Goal: Download file/media

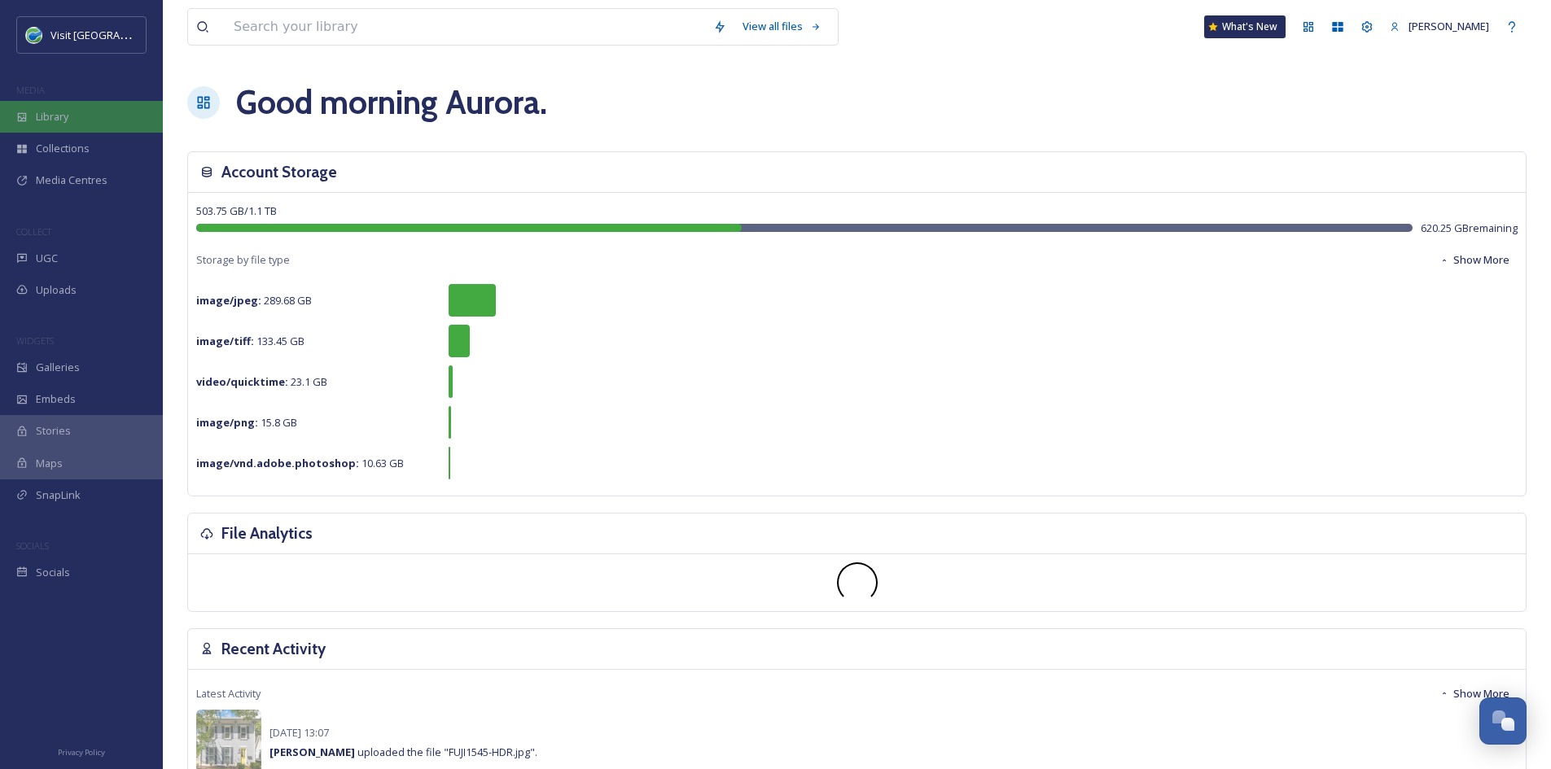
click at [102, 104] on div "Library" at bounding box center [81, 117] width 163 height 32
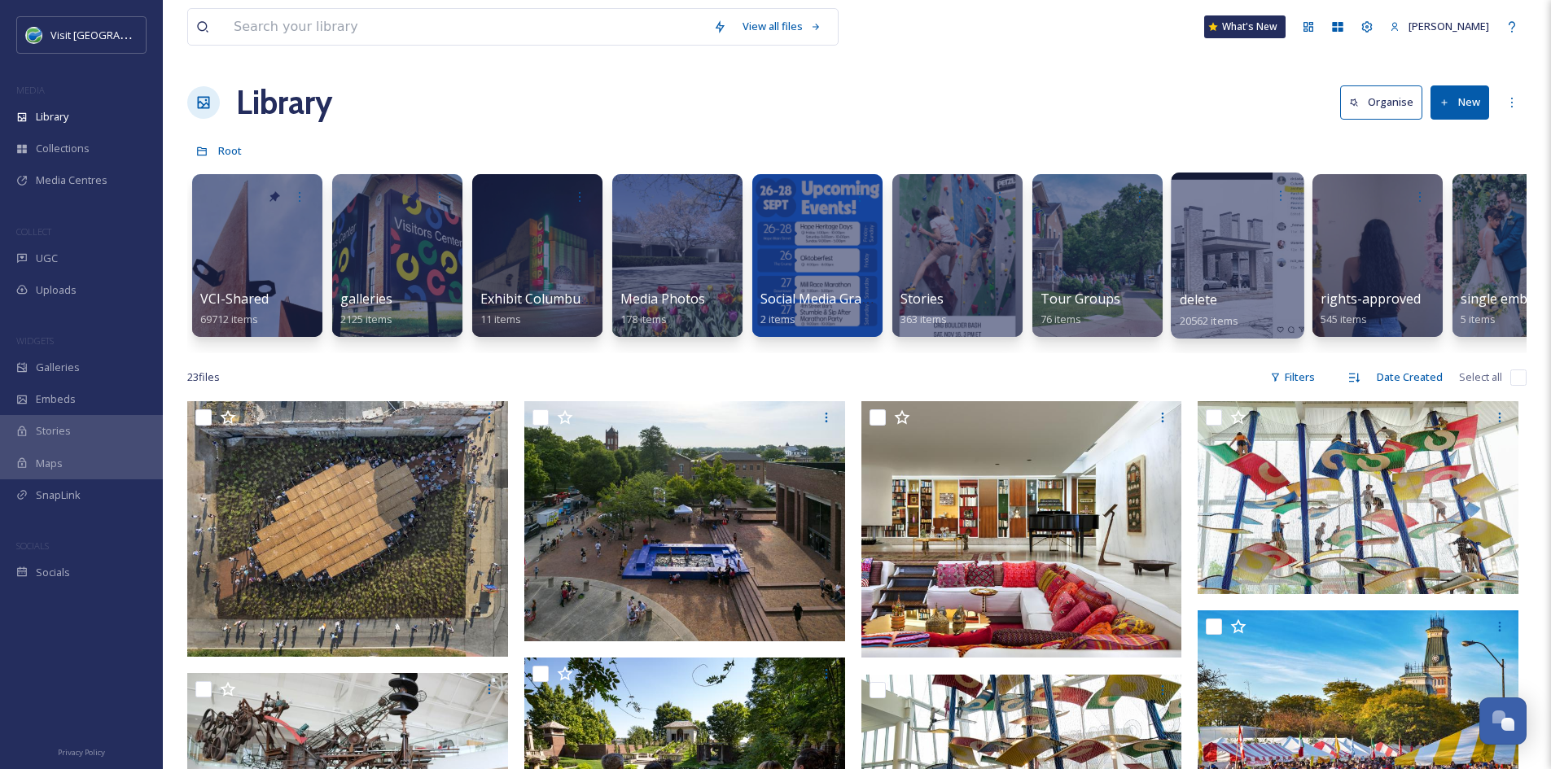
click at [1221, 245] on div at bounding box center [1237, 256] width 133 height 166
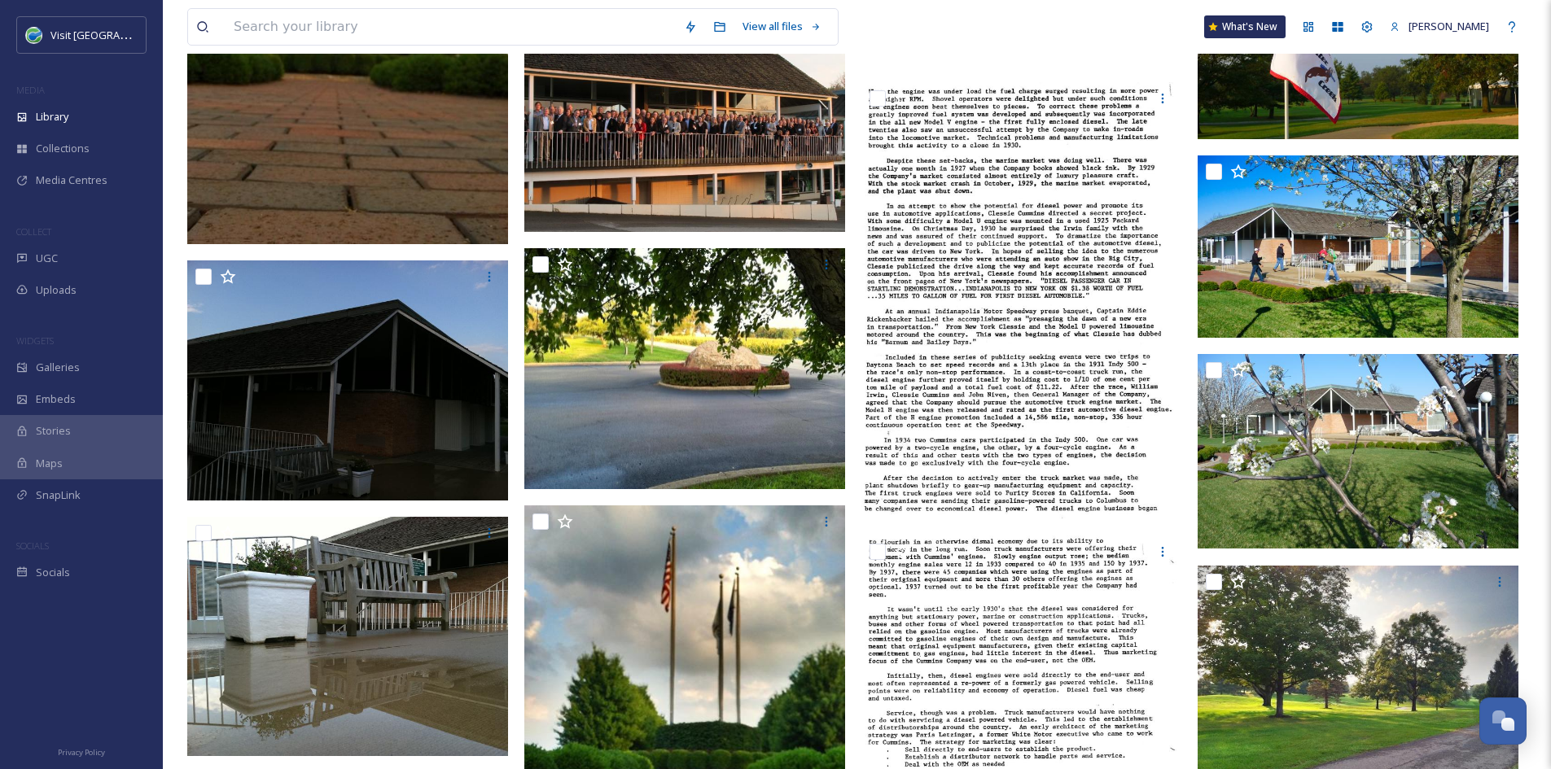
scroll to position [14791, 0]
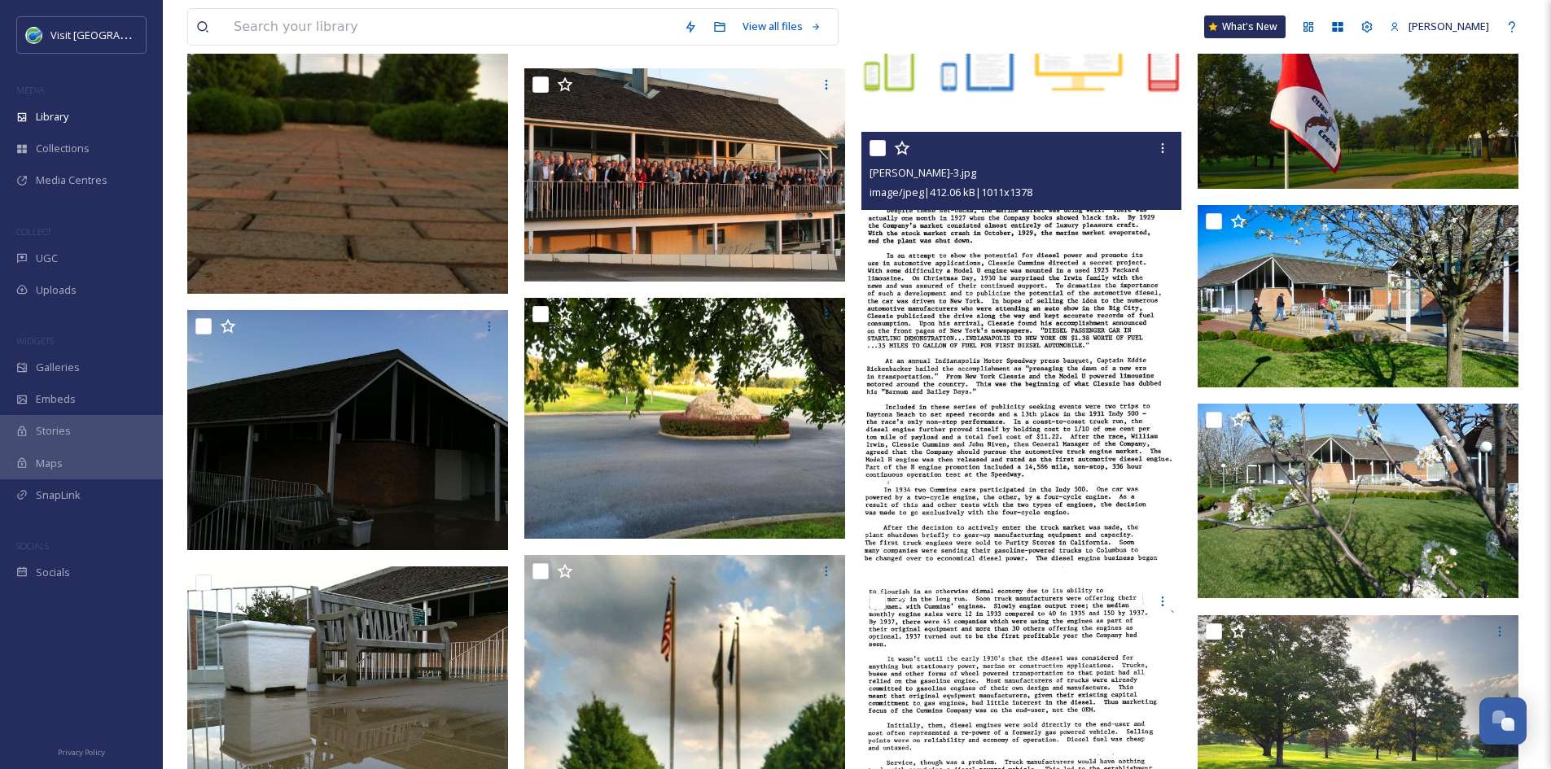
click at [1052, 339] on img at bounding box center [1021, 350] width 321 height 437
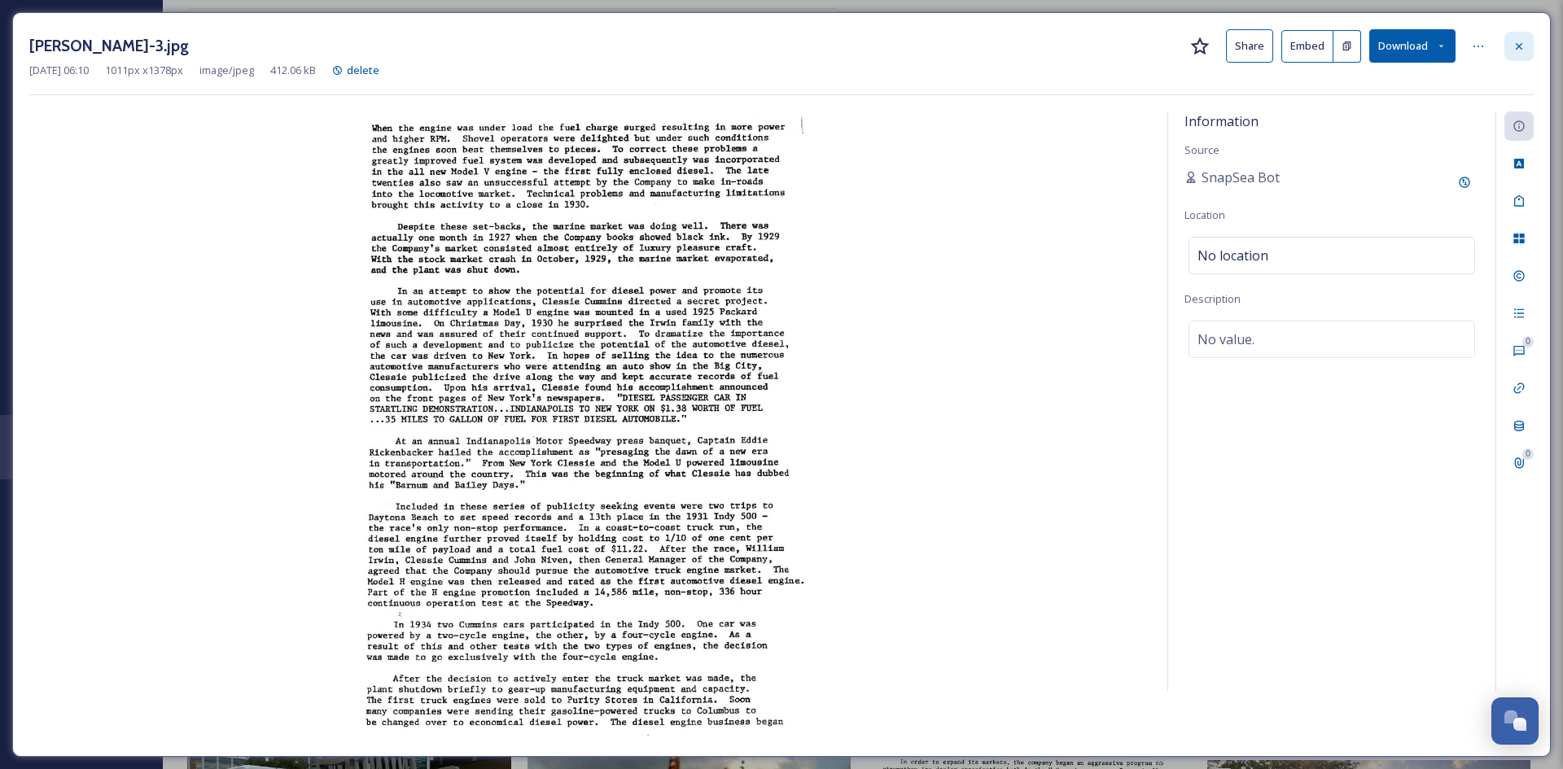
click at [1512, 46] on div at bounding box center [1518, 46] width 29 height 29
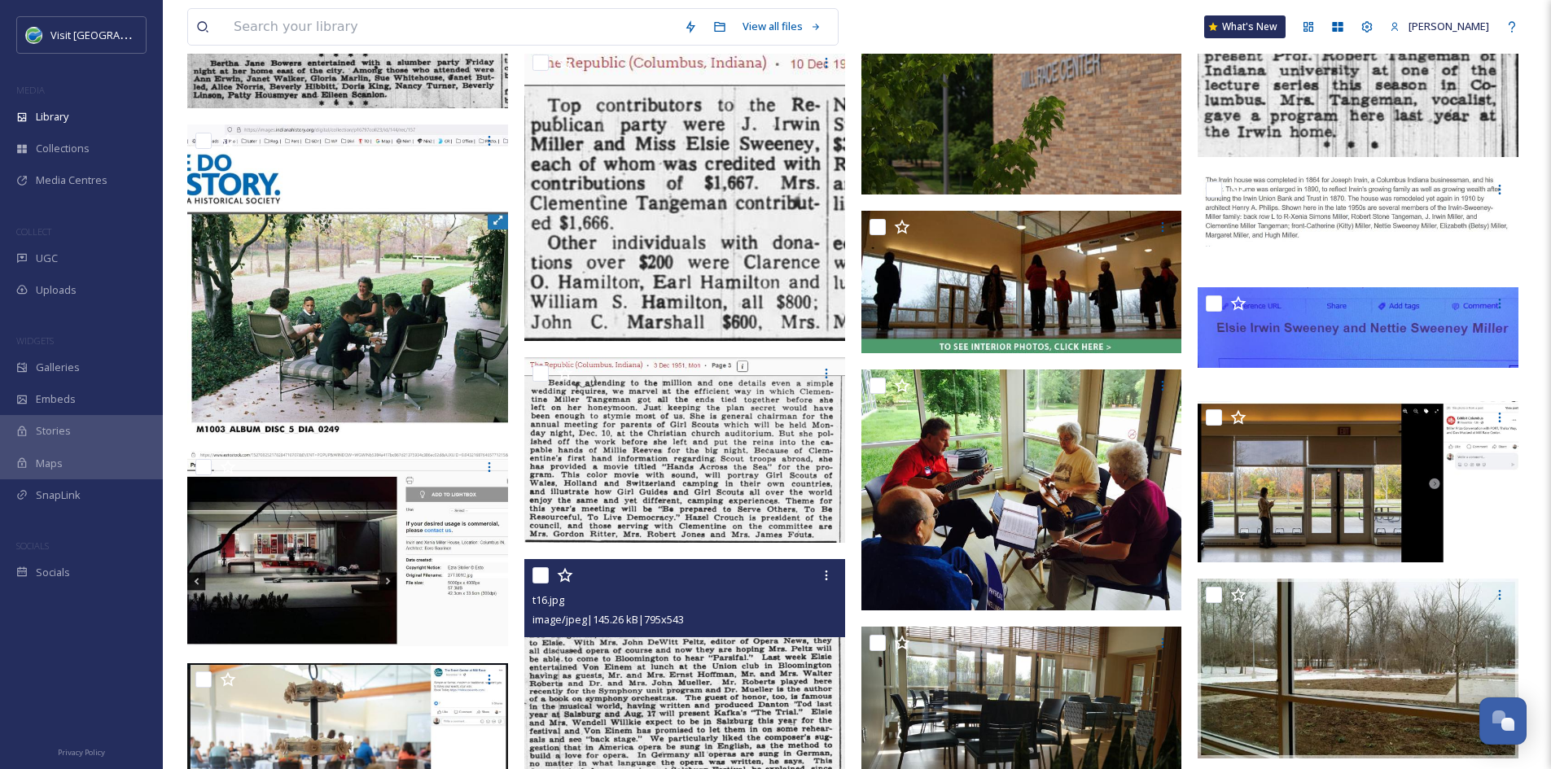
scroll to position [17886, 0]
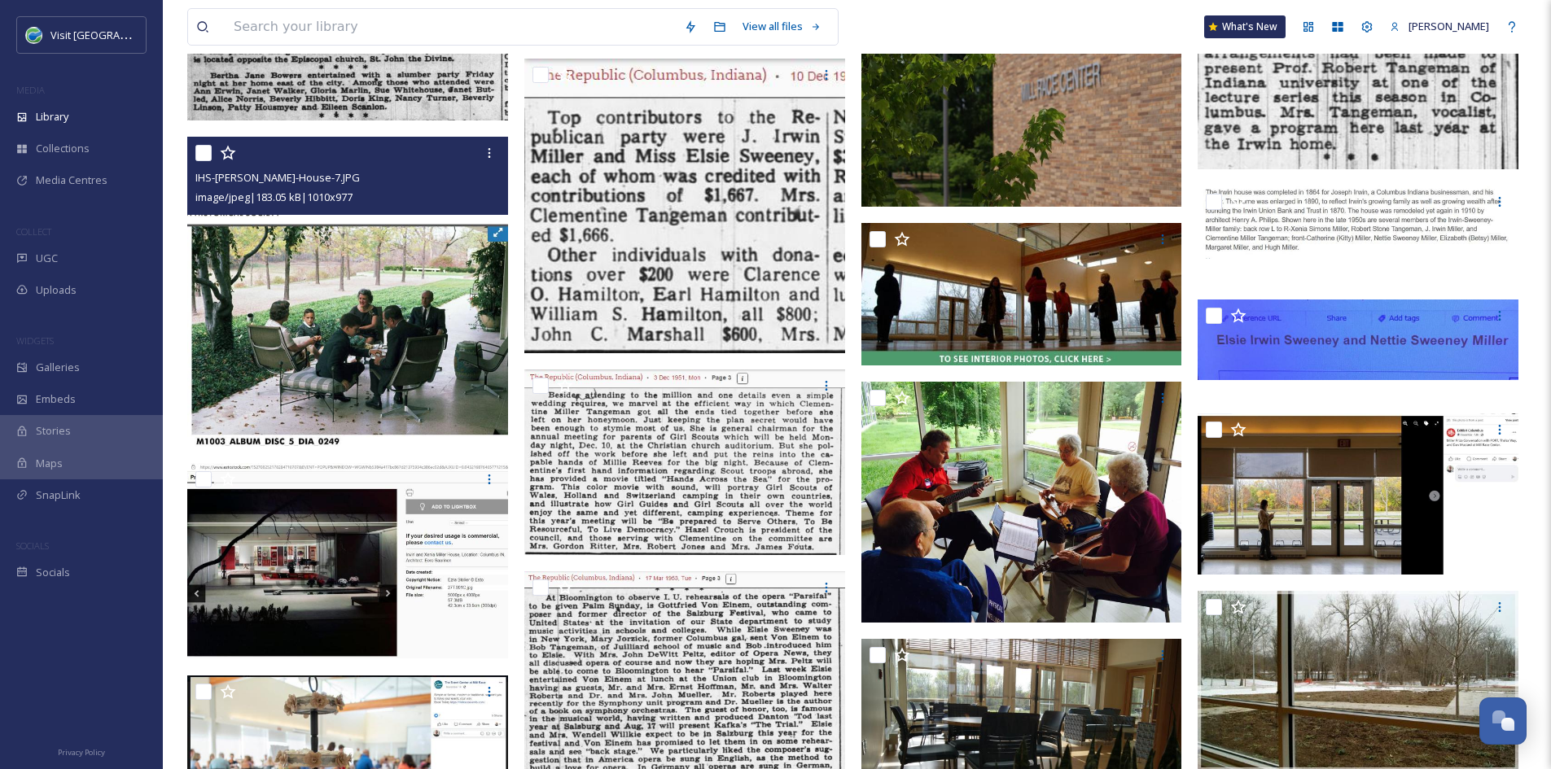
click at [374, 372] on img at bounding box center [347, 292] width 321 height 310
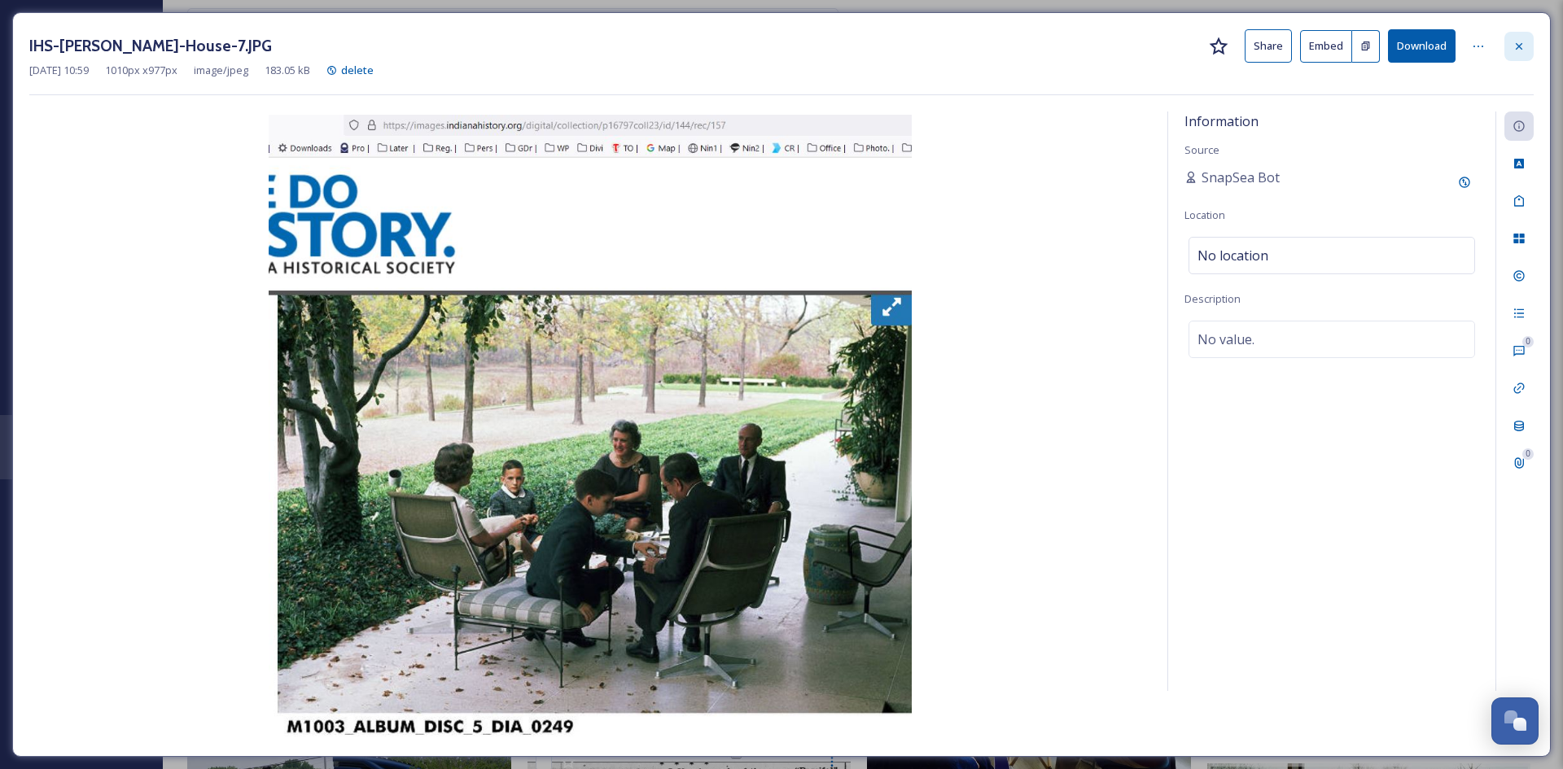
click at [1515, 49] on icon at bounding box center [1518, 46] width 13 height 13
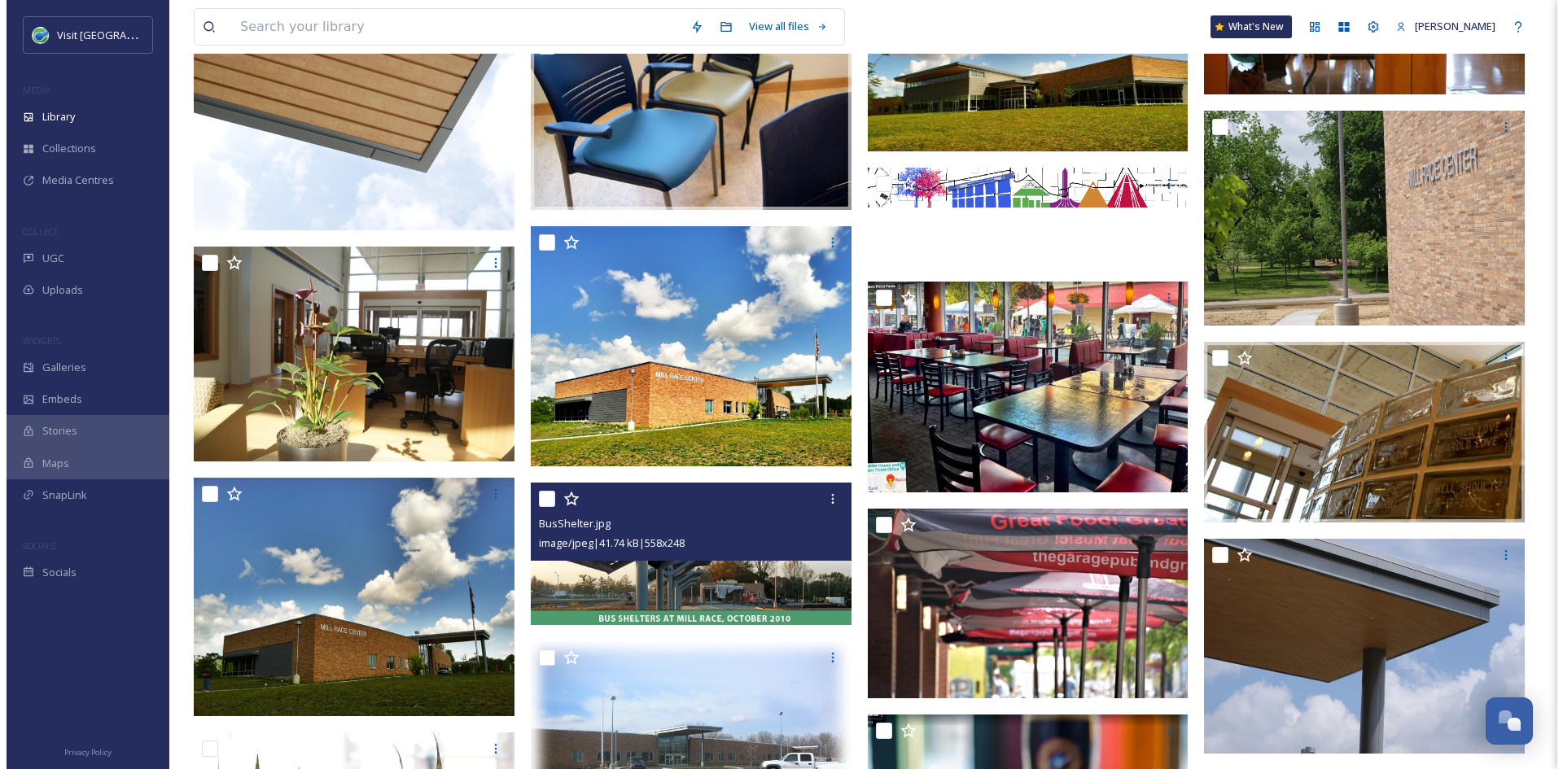
scroll to position [20328, 0]
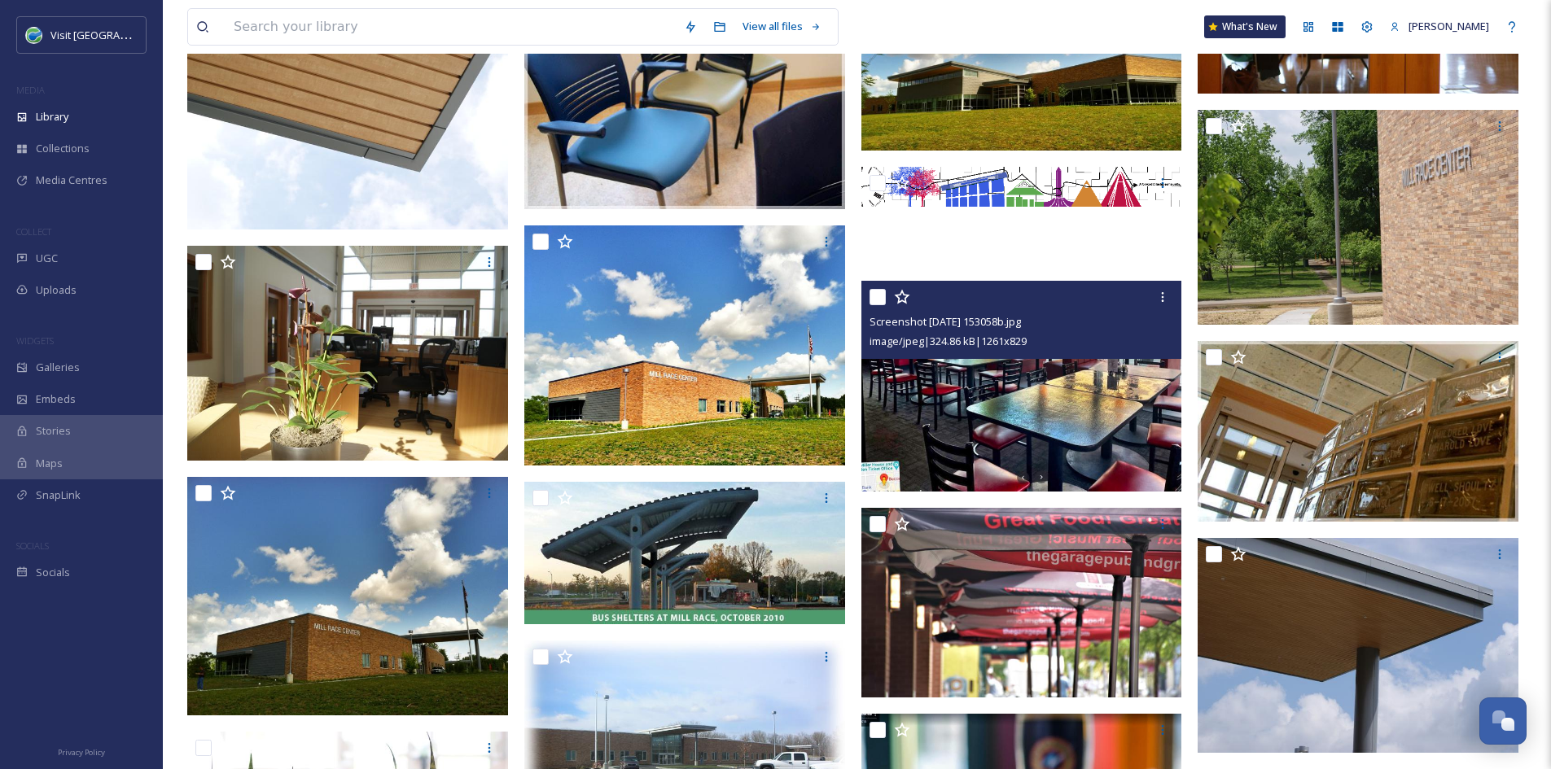
click at [912, 422] on img at bounding box center [1021, 386] width 321 height 211
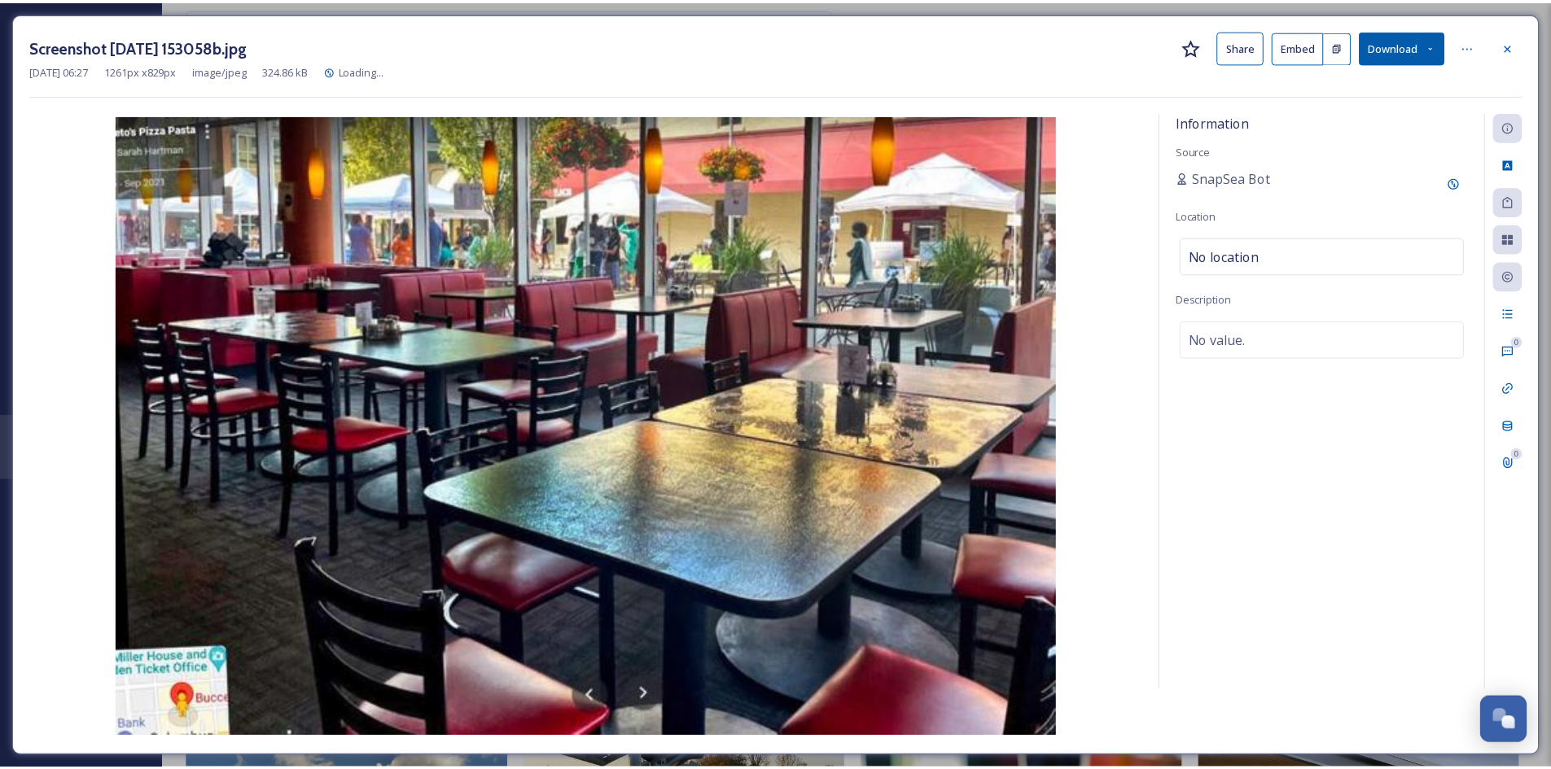
scroll to position [20520, 0]
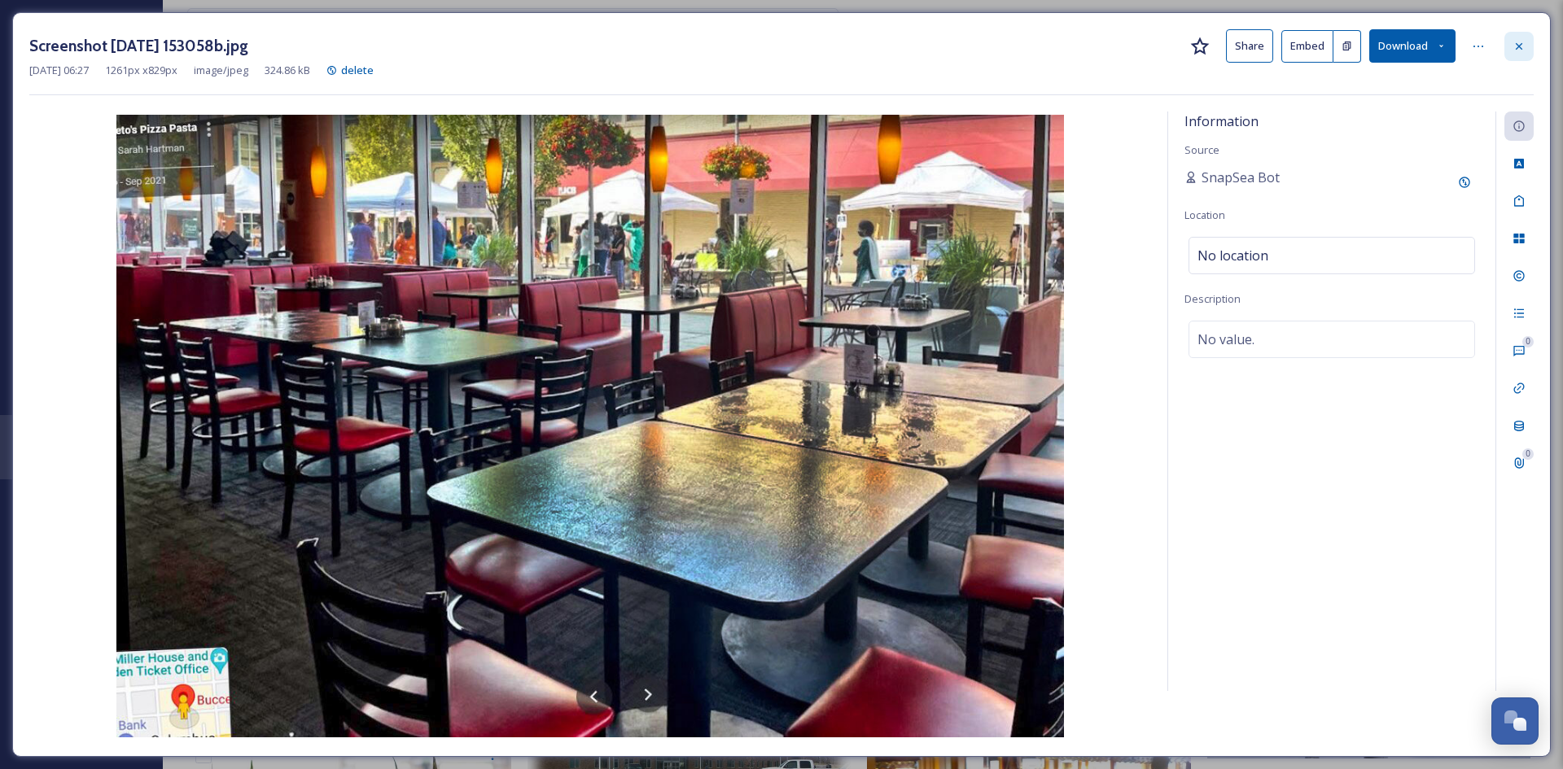
click at [1529, 46] on div at bounding box center [1518, 46] width 29 height 29
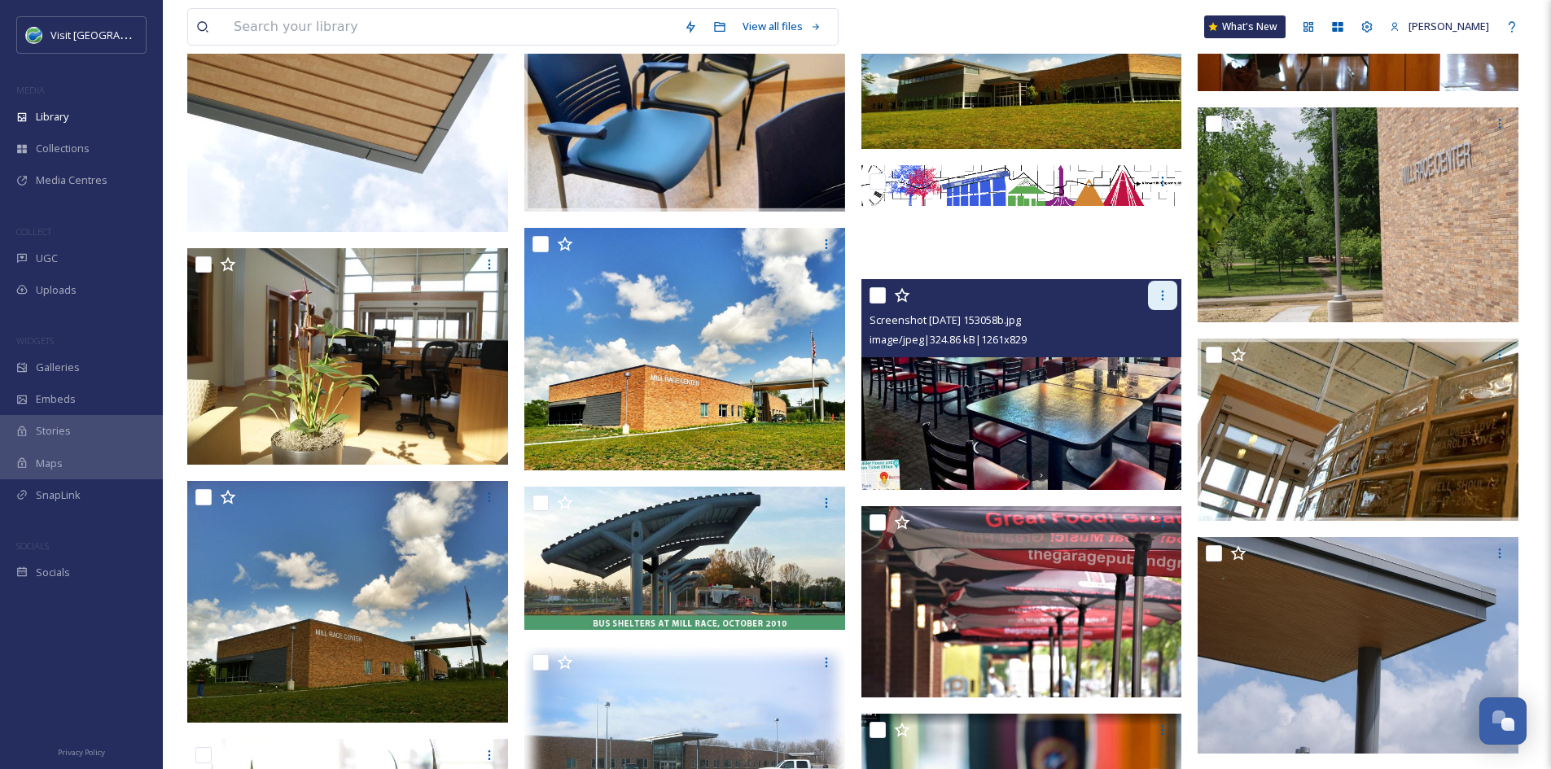
click at [1159, 300] on icon at bounding box center [1162, 295] width 13 height 13
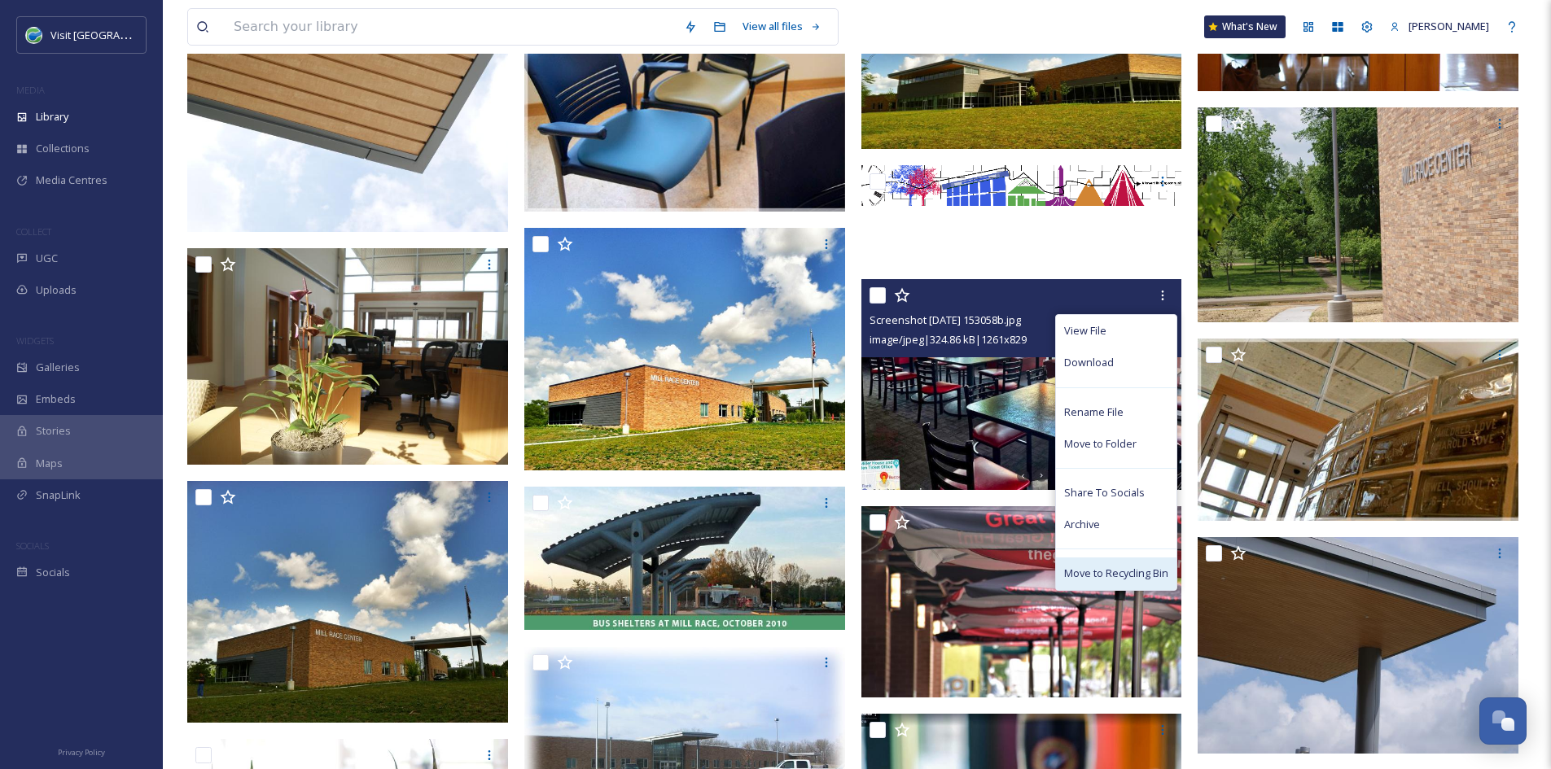
click at [1110, 576] on span "Move to Recycling Bin" at bounding box center [1116, 573] width 104 height 15
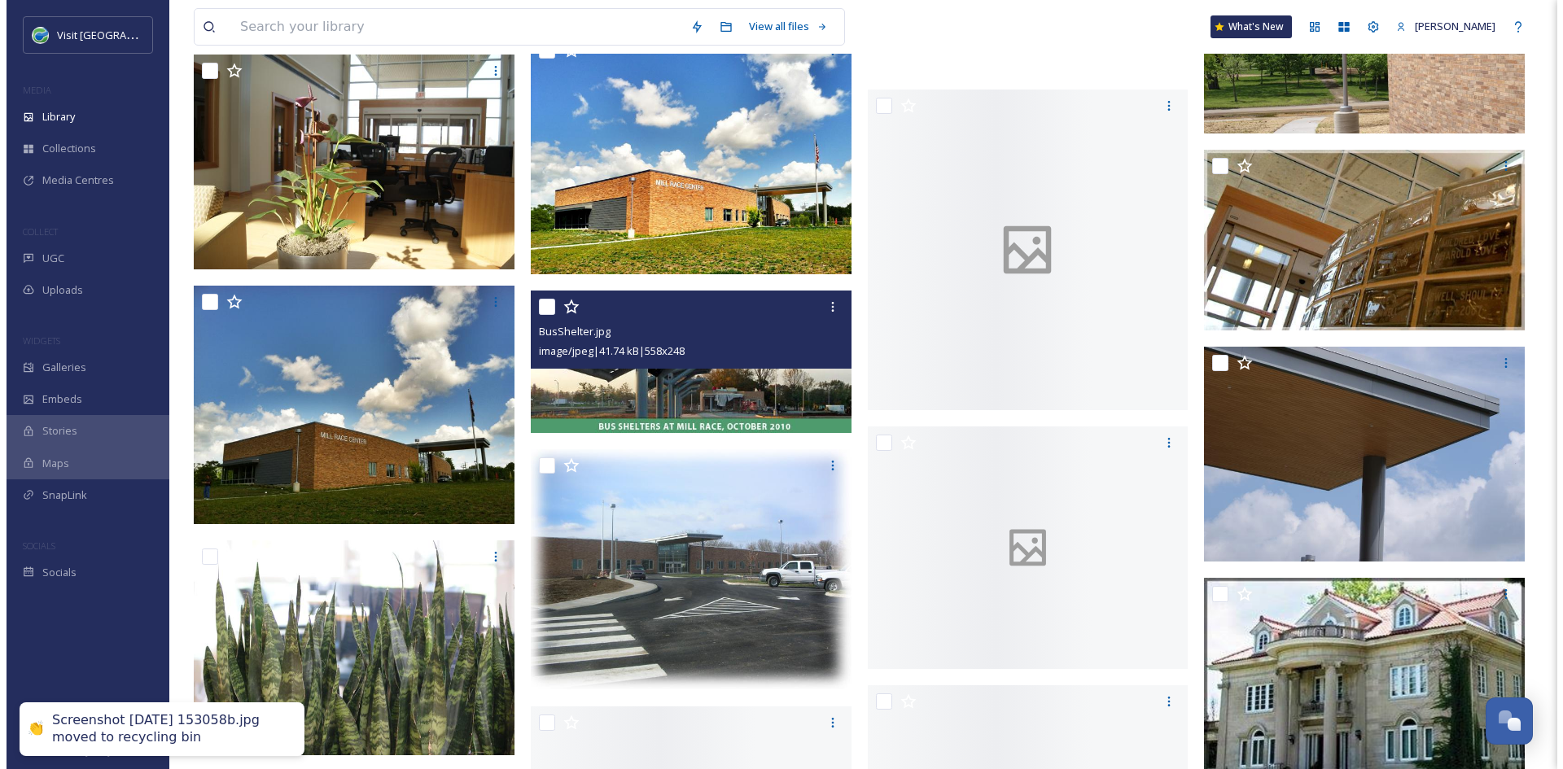
scroll to position [20328, 0]
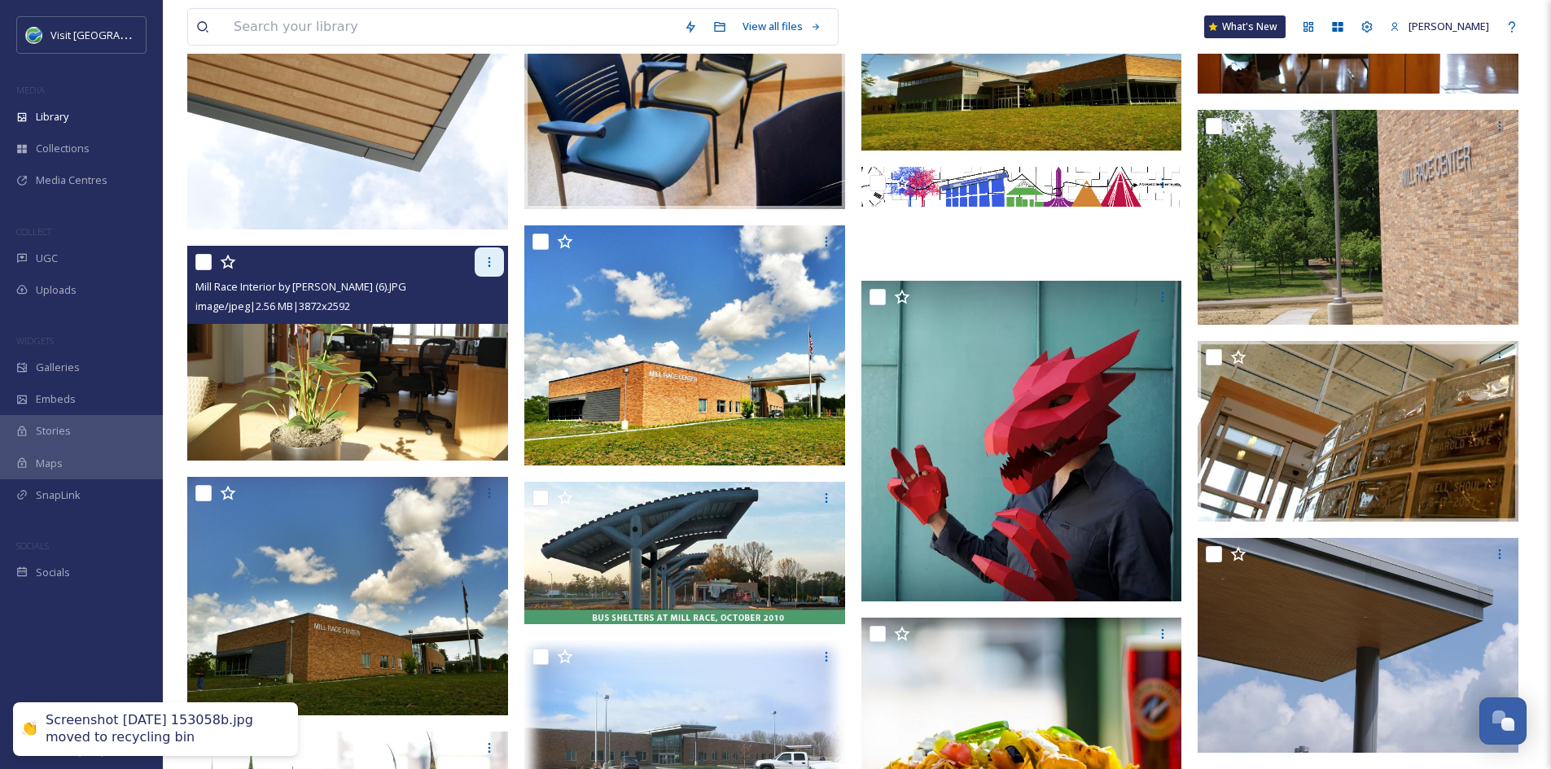
click at [485, 266] on icon at bounding box center [489, 262] width 13 height 13
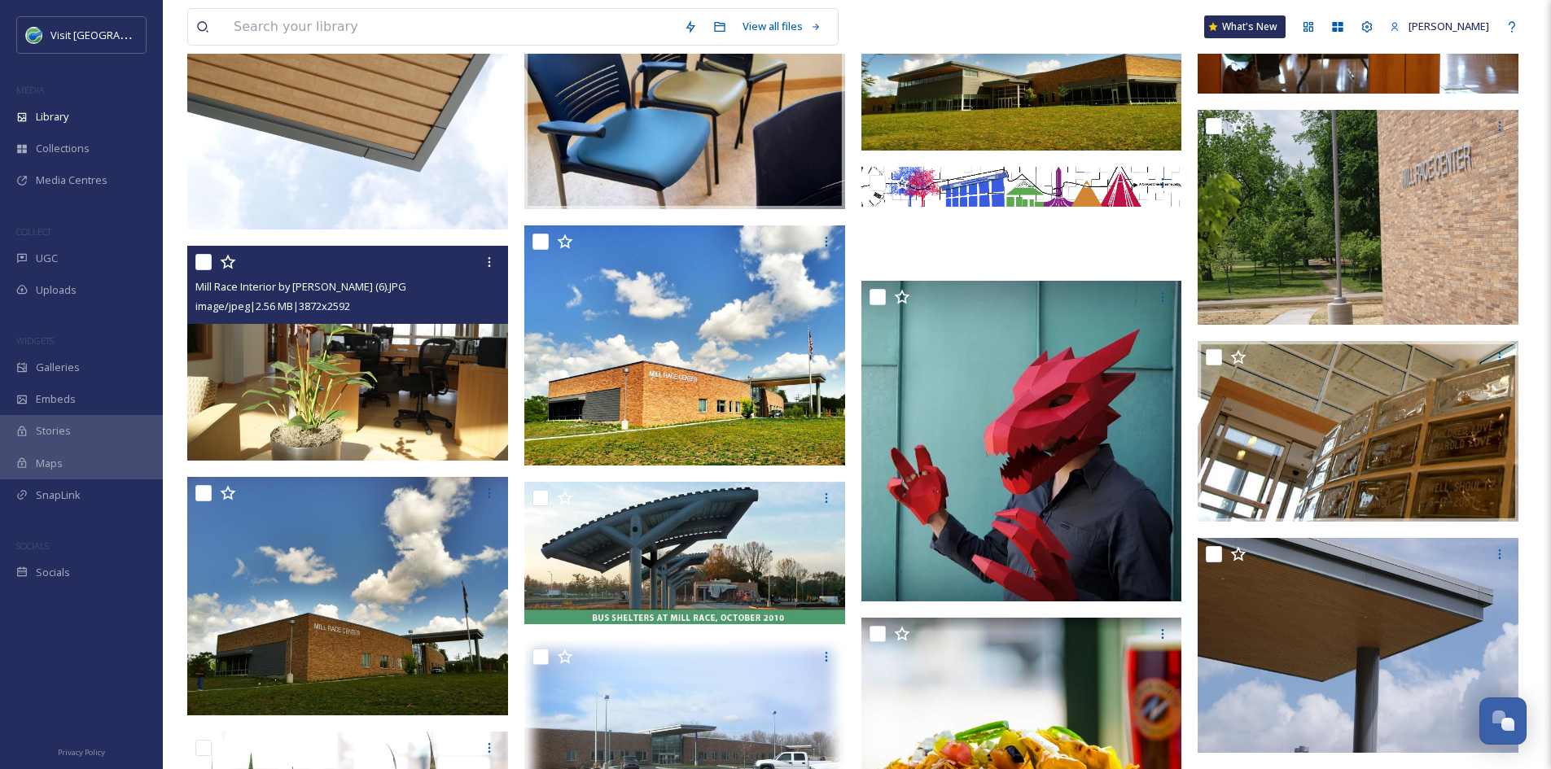
click at [274, 410] on img at bounding box center [347, 353] width 321 height 215
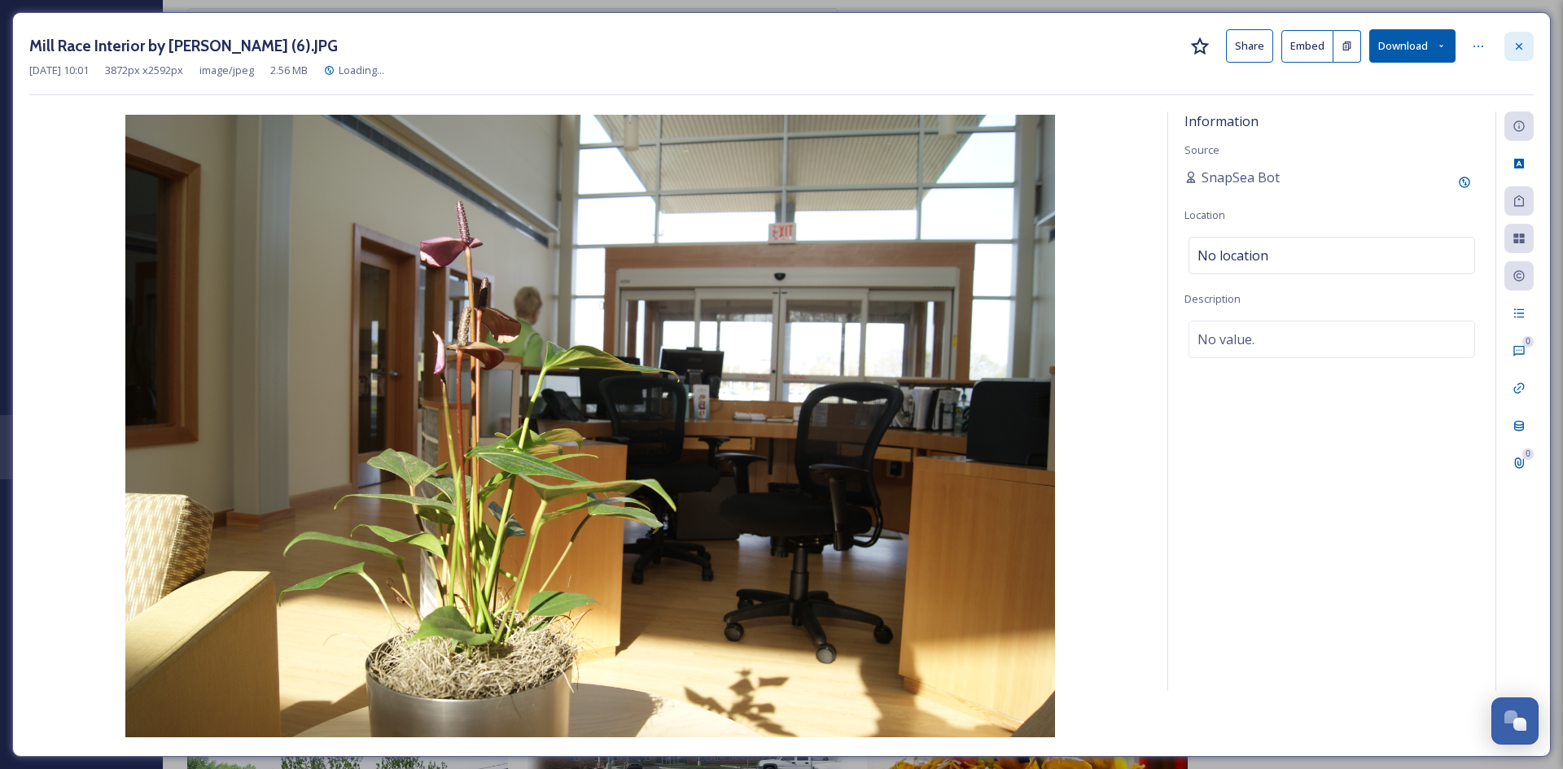
click at [1514, 56] on div at bounding box center [1518, 46] width 29 height 29
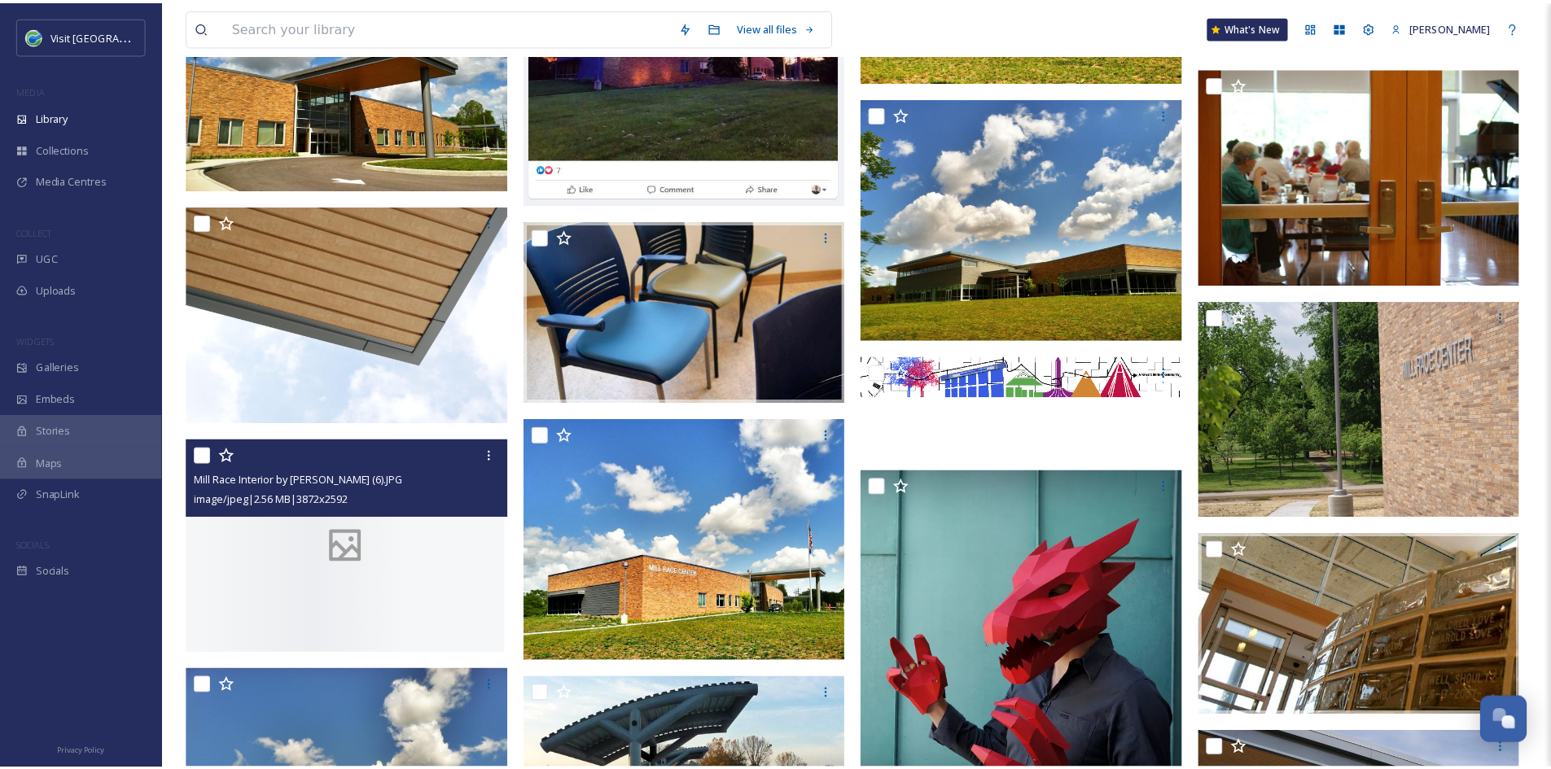
scroll to position [20520, 0]
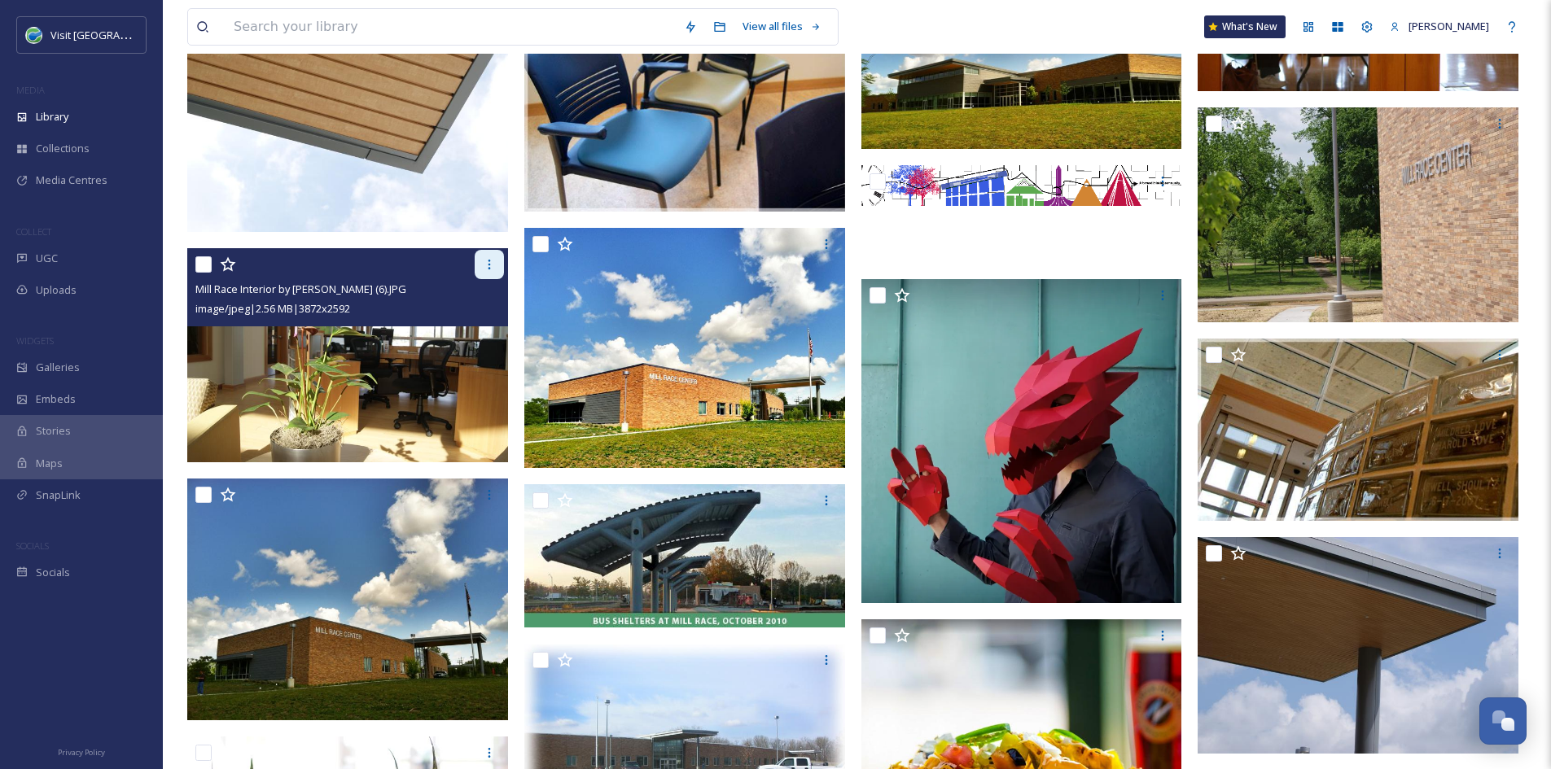
click at [494, 268] on icon at bounding box center [489, 264] width 13 height 13
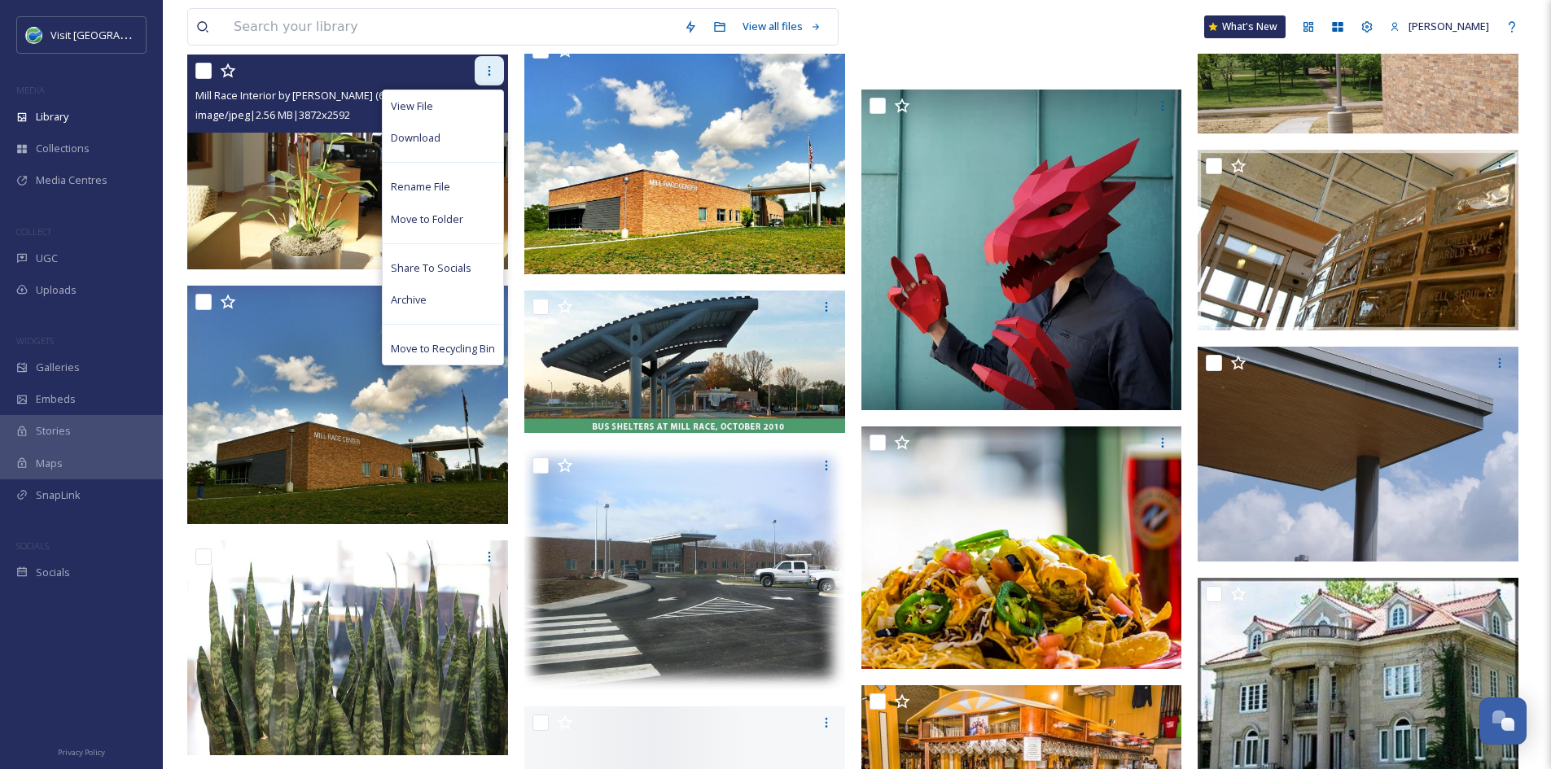
scroll to position [20328, 0]
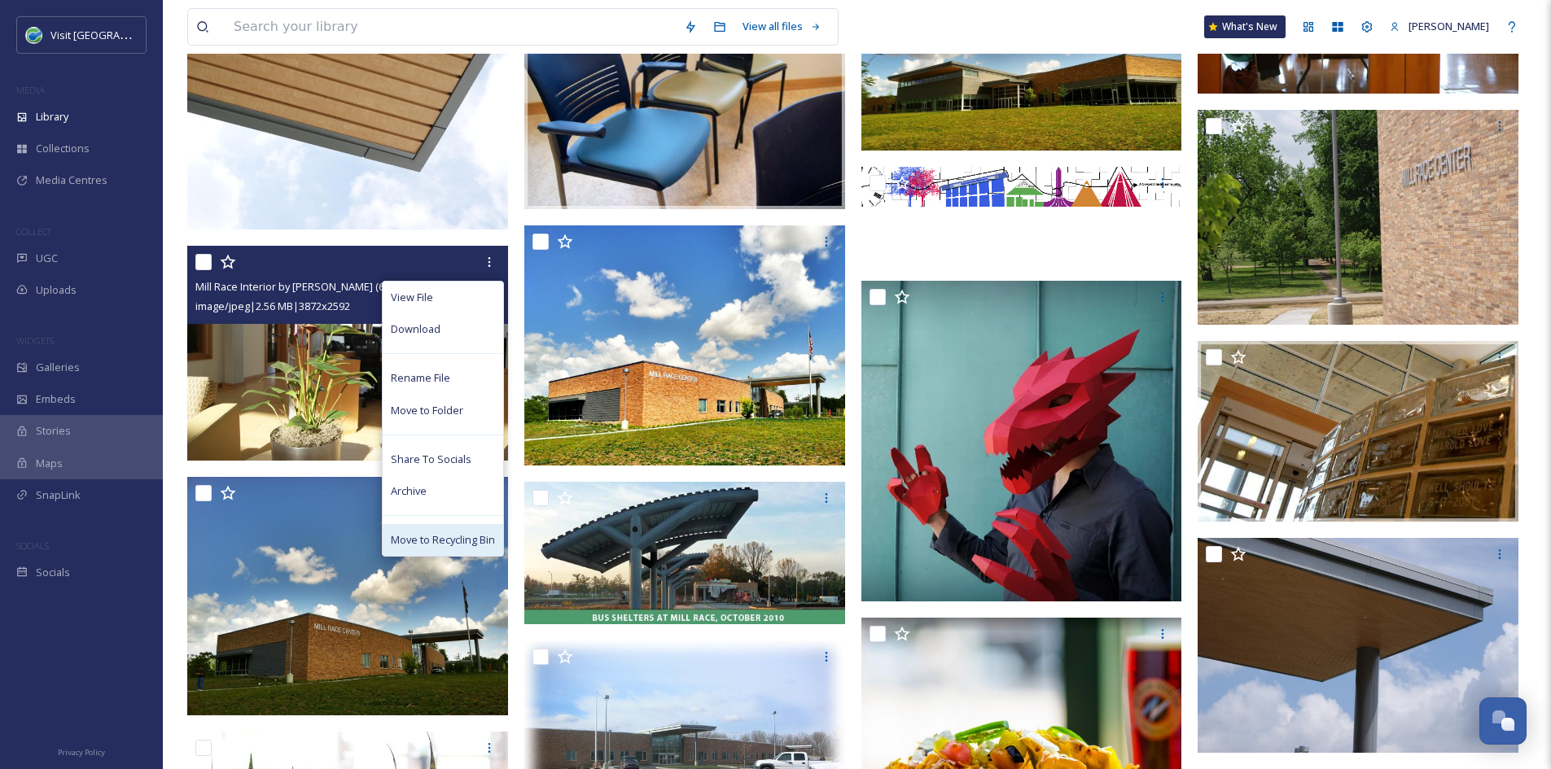
click at [431, 536] on span "Move to Recycling Bin" at bounding box center [443, 539] width 104 height 15
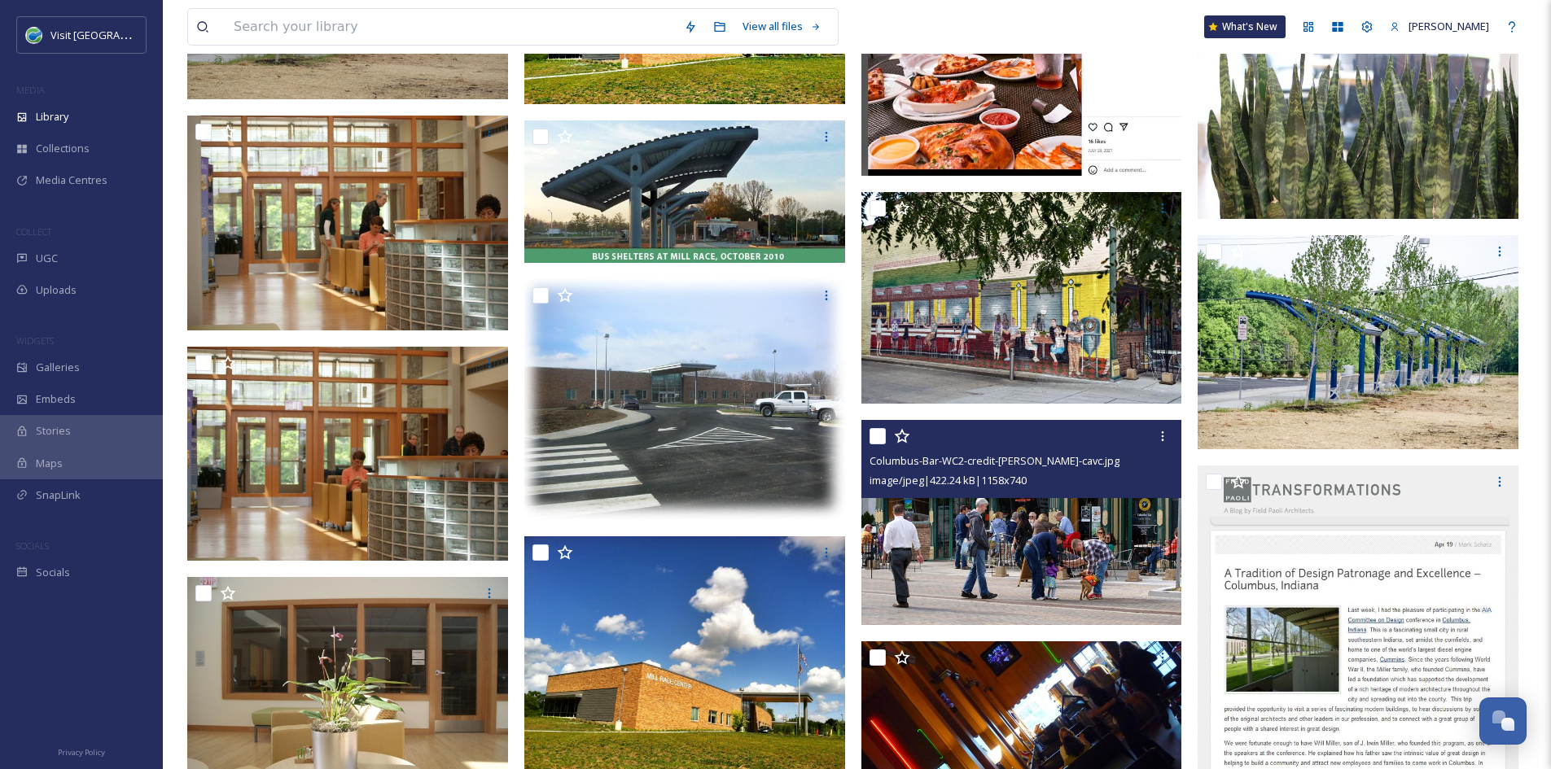
scroll to position [20738, 0]
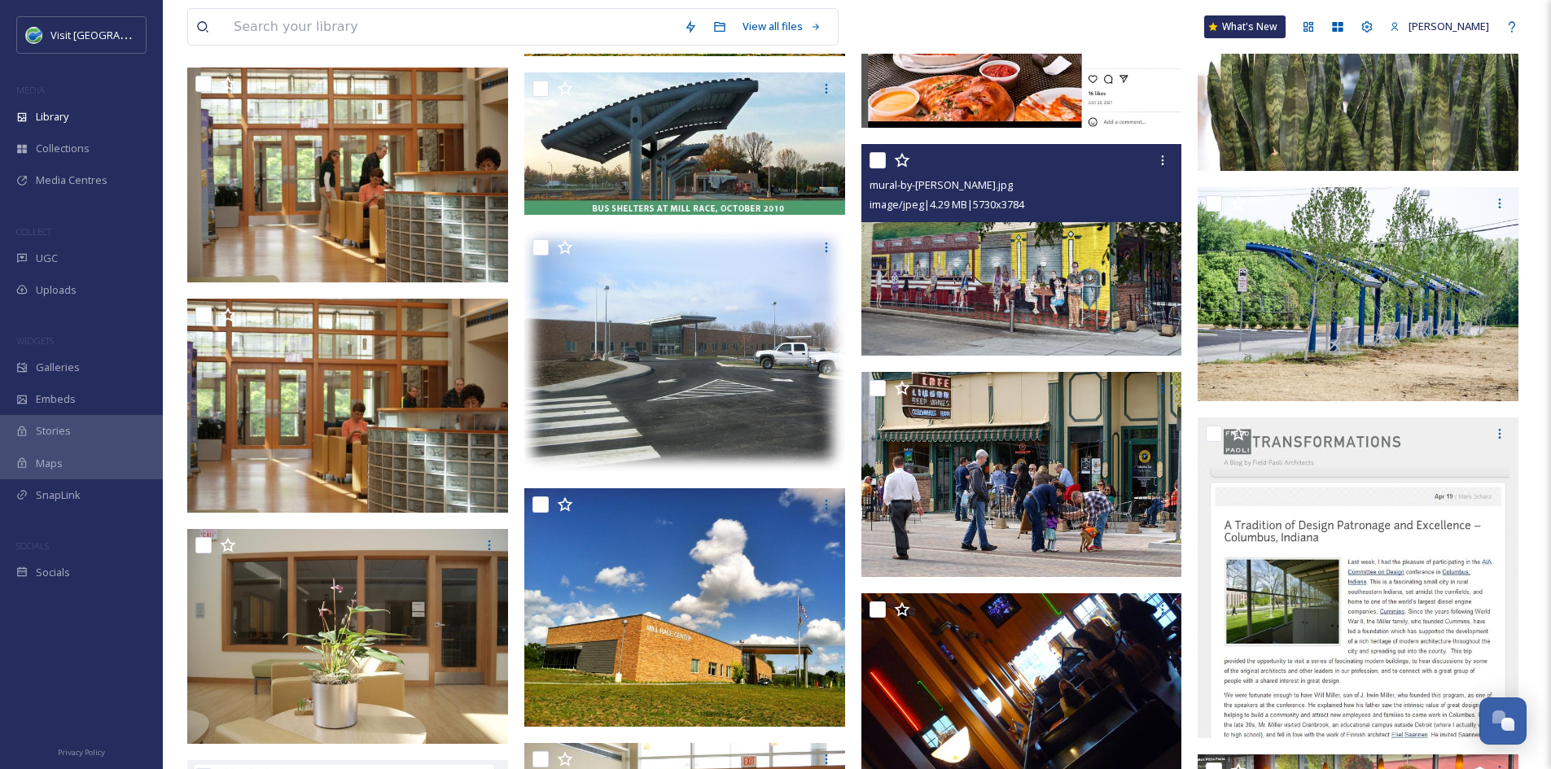
click at [1044, 276] on img at bounding box center [1021, 250] width 321 height 212
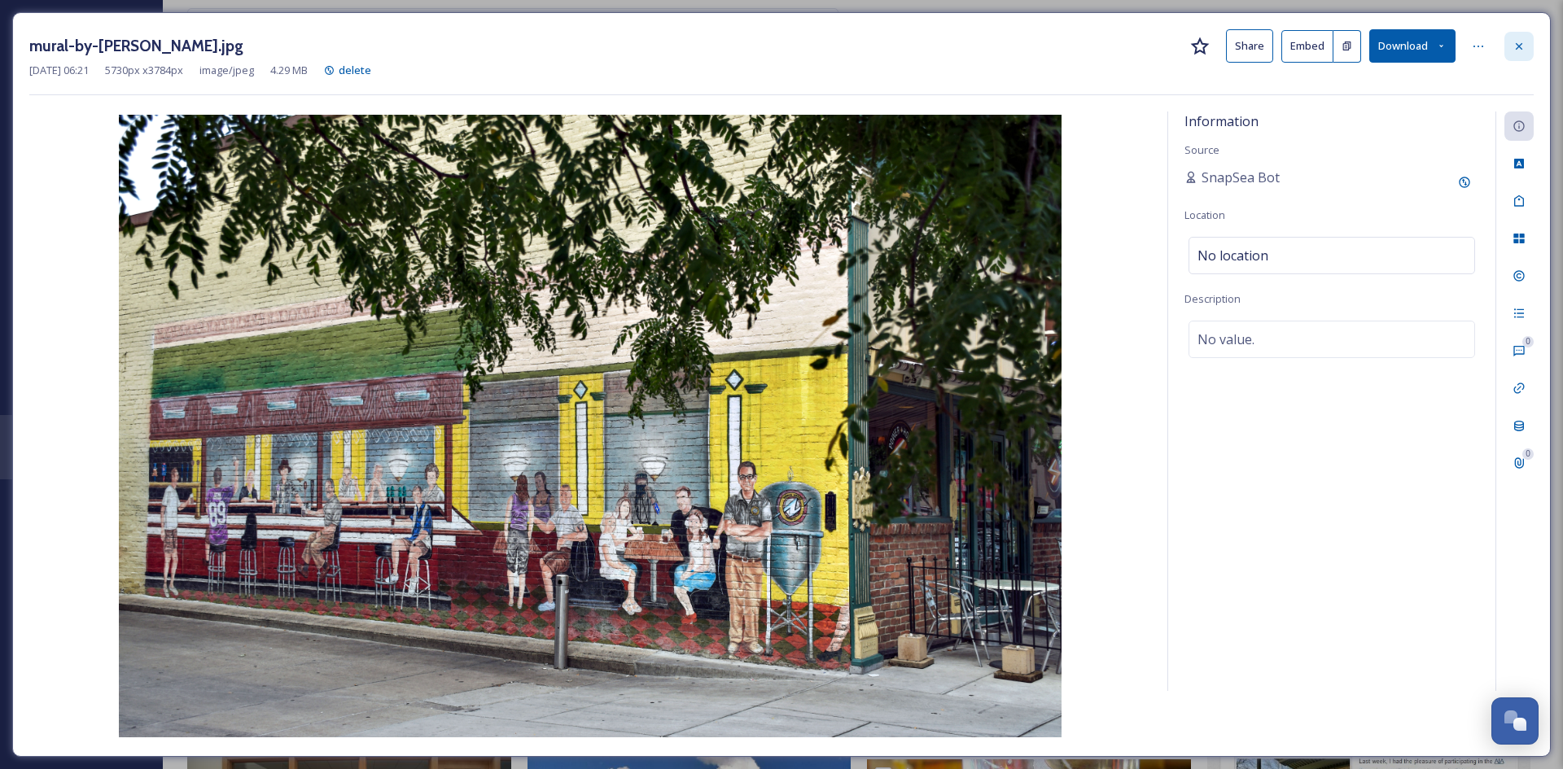
click at [1514, 43] on icon at bounding box center [1518, 46] width 13 height 13
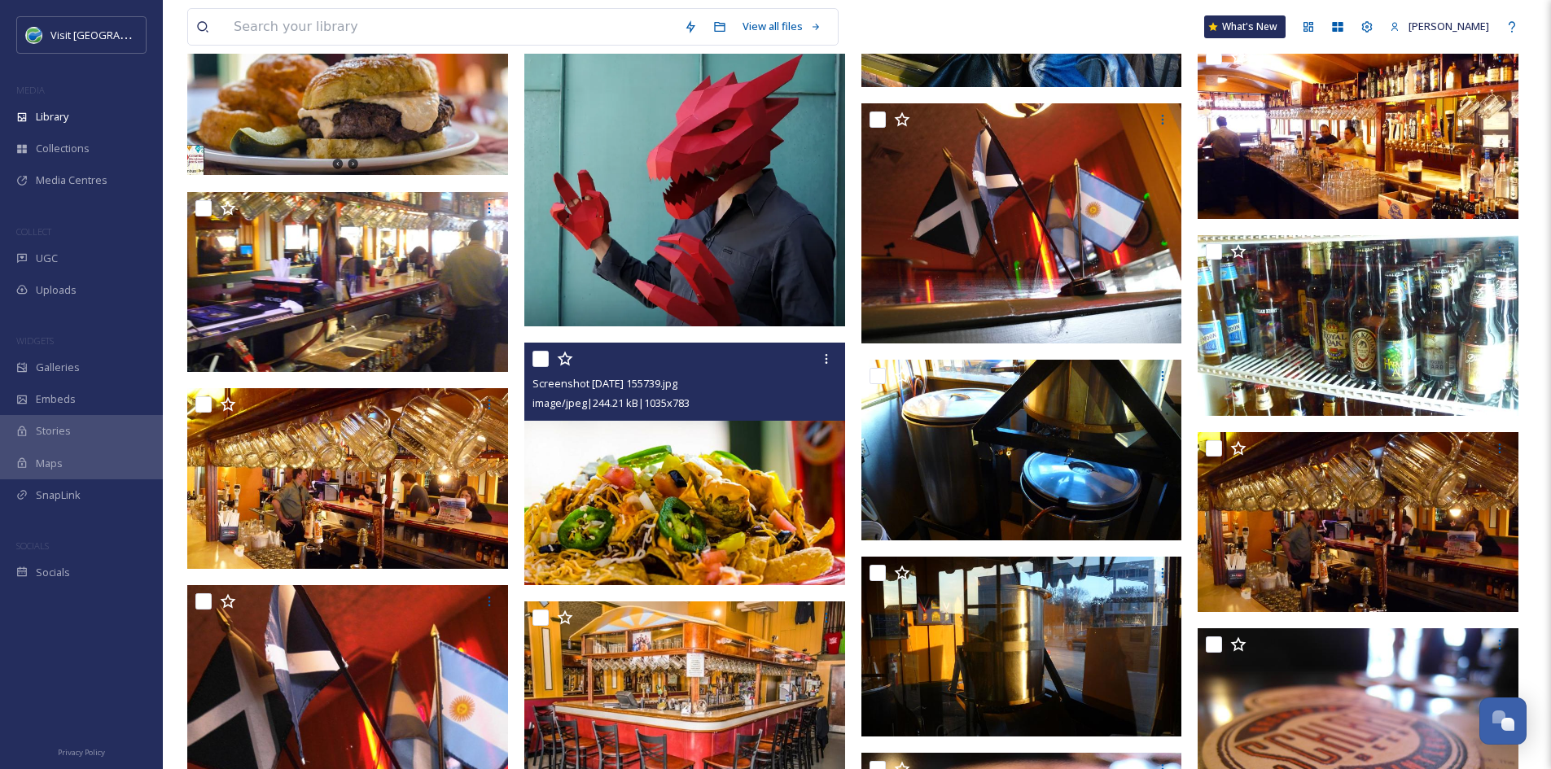
scroll to position [22363, 0]
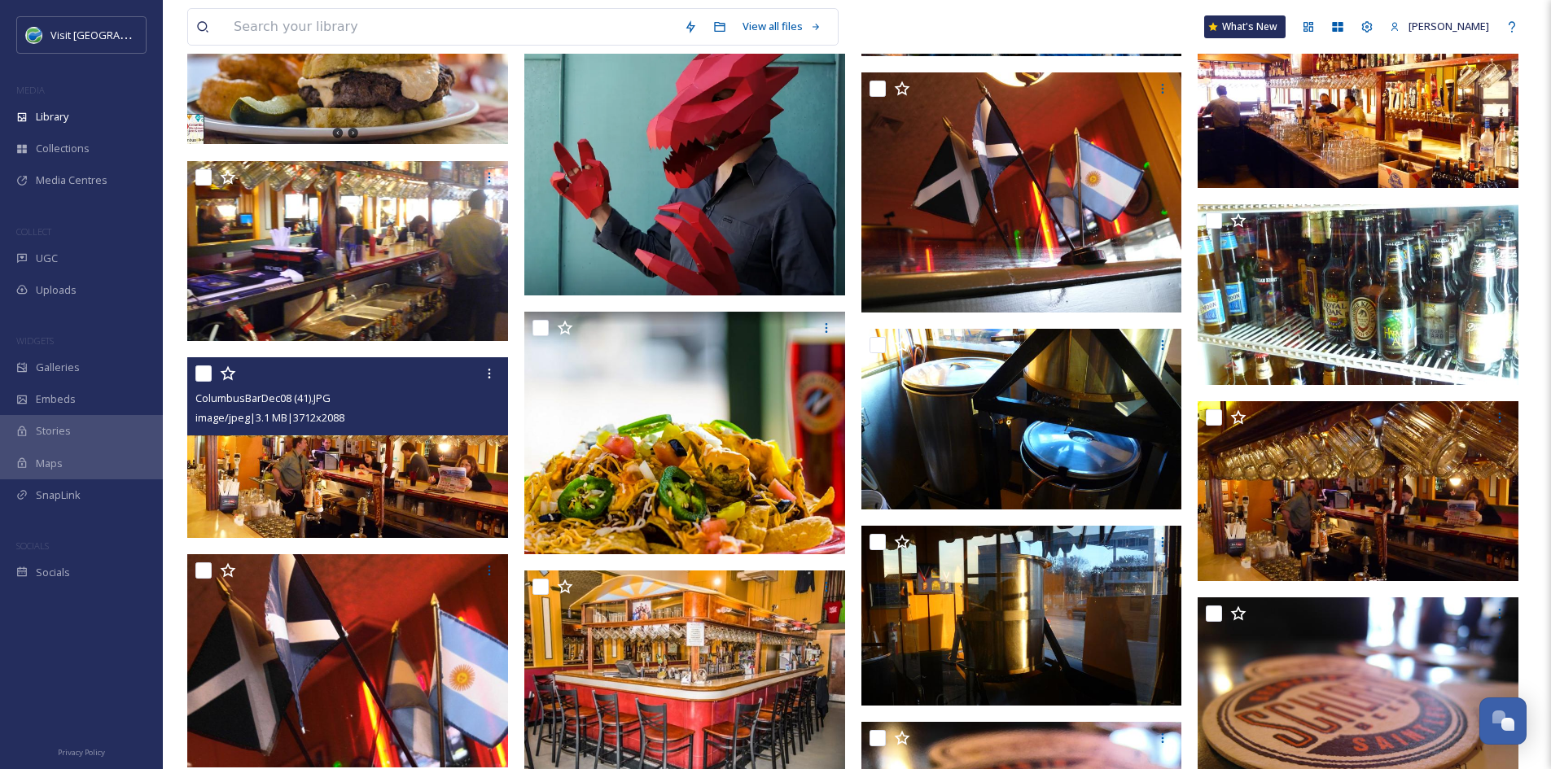
click at [318, 488] on img at bounding box center [347, 447] width 321 height 181
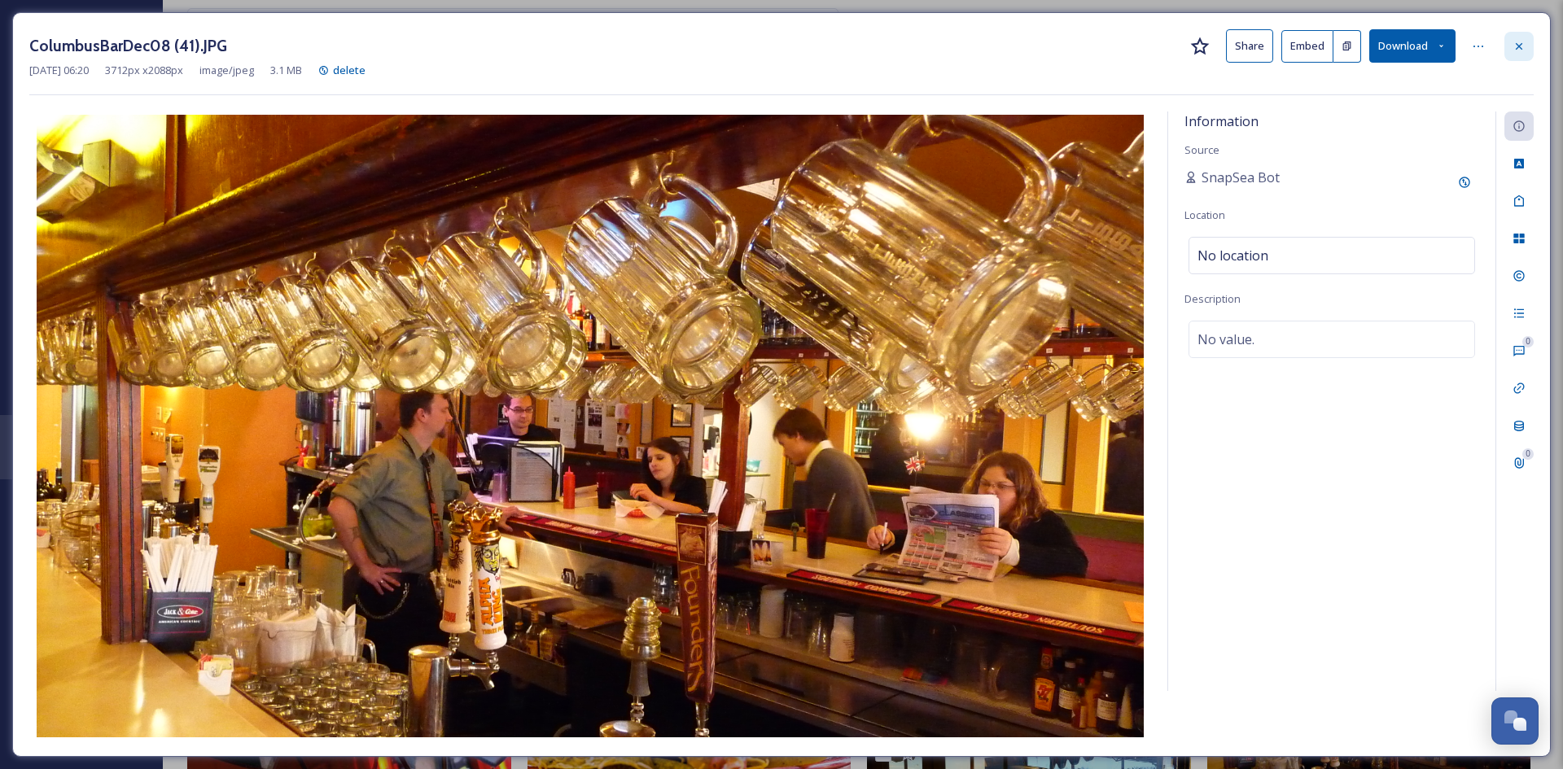
click at [1517, 46] on icon at bounding box center [1518, 46] width 13 height 13
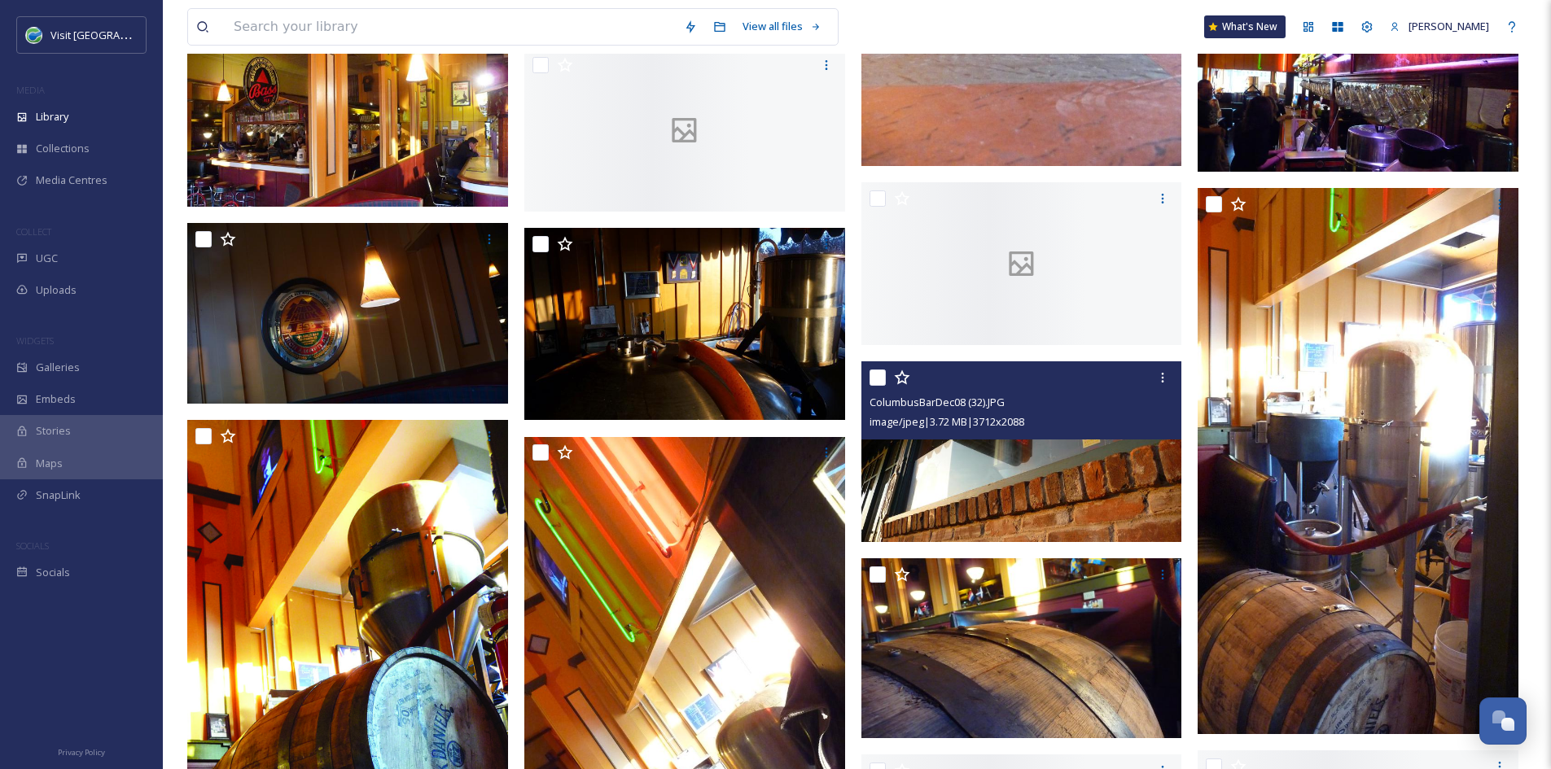
scroll to position [23920, 0]
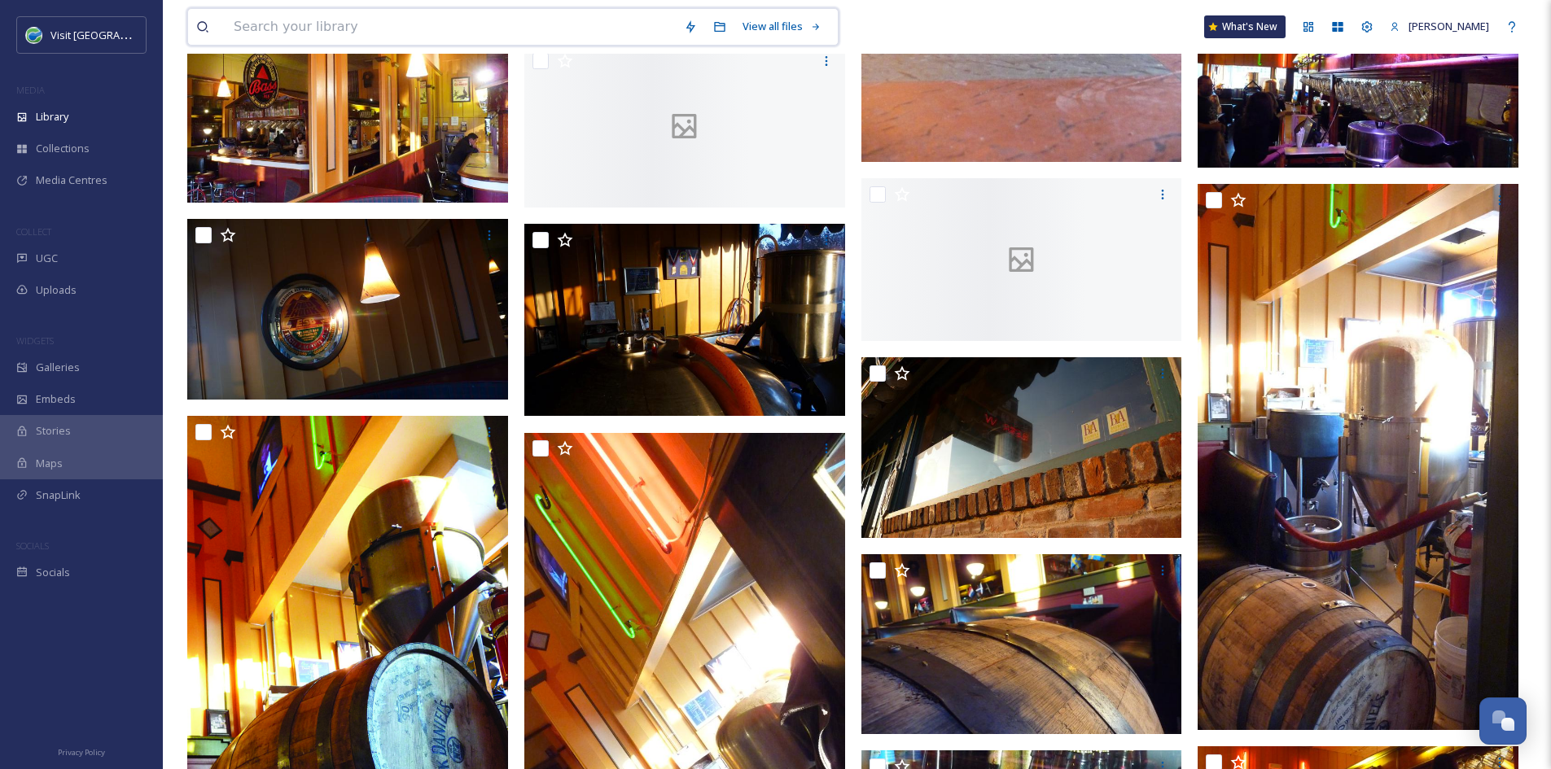
click at [303, 33] on input at bounding box center [450, 27] width 450 height 36
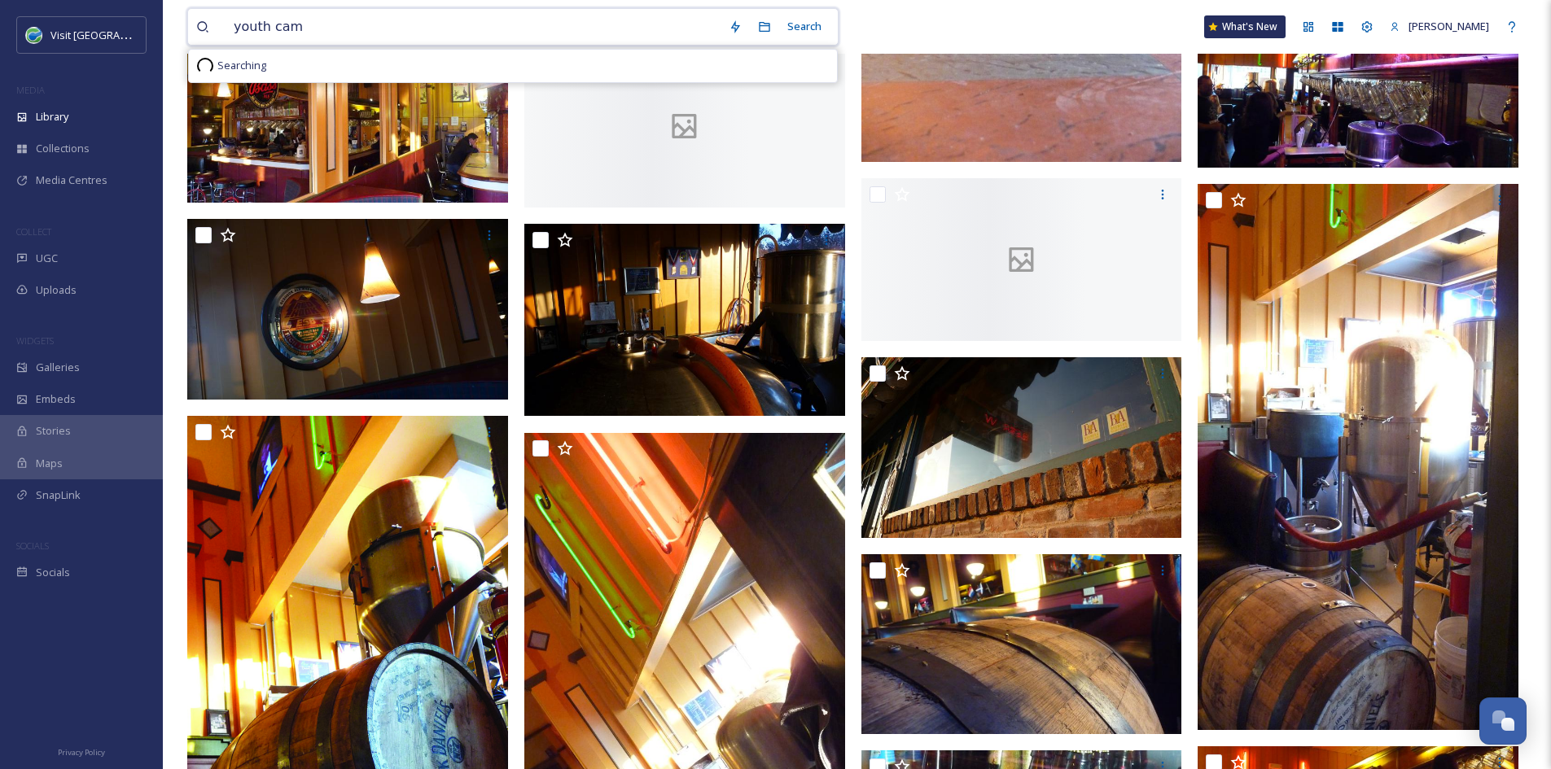
type input "youth camp"
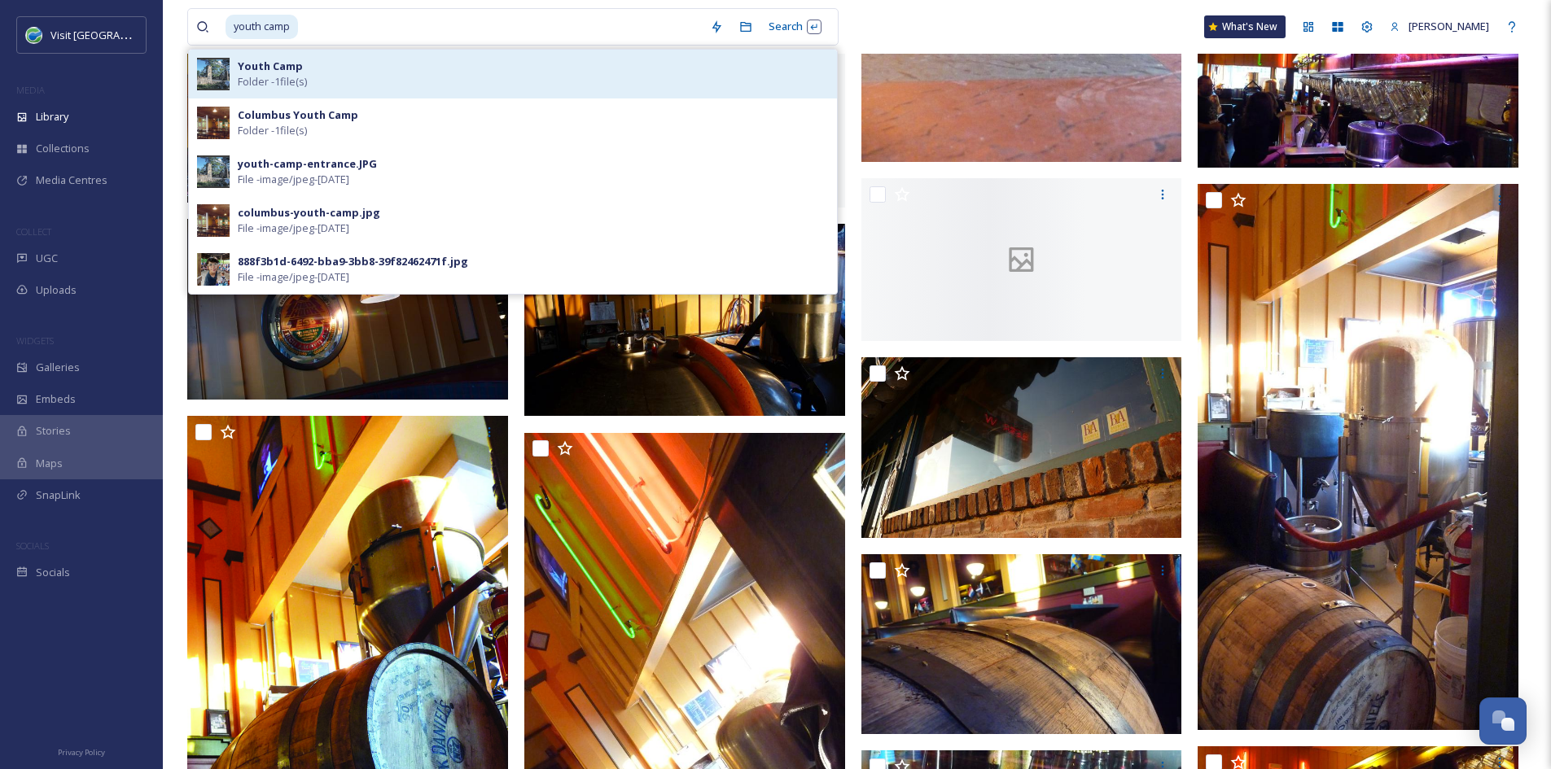
click at [440, 74] on div "Youth Camp Folder - 1 file(s)" at bounding box center [533, 74] width 591 height 31
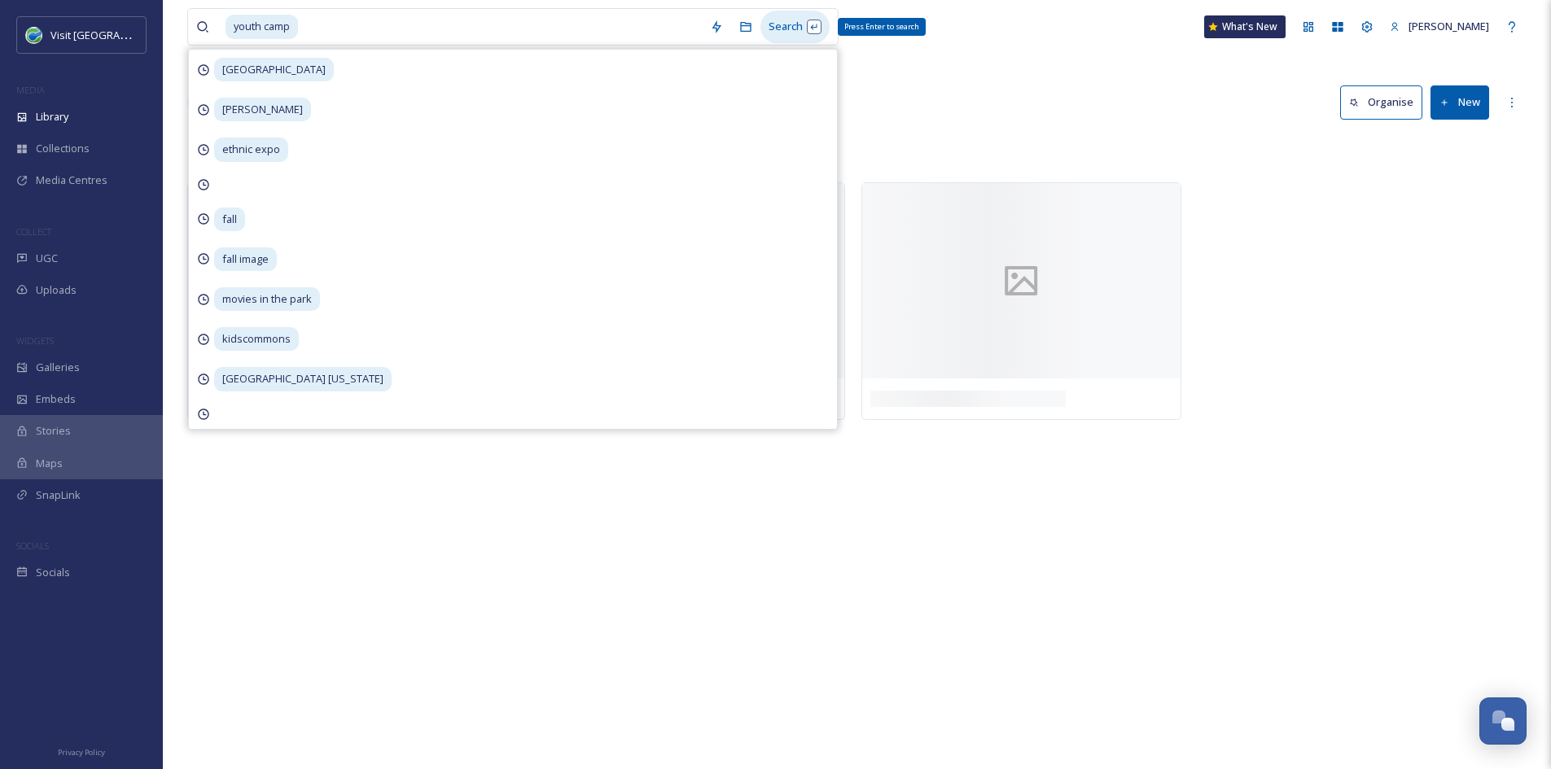
click at [802, 35] on div "Search Press Enter to search" at bounding box center [794, 27] width 69 height 32
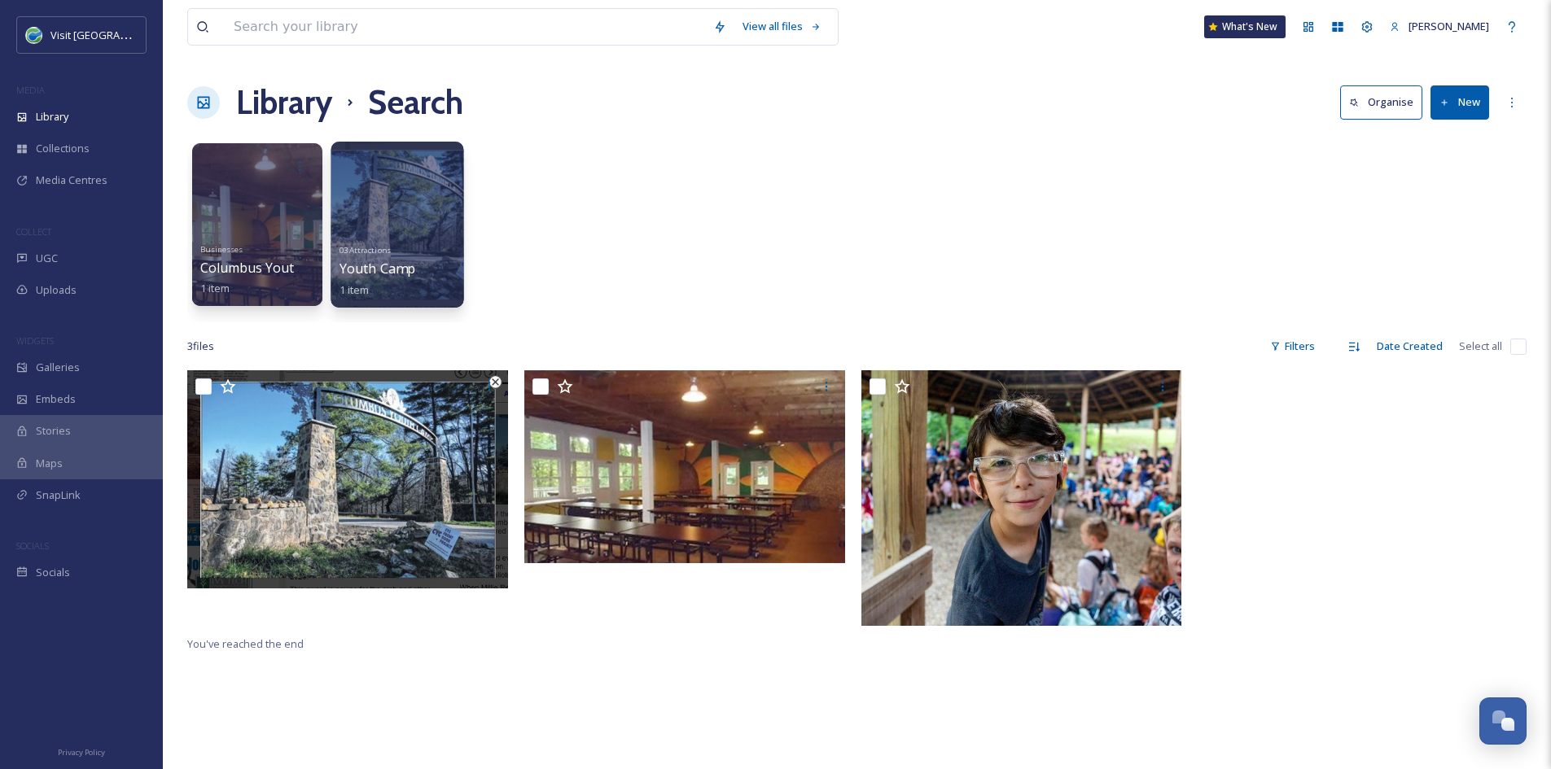
click at [375, 255] on span "03 Attractions" at bounding box center [364, 249] width 51 height 11
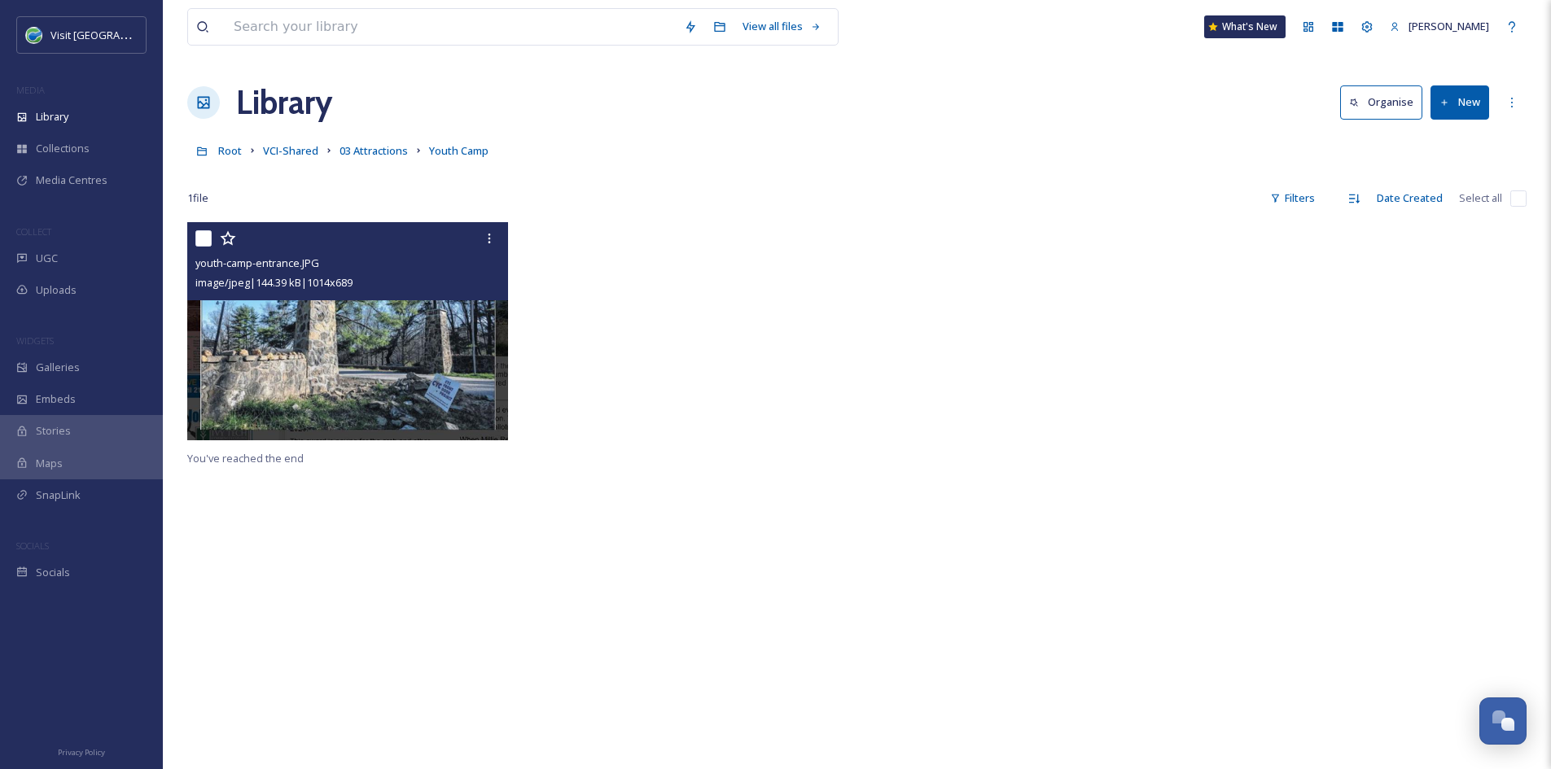
click at [379, 371] on img at bounding box center [347, 331] width 321 height 218
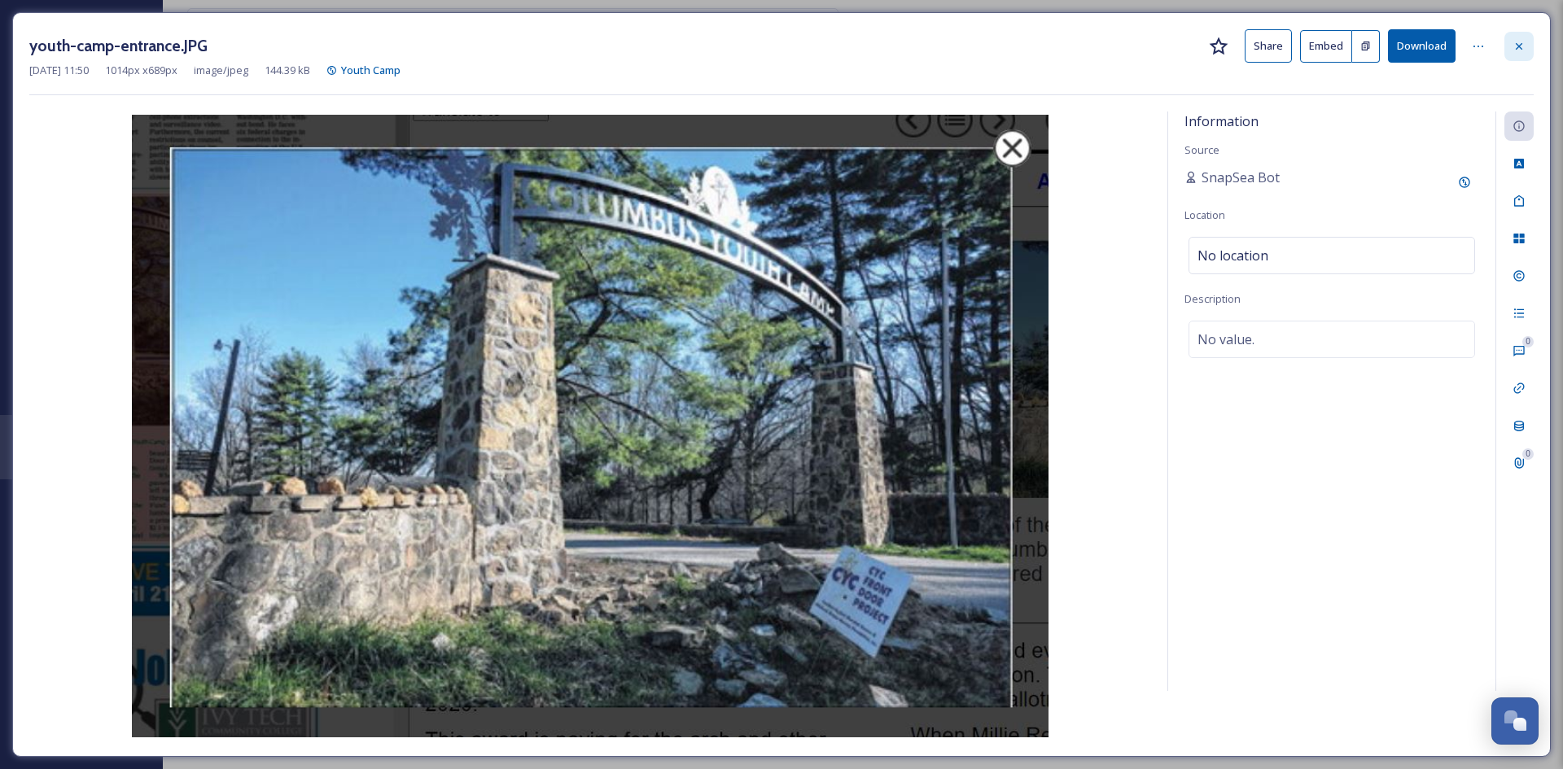
click at [1521, 51] on icon at bounding box center [1518, 46] width 13 height 13
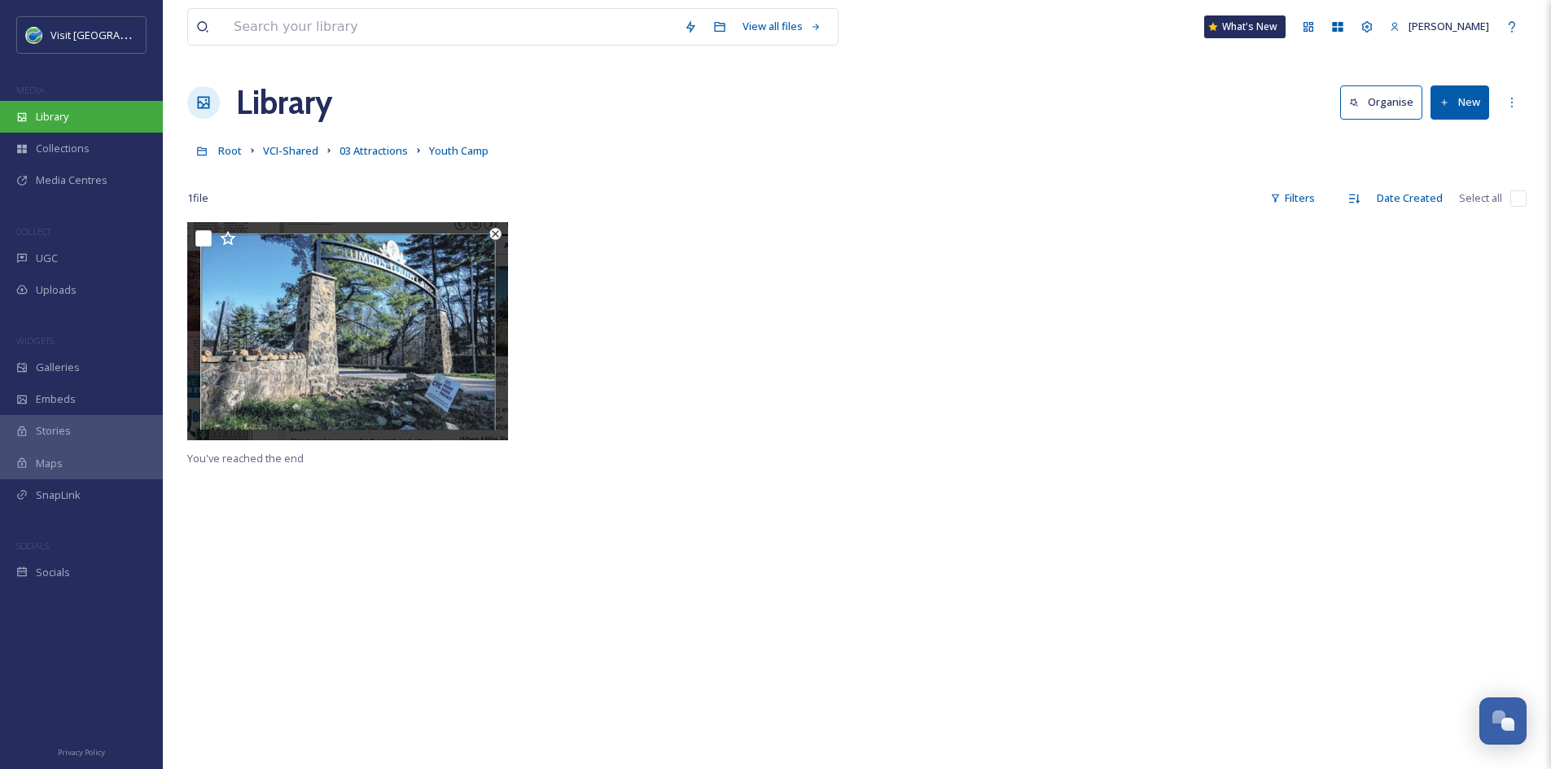
click at [90, 121] on div "Library" at bounding box center [81, 117] width 163 height 32
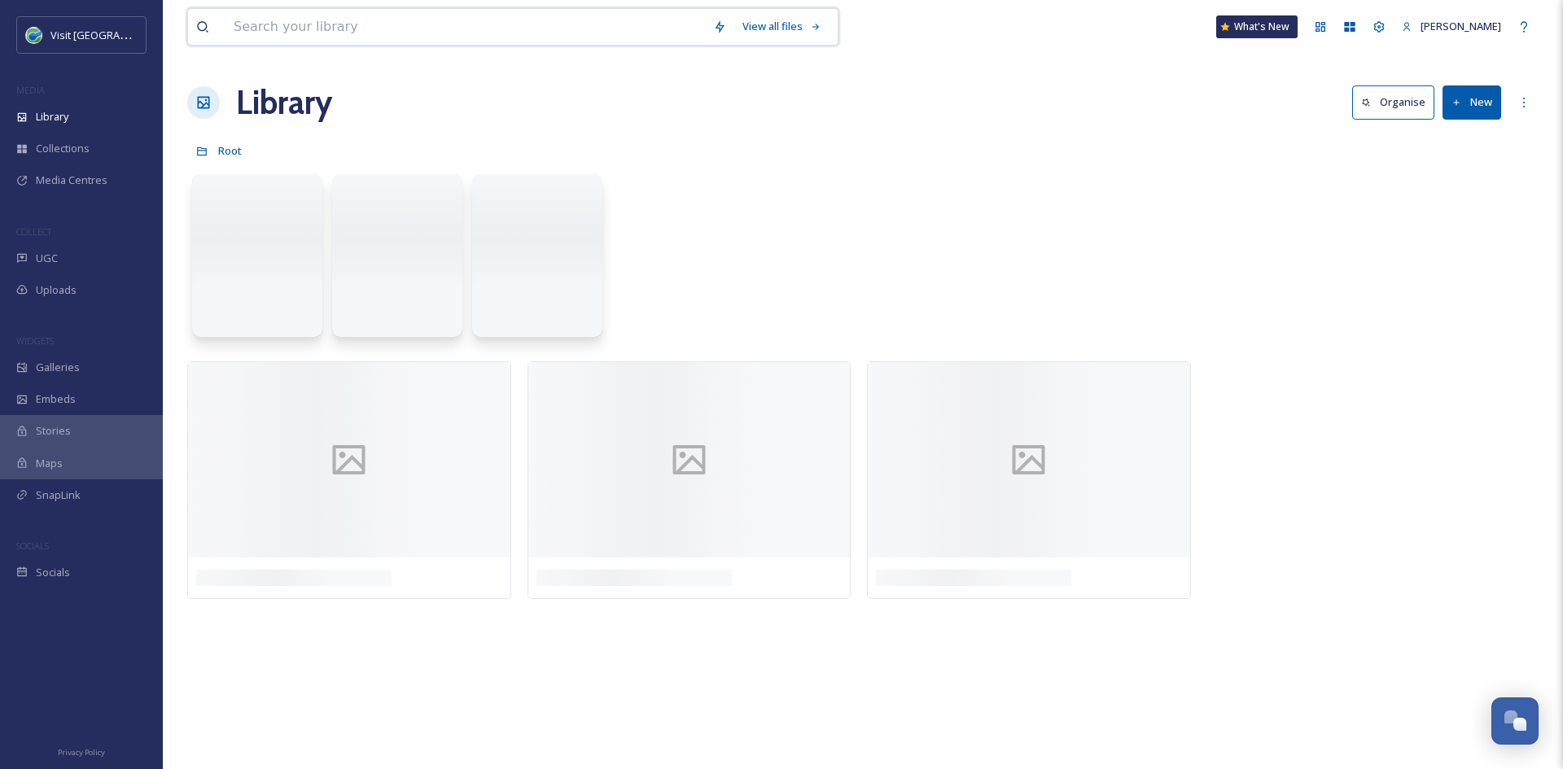
click at [326, 31] on input at bounding box center [464, 27] width 479 height 36
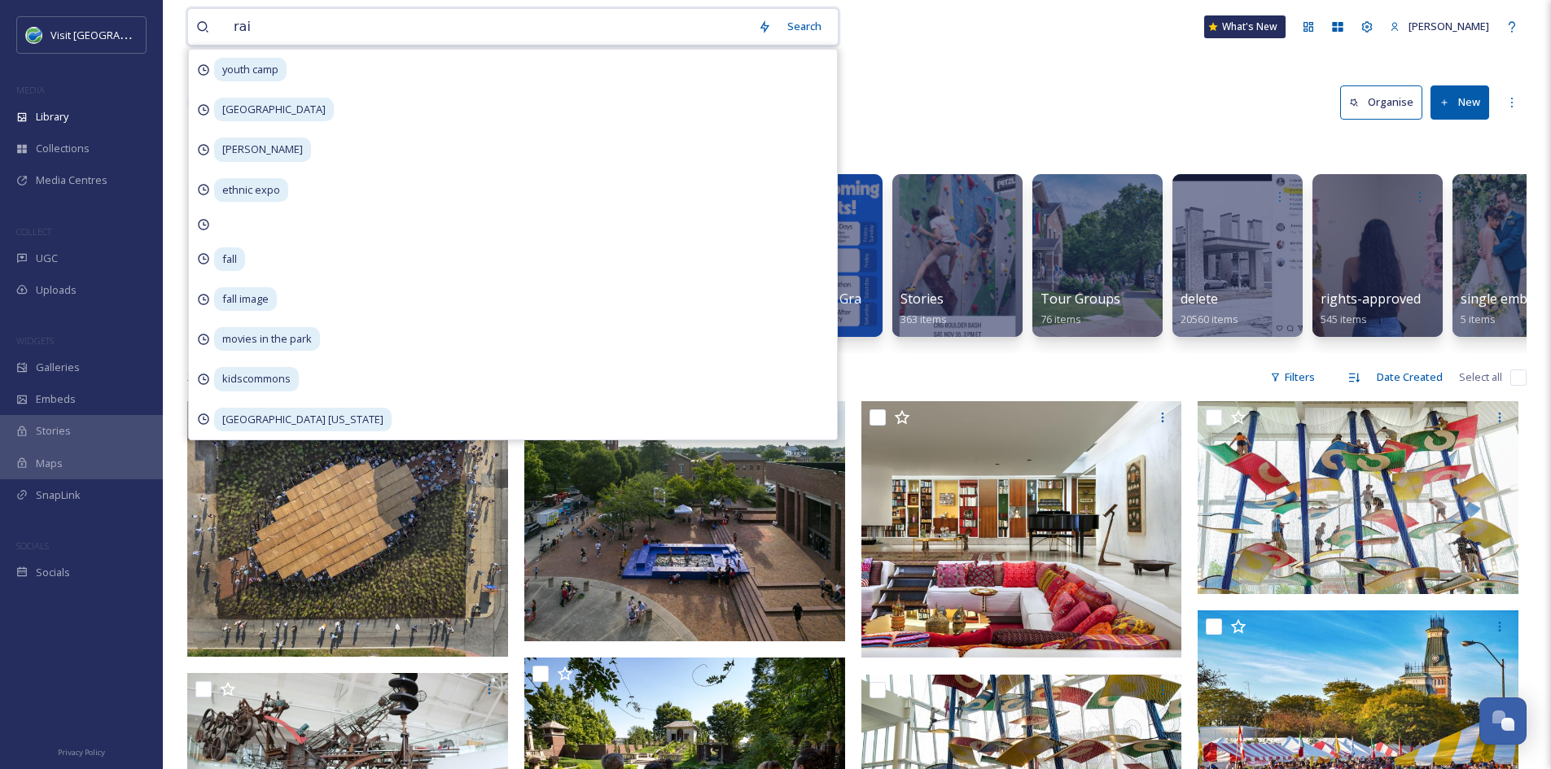
type input "rain"
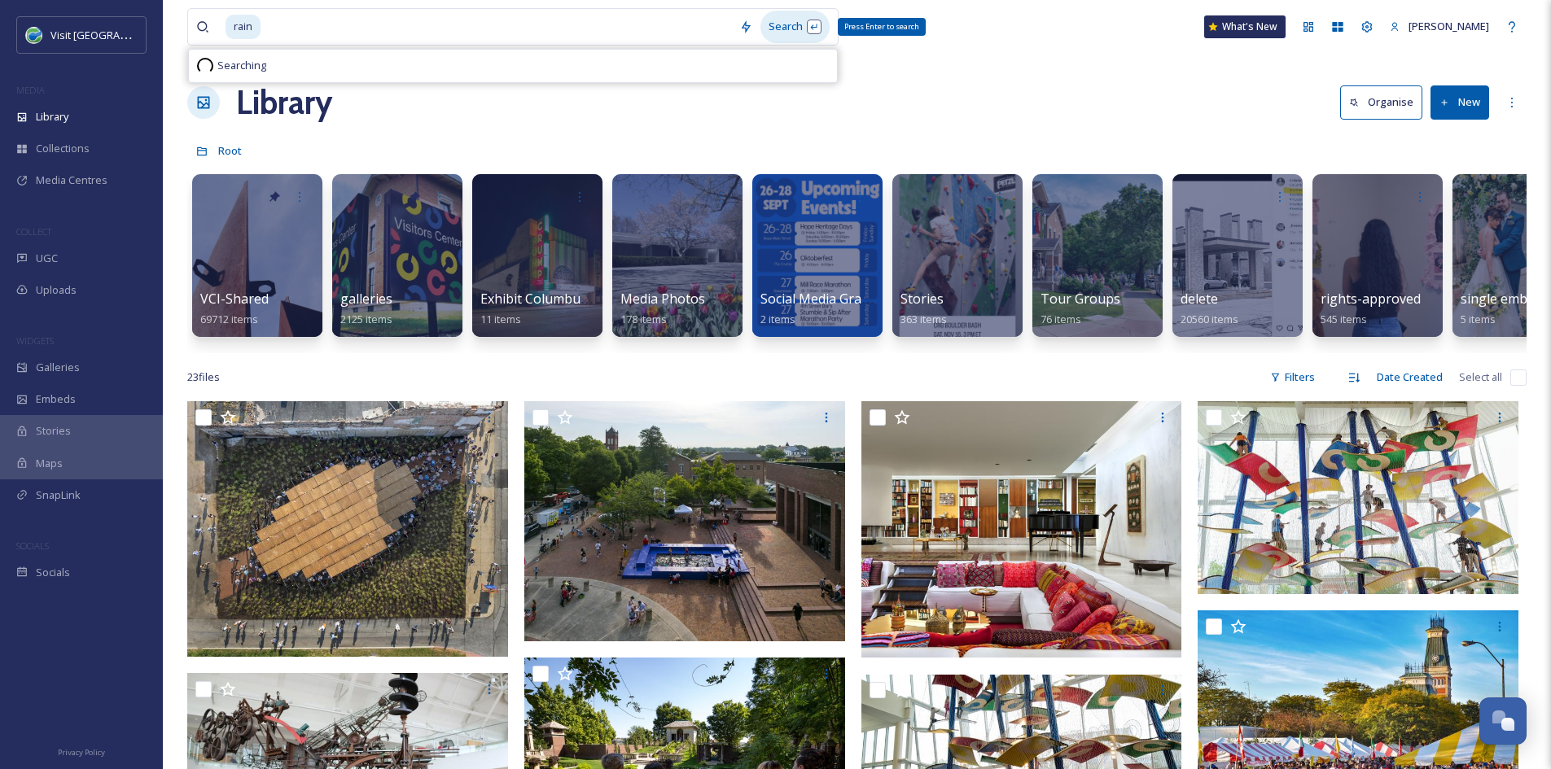
click at [794, 24] on div "Search Press Enter to search" at bounding box center [794, 27] width 69 height 32
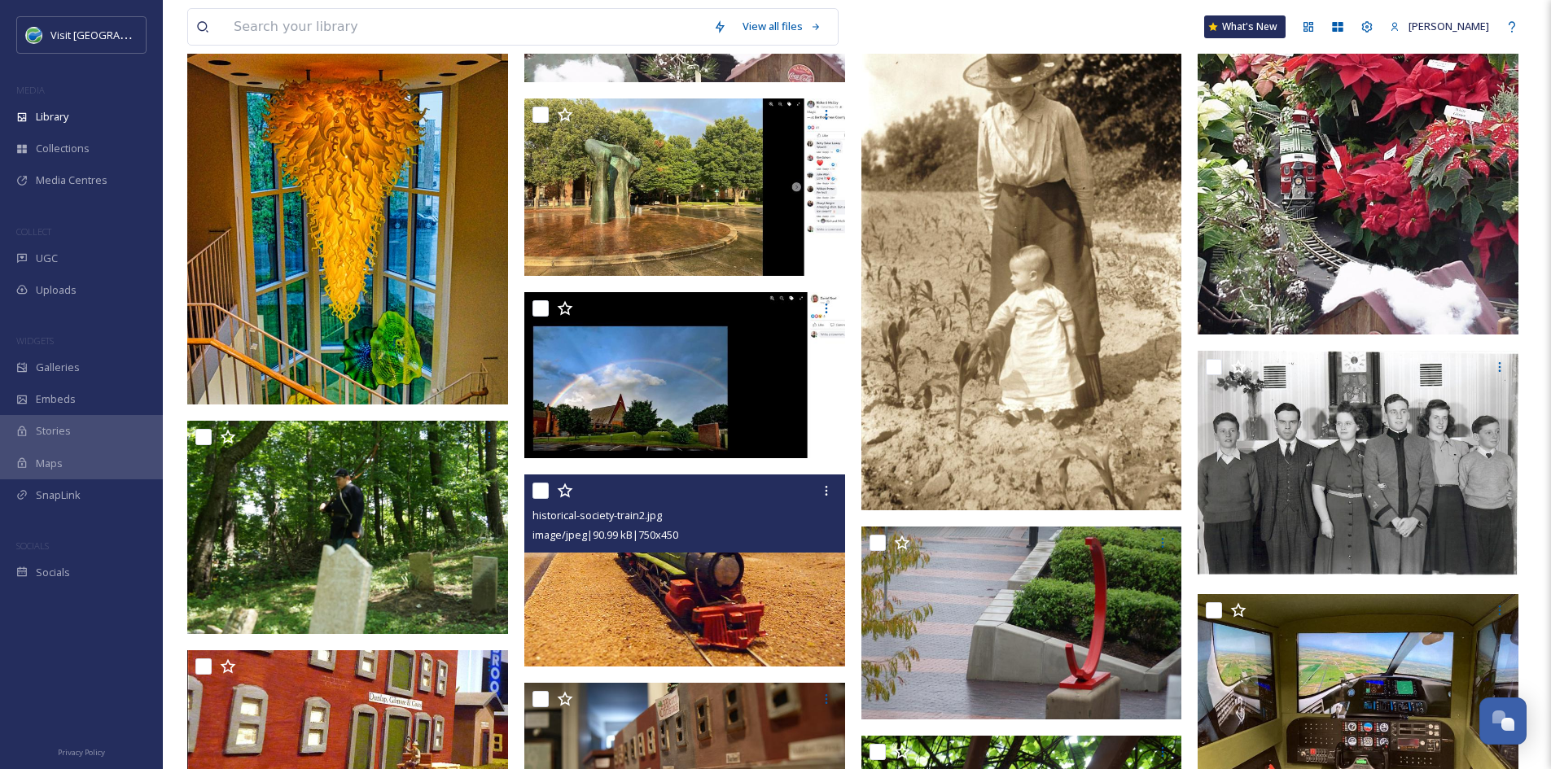
scroll to position [1896, 0]
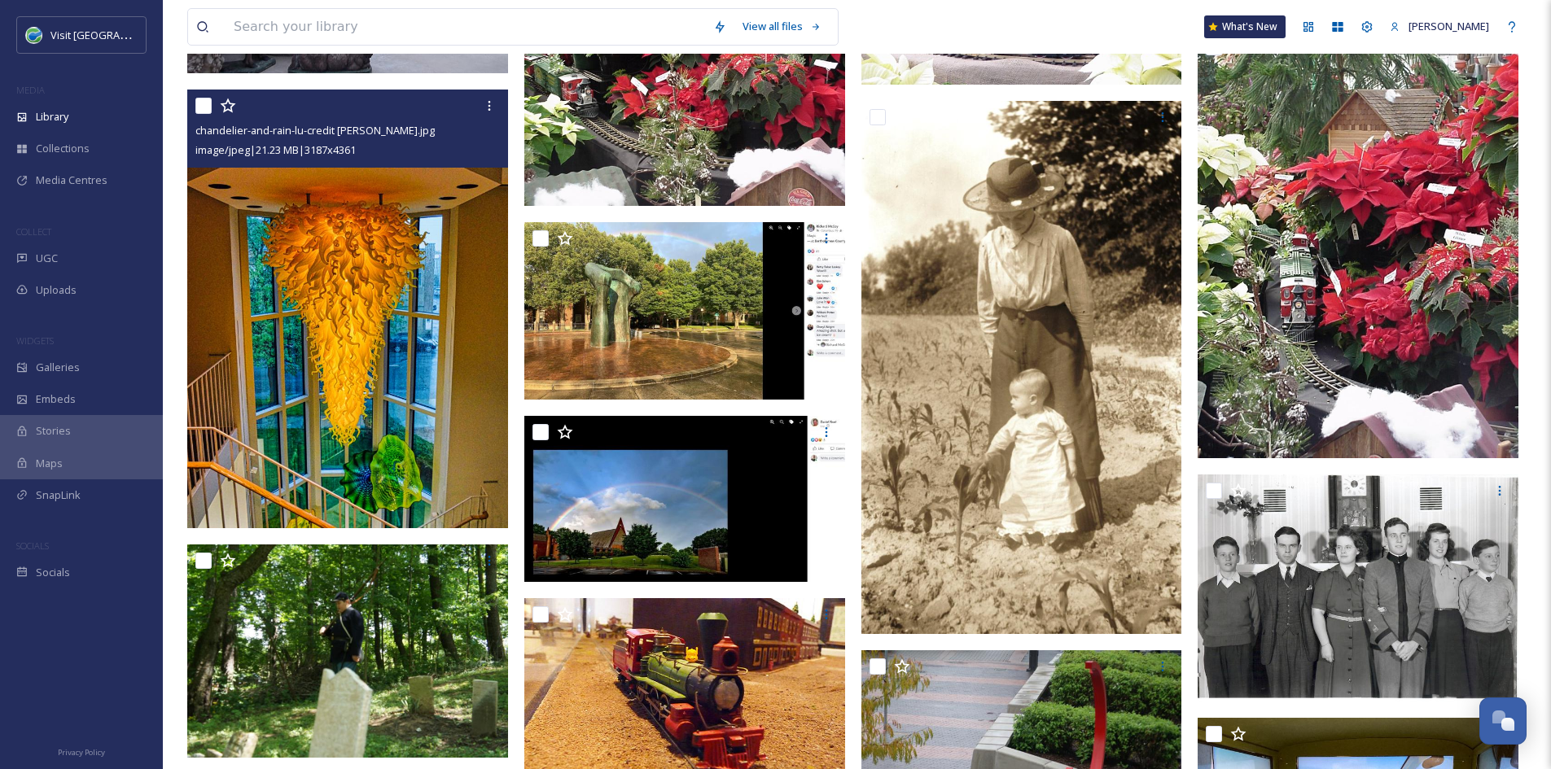
click at [274, 263] on img at bounding box center [347, 309] width 321 height 439
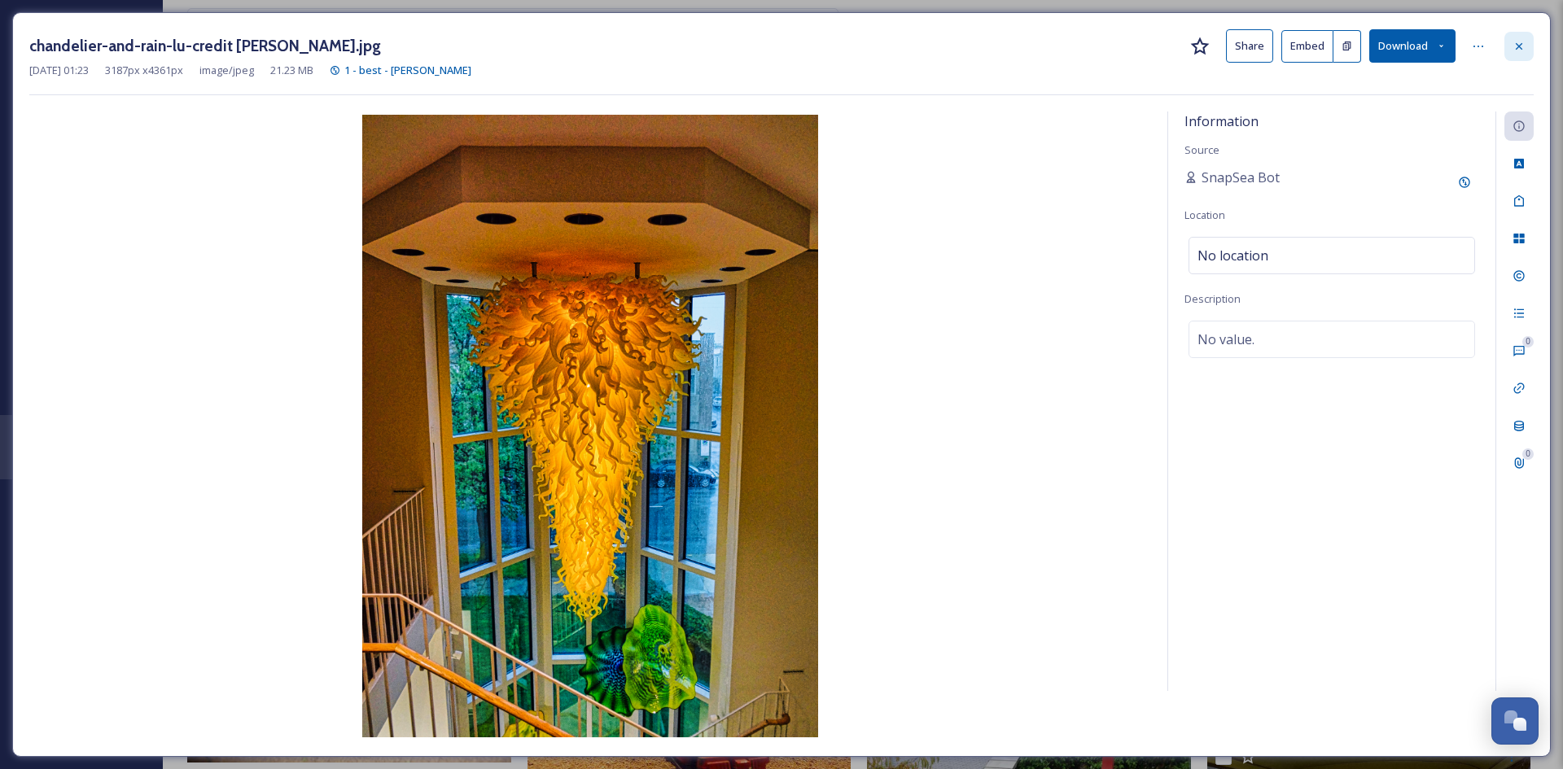
click at [1510, 49] on div at bounding box center [1518, 46] width 29 height 29
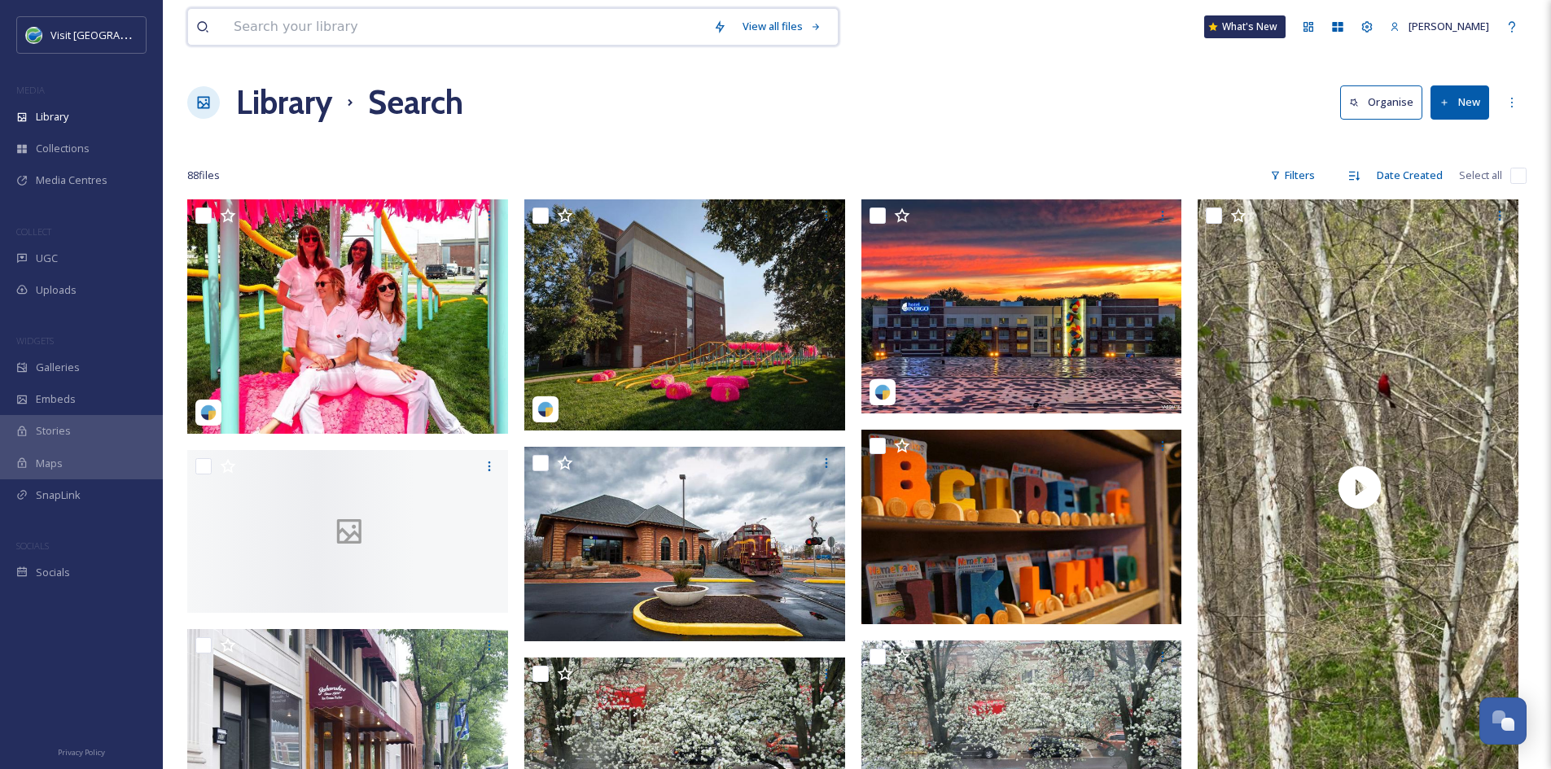
click at [357, 32] on input at bounding box center [464, 27] width 479 height 36
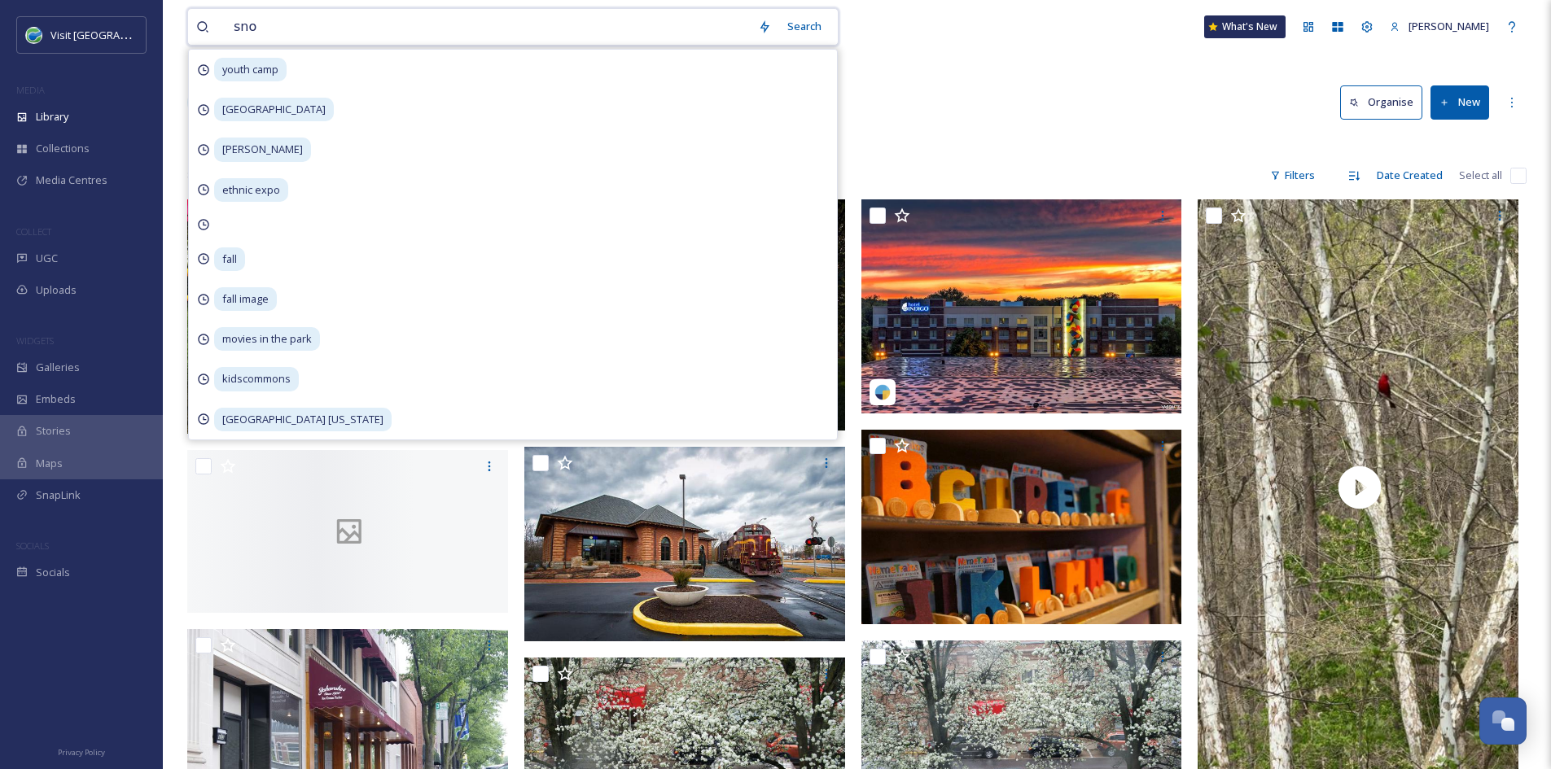
type input "snow"
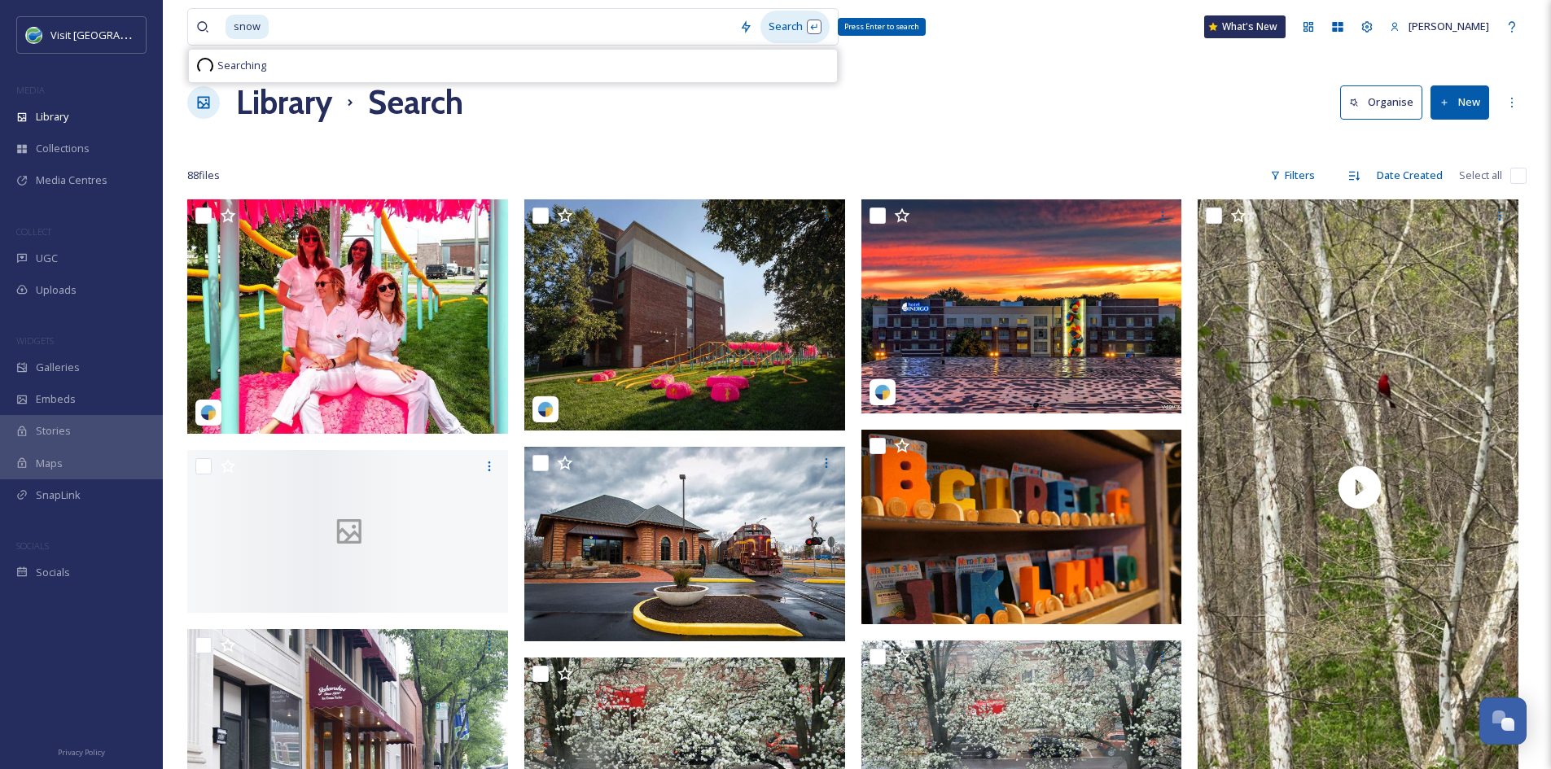
click at [773, 24] on div "Search Press Enter to search" at bounding box center [794, 27] width 69 height 32
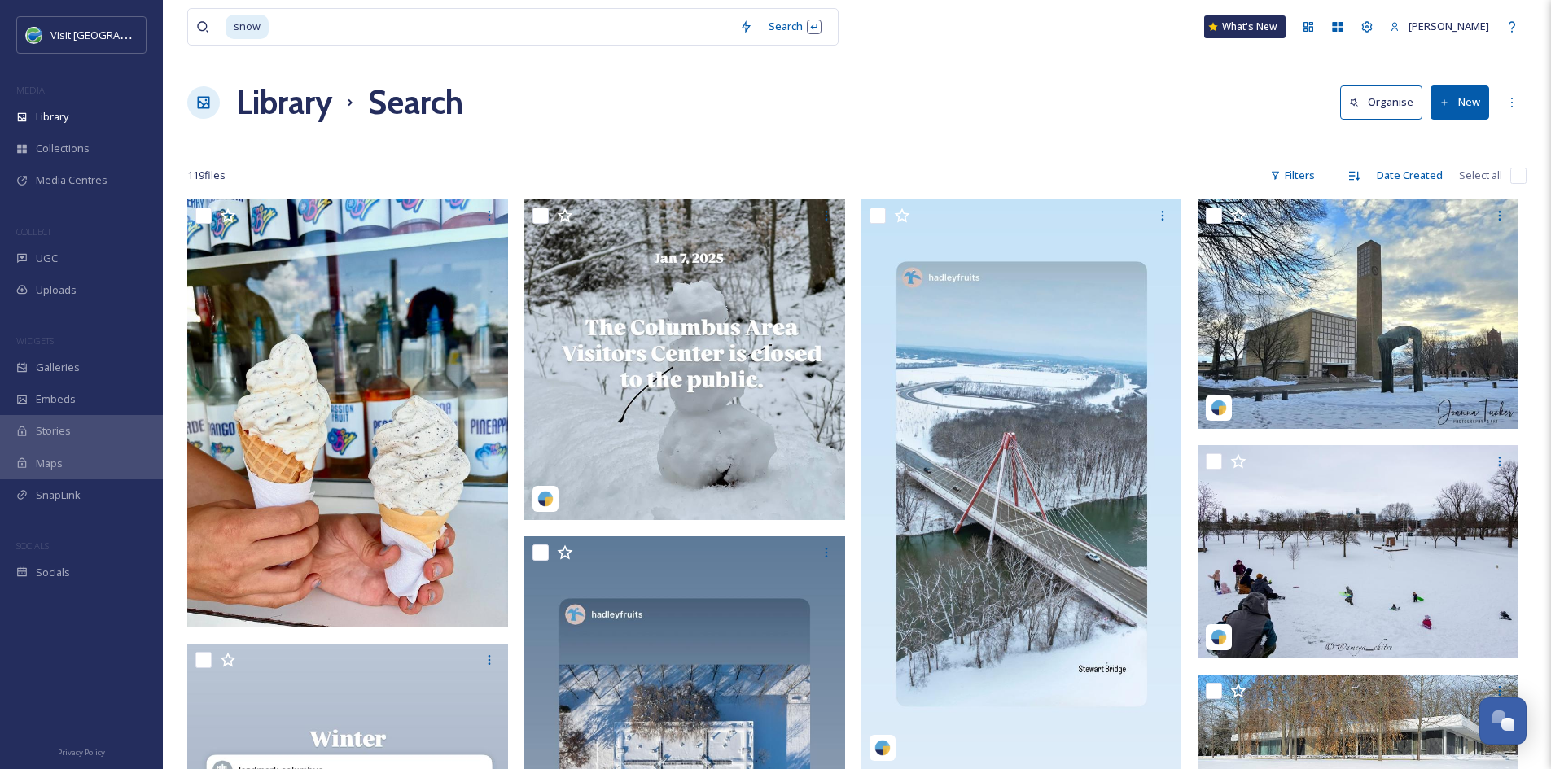
click at [996, 43] on div "snow Search What's New Aurora Harvey" at bounding box center [856, 27] width 1339 height 54
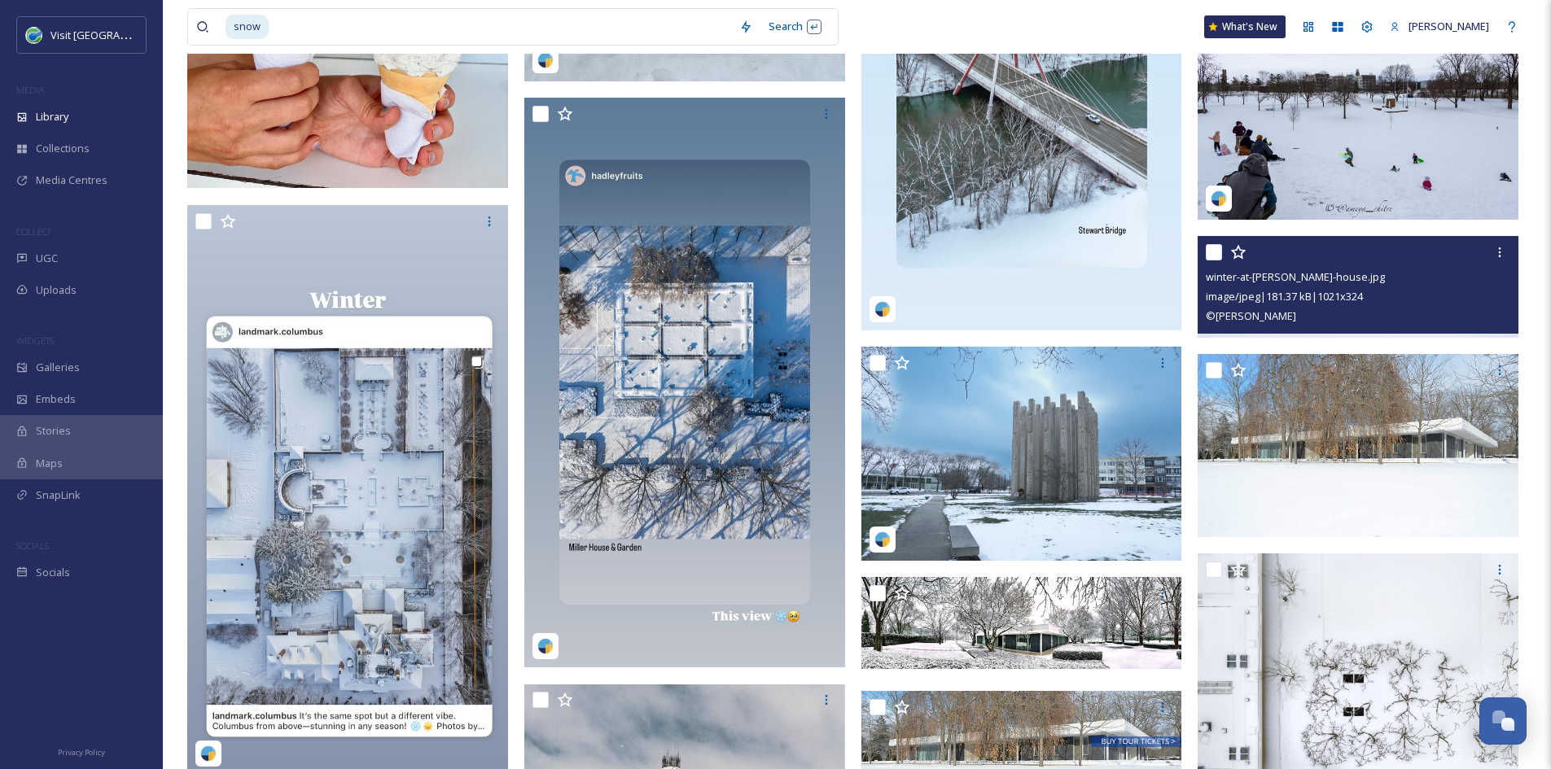
scroll to position [462, 0]
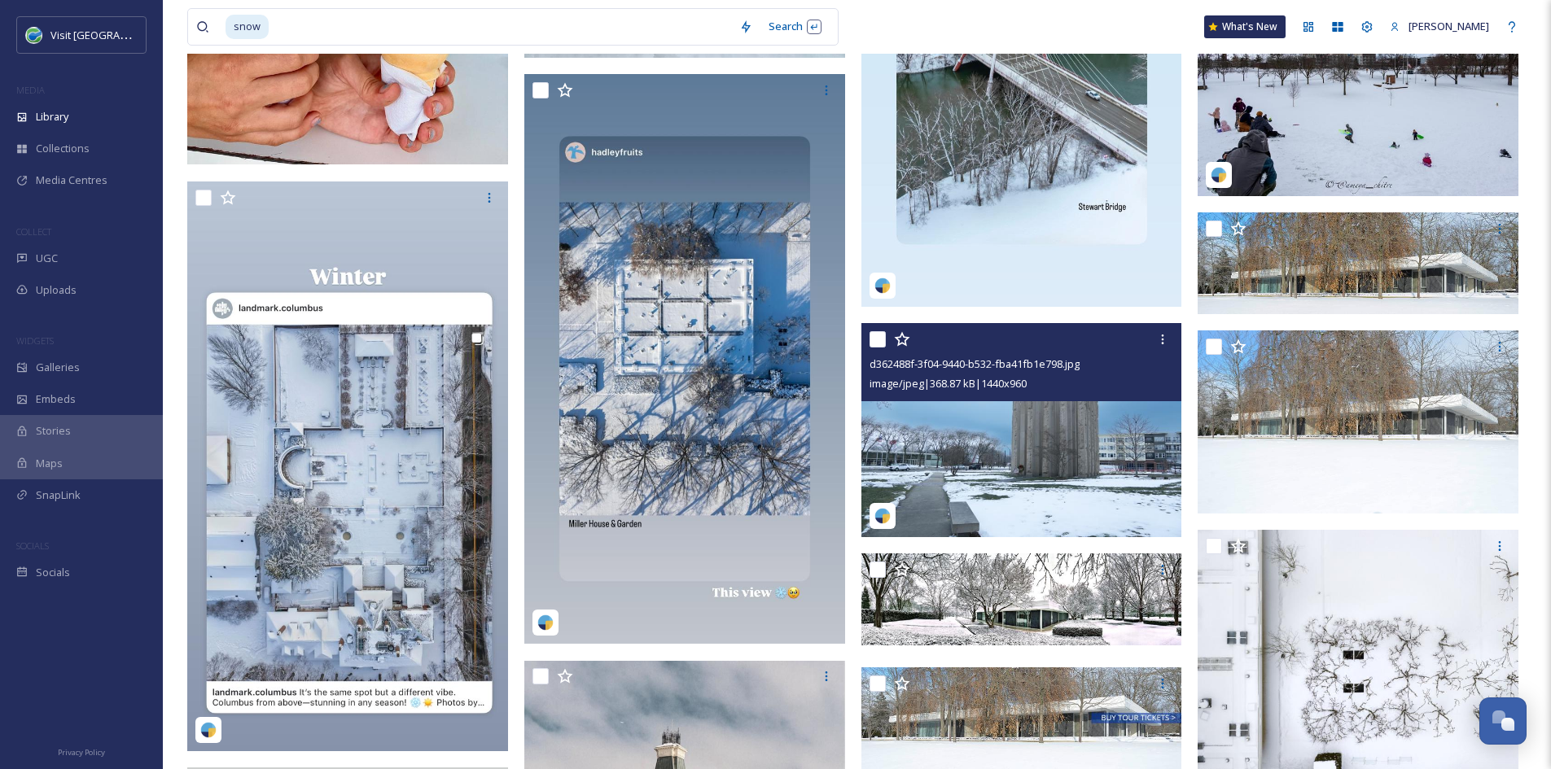
click at [1130, 498] on img at bounding box center [1021, 430] width 321 height 214
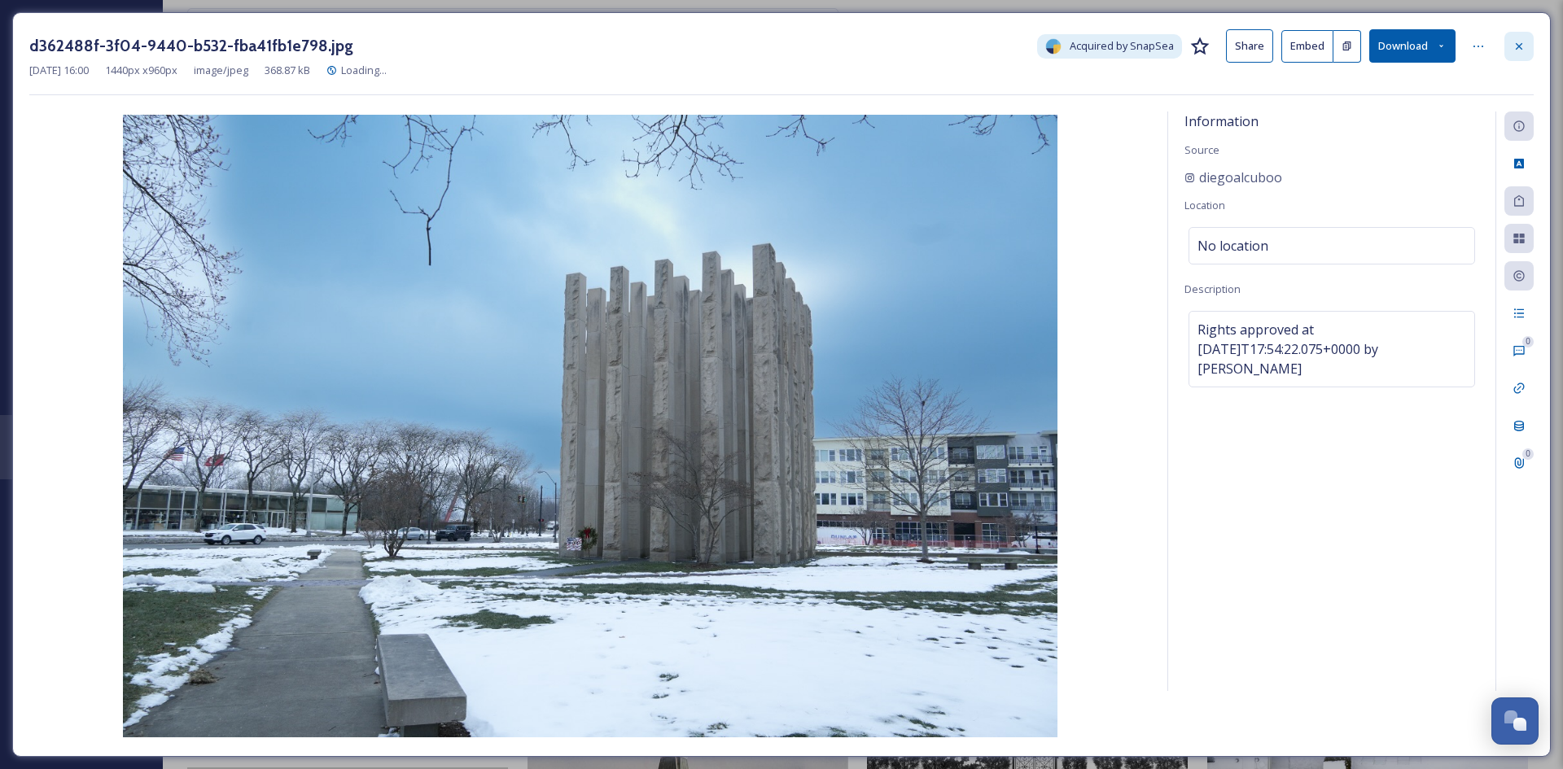
click at [1517, 46] on icon at bounding box center [1518, 46] width 13 height 13
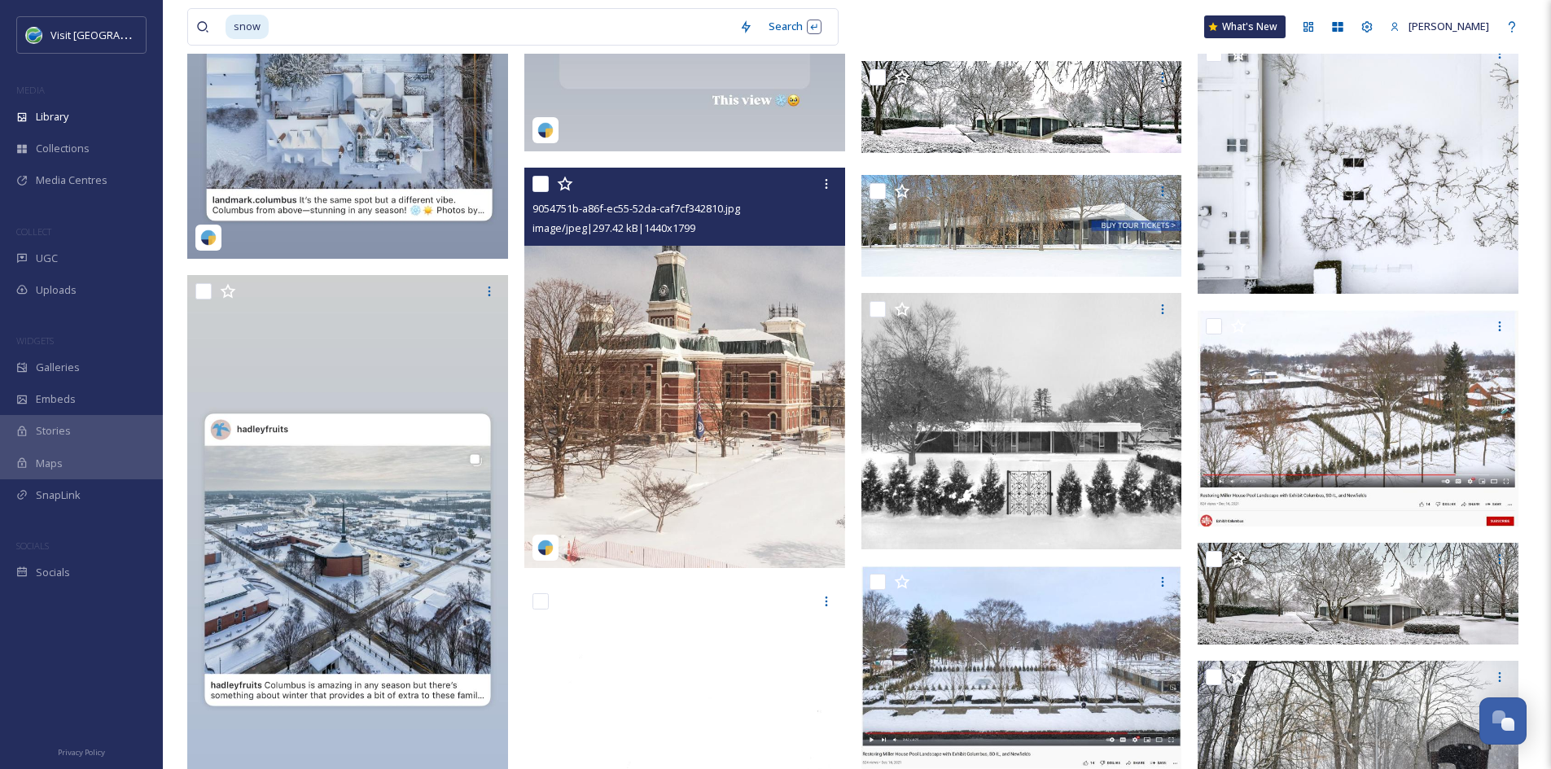
scroll to position [956, 0]
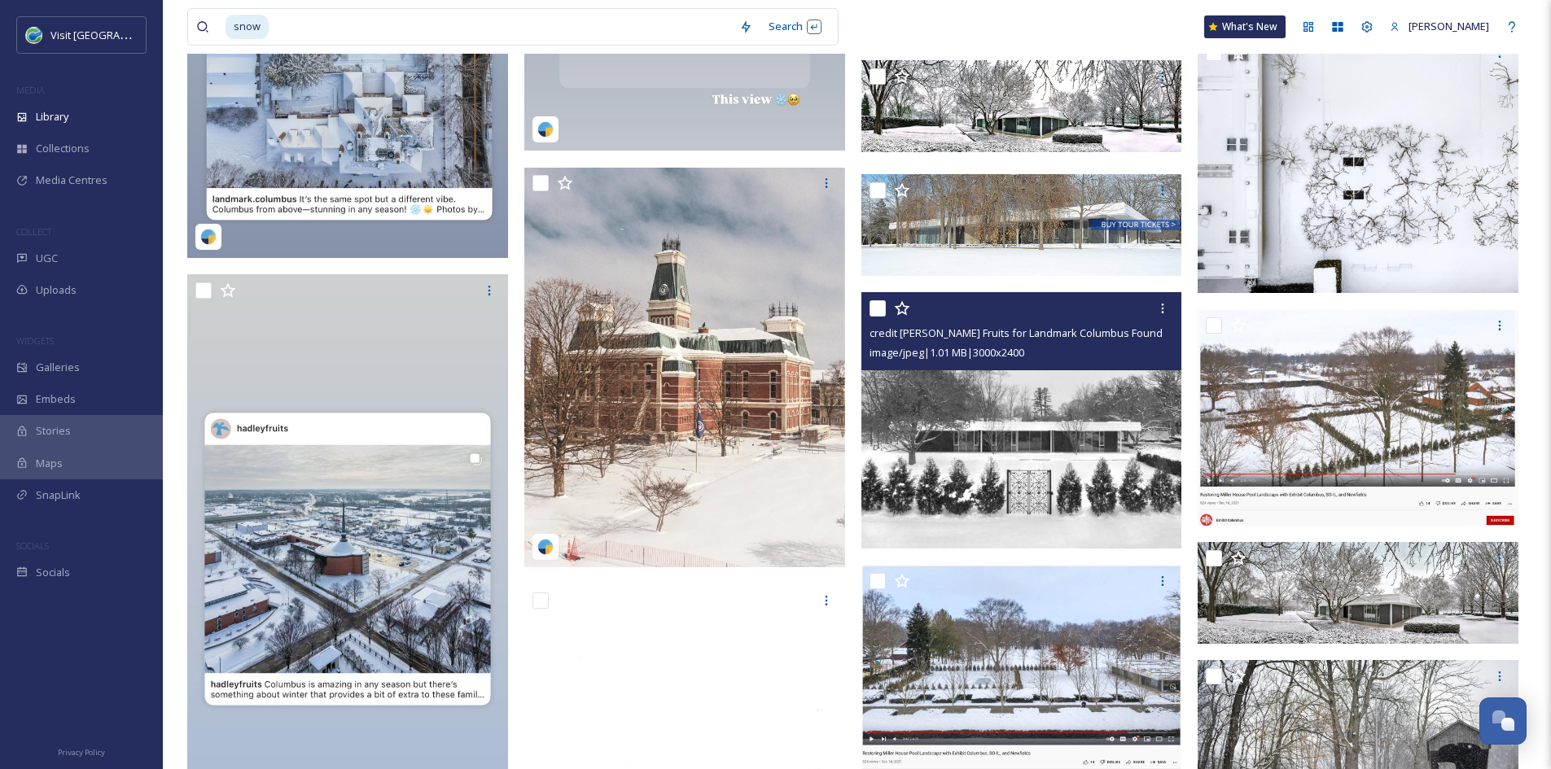
click at [992, 444] on img at bounding box center [1021, 420] width 321 height 256
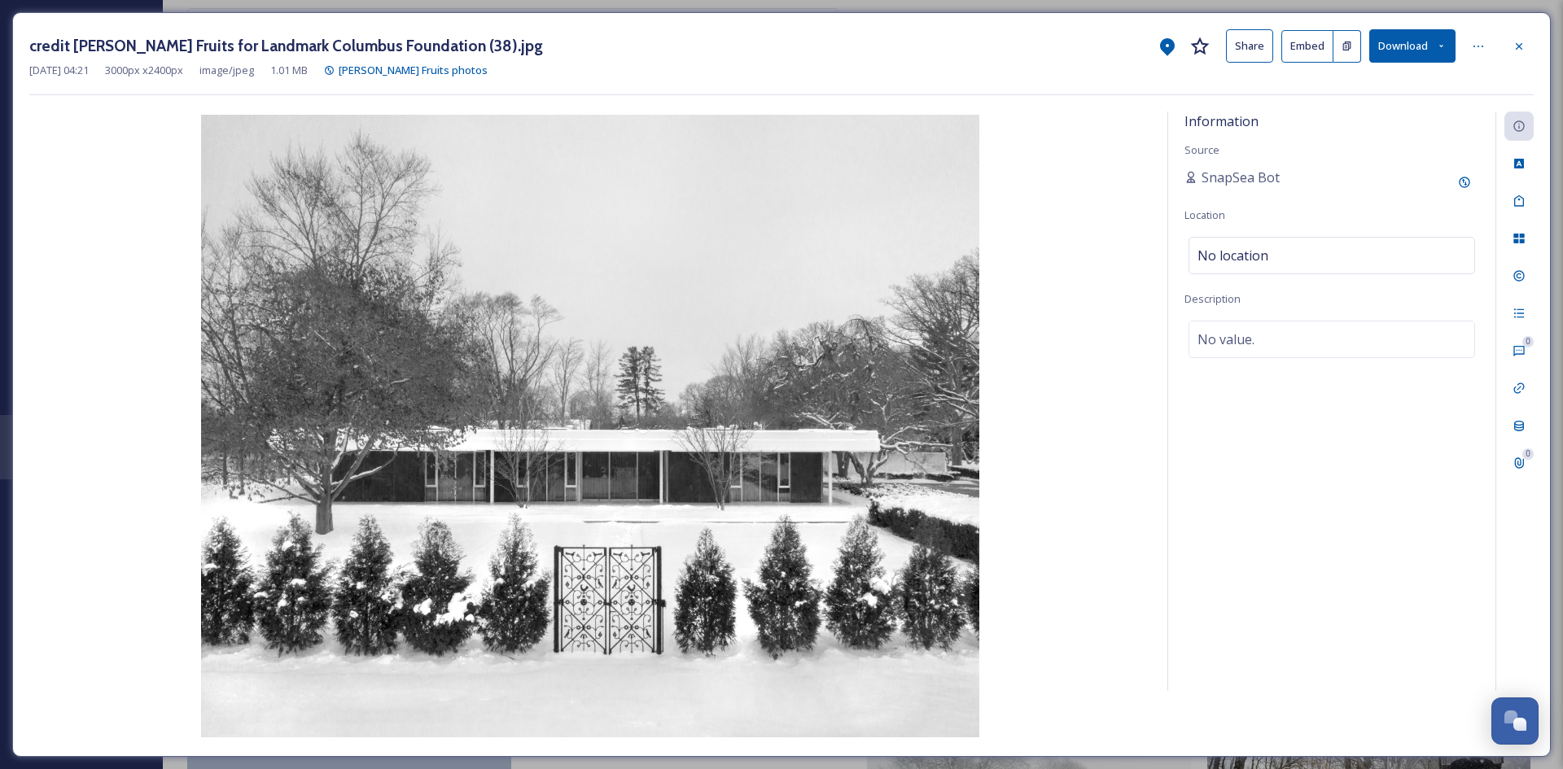
click at [1256, 54] on button "Share" at bounding box center [1249, 45] width 47 height 33
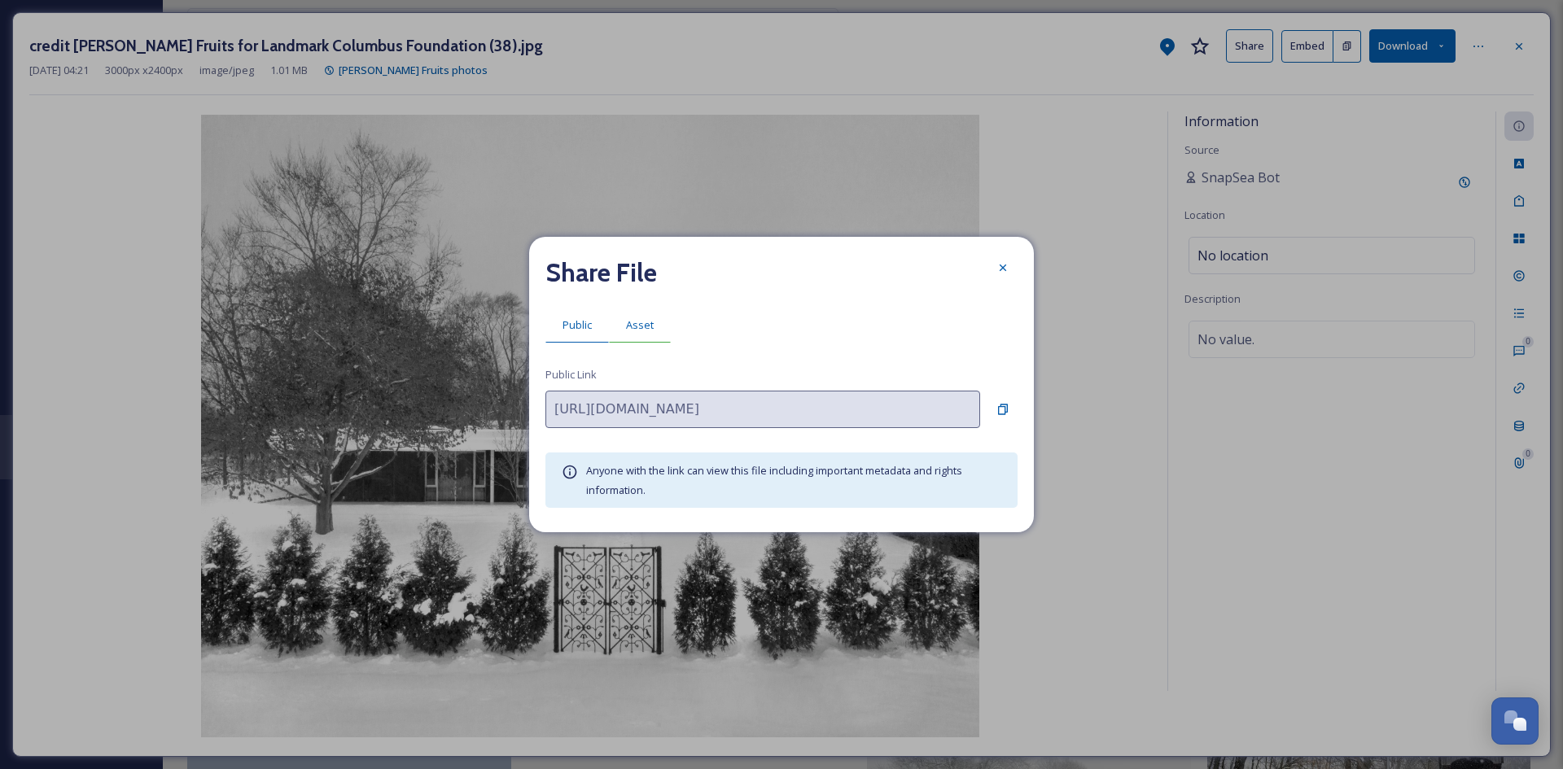
click at [642, 331] on span "Asset" at bounding box center [640, 324] width 28 height 15
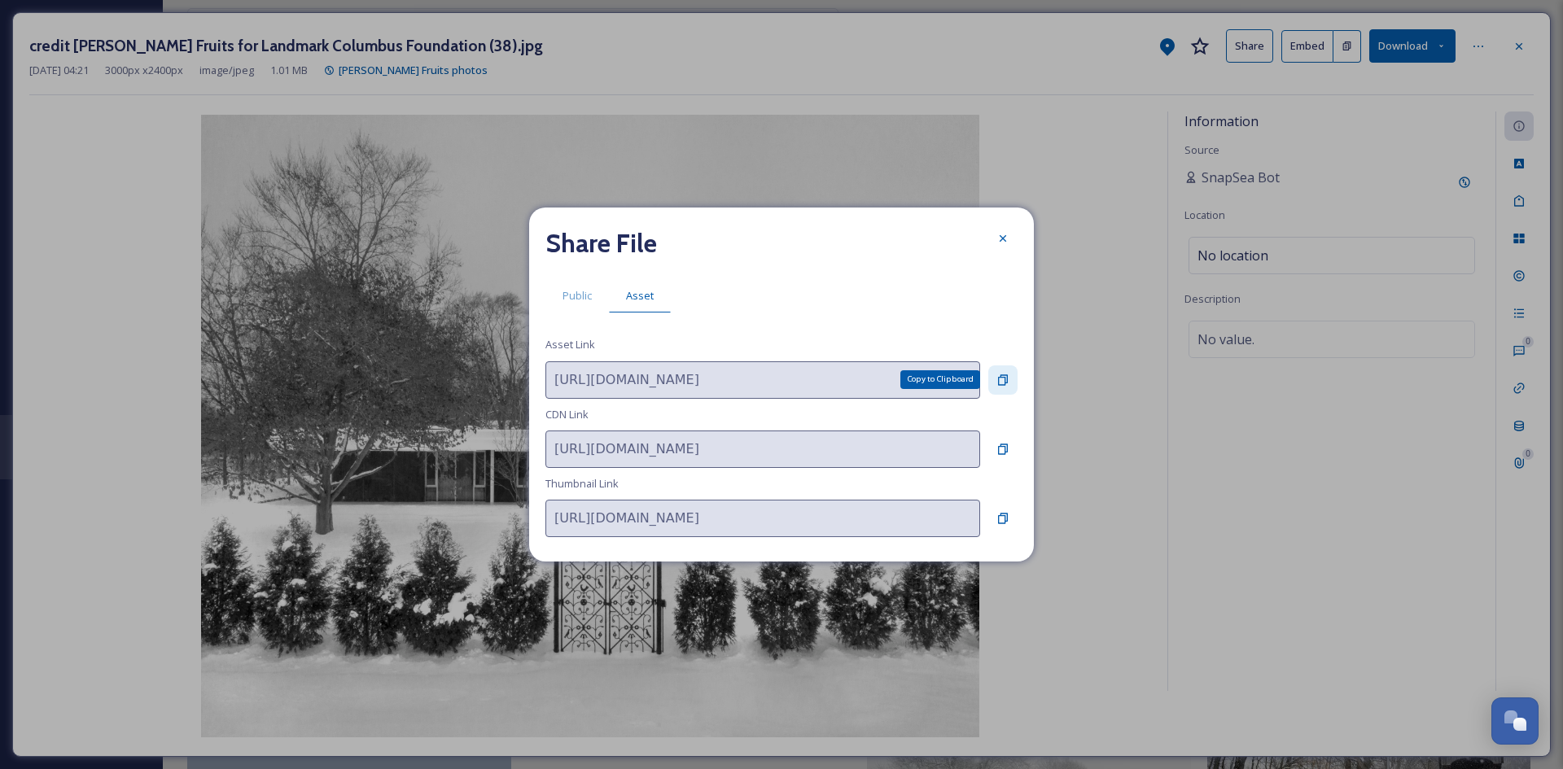
click at [1000, 384] on icon at bounding box center [1003, 379] width 10 height 11
click at [1004, 239] on icon at bounding box center [1003, 238] width 7 height 7
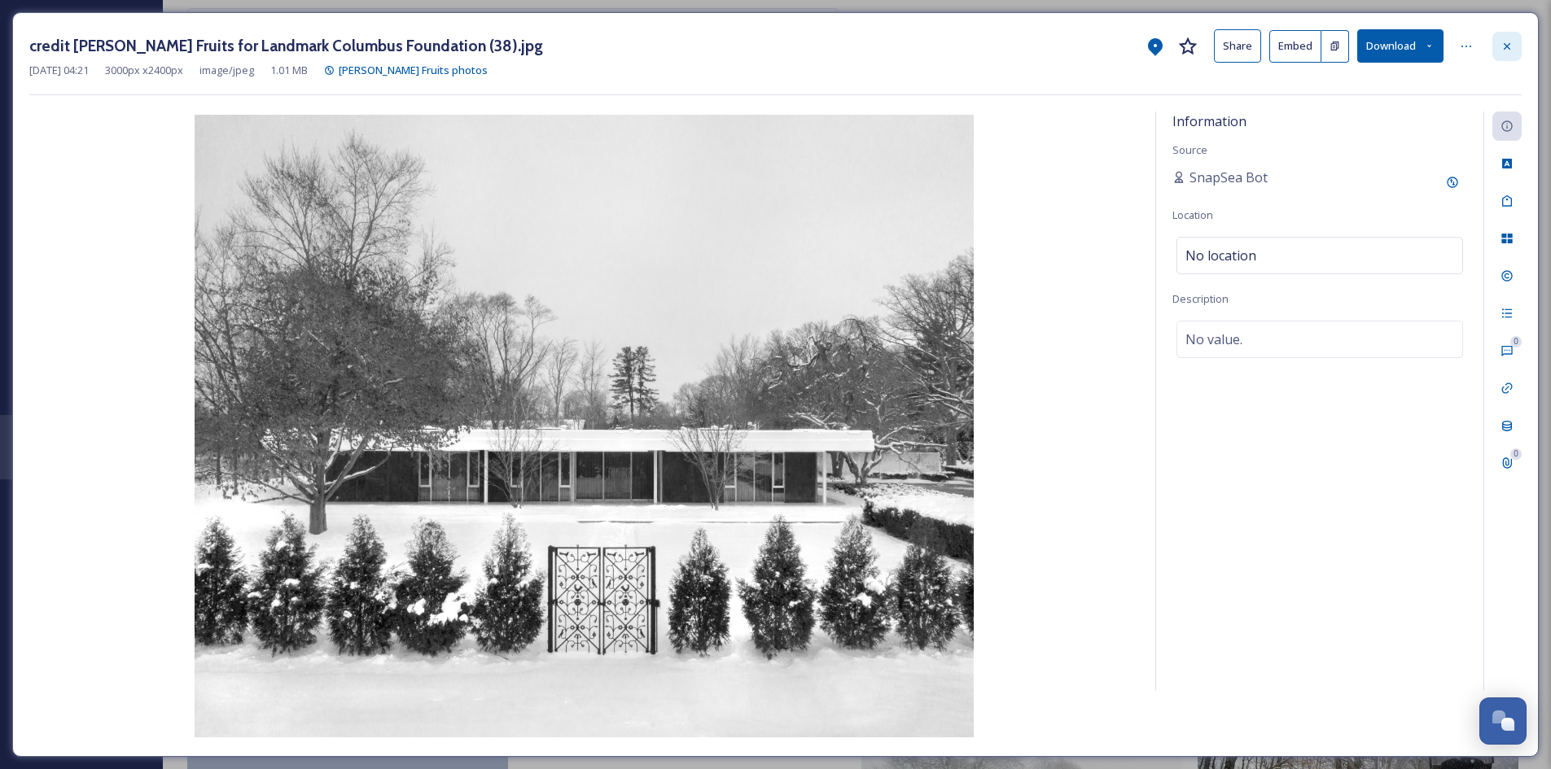
click at [1512, 48] on icon at bounding box center [1506, 46] width 13 height 13
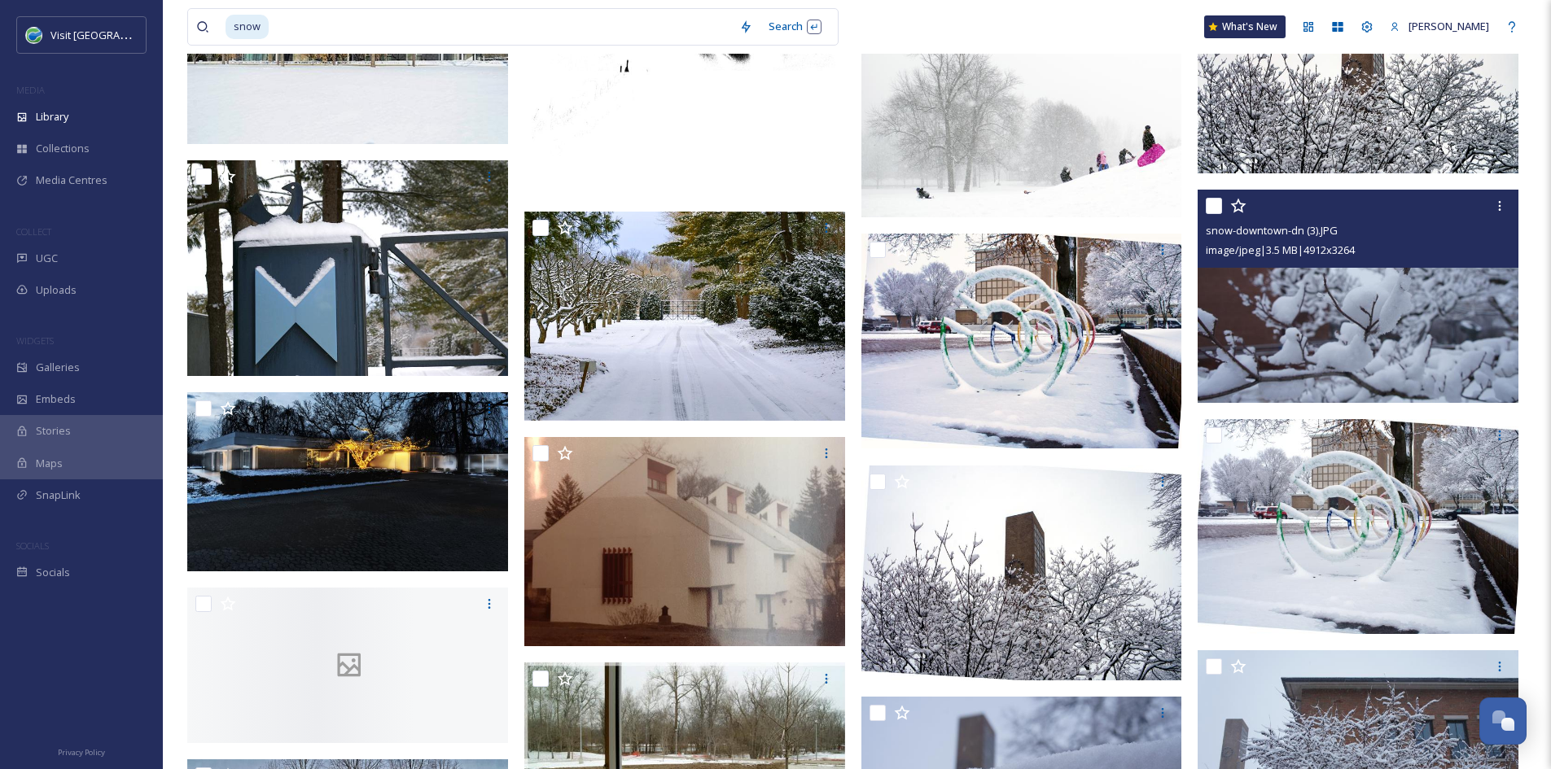
scroll to position [1911, 0]
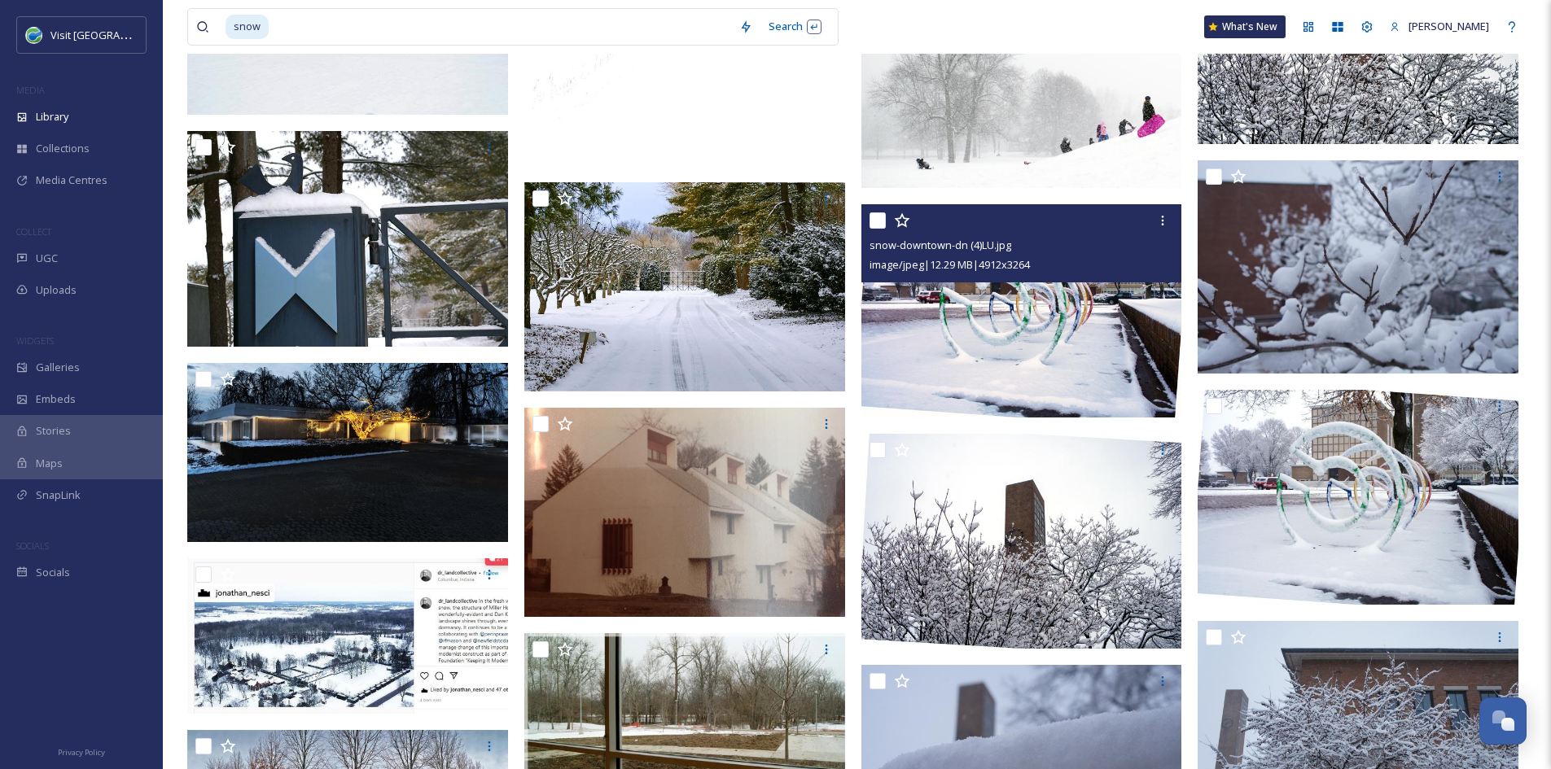
click at [1061, 360] on img at bounding box center [1021, 310] width 321 height 213
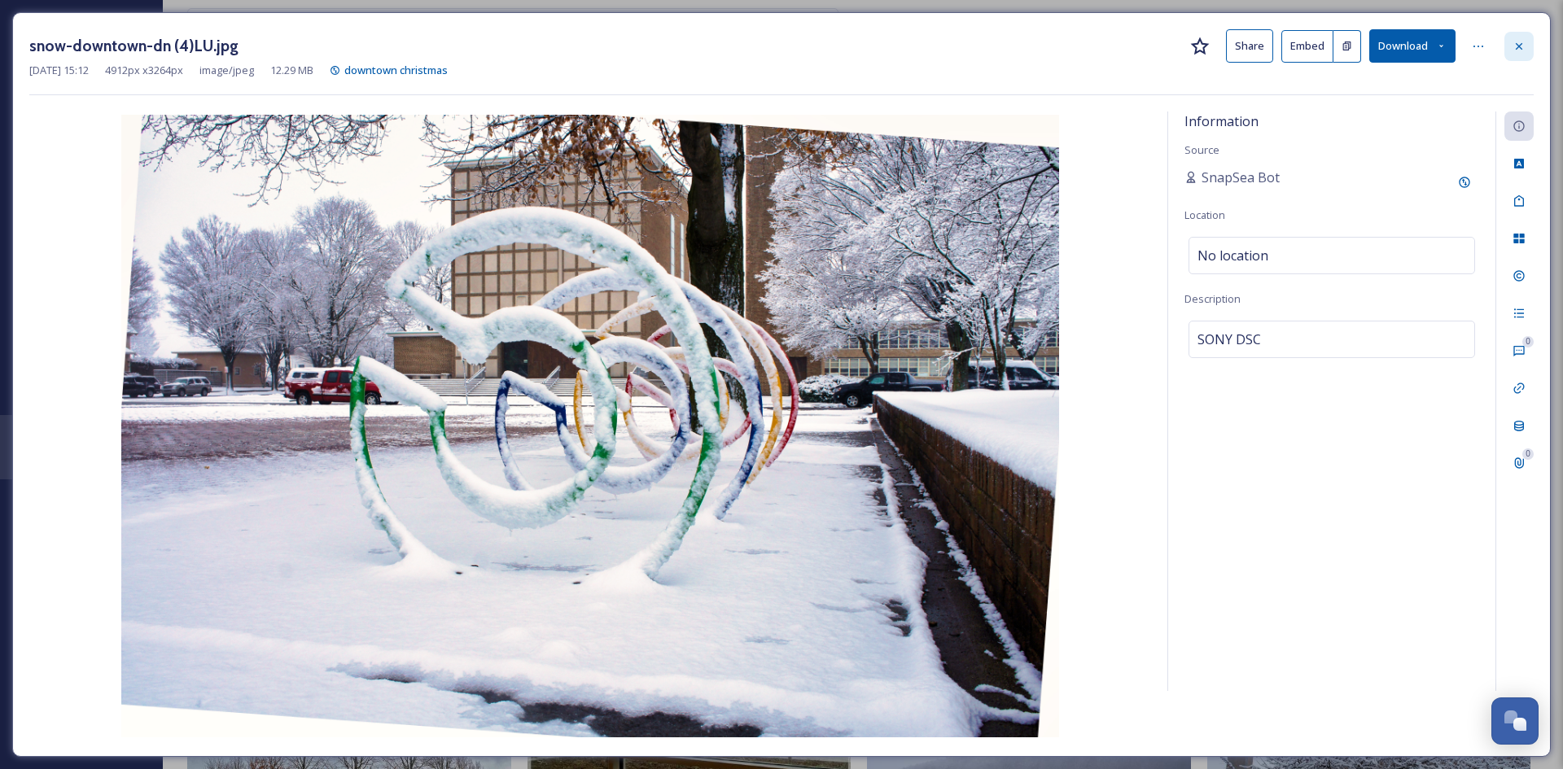
click at [1517, 49] on icon at bounding box center [1518, 46] width 13 height 13
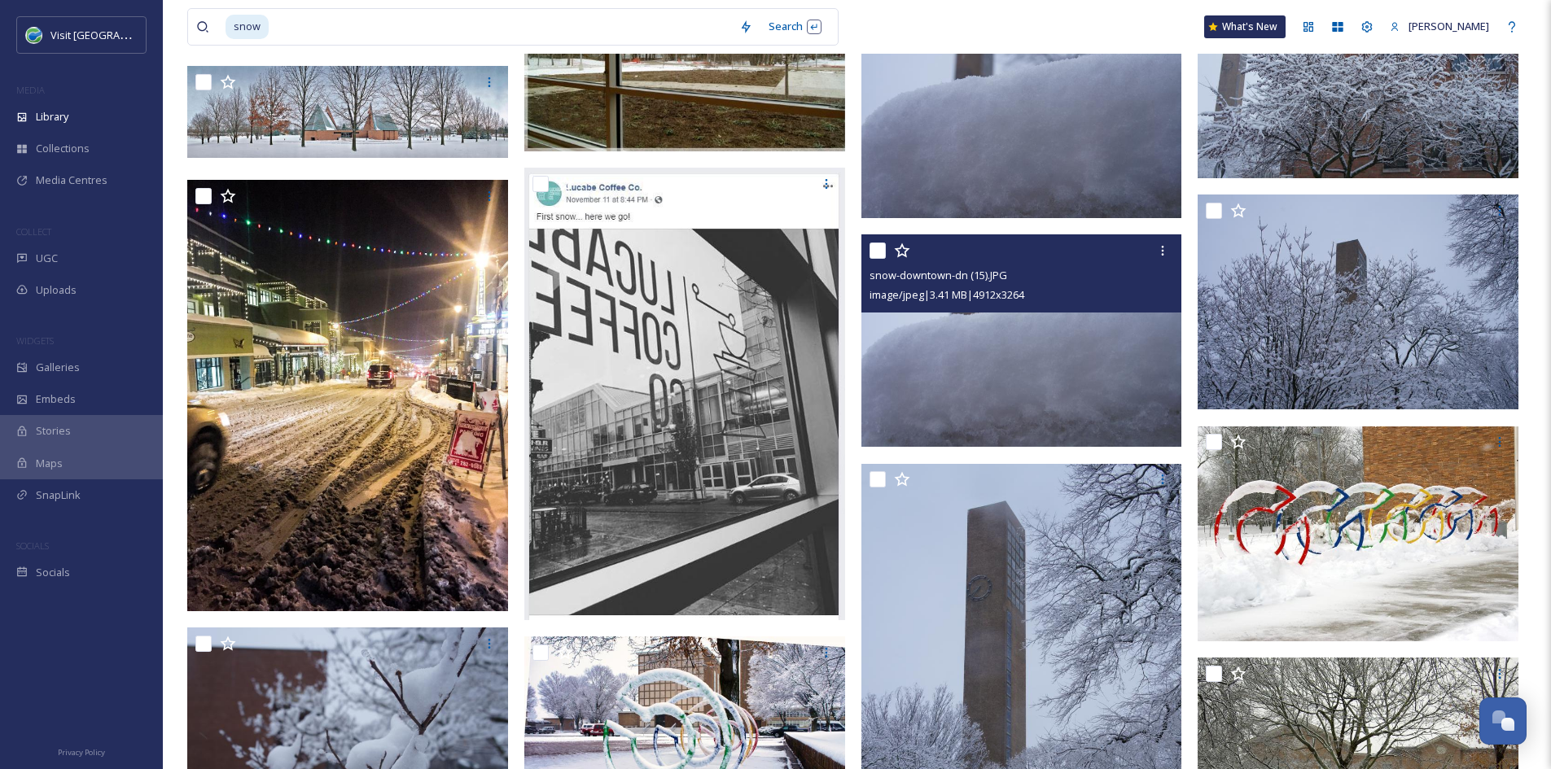
scroll to position [2575, 0]
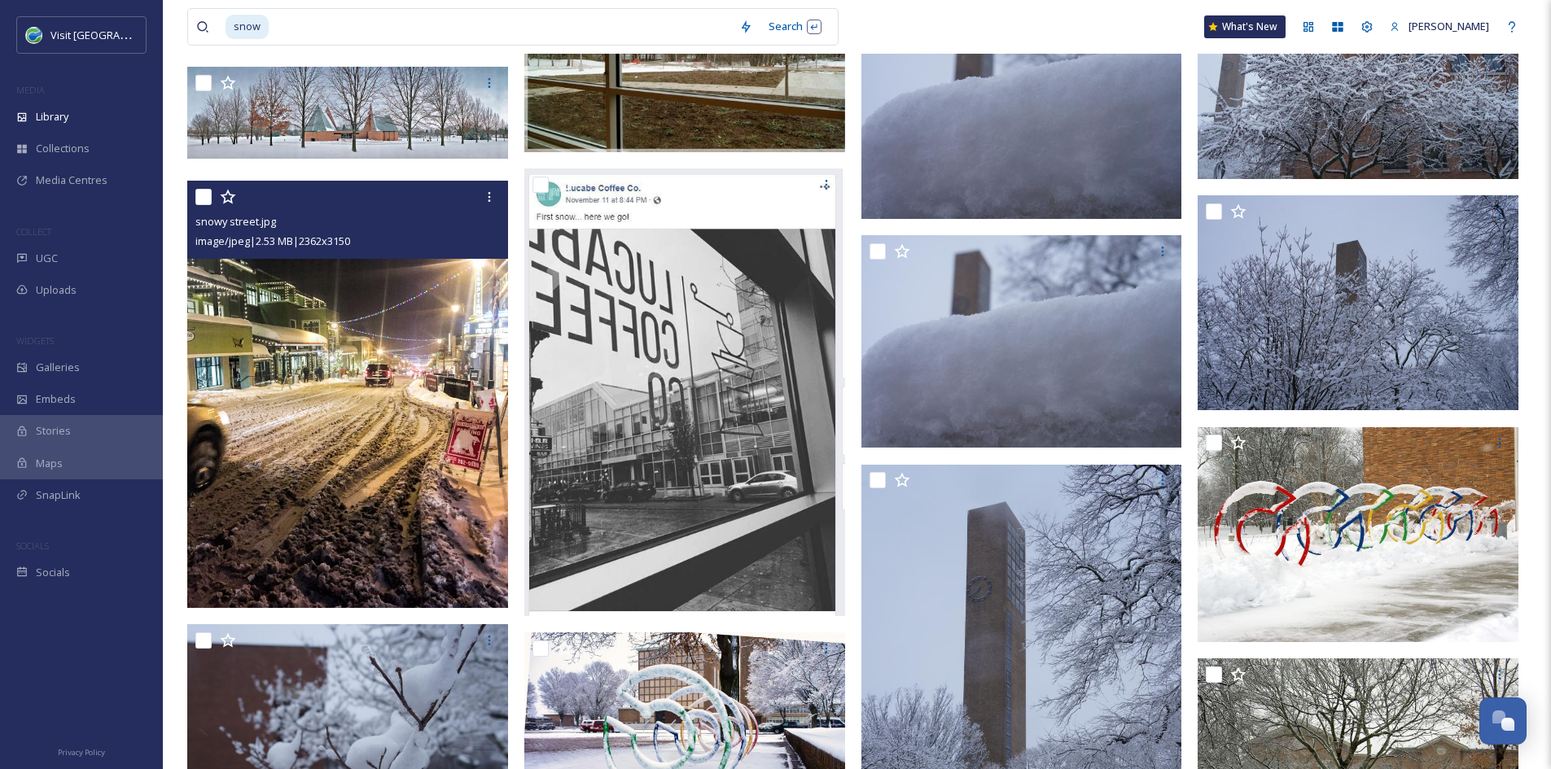
click at [350, 417] on img at bounding box center [347, 394] width 321 height 427
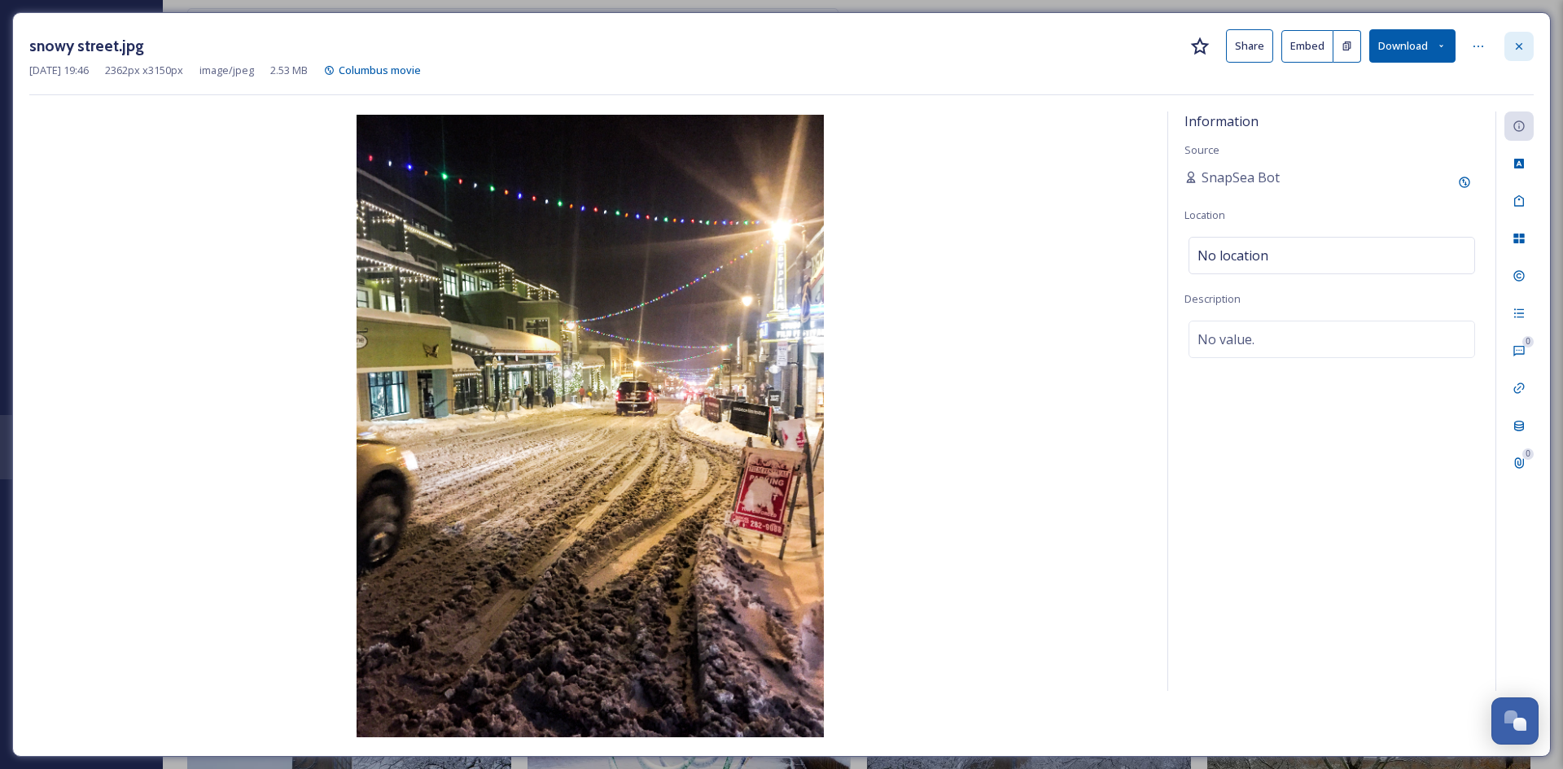
click at [1525, 45] on icon at bounding box center [1518, 46] width 13 height 13
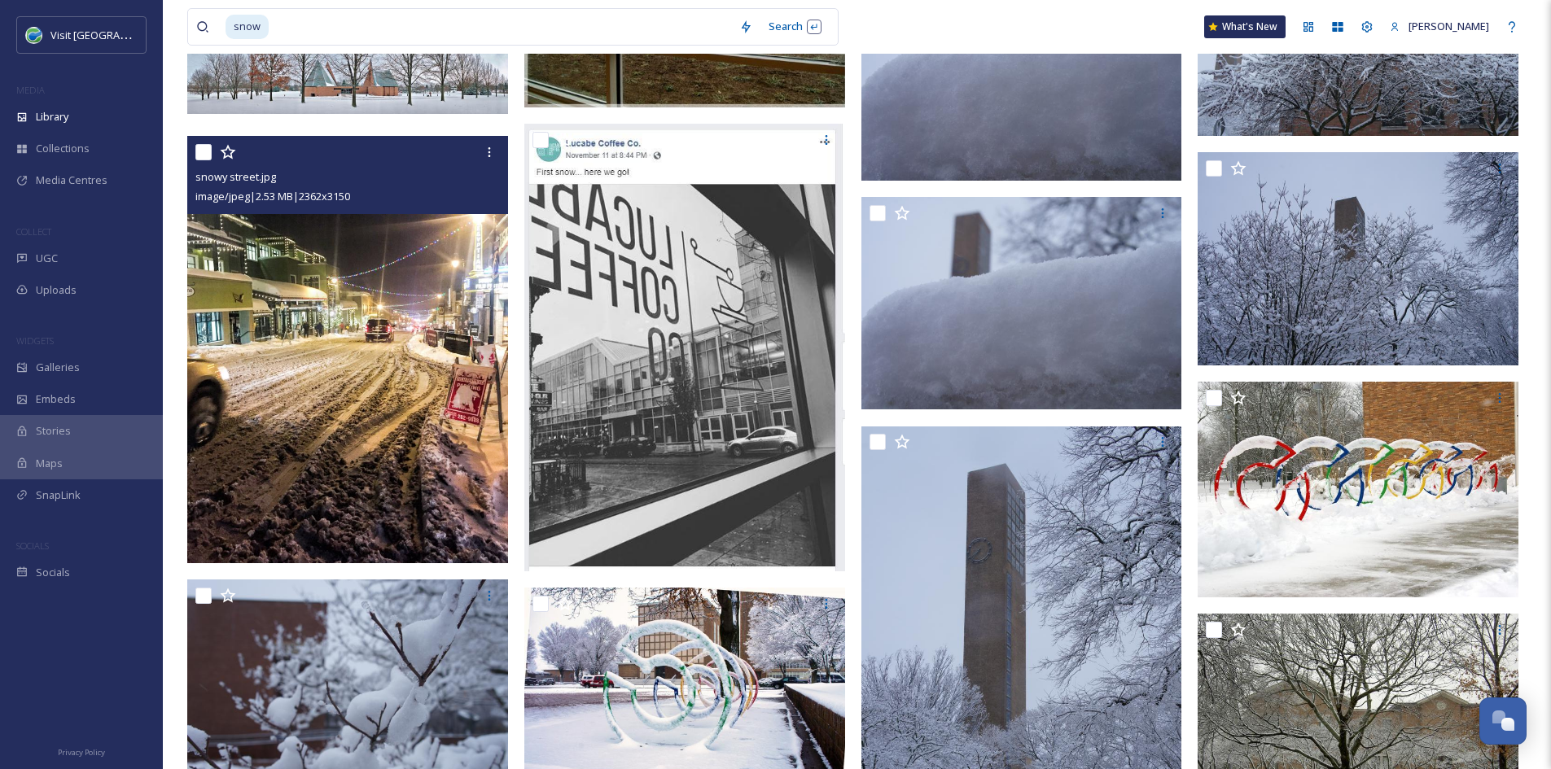
scroll to position [2621, 0]
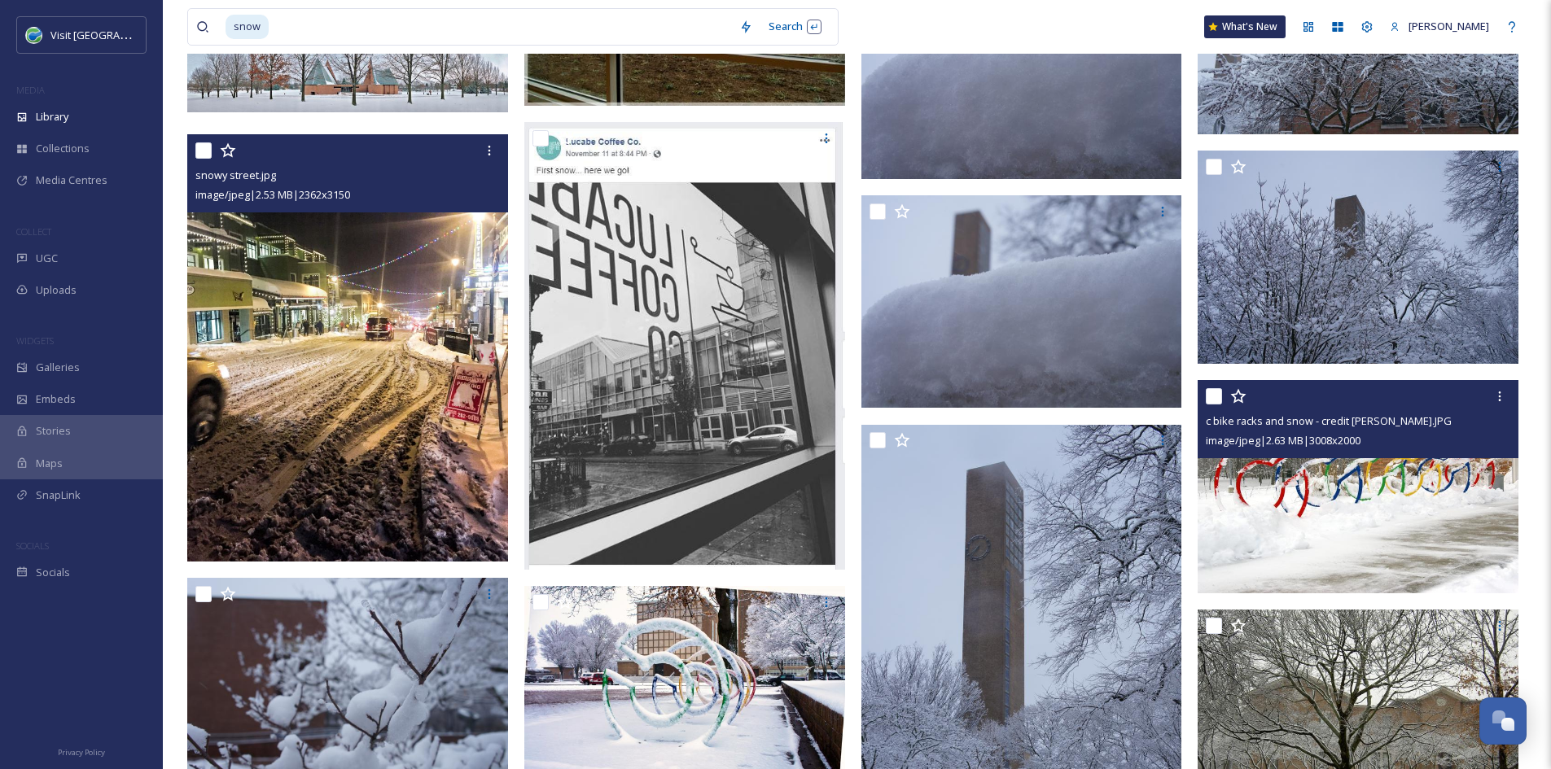
click at [1381, 518] on img at bounding box center [1357, 486] width 321 height 213
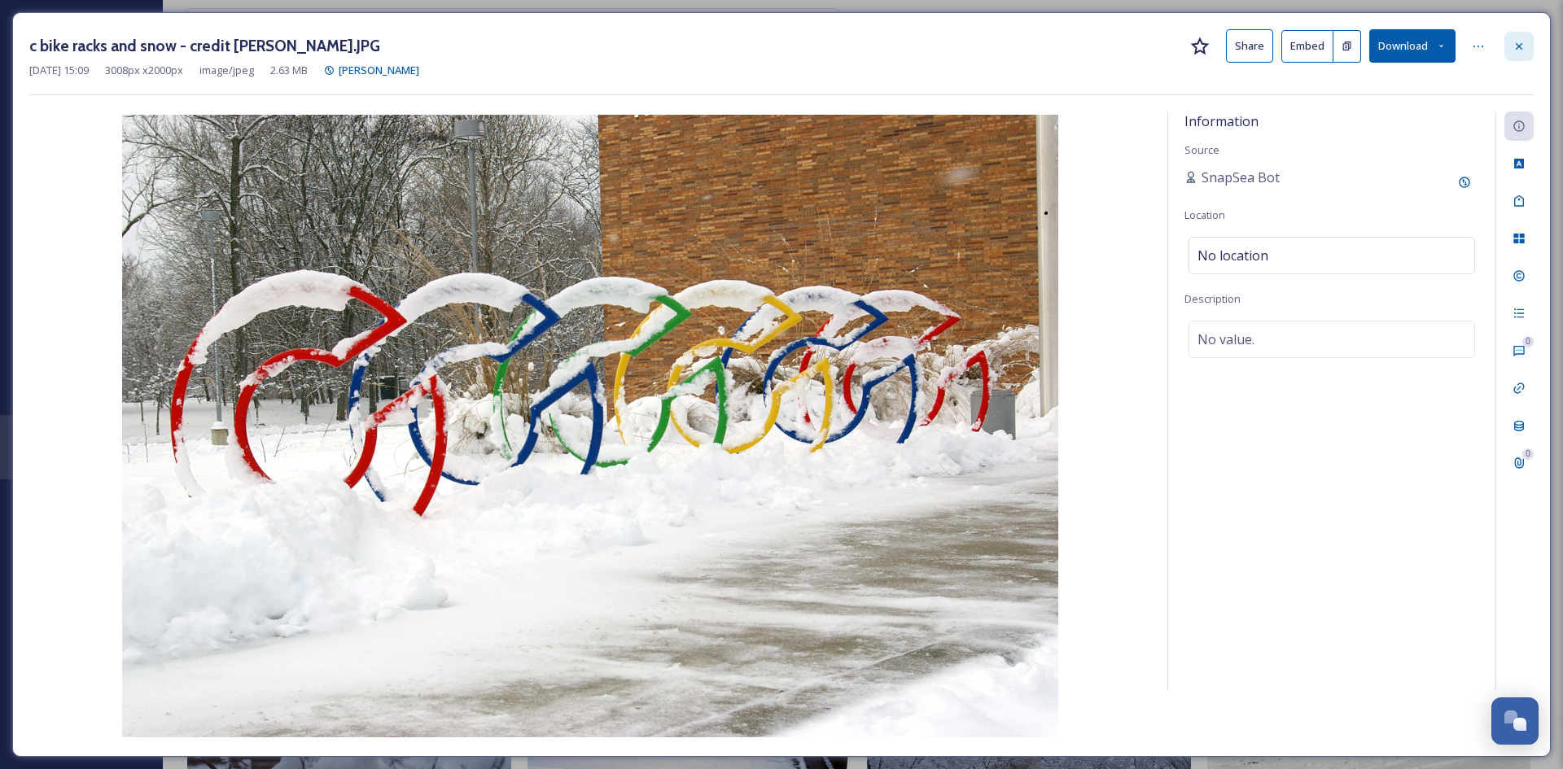
click at [1513, 49] on icon at bounding box center [1518, 46] width 13 height 13
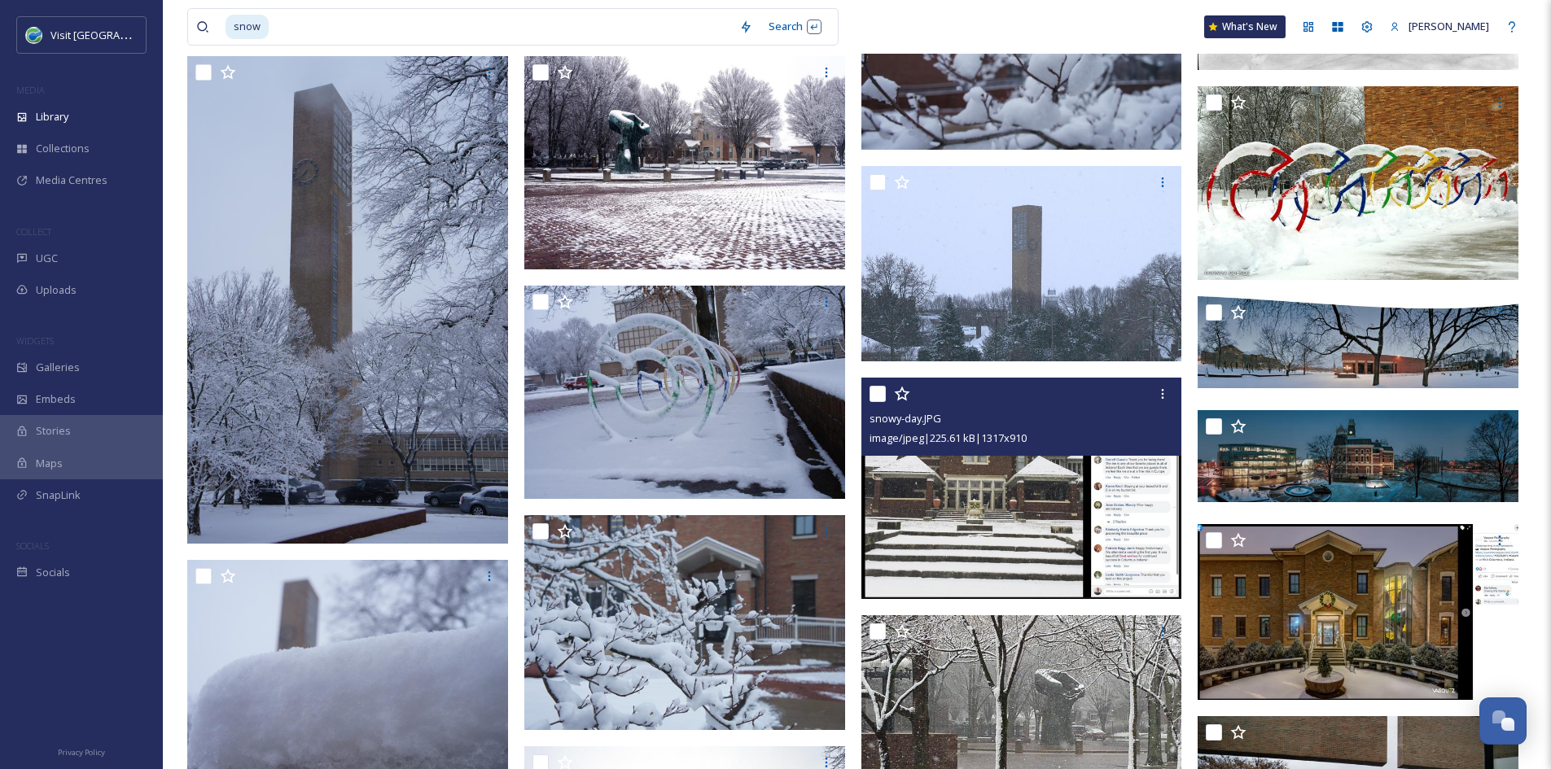
scroll to position [3611, 0]
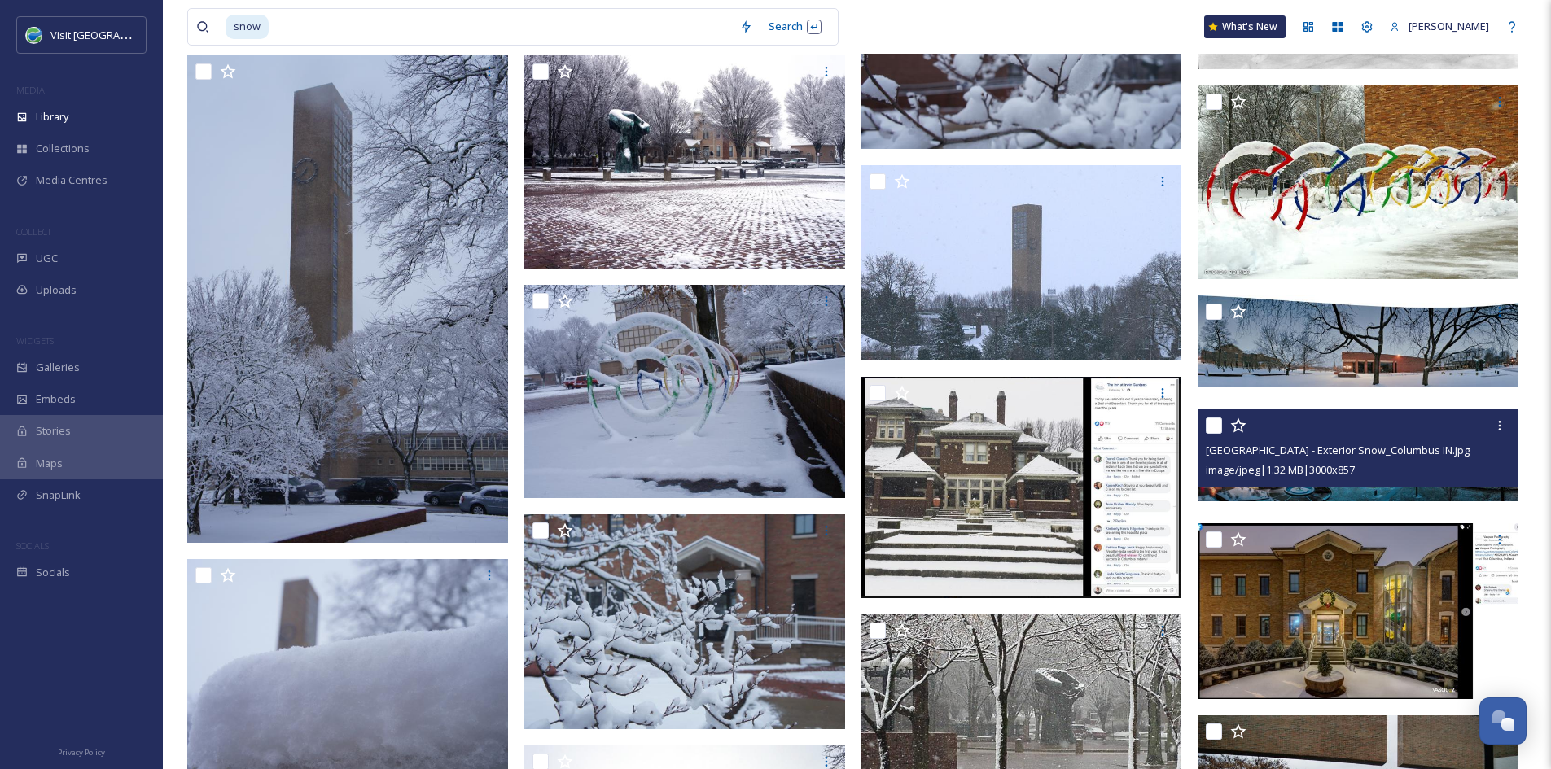
click at [1351, 490] on img at bounding box center [1357, 455] width 321 height 92
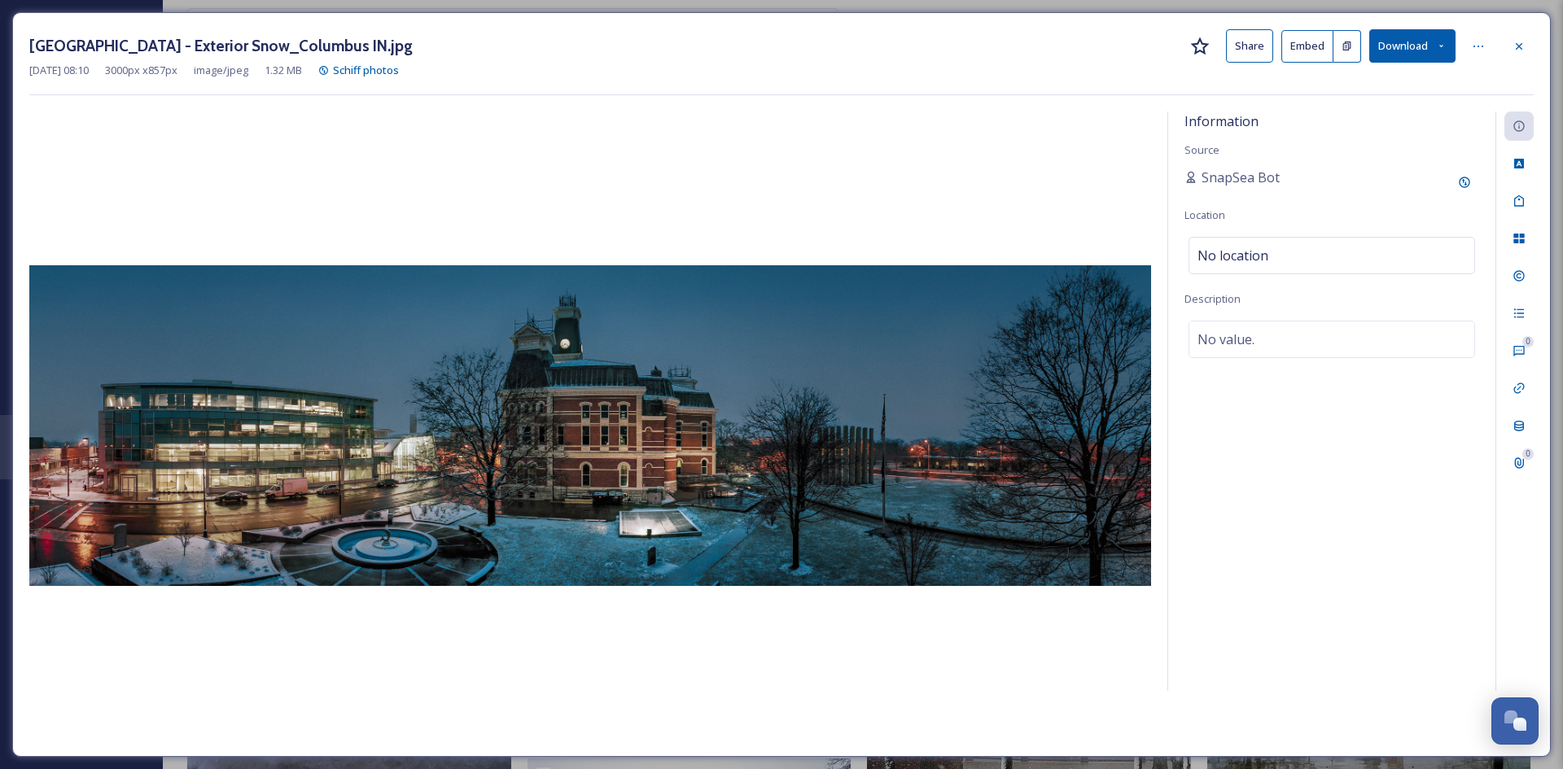
click at [1242, 37] on button "Share" at bounding box center [1249, 45] width 47 height 33
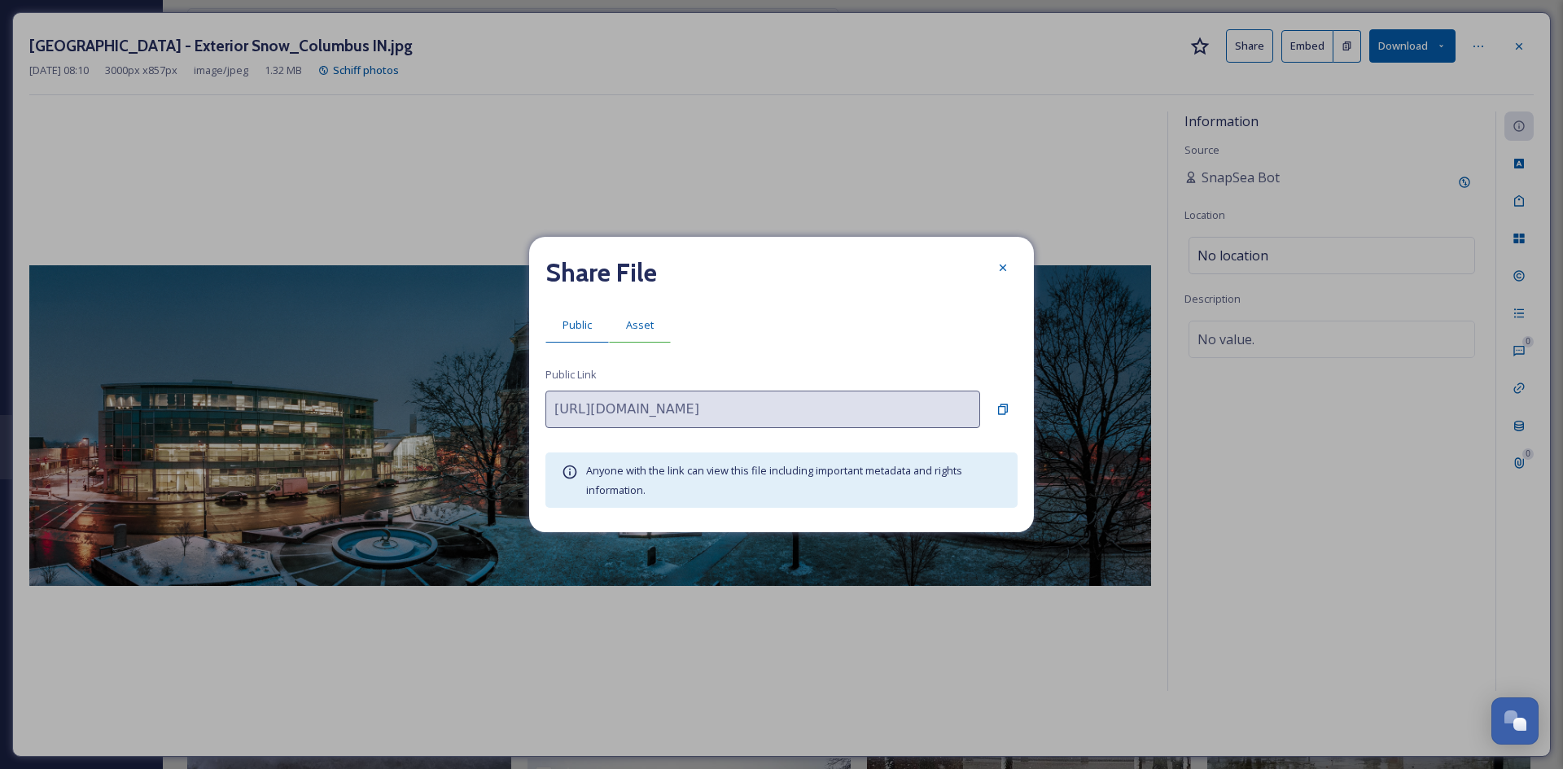
click at [646, 335] on div "Asset" at bounding box center [640, 325] width 62 height 33
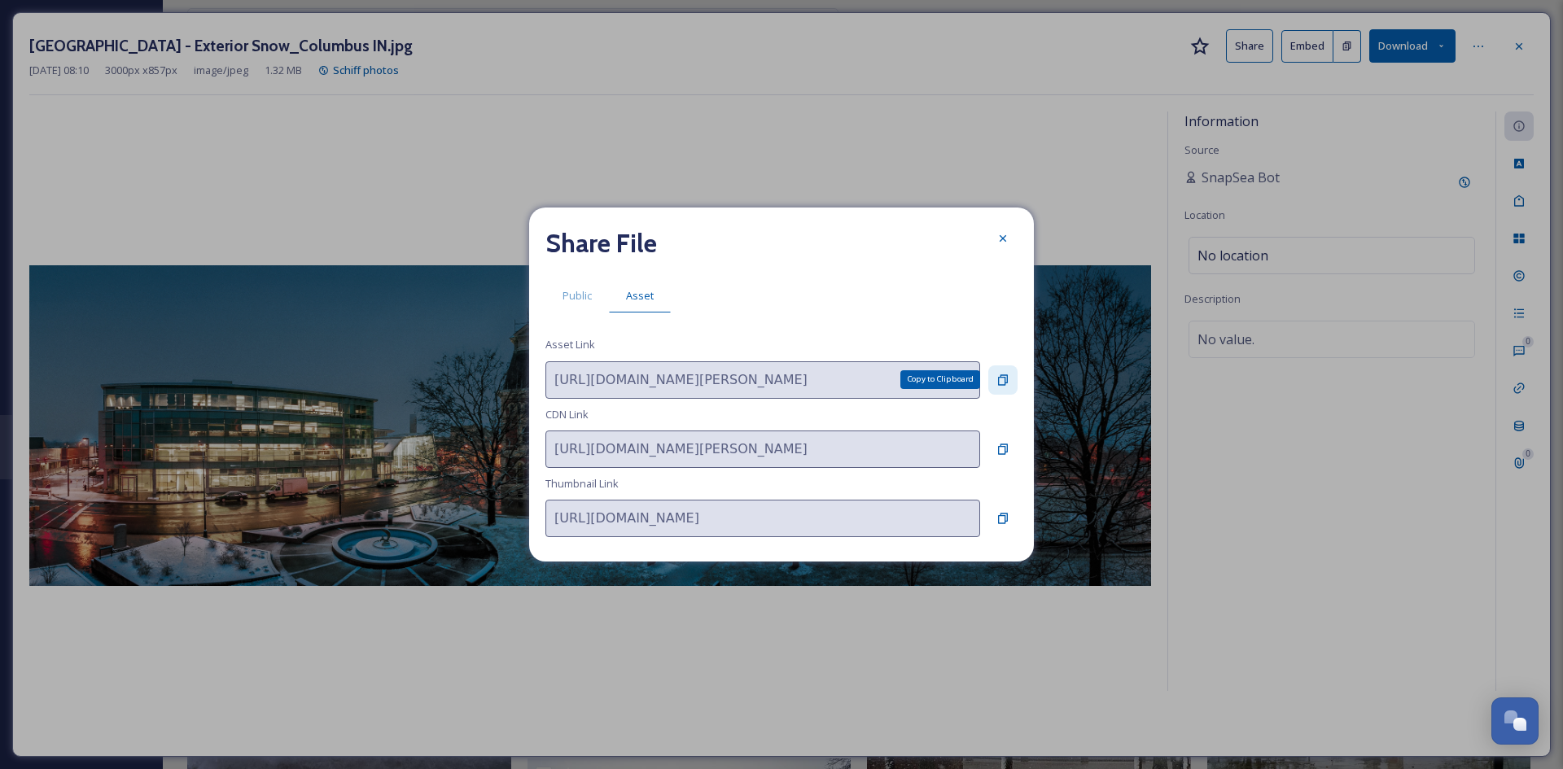
click at [1001, 385] on icon at bounding box center [1003, 379] width 10 height 11
click at [1003, 242] on icon at bounding box center [1002, 238] width 13 height 13
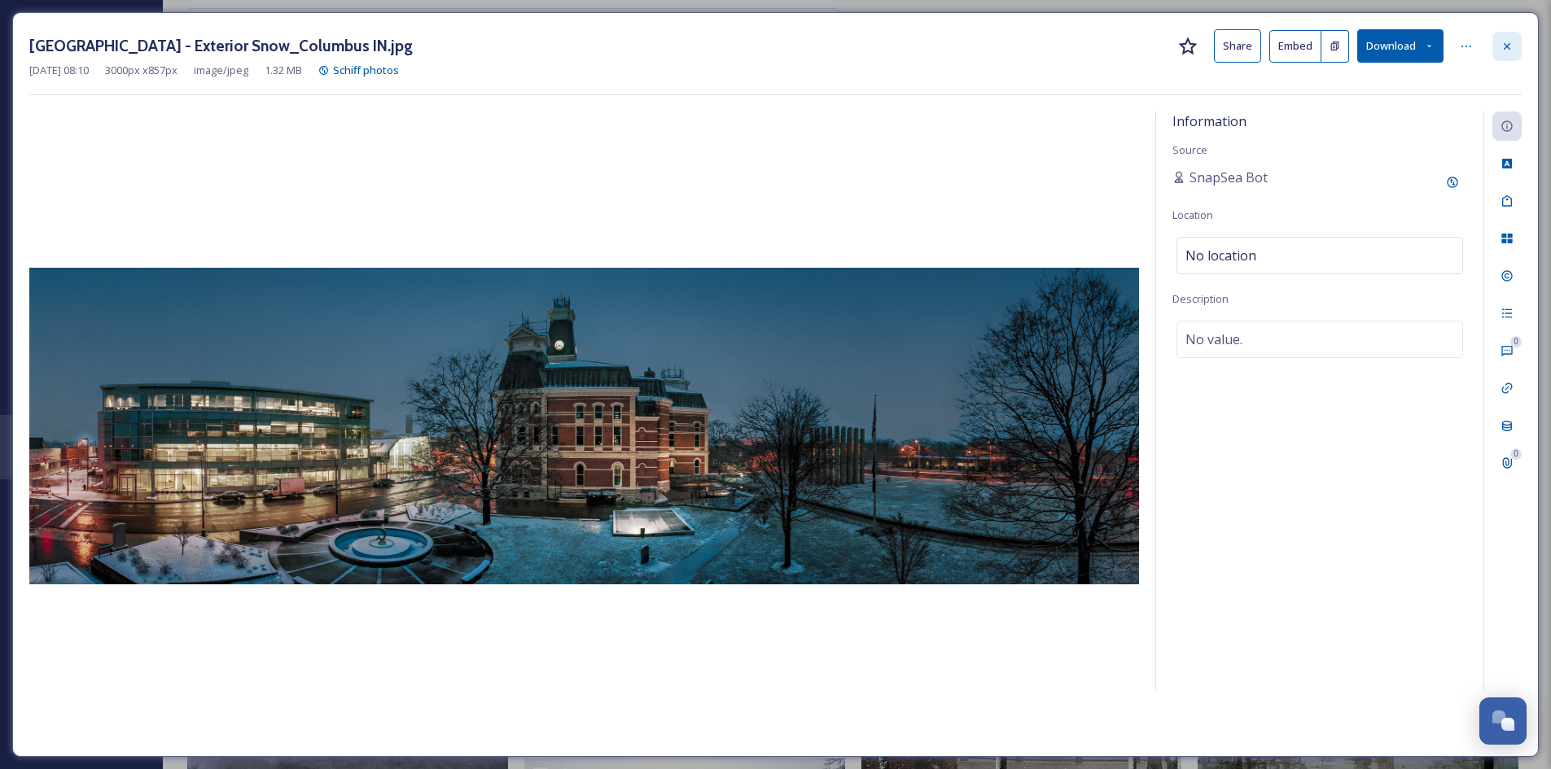
click at [1510, 47] on icon at bounding box center [1506, 46] width 13 height 13
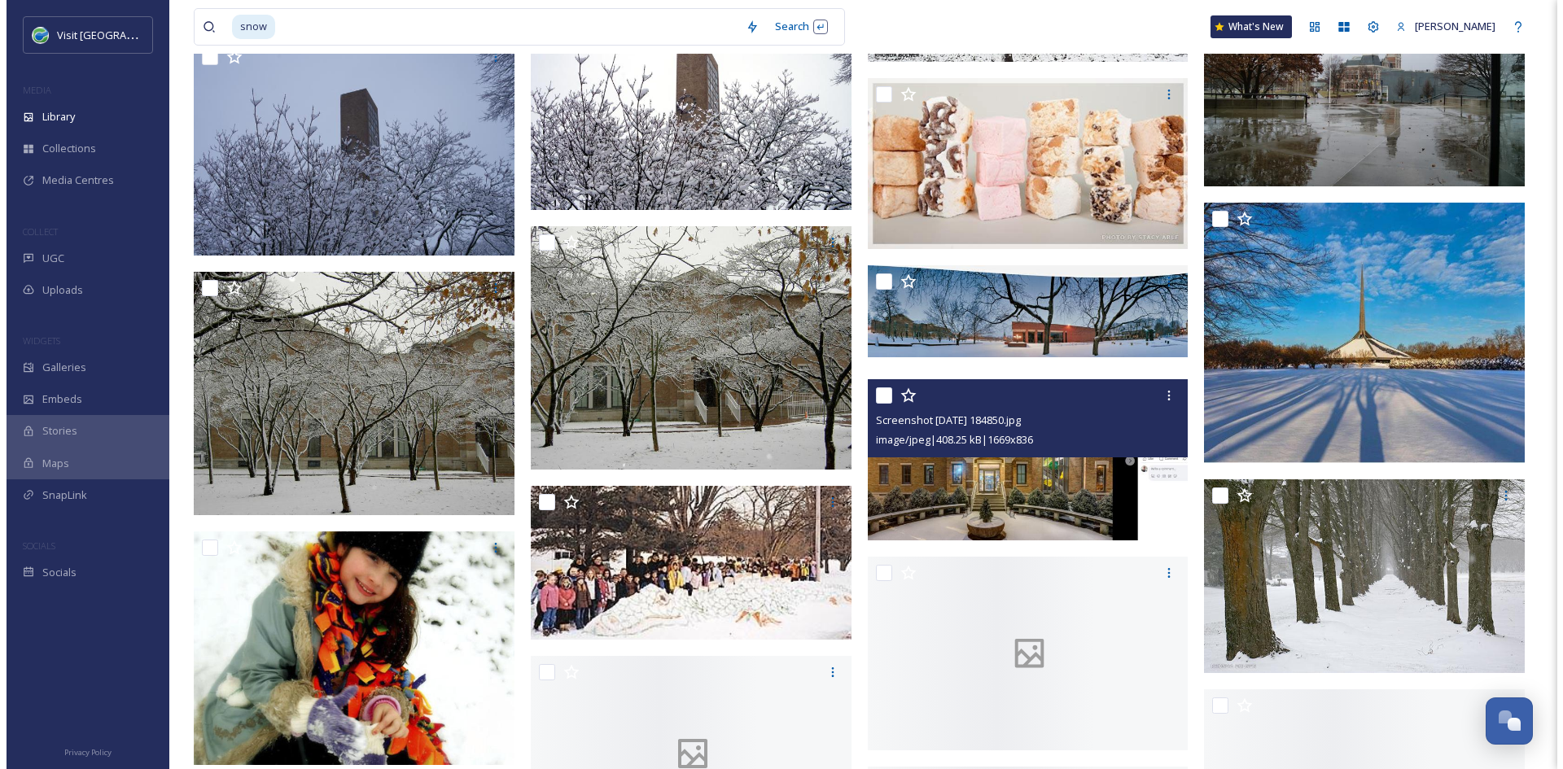
scroll to position [4363, 0]
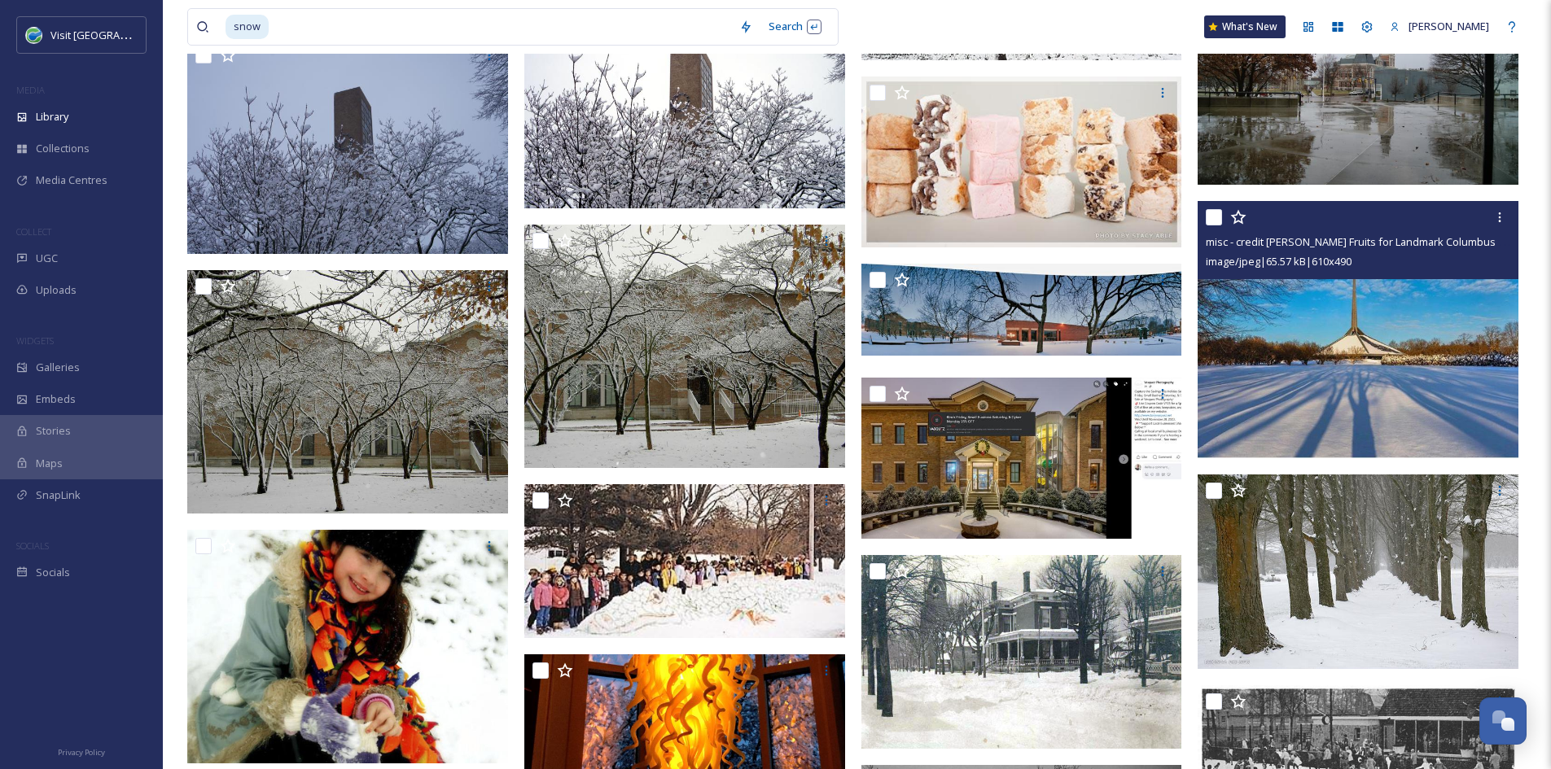
click at [1342, 427] on img at bounding box center [1357, 329] width 321 height 257
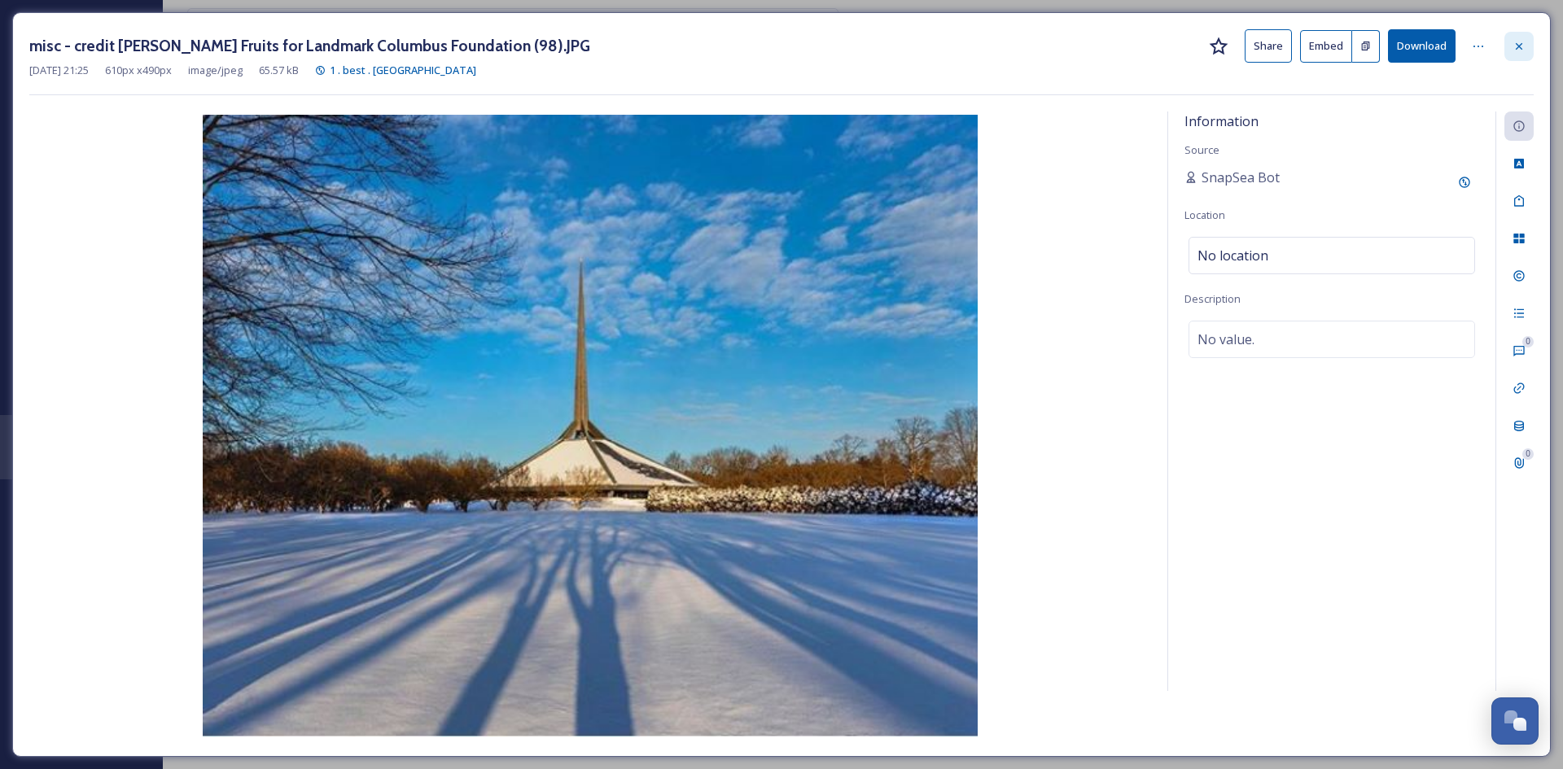
click at [1516, 45] on icon at bounding box center [1518, 46] width 13 height 13
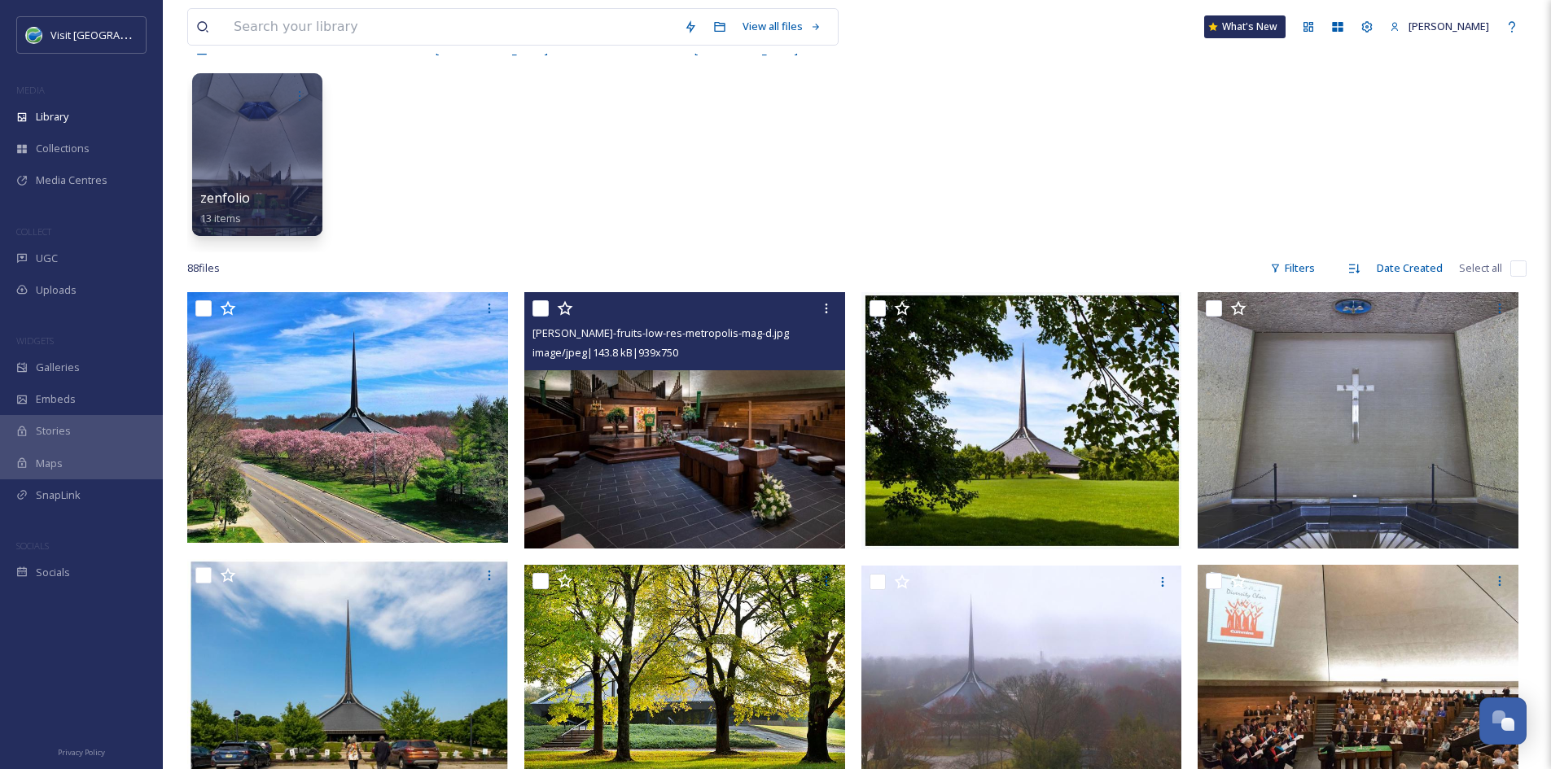
scroll to position [102, 0]
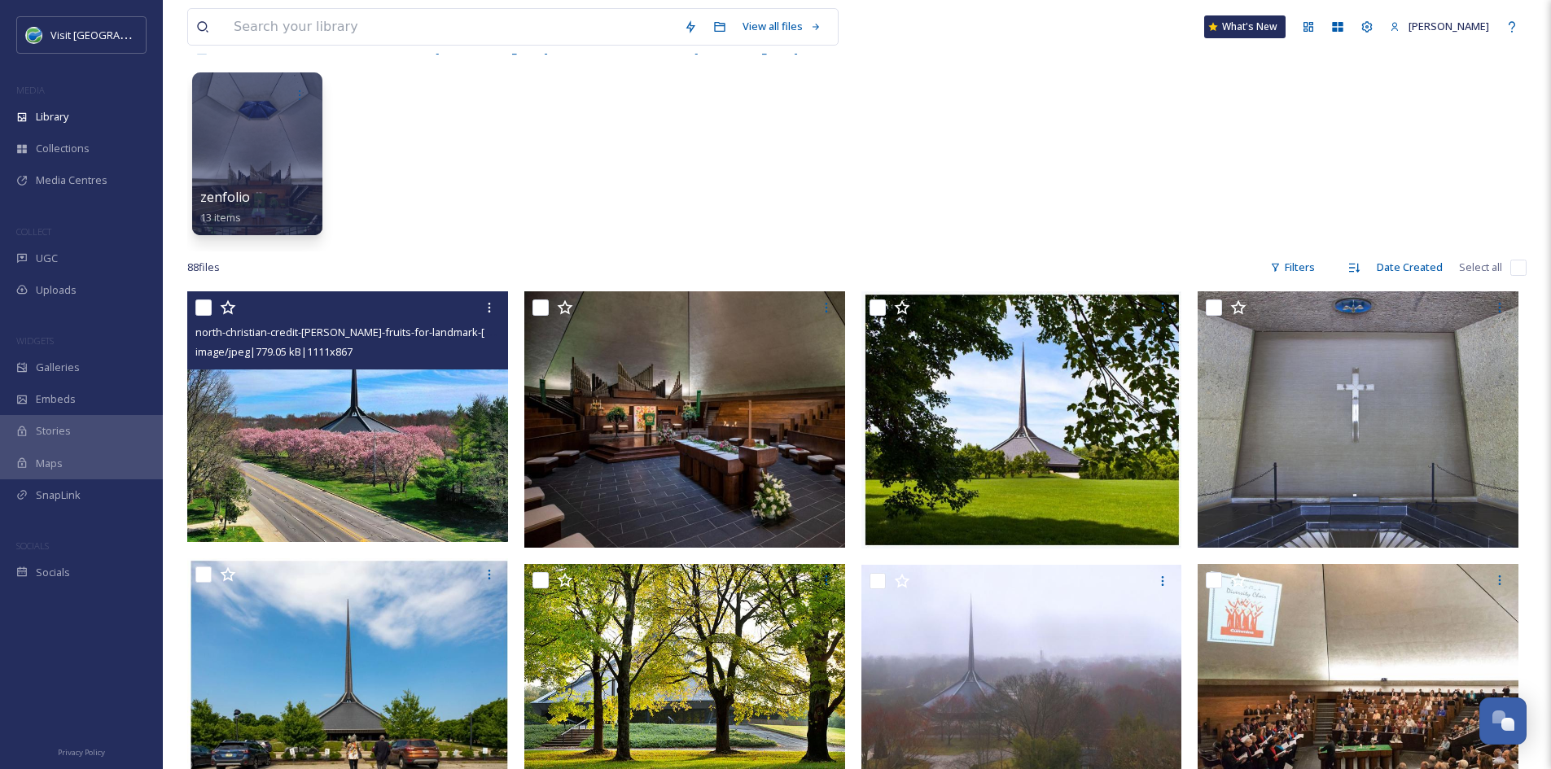
click at [384, 450] on img at bounding box center [347, 416] width 321 height 250
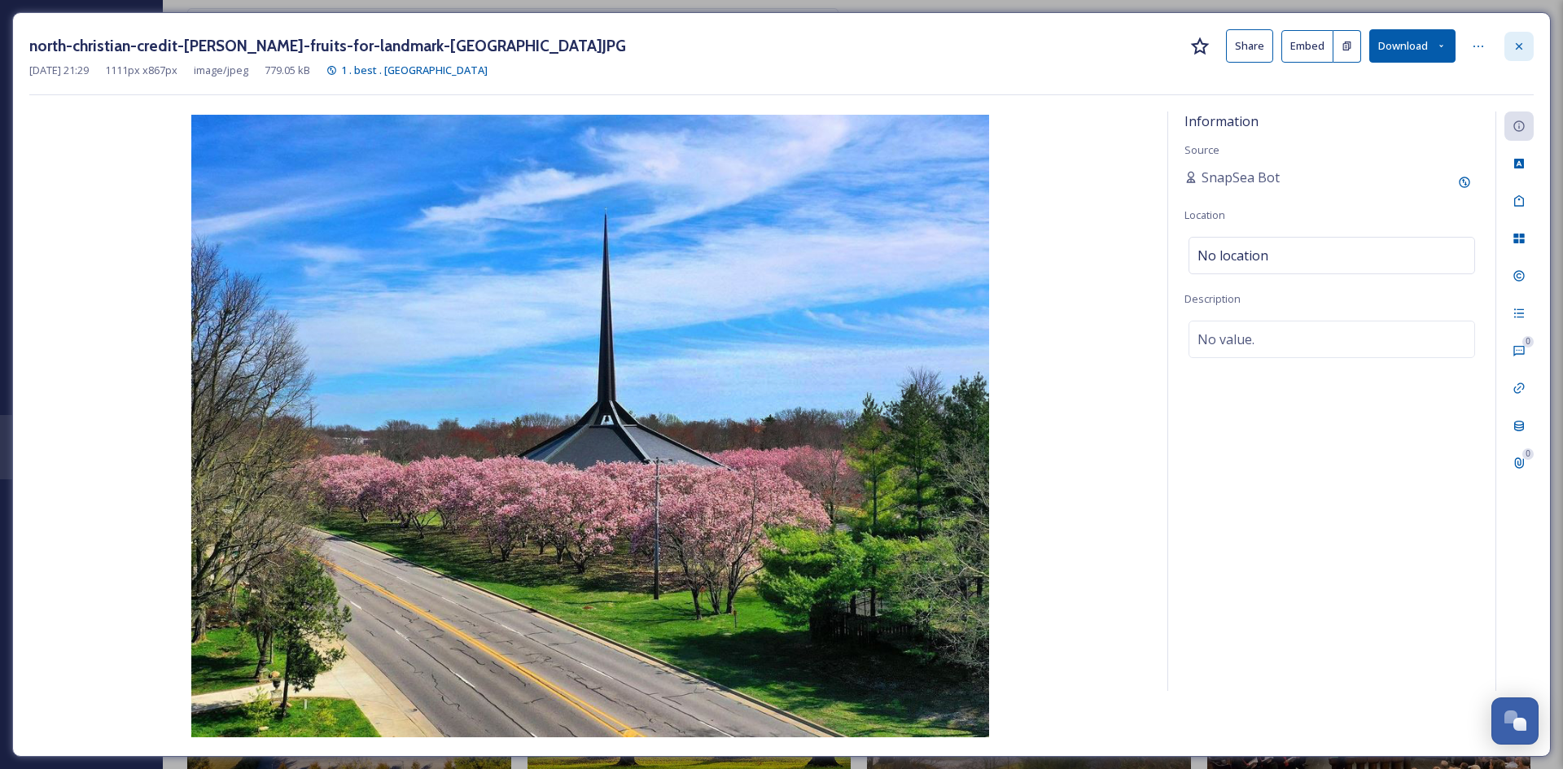
click at [1522, 45] on icon at bounding box center [1518, 46] width 13 height 13
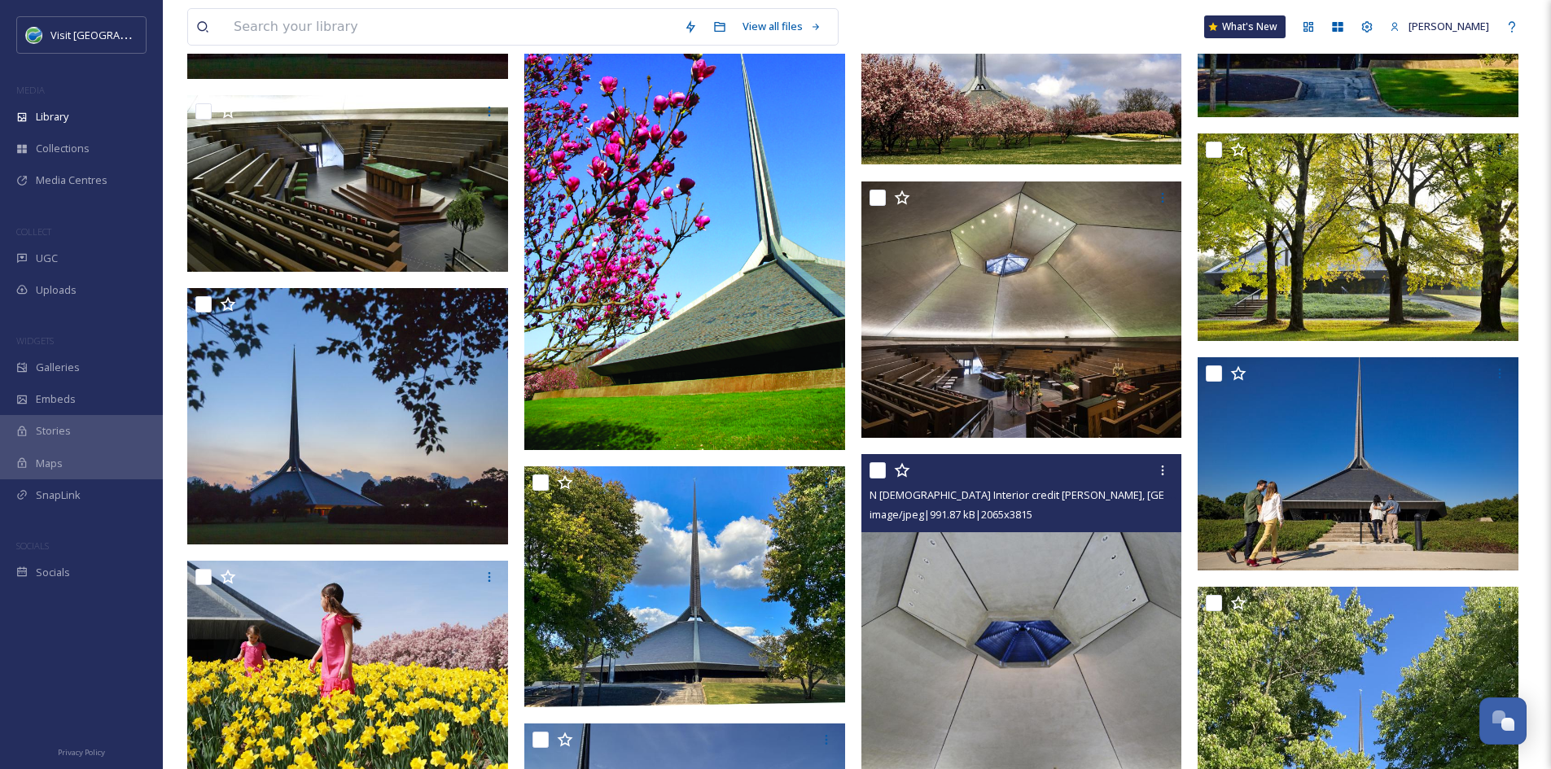
scroll to position [4058, 0]
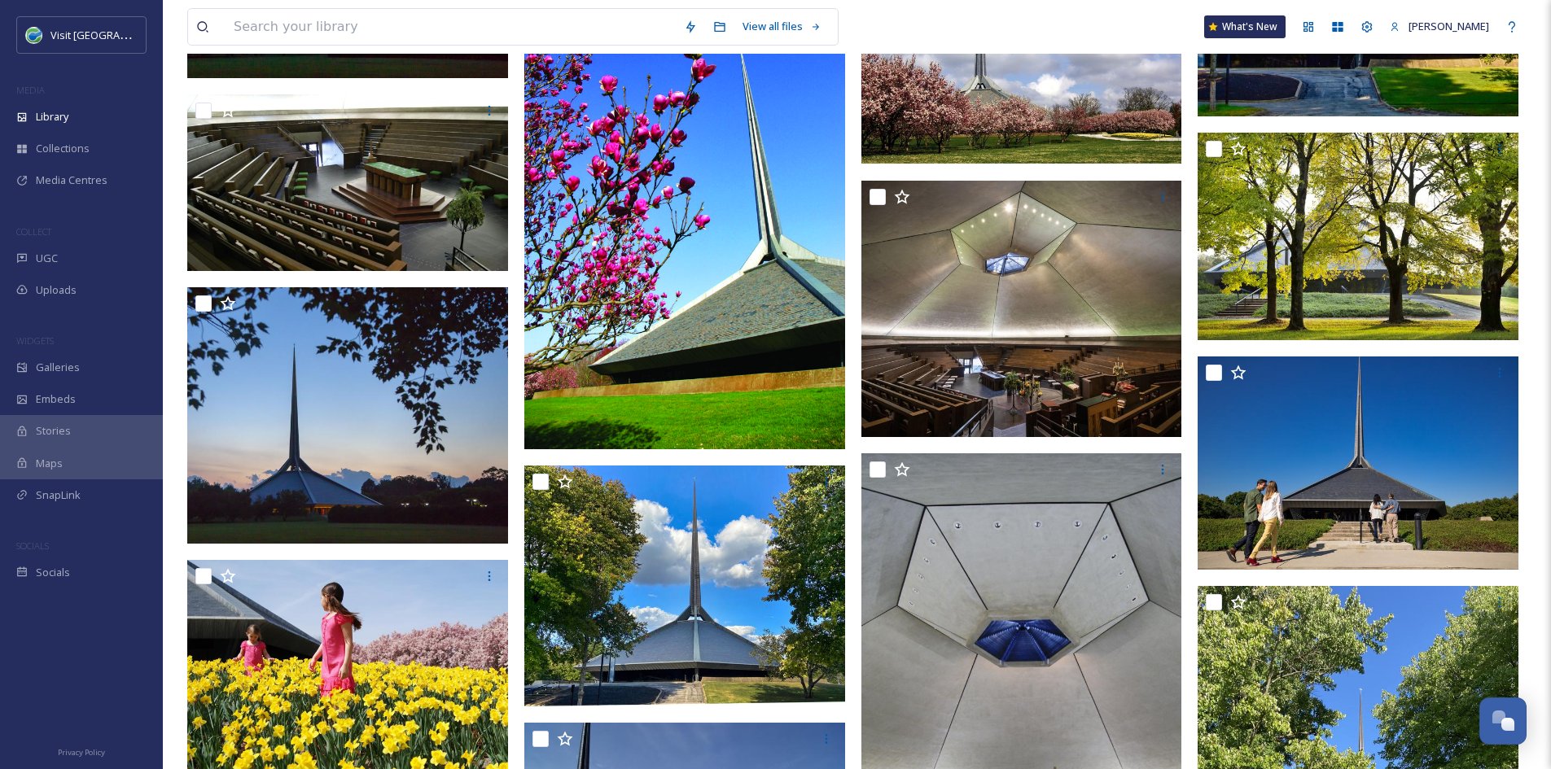
click at [1039, 130] on img at bounding box center [1021, 59] width 321 height 211
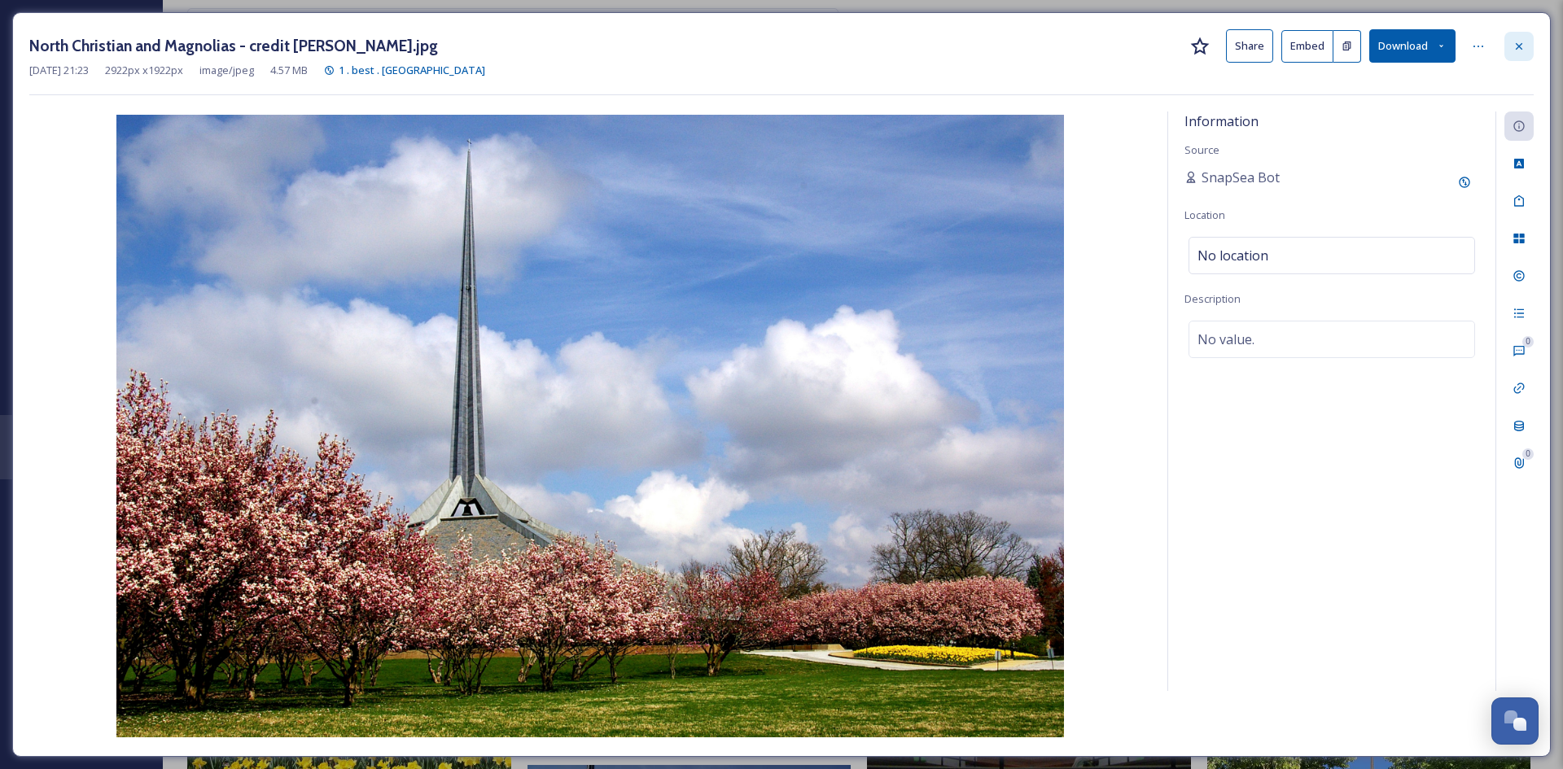
click at [1520, 55] on div at bounding box center [1518, 46] width 29 height 29
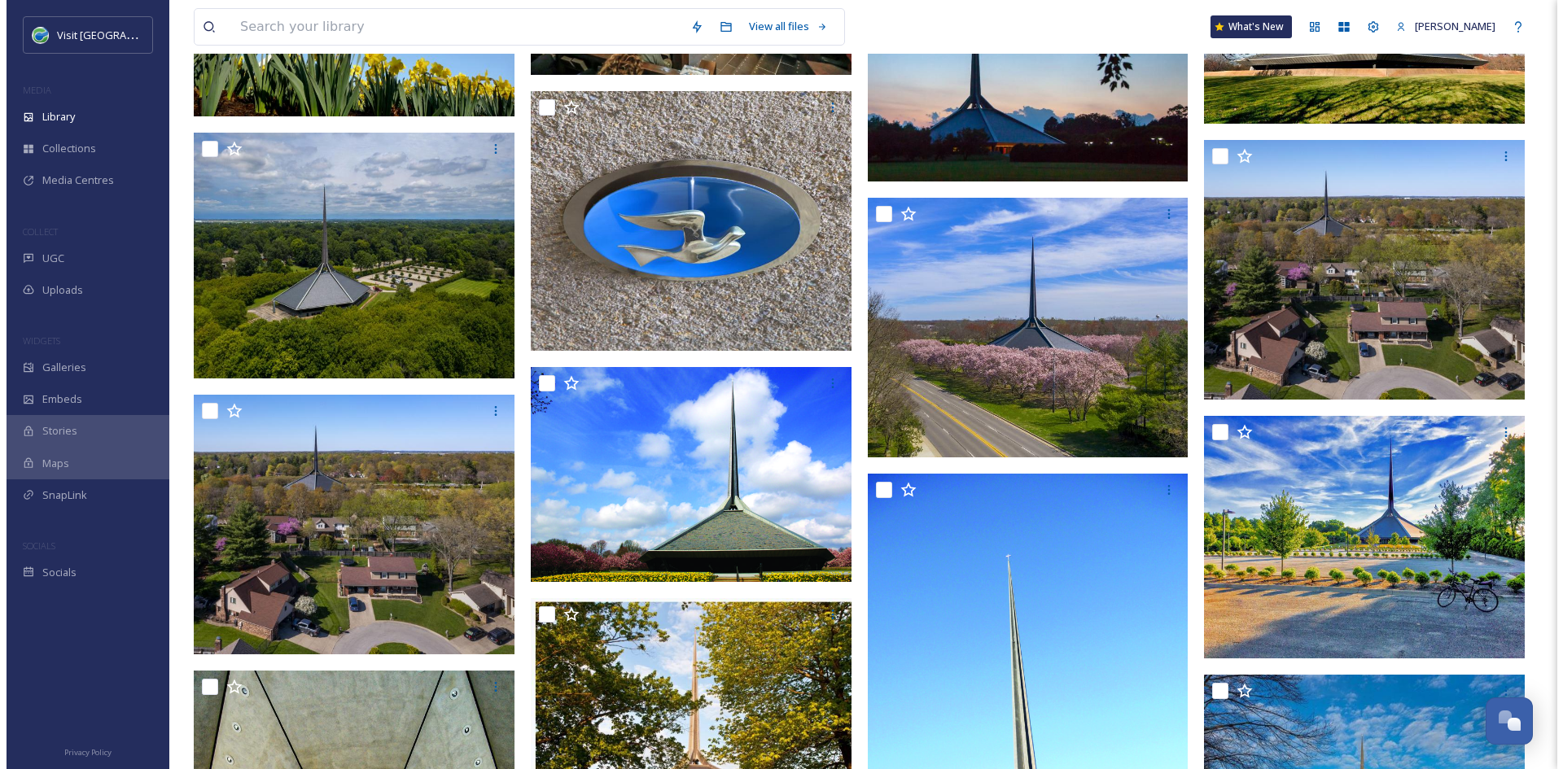
scroll to position [1526, 0]
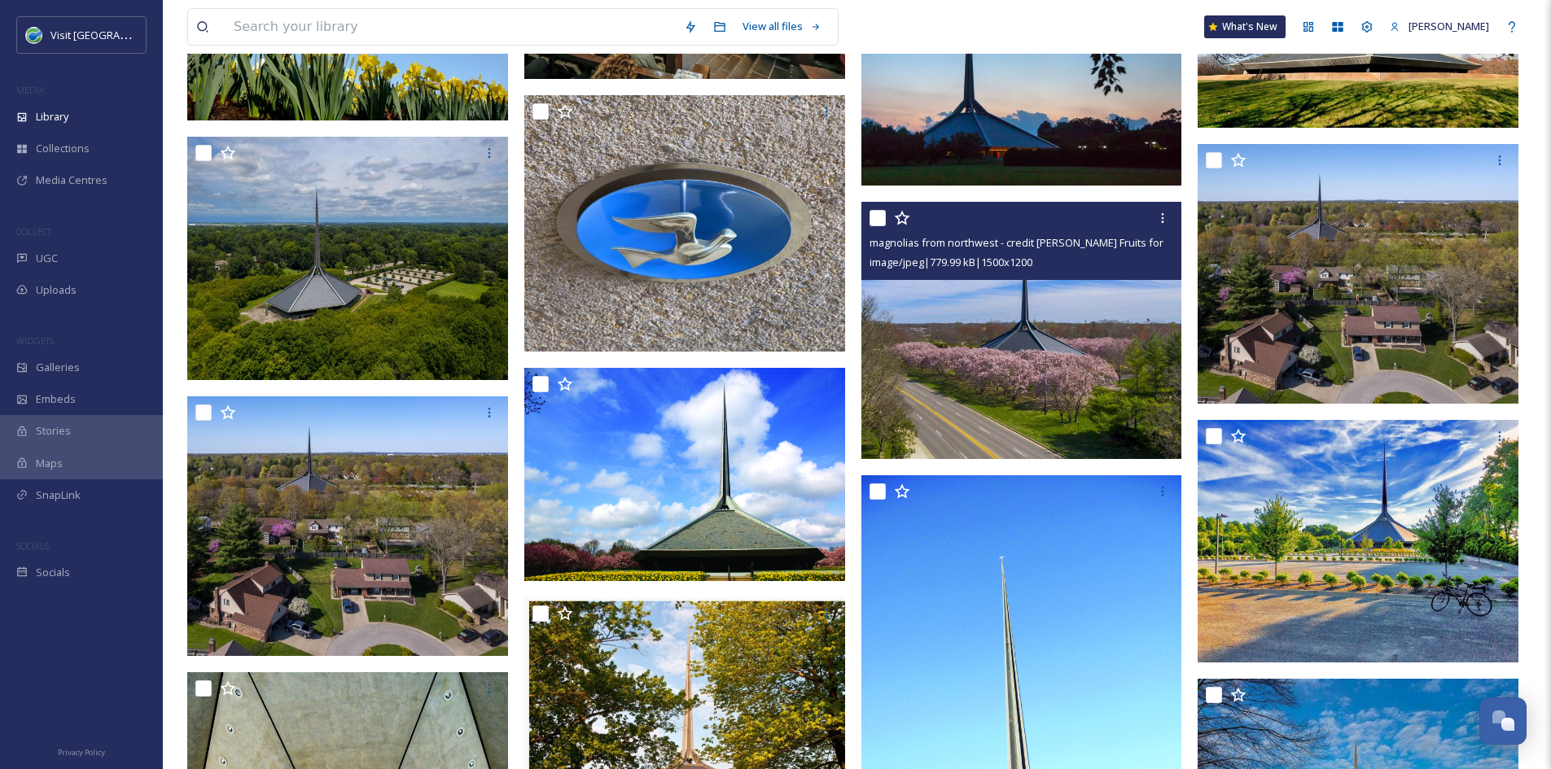
click at [951, 321] on img at bounding box center [1021, 330] width 321 height 256
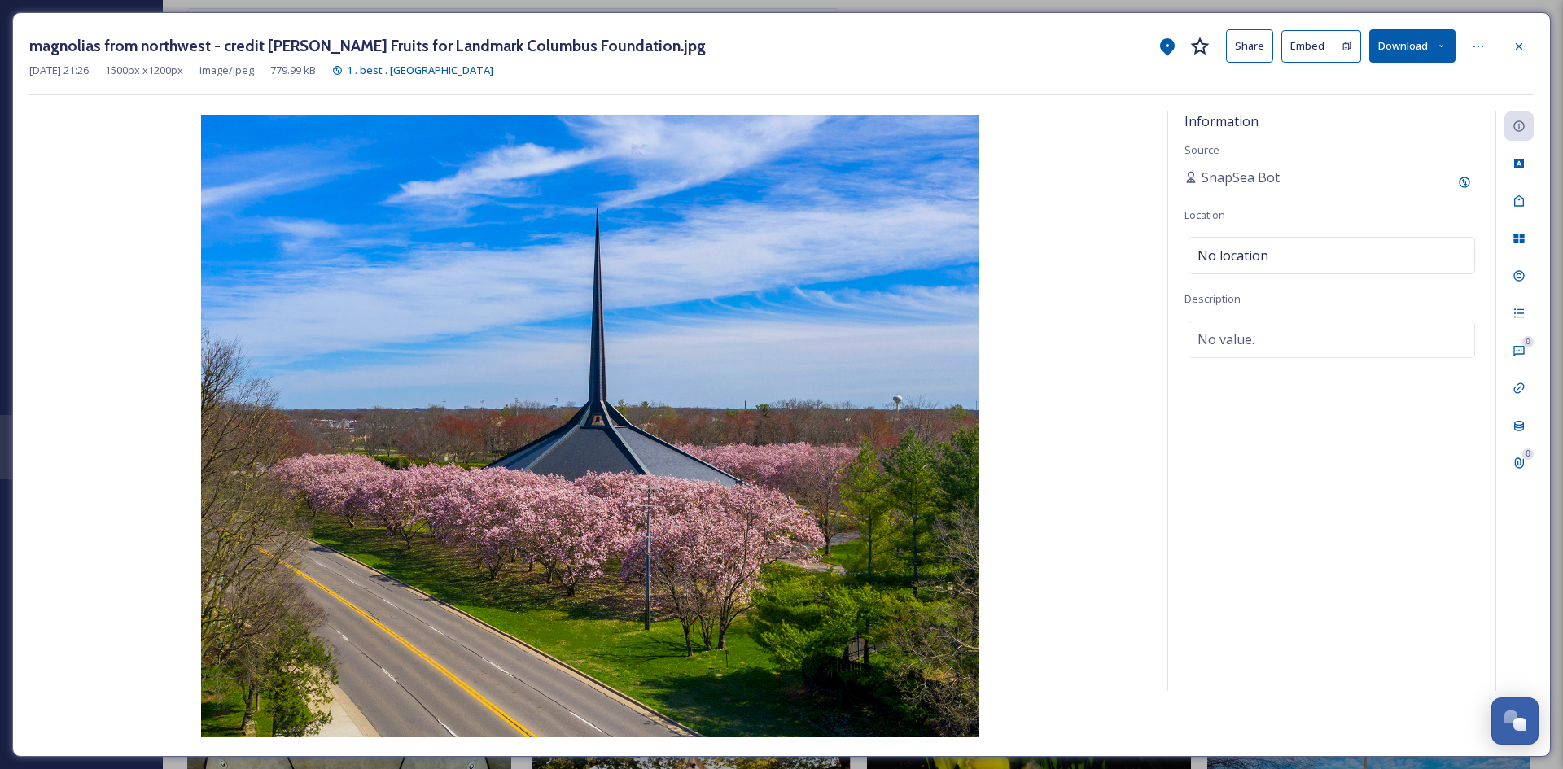
click at [1239, 56] on button "Share" at bounding box center [1249, 45] width 47 height 33
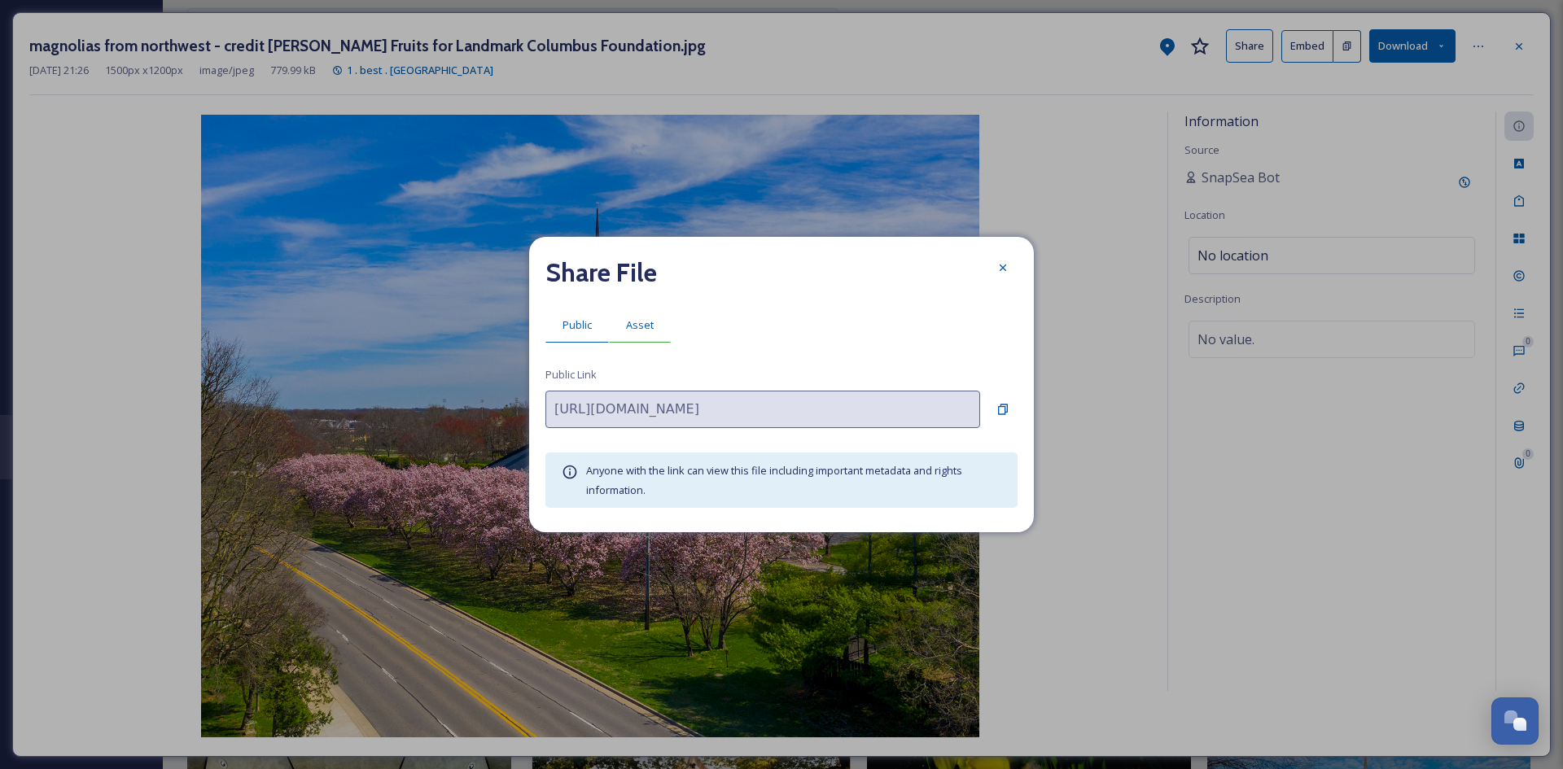
click at [653, 320] on div "Asset" at bounding box center [640, 325] width 62 height 33
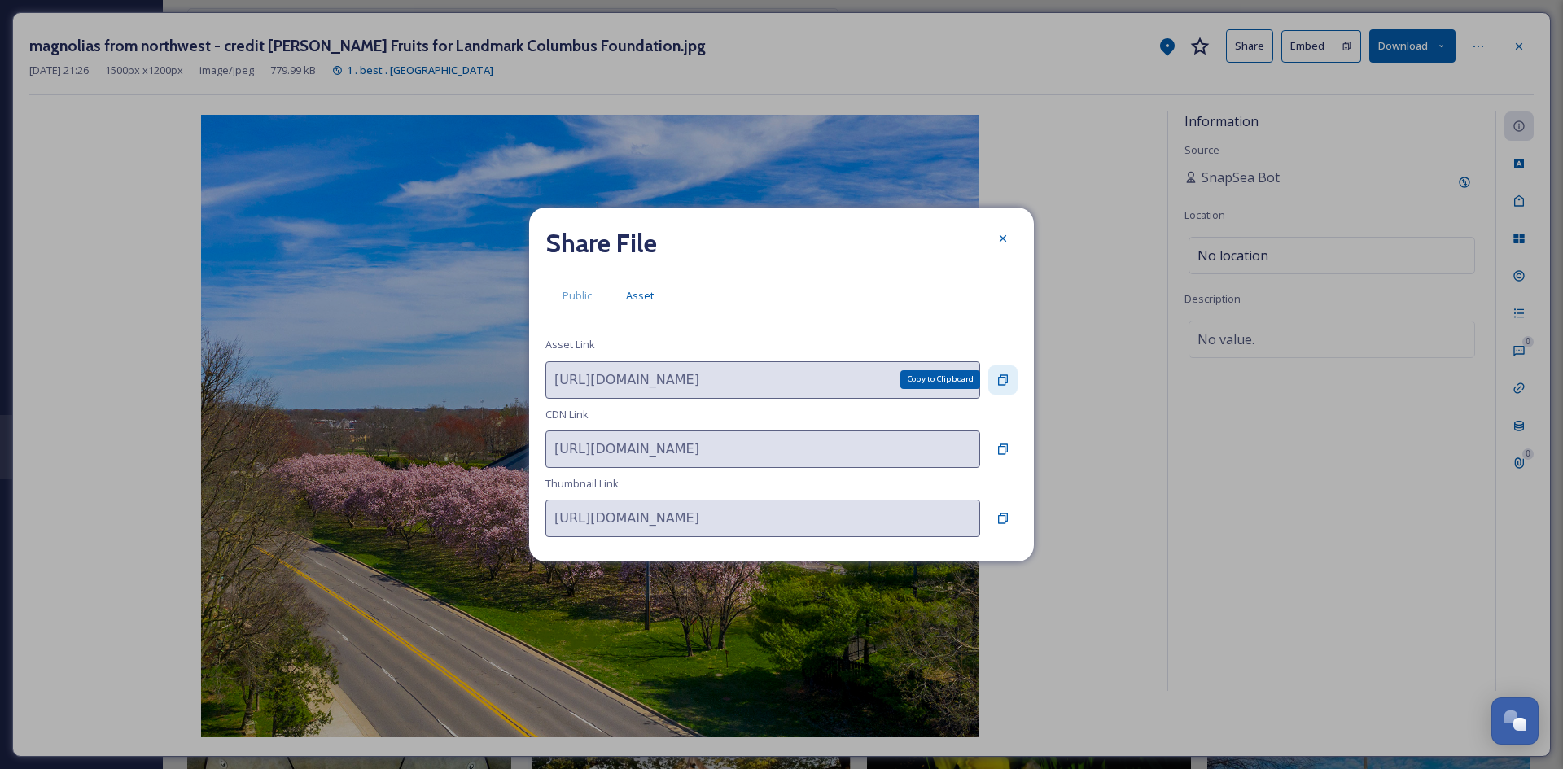
click at [1002, 379] on icon at bounding box center [1002, 380] width 13 height 13
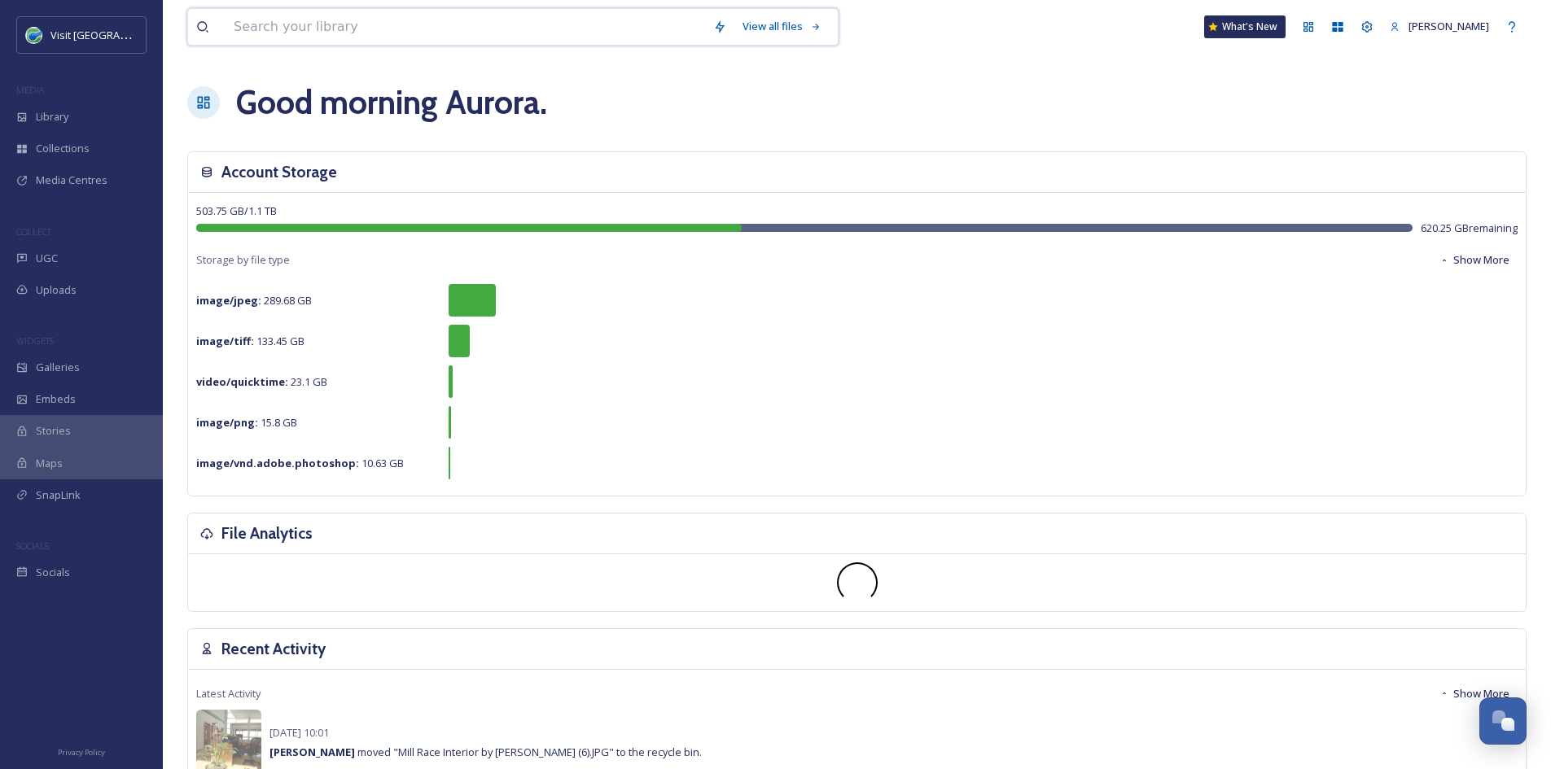
click at [355, 19] on input at bounding box center [464, 27] width 479 height 36
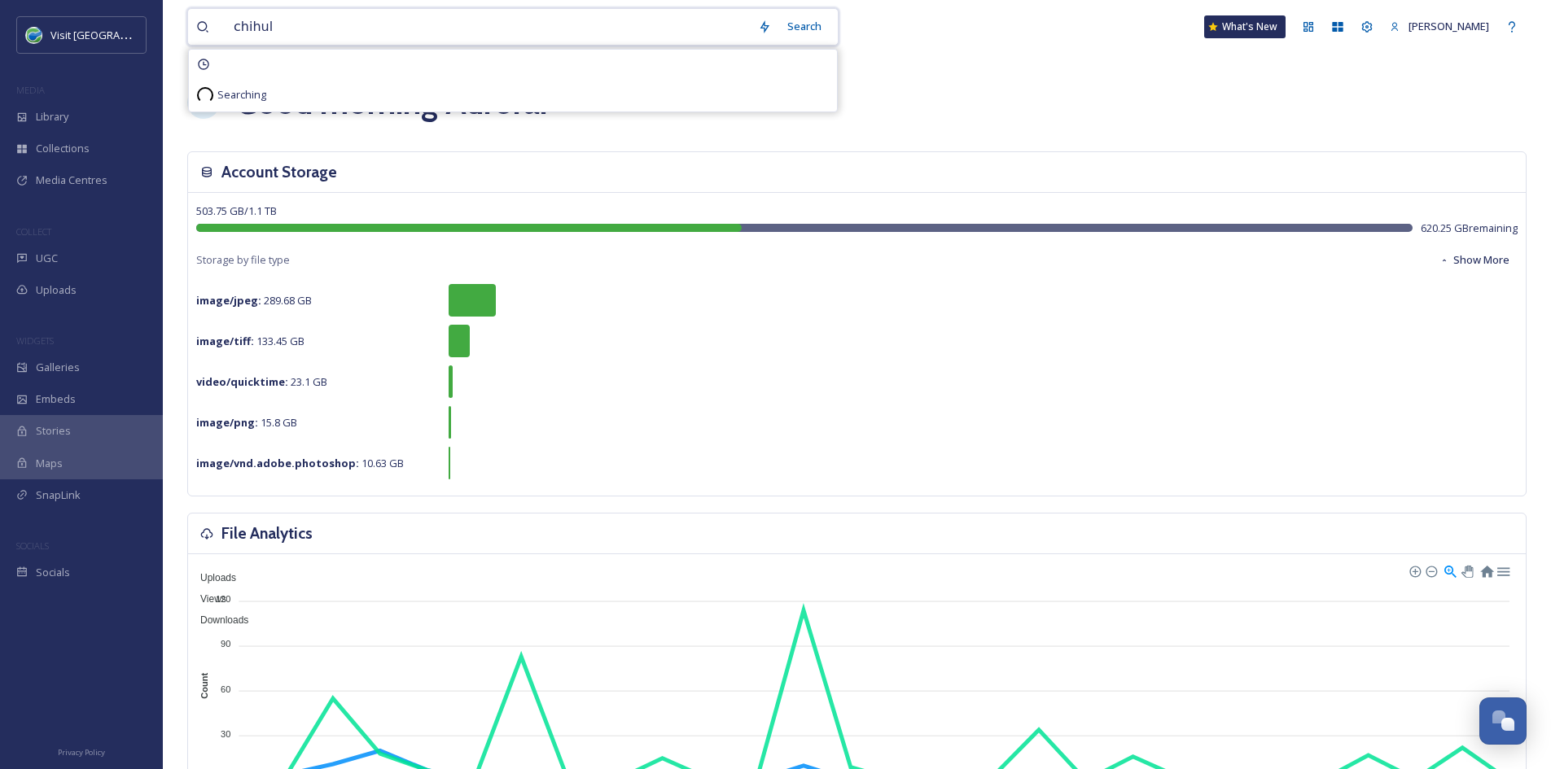
type input "chihuly"
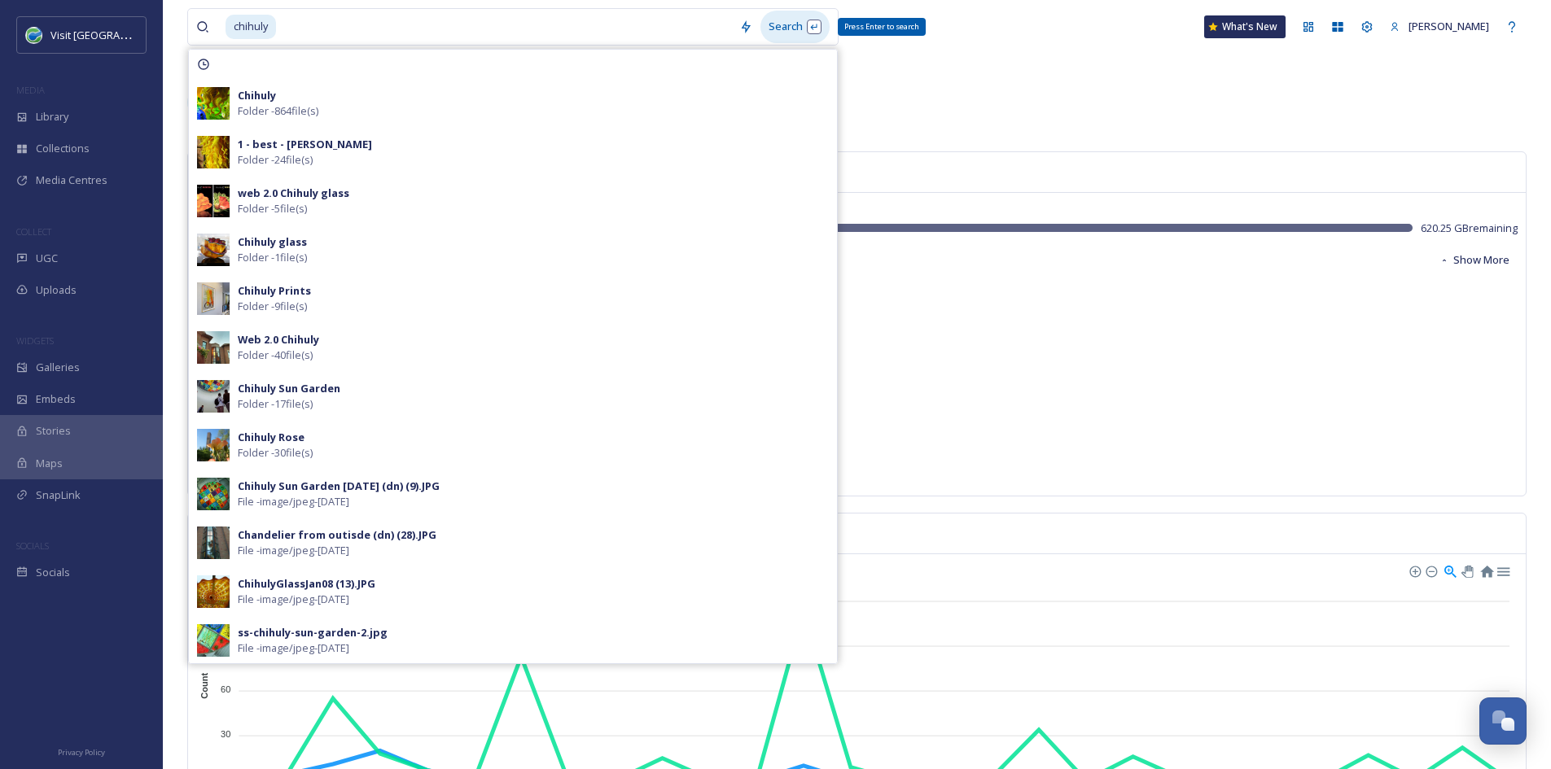
click at [793, 25] on div "Search Press Enter to search" at bounding box center [794, 27] width 69 height 32
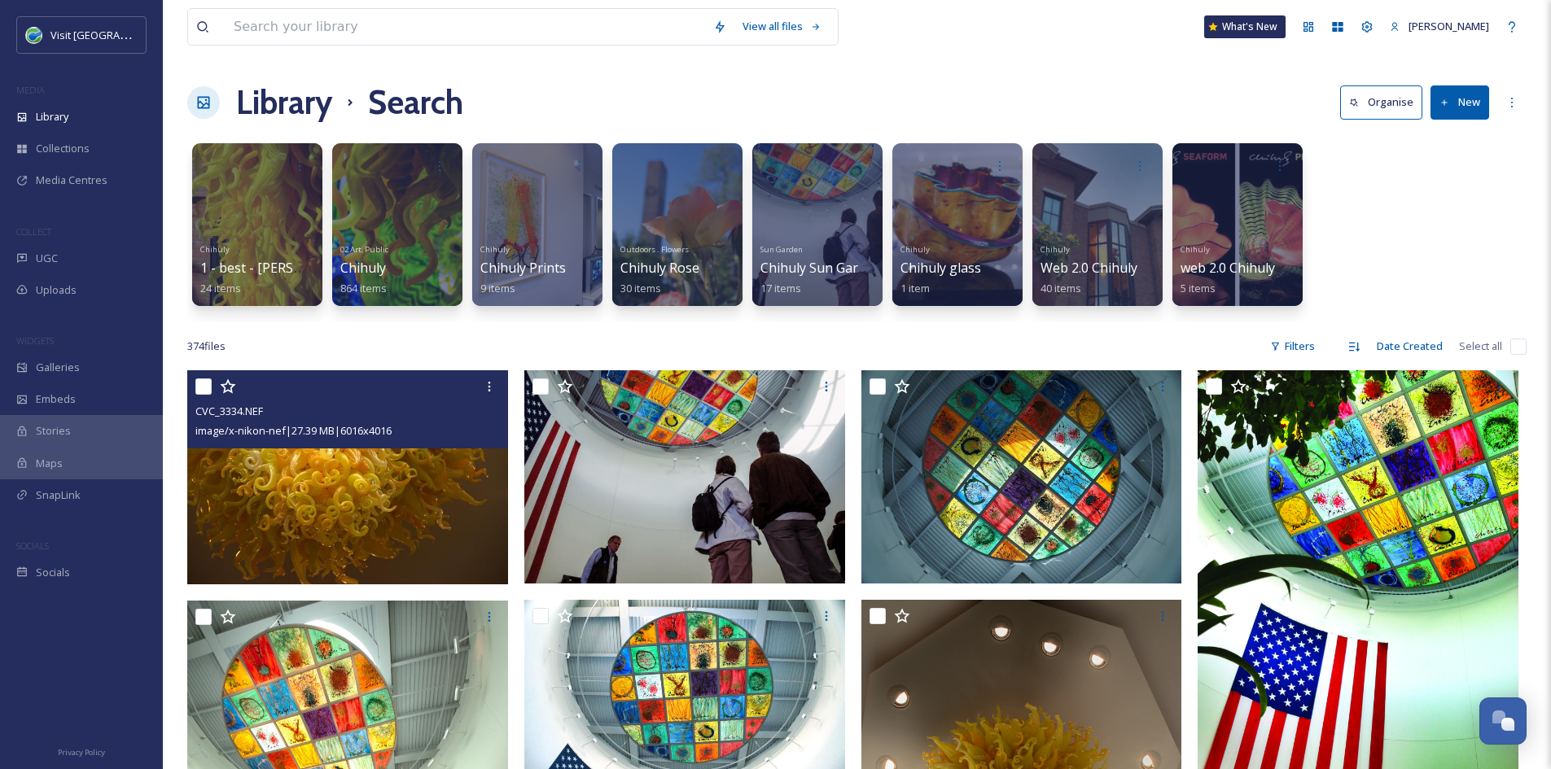
click at [319, 532] on img at bounding box center [347, 477] width 321 height 214
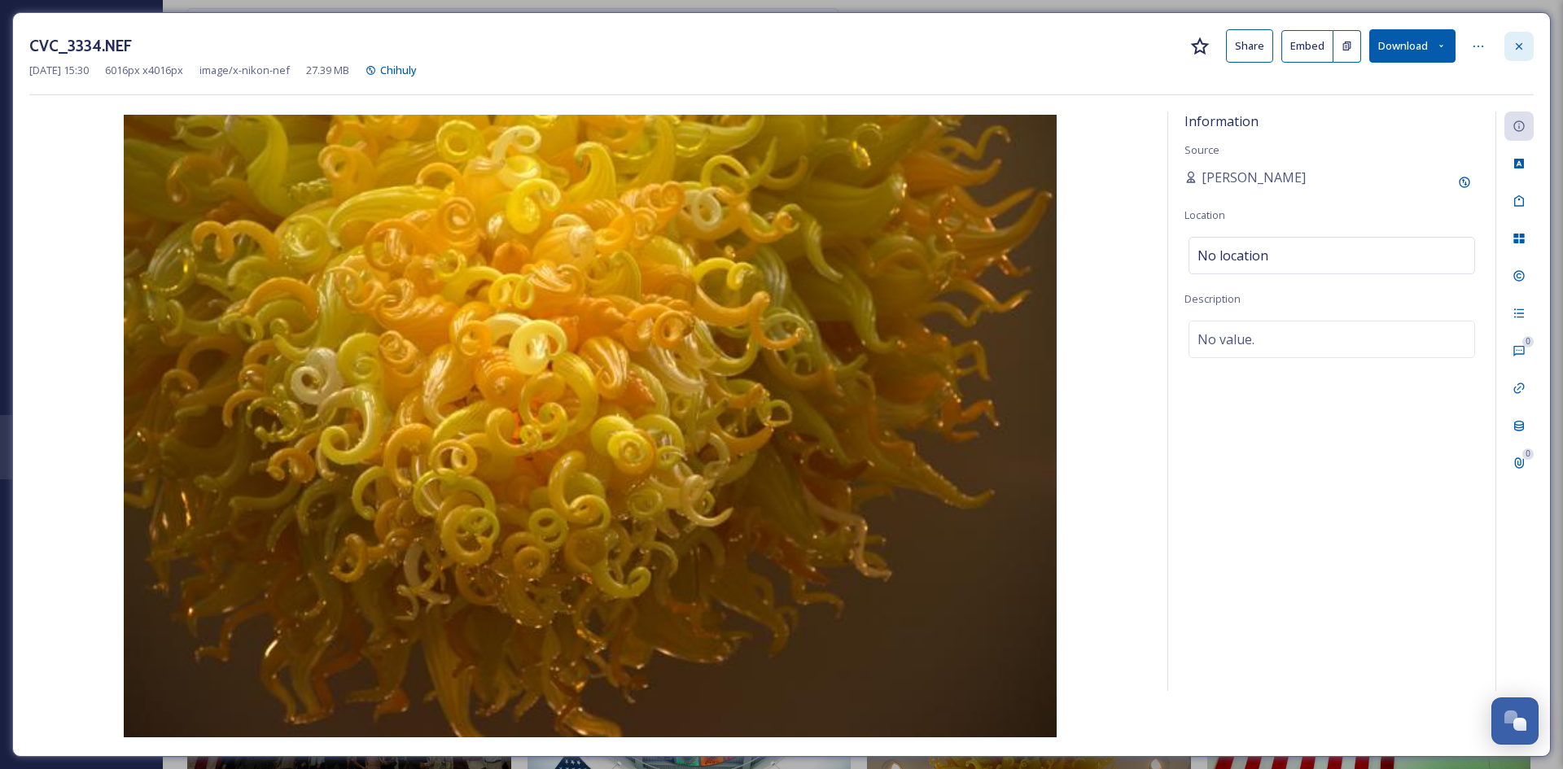
click at [1521, 47] on icon at bounding box center [1519, 45] width 7 height 7
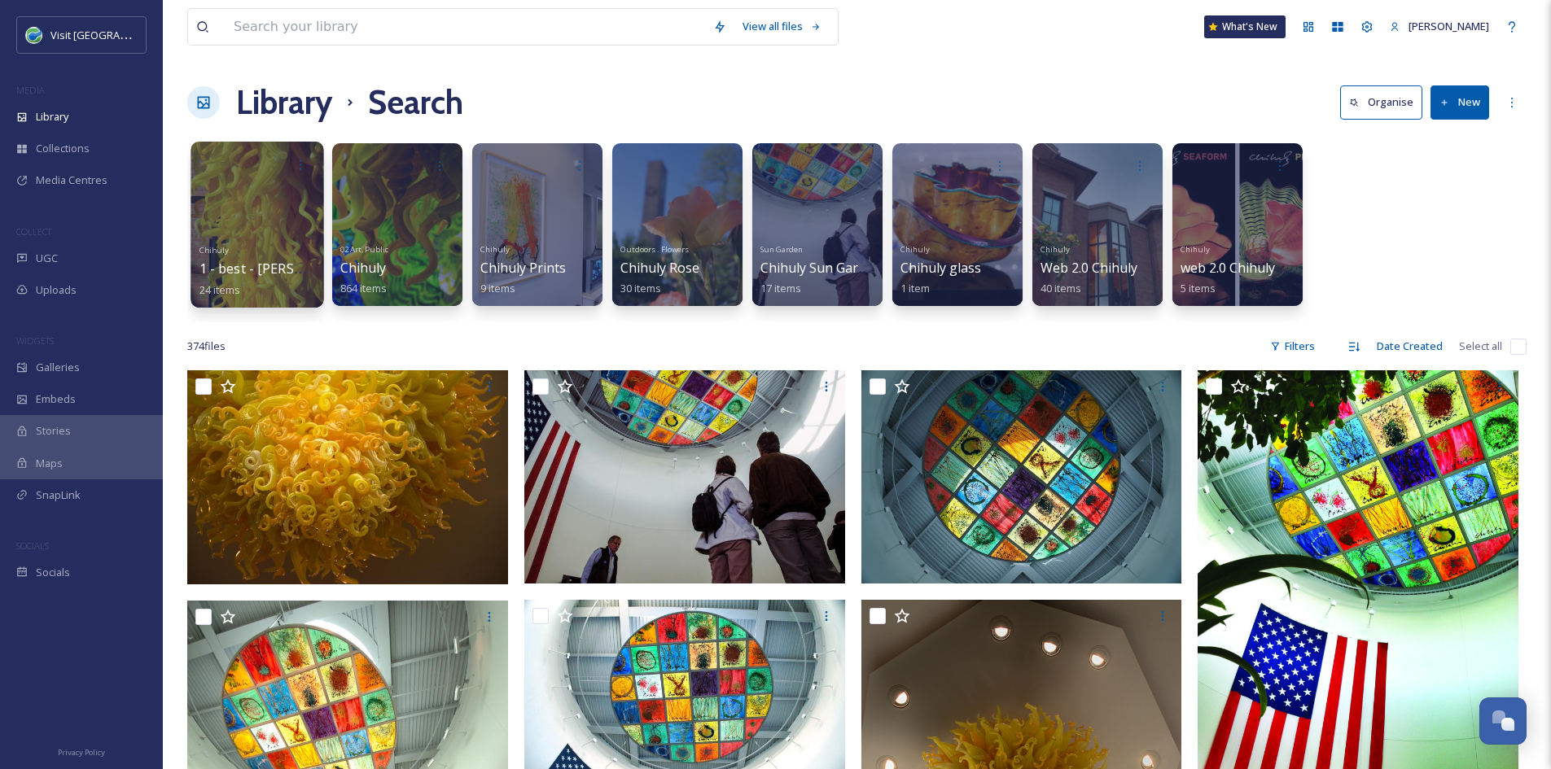
click at [229, 189] on div at bounding box center [256, 225] width 133 height 166
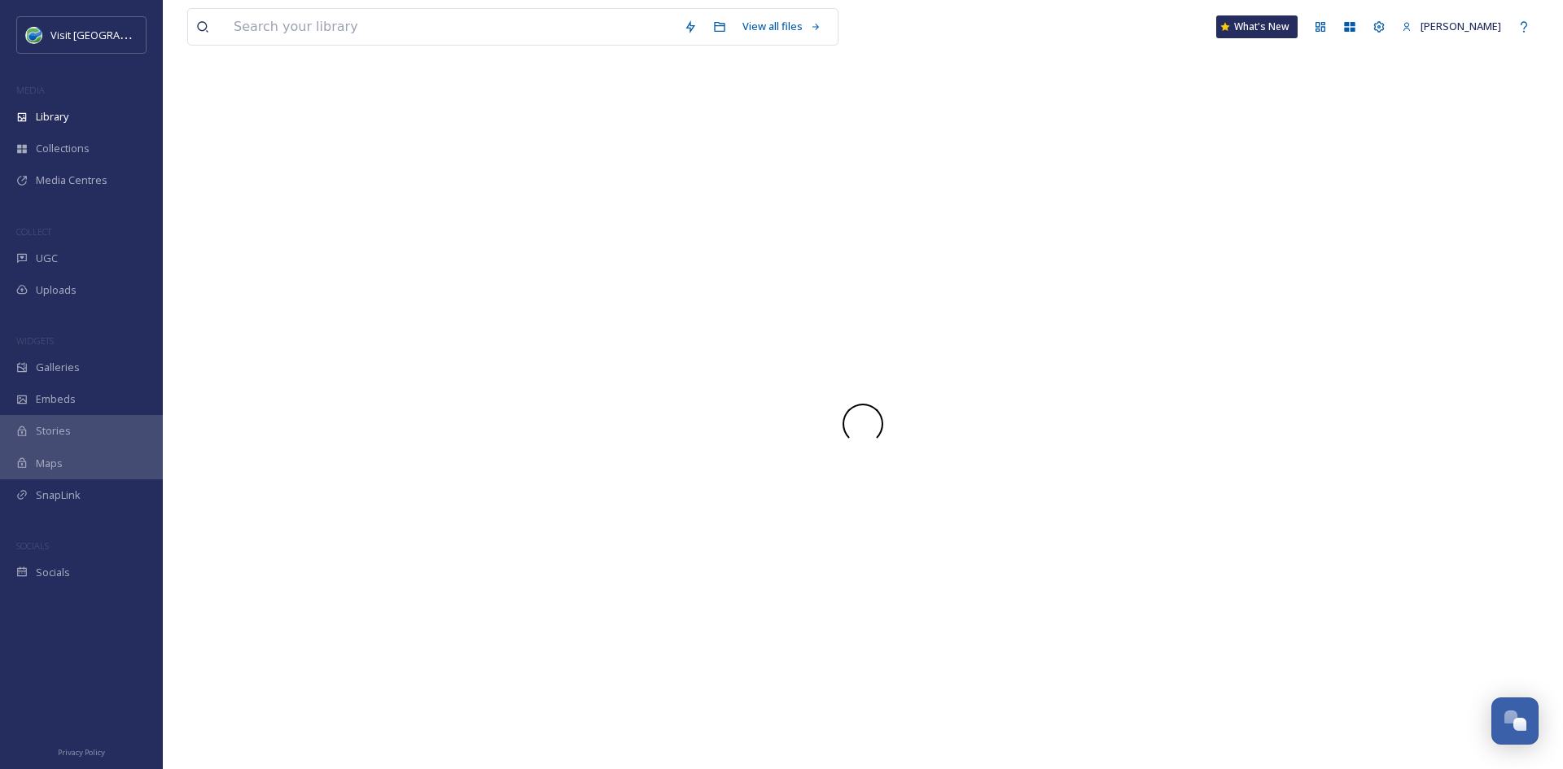
click at [229, 189] on div at bounding box center [862, 423] width 1351 height 691
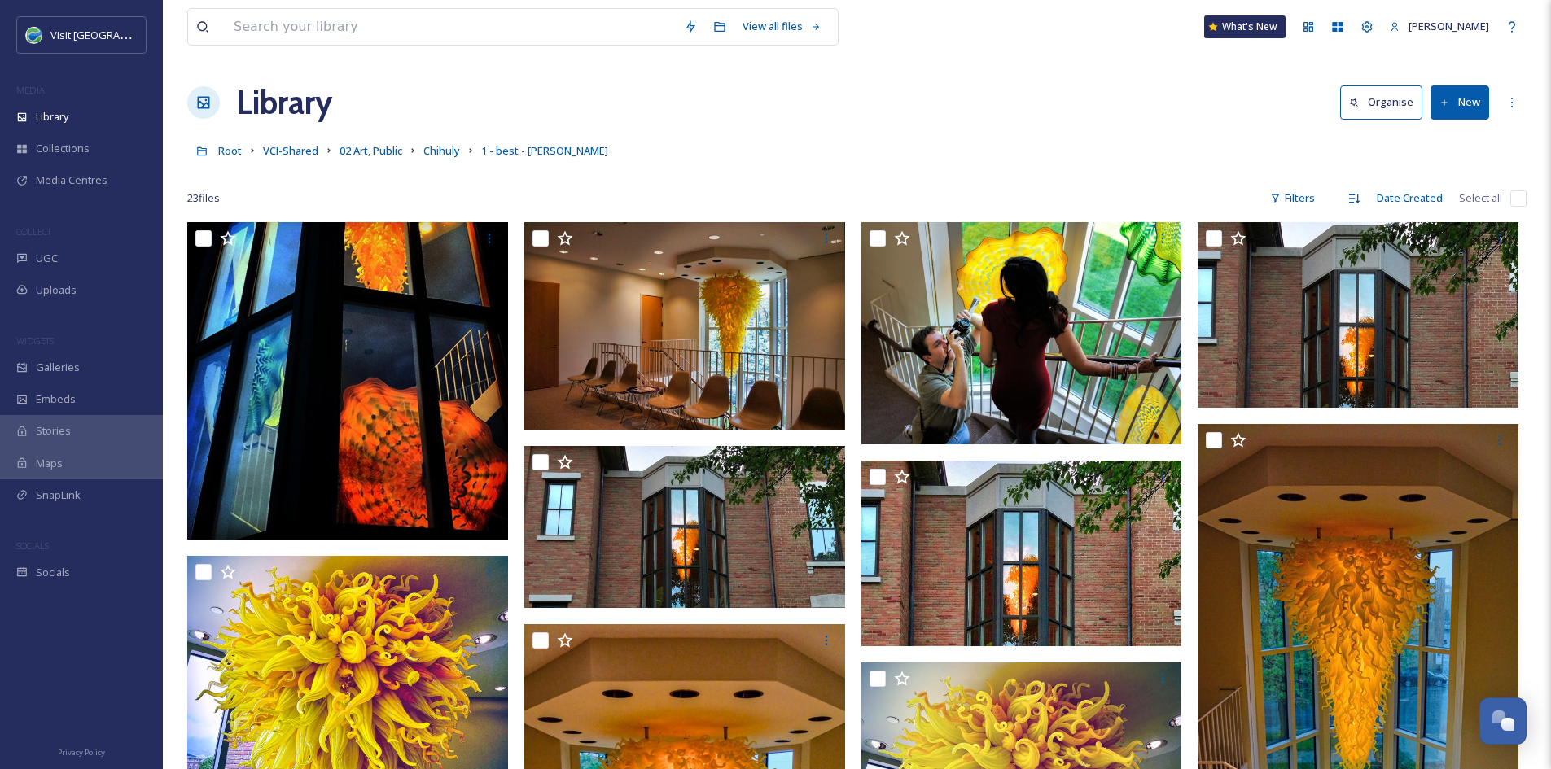
click at [782, 105] on div "Library Organise New" at bounding box center [856, 102] width 1339 height 49
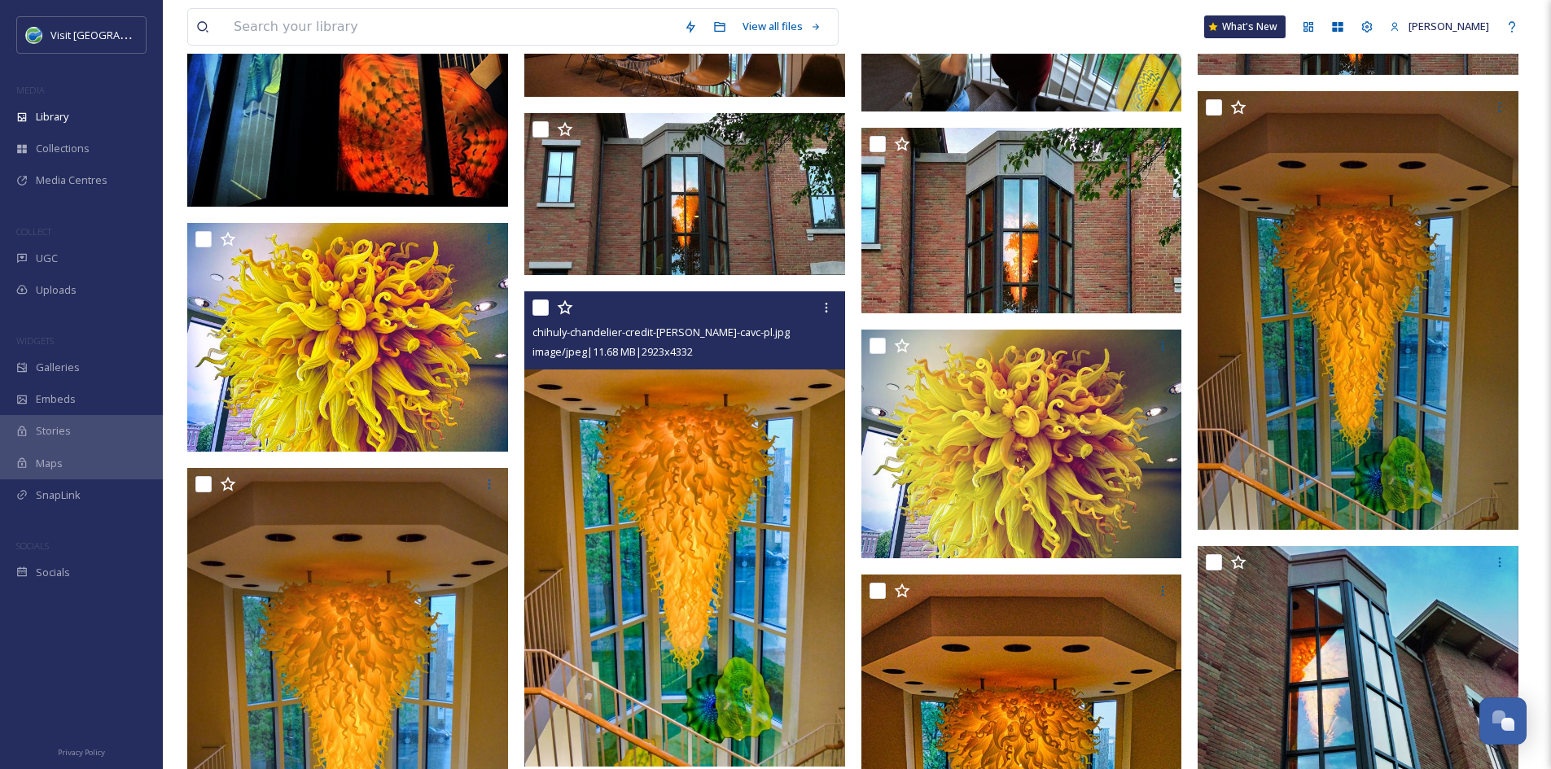
scroll to position [334, 0]
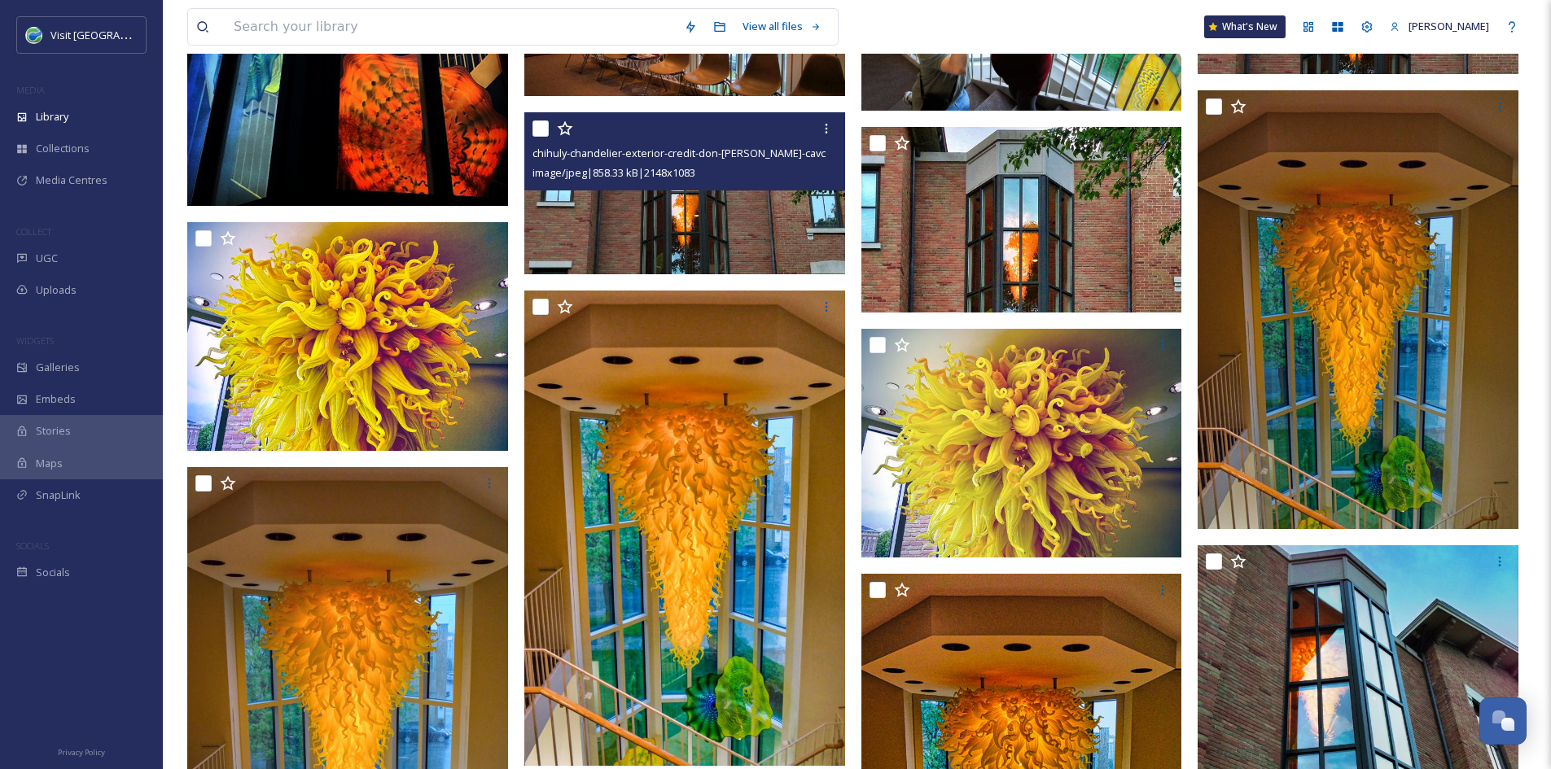
click at [713, 230] on img at bounding box center [684, 193] width 321 height 162
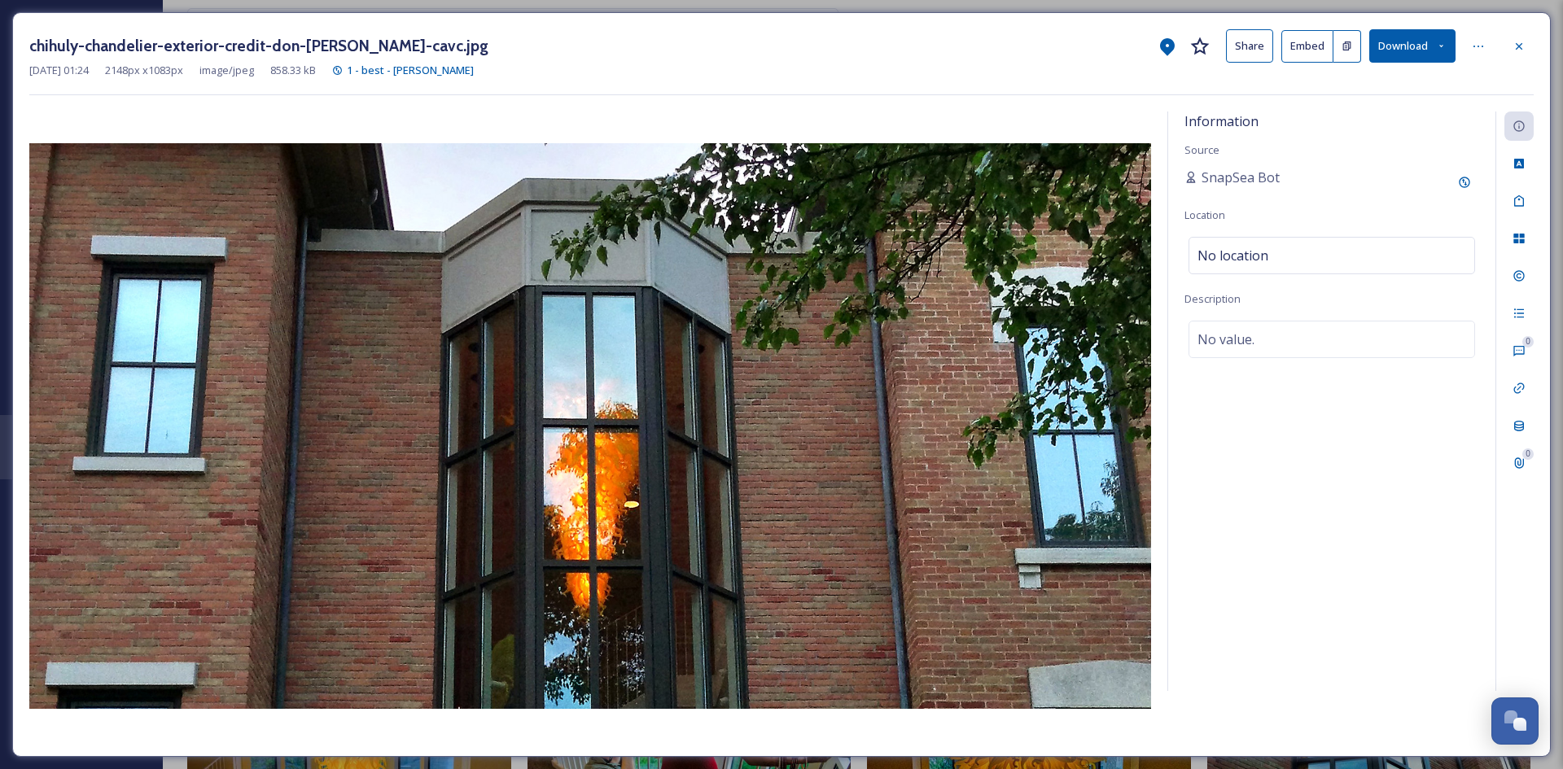
click at [1501, 37] on div "chihuly-chandelier-exterior-credit-don-[PERSON_NAME]-cavc.jpg Share Embed Downl…" at bounding box center [781, 45] width 1504 height 33
click at [1523, 46] on icon at bounding box center [1518, 46] width 13 height 13
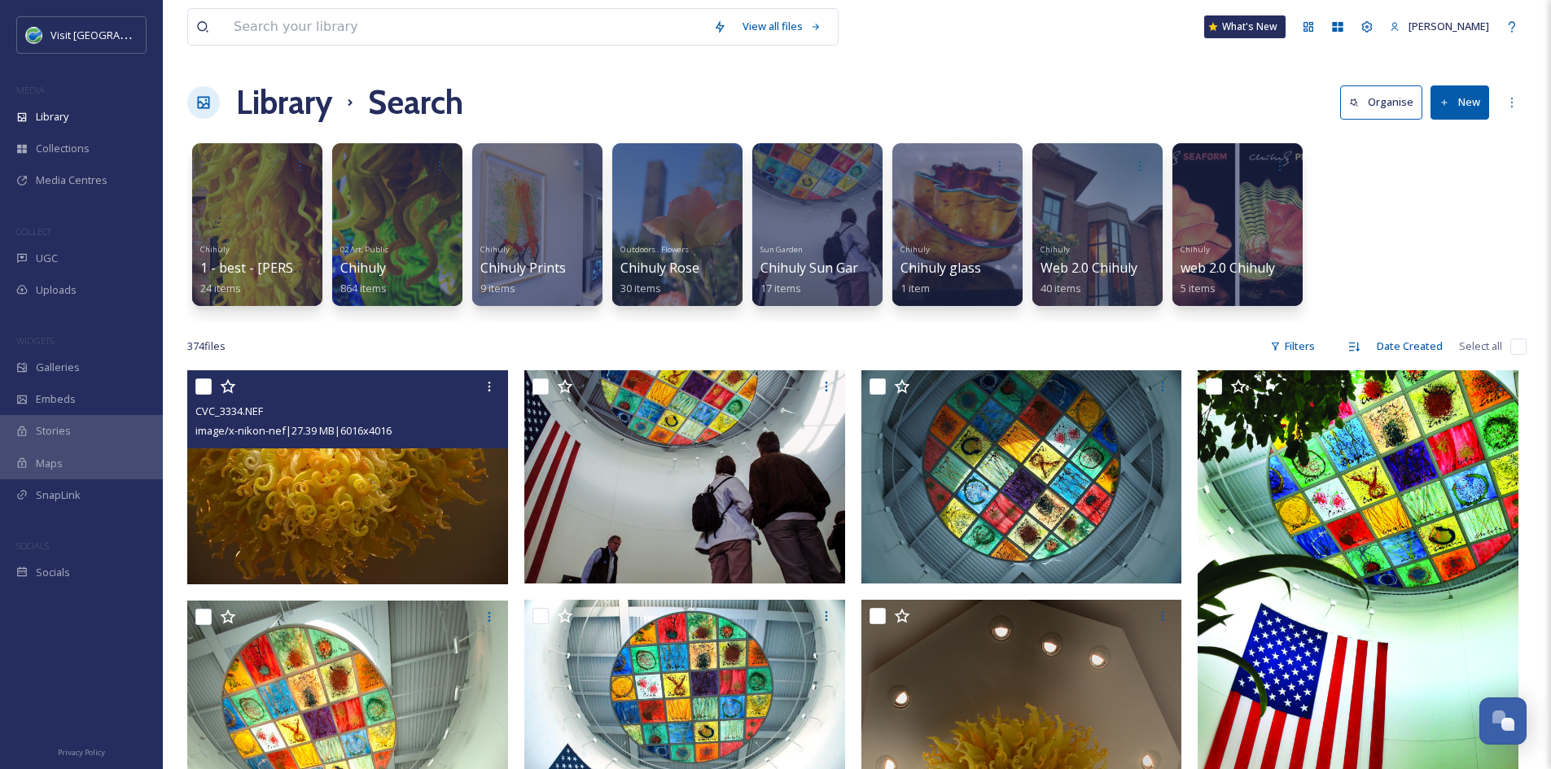
click at [290, 460] on img at bounding box center [347, 477] width 321 height 214
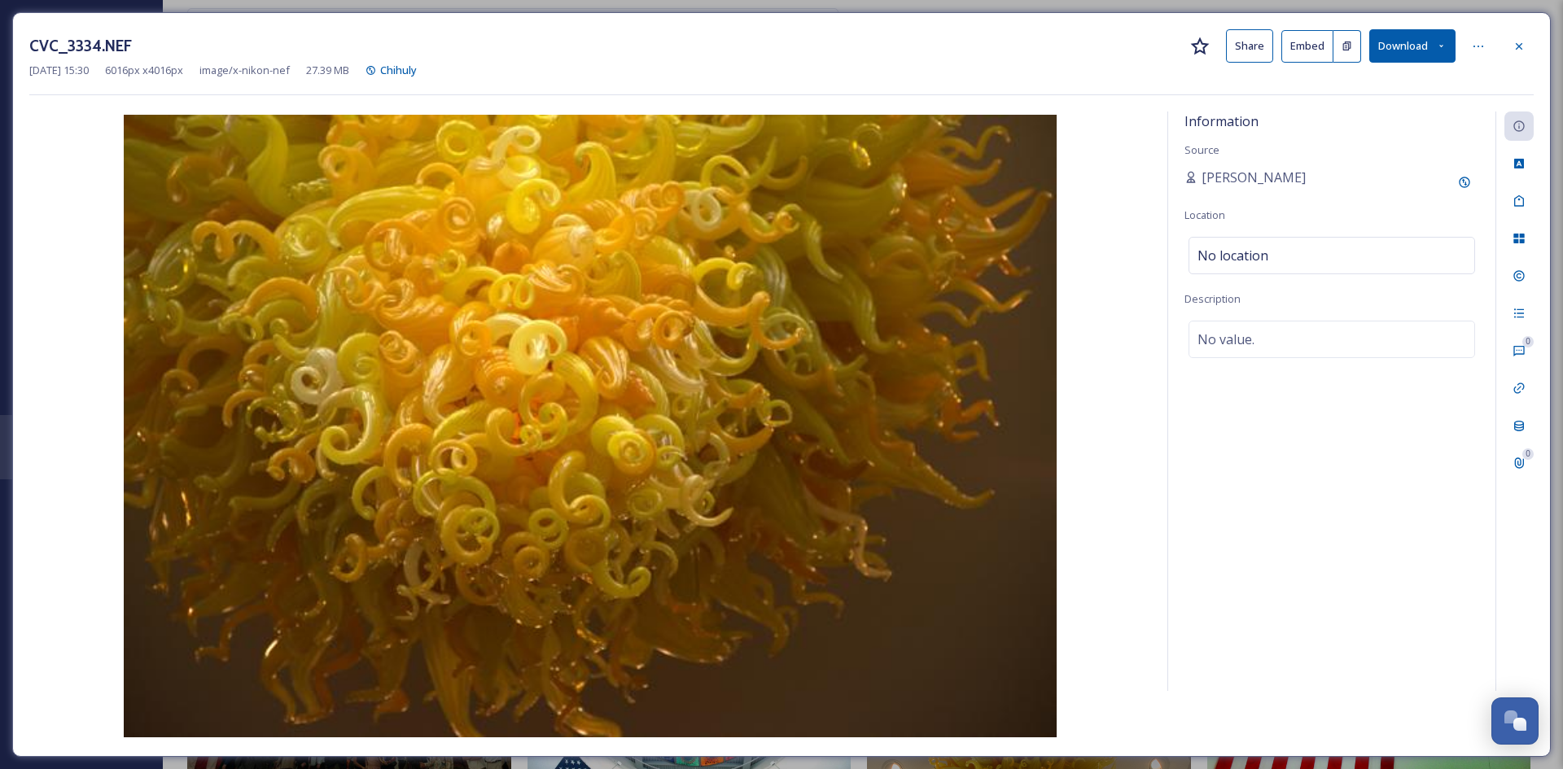
click at [1250, 50] on button "Share" at bounding box center [1249, 45] width 47 height 33
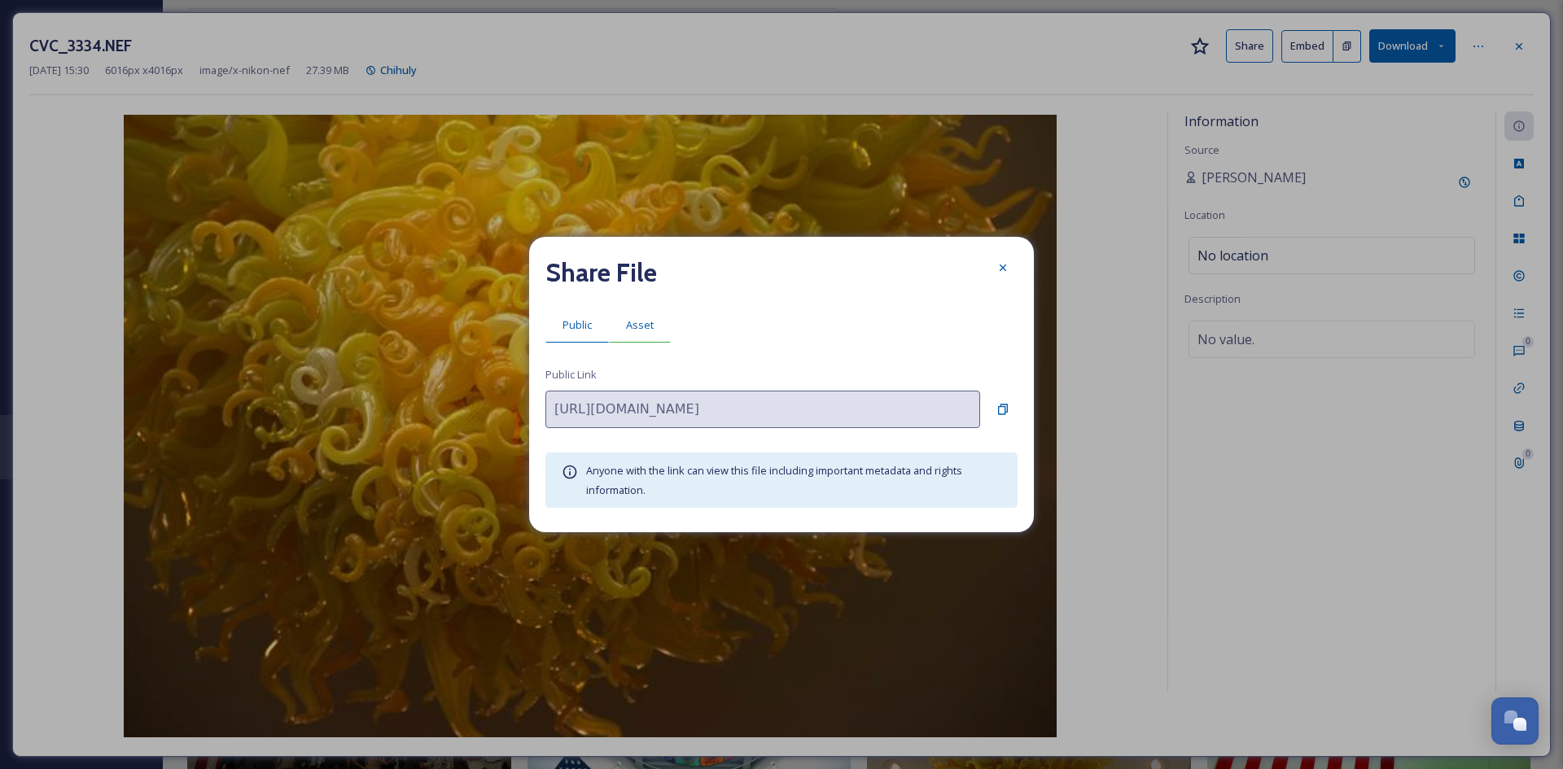
click at [636, 335] on div "Asset" at bounding box center [640, 325] width 62 height 33
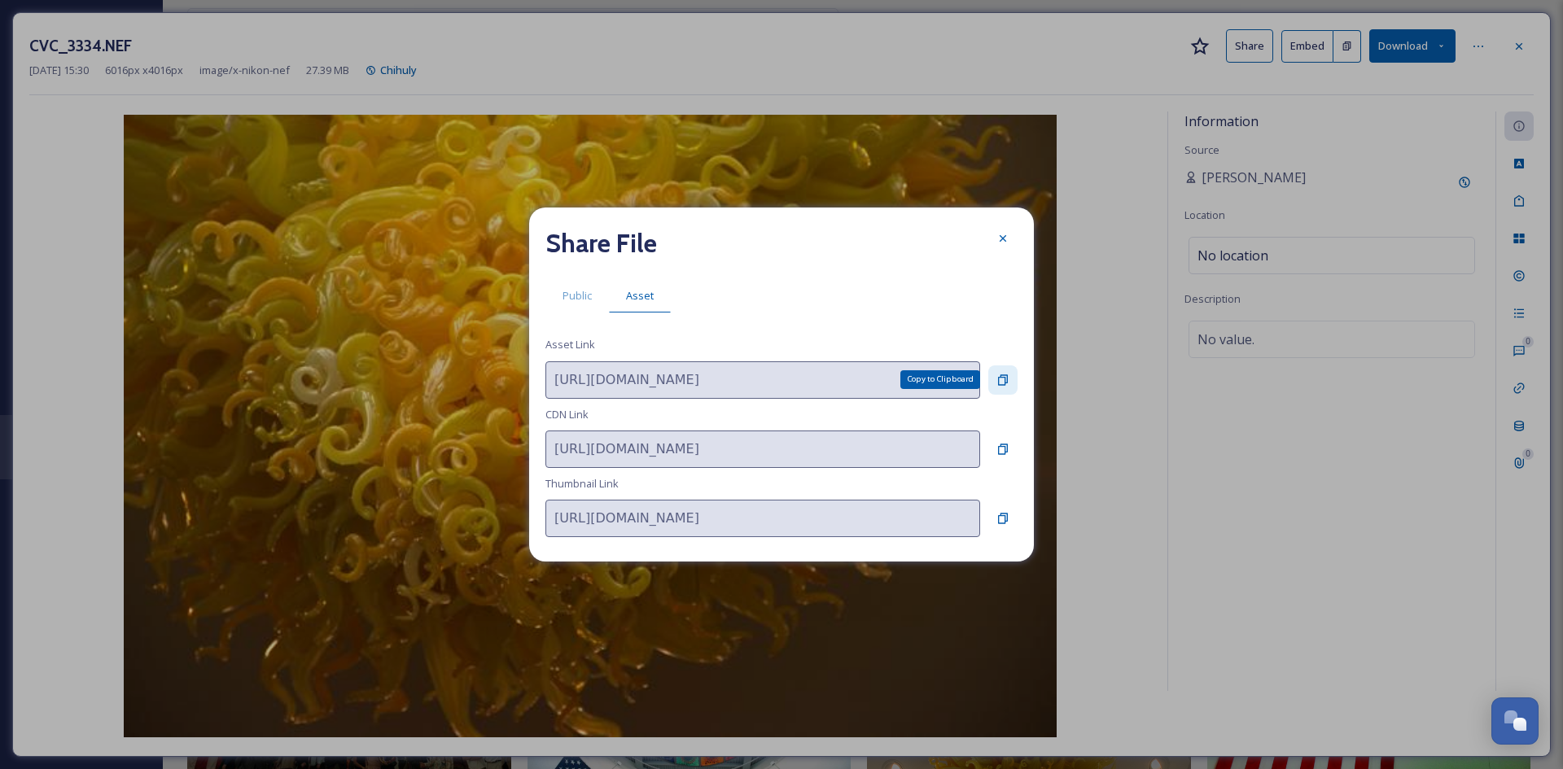
click at [1004, 384] on icon at bounding box center [1003, 379] width 10 height 11
click at [996, 245] on icon at bounding box center [1002, 238] width 13 height 13
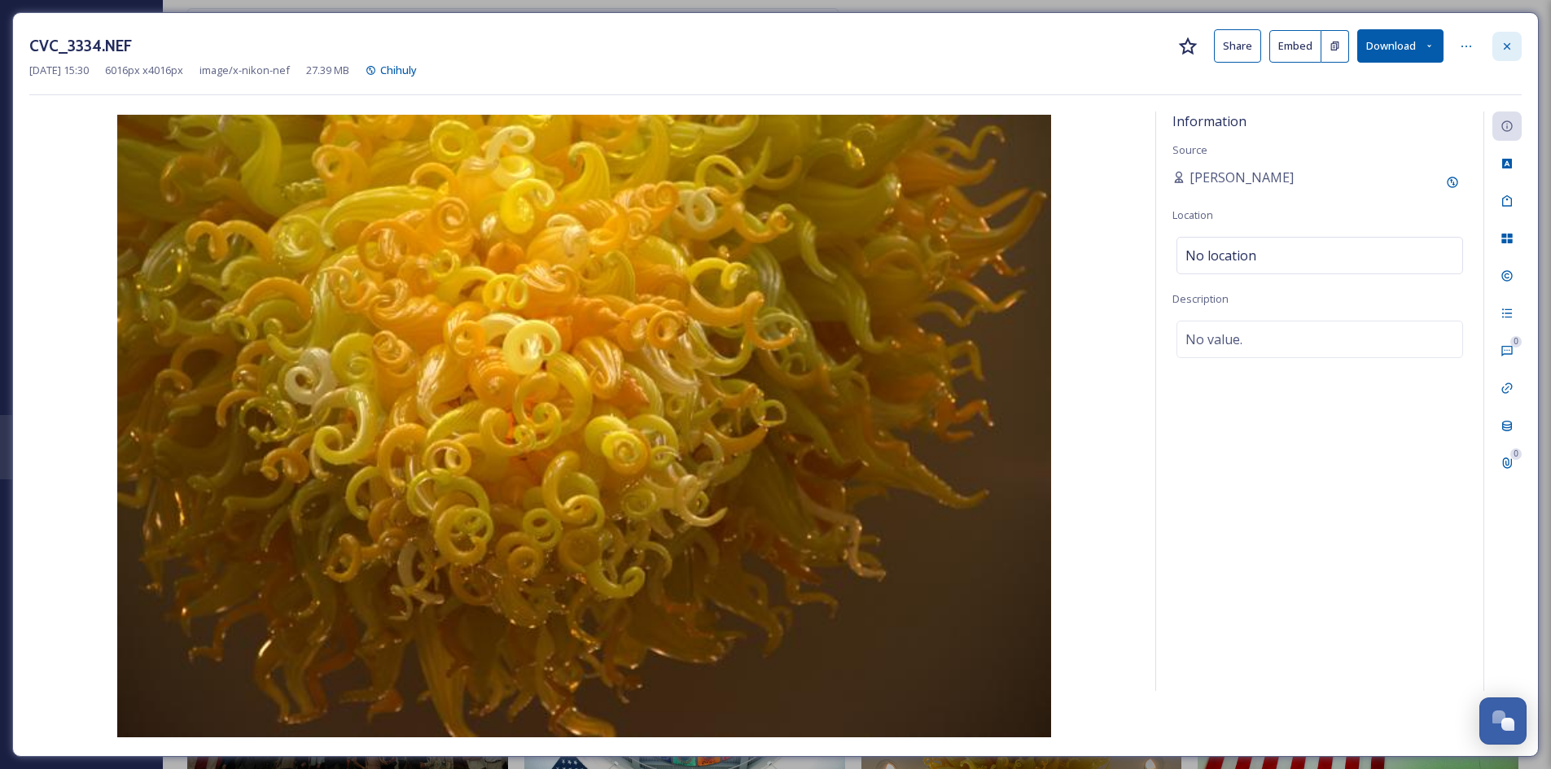
click at [1501, 50] on icon at bounding box center [1506, 46] width 13 height 13
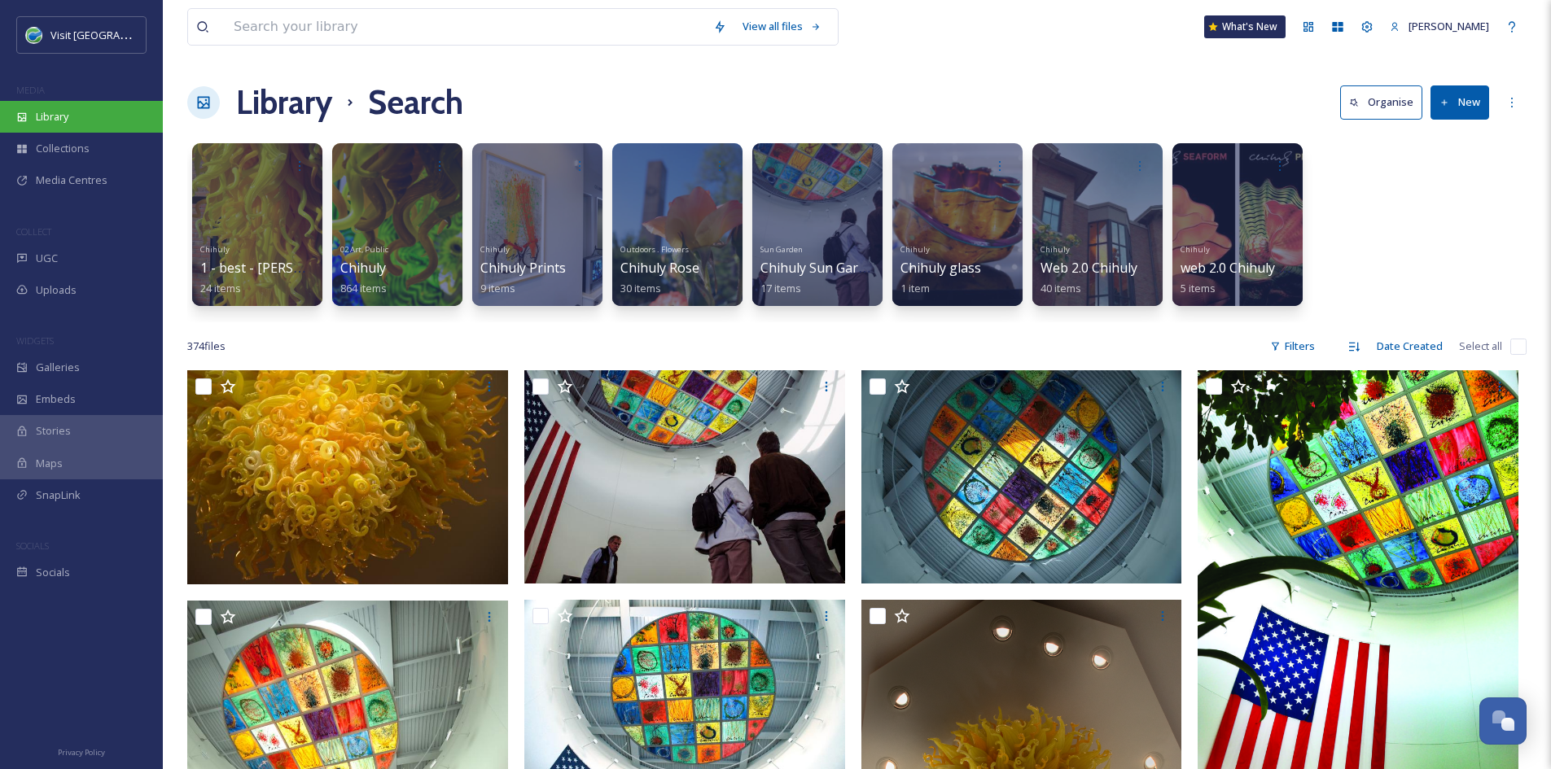
click at [134, 112] on div "Library" at bounding box center [81, 117] width 163 height 32
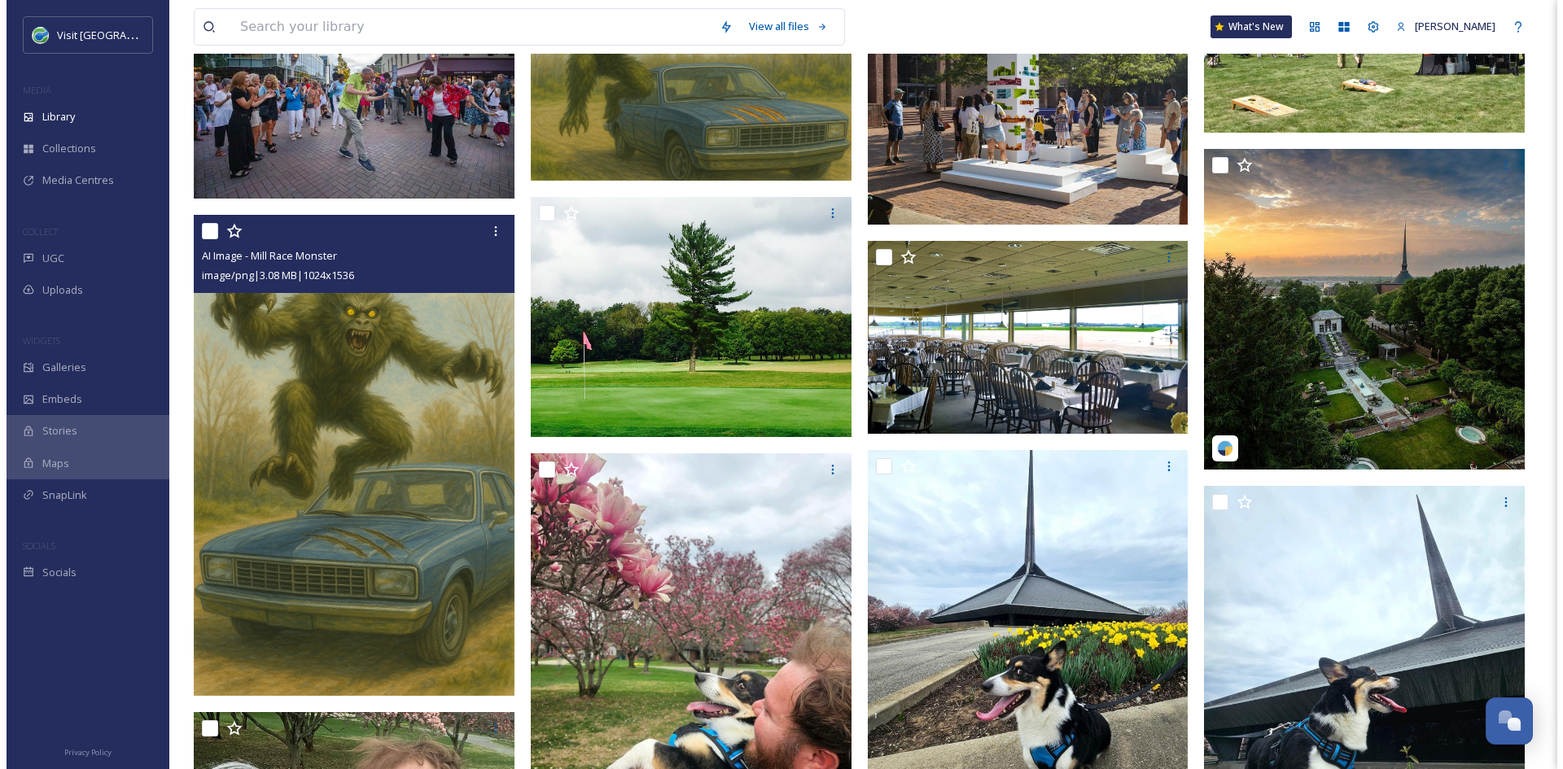
scroll to position [922, 0]
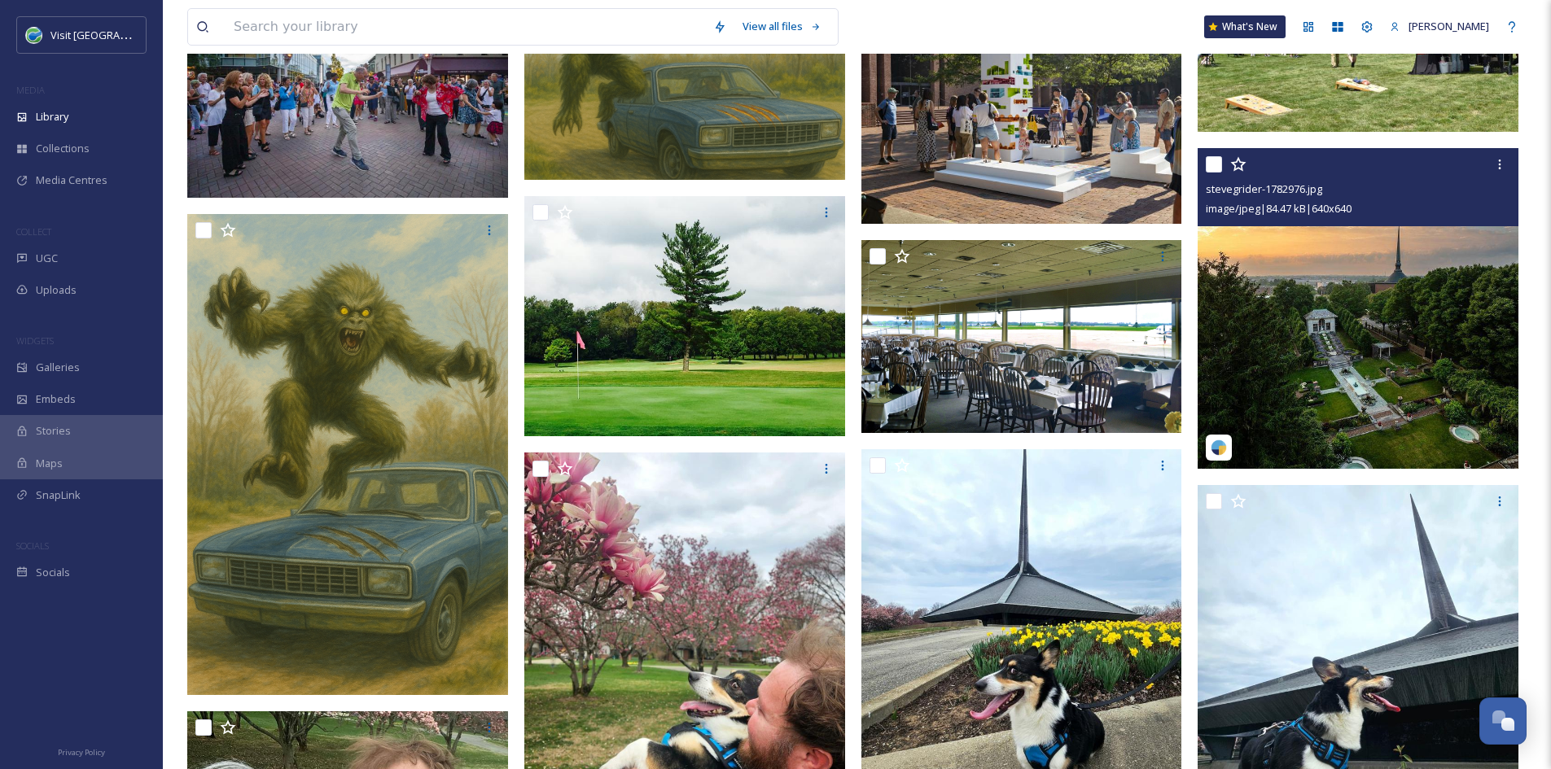
click at [1296, 341] on img at bounding box center [1357, 308] width 321 height 321
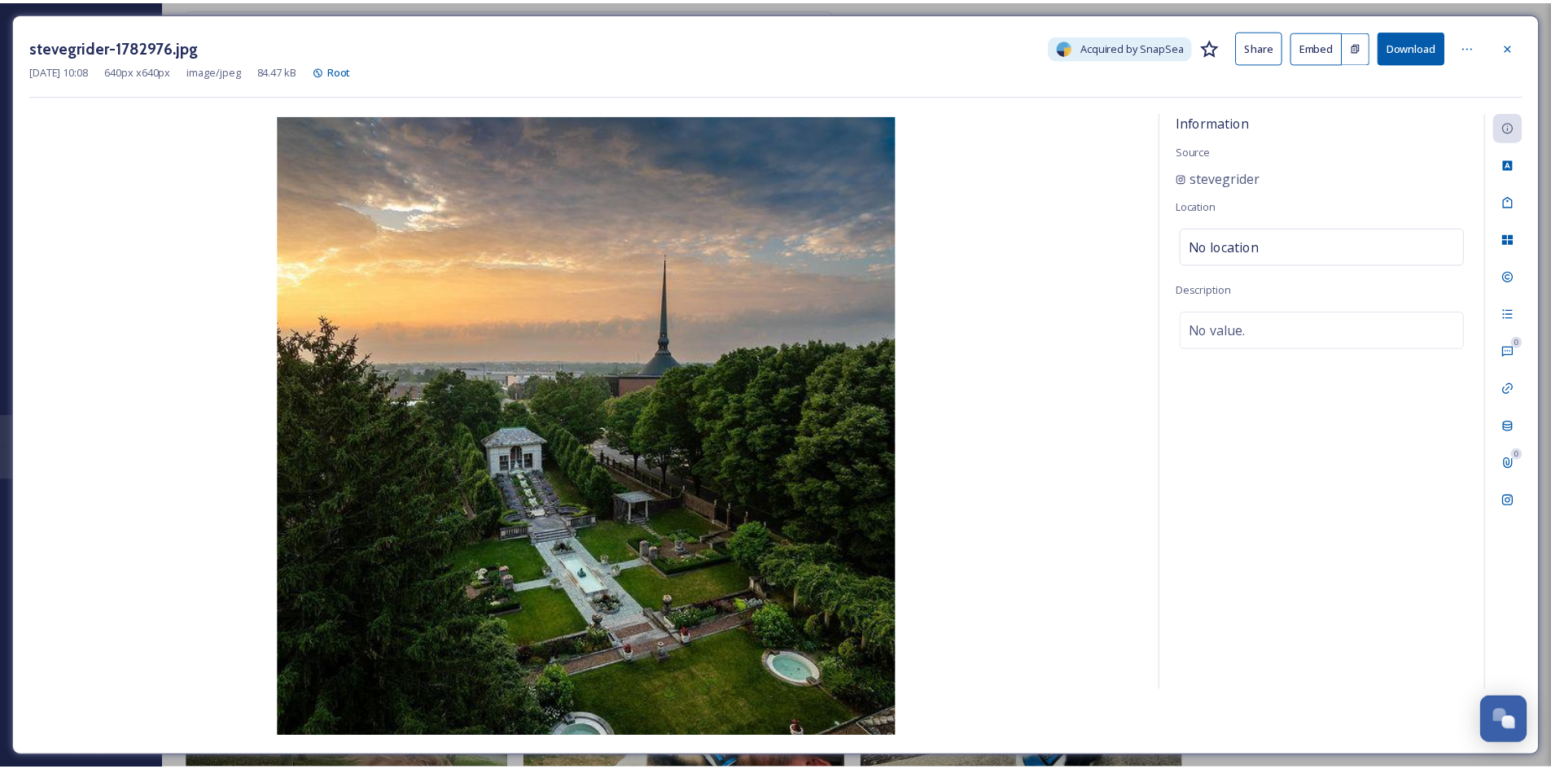
scroll to position [927, 0]
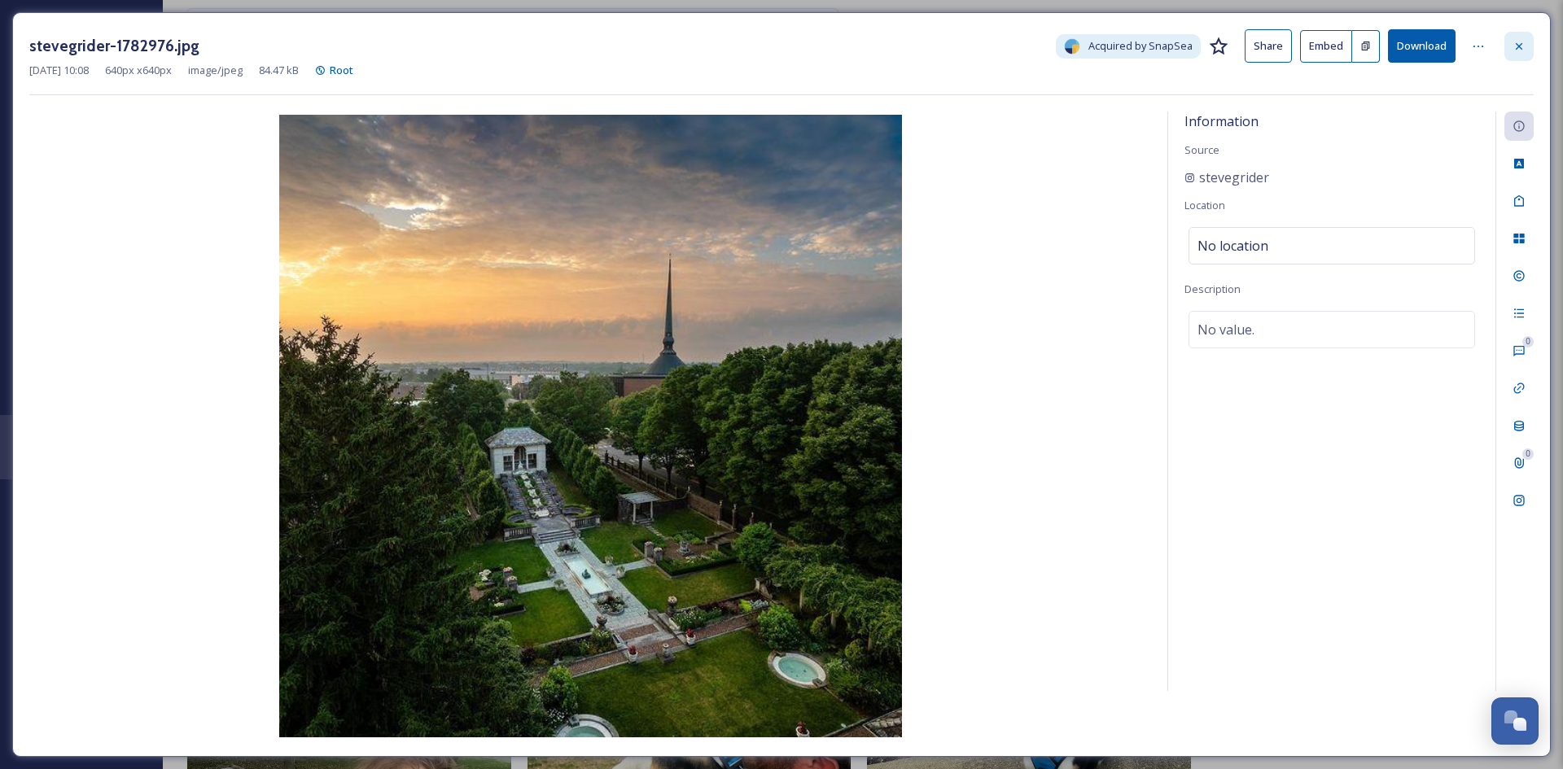
click at [1515, 52] on icon at bounding box center [1518, 46] width 13 height 13
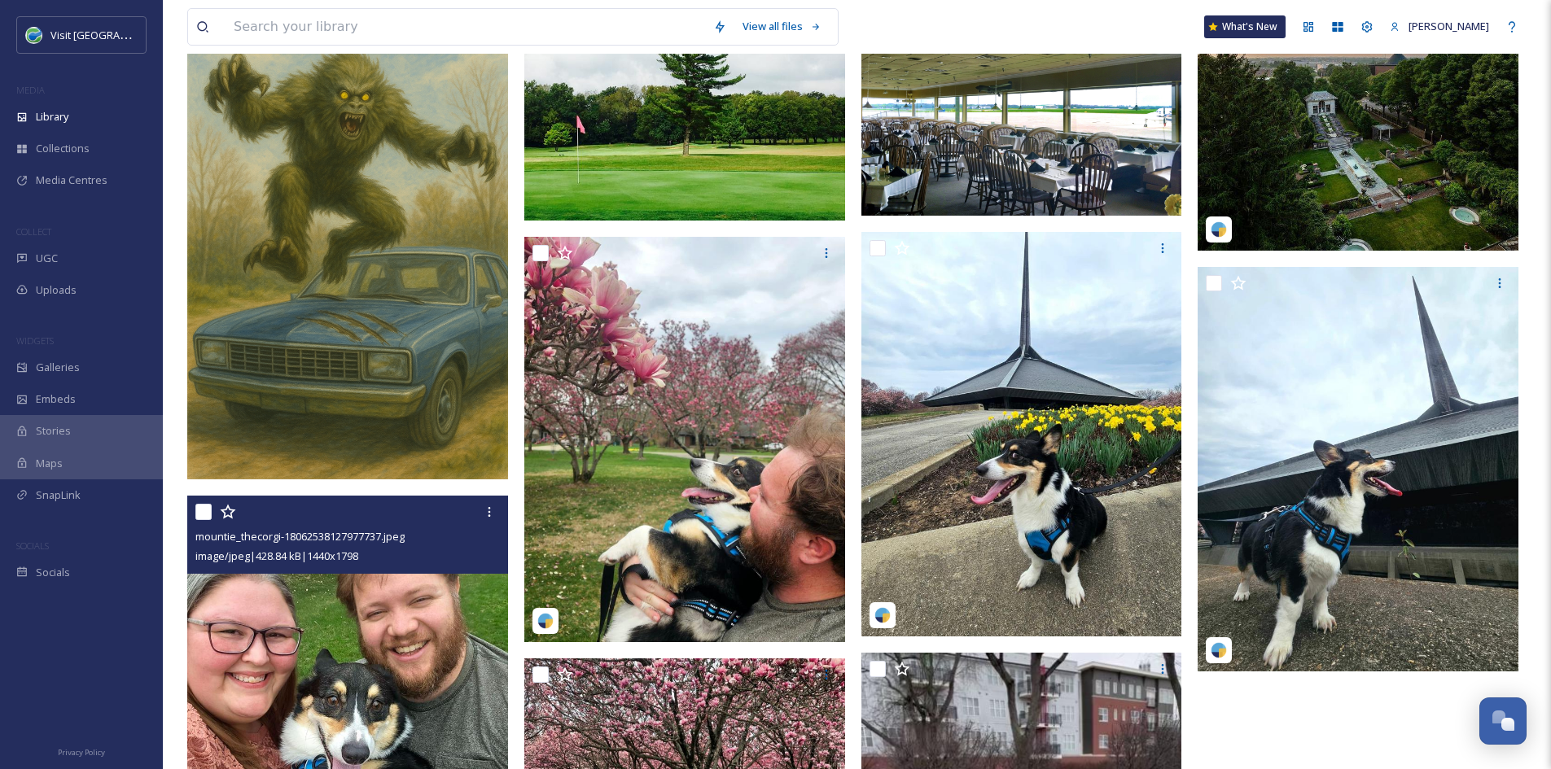
scroll to position [1145, 0]
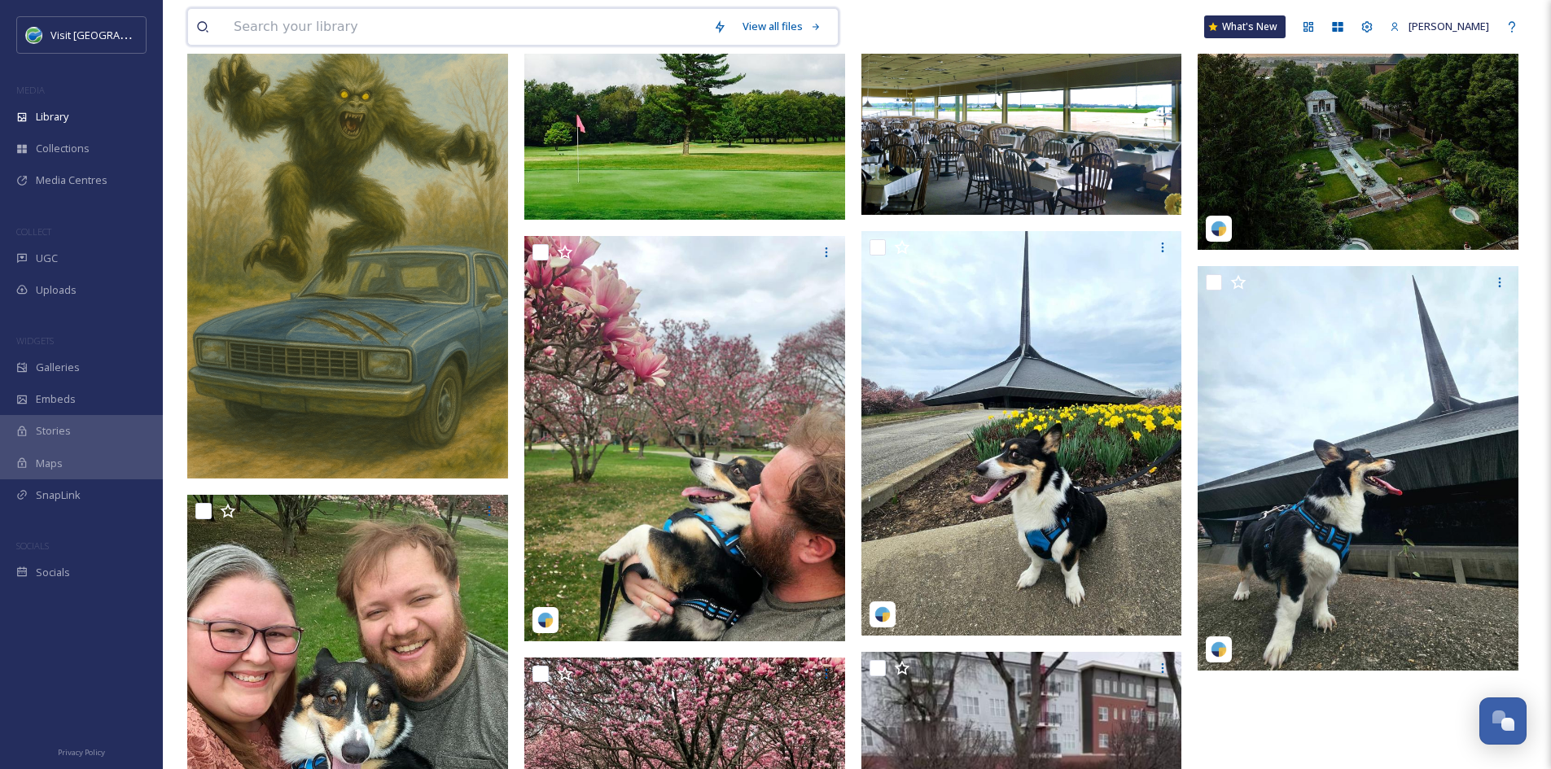
click at [357, 31] on input at bounding box center [464, 27] width 479 height 36
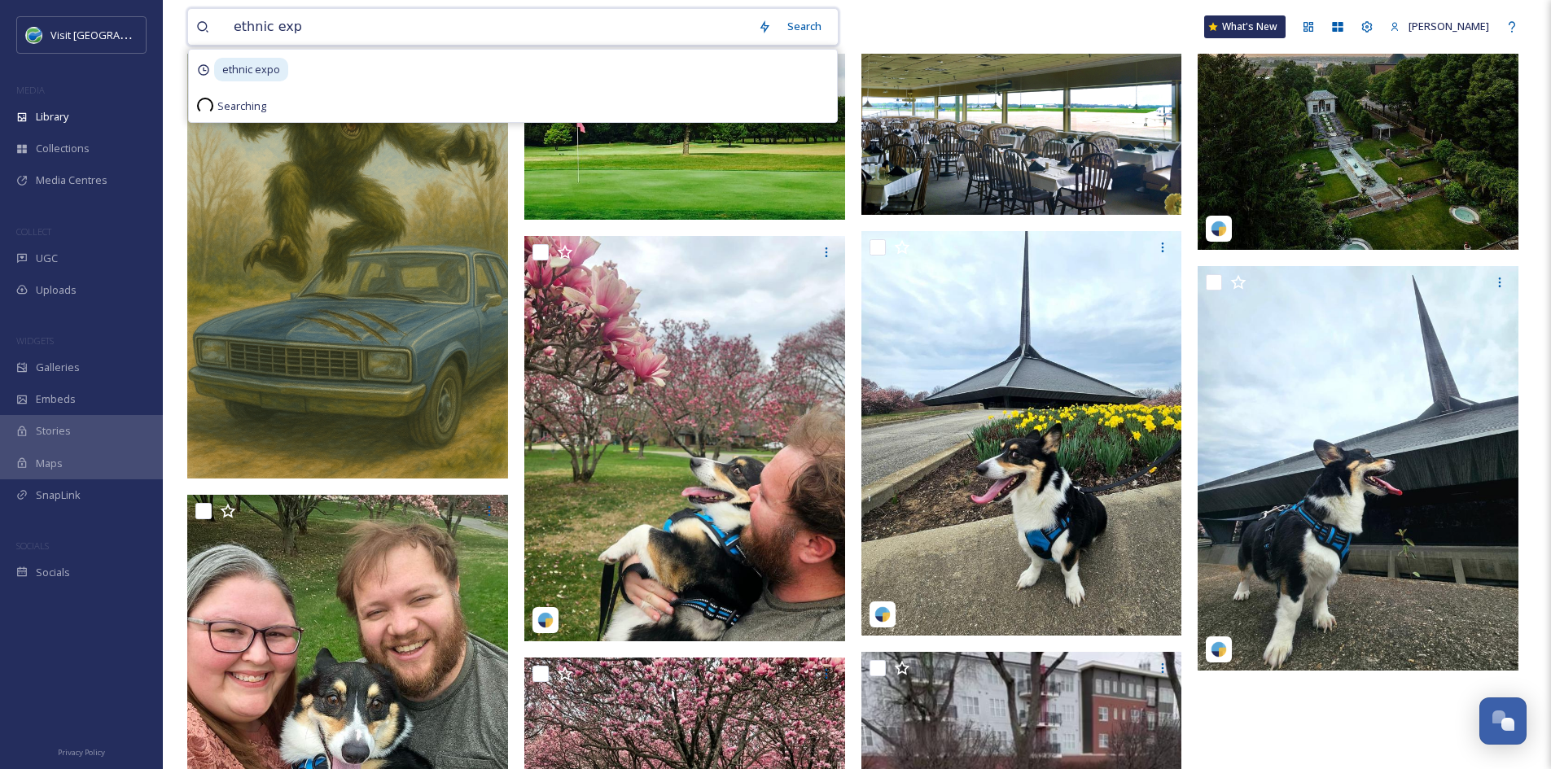
type input "ethnic expo"
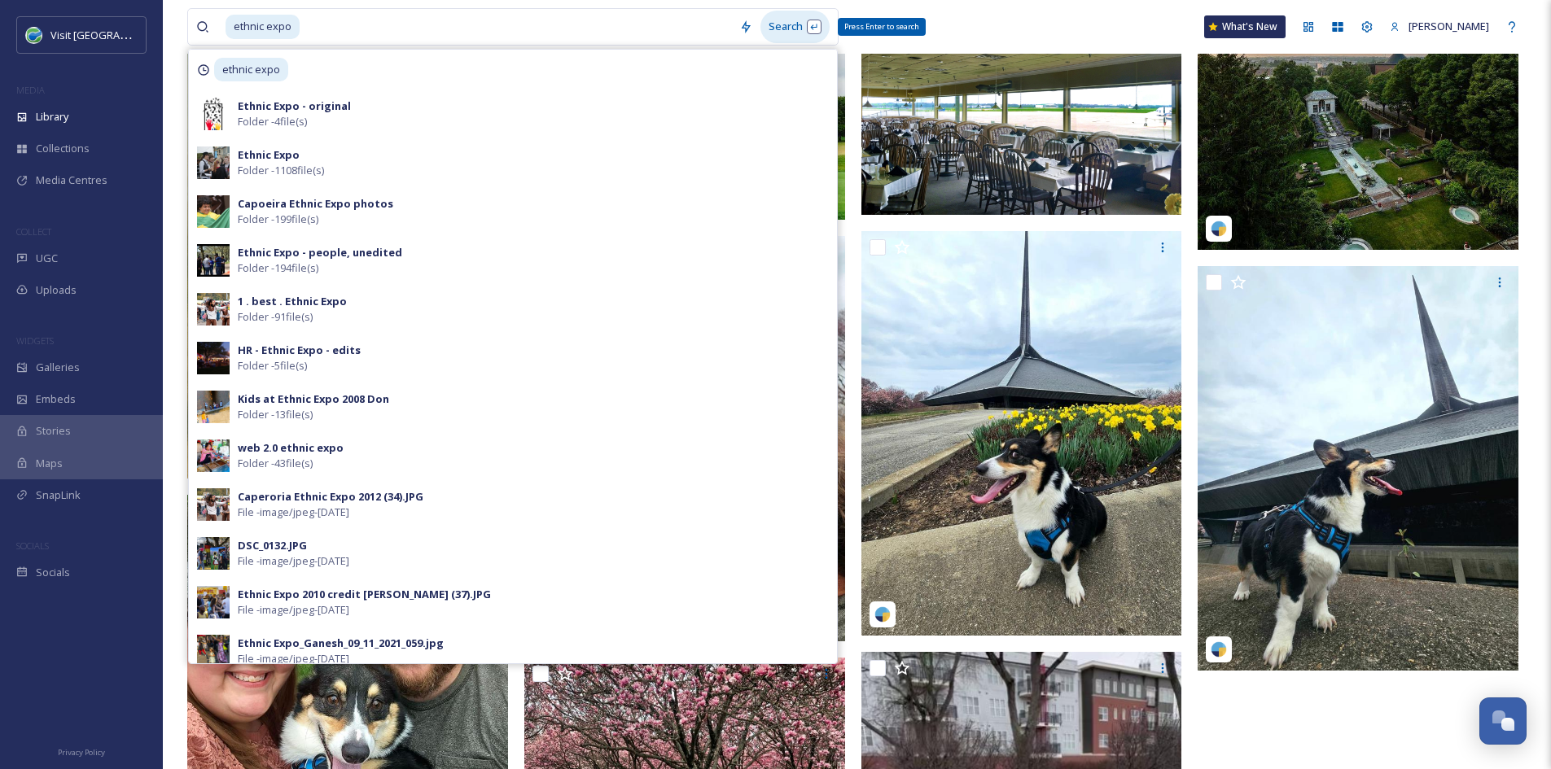
click at [809, 21] on div "Search Press Enter to search" at bounding box center [794, 27] width 69 height 32
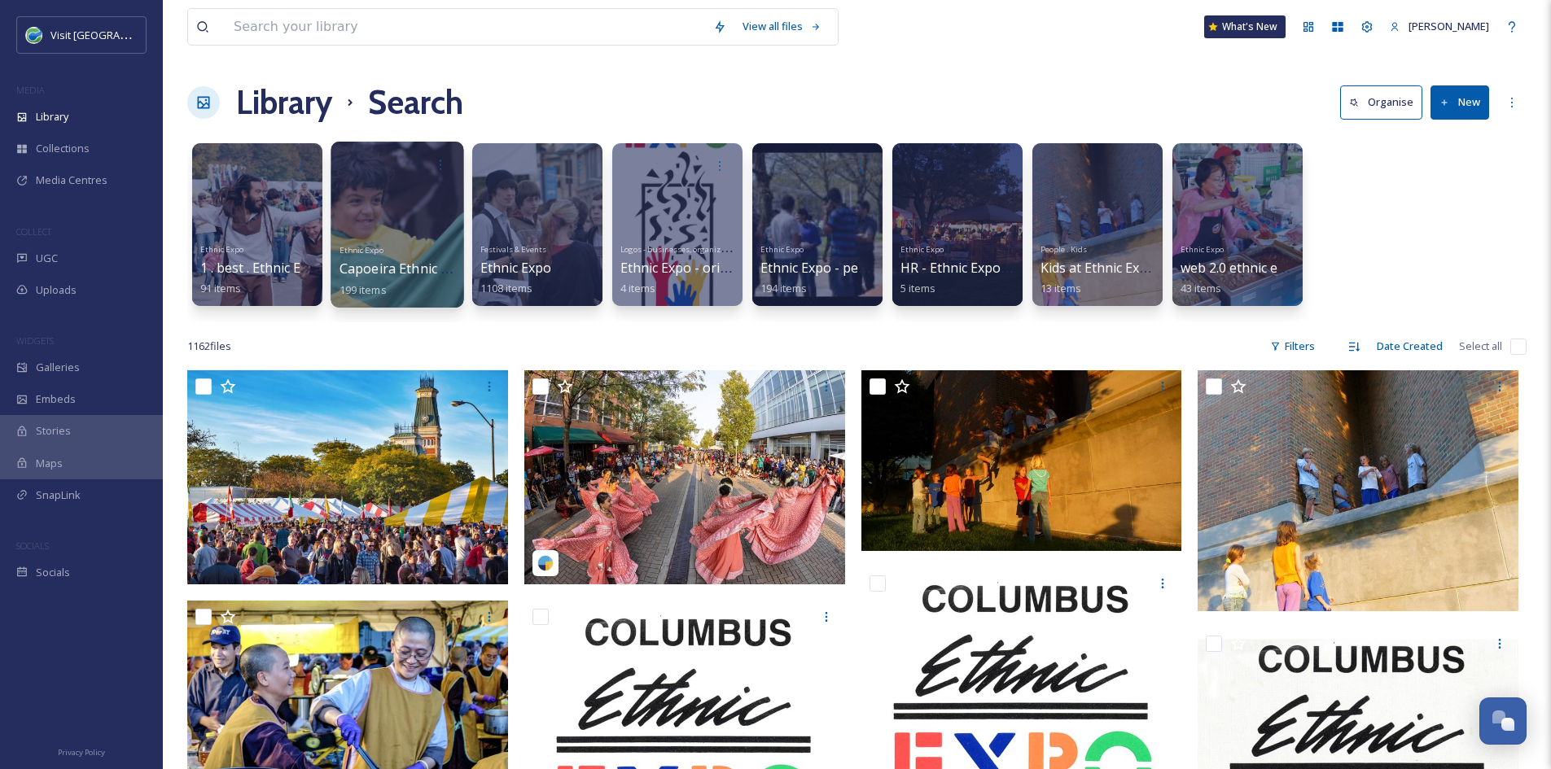
click at [445, 270] on span "Capoeira Ethnic Expo photos" at bounding box center [429, 269] width 180 height 18
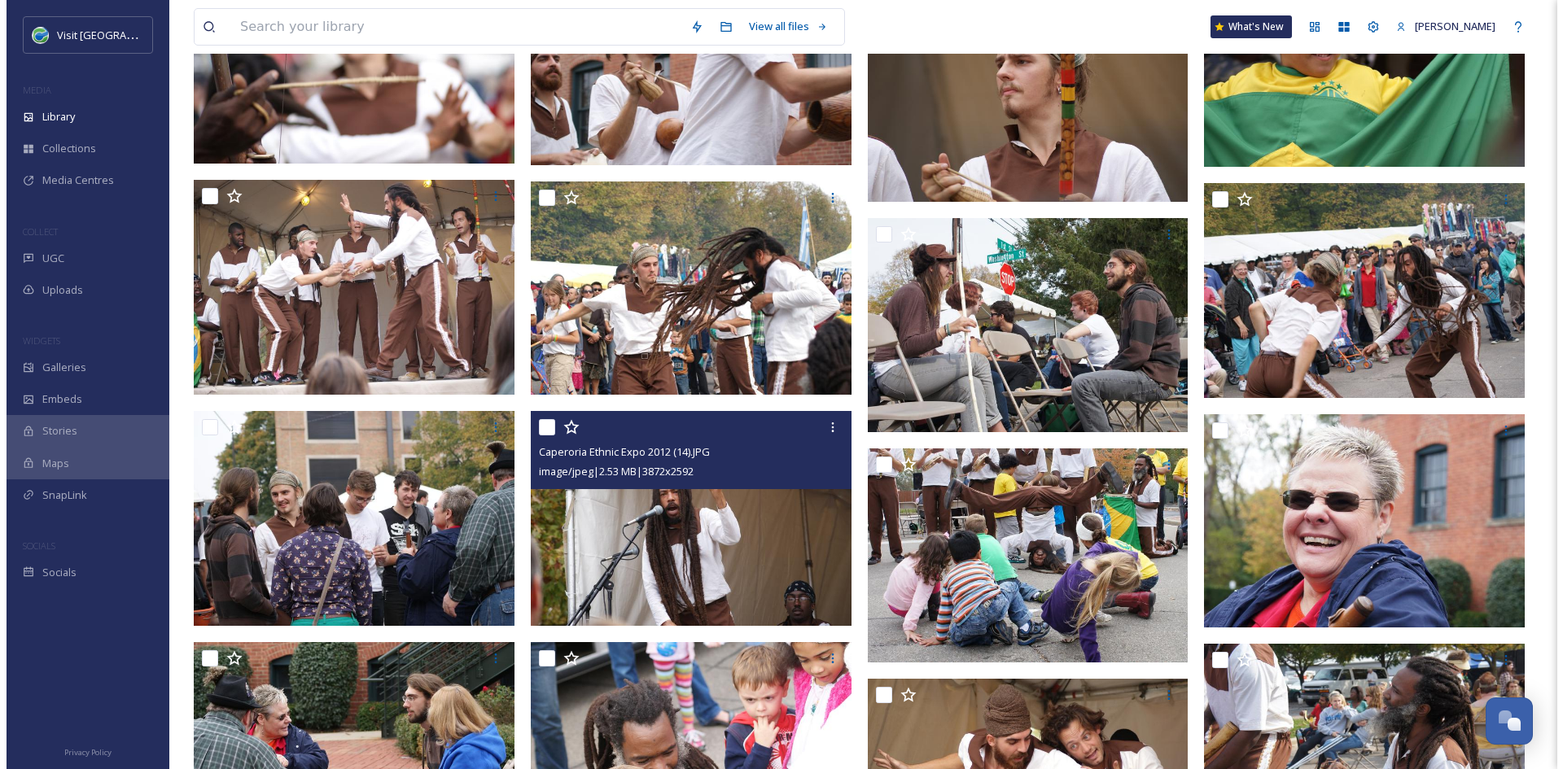
scroll to position [1364, 0]
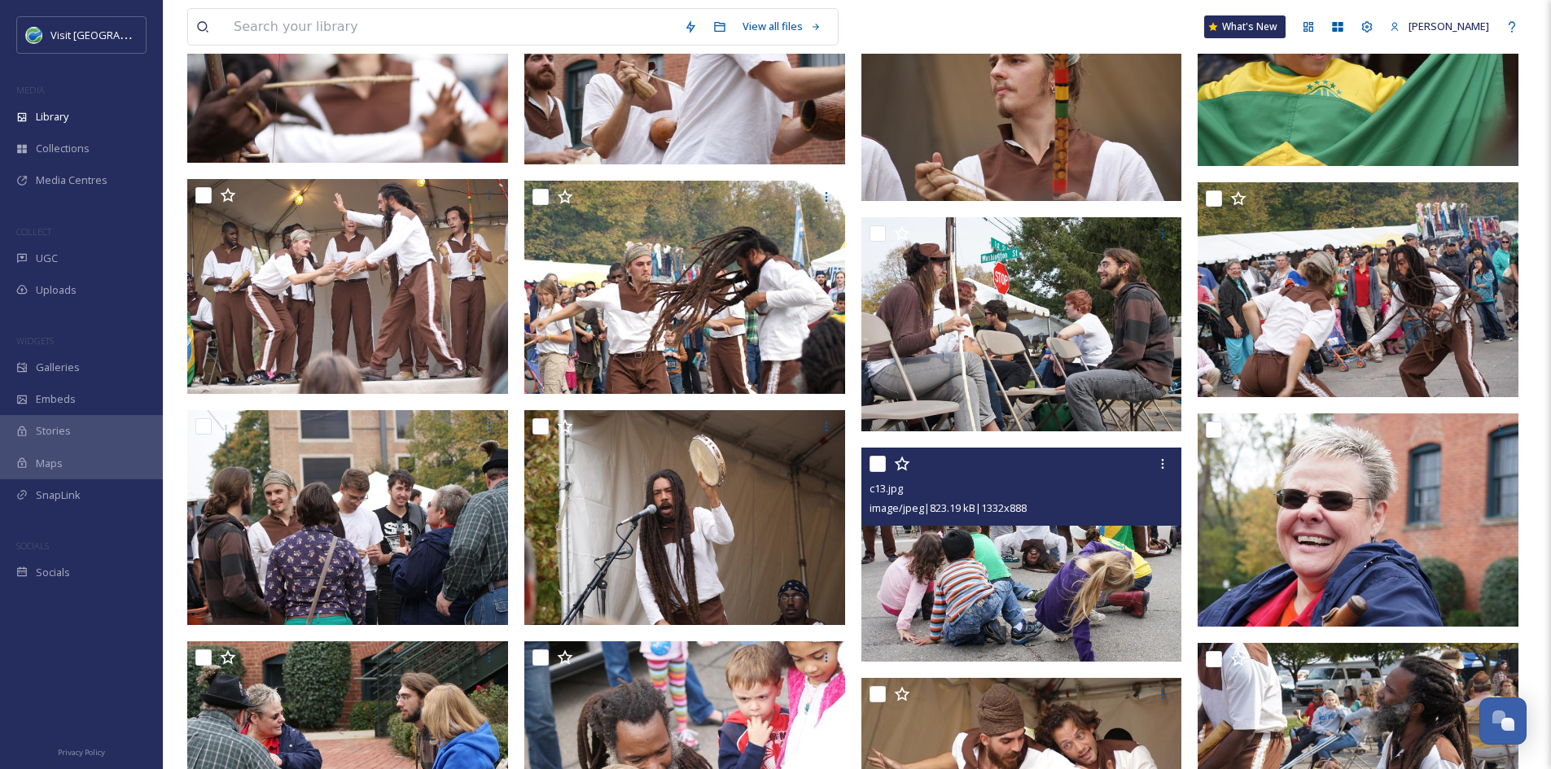
click at [1035, 613] on img at bounding box center [1021, 555] width 321 height 214
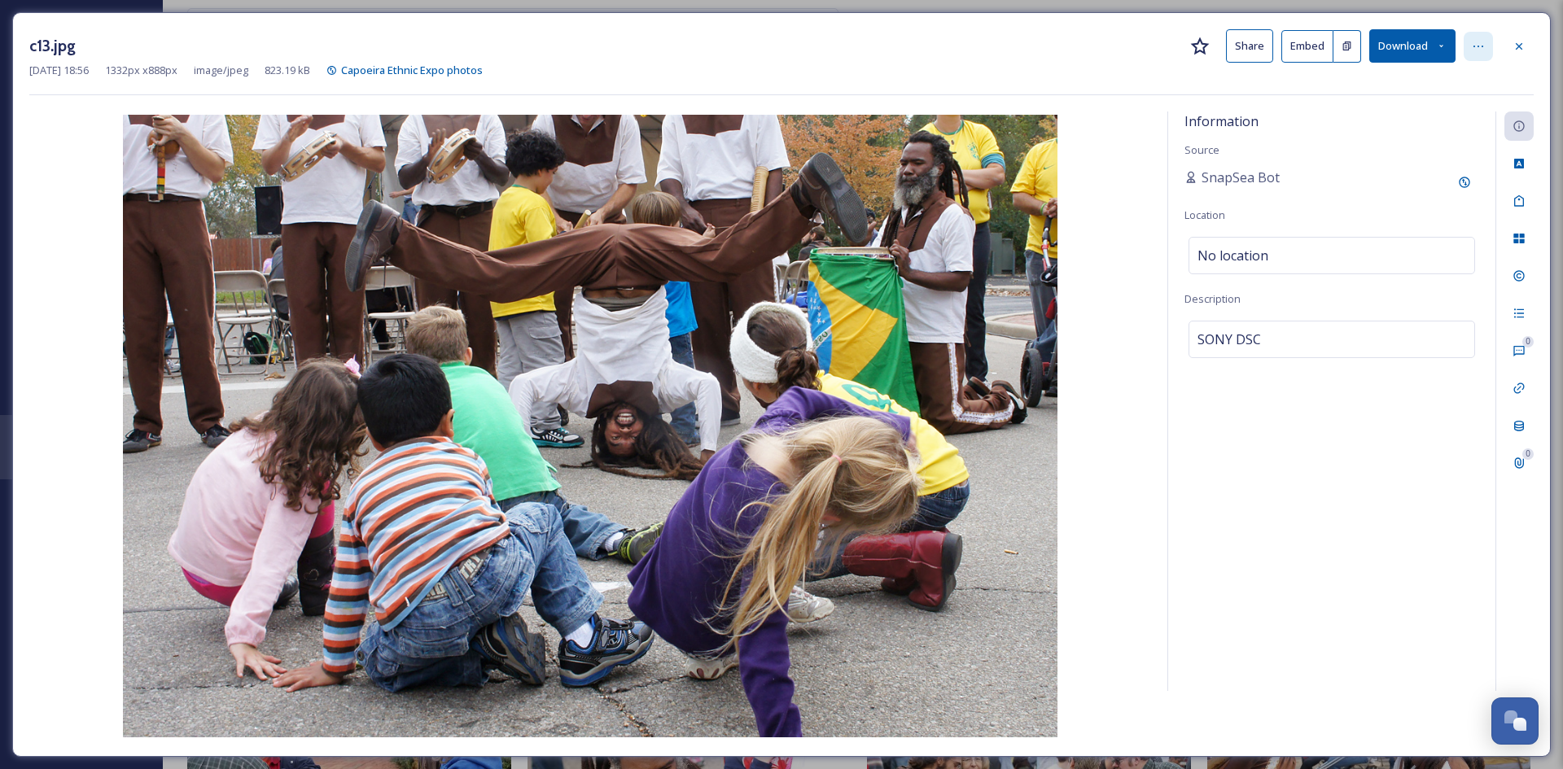
click at [1475, 52] on icon at bounding box center [1478, 46] width 13 height 13
click at [1365, 169] on span "Share To Socials" at bounding box center [1350, 162] width 81 height 15
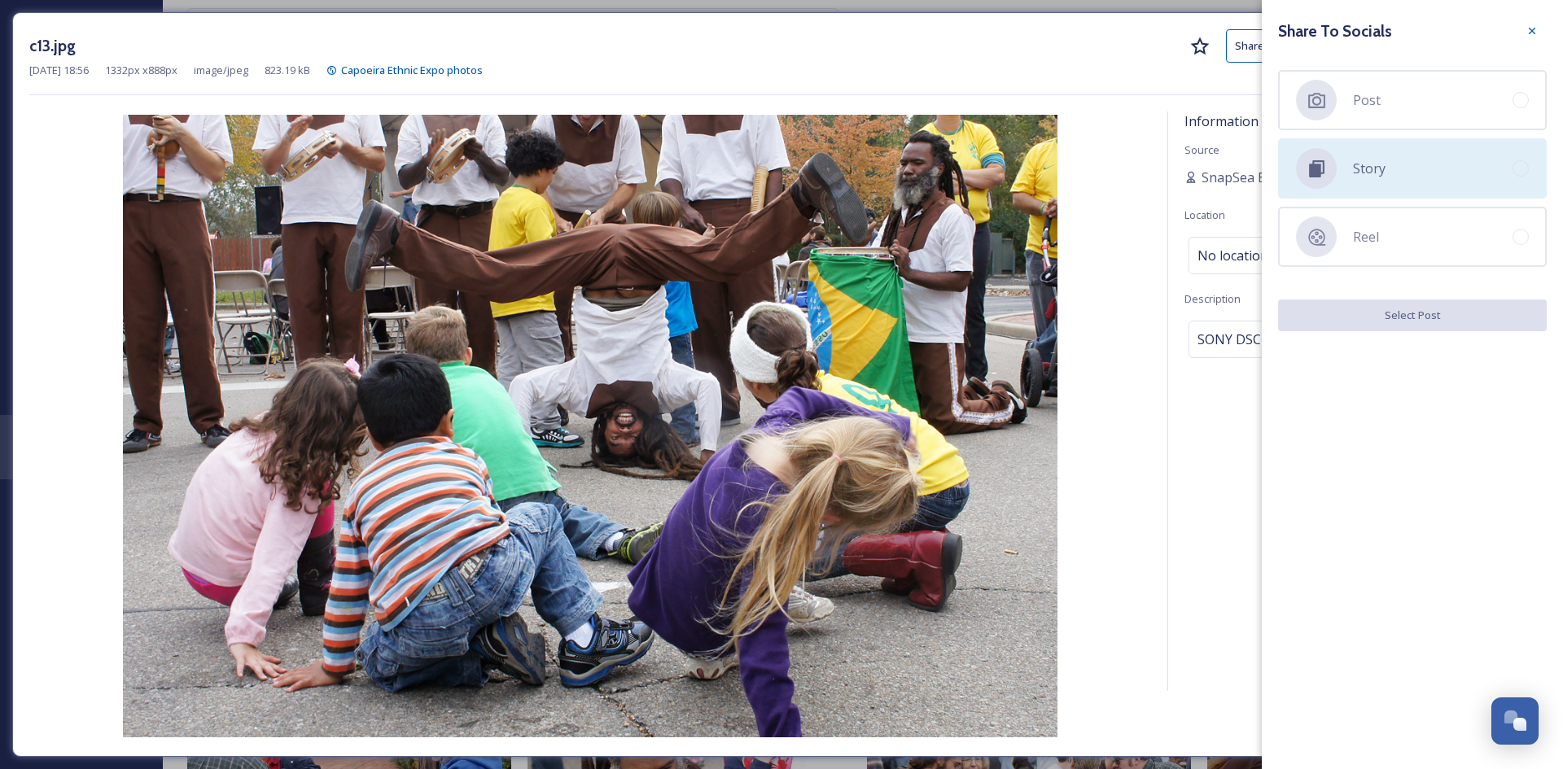
click at [1421, 184] on div "Story" at bounding box center [1412, 168] width 269 height 60
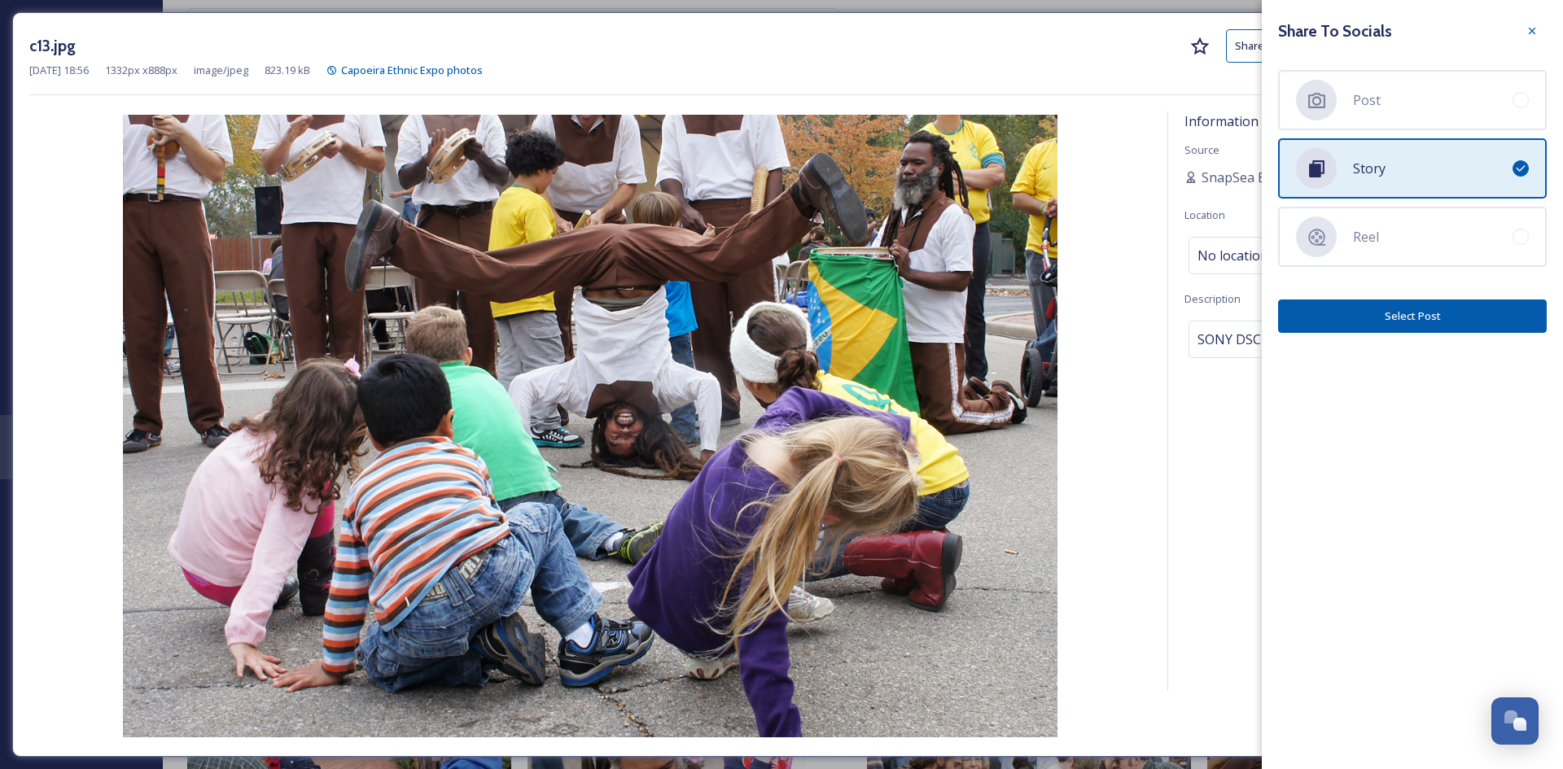
click at [1421, 328] on button "Select Post" at bounding box center [1412, 316] width 269 height 33
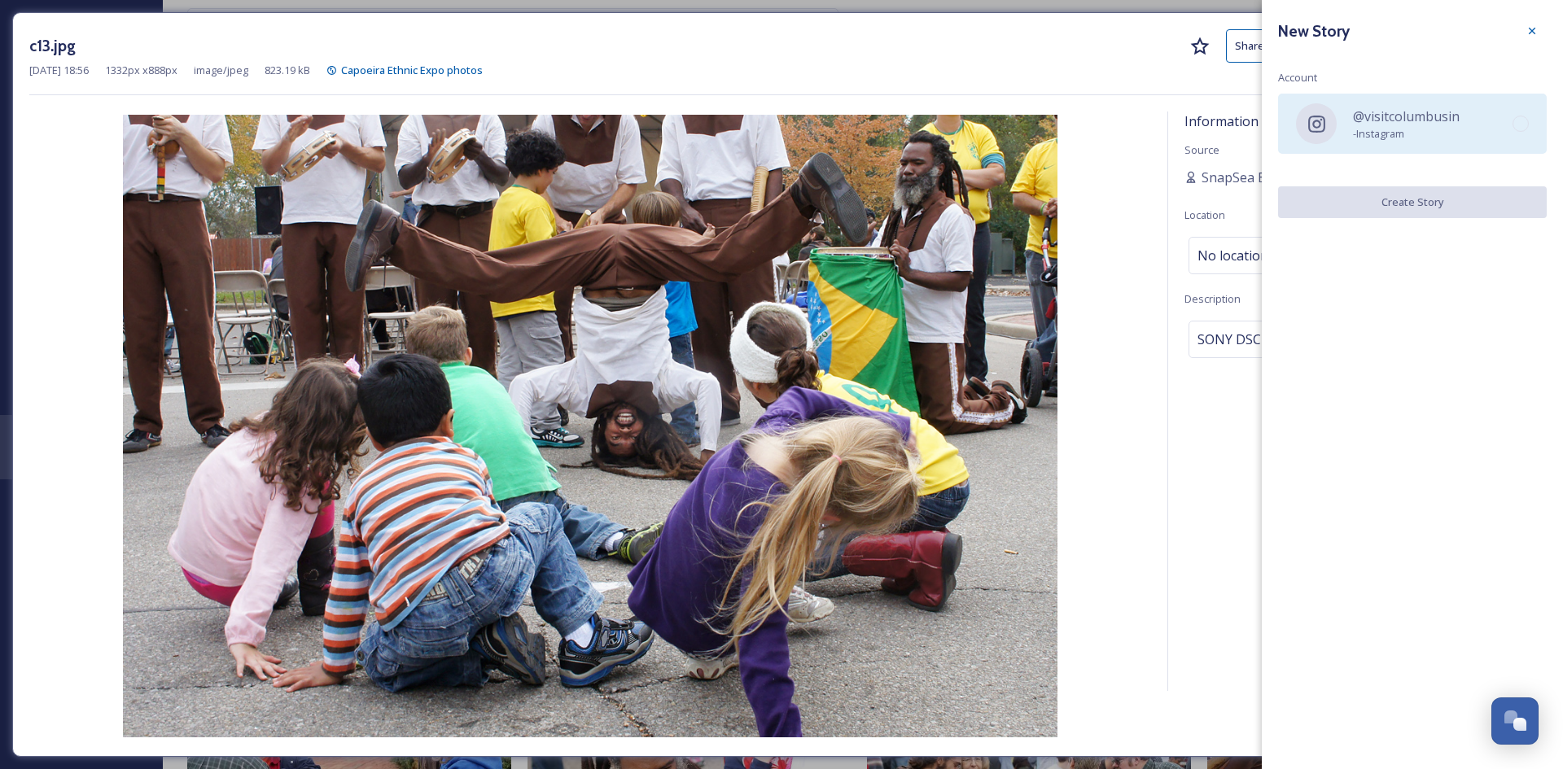
click at [1528, 125] on div at bounding box center [1520, 124] width 16 height 16
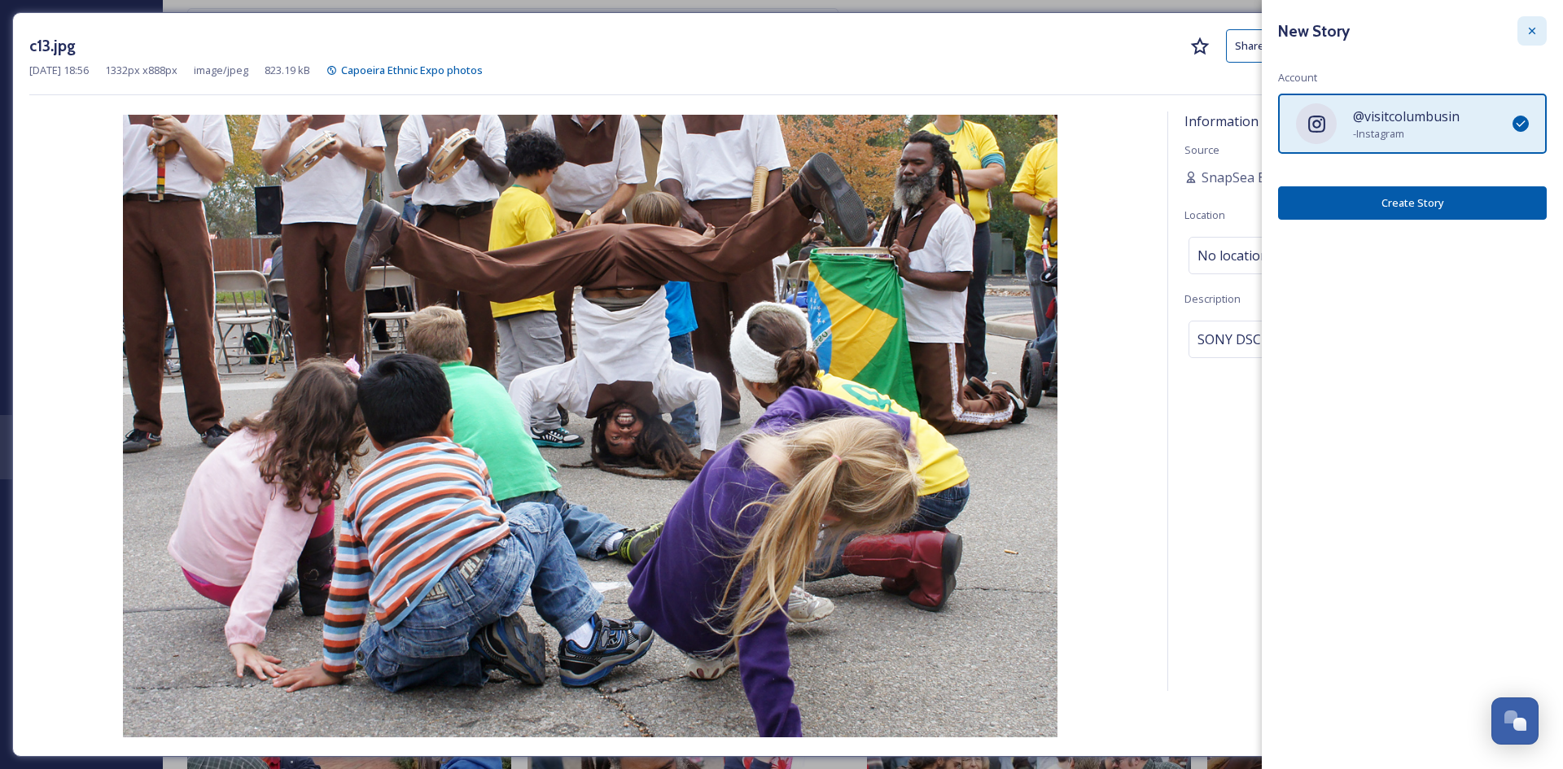
click at [1540, 29] on div at bounding box center [1531, 30] width 29 height 29
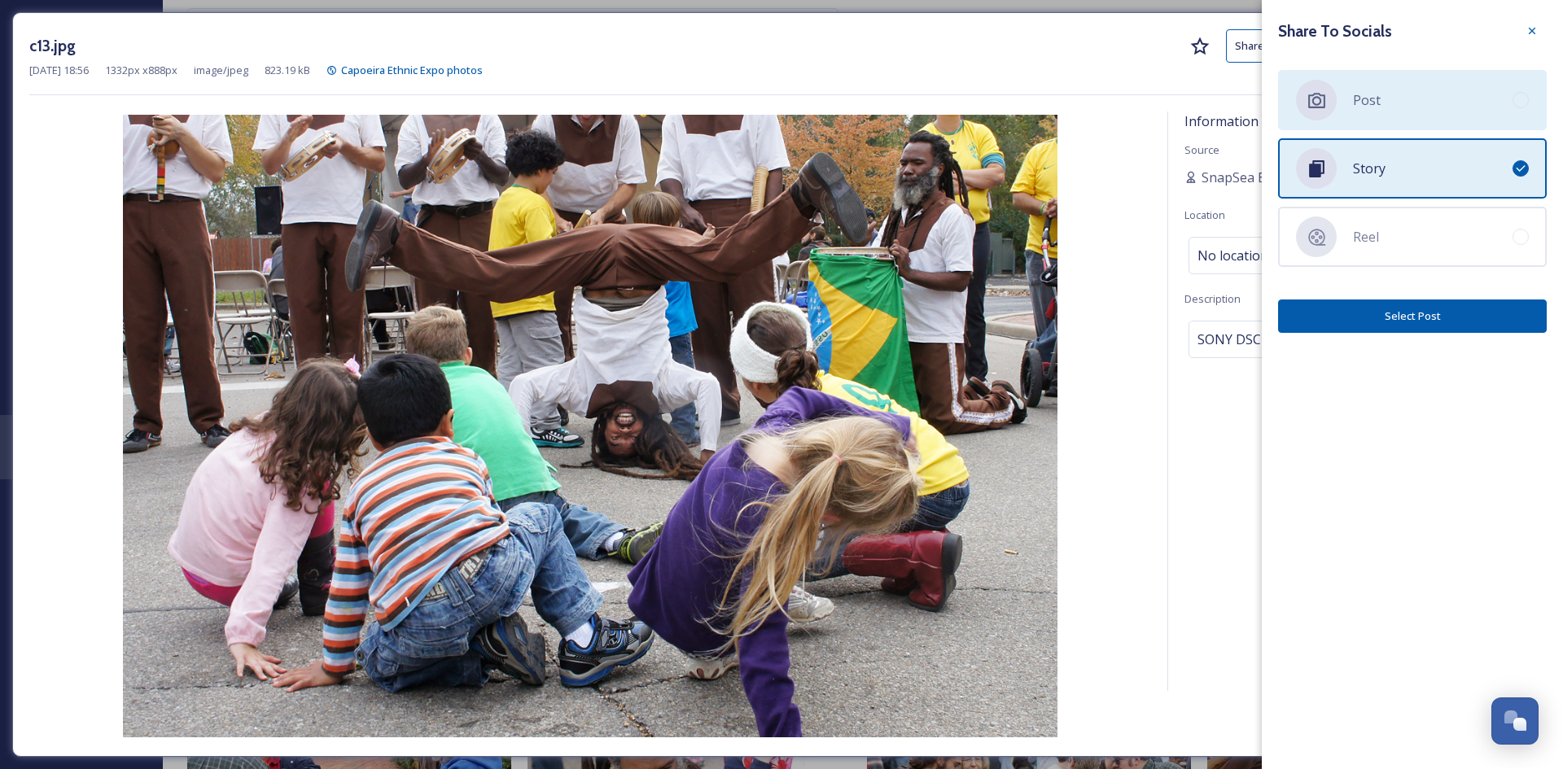
click at [1444, 107] on div "Post" at bounding box center [1412, 100] width 269 height 60
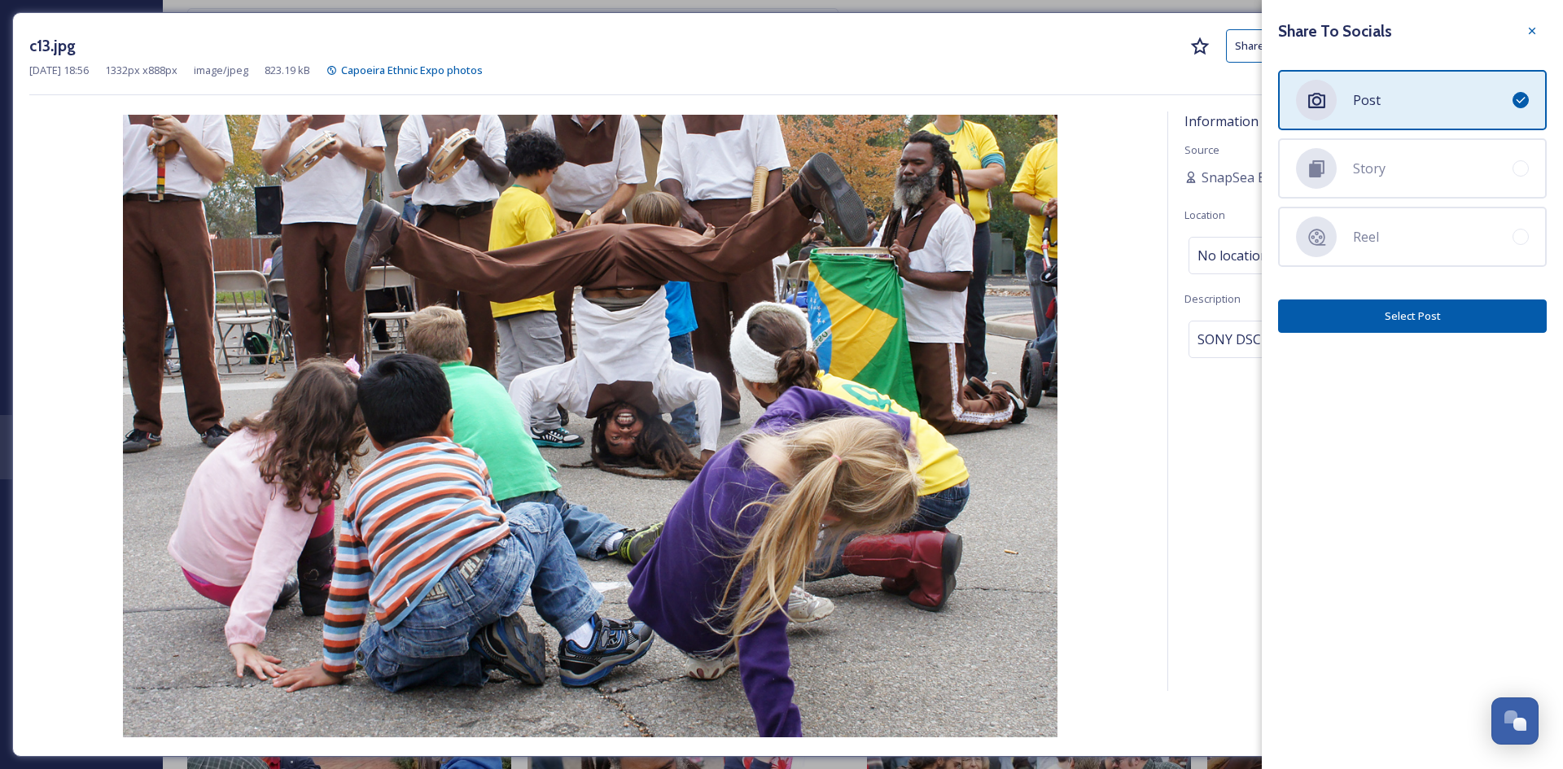
click at [1429, 316] on button "Select Post" at bounding box center [1412, 316] width 269 height 33
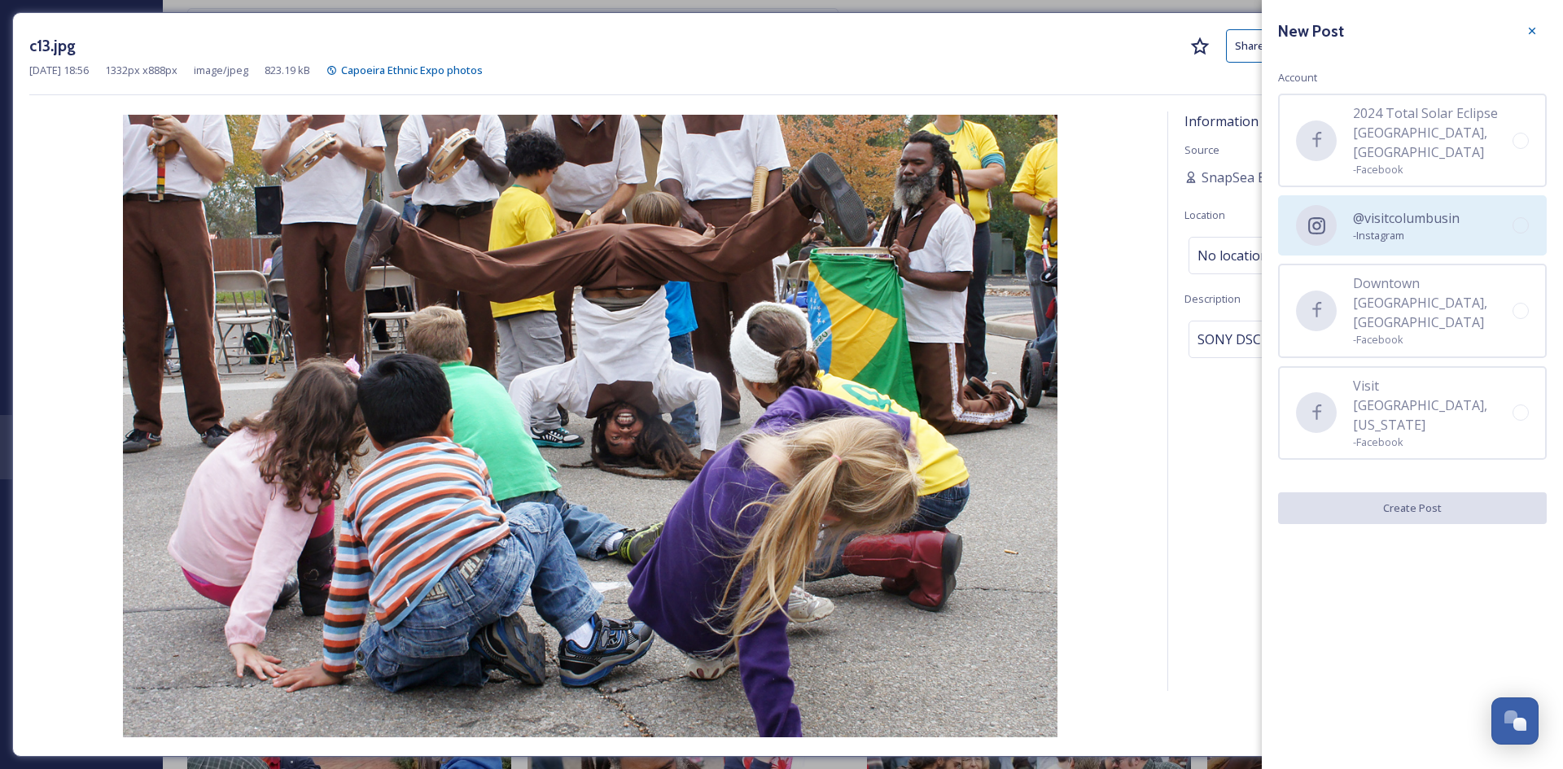
click at [1425, 208] on span "@visitcolumbusin" at bounding box center [1406, 218] width 107 height 20
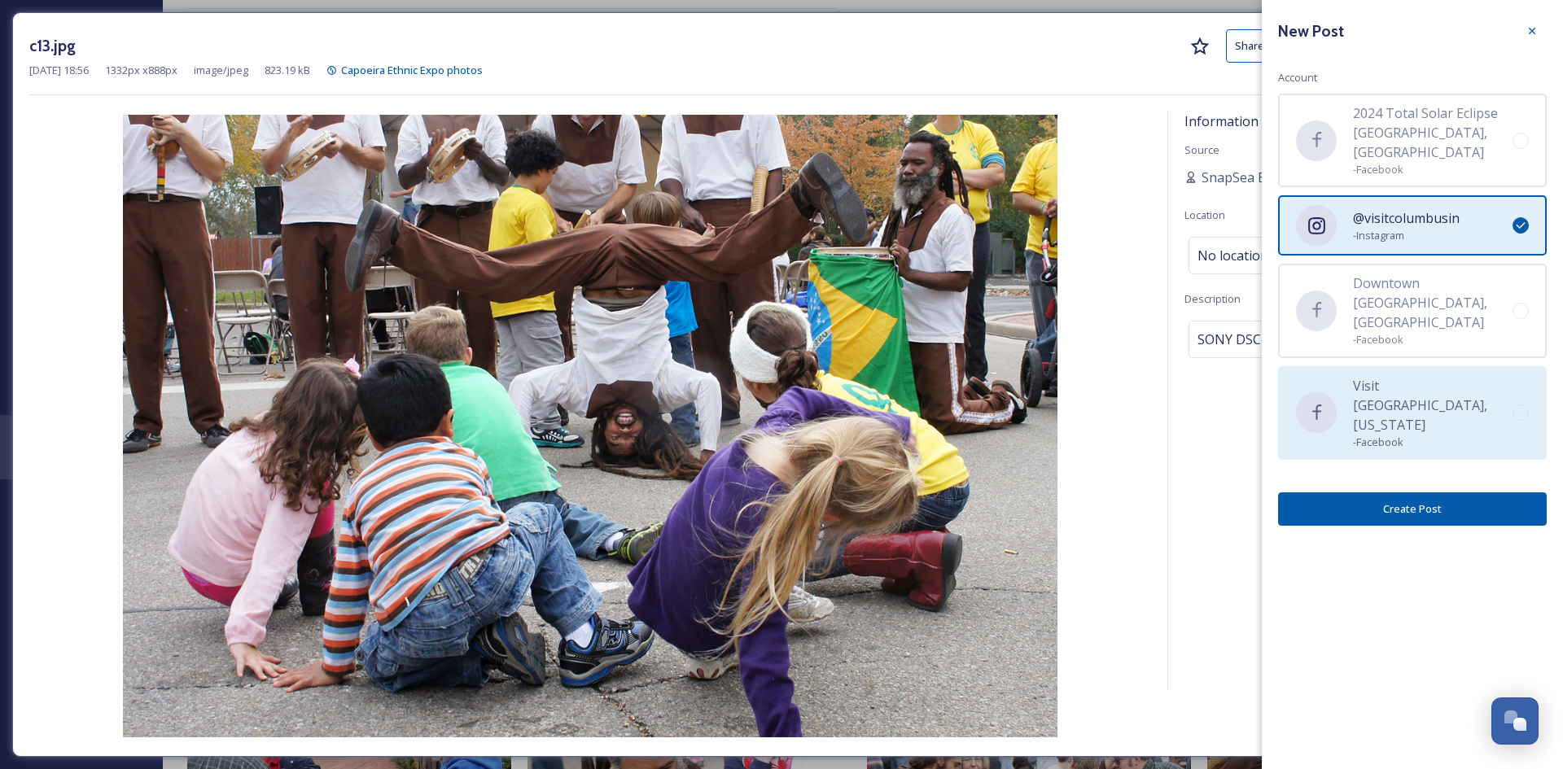
click at [1455, 435] on span "- Facebook" at bounding box center [1433, 442] width 160 height 15
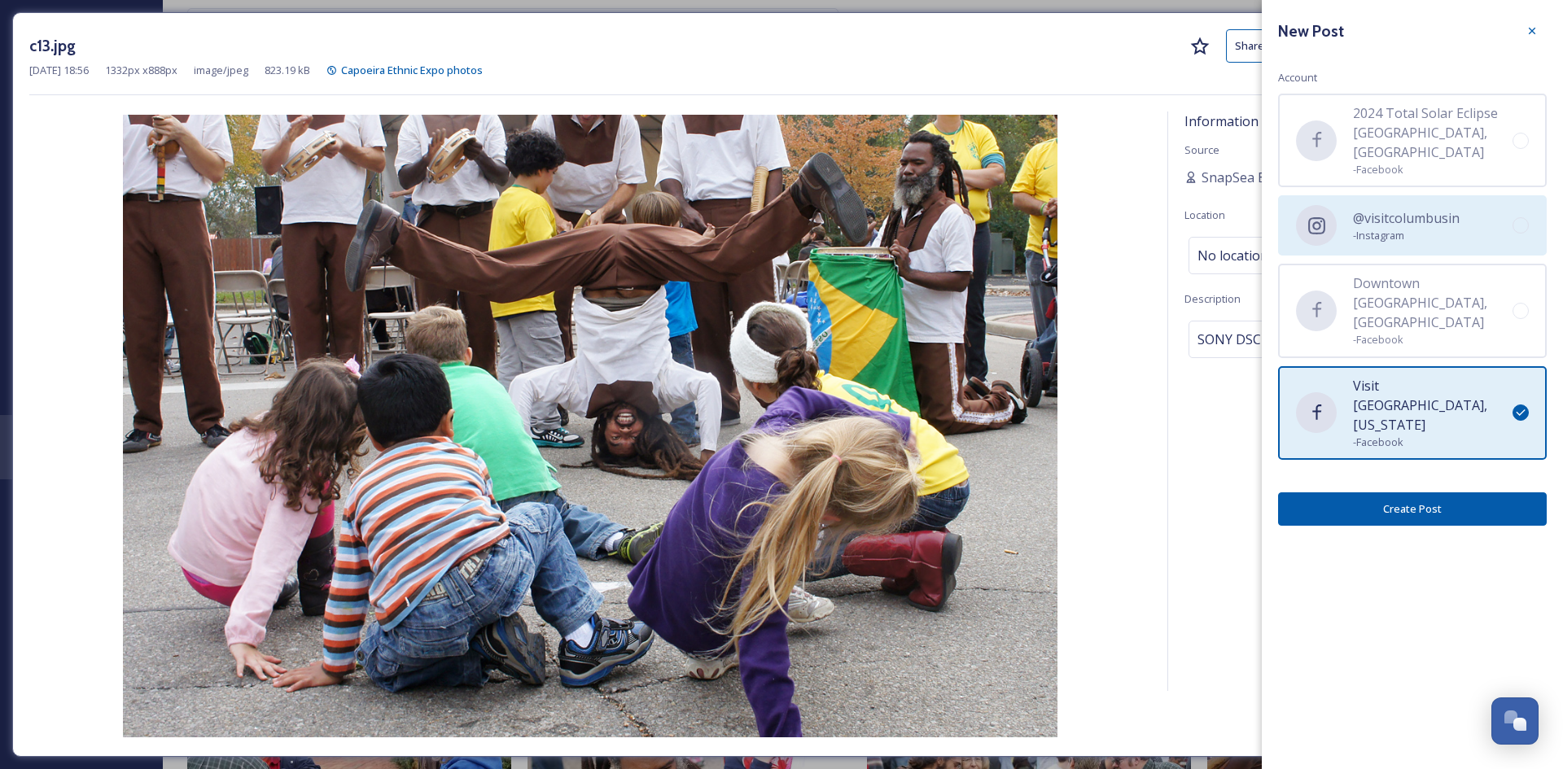
click at [1433, 228] on span "- Instagram" at bounding box center [1406, 235] width 107 height 15
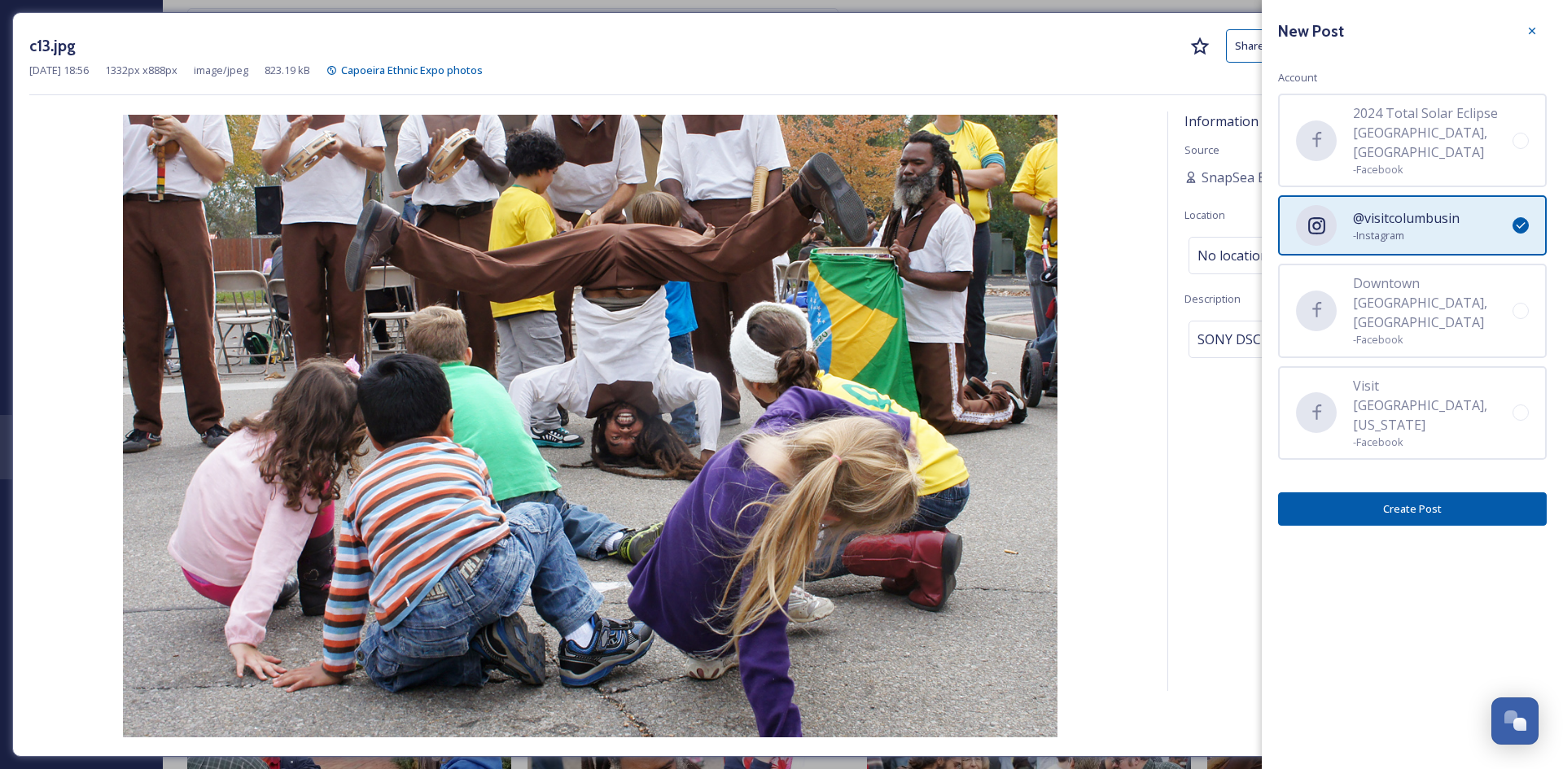
click at [1451, 492] on button "Create Post" at bounding box center [1412, 508] width 269 height 33
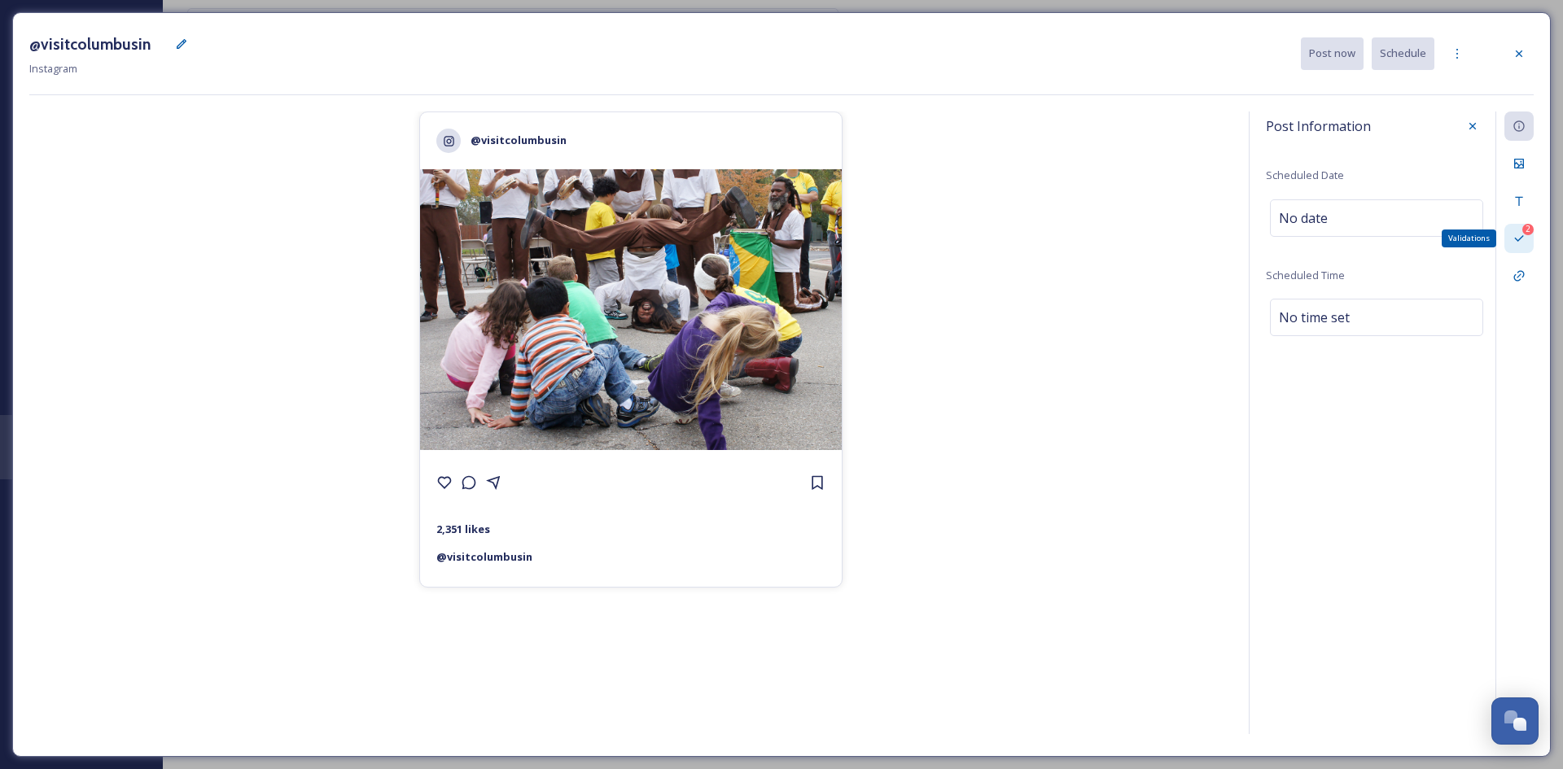
click at [1518, 248] on div "2 Validations" at bounding box center [1518, 238] width 29 height 29
click at [1523, 164] on icon at bounding box center [1519, 164] width 10 height 10
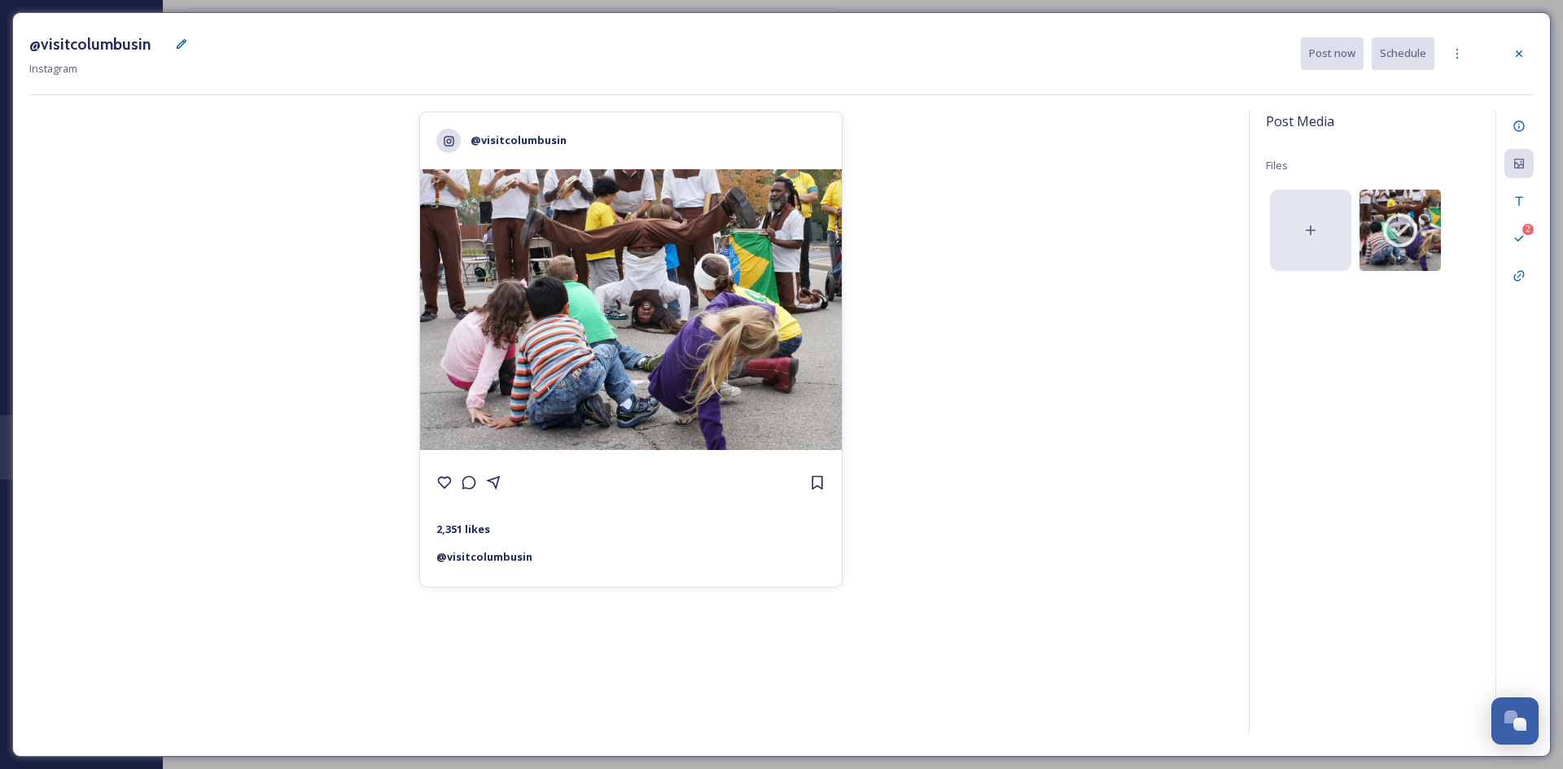
click at [1310, 229] on icon at bounding box center [1310, 230] width 16 height 16
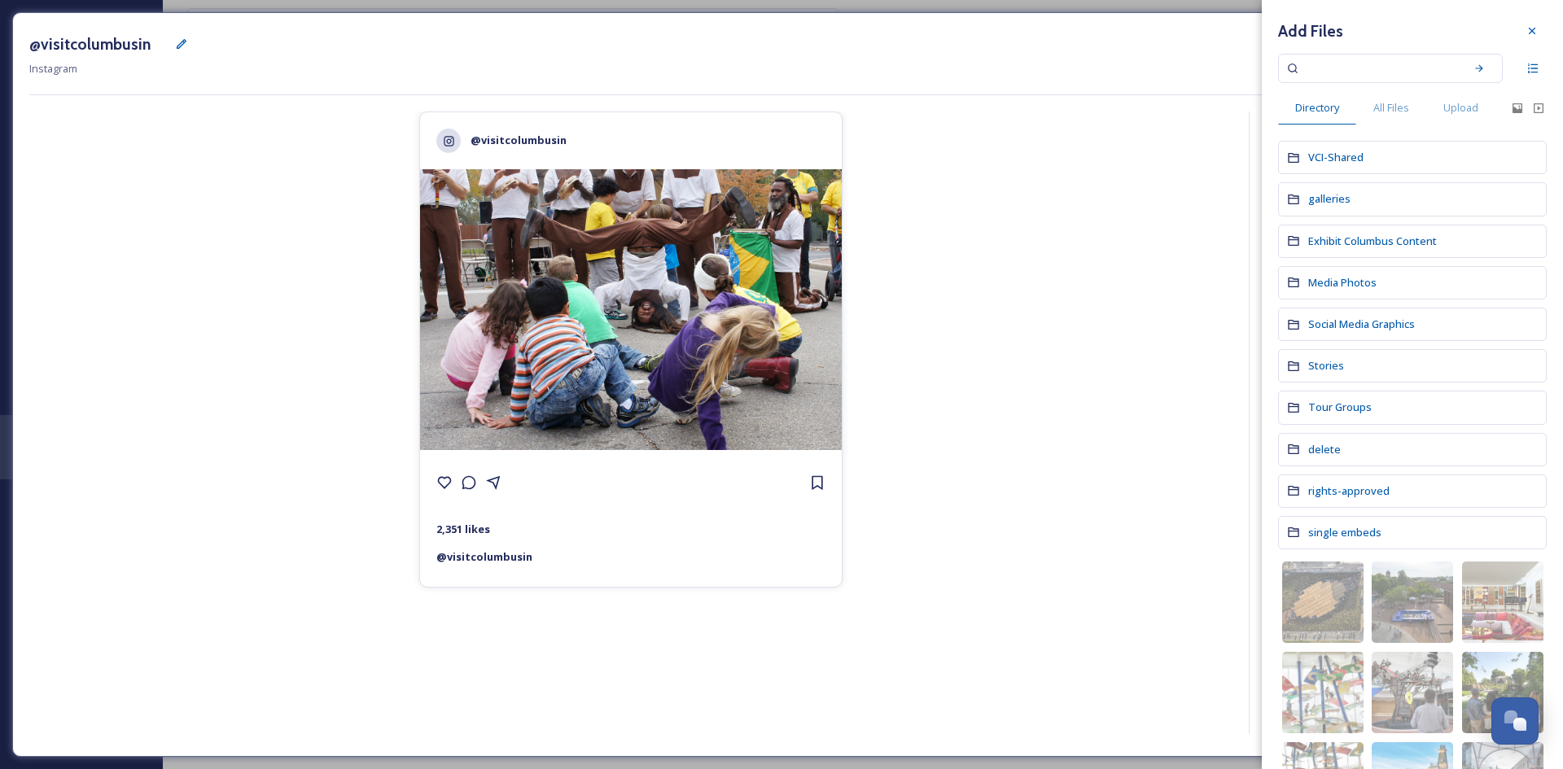
click at [1378, 73] on input at bounding box center [1379, 68] width 154 height 36
type input "ethnic expo"
click at [1473, 66] on icon at bounding box center [1478, 68] width 11 height 11
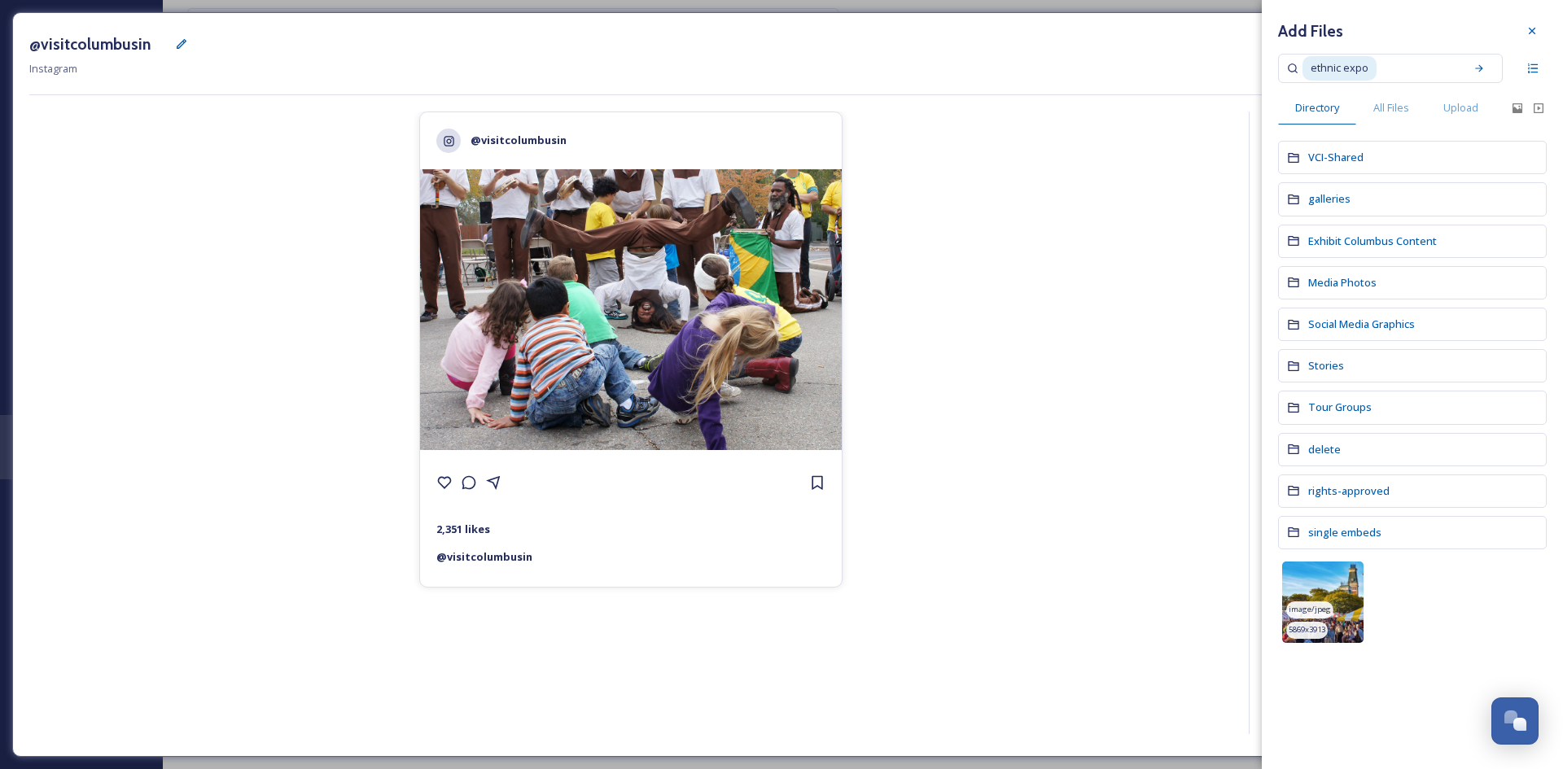
click at [1344, 589] on img at bounding box center [1322, 602] width 81 height 81
click at [829, 311] on icon at bounding box center [833, 310] width 13 height 13
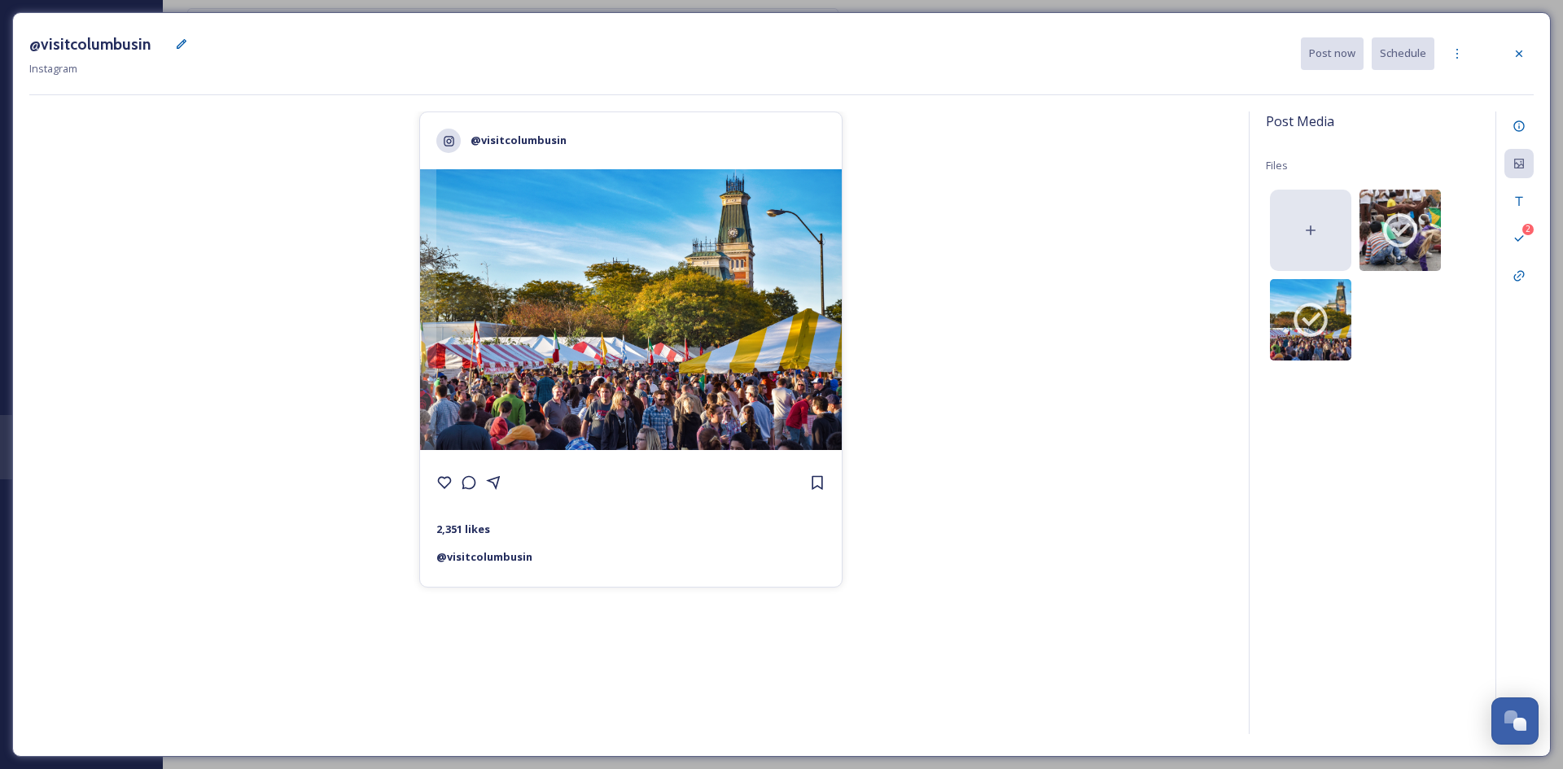
click at [1311, 228] on icon at bounding box center [1310, 230] width 16 height 16
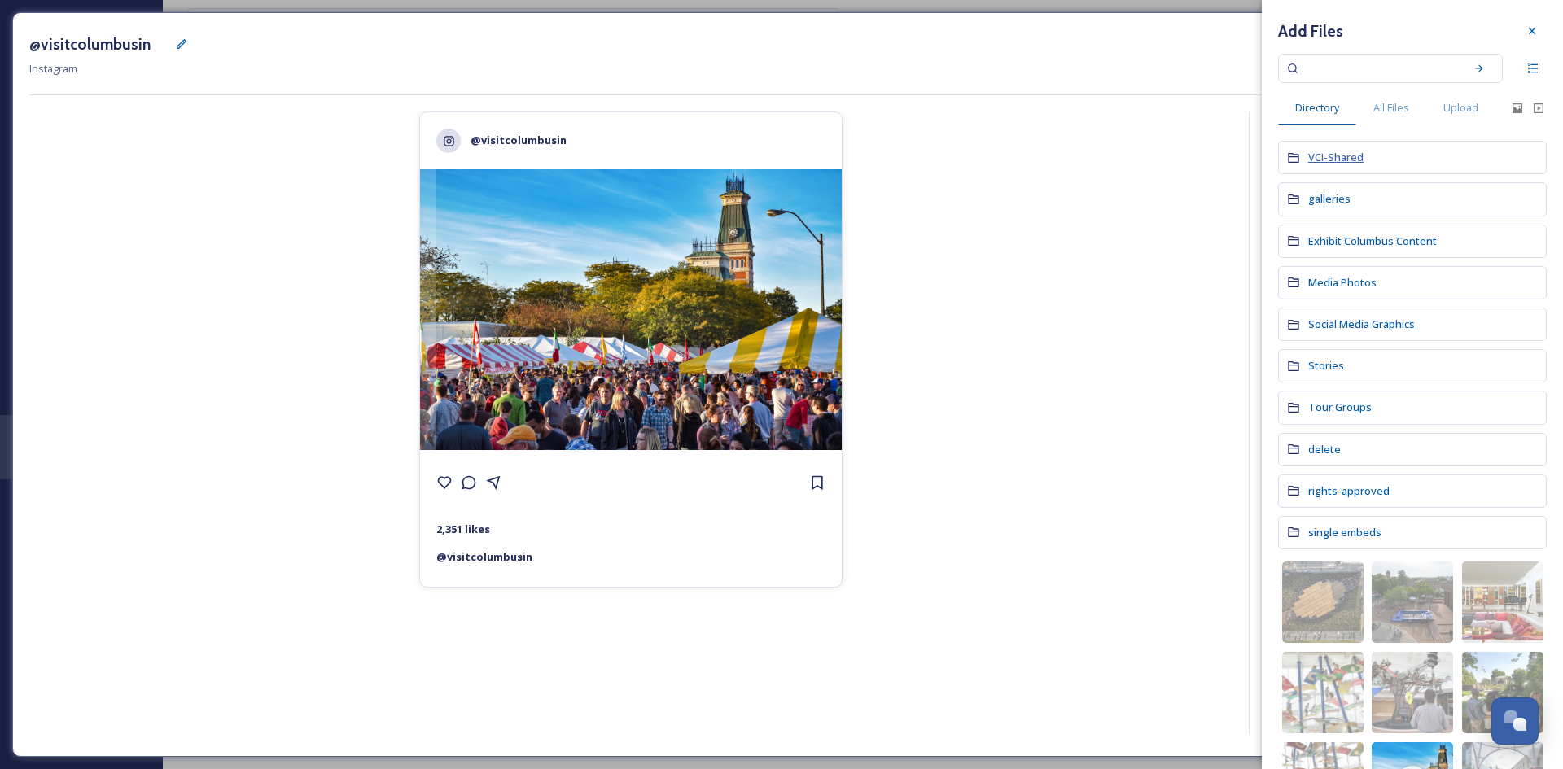
click at [1357, 162] on span "VCI-Shared" at bounding box center [1335, 157] width 55 height 15
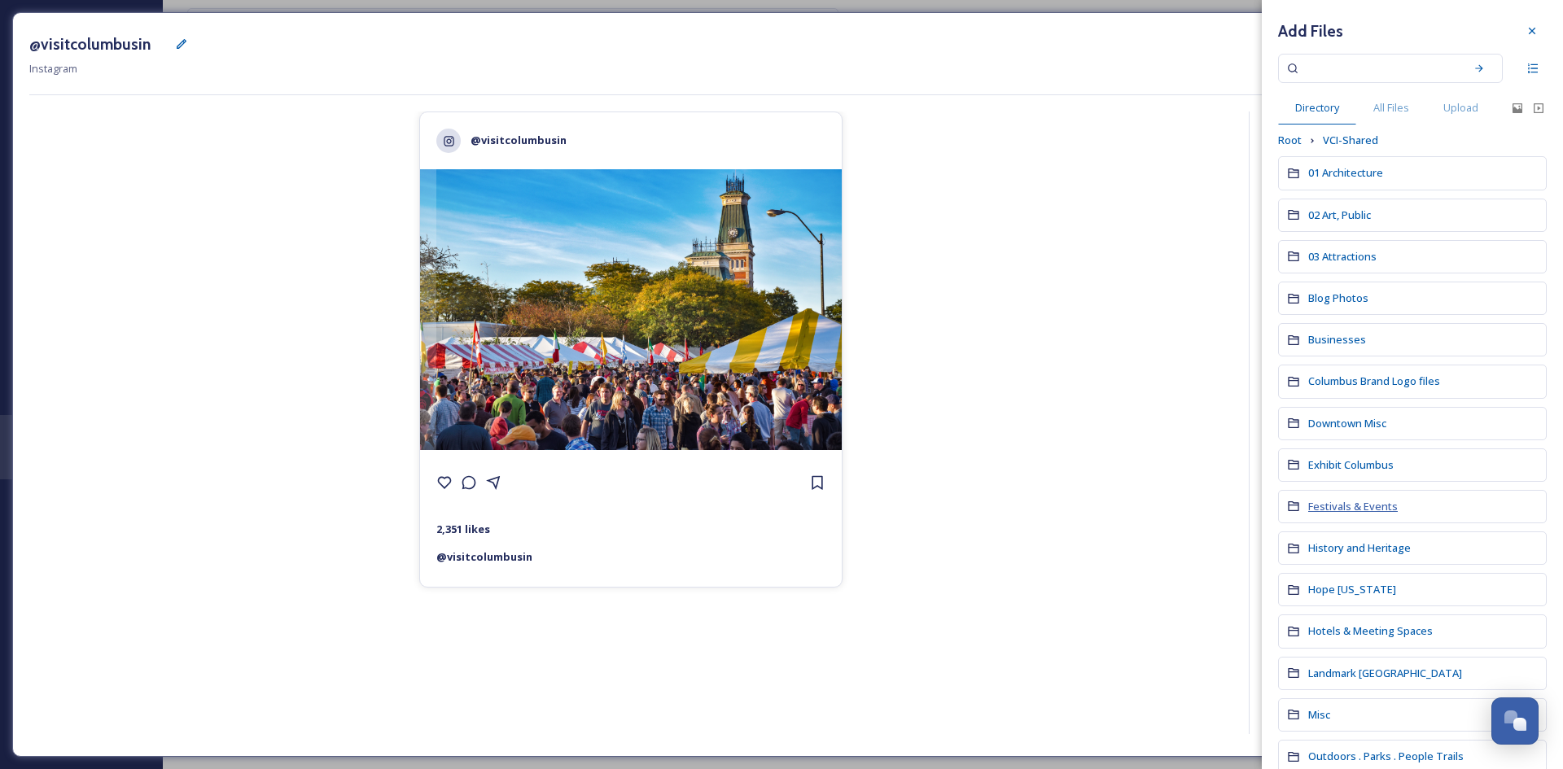
click at [1337, 501] on span "Festivals & Events" at bounding box center [1353, 506] width 90 height 15
click at [1333, 633] on span "Ethnic Expo" at bounding box center [1336, 631] width 57 height 15
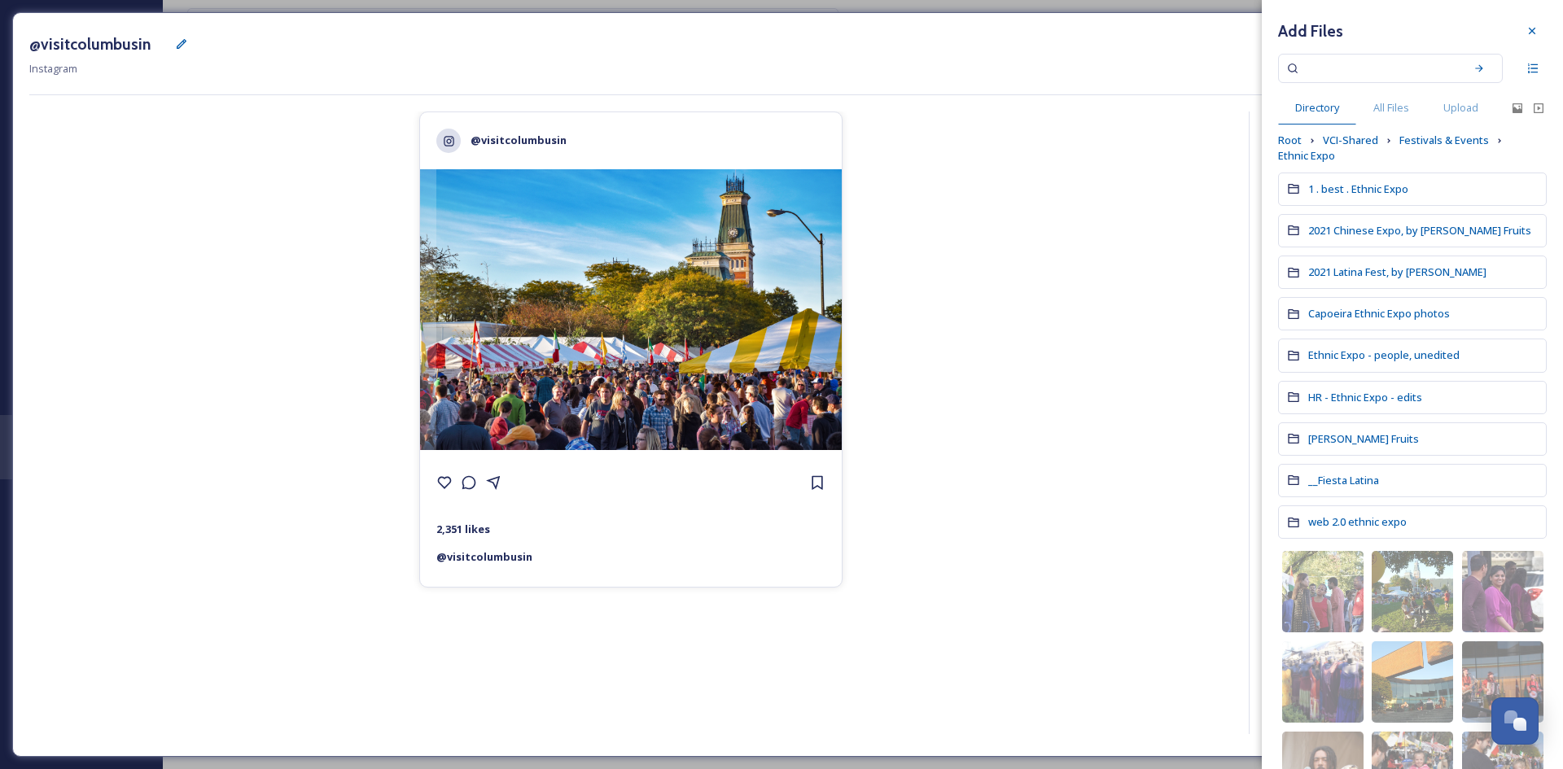
click at [1380, 282] on div "2021 Latina Fest, by [PERSON_NAME]" at bounding box center [1412, 272] width 269 height 33
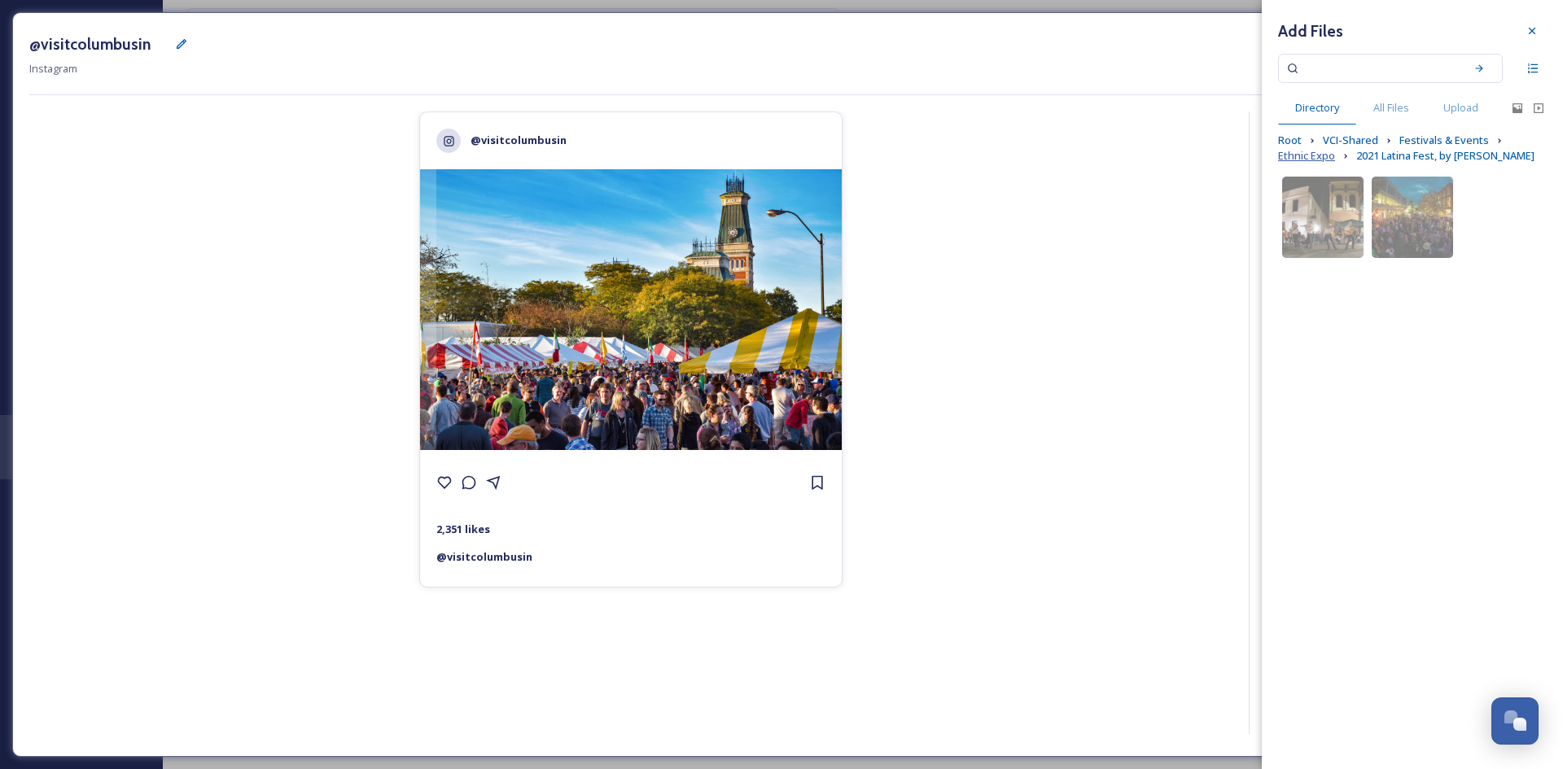
click at [1320, 158] on span "Ethnic Expo" at bounding box center [1306, 155] width 57 height 15
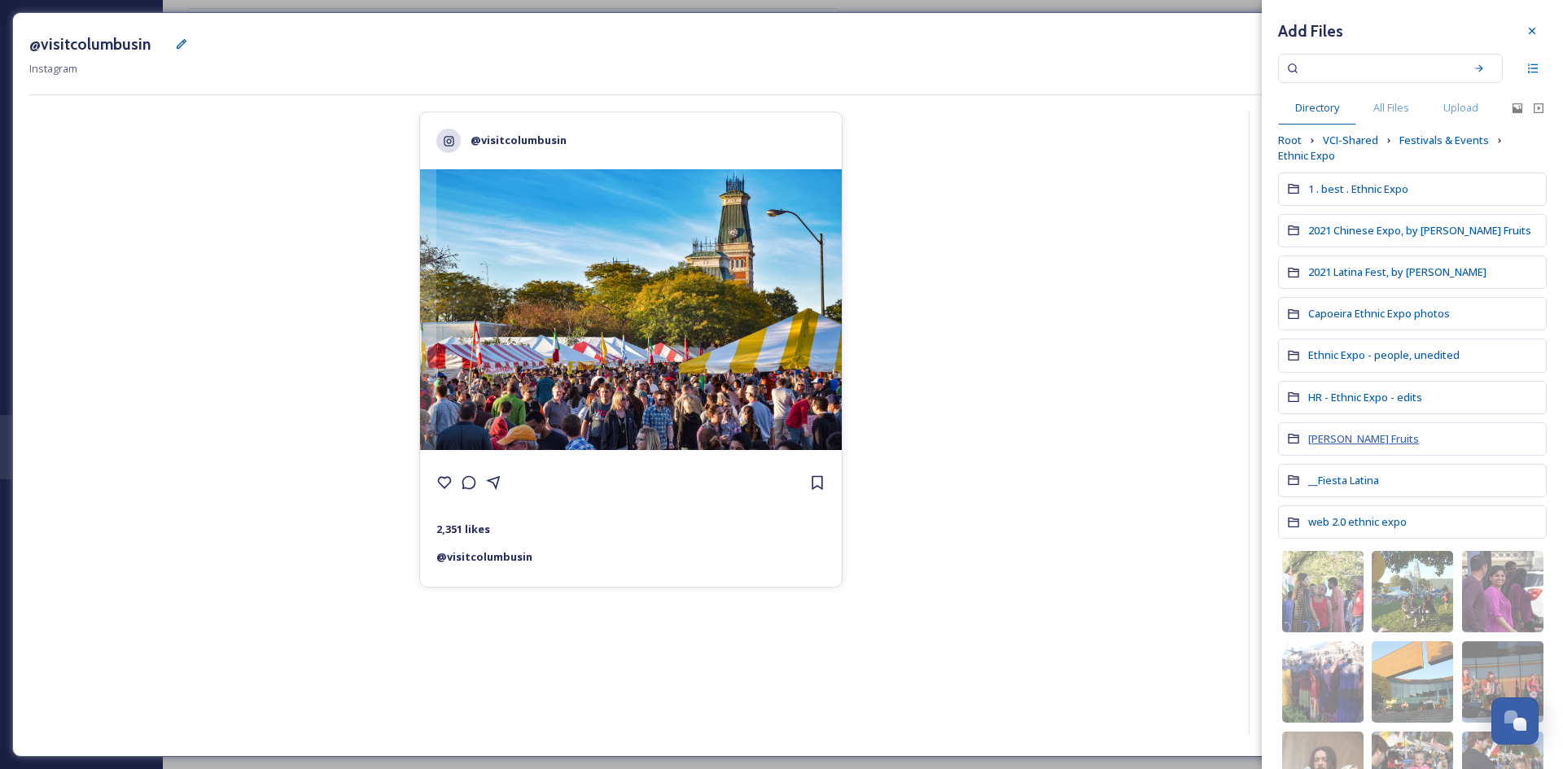
click at [1353, 438] on span "[PERSON_NAME] Fruits" at bounding box center [1363, 438] width 111 height 15
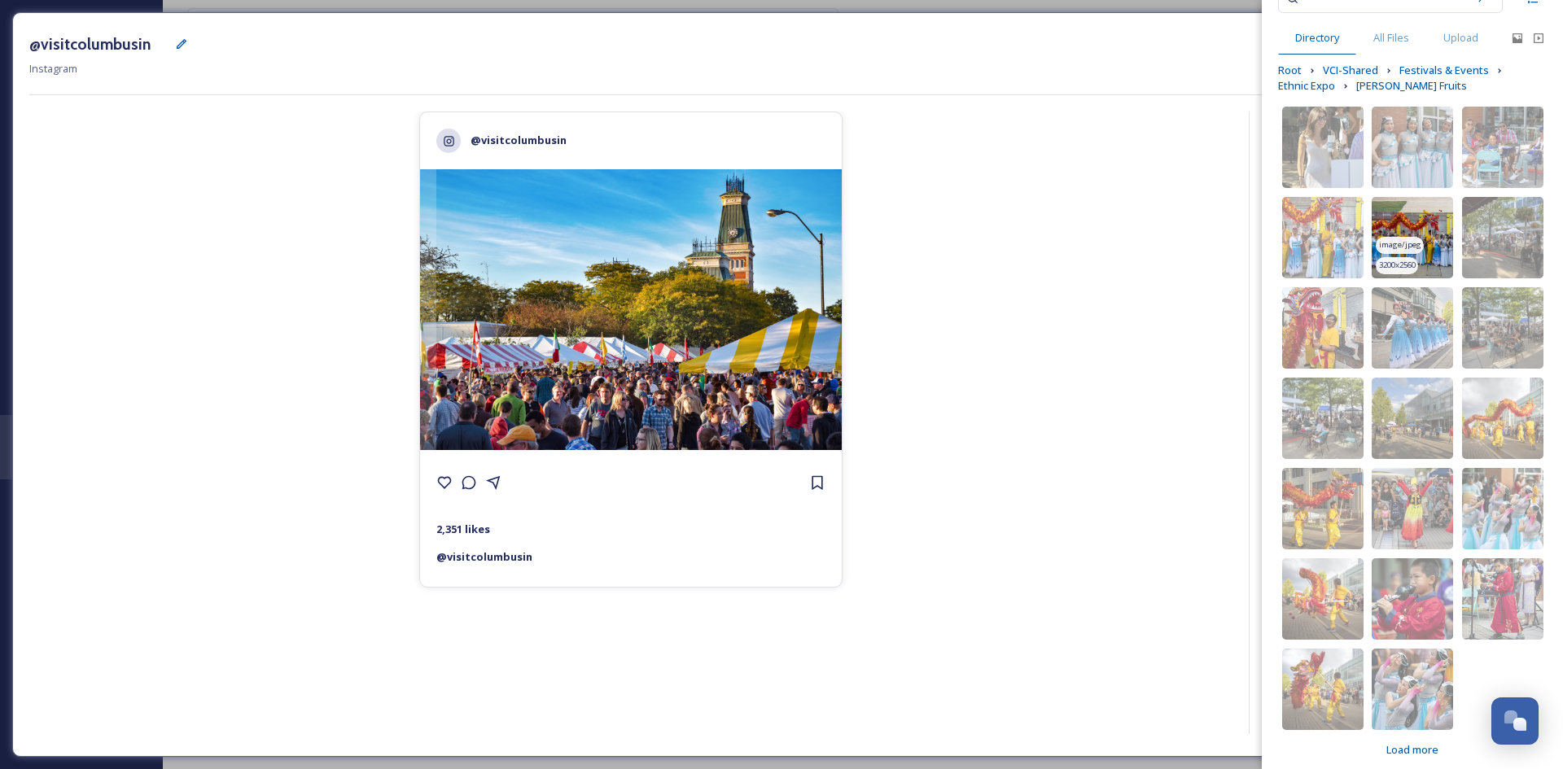
scroll to position [83, 0]
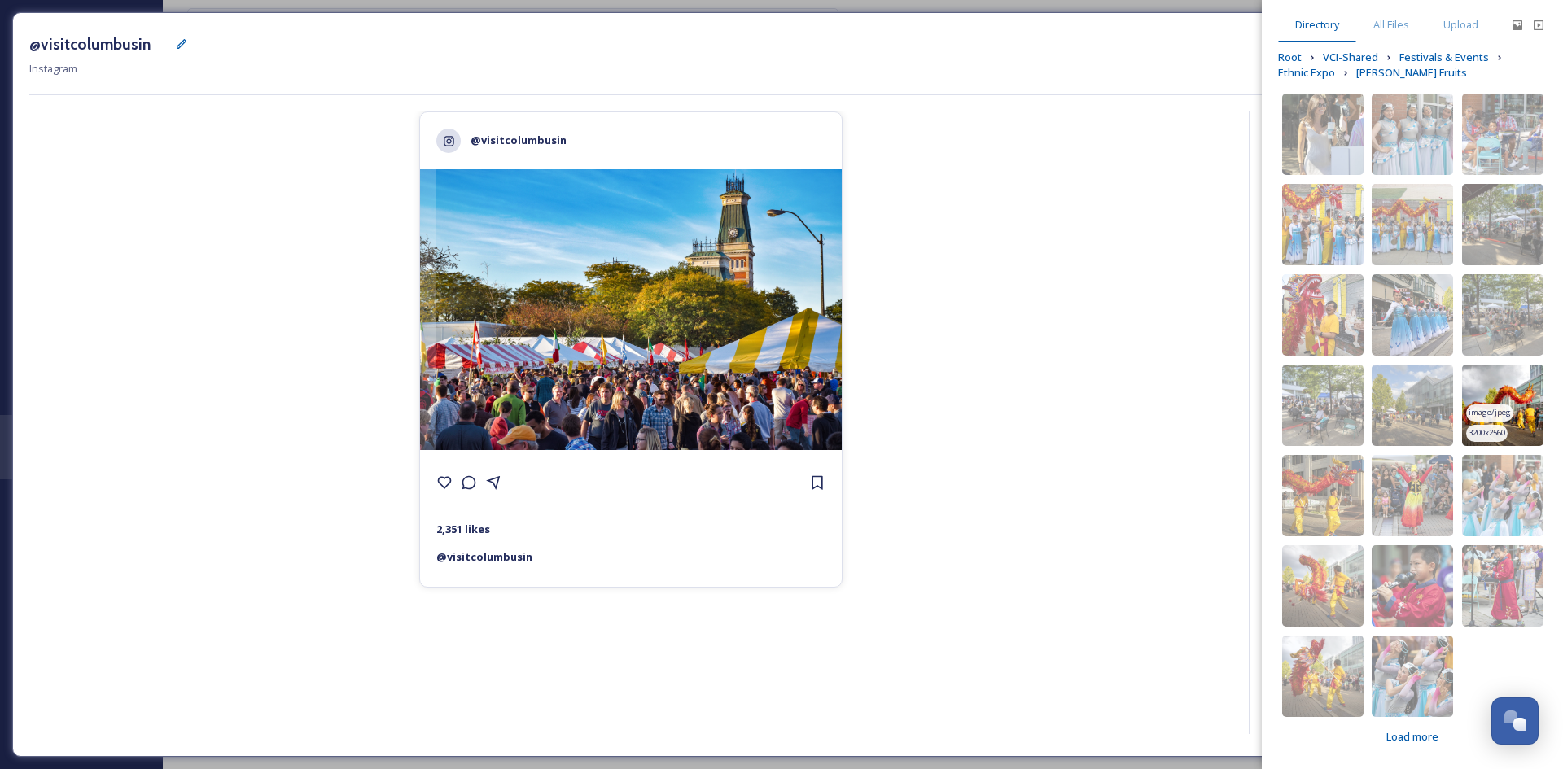
click at [1508, 388] on img at bounding box center [1502, 405] width 81 height 81
click at [1410, 742] on span "Load more" at bounding box center [1412, 736] width 52 height 15
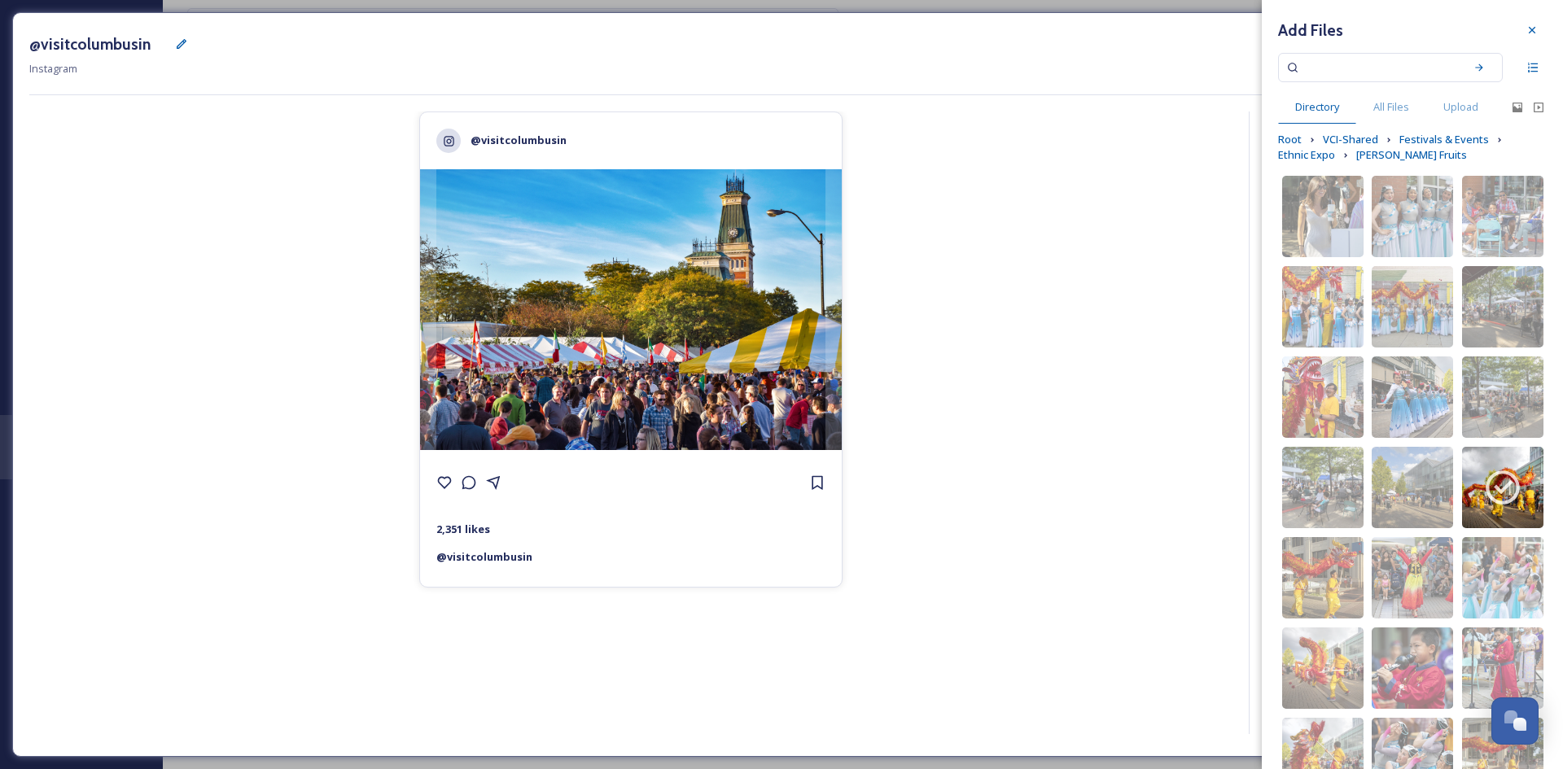
scroll to position [0, 0]
click at [1333, 152] on span "Ethnic Expo" at bounding box center [1306, 155] width 57 height 15
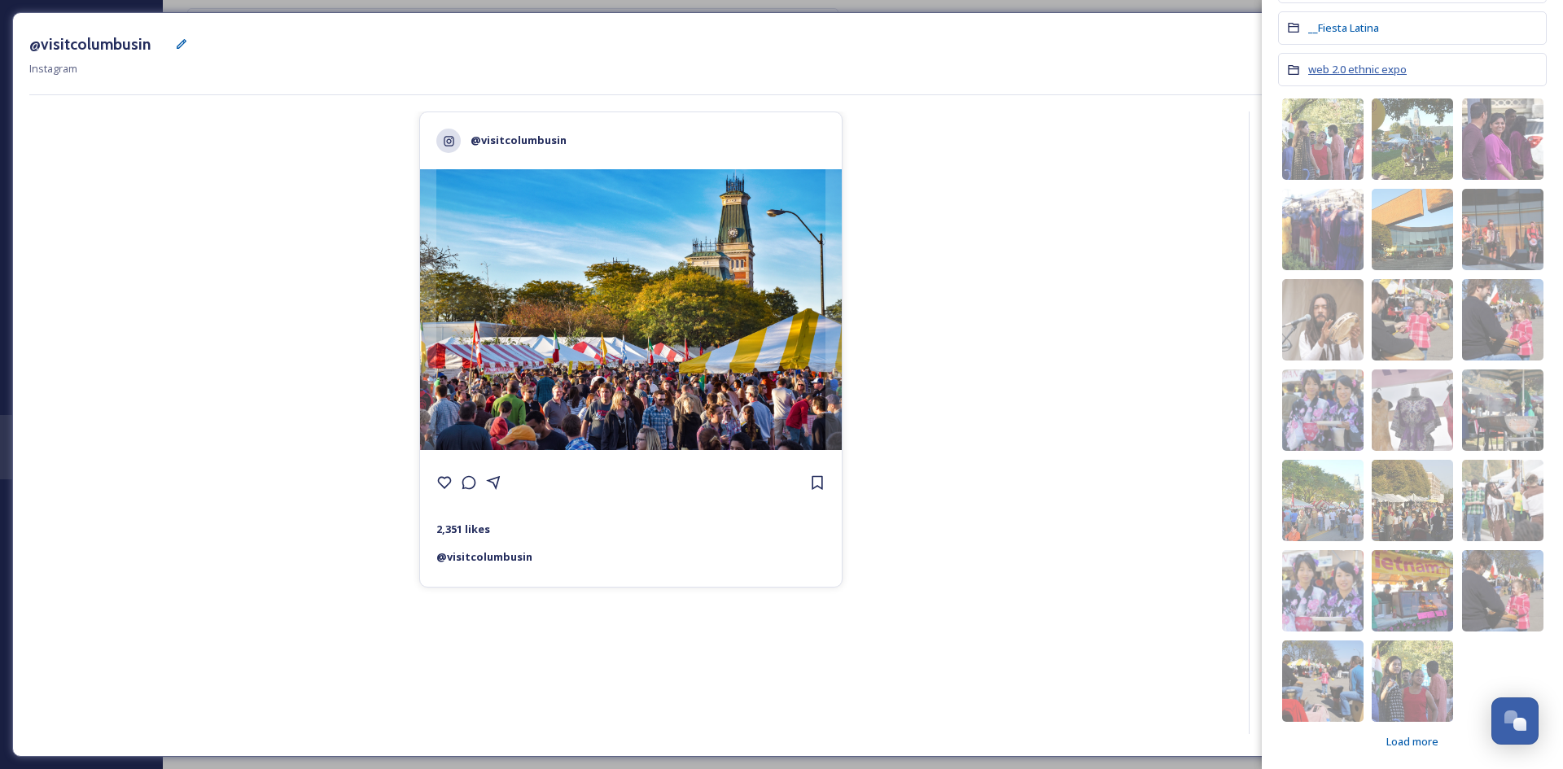
scroll to position [457, 0]
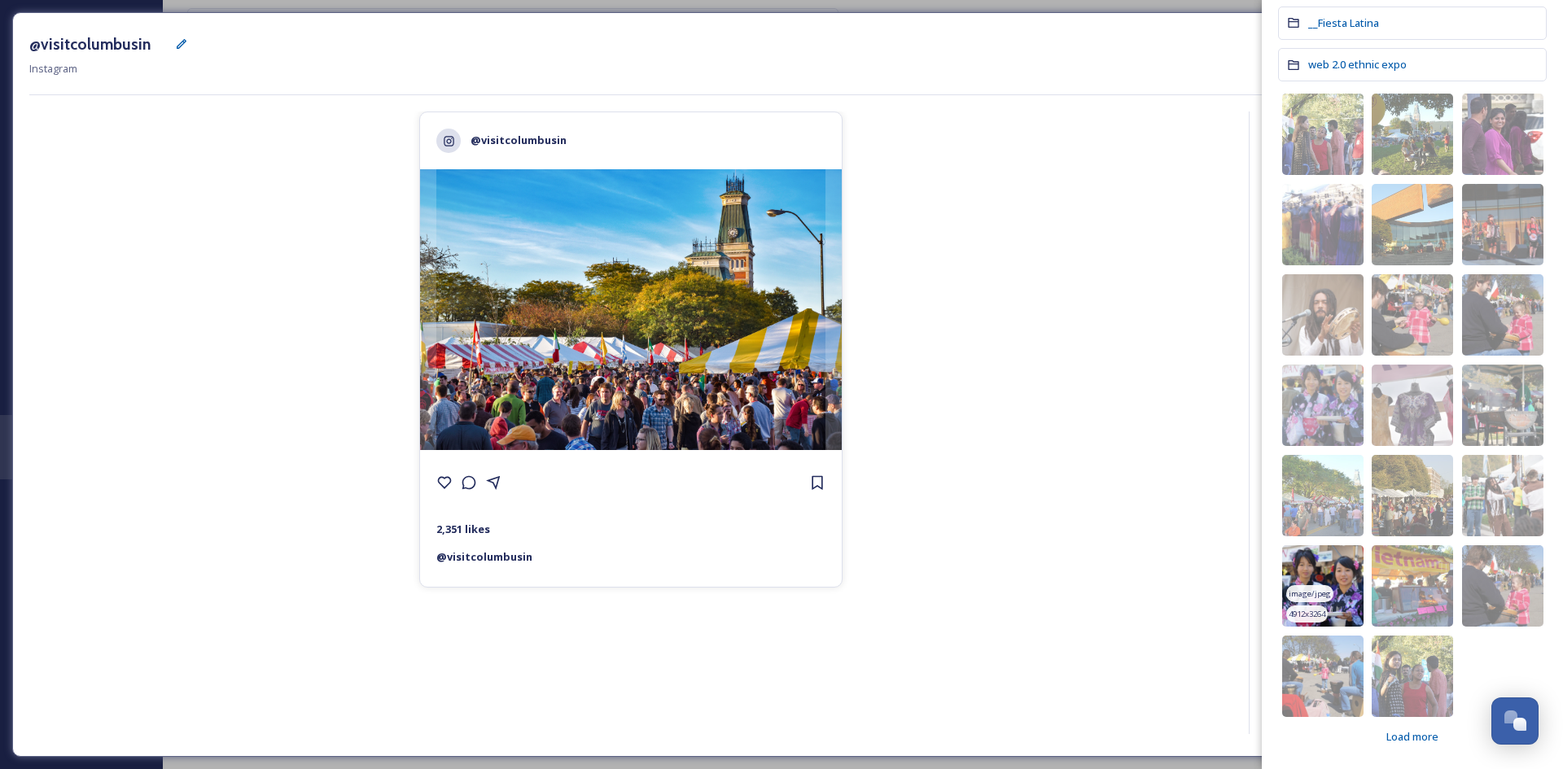
click at [1339, 598] on img at bounding box center [1322, 585] width 81 height 81
click at [1419, 734] on span "Load more" at bounding box center [1412, 736] width 52 height 15
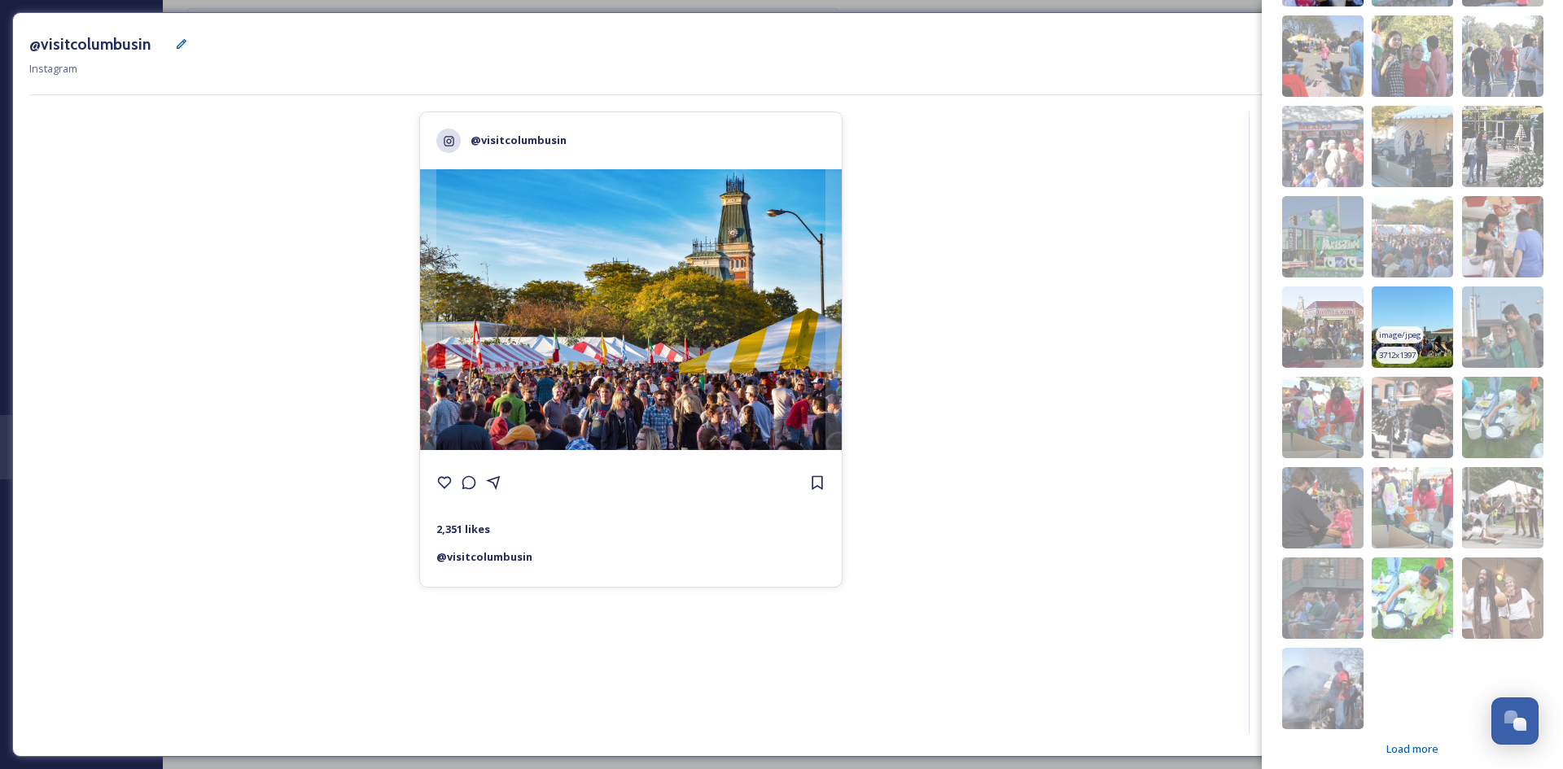
scroll to position [1090, 0]
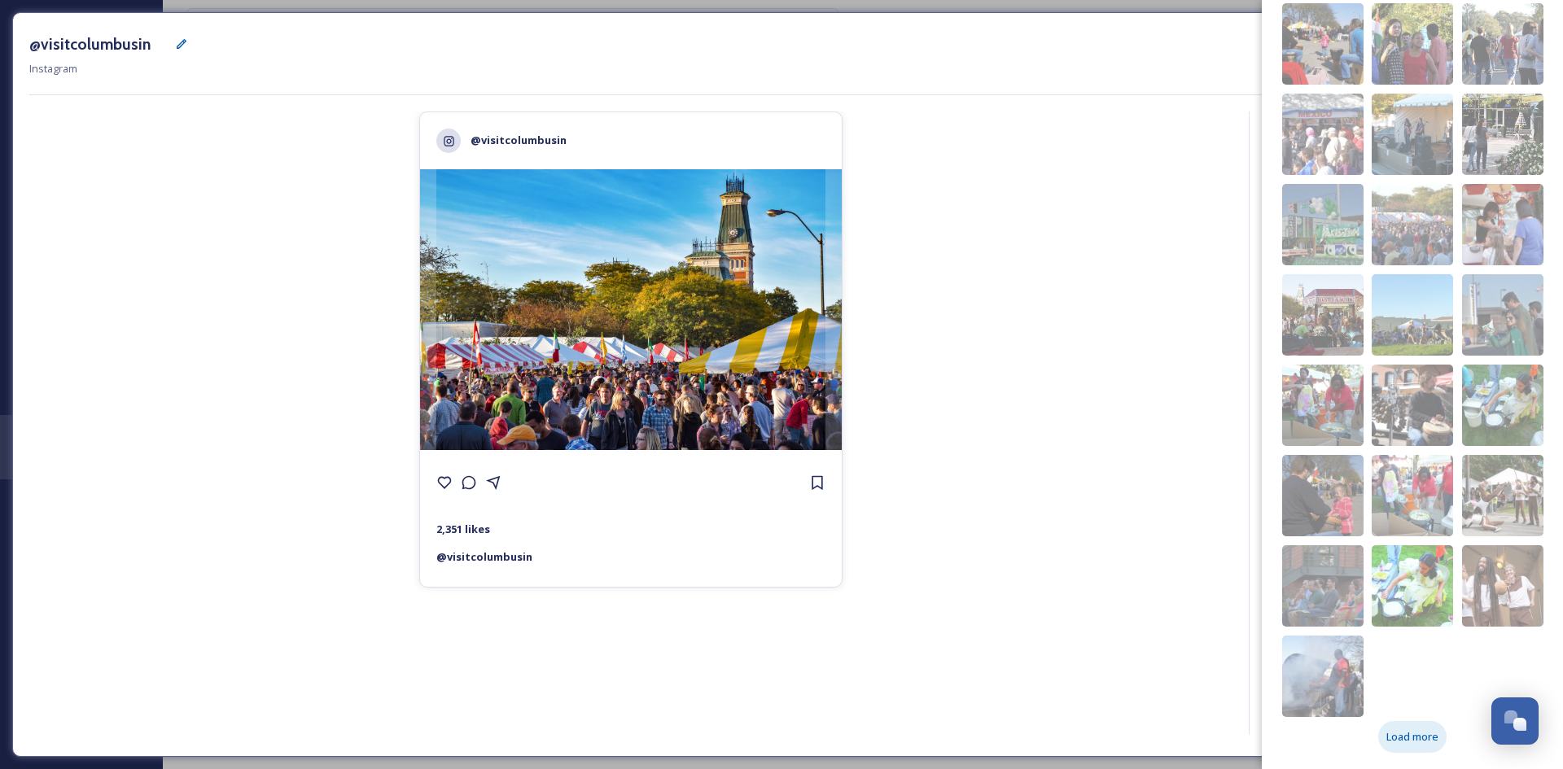
click at [1404, 742] on span "Load more" at bounding box center [1412, 736] width 52 height 15
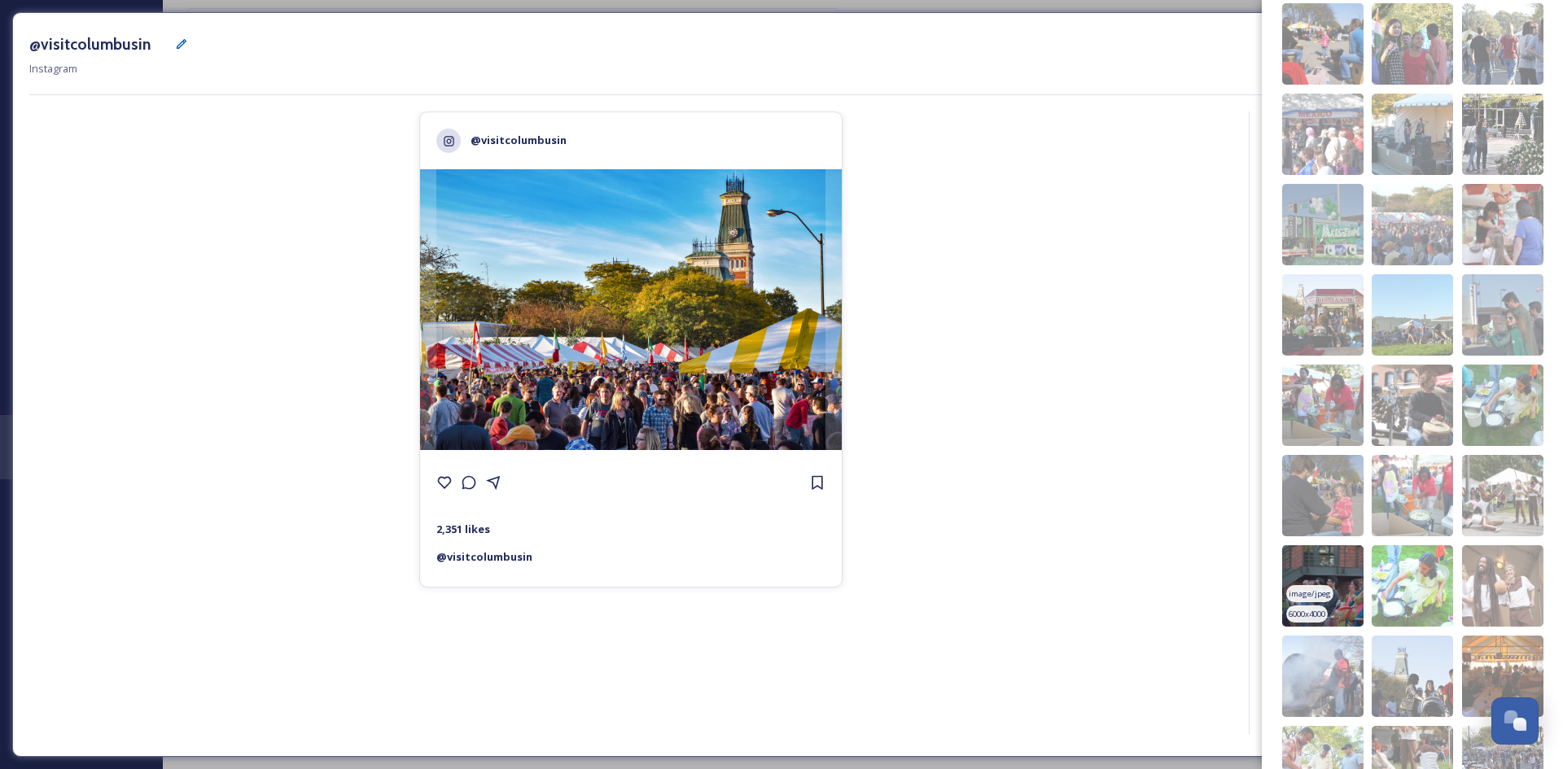
click at [1342, 595] on img at bounding box center [1322, 585] width 81 height 81
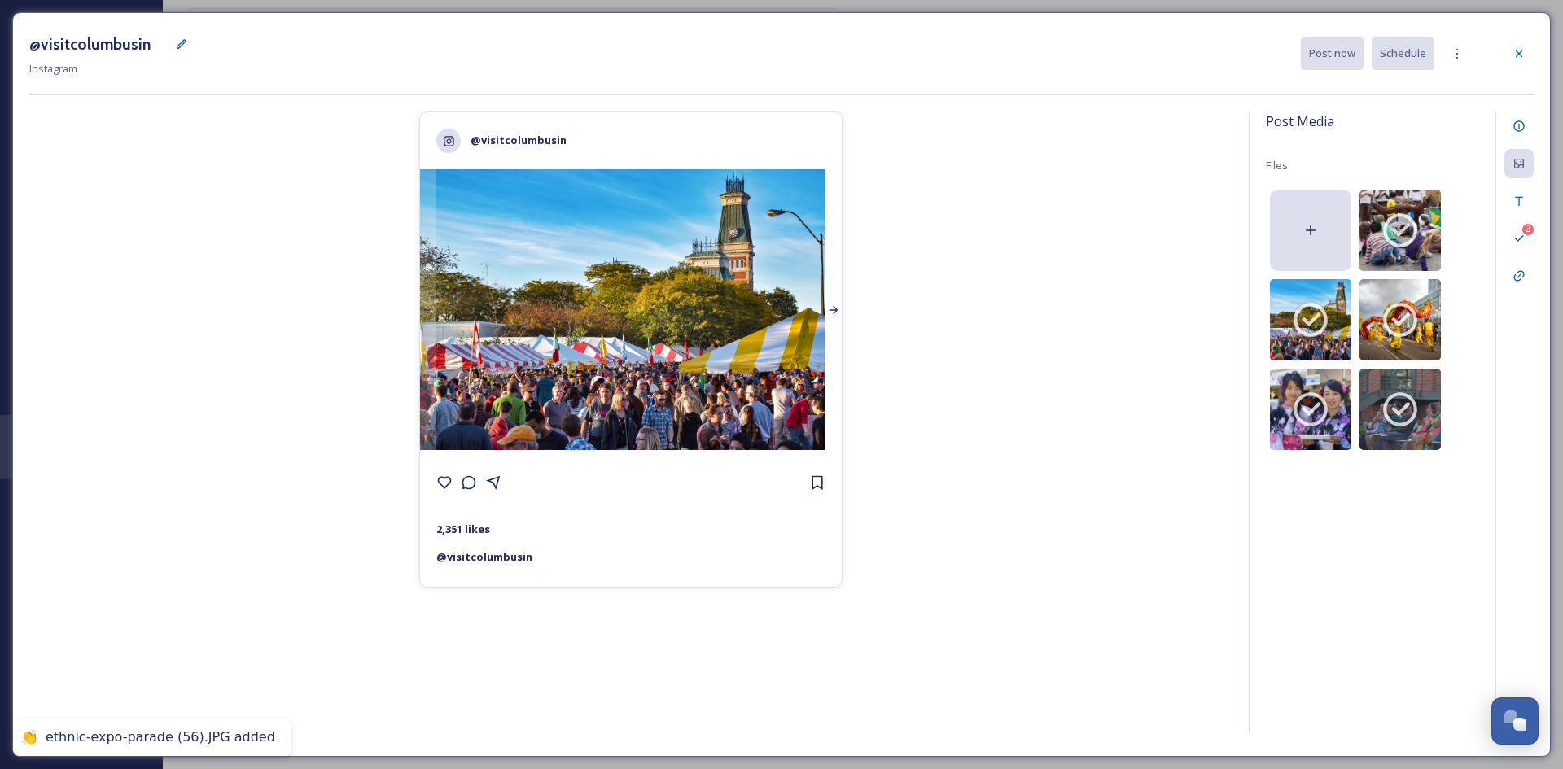
click at [834, 309] on icon at bounding box center [833, 310] width 13 height 13
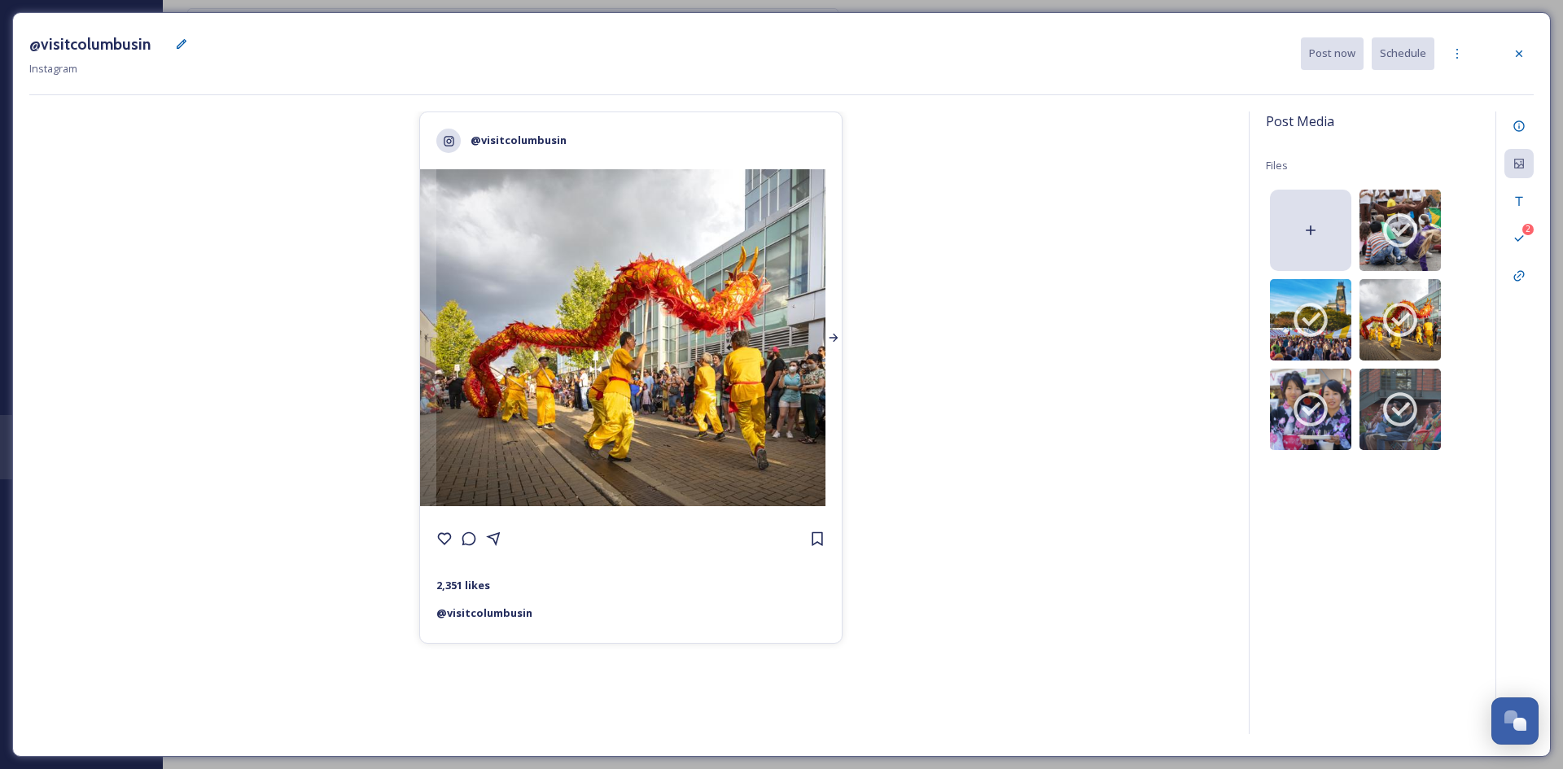
click at [834, 309] on div at bounding box center [833, 337] width 16 height 337
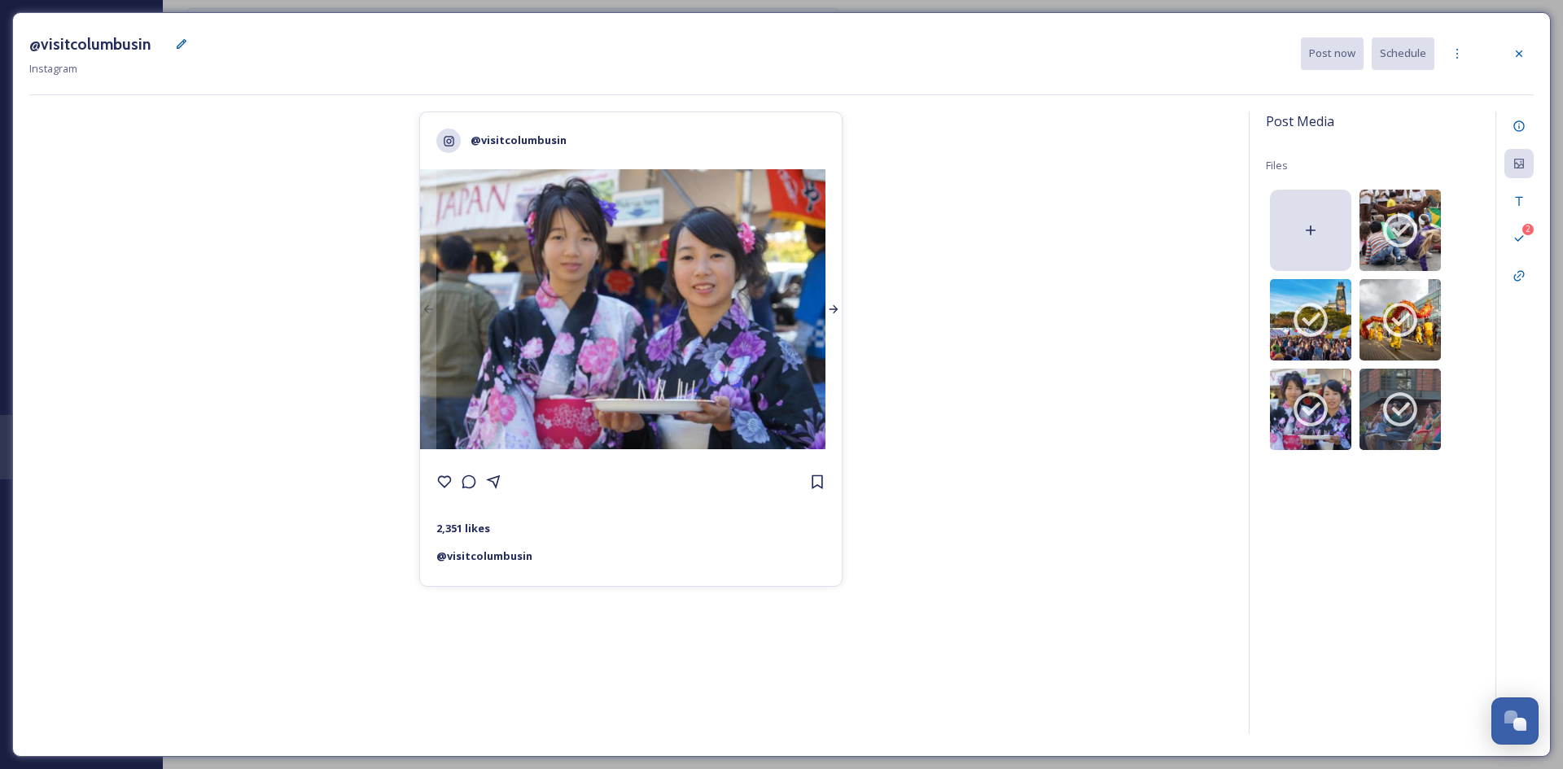
click at [834, 309] on icon at bounding box center [833, 309] width 13 height 13
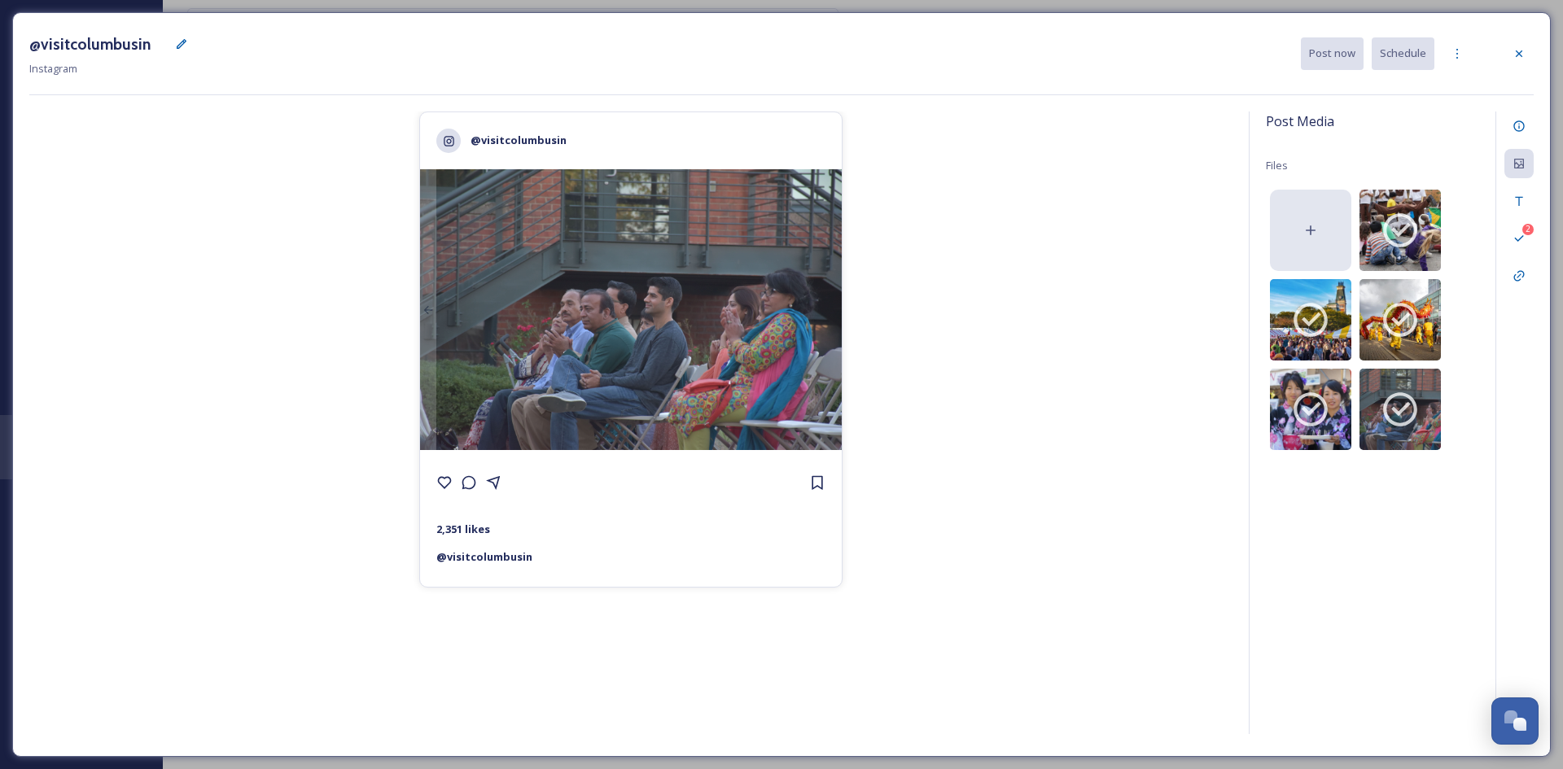
click at [1313, 232] on icon at bounding box center [1310, 230] width 16 height 16
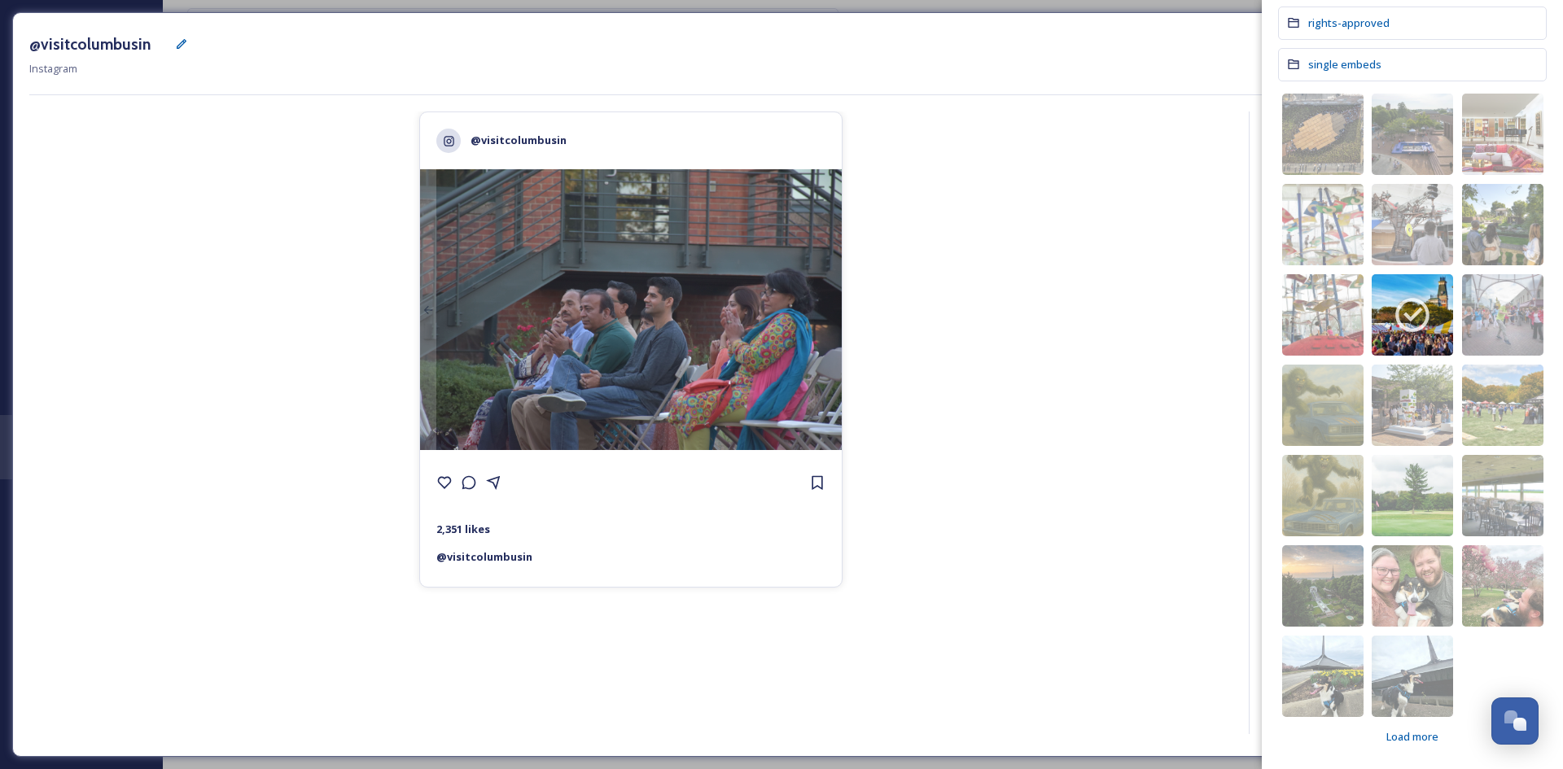
scroll to position [0, 0]
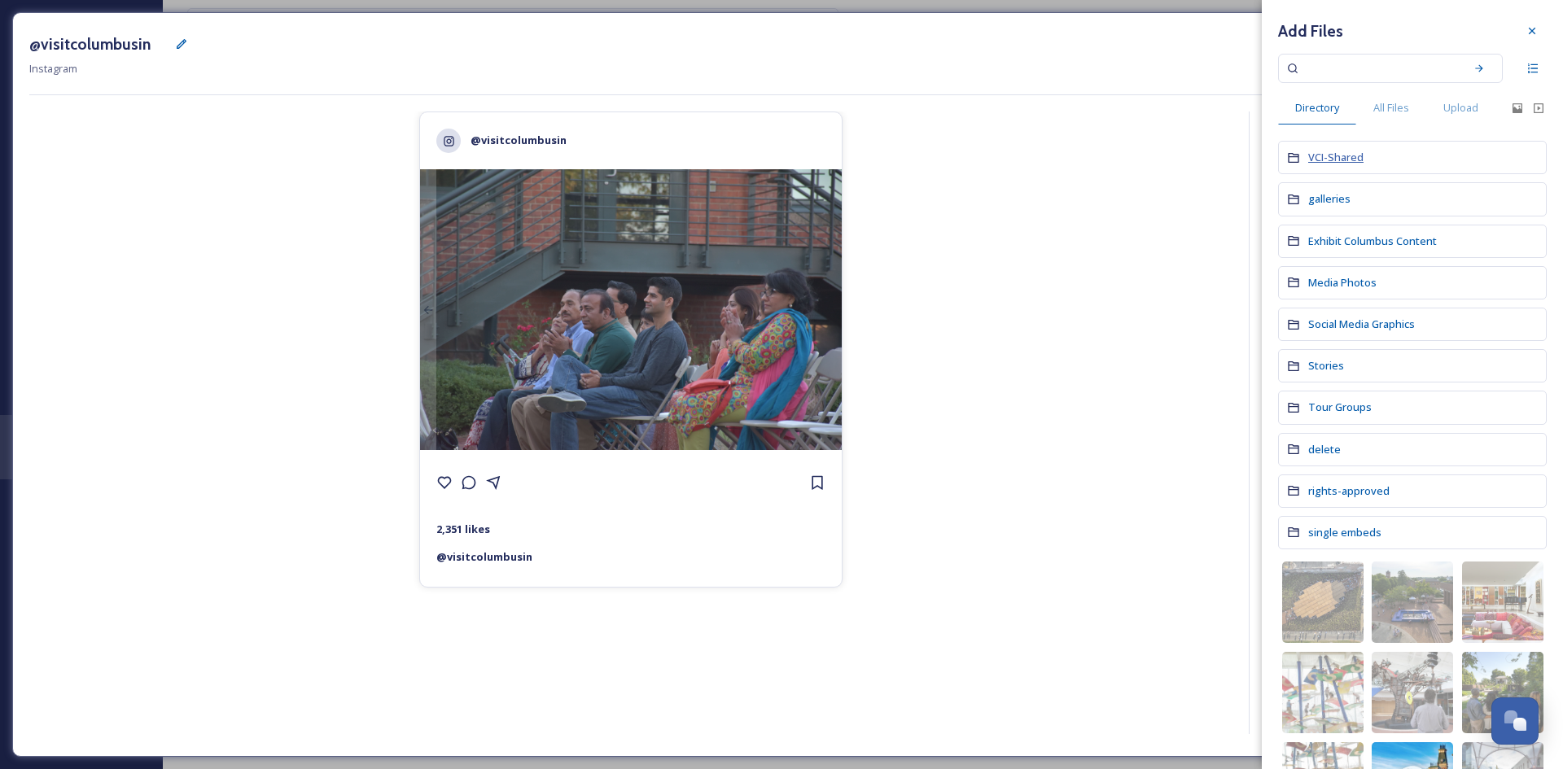
click at [1322, 155] on span "VCI-Shared" at bounding box center [1335, 157] width 55 height 15
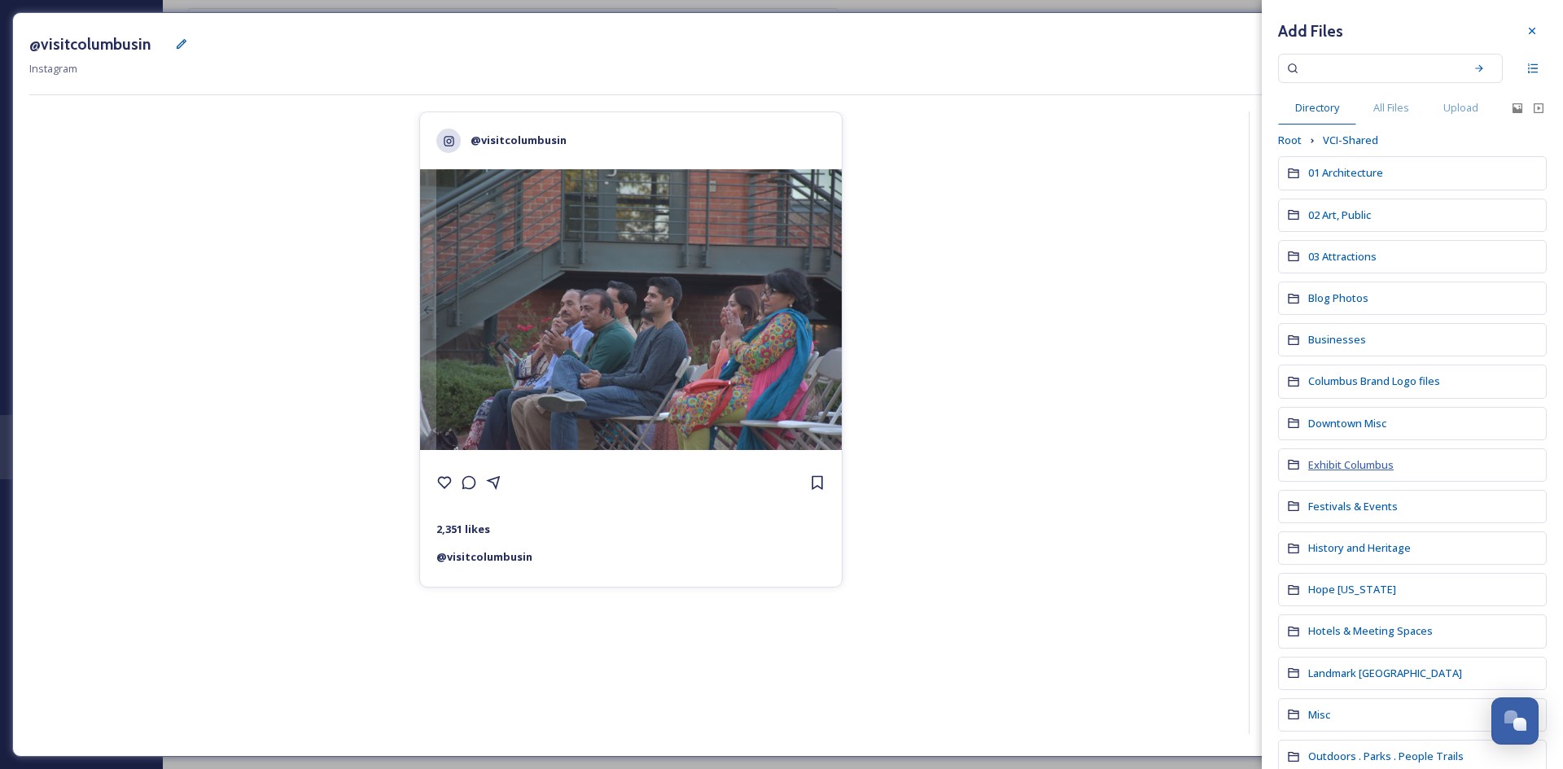
click at [1368, 471] on span "Exhibit Columbus" at bounding box center [1350, 464] width 85 height 15
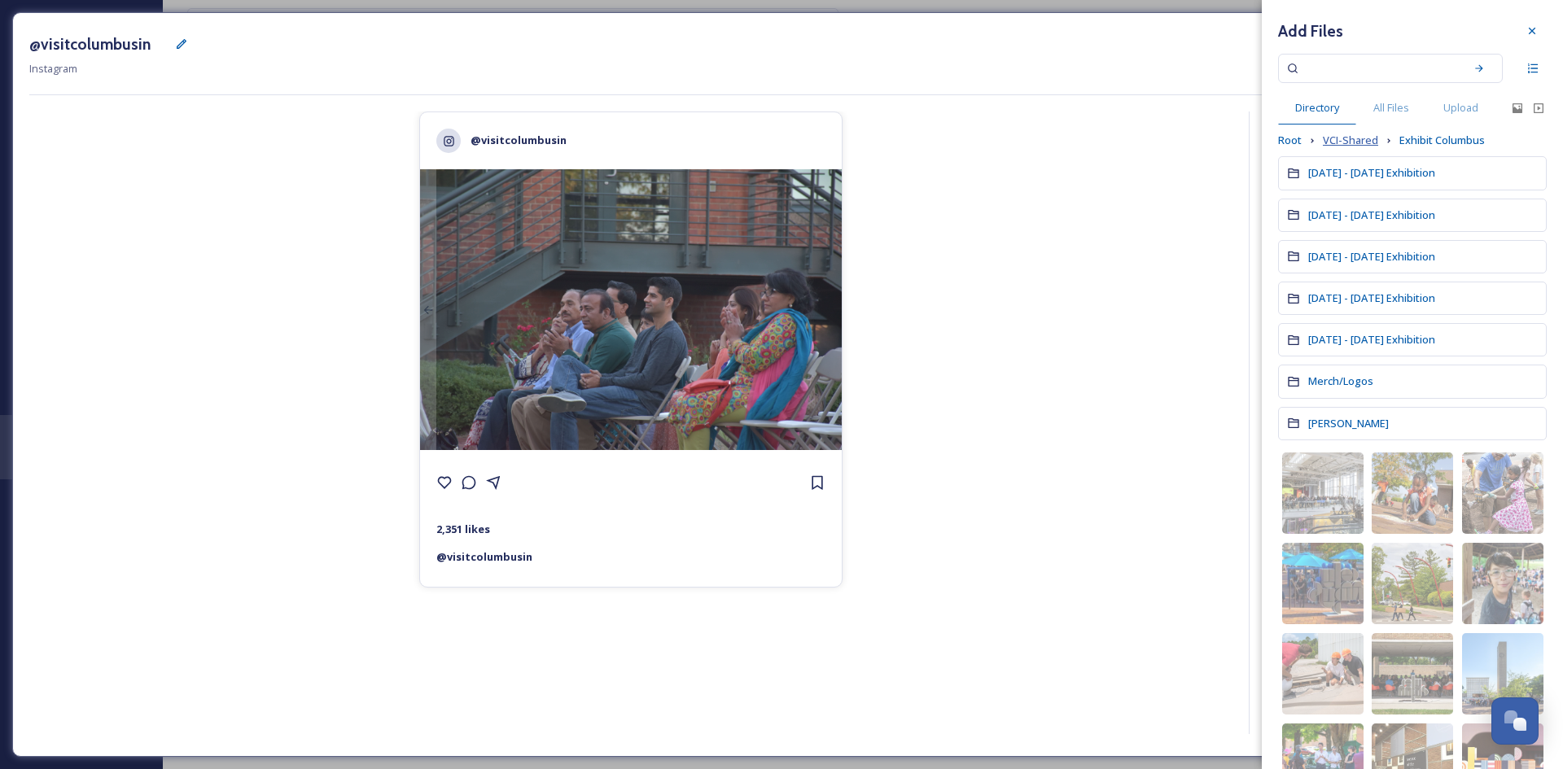
click at [1346, 138] on span "VCI-Shared" at bounding box center [1350, 140] width 55 height 15
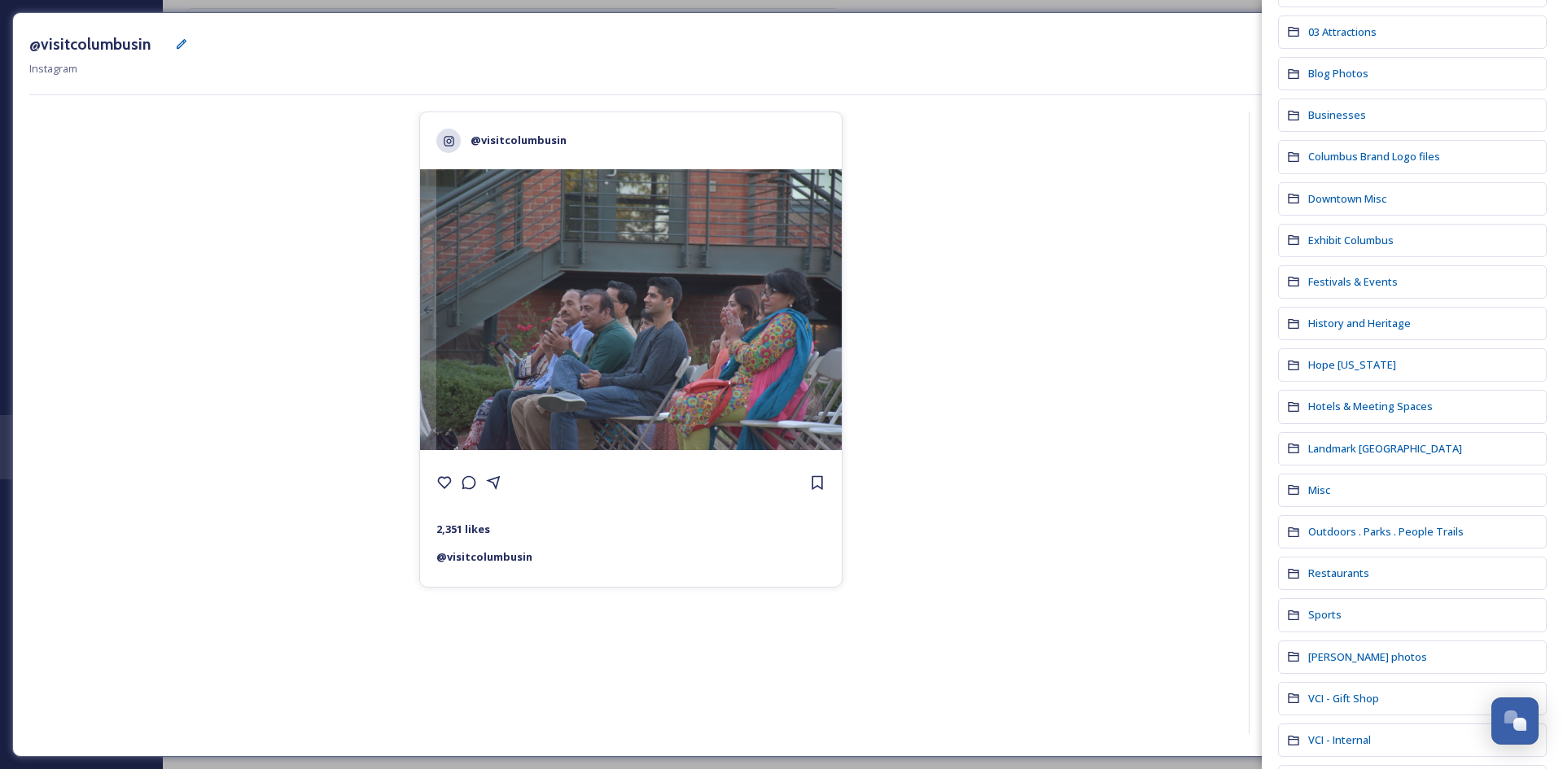
scroll to position [336, 0]
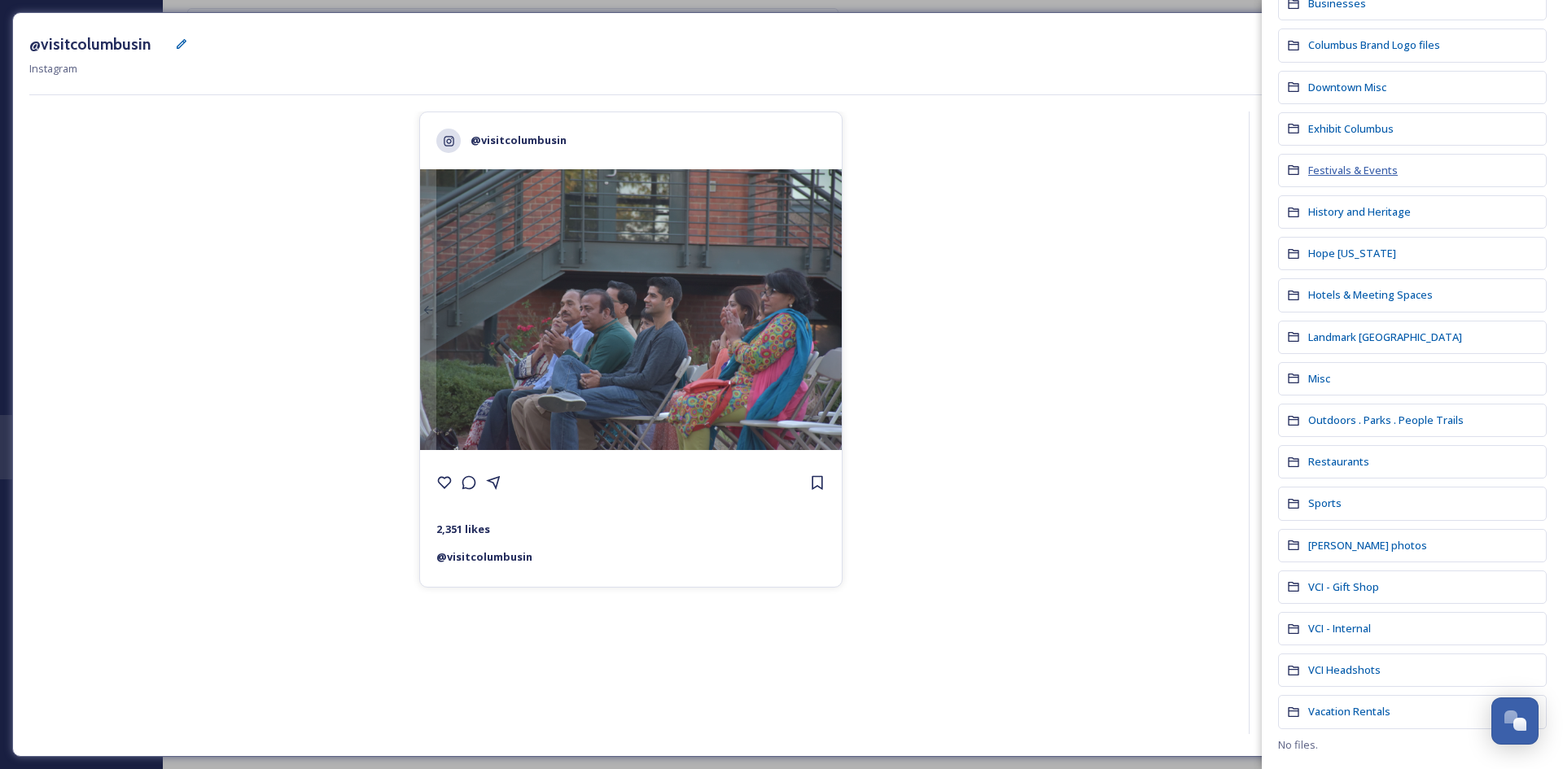
click at [1346, 169] on span "Festivals & Events" at bounding box center [1353, 170] width 90 height 15
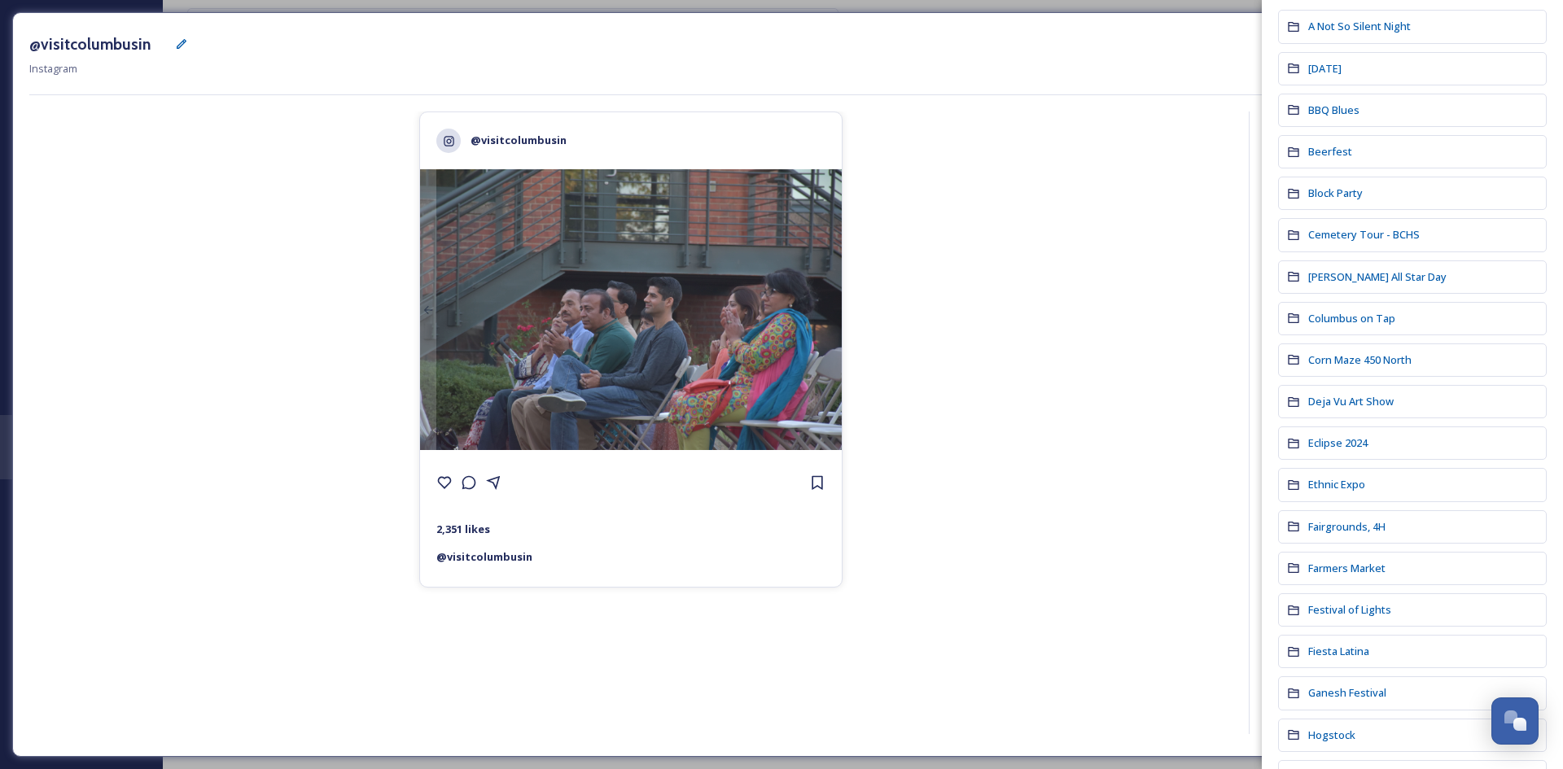
scroll to position [149, 0]
click at [1346, 485] on span "Ethnic Expo" at bounding box center [1336, 482] width 57 height 15
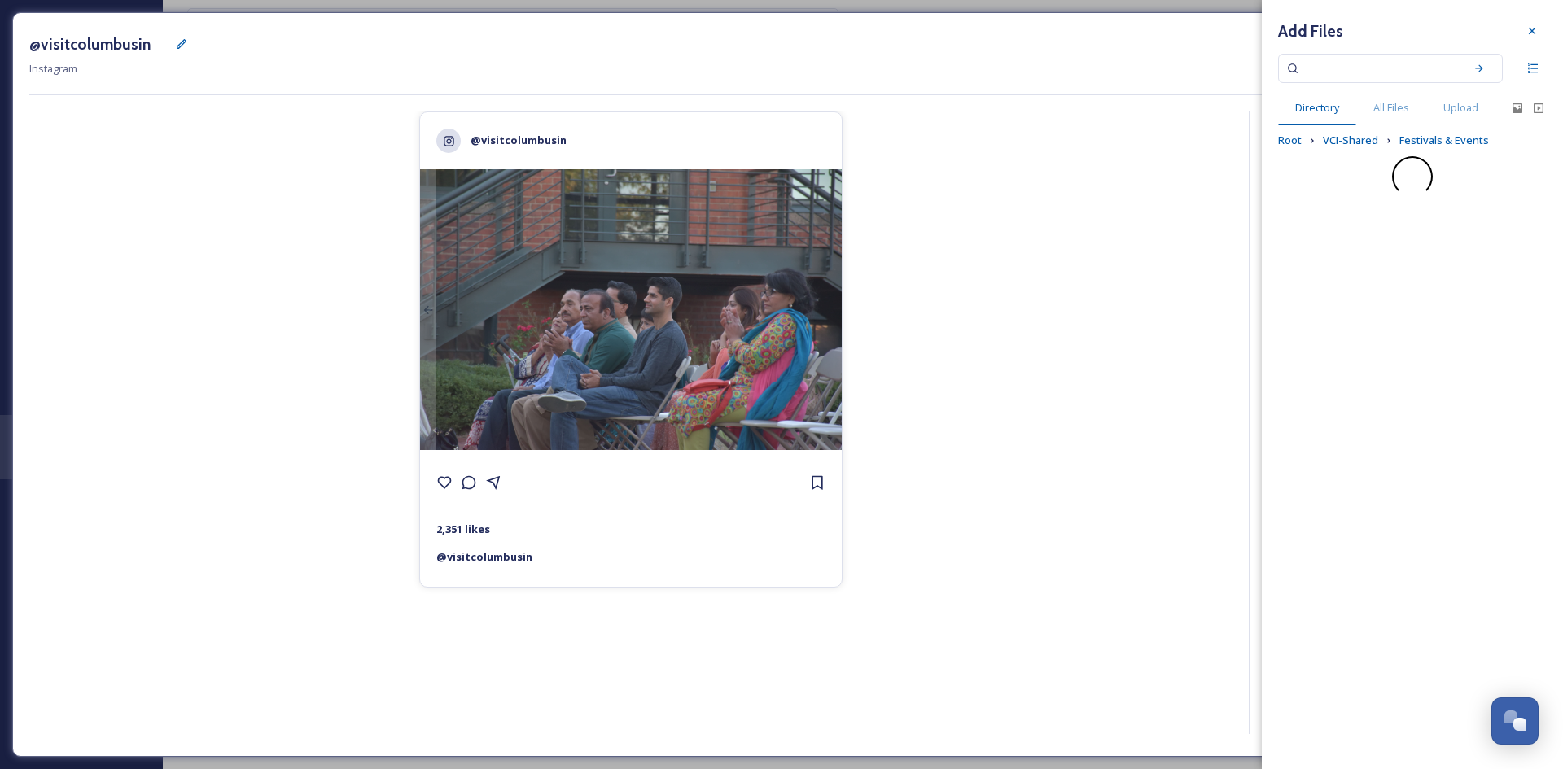
scroll to position [0, 0]
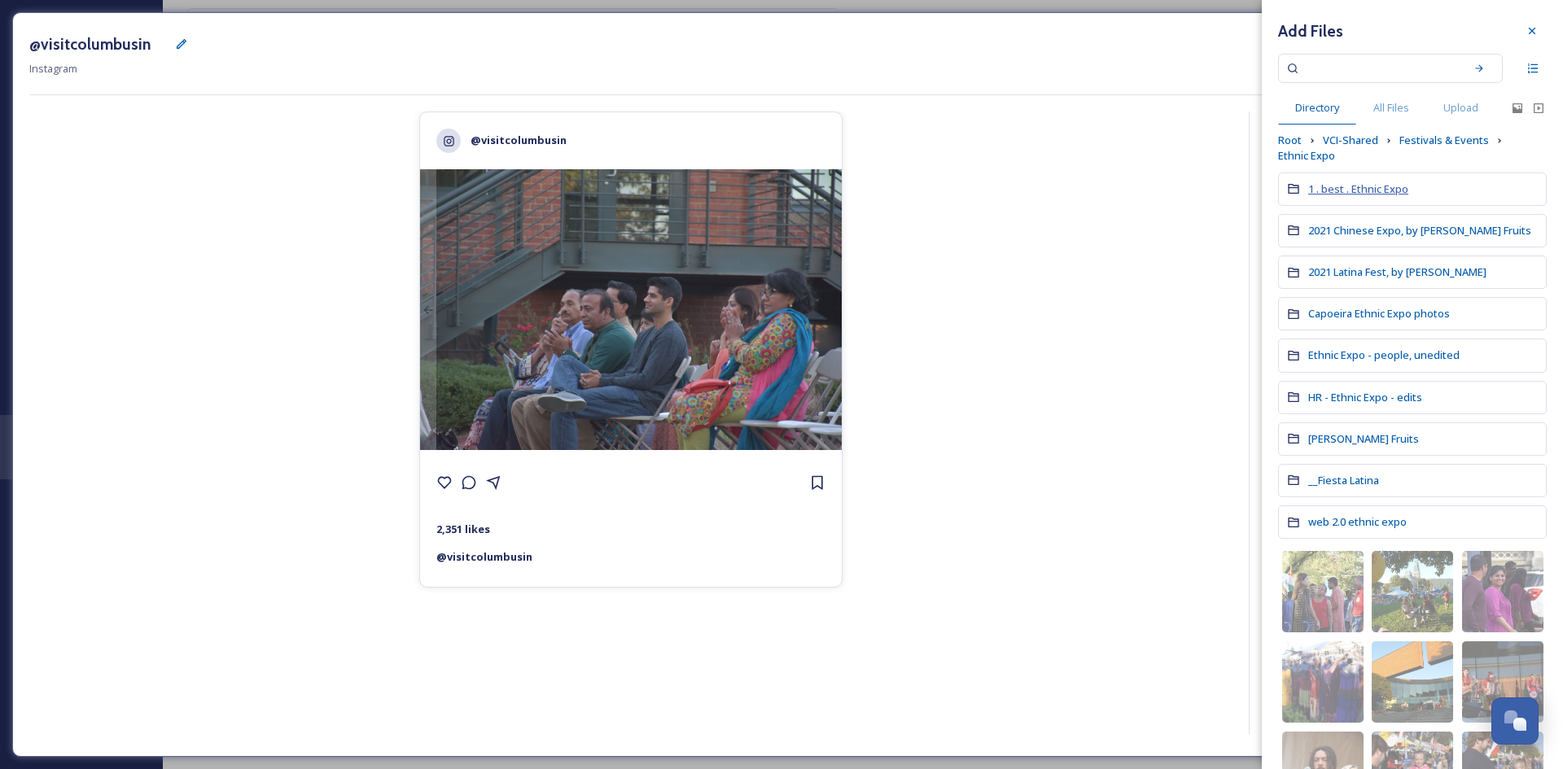
click at [1356, 190] on span "1 . best . Ethnic Expo" at bounding box center [1358, 189] width 100 height 15
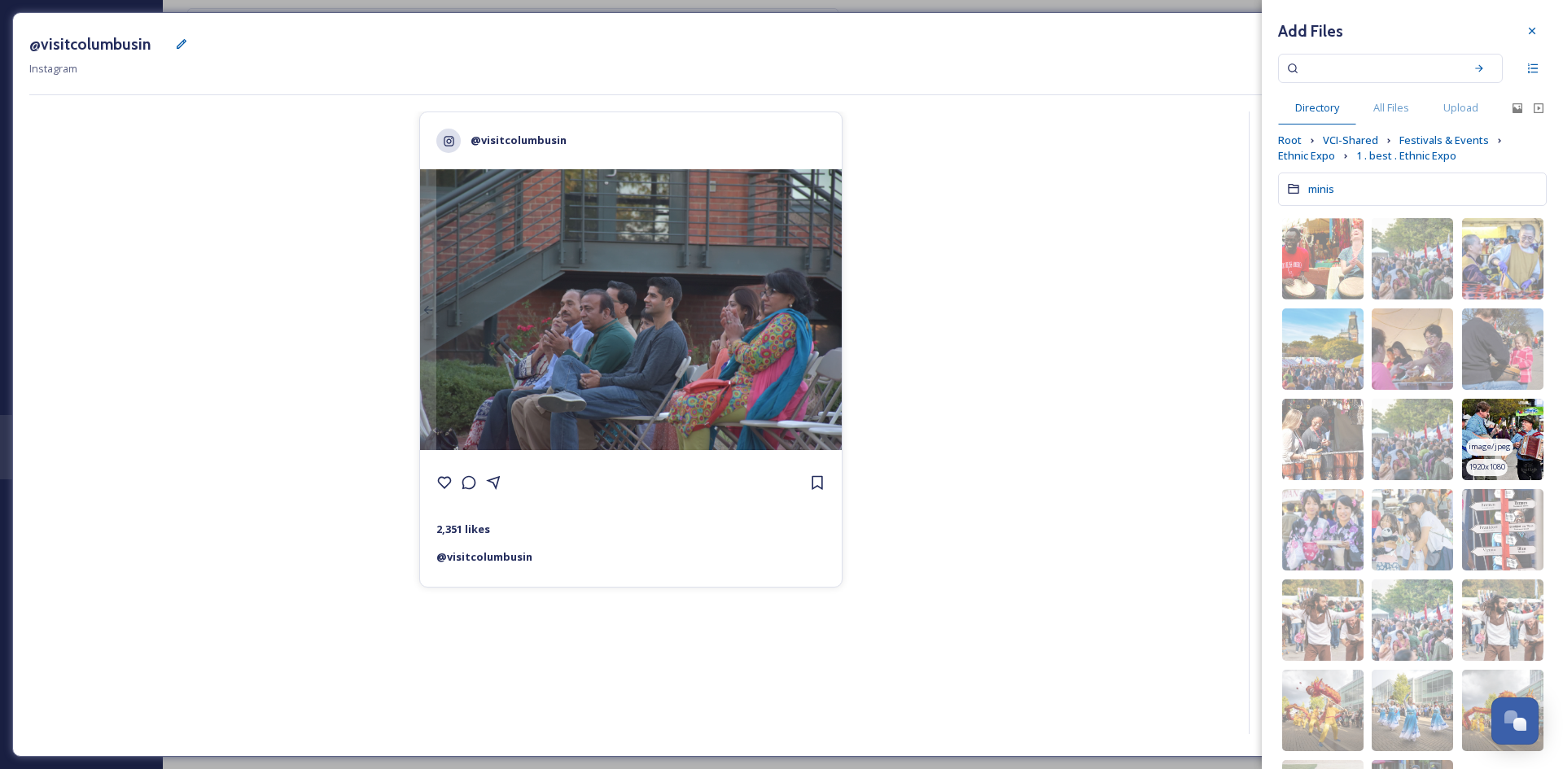
click at [1511, 429] on img at bounding box center [1502, 439] width 81 height 81
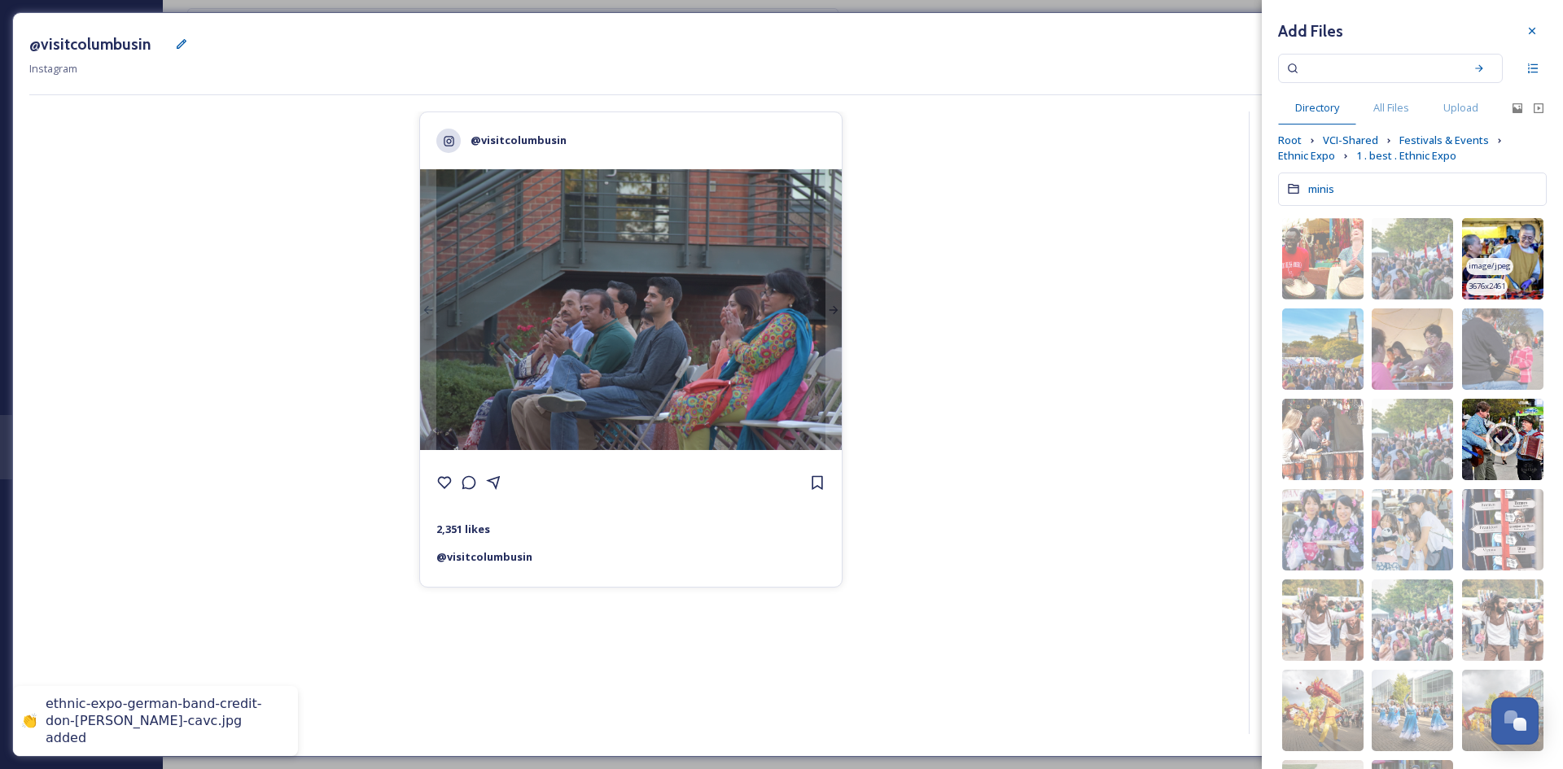
click at [1508, 278] on img at bounding box center [1502, 258] width 81 height 81
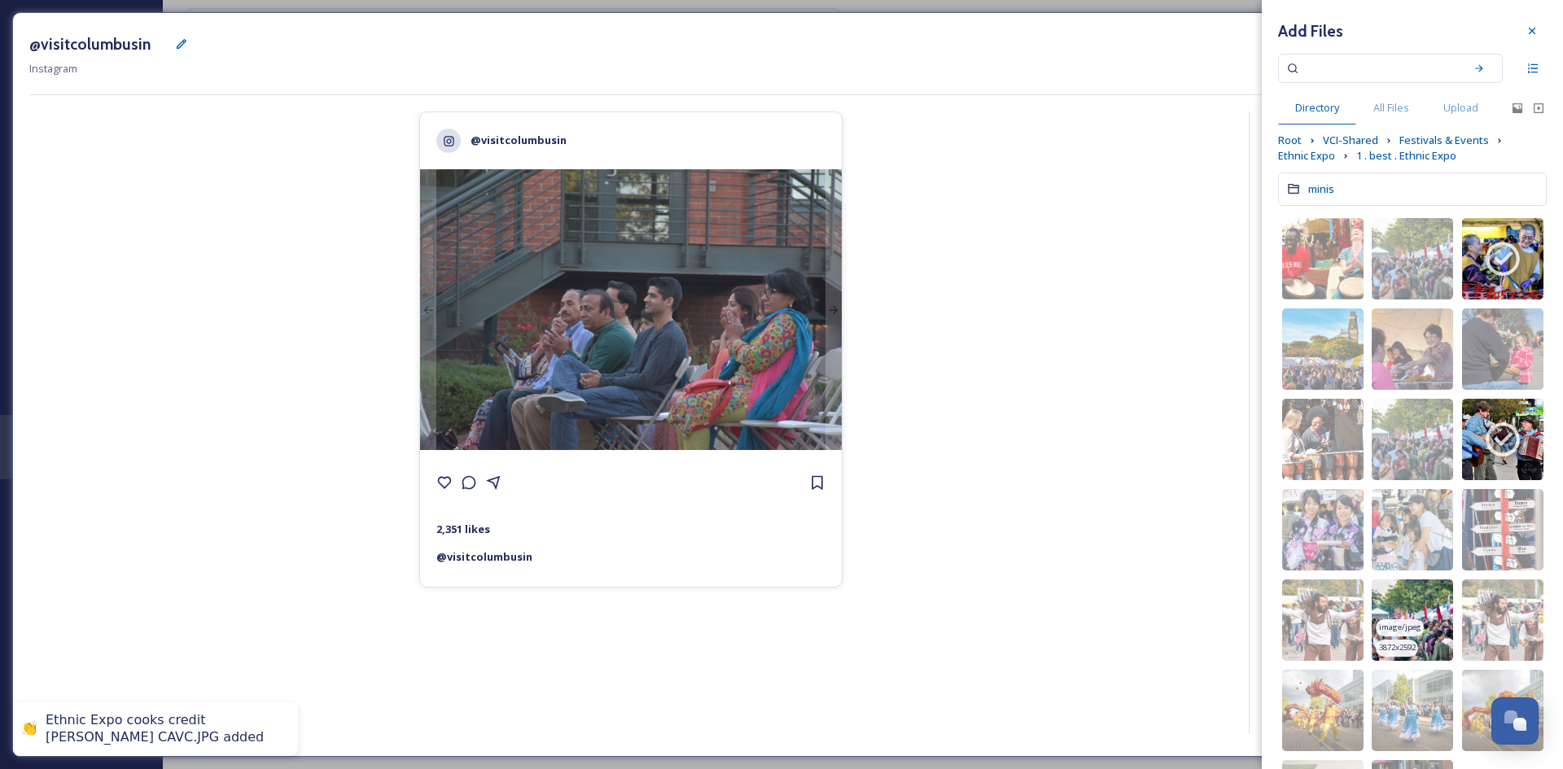
click at [1403, 624] on span "image/jpeg" at bounding box center [1400, 627] width 42 height 11
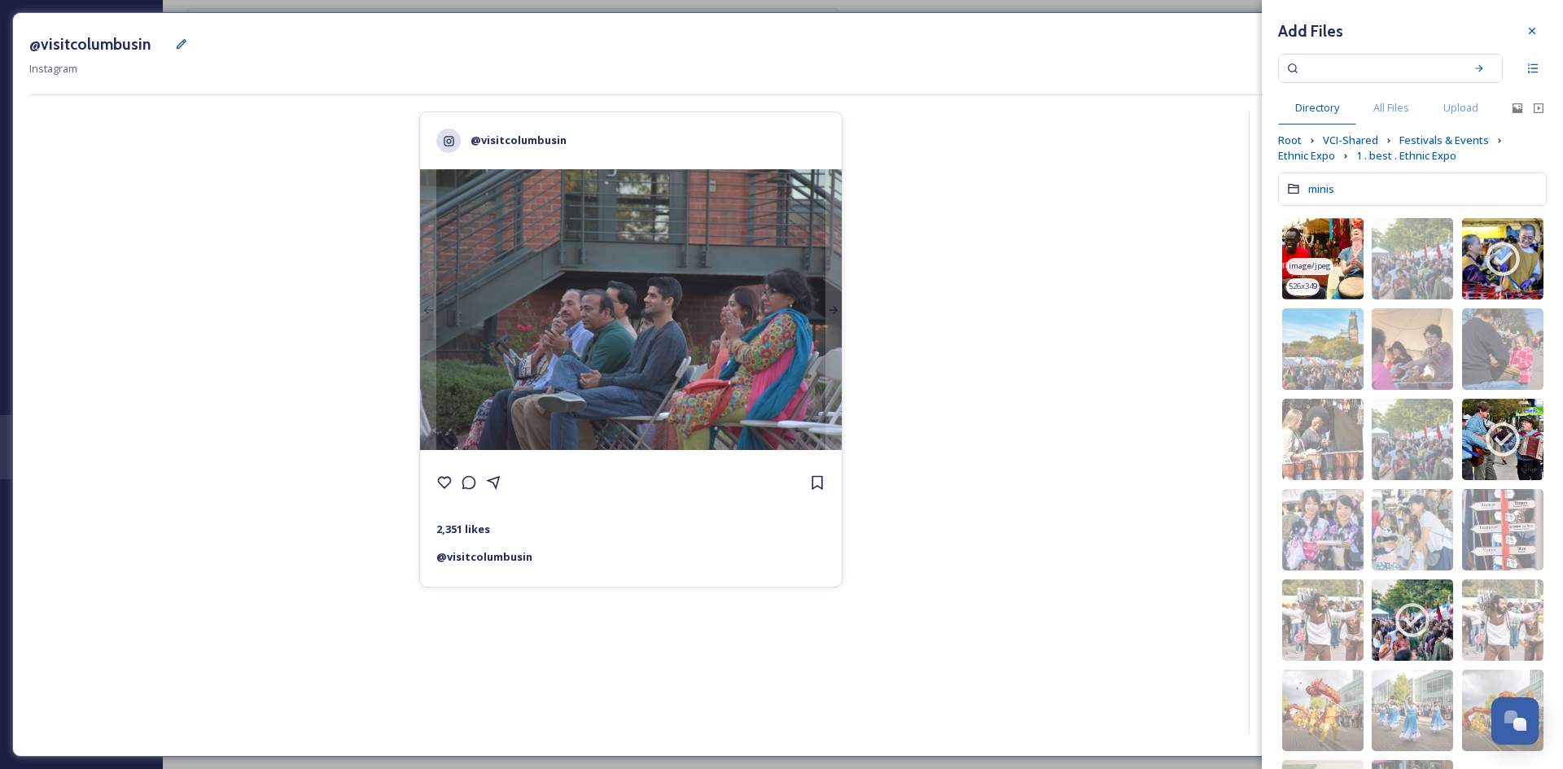
click at [1303, 231] on img at bounding box center [1322, 258] width 81 height 81
click at [1317, 156] on span "Ethnic Expo" at bounding box center [1306, 155] width 57 height 15
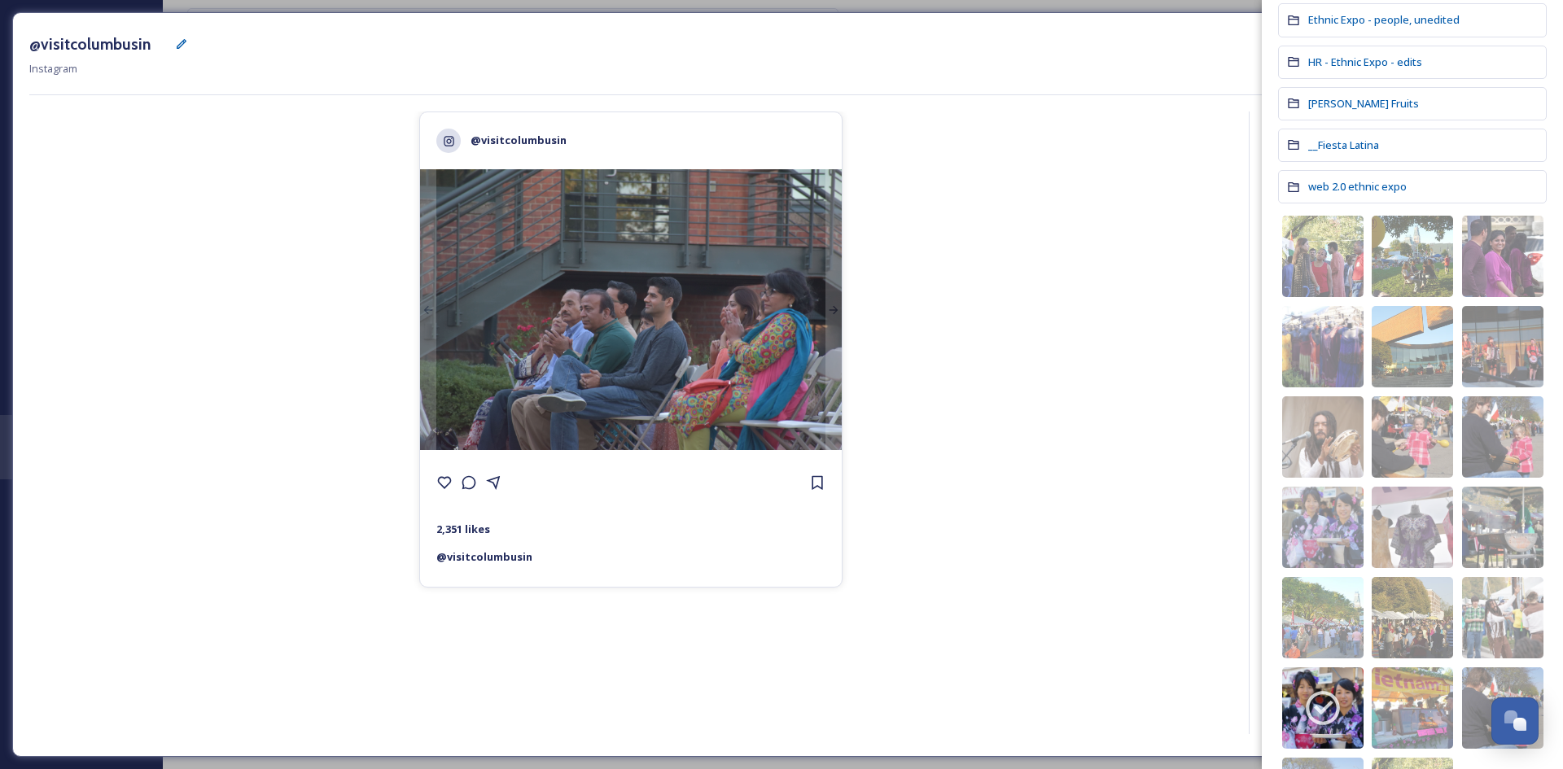
scroll to position [457, 0]
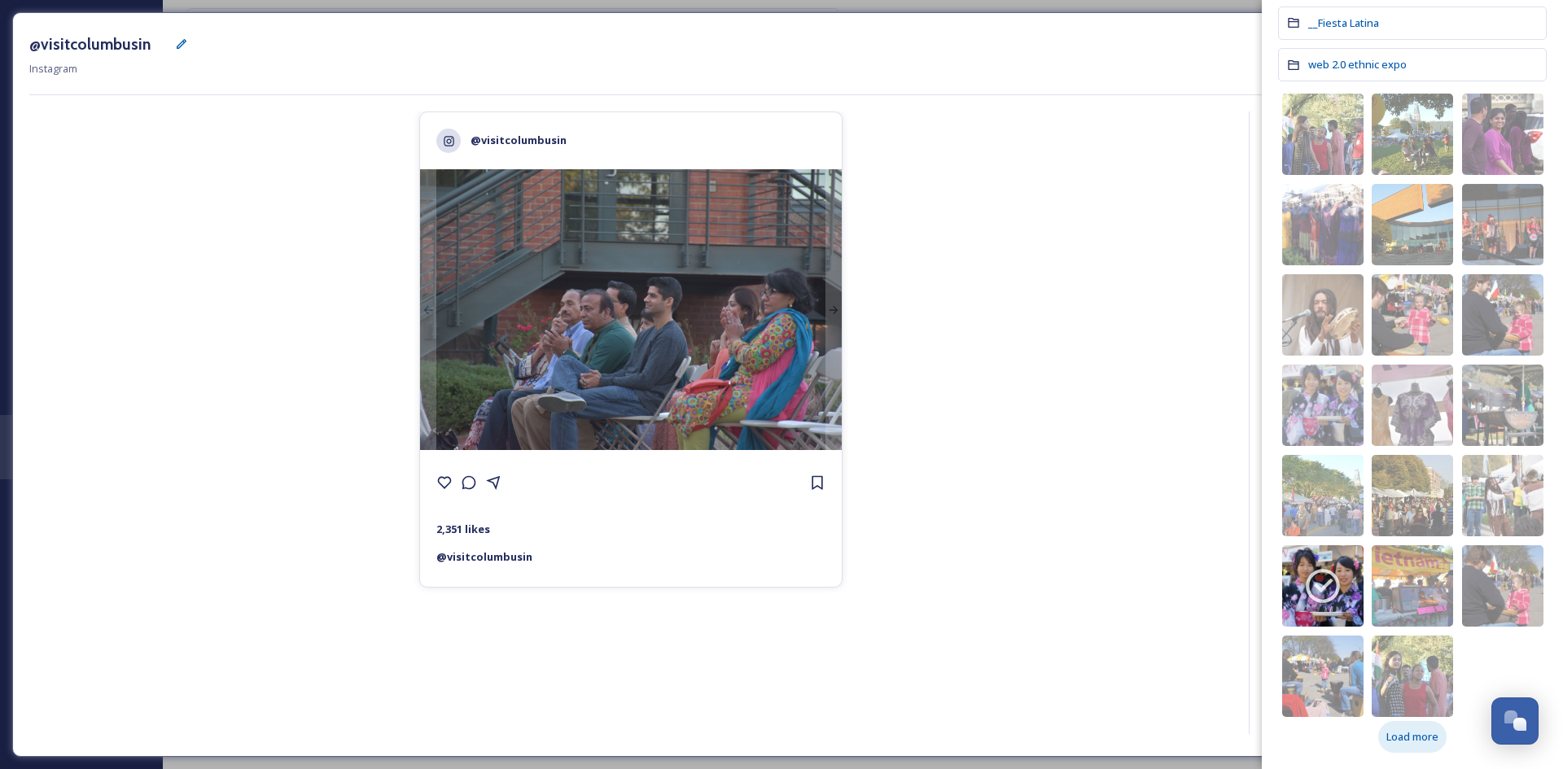
click at [1407, 736] on span "Load more" at bounding box center [1412, 736] width 52 height 15
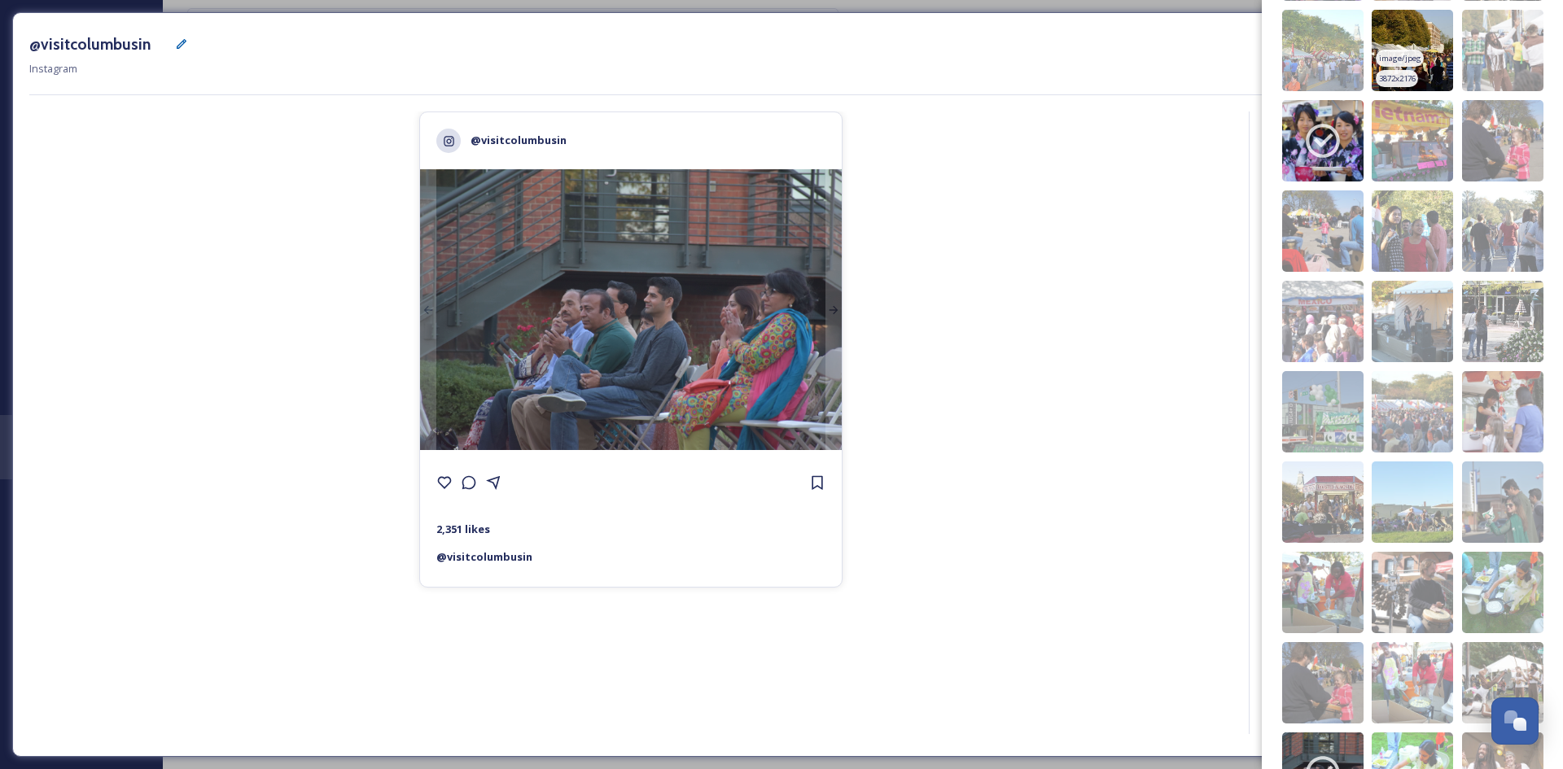
scroll to position [1090, 0]
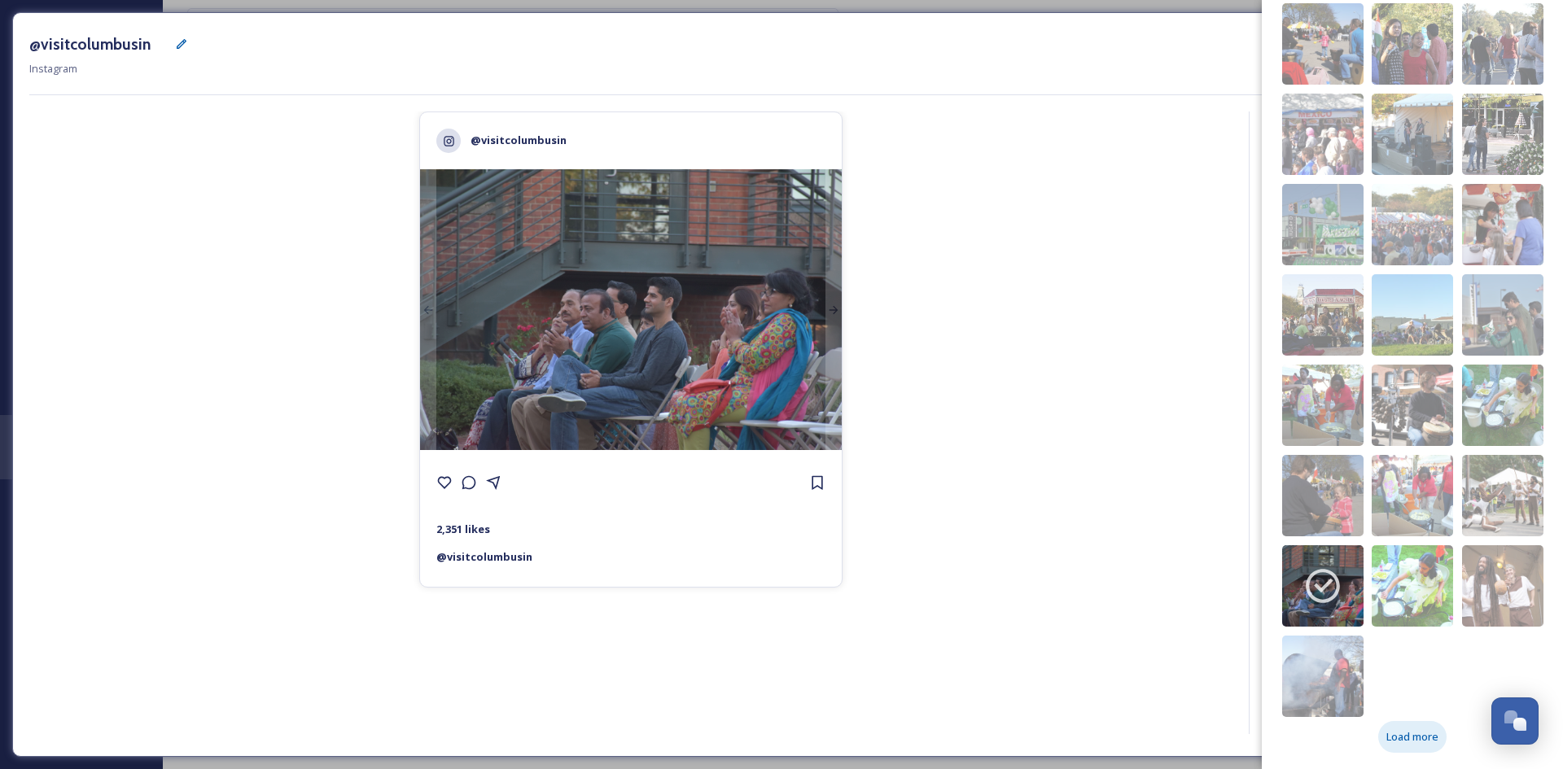
click at [1378, 737] on div "Load more" at bounding box center [1412, 737] width 68 height 32
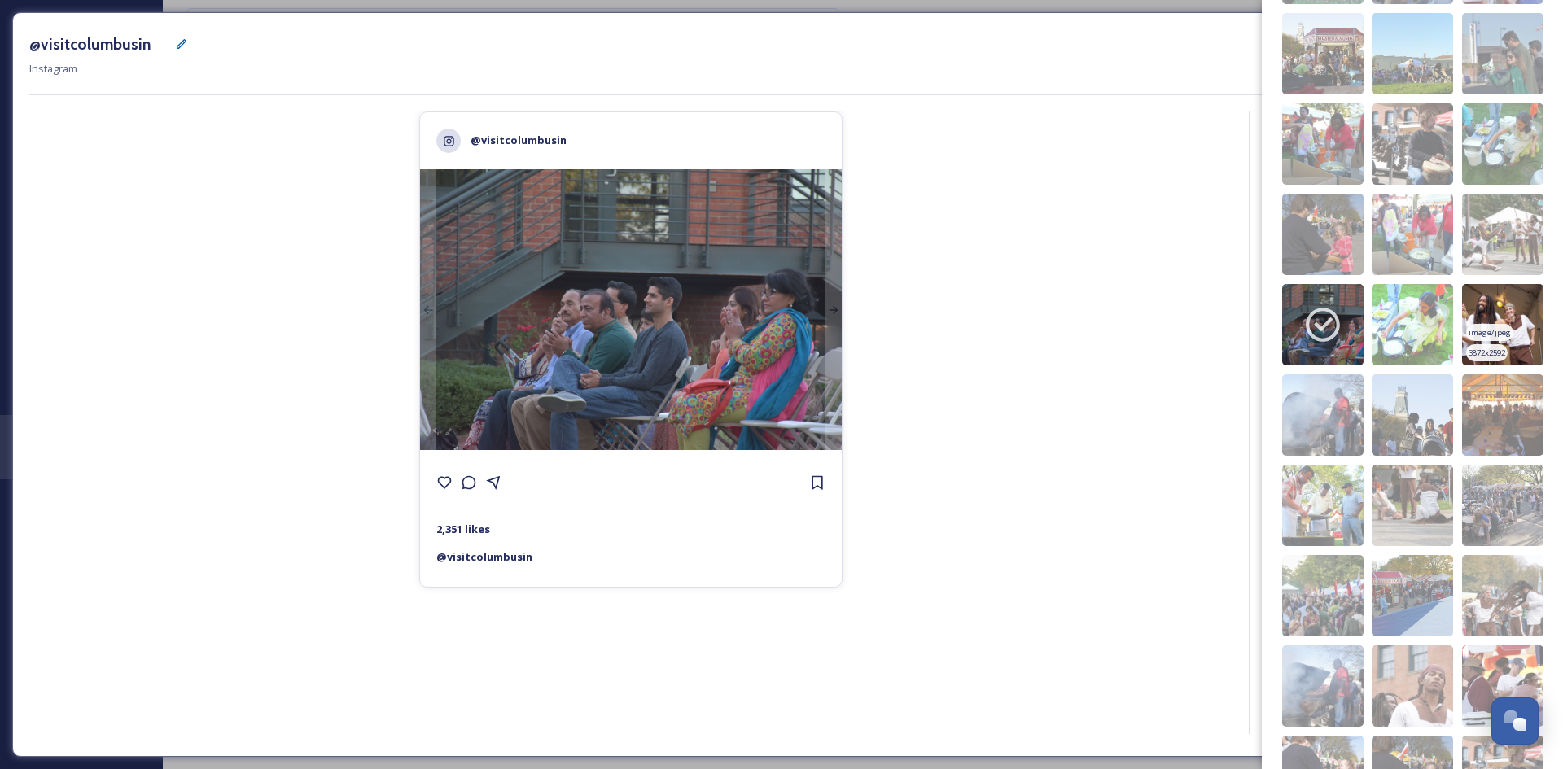
scroll to position [1353, 0]
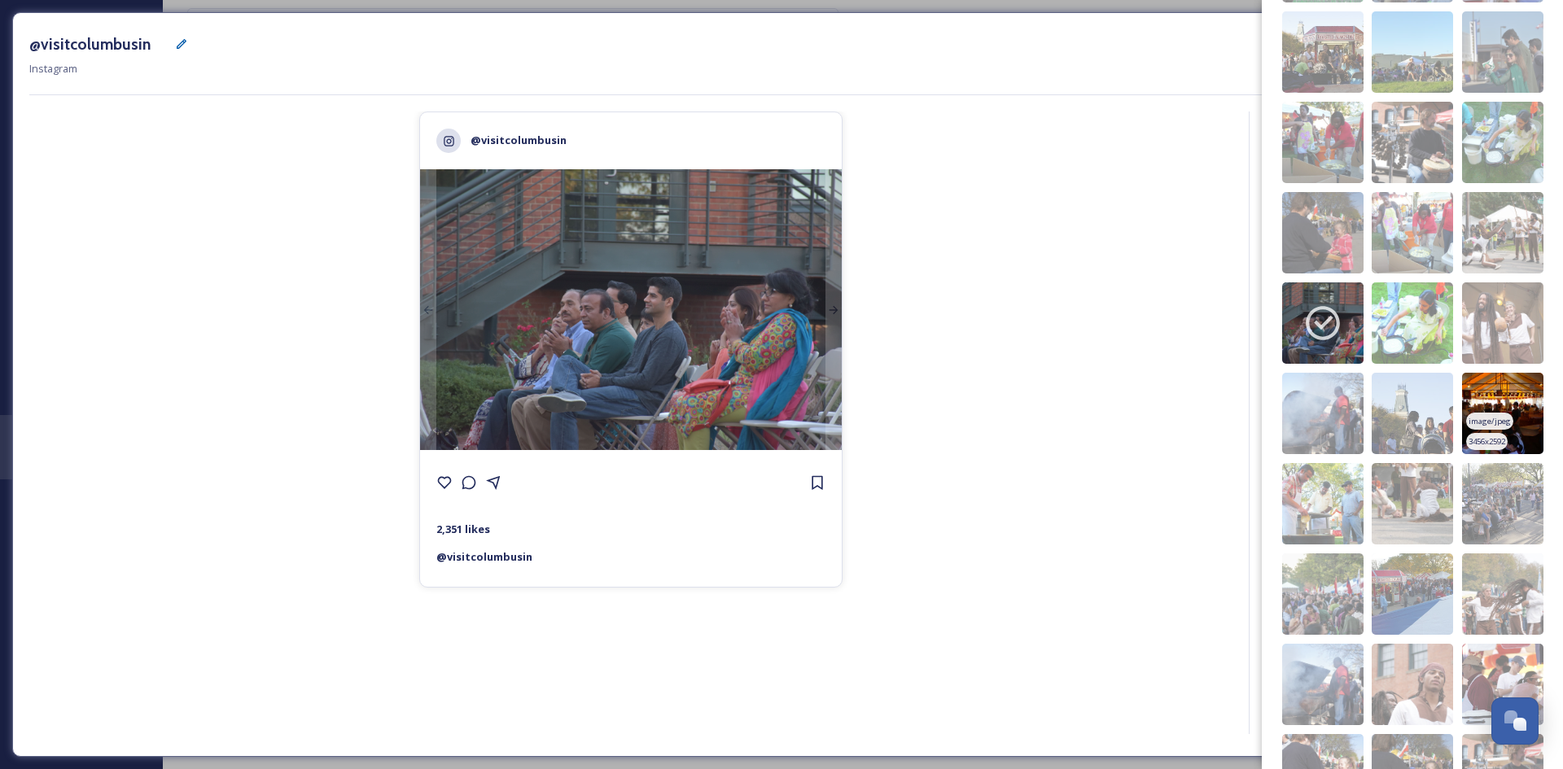
click at [1512, 397] on img at bounding box center [1502, 413] width 81 height 81
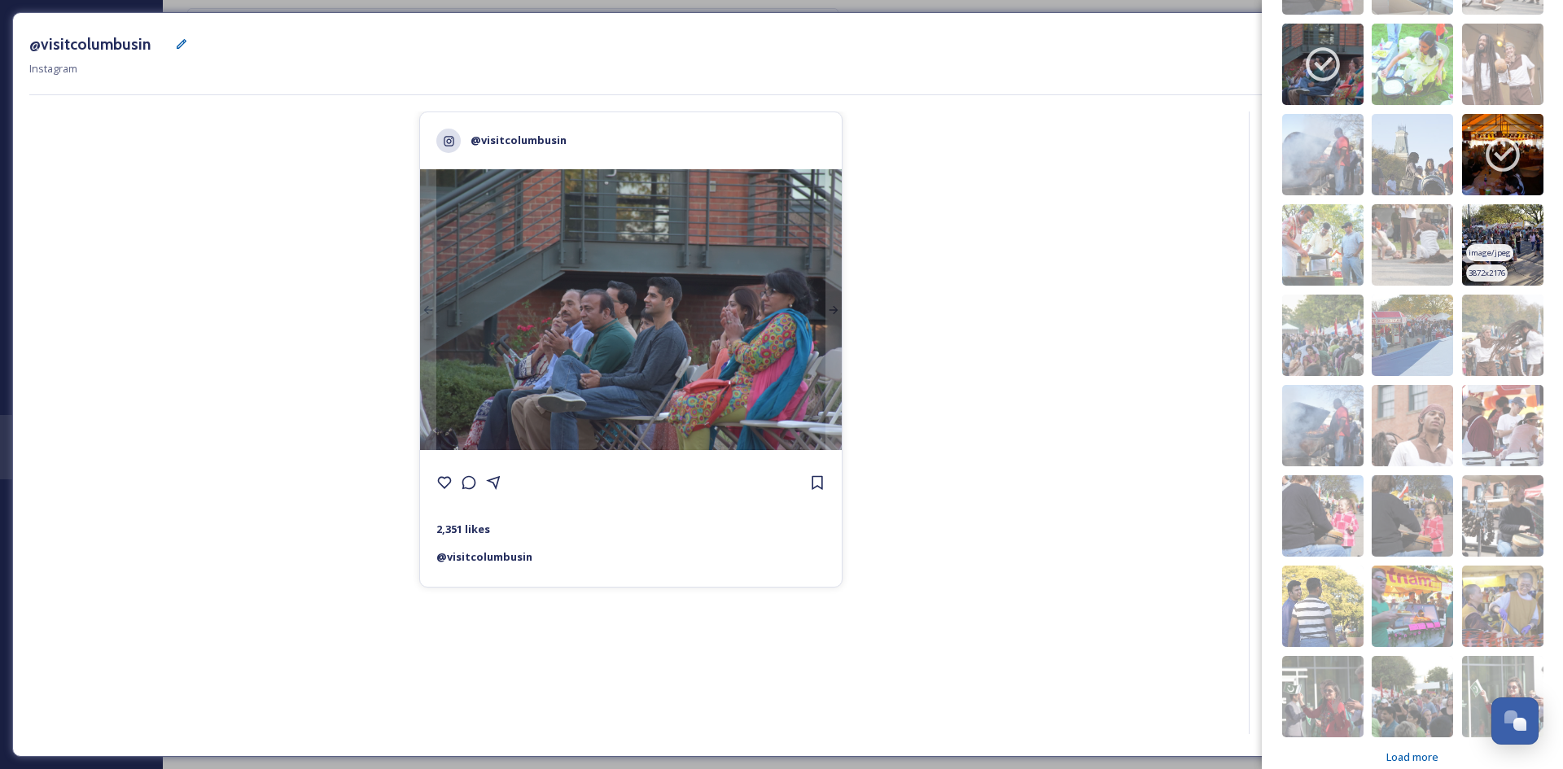
scroll to position [1632, 0]
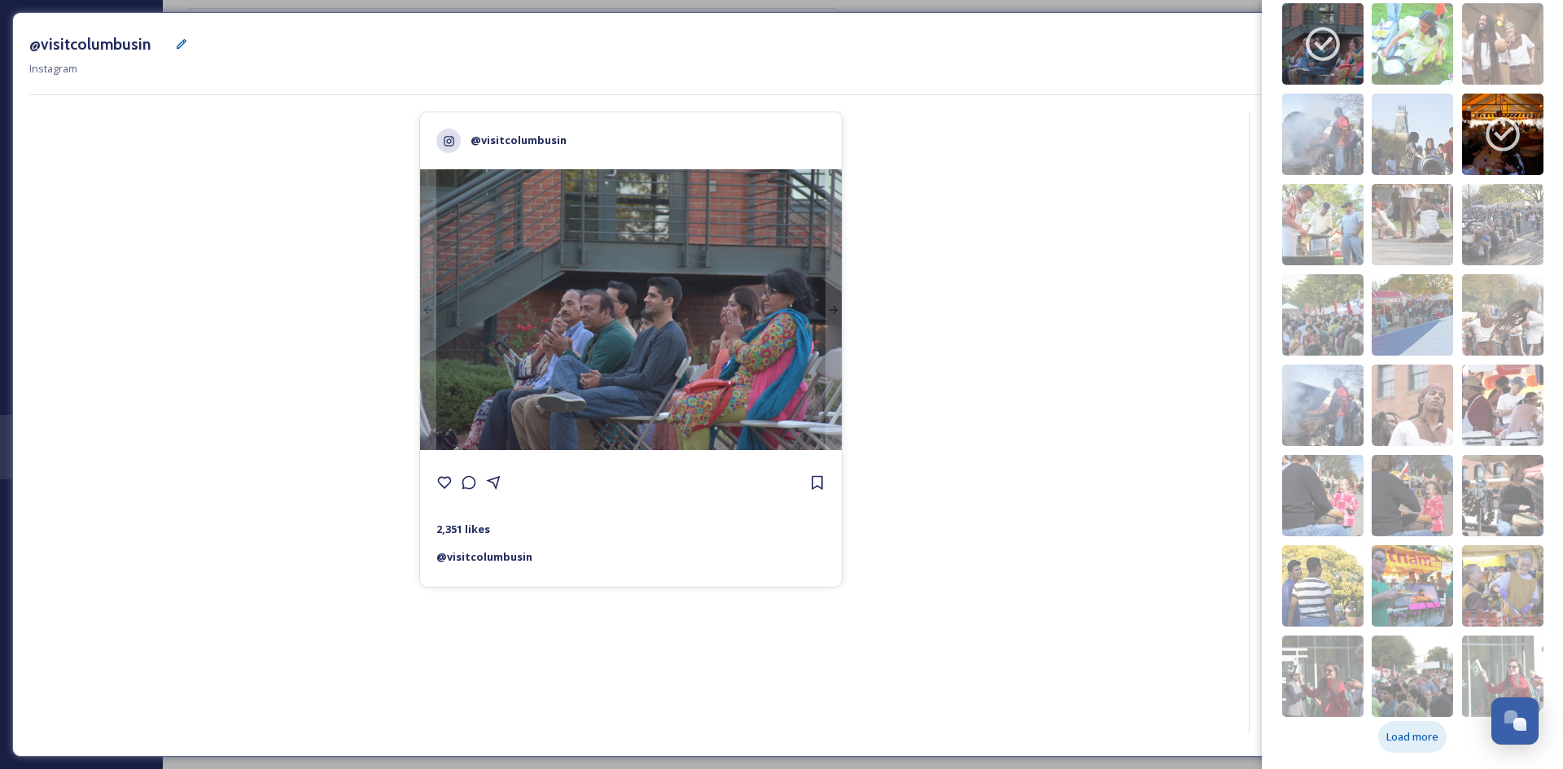
click at [1406, 729] on span "Load more" at bounding box center [1412, 736] width 52 height 15
click at [1407, 736] on span "Load more" at bounding box center [1412, 736] width 52 height 15
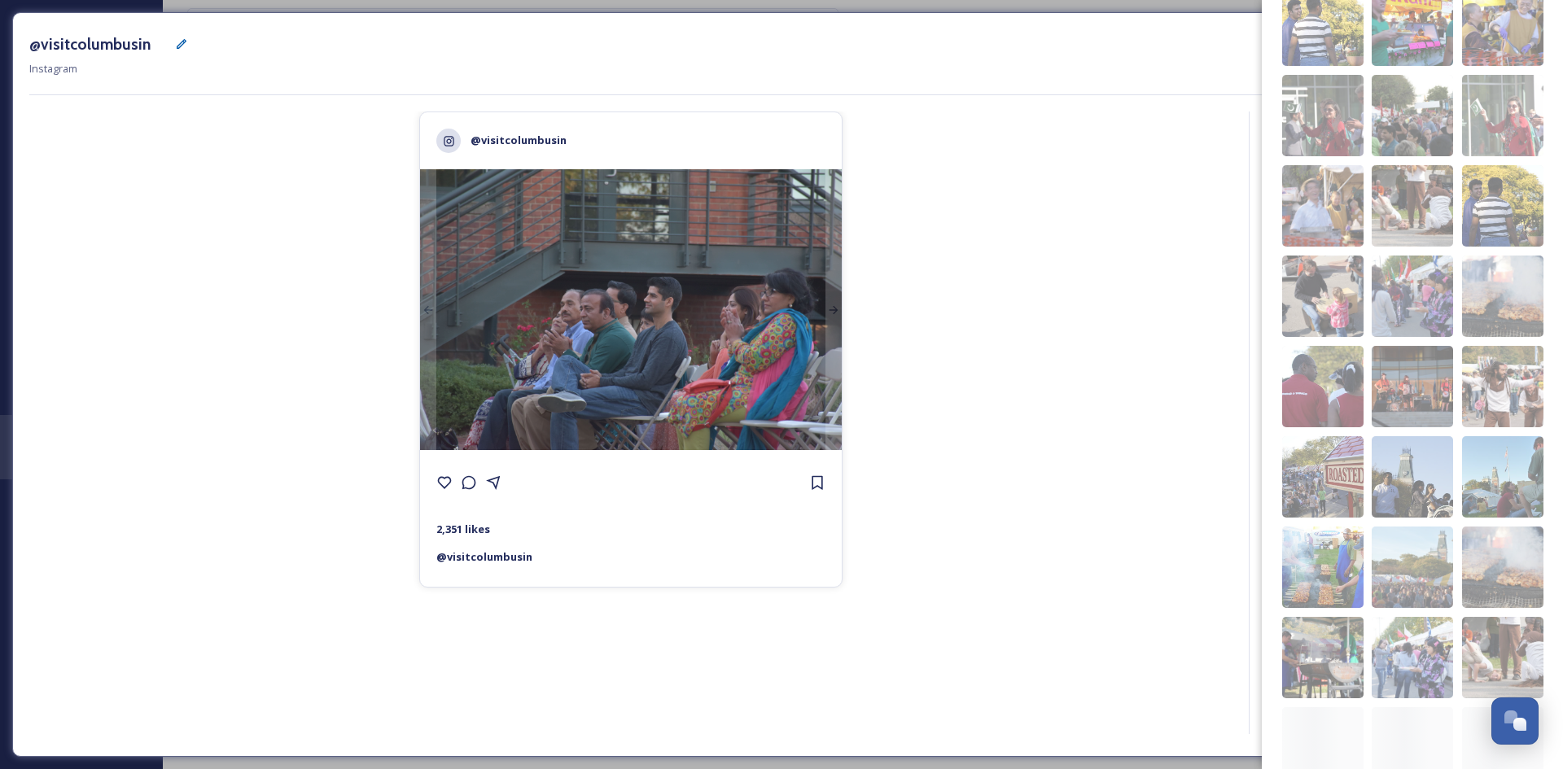
scroll to position [2205, 0]
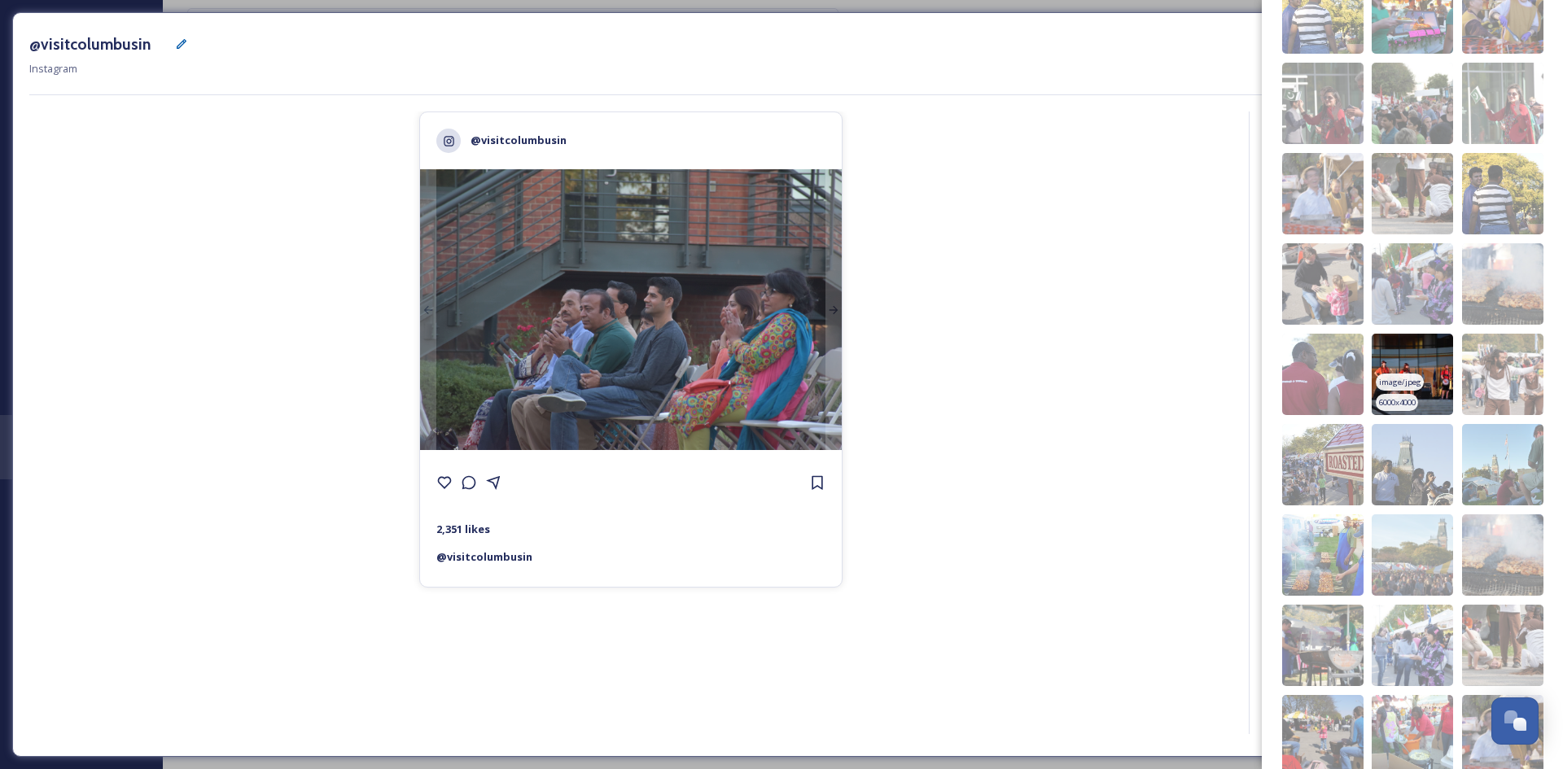
click at [1425, 366] on img at bounding box center [1412, 374] width 81 height 81
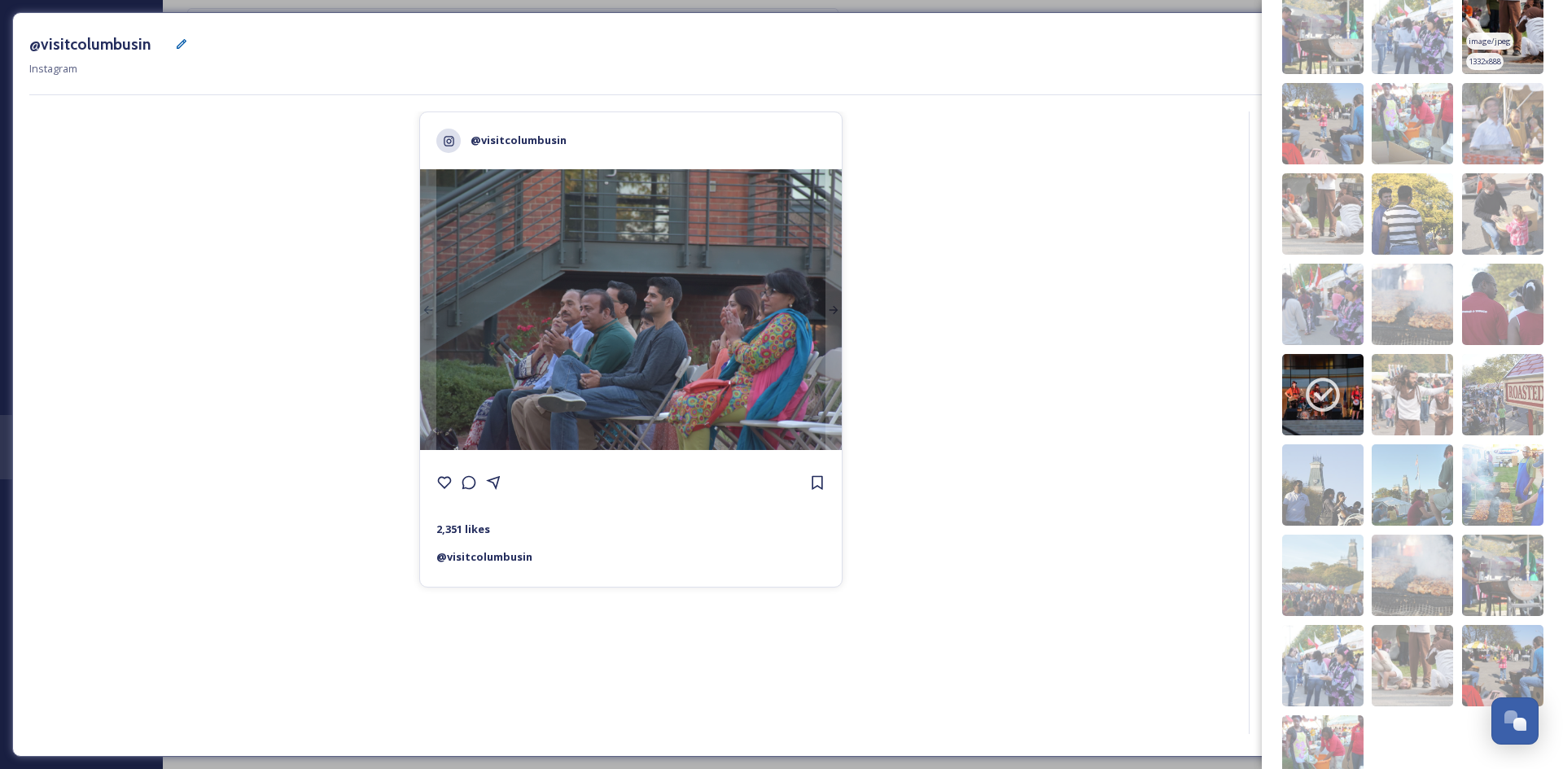
scroll to position [2897, 0]
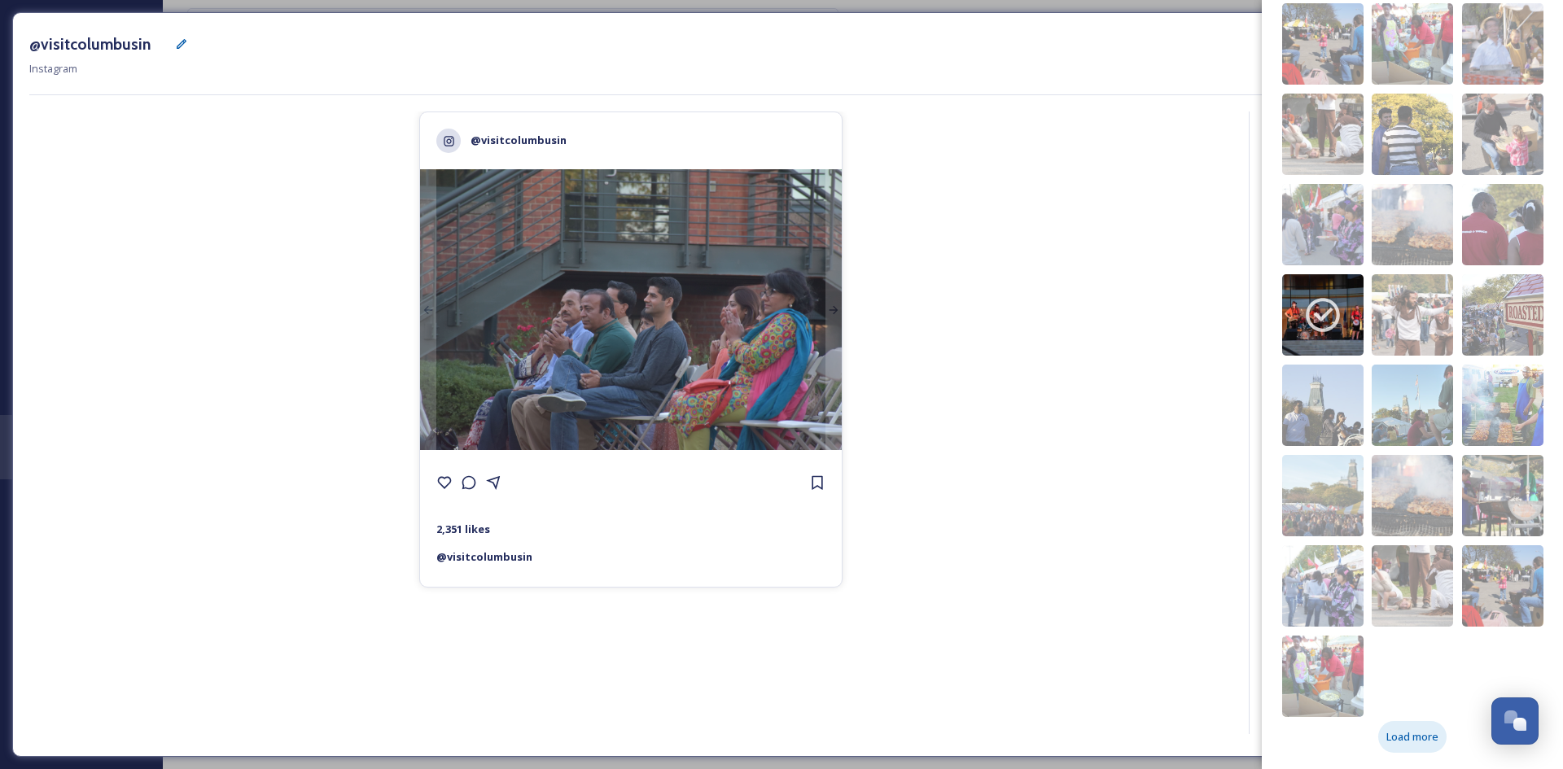
click at [1395, 732] on span "Load more" at bounding box center [1412, 736] width 52 height 15
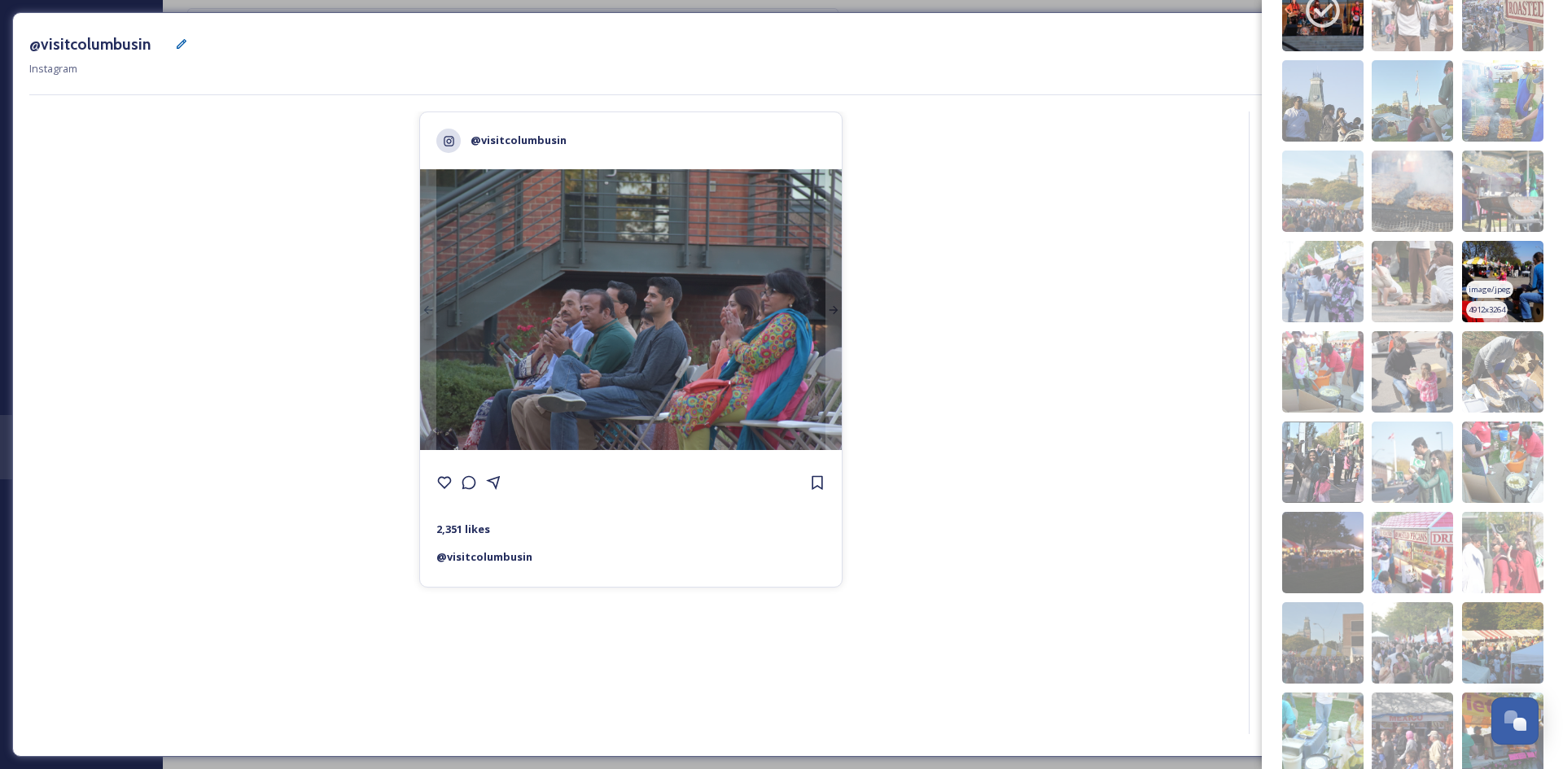
scroll to position [3202, 0]
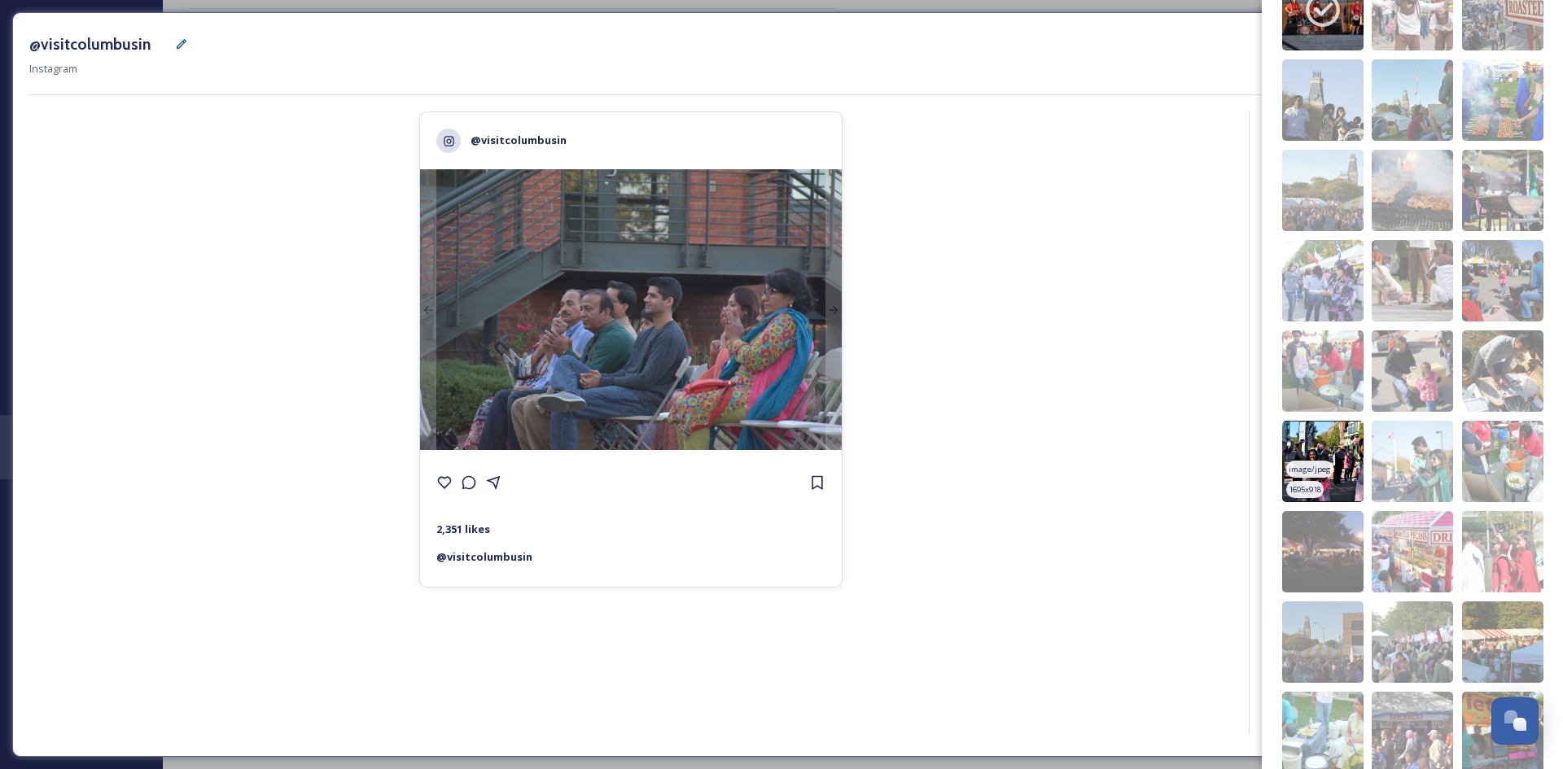
click at [1344, 448] on img at bounding box center [1322, 461] width 81 height 81
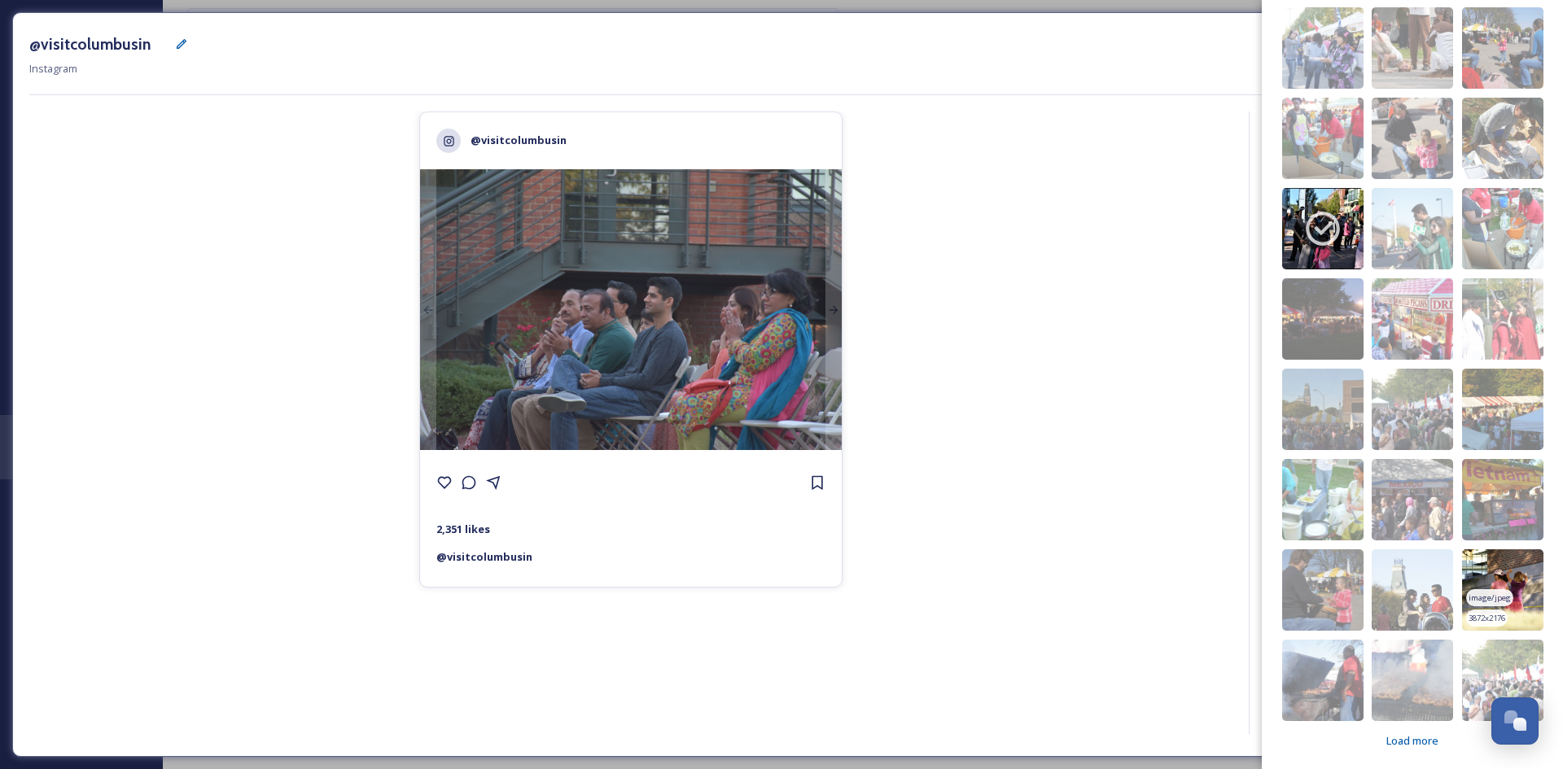
scroll to position [3439, 0]
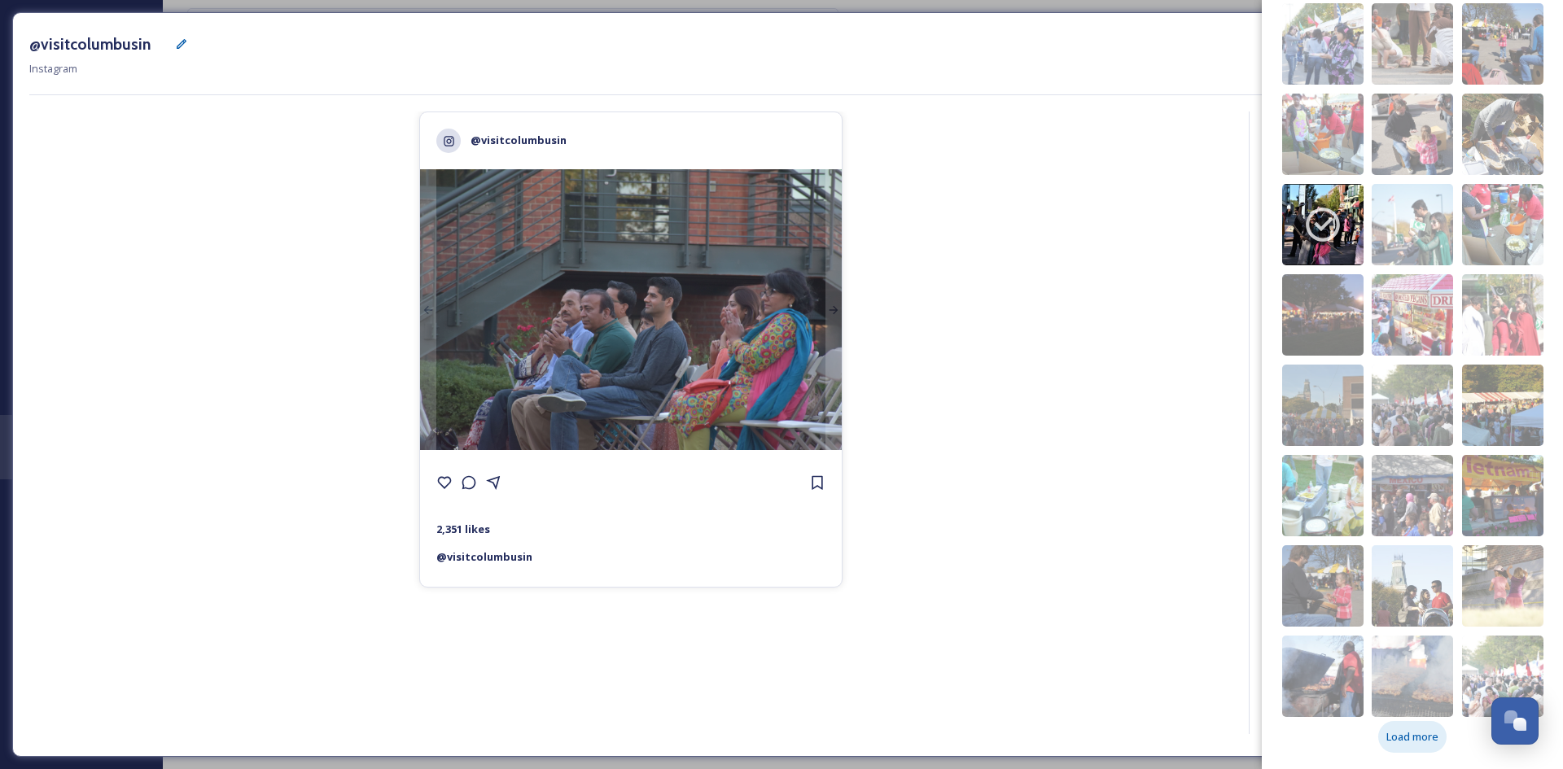
click at [1405, 746] on div "Load more" at bounding box center [1412, 737] width 68 height 32
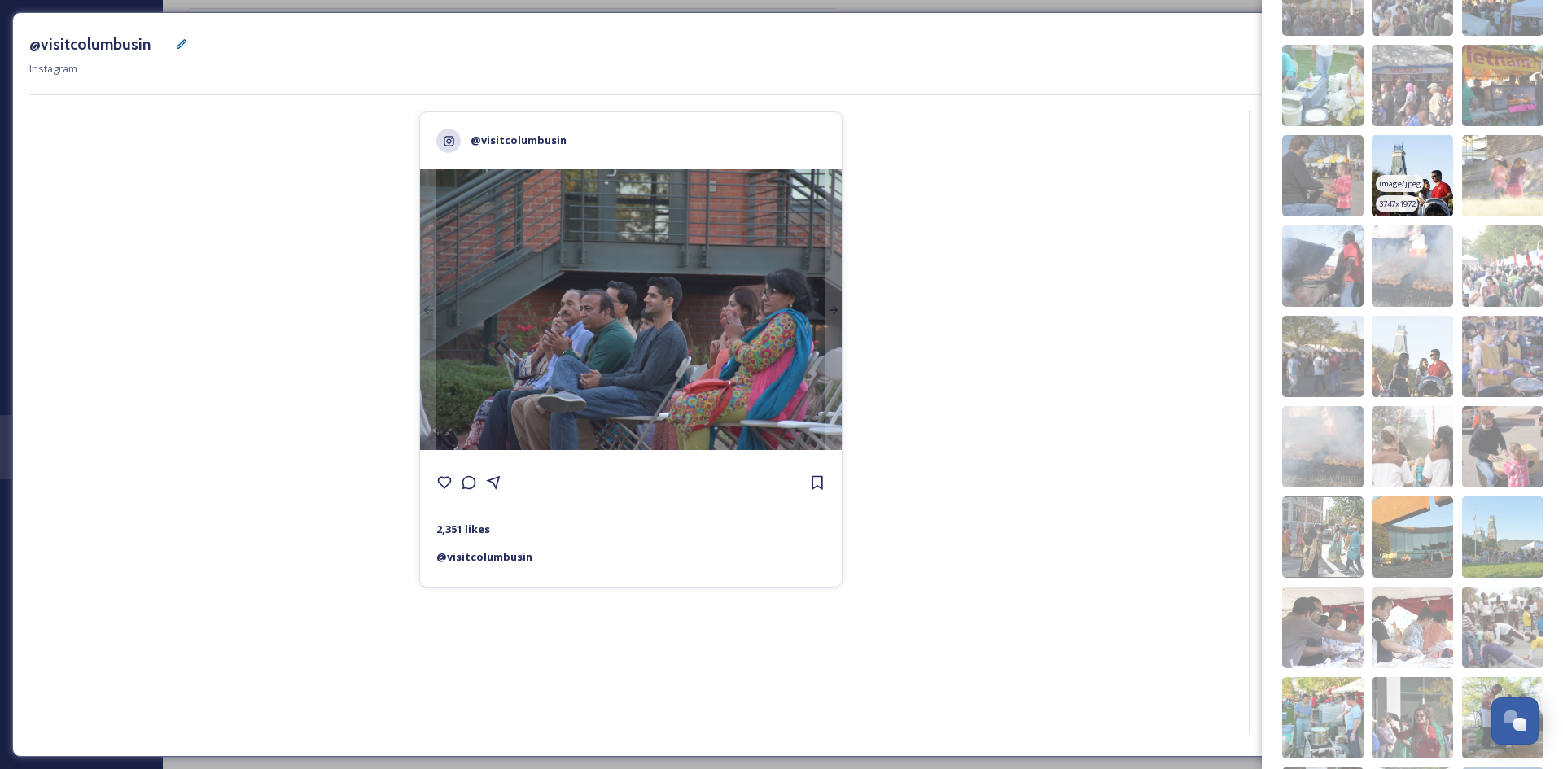
scroll to position [3854, 0]
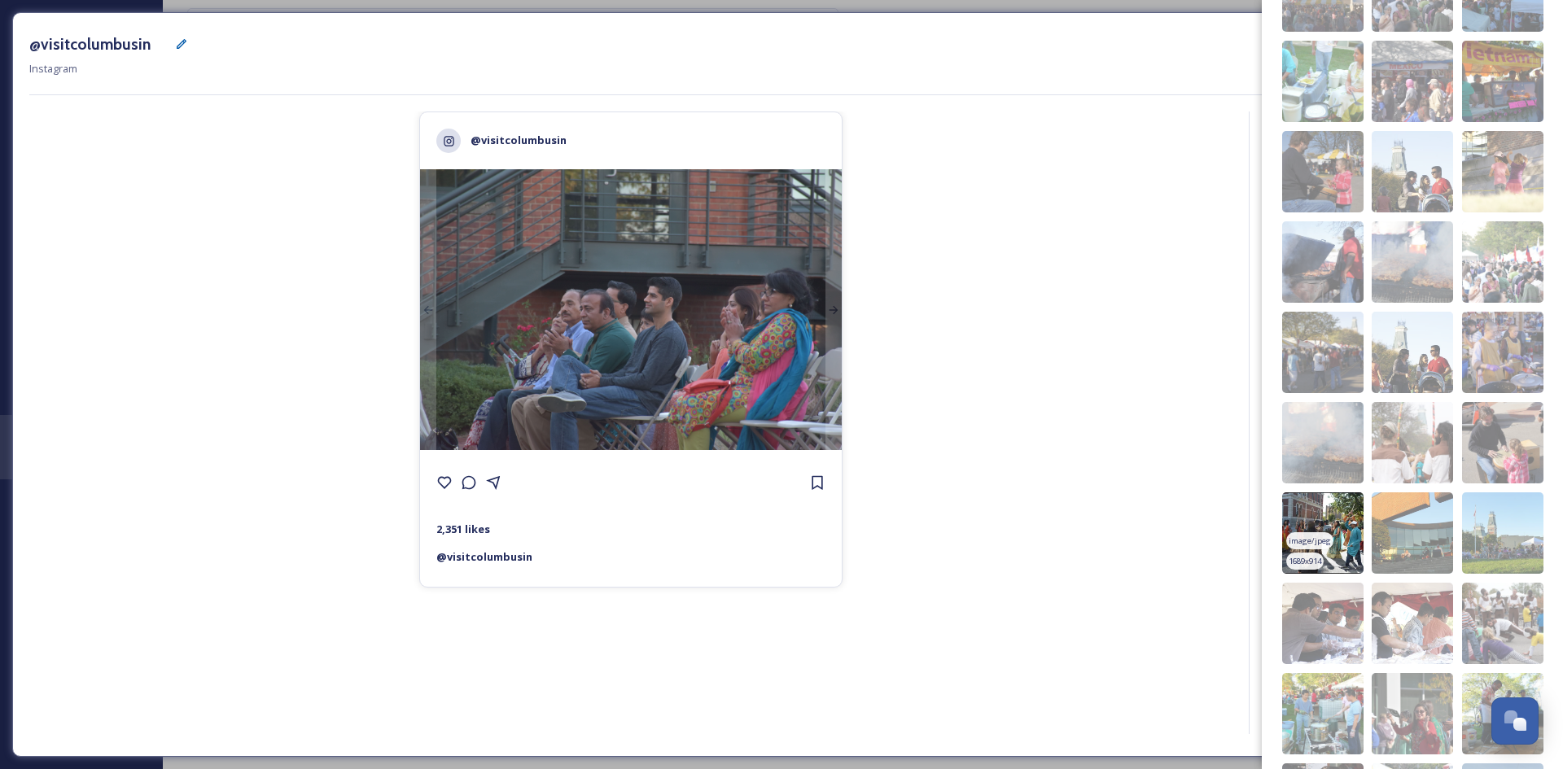
click at [1346, 514] on img at bounding box center [1322, 532] width 81 height 81
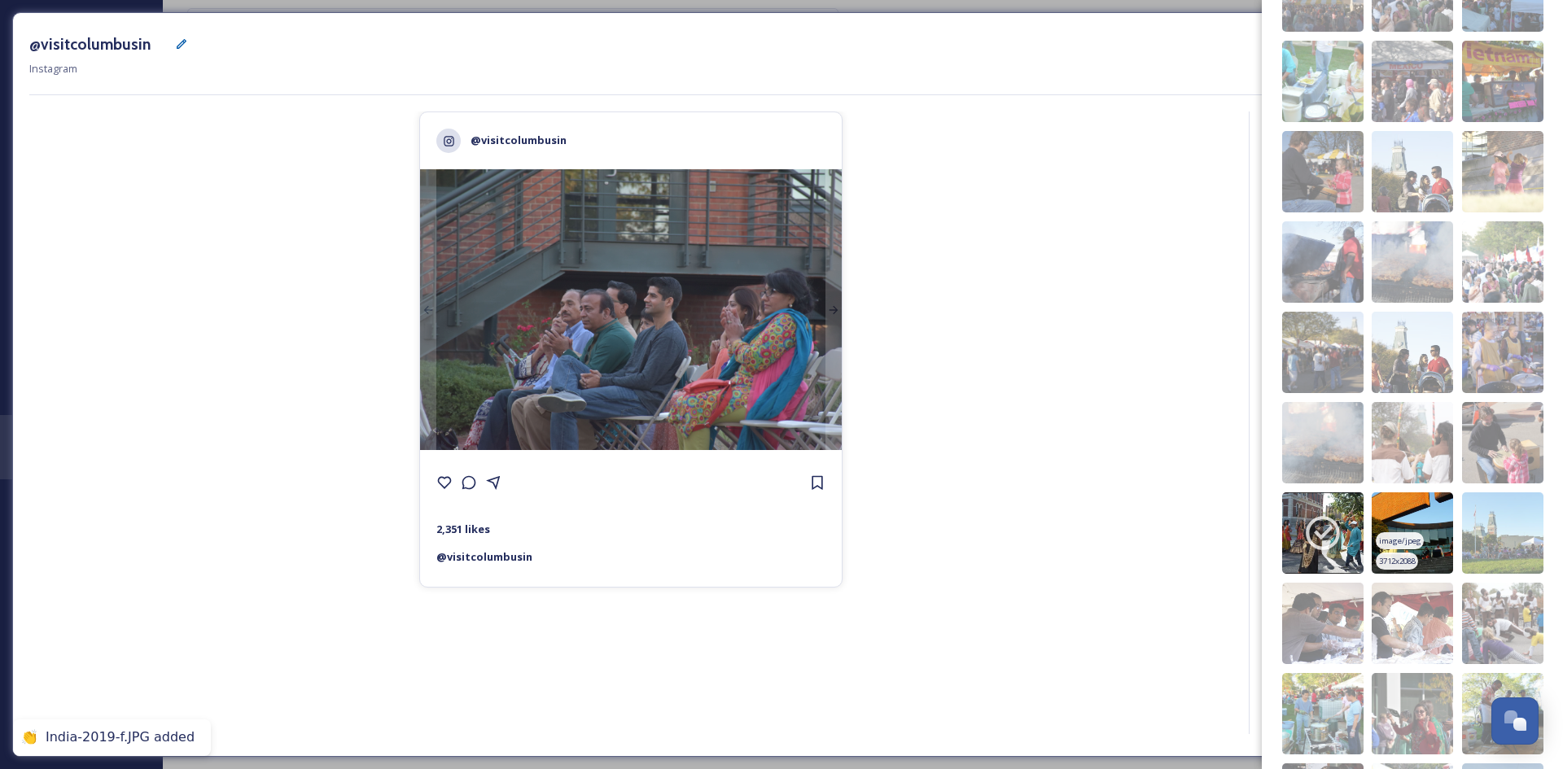
click at [1399, 518] on img at bounding box center [1412, 532] width 81 height 81
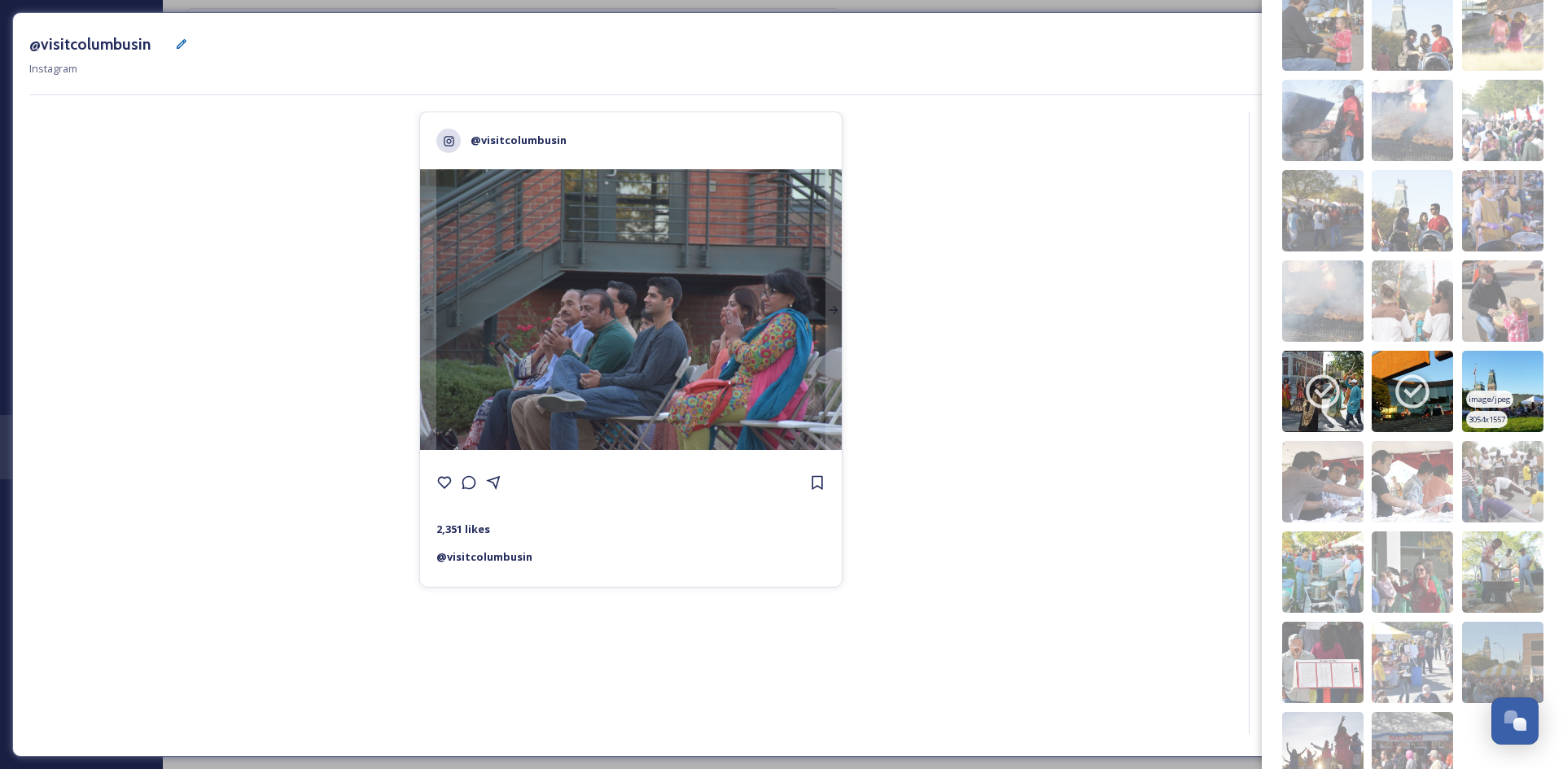
scroll to position [4072, 0]
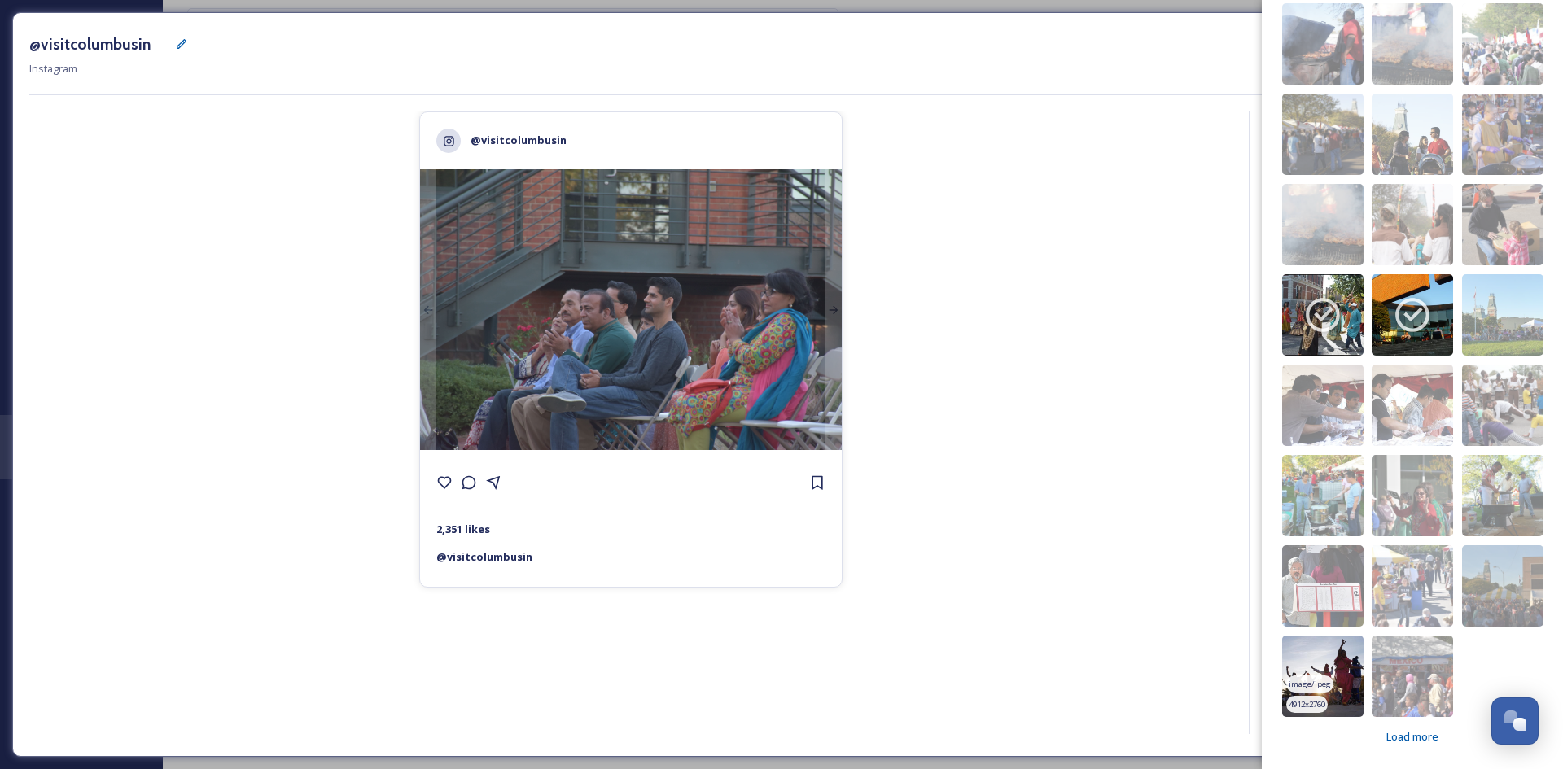
click at [1337, 670] on img at bounding box center [1322, 676] width 81 height 81
click at [830, 315] on icon at bounding box center [833, 310] width 13 height 13
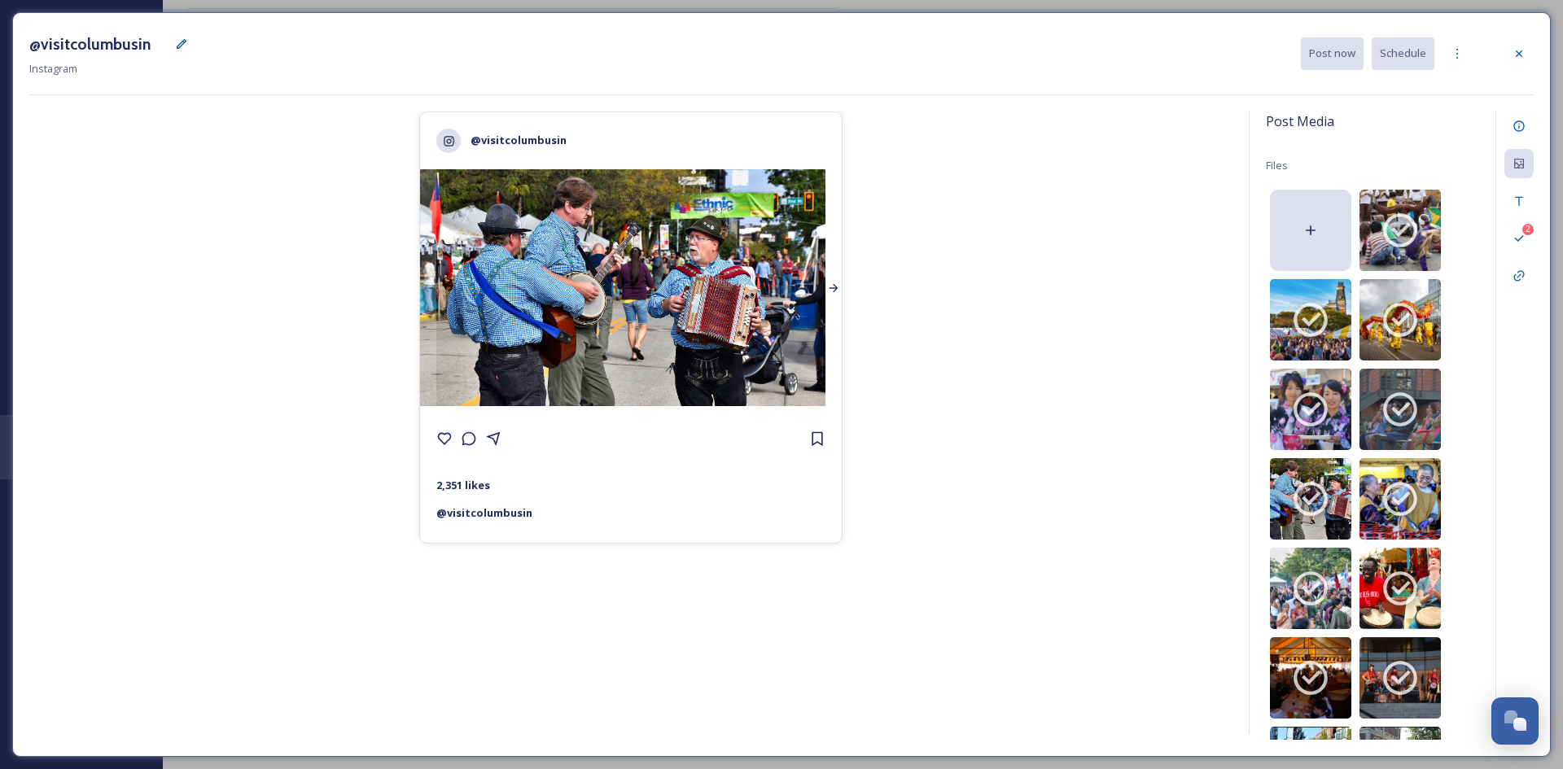
click at [830, 315] on div at bounding box center [833, 287] width 16 height 237
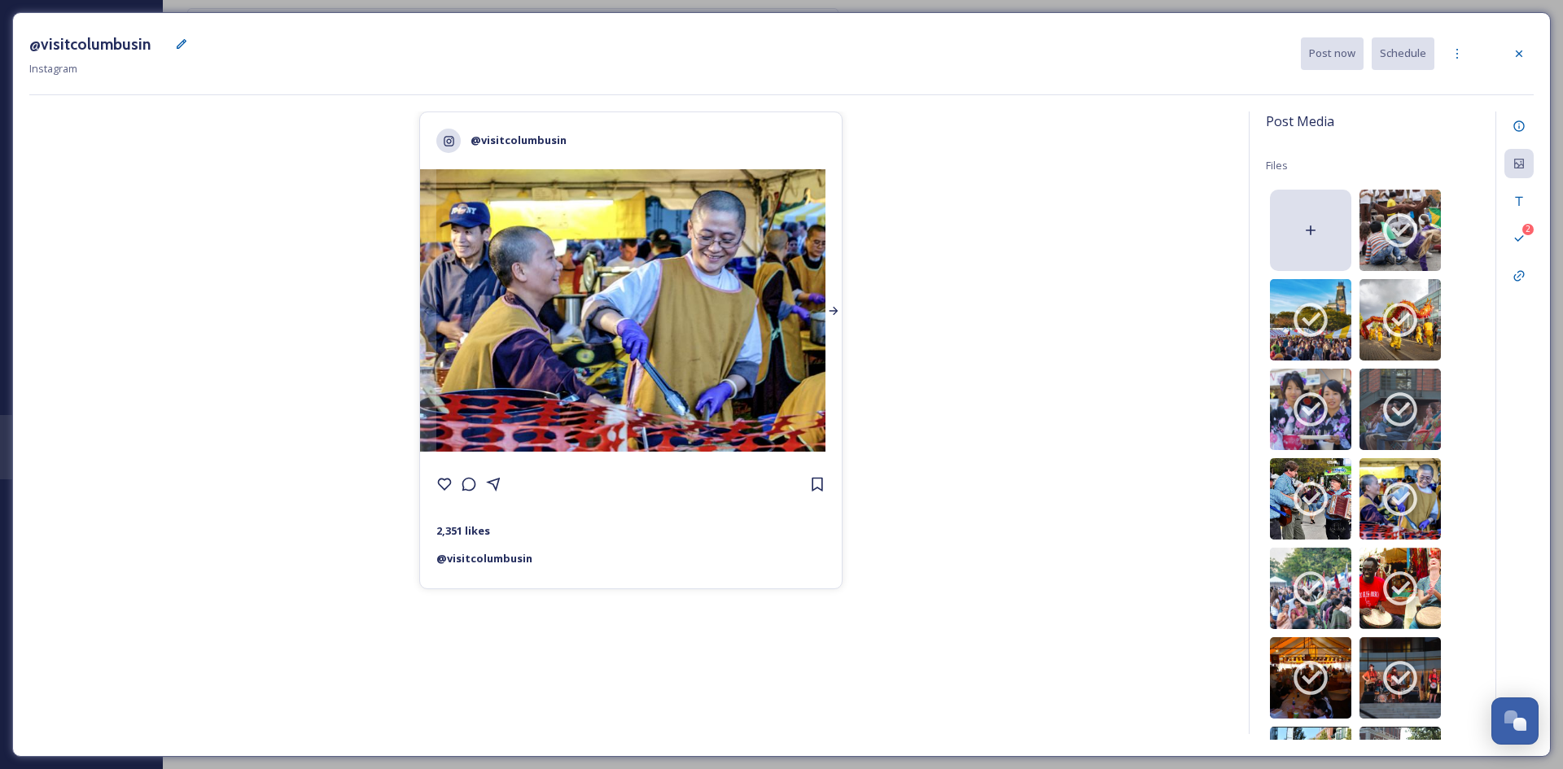
click at [830, 315] on icon at bounding box center [833, 310] width 13 height 13
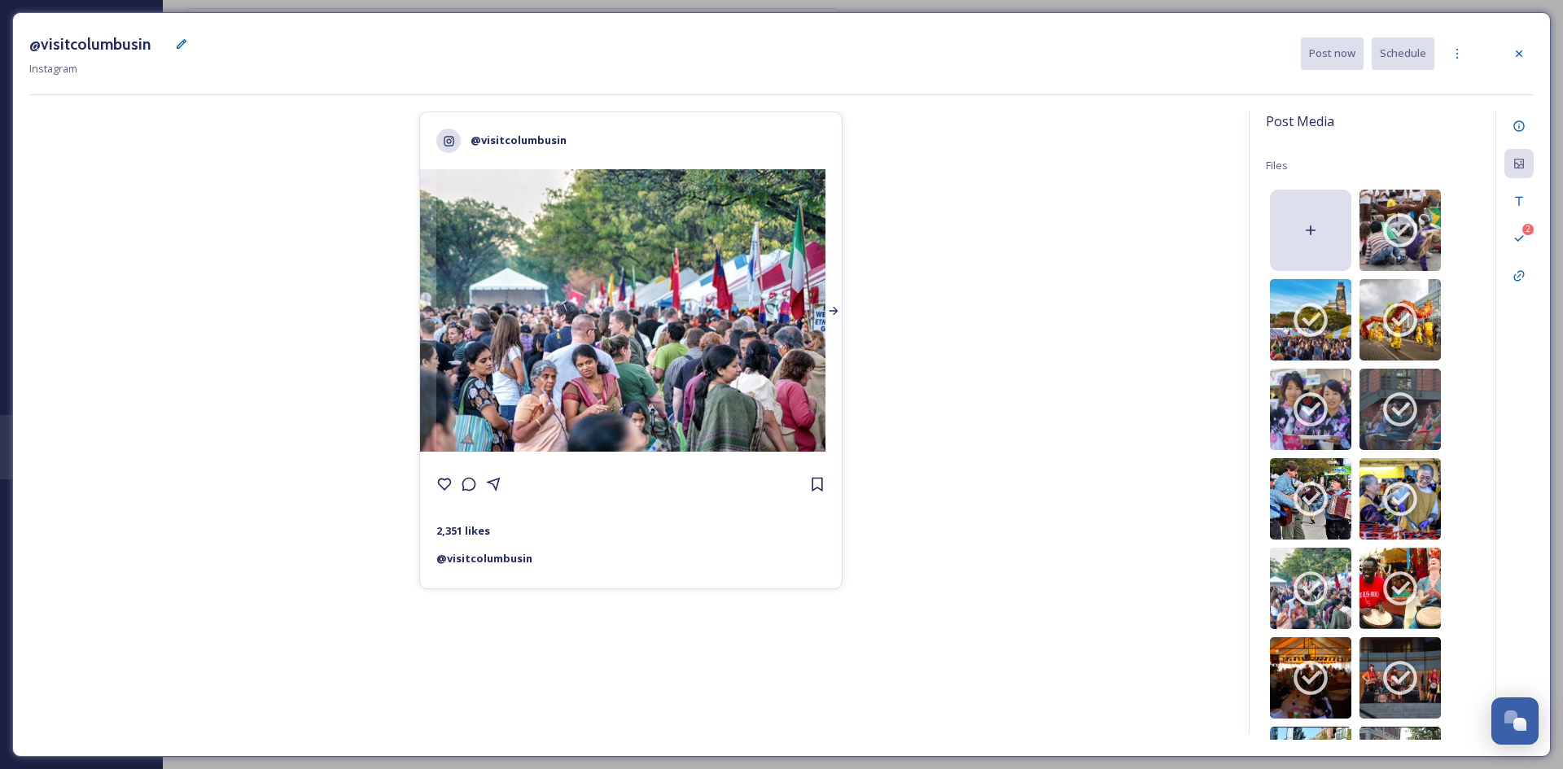
click at [830, 315] on icon at bounding box center [833, 310] width 13 height 13
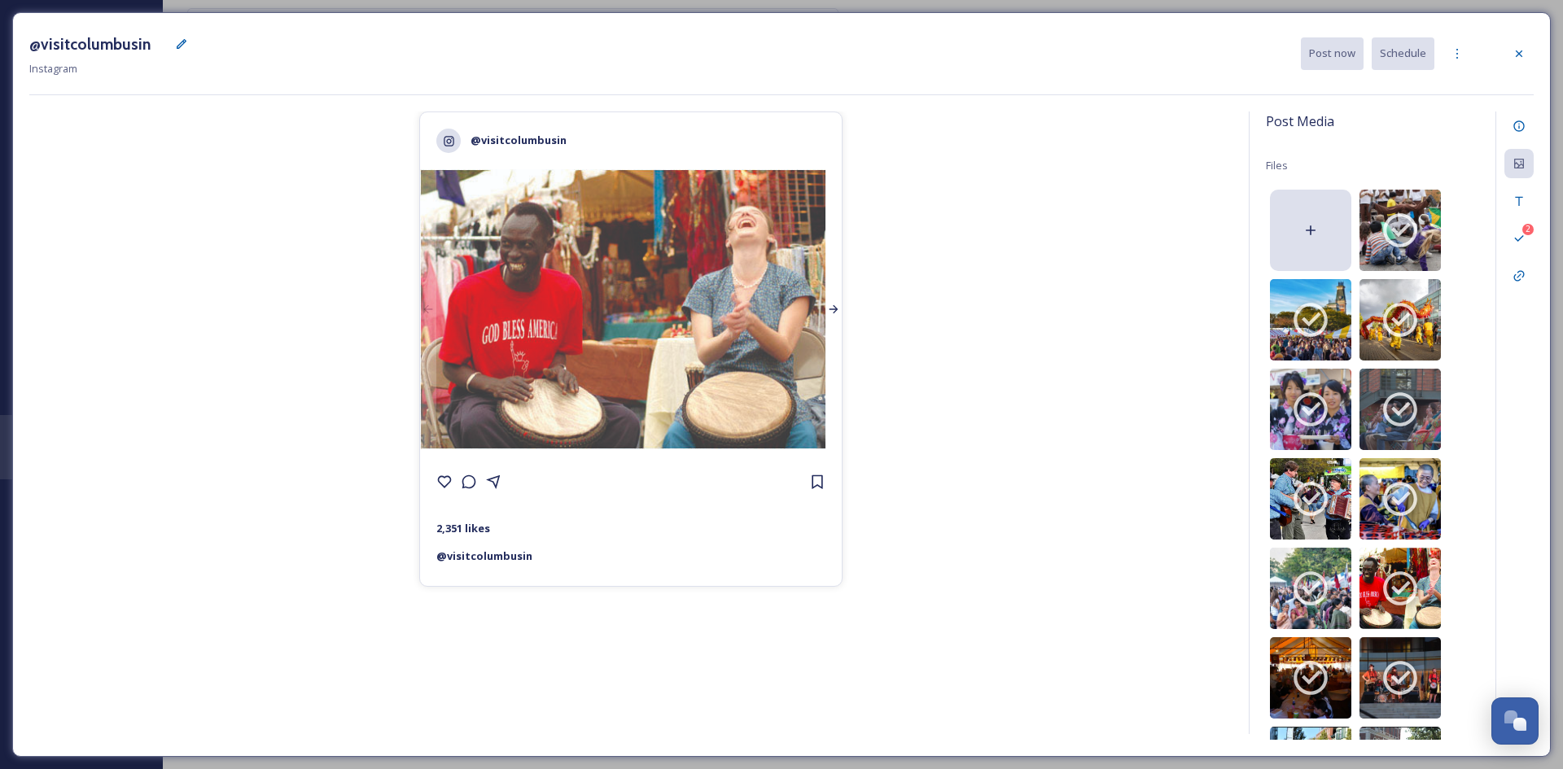
click at [830, 315] on icon at bounding box center [833, 309] width 13 height 13
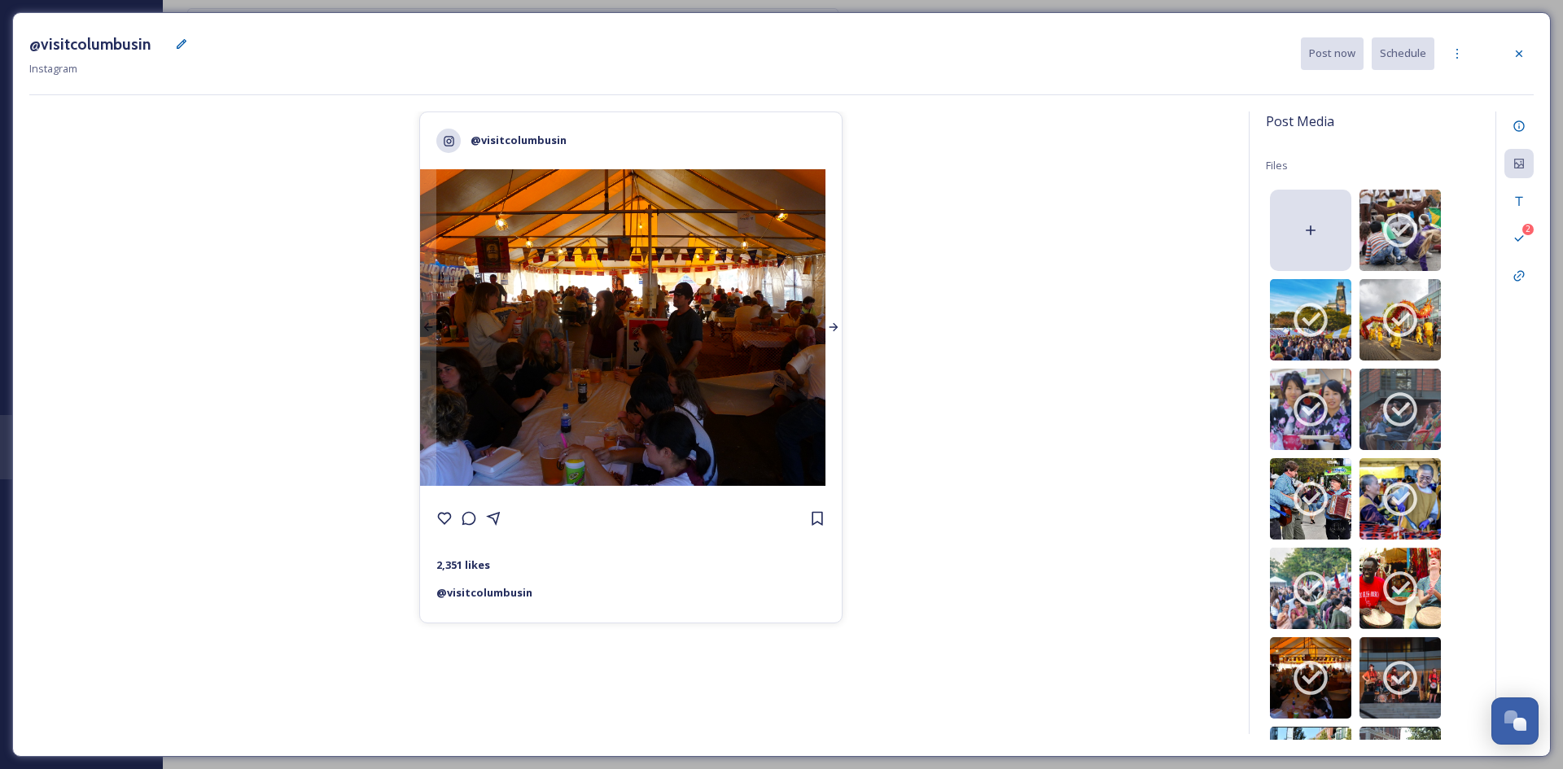
click at [830, 315] on div at bounding box center [833, 327] width 16 height 317
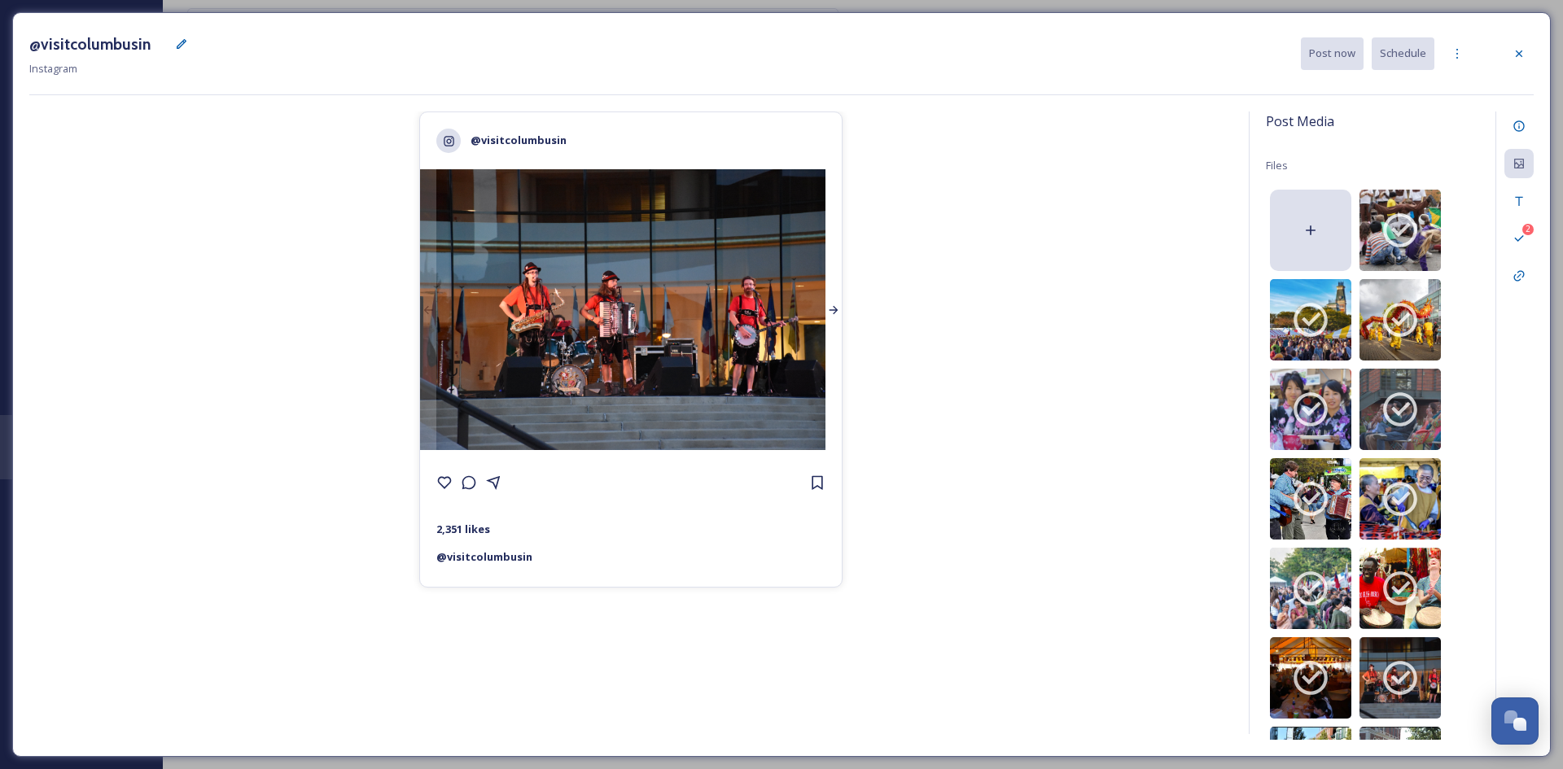
click at [830, 315] on icon at bounding box center [833, 310] width 13 height 13
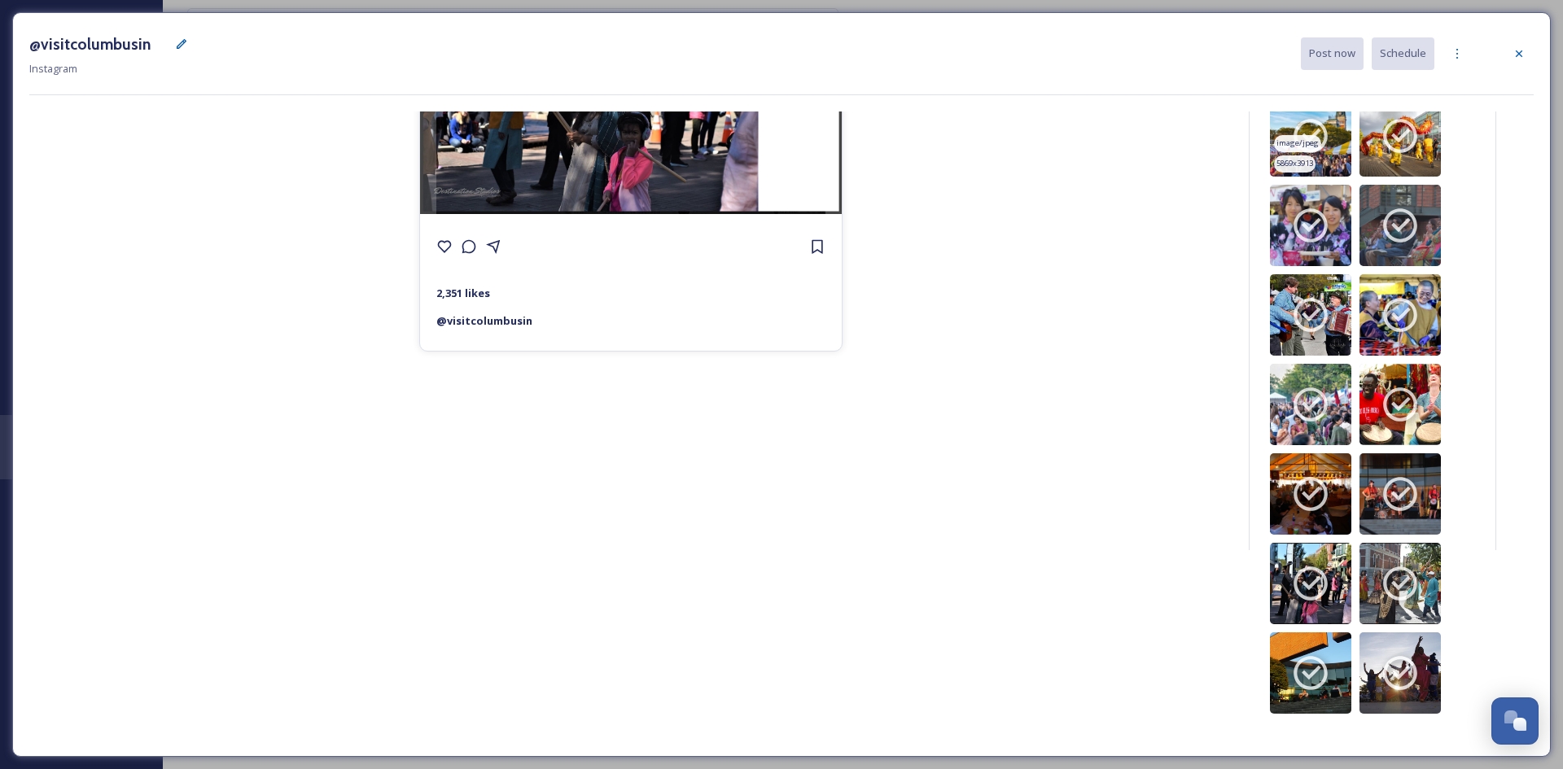
scroll to position [185, 0]
click at [1306, 467] on img at bounding box center [1310, 493] width 81 height 81
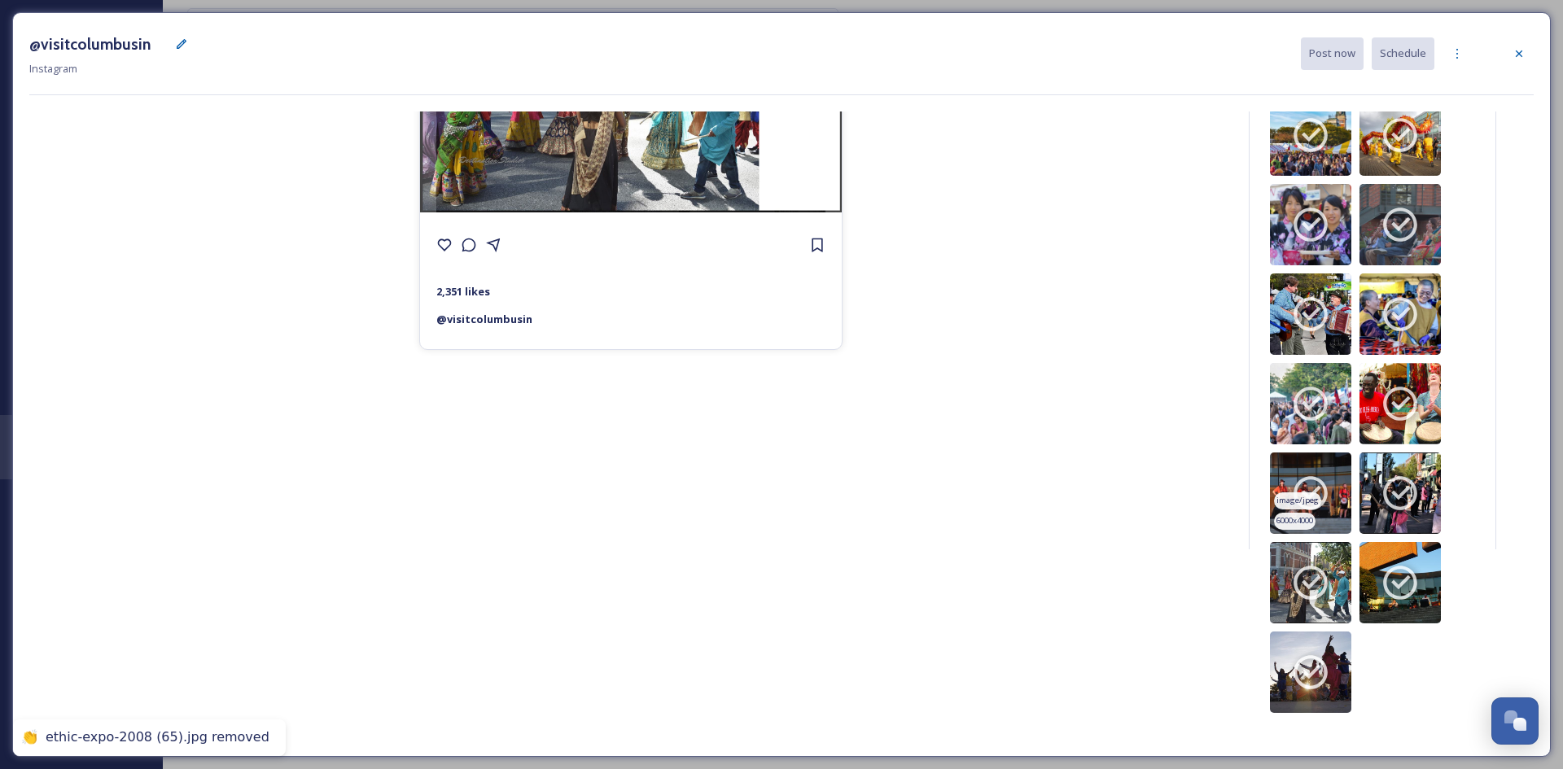
click at [1300, 479] on icon at bounding box center [1311, 493] width 34 height 34
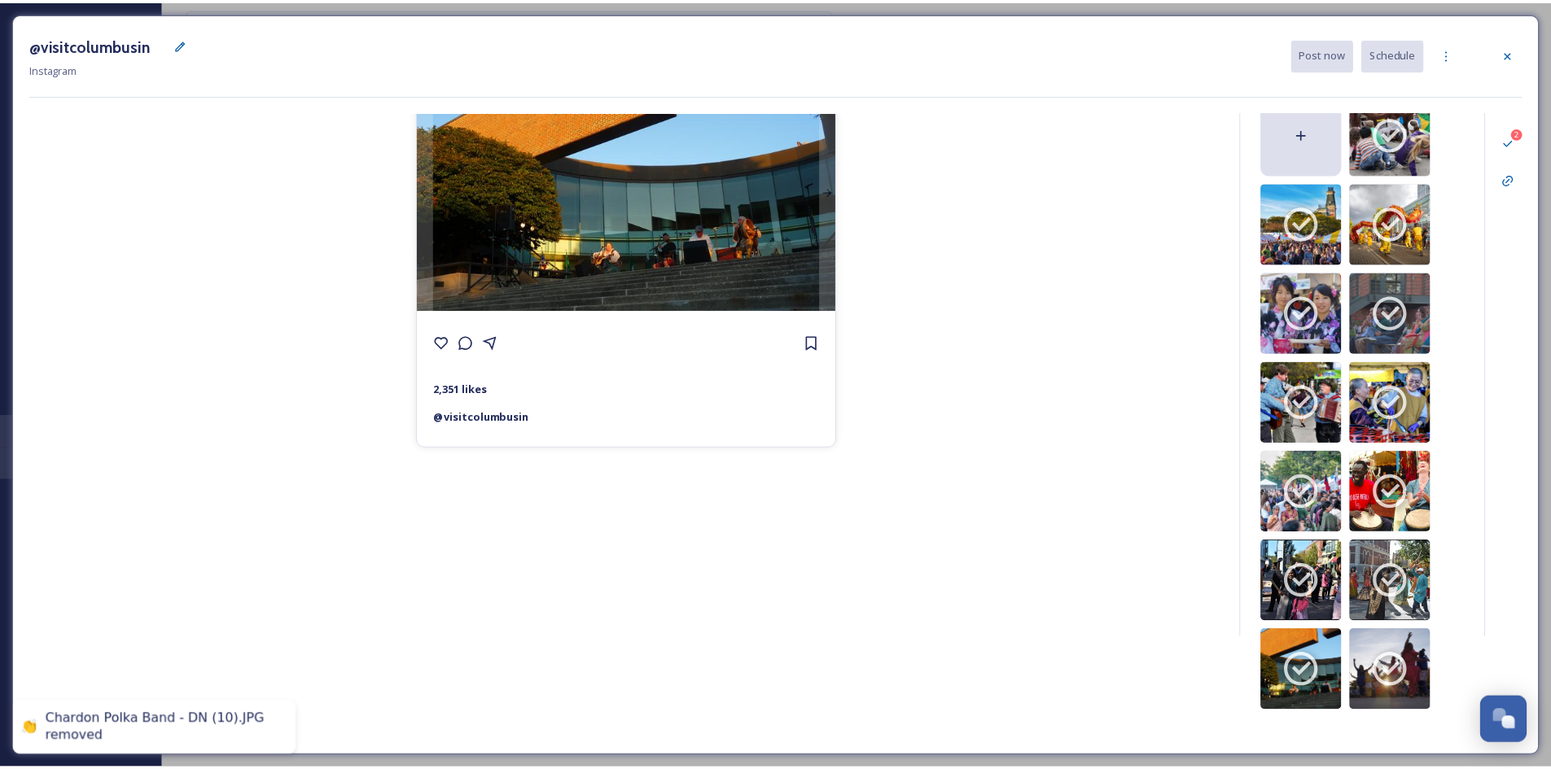
scroll to position [0, 0]
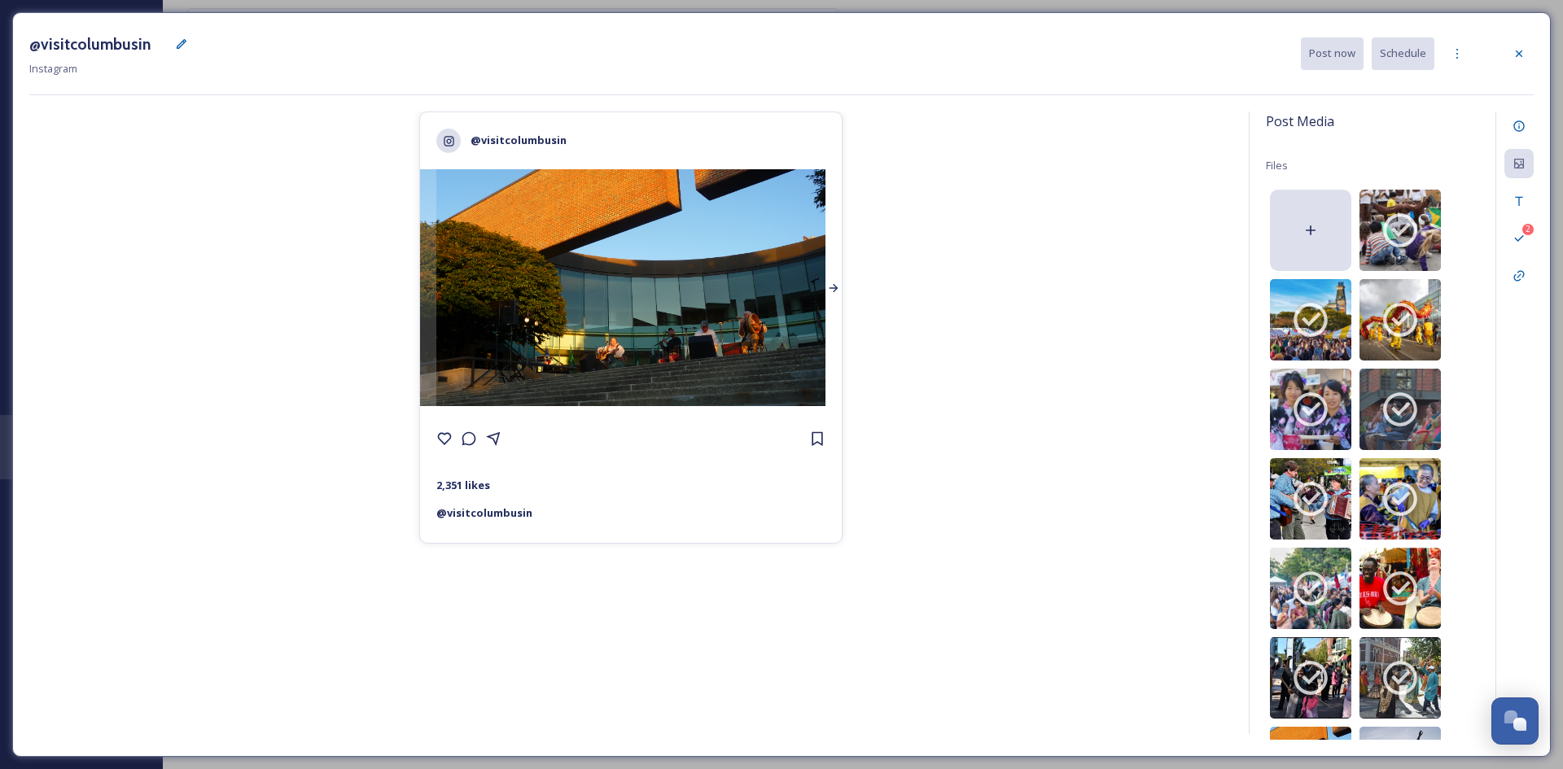
click at [829, 304] on div at bounding box center [833, 287] width 16 height 237
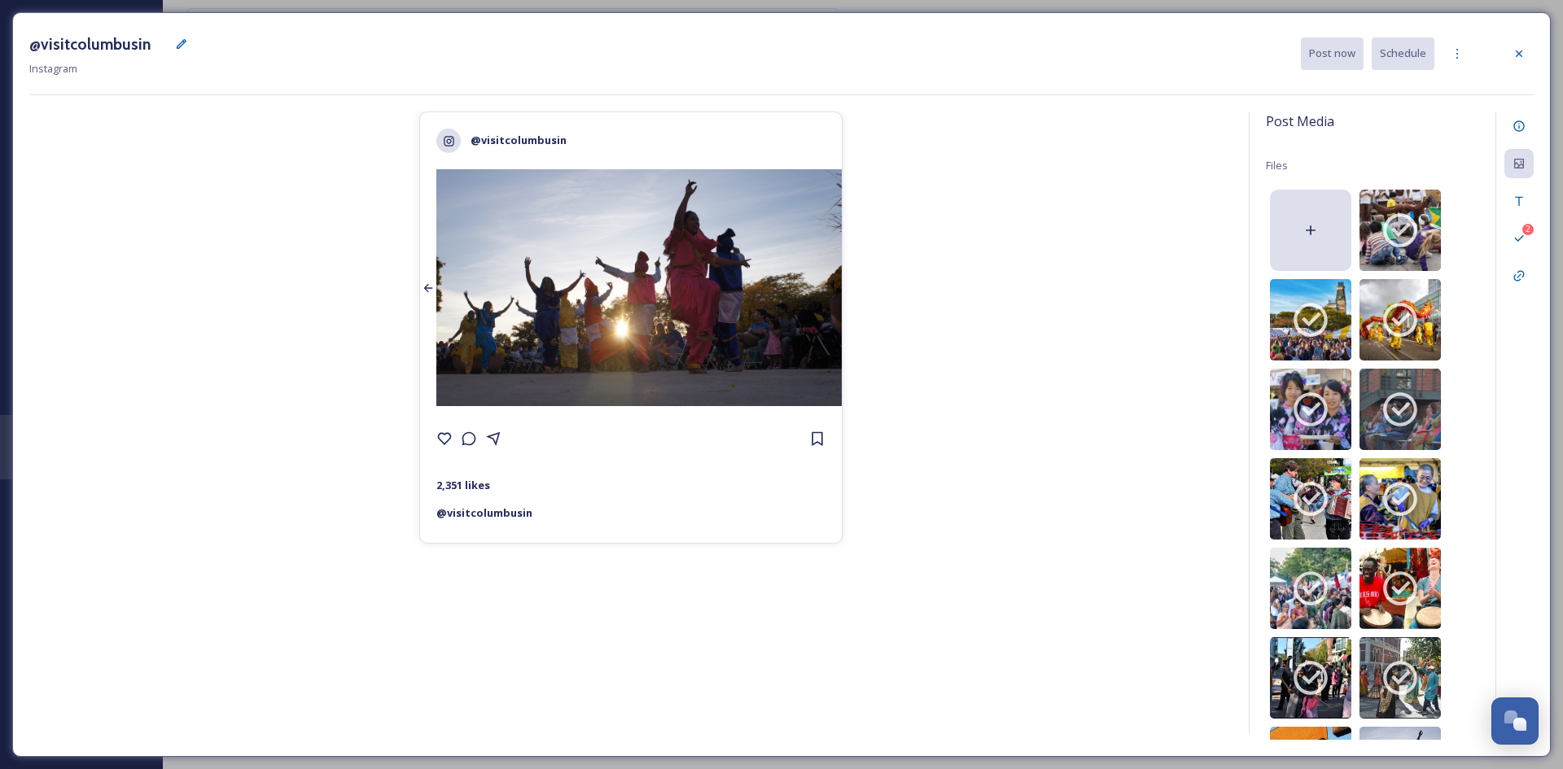
click at [422, 290] on icon at bounding box center [428, 288] width 13 height 13
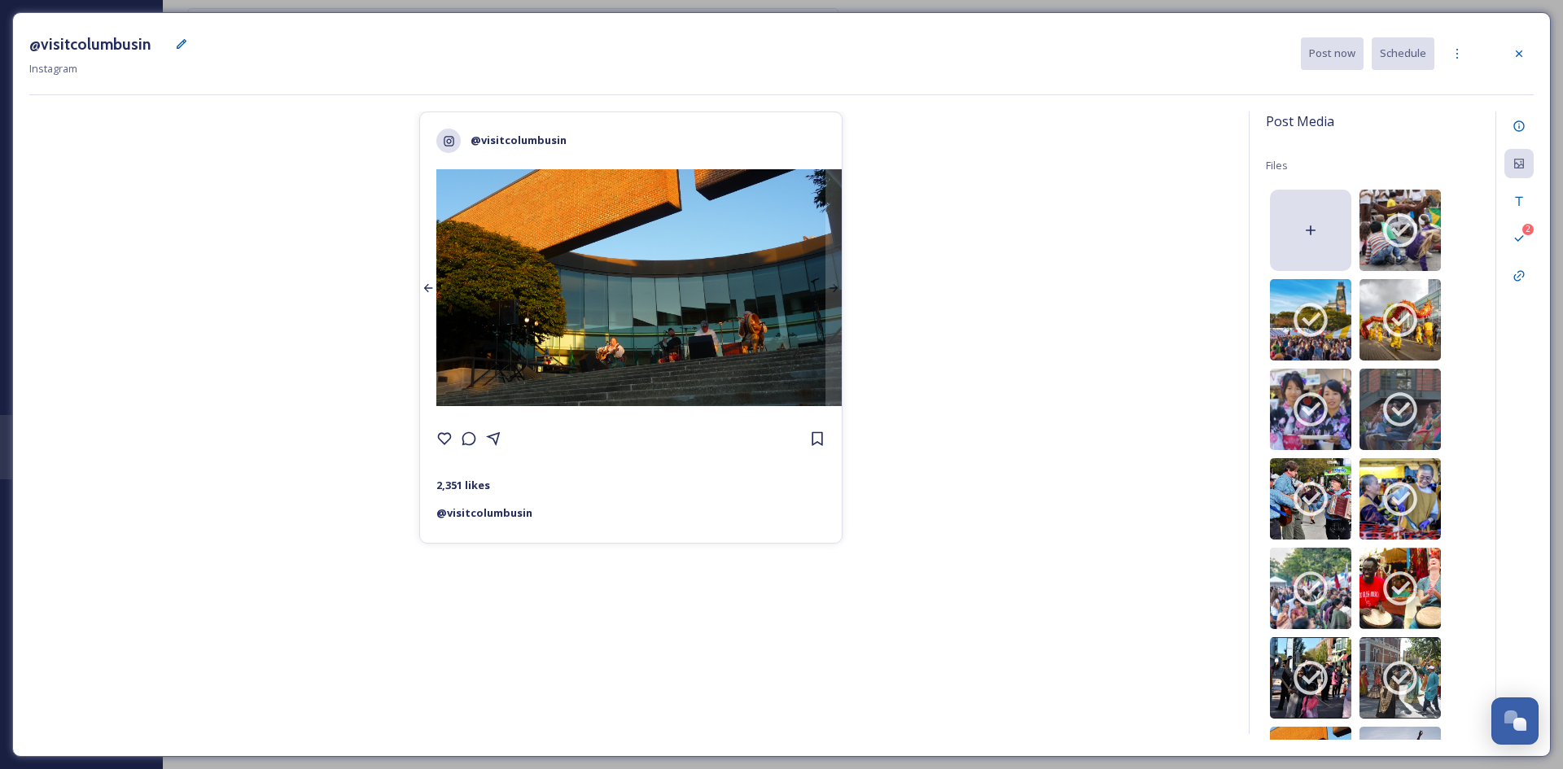
drag, startPoint x: 422, startPoint y: 290, endPoint x: 416, endPoint y: 274, distance: 16.5
click at [420, 274] on div at bounding box center [428, 287] width 16 height 237
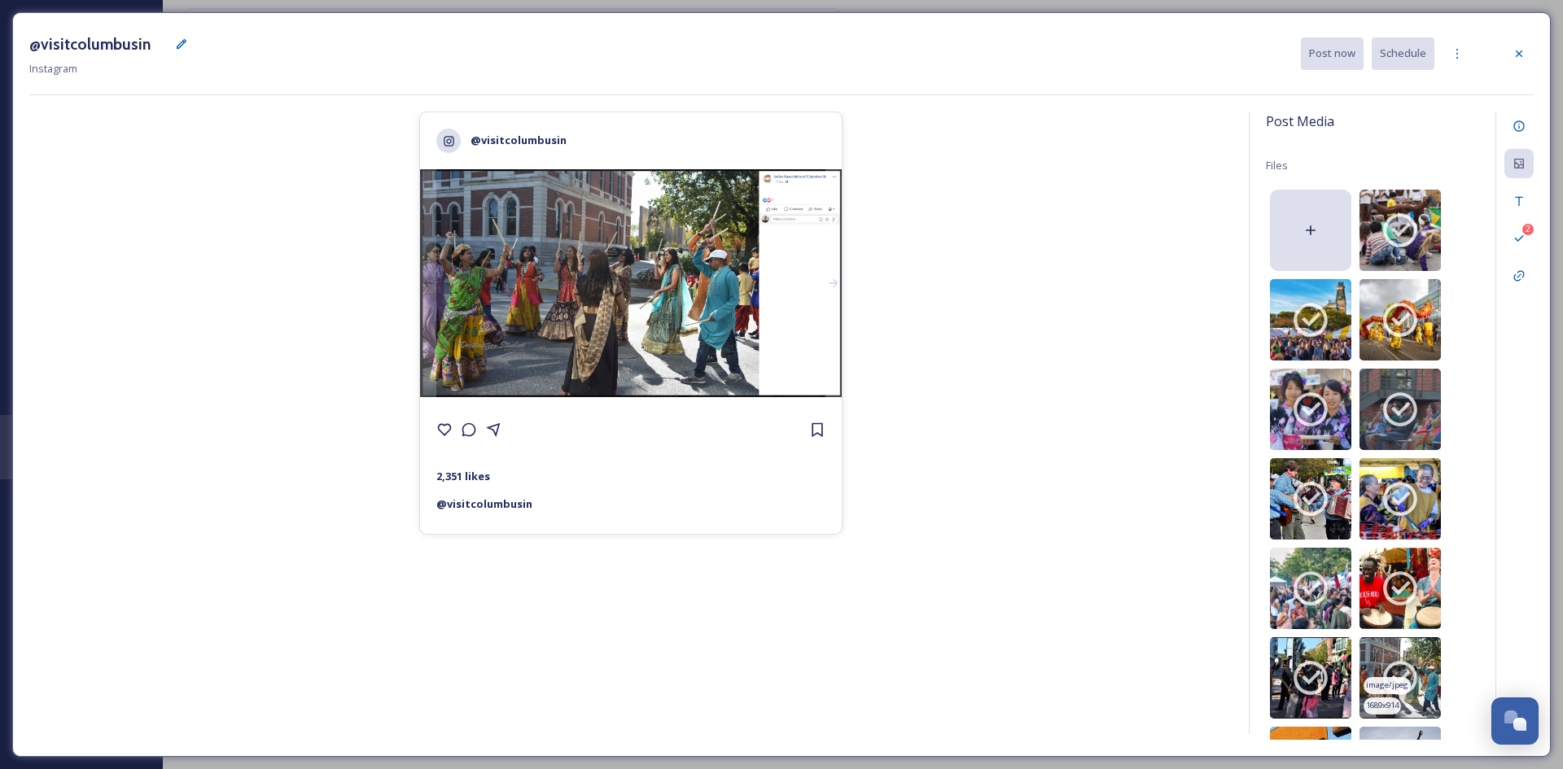
click at [1395, 661] on icon at bounding box center [1400, 678] width 41 height 41
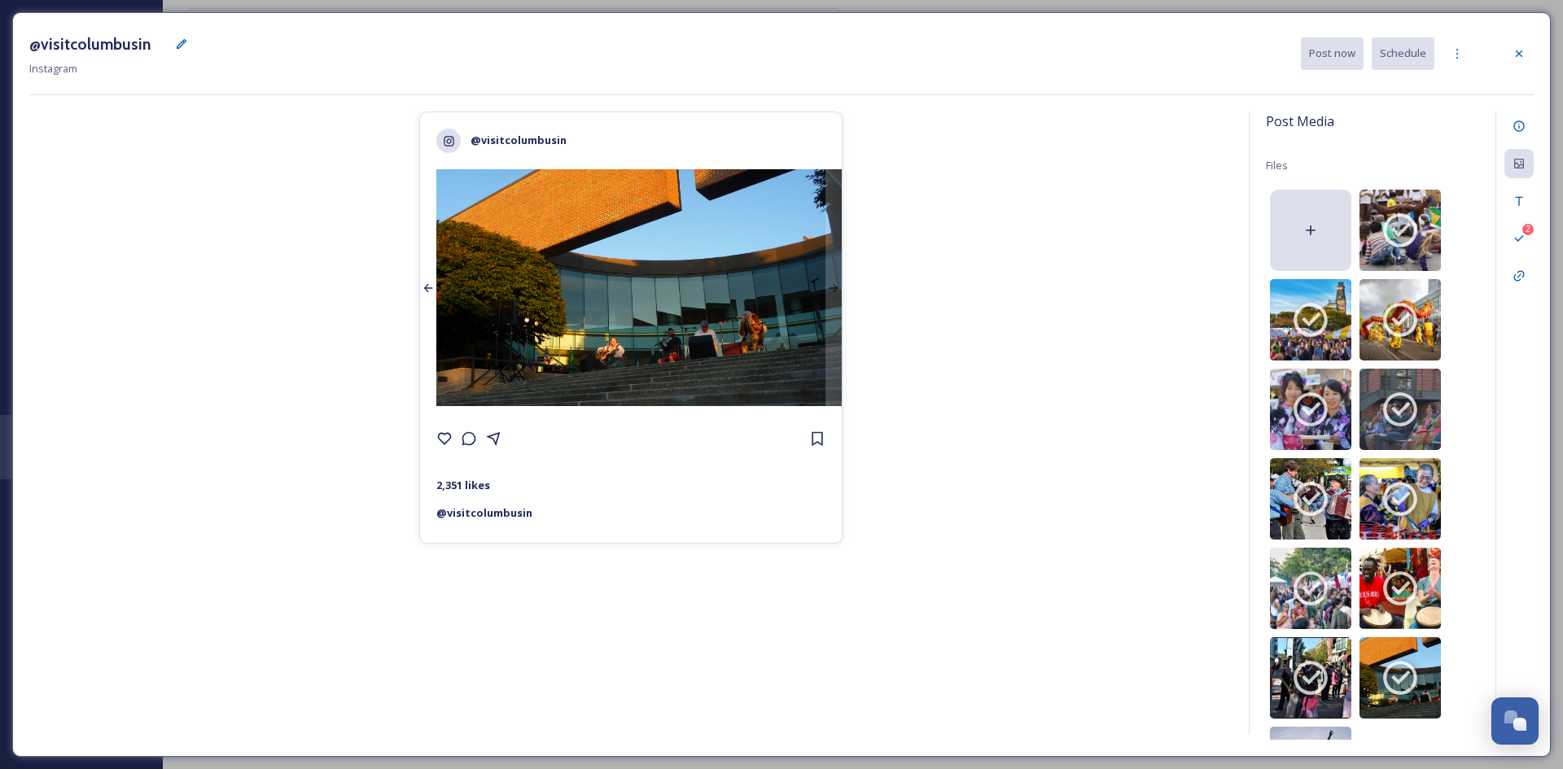
click at [424, 290] on icon at bounding box center [428, 288] width 9 height 8
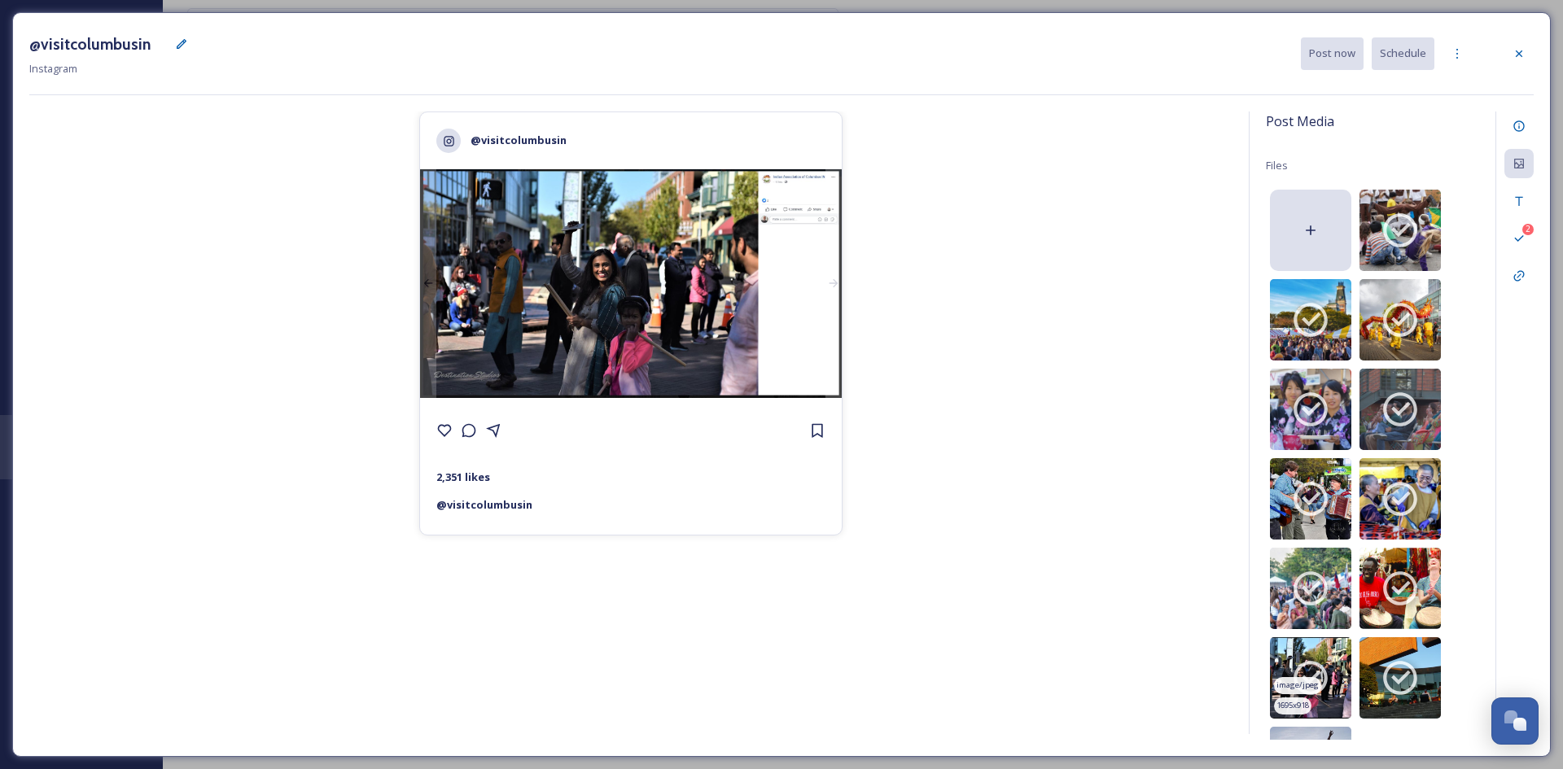
click at [1297, 673] on icon at bounding box center [1310, 678] width 41 height 41
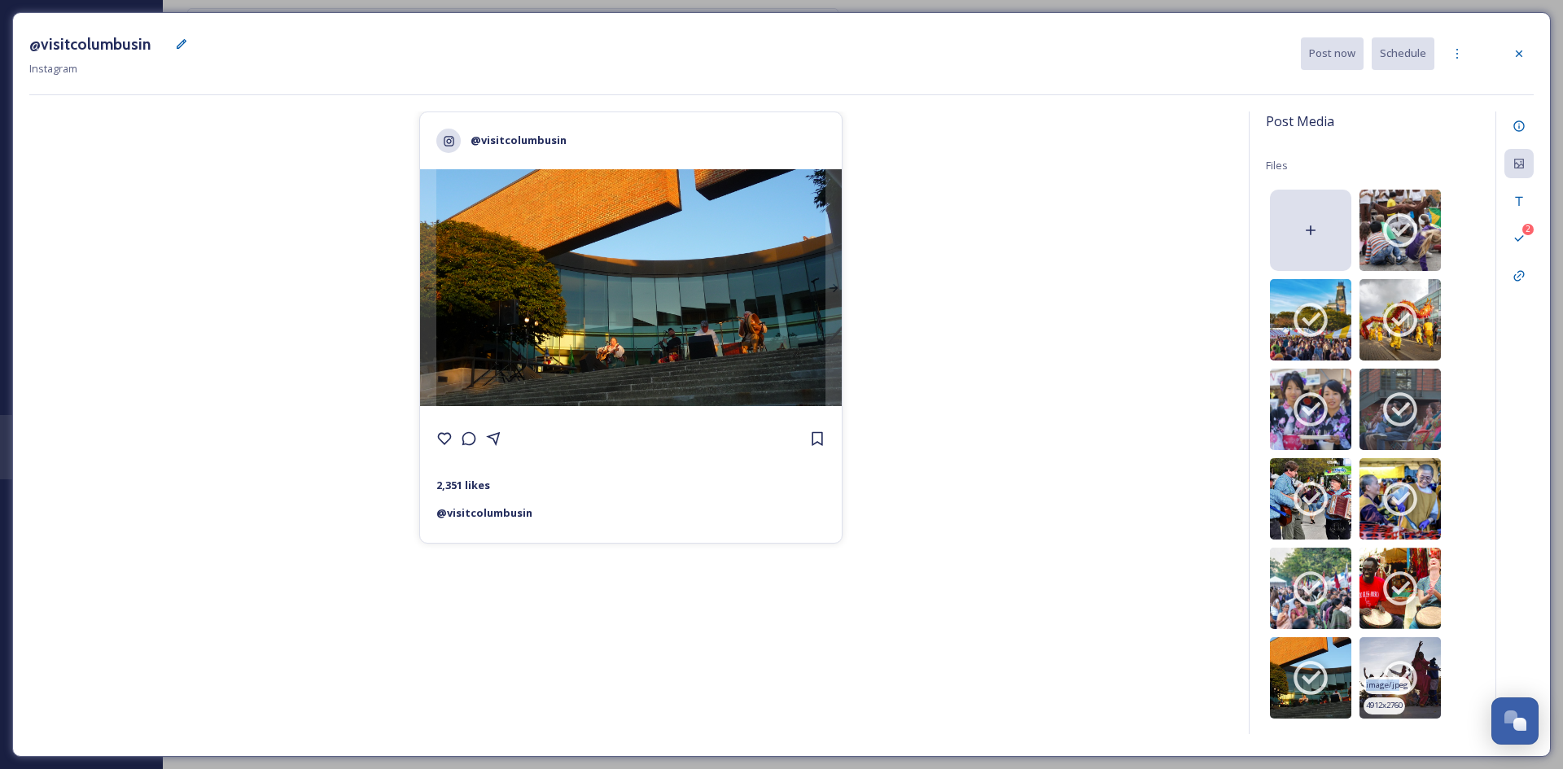
drag, startPoint x: 1400, startPoint y: 684, endPoint x: 1383, endPoint y: 683, distance: 17.1
click at [1383, 683] on div "image/jpeg 4912 x 2760" at bounding box center [1399, 677] width 81 height 81
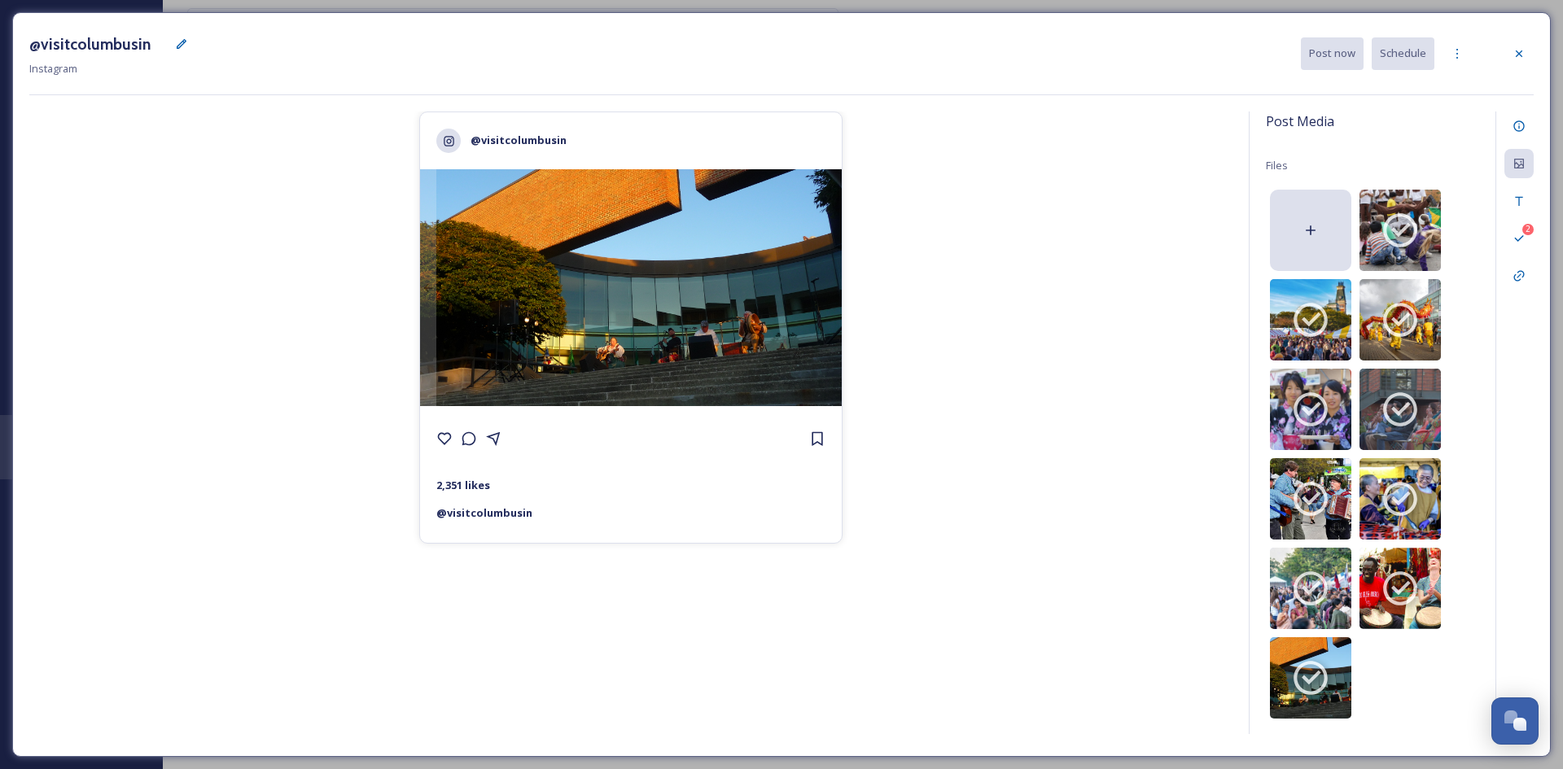
click at [1464, 542] on div "image/jpeg 1332 x 888 image/jpeg 5869 x 3913 image/jpeg 3200 x 2560 image/jpeg …" at bounding box center [1376, 454] width 221 height 537
click at [180, 45] on icon at bounding box center [181, 43] width 13 height 13
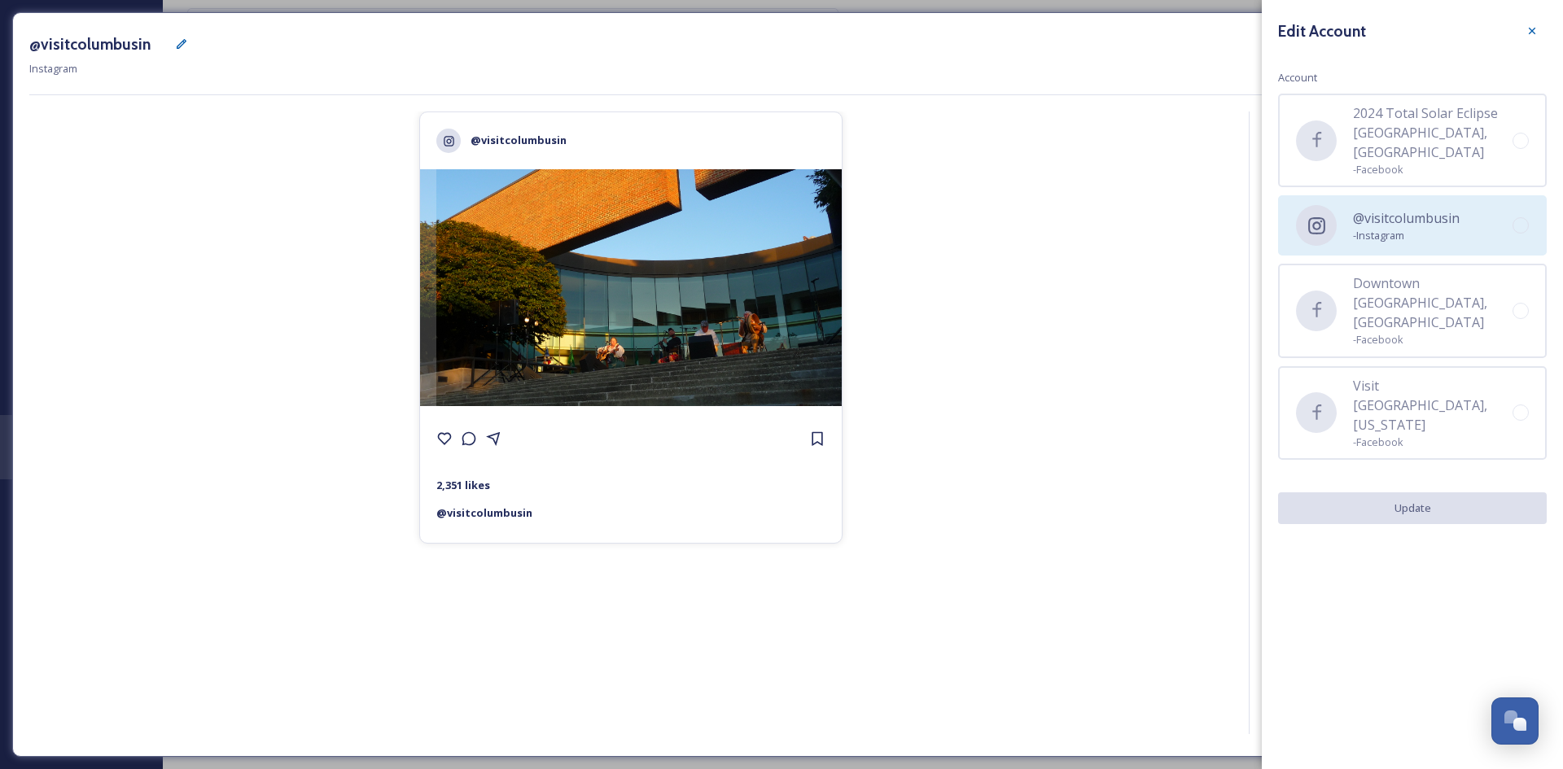
click at [1457, 229] on div "@visitcolumbusin - Instagram" at bounding box center [1412, 225] width 269 height 60
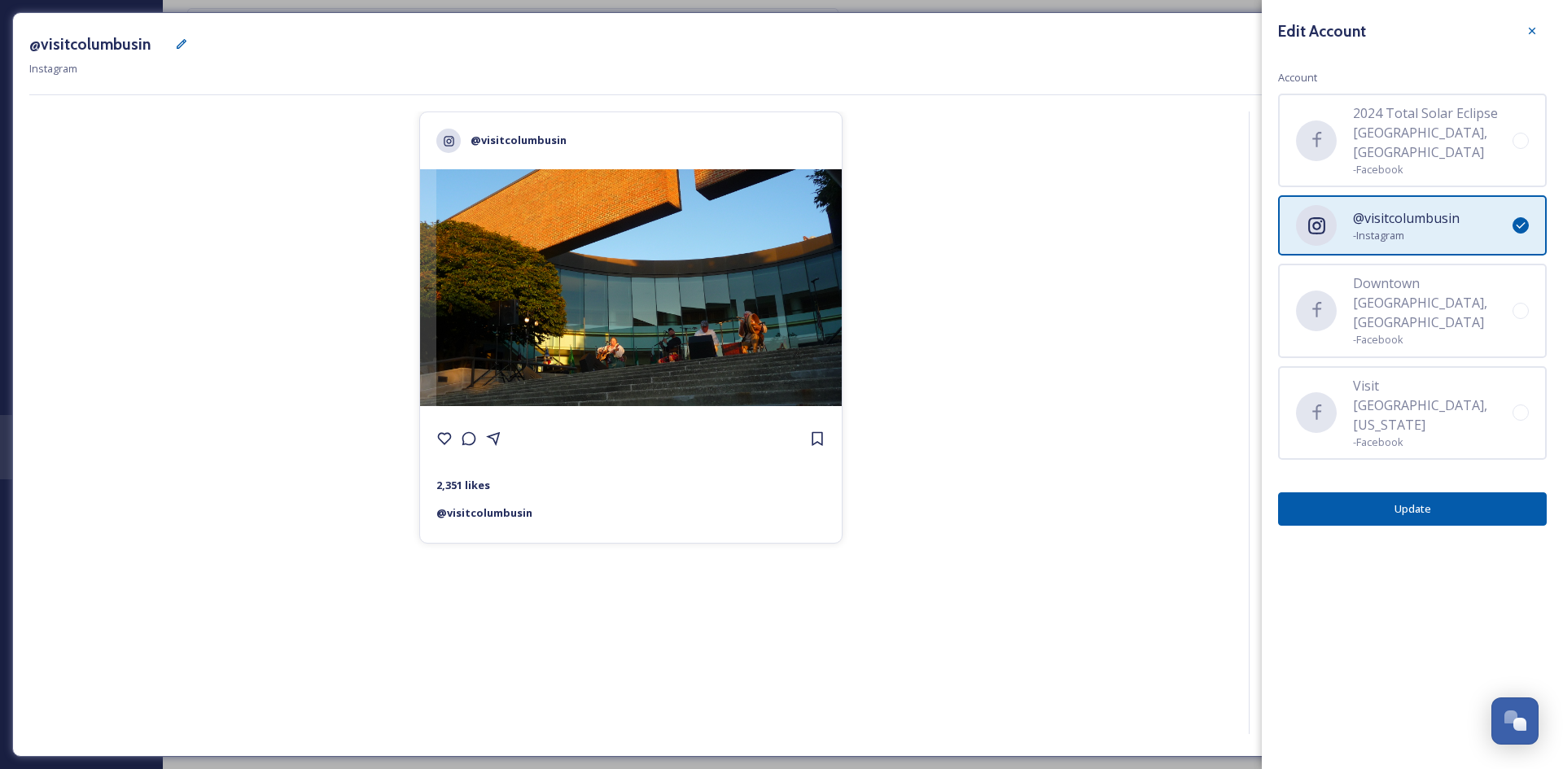
click at [1504, 492] on button "Update" at bounding box center [1412, 508] width 269 height 33
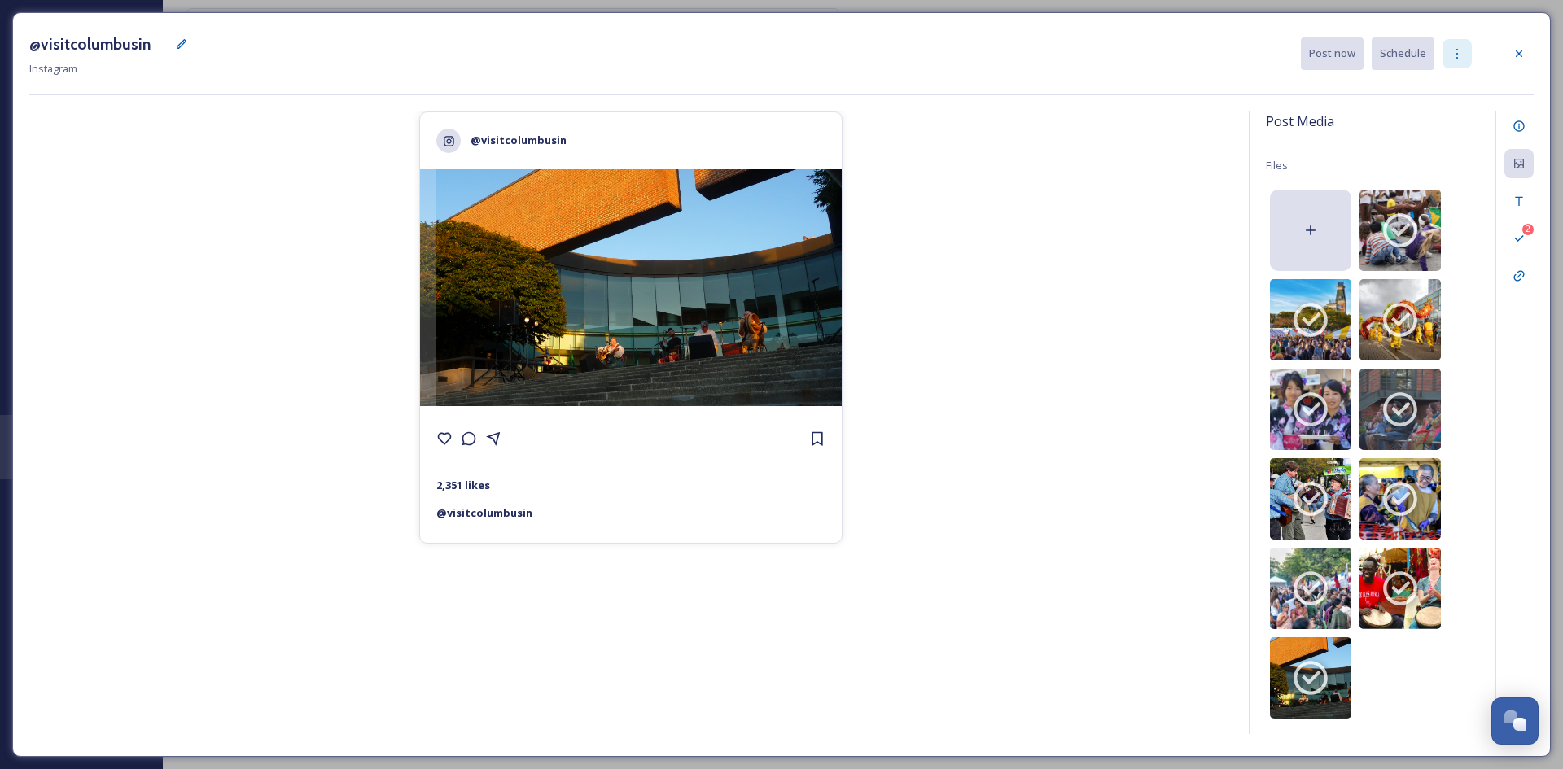
click at [1452, 63] on div at bounding box center [1456, 53] width 29 height 29
click at [1170, 251] on div "@visitcolumbusin 2,351 likes @ visitcolumbusin" at bounding box center [630, 426] width 1203 height 628
click at [1380, 212] on icon at bounding box center [1400, 230] width 41 height 41
click at [821, 317] on img at bounding box center [631, 287] width 422 height 237
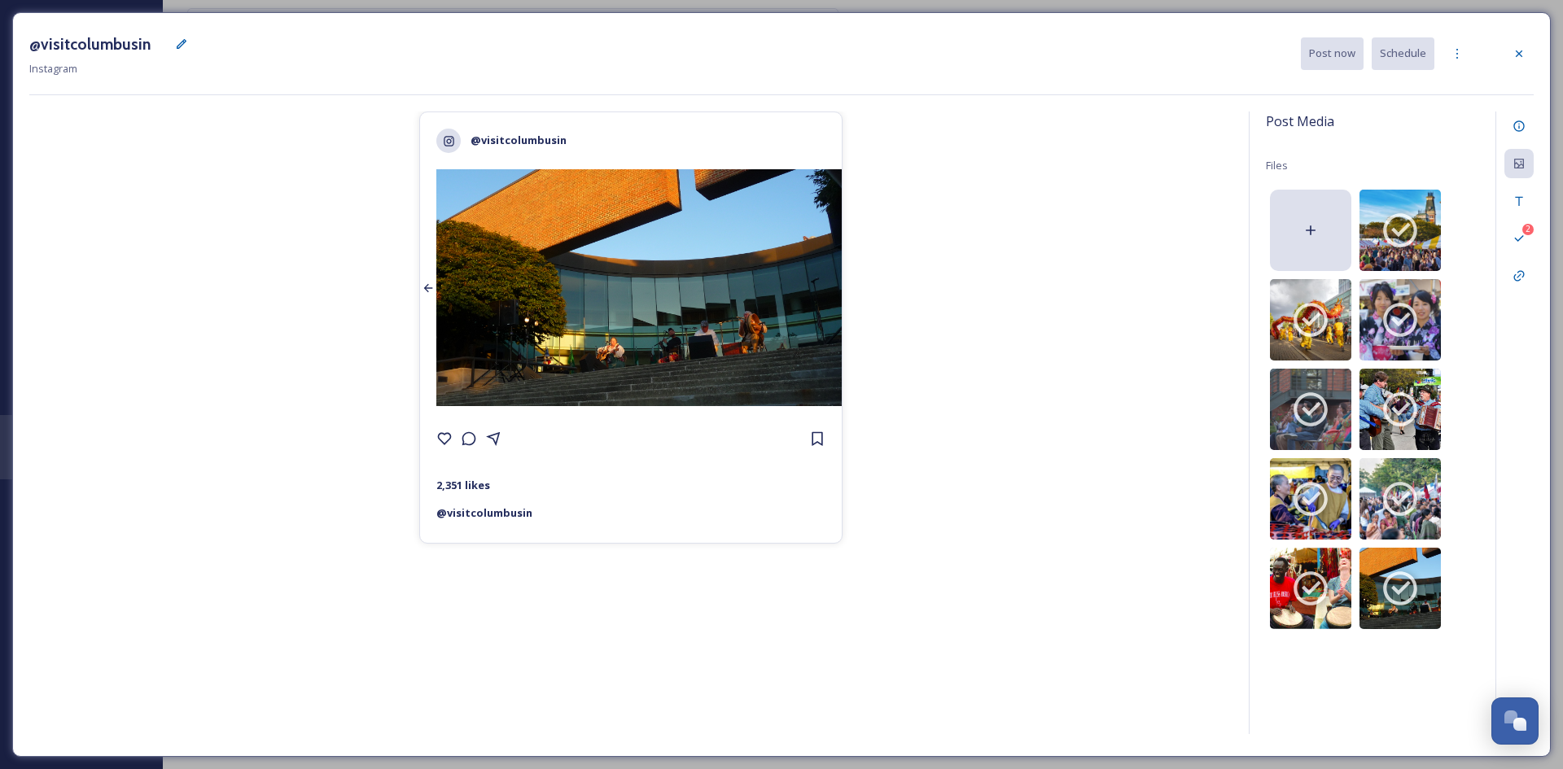
click at [425, 297] on div at bounding box center [428, 287] width 16 height 237
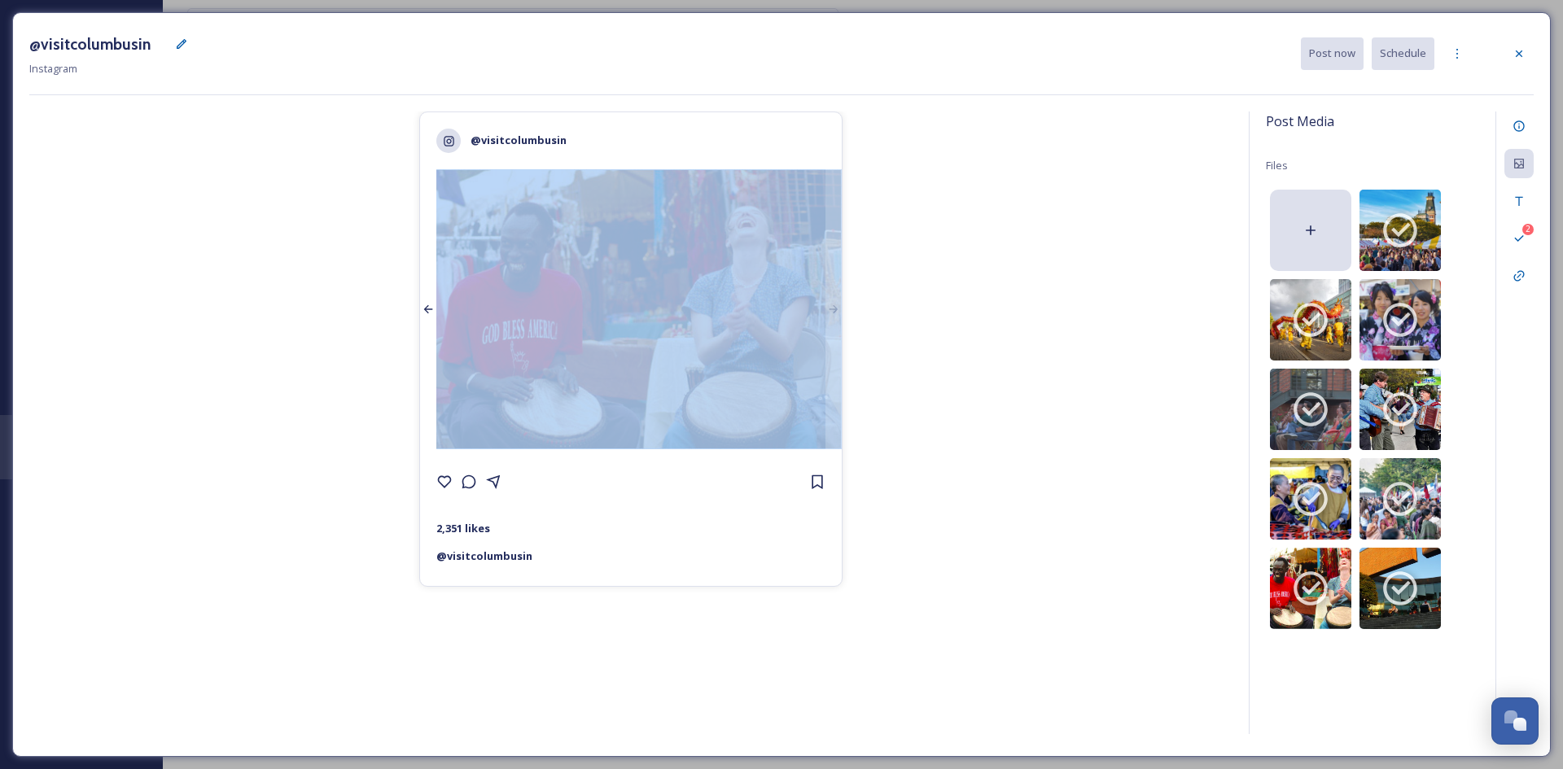
click at [425, 297] on div at bounding box center [428, 309] width 16 height 280
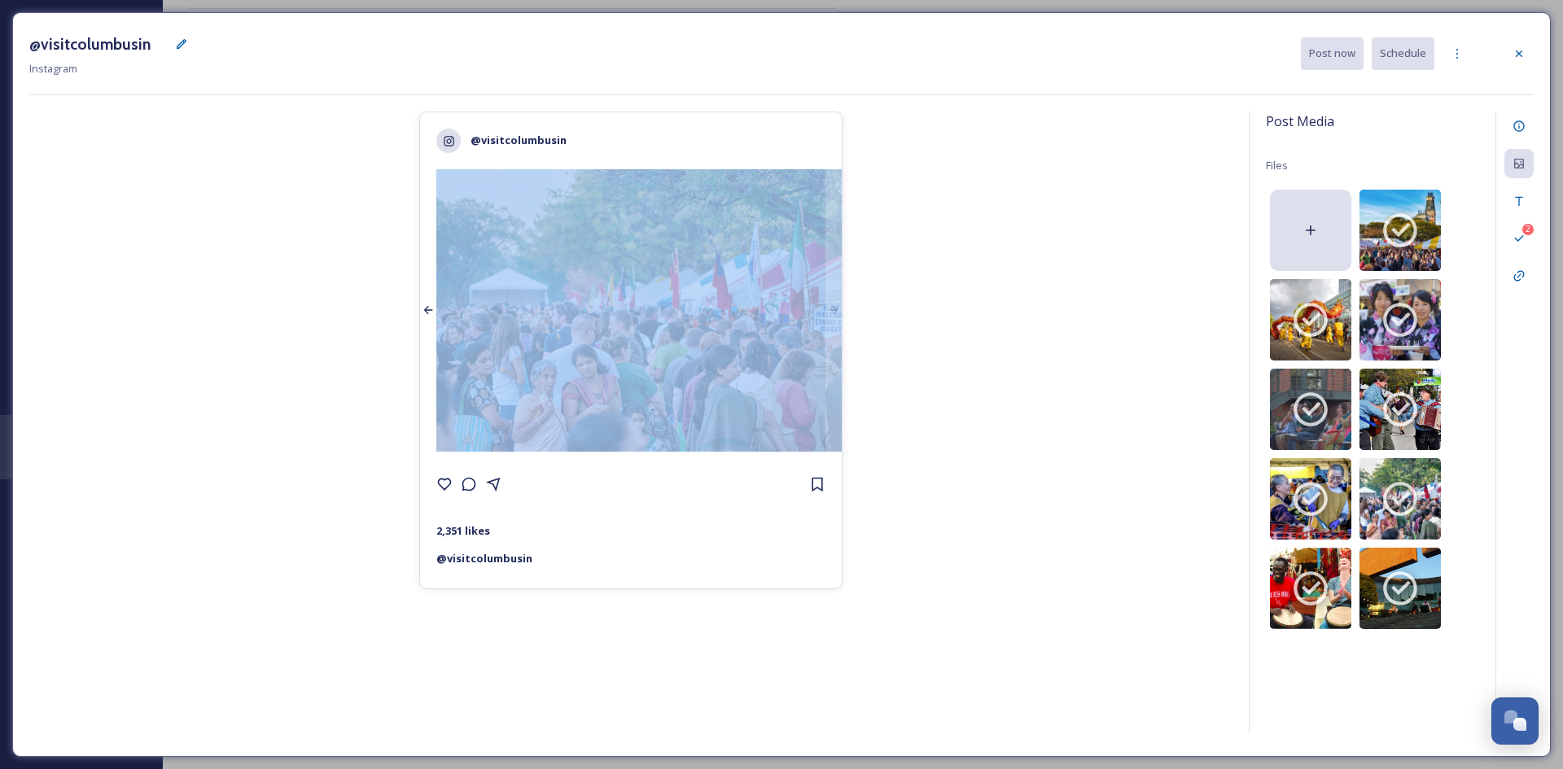
click at [425, 297] on div at bounding box center [428, 310] width 16 height 282
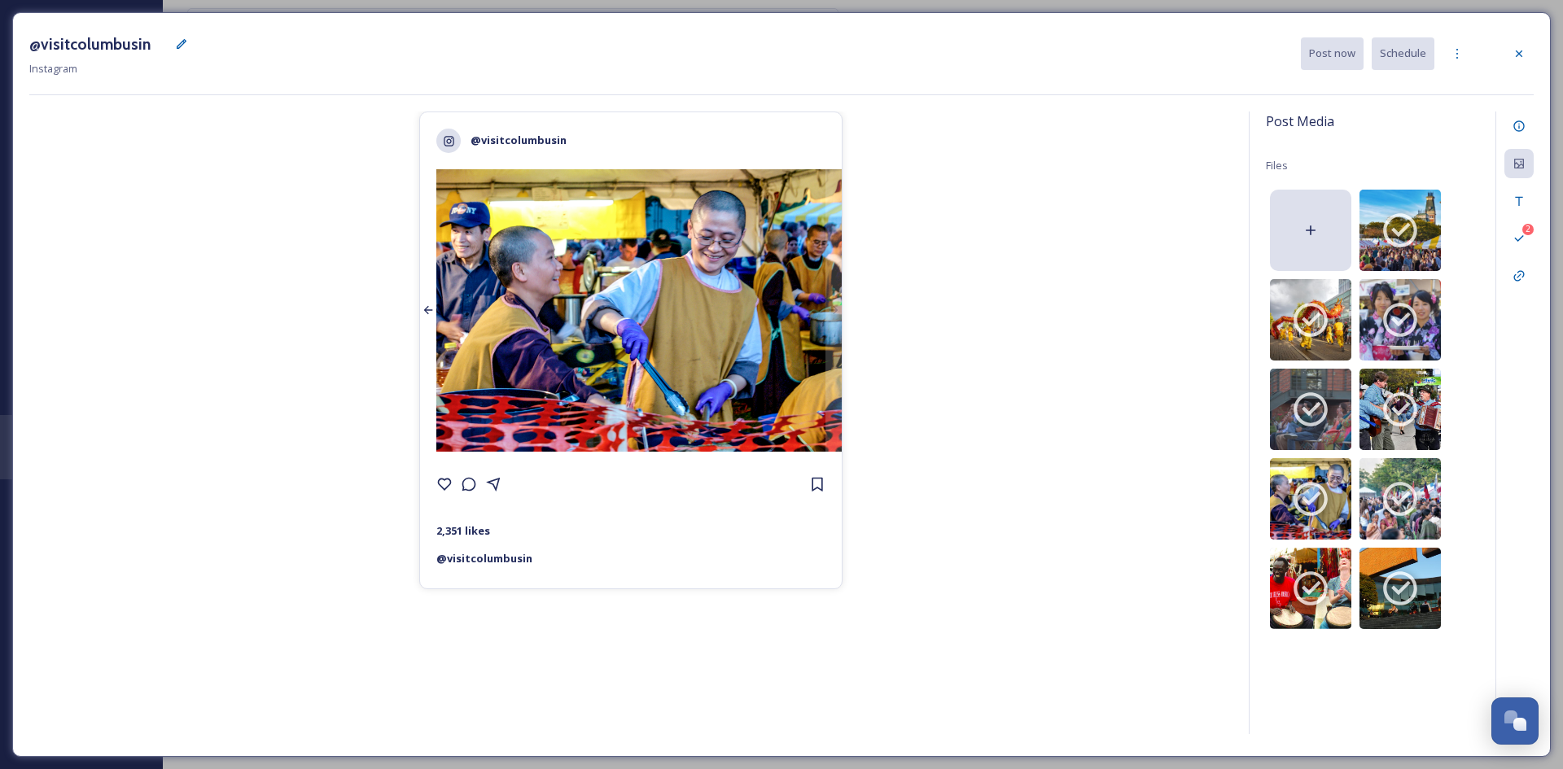
click at [425, 297] on div at bounding box center [428, 310] width 16 height 282
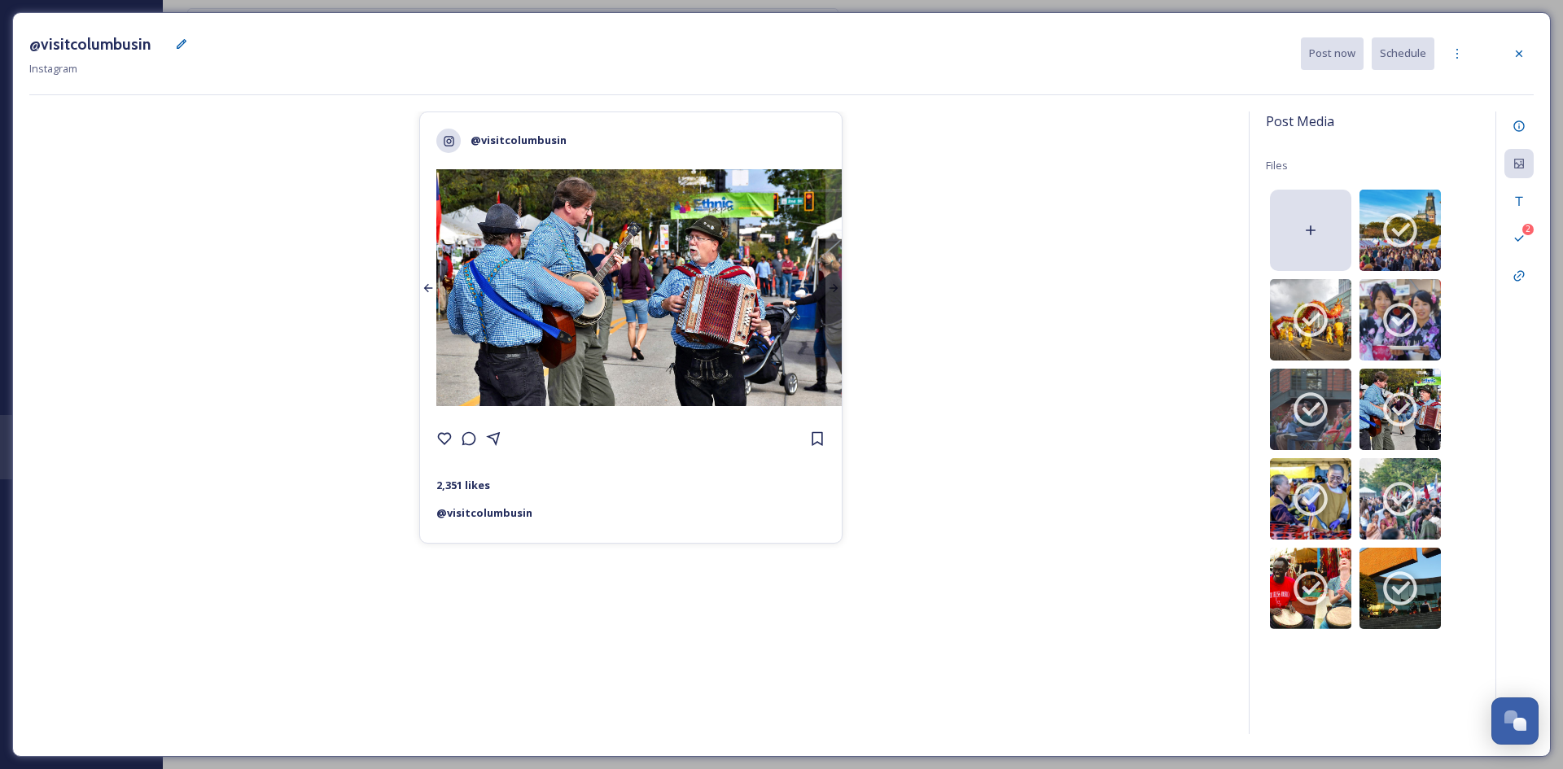
click at [425, 297] on div at bounding box center [428, 287] width 16 height 237
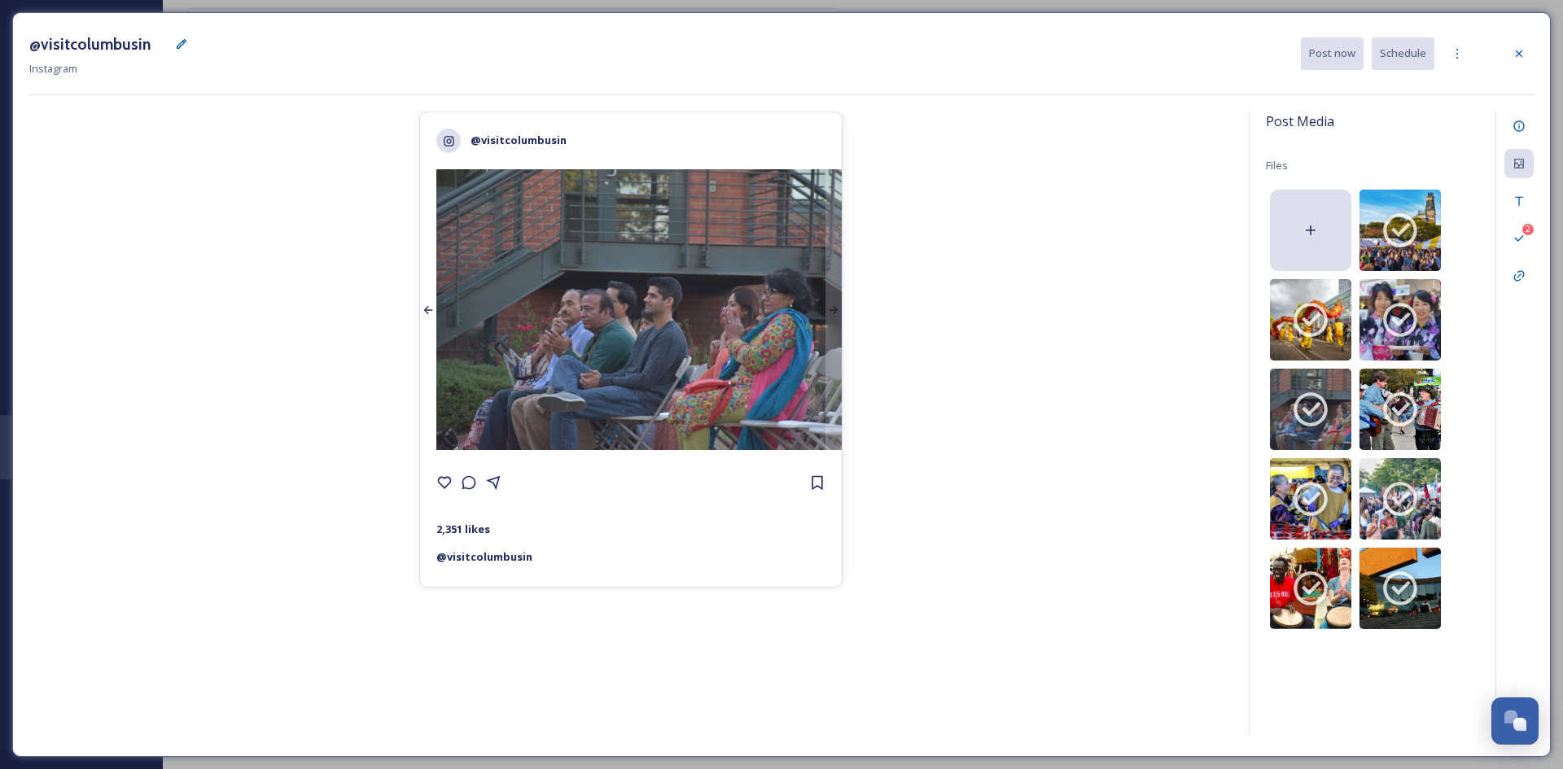
click at [425, 297] on div at bounding box center [428, 309] width 16 height 281
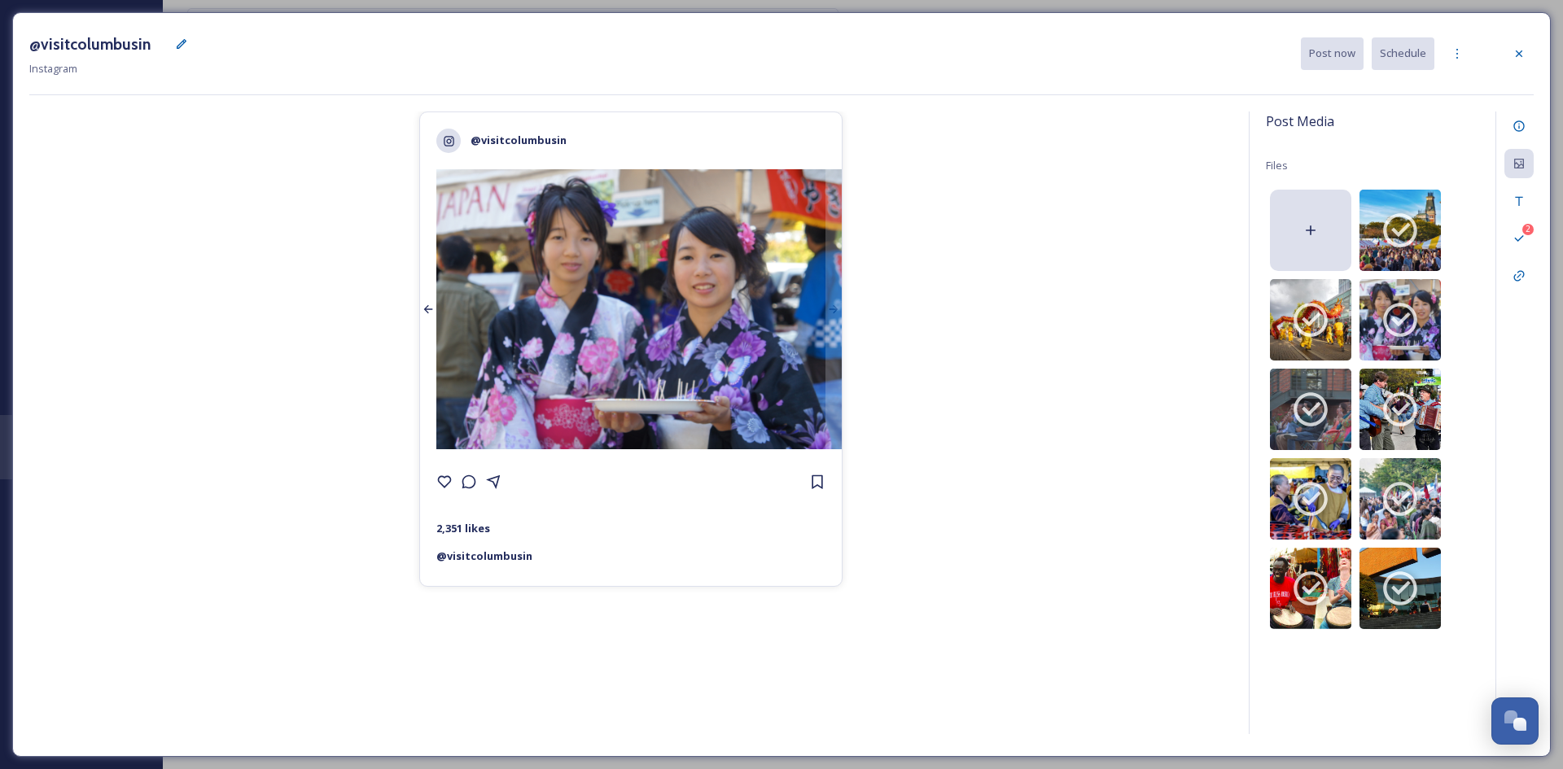
click at [425, 297] on div at bounding box center [428, 309] width 16 height 280
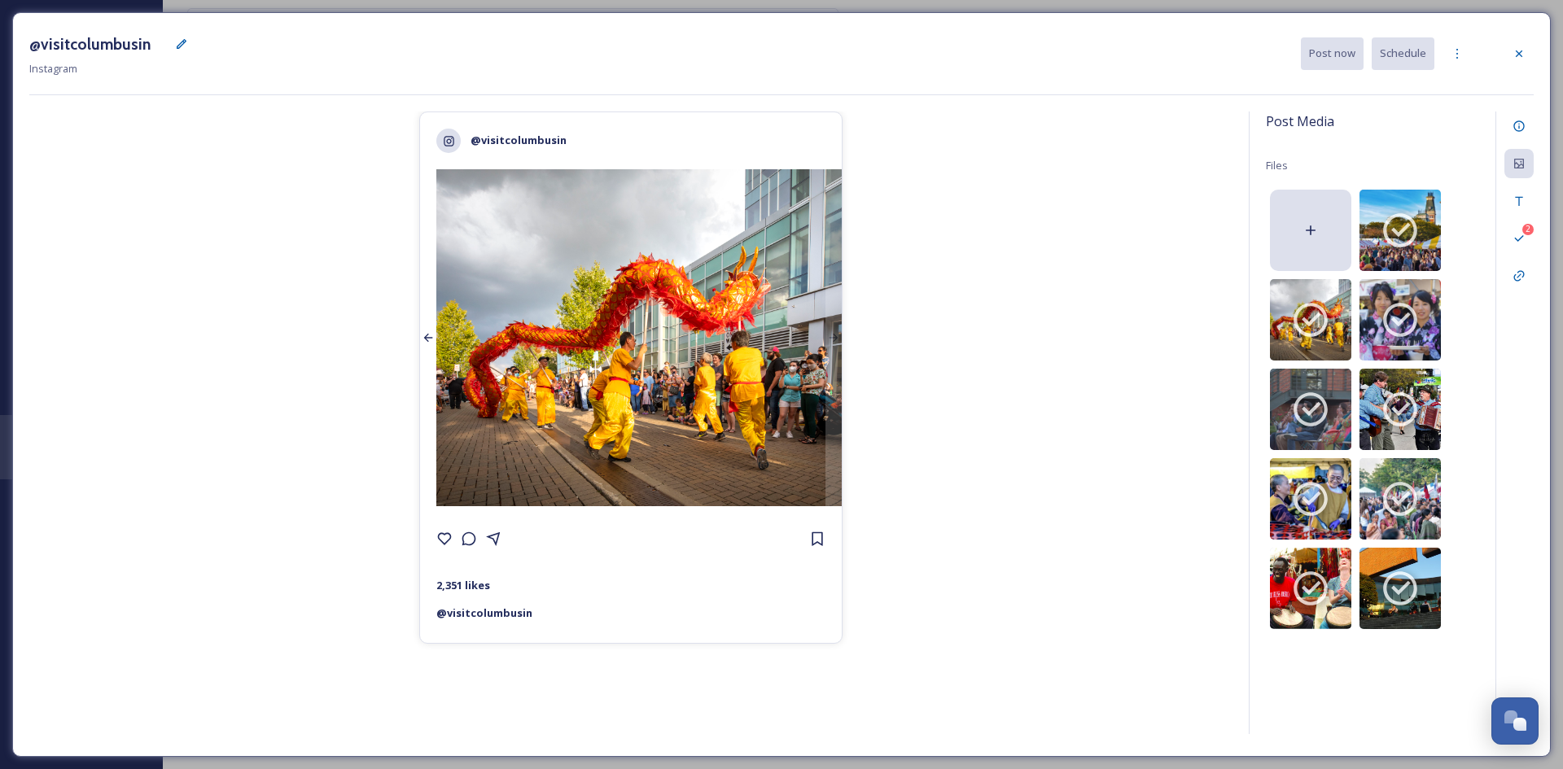
click at [425, 297] on div at bounding box center [428, 337] width 16 height 337
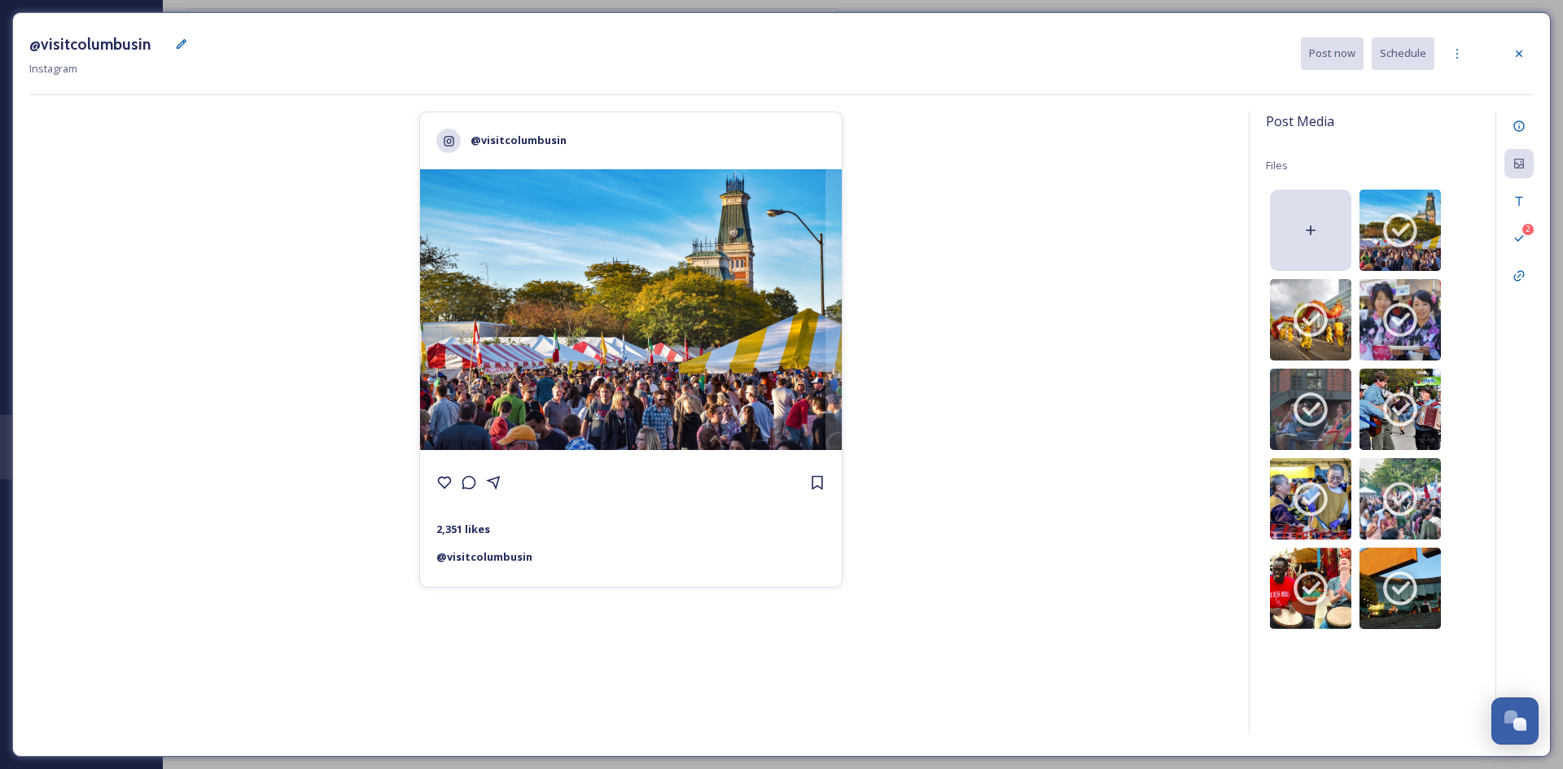
click at [418, 335] on div "@visitcolumbusin 2,351 likes @ visitcolumbusin" at bounding box center [630, 426] width 1203 height 628
click at [1525, 46] on div at bounding box center [1518, 53] width 29 height 29
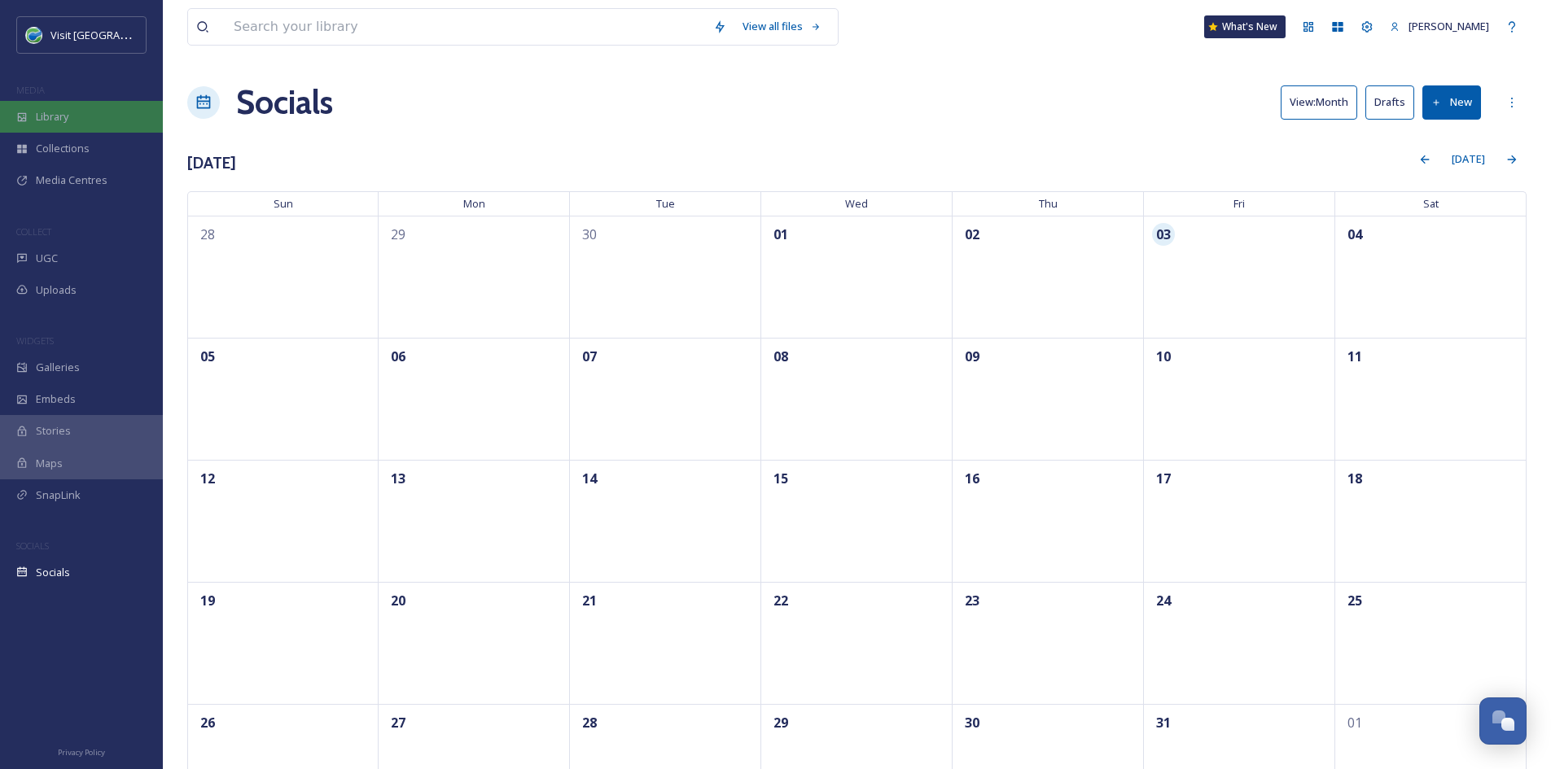
click at [85, 116] on div "Library" at bounding box center [81, 117] width 163 height 32
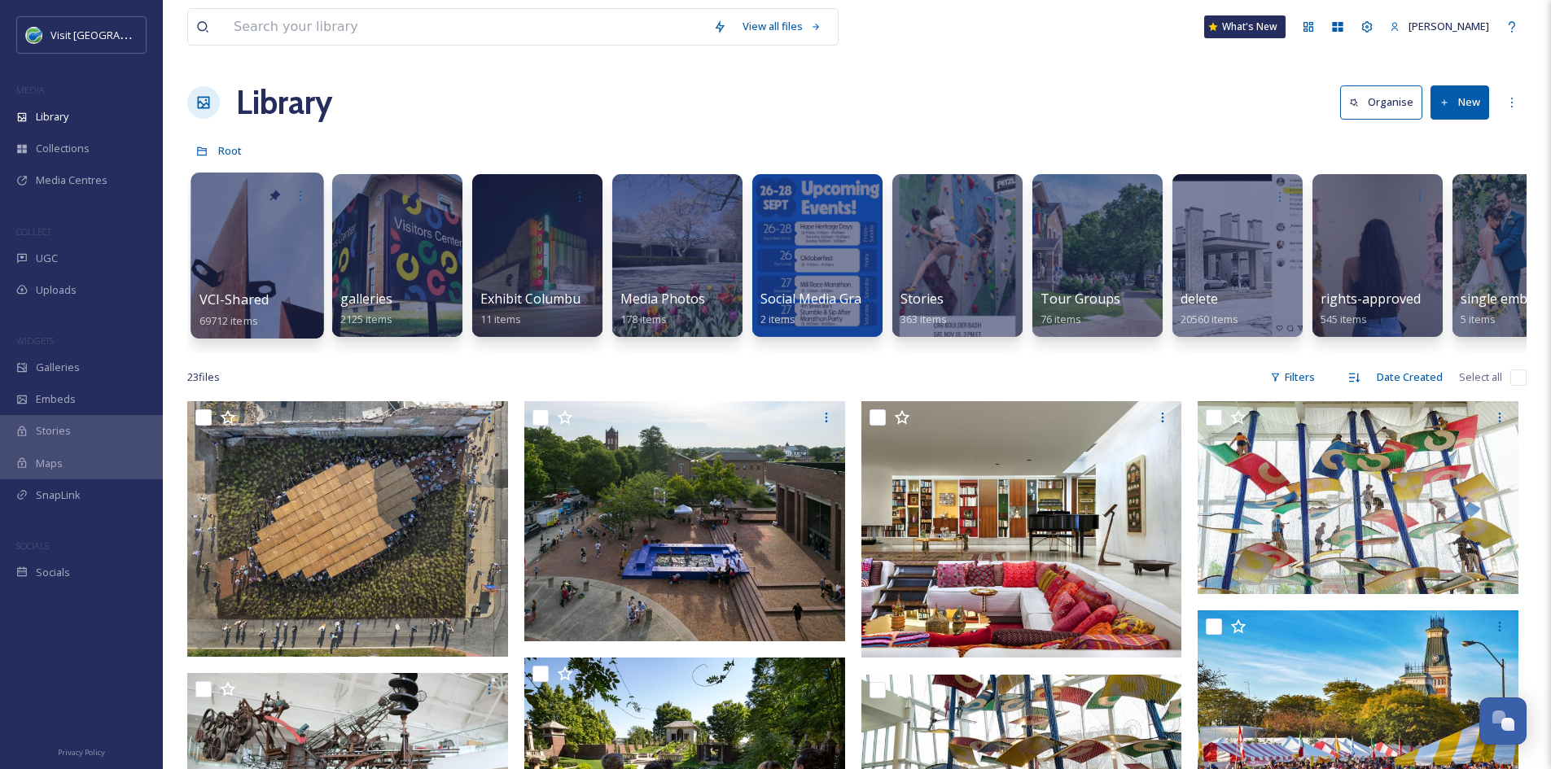
click at [252, 301] on span "VCI-Shared" at bounding box center [234, 300] width 70 height 18
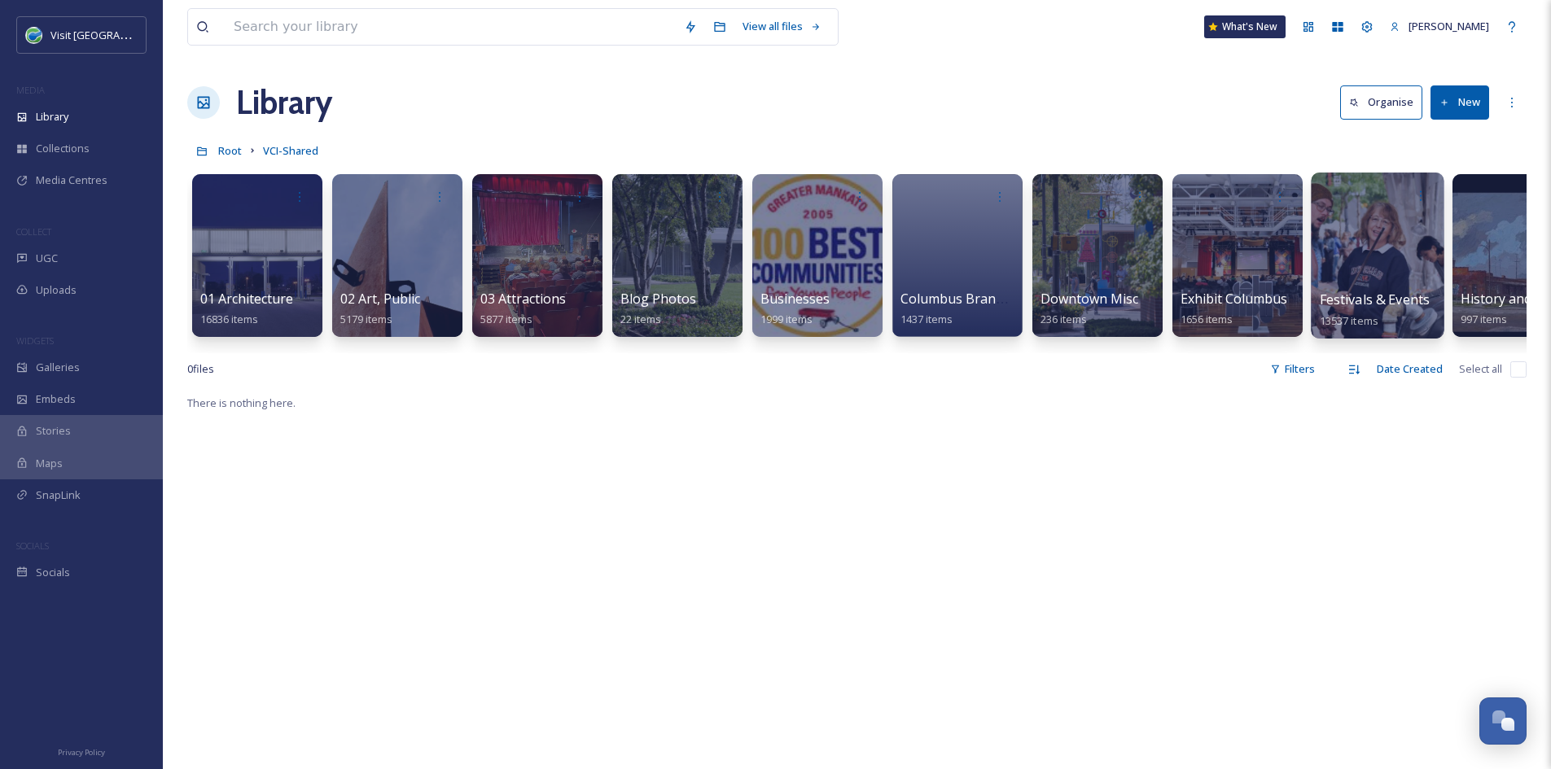
click at [1334, 326] on span "13537 items" at bounding box center [1349, 320] width 59 height 15
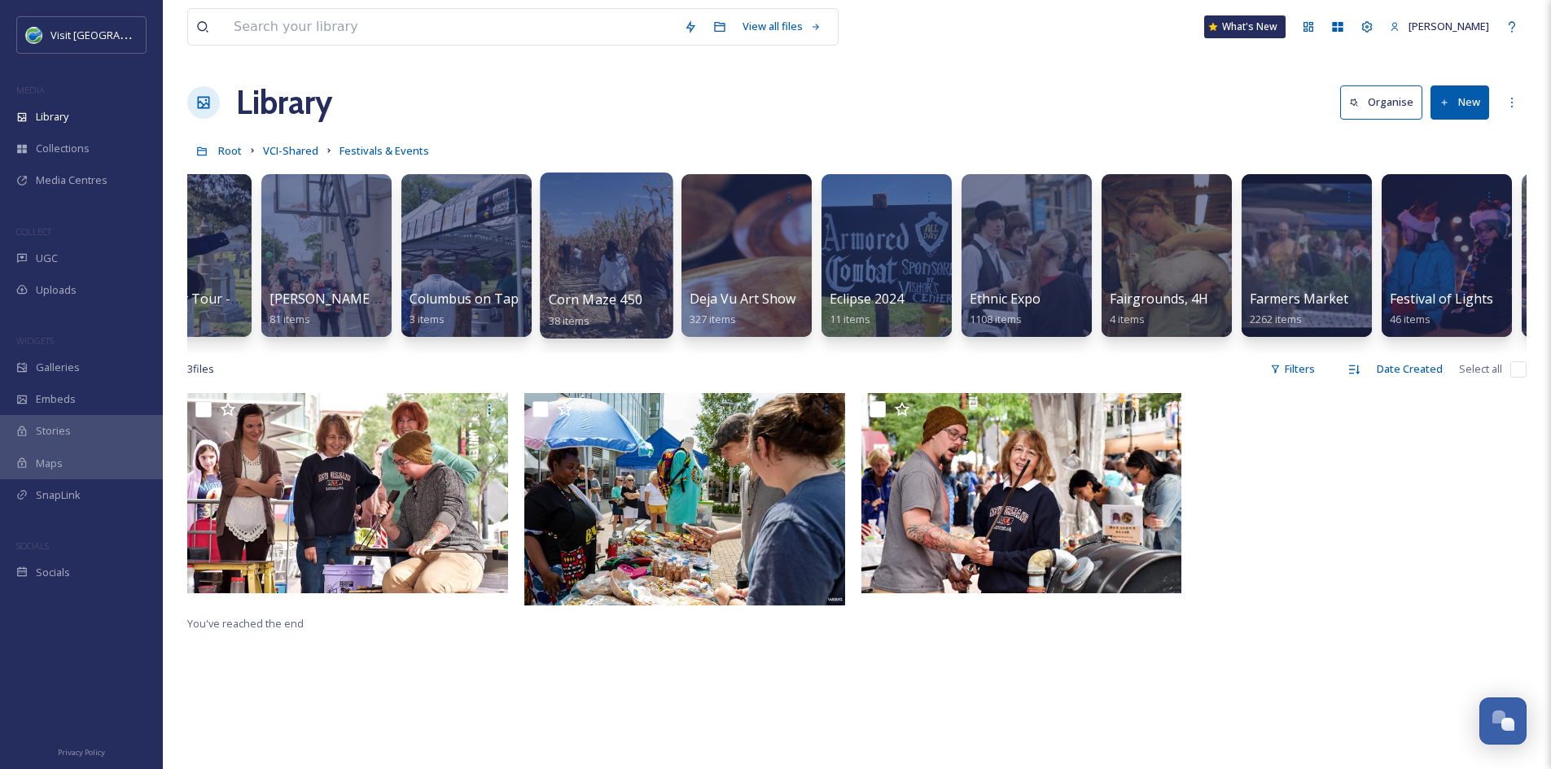
scroll to position [0, 772]
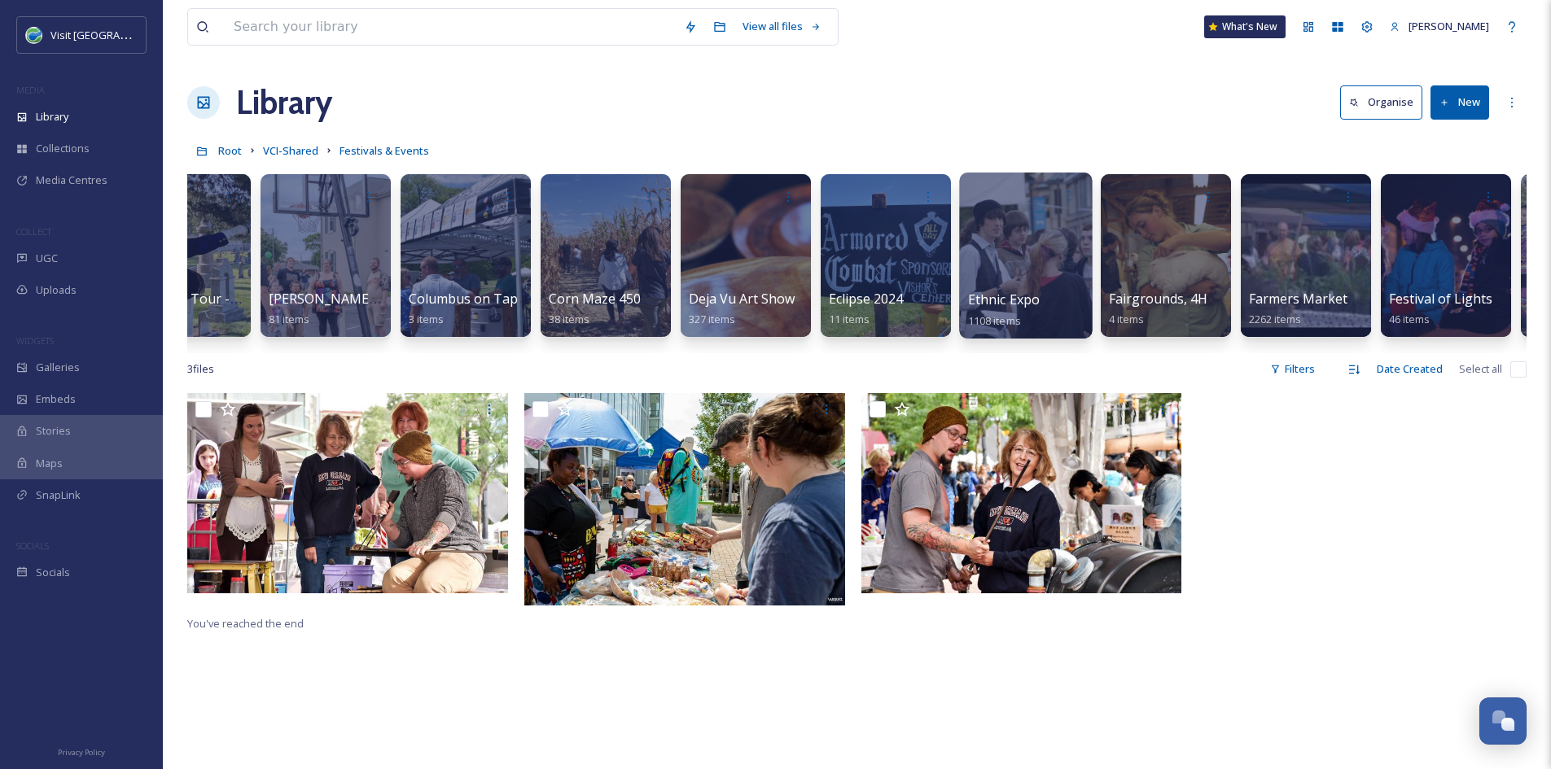
click at [1035, 288] on div at bounding box center [1025, 256] width 133 height 166
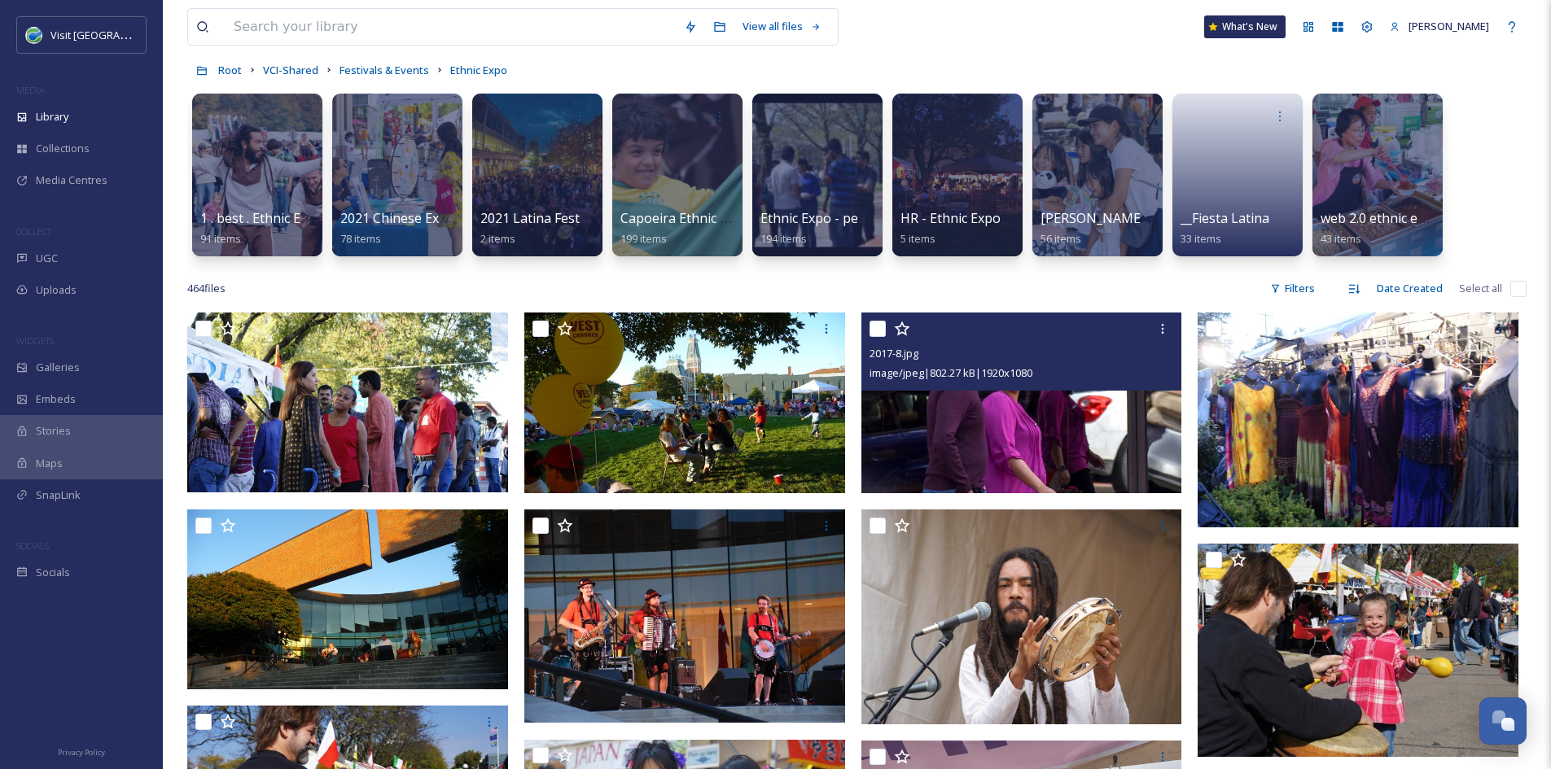
scroll to position [84, 0]
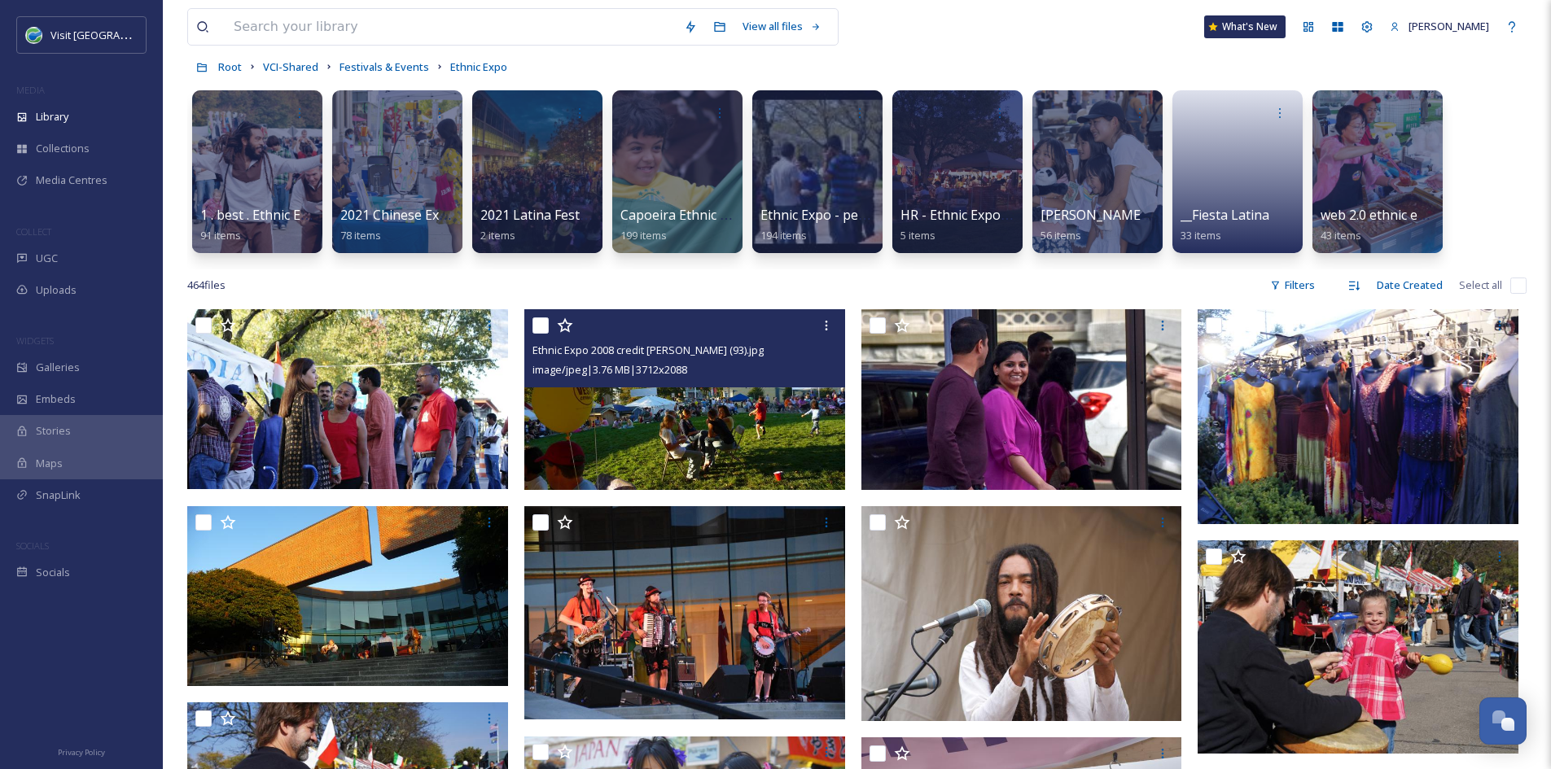
click at [727, 448] on img at bounding box center [684, 399] width 321 height 181
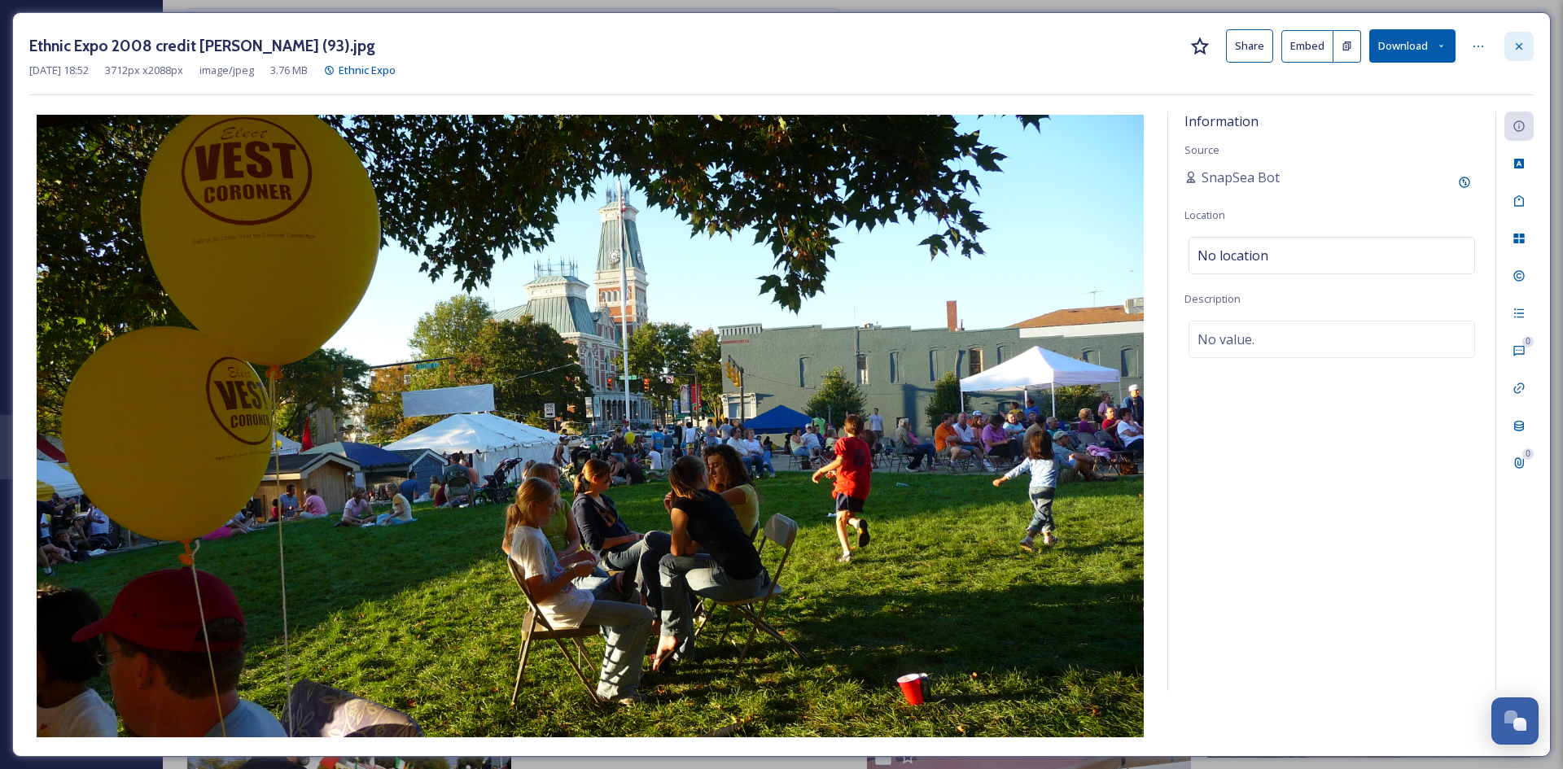
click at [1517, 45] on icon at bounding box center [1518, 46] width 13 height 13
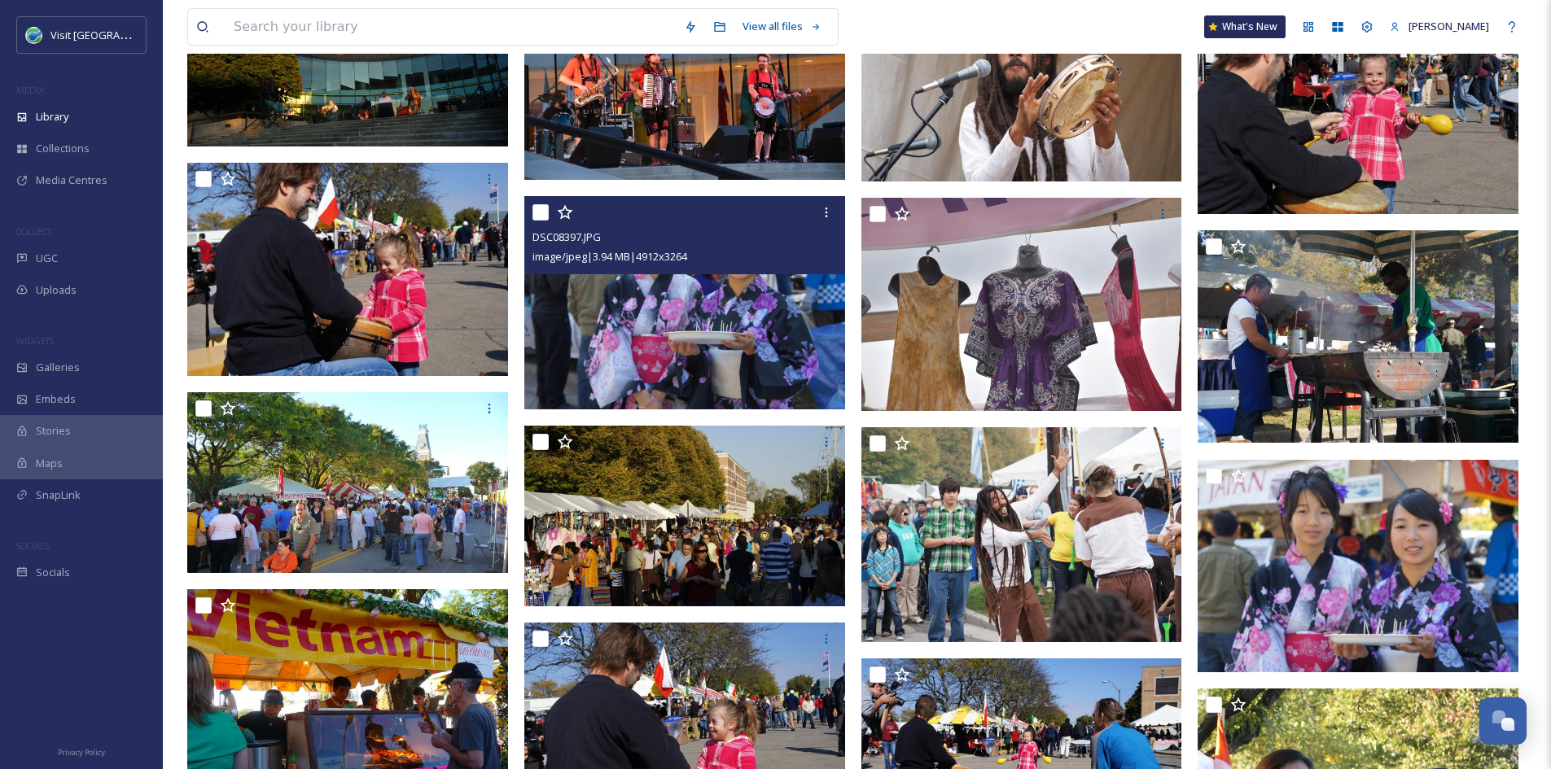
scroll to position [629, 0]
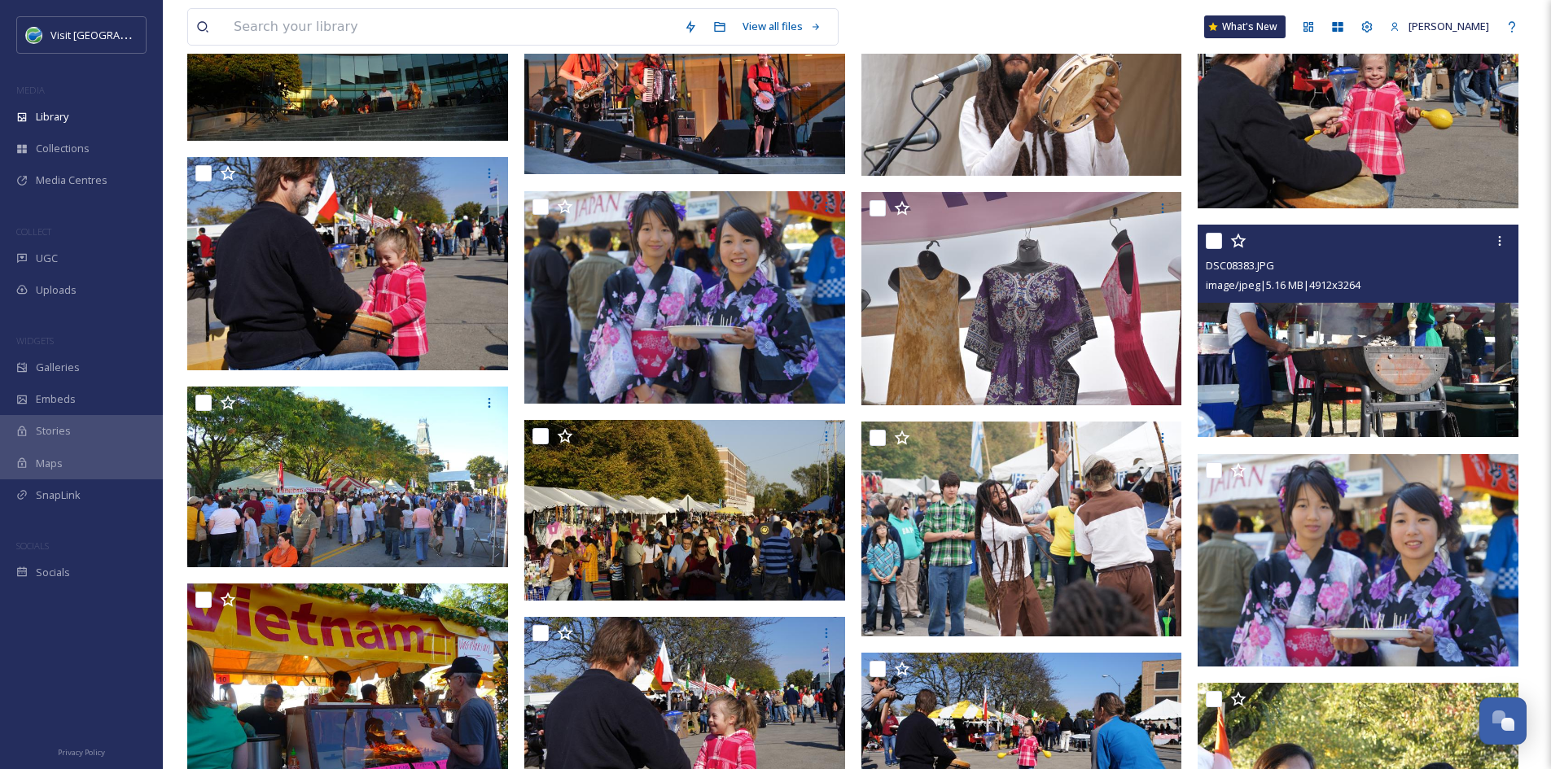
click at [1385, 362] on img at bounding box center [1357, 331] width 321 height 213
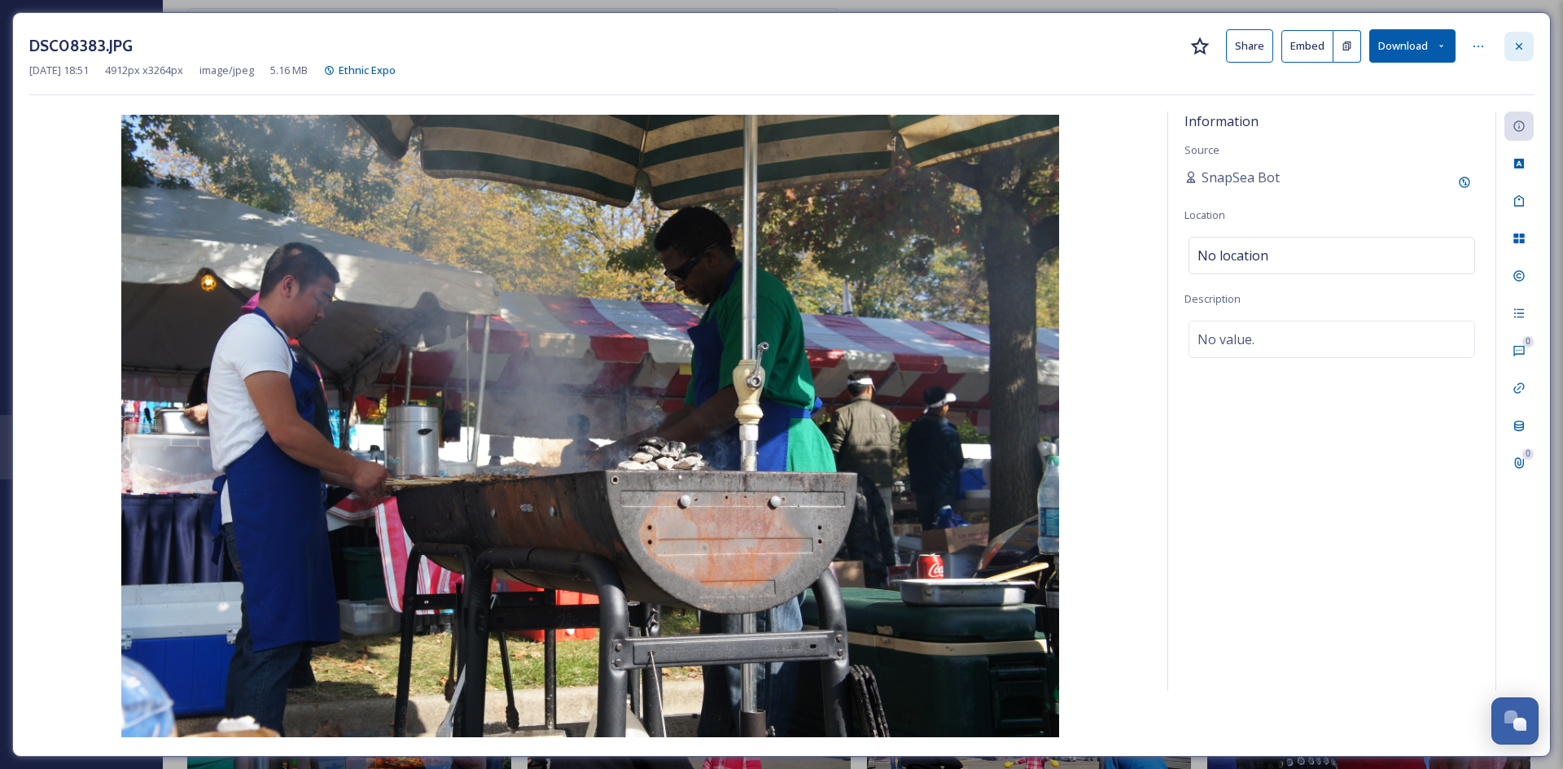
click at [1529, 43] on div at bounding box center [1518, 46] width 29 height 29
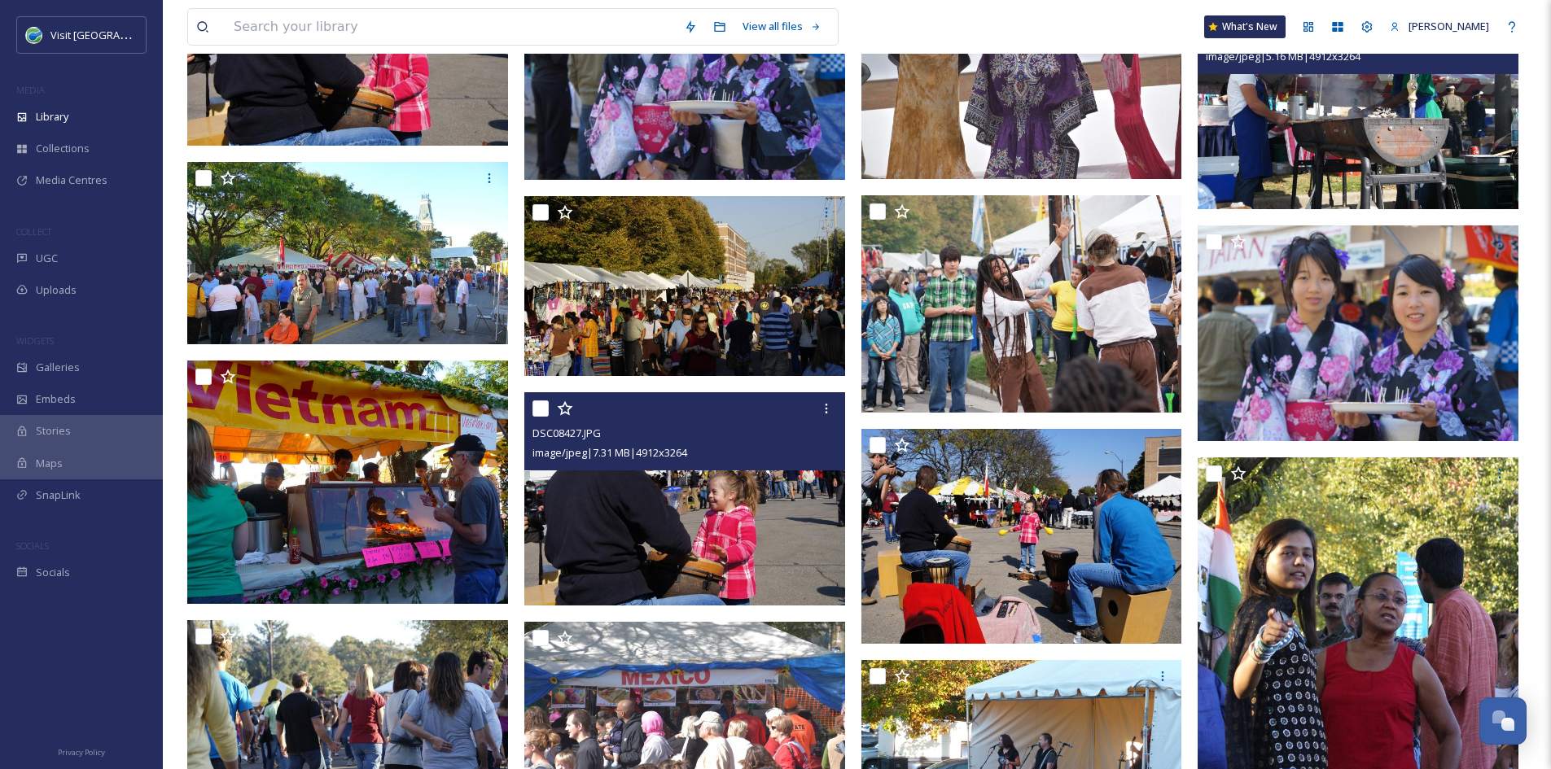
scroll to position [862, 0]
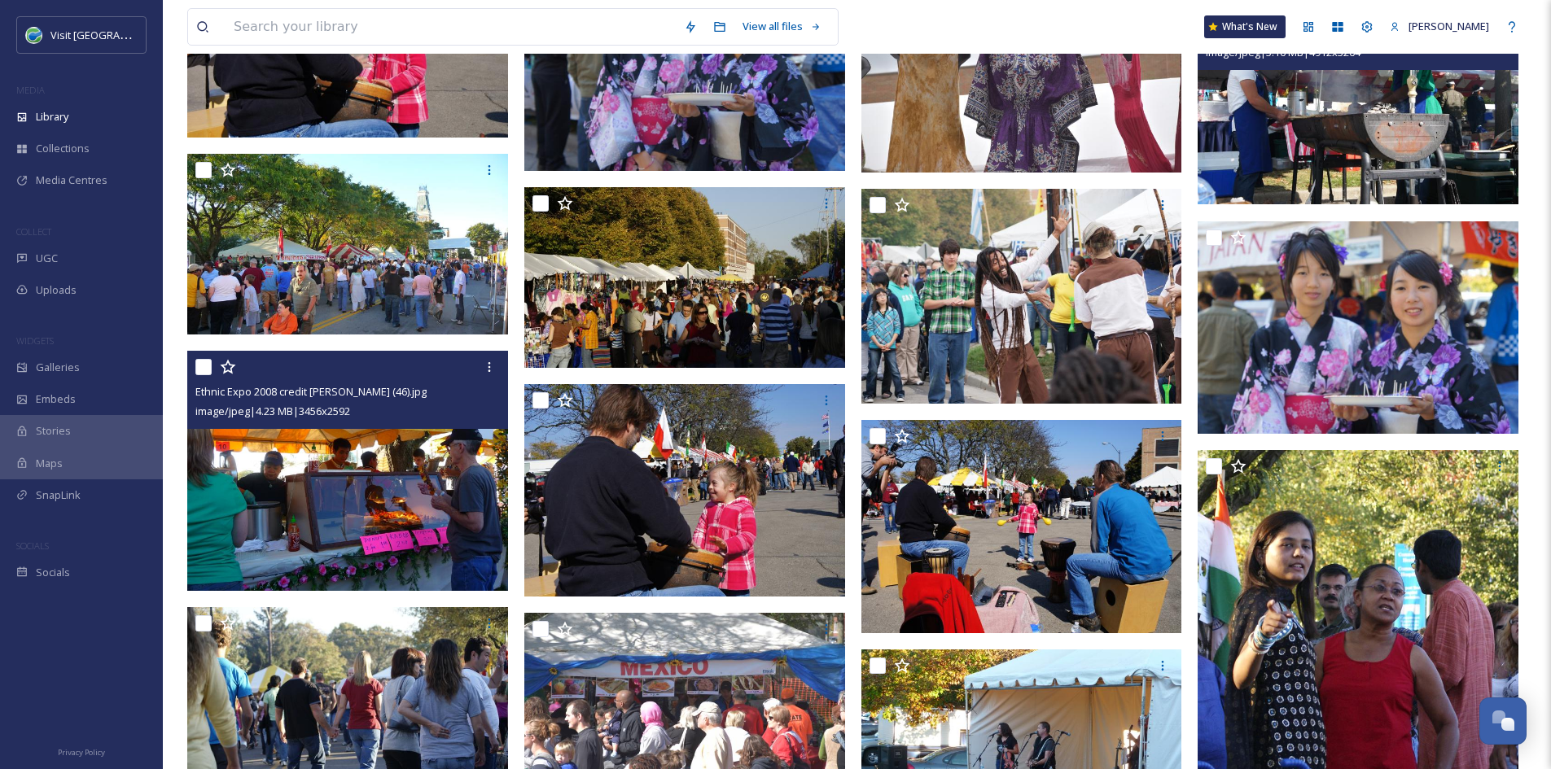
click at [414, 541] on img at bounding box center [347, 471] width 321 height 241
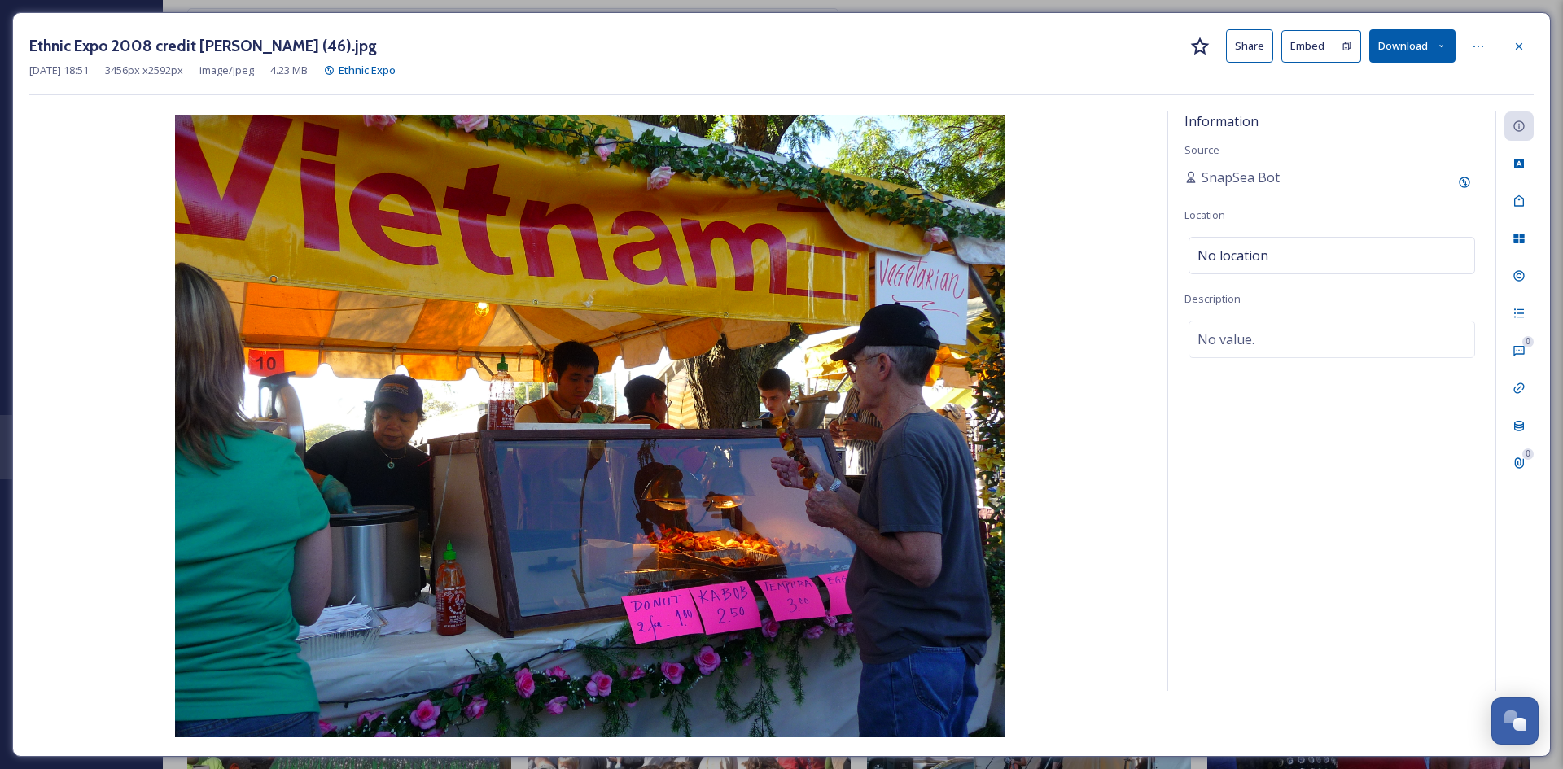
click at [1438, 50] on icon at bounding box center [1441, 46] width 11 height 11
click at [1324, 89] on span "Download Original (3456 x 2592)" at bounding box center [1370, 83] width 154 height 15
click at [1521, 50] on icon at bounding box center [1518, 46] width 13 height 13
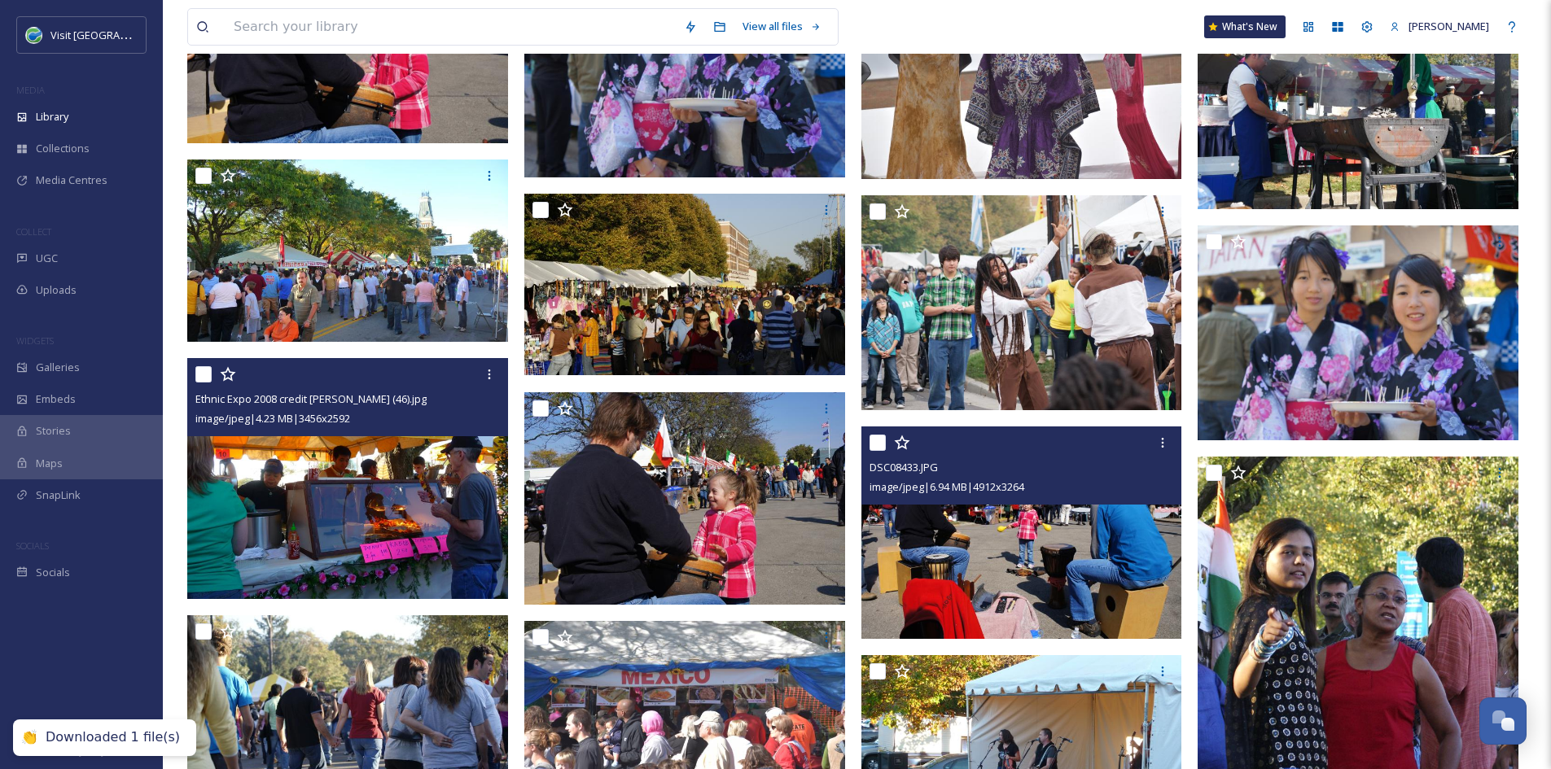
click at [1032, 539] on img at bounding box center [1021, 533] width 321 height 213
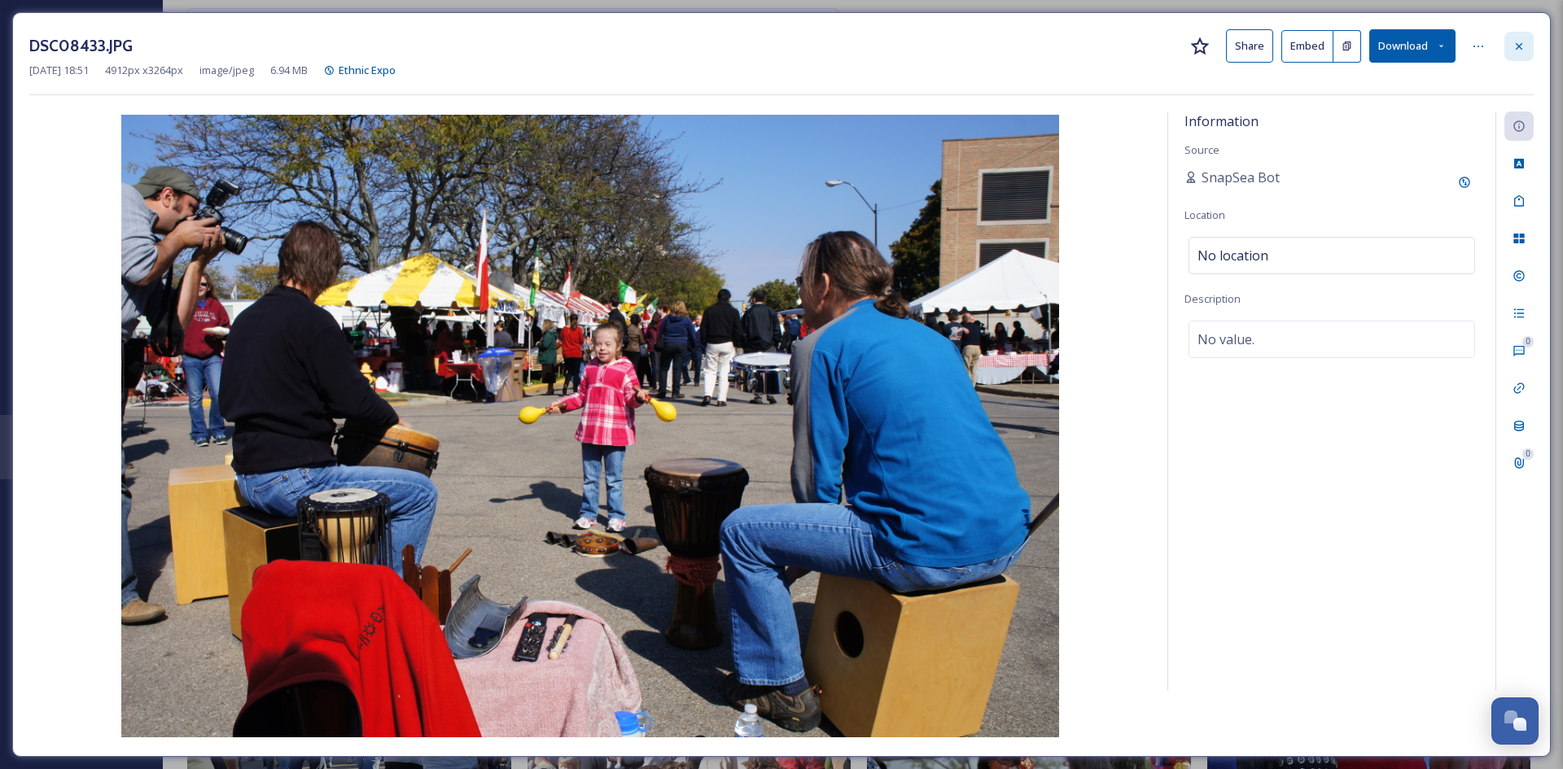
click at [1519, 56] on div at bounding box center [1518, 46] width 29 height 29
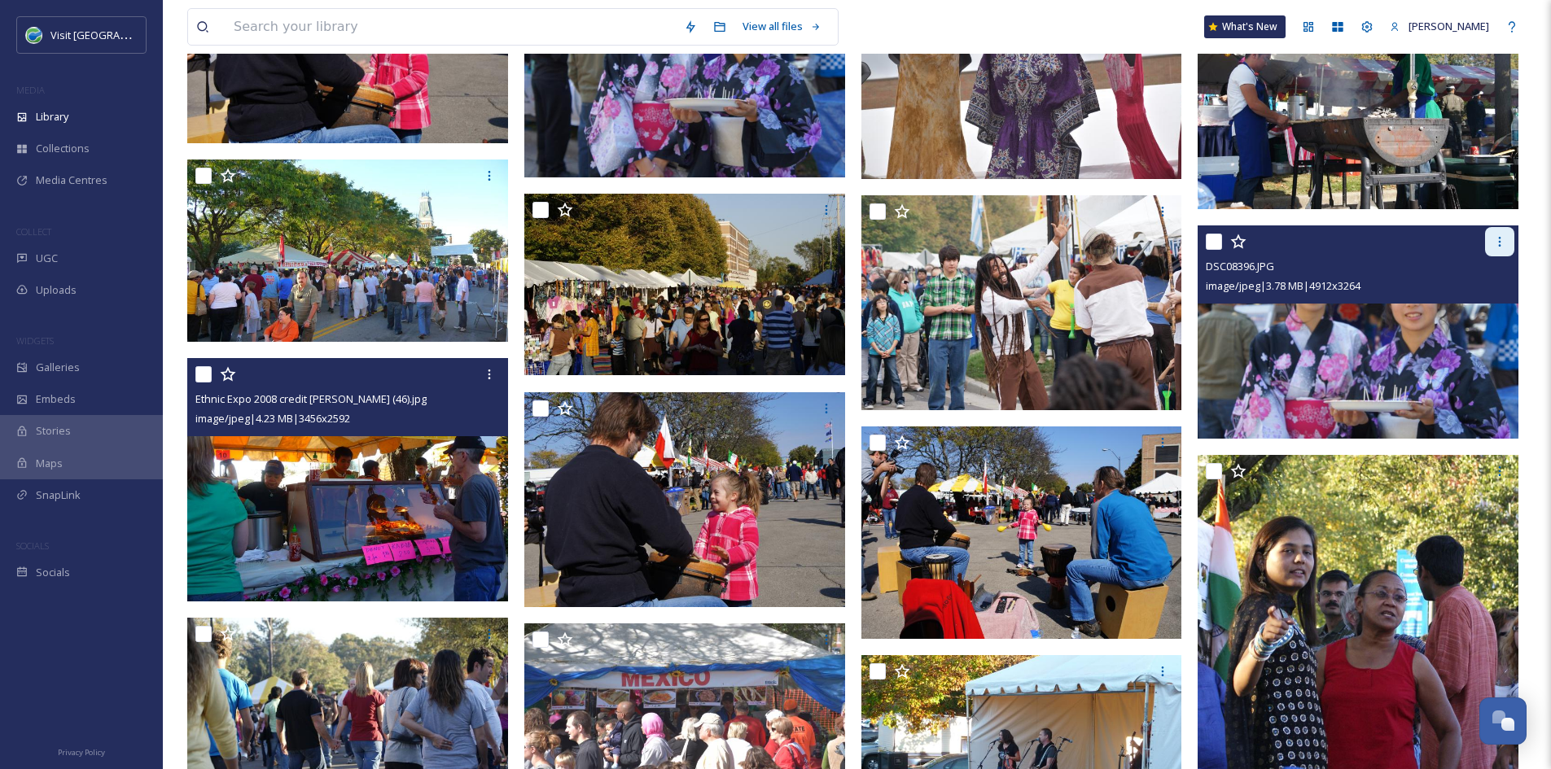
click at [1493, 247] on icon at bounding box center [1499, 241] width 13 height 13
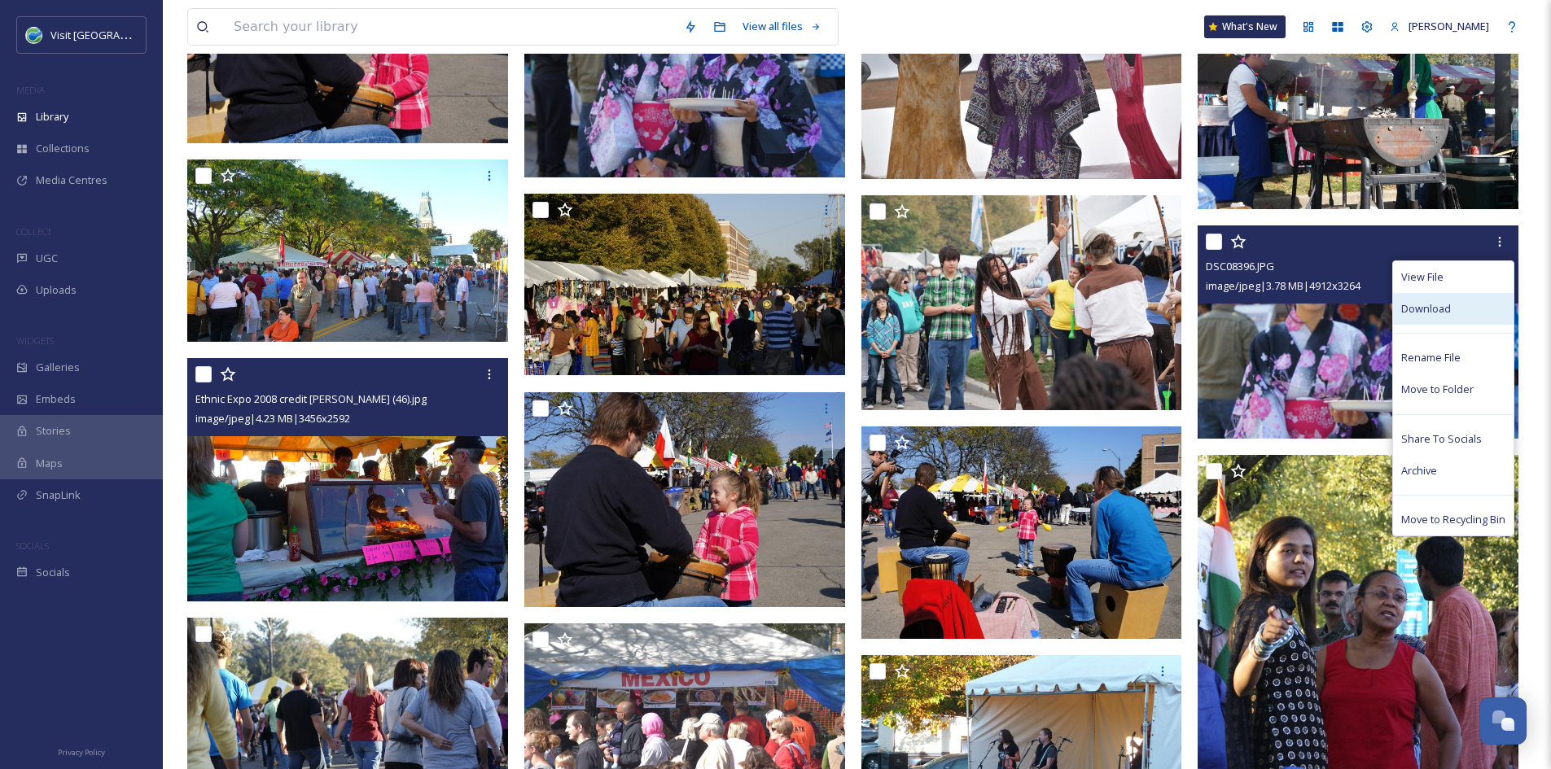
click at [1434, 309] on span "Download" at bounding box center [1426, 308] width 50 height 15
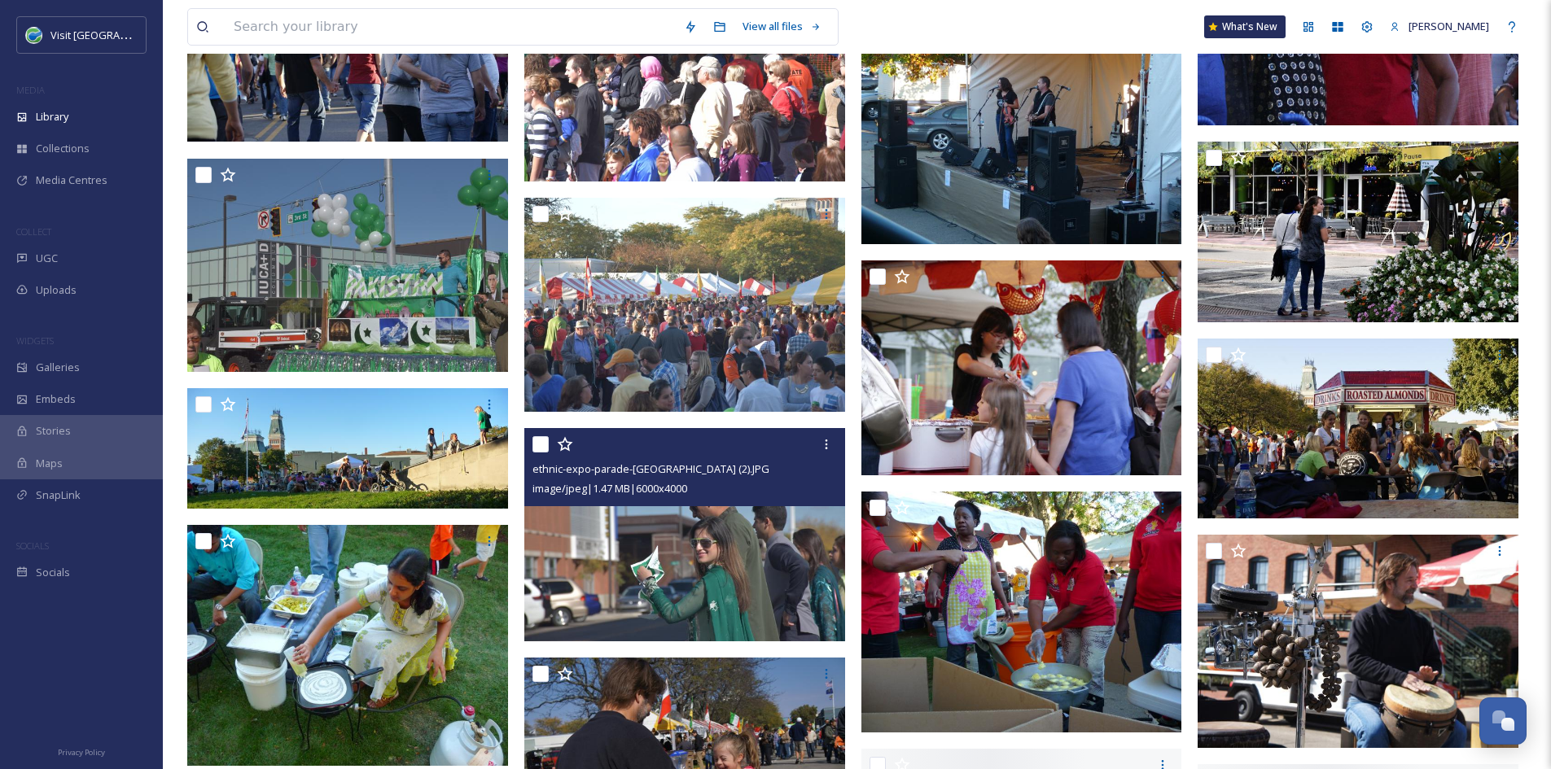
scroll to position [1515, 0]
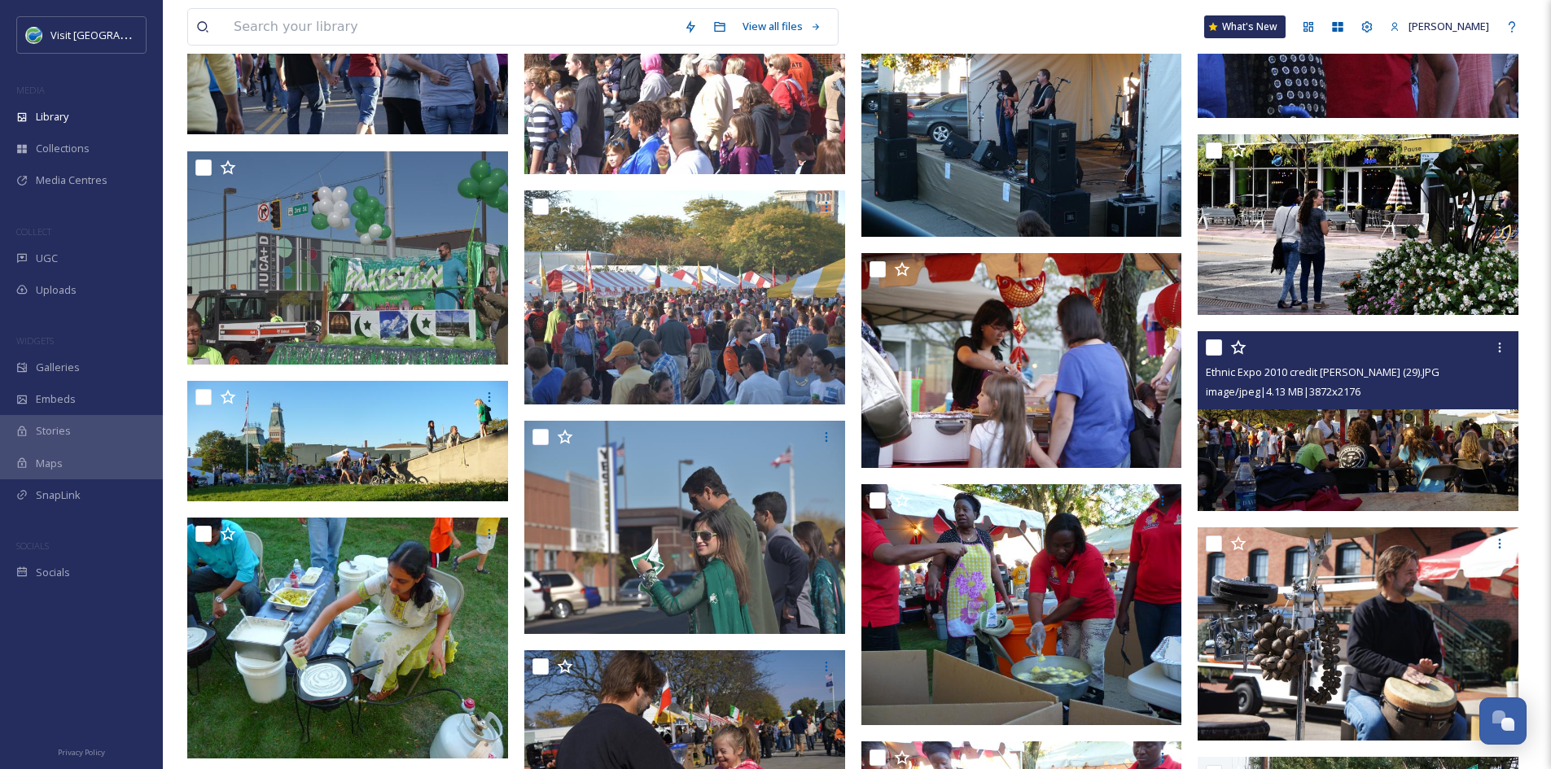
click at [1297, 456] on img at bounding box center [1357, 421] width 321 height 180
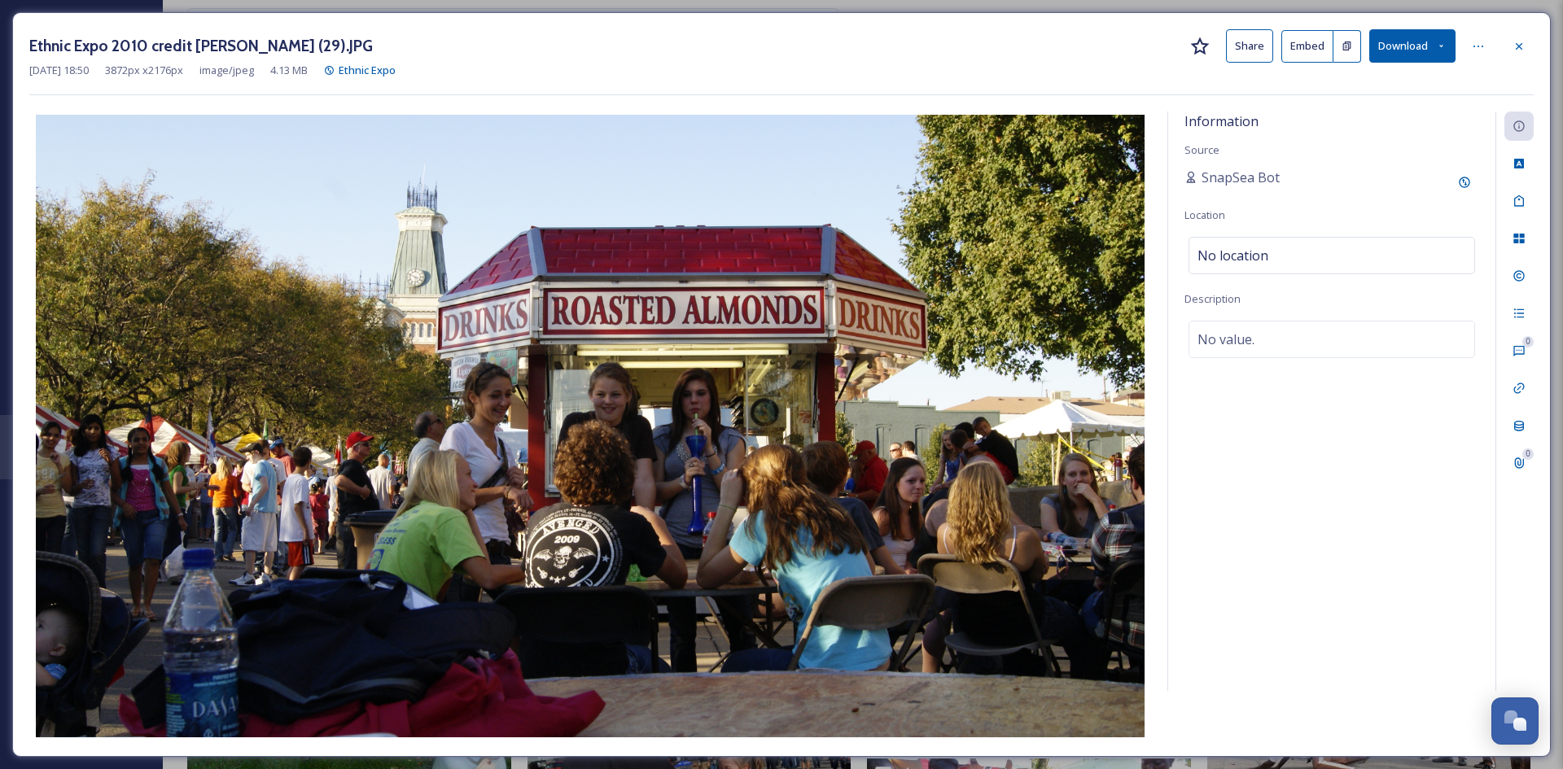
click at [1445, 51] on button "Download" at bounding box center [1412, 45] width 86 height 33
click at [1400, 91] on span "Download Original (3872 x 2176)" at bounding box center [1370, 83] width 154 height 15
click at [1521, 55] on div at bounding box center [1518, 46] width 29 height 29
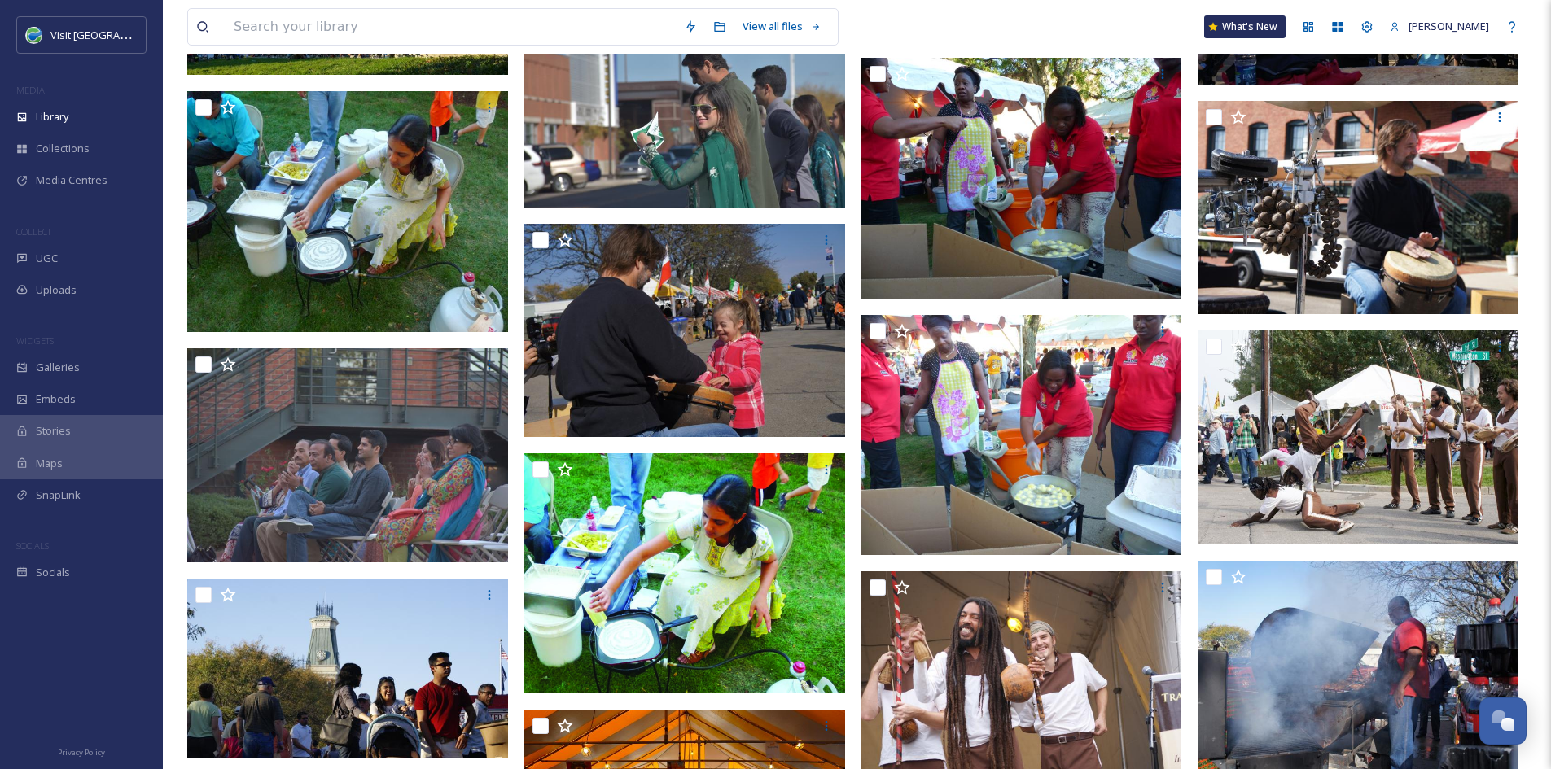
scroll to position [1942, 0]
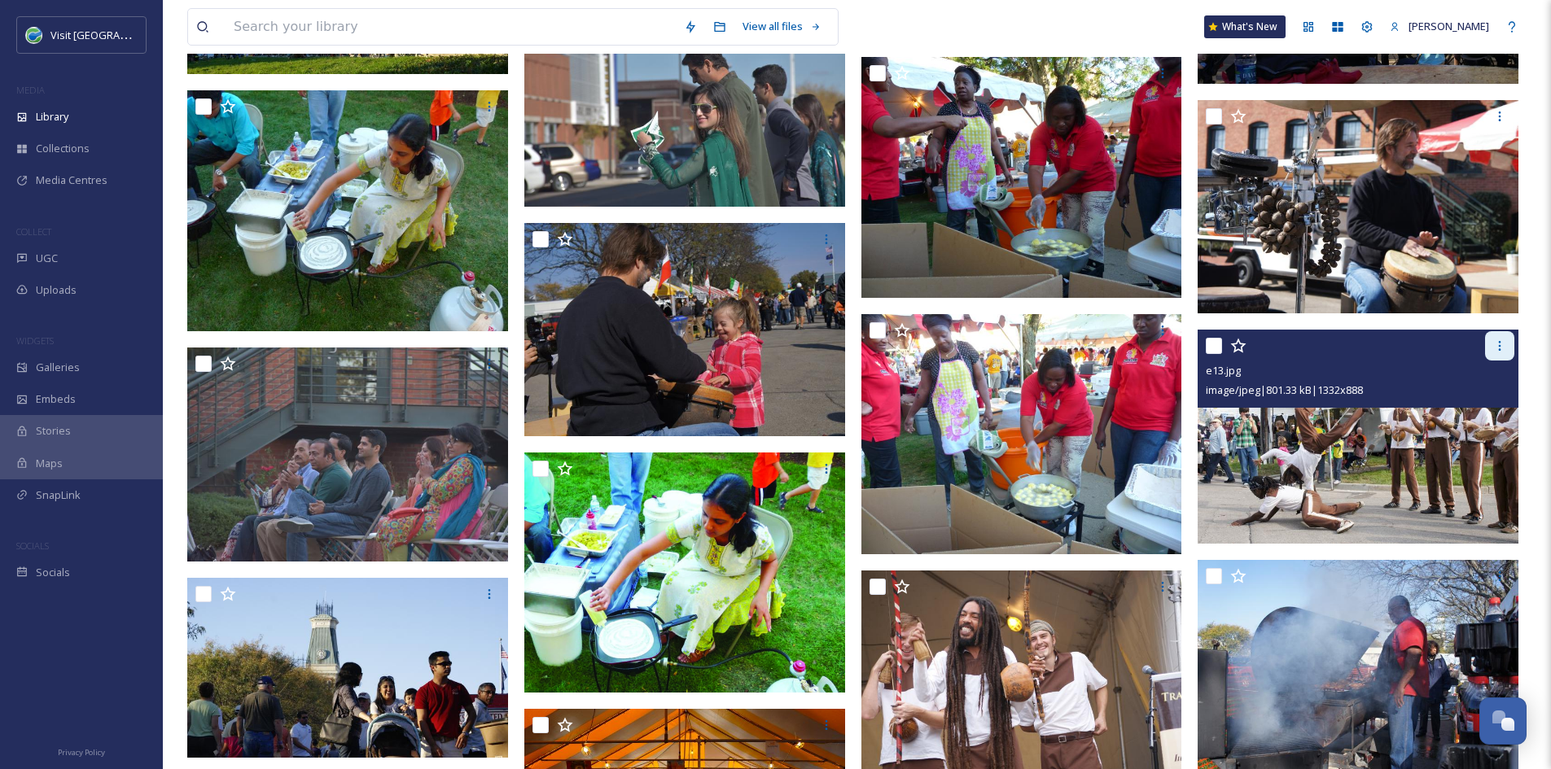
click at [1512, 348] on div at bounding box center [1499, 345] width 29 height 29
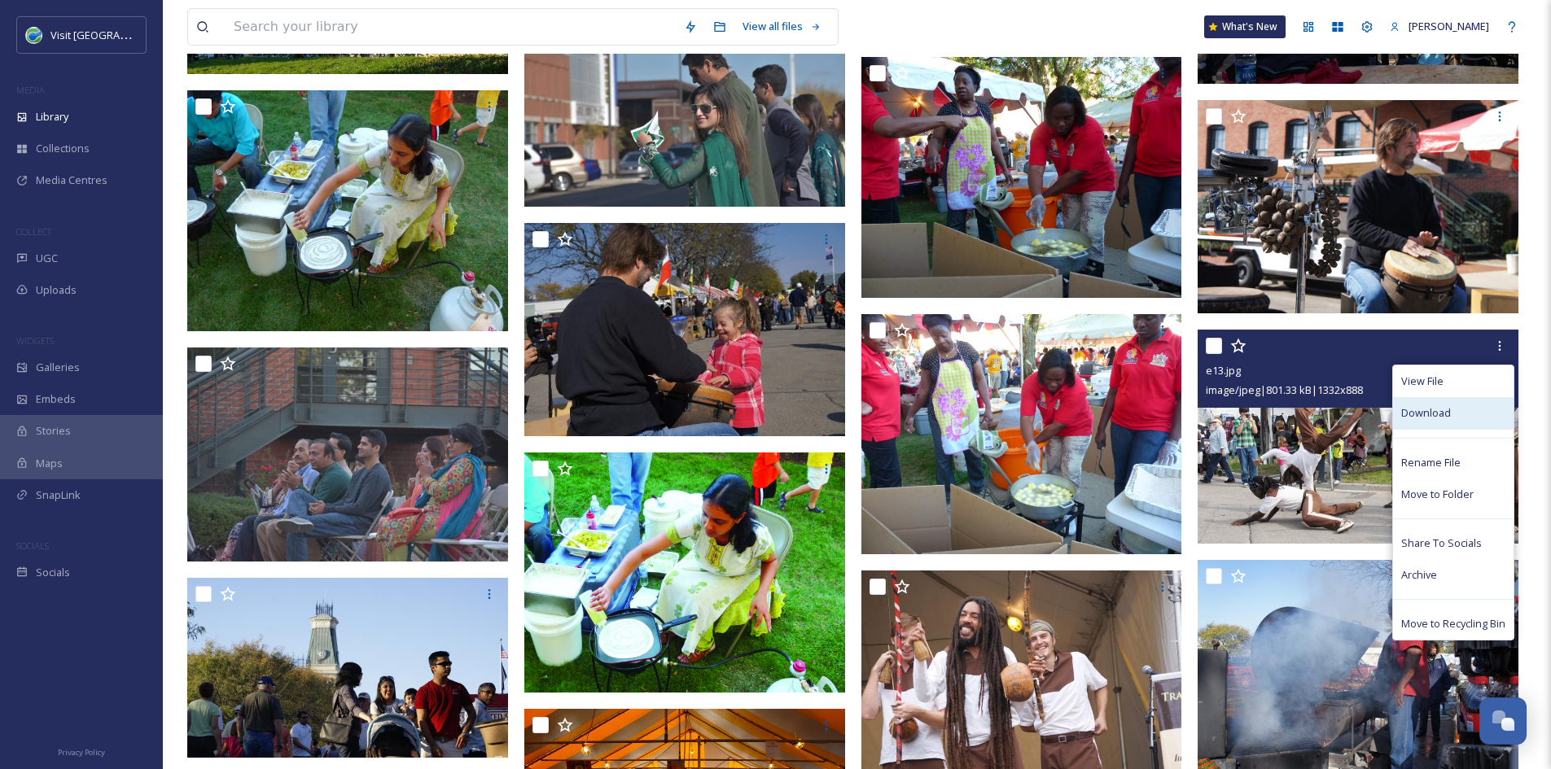
click at [1454, 422] on div "Download" at bounding box center [1453, 413] width 120 height 32
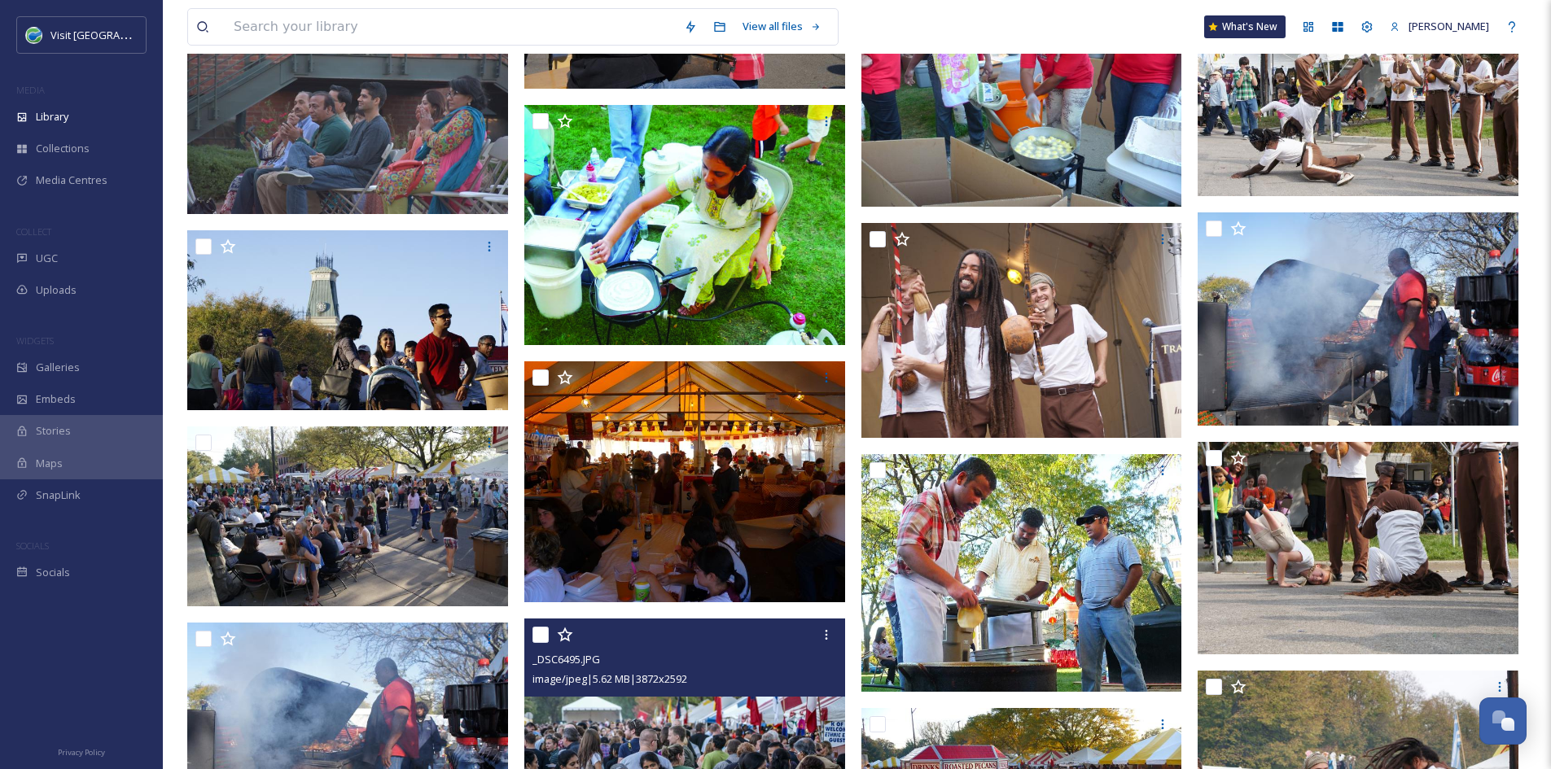
scroll to position [2308, 0]
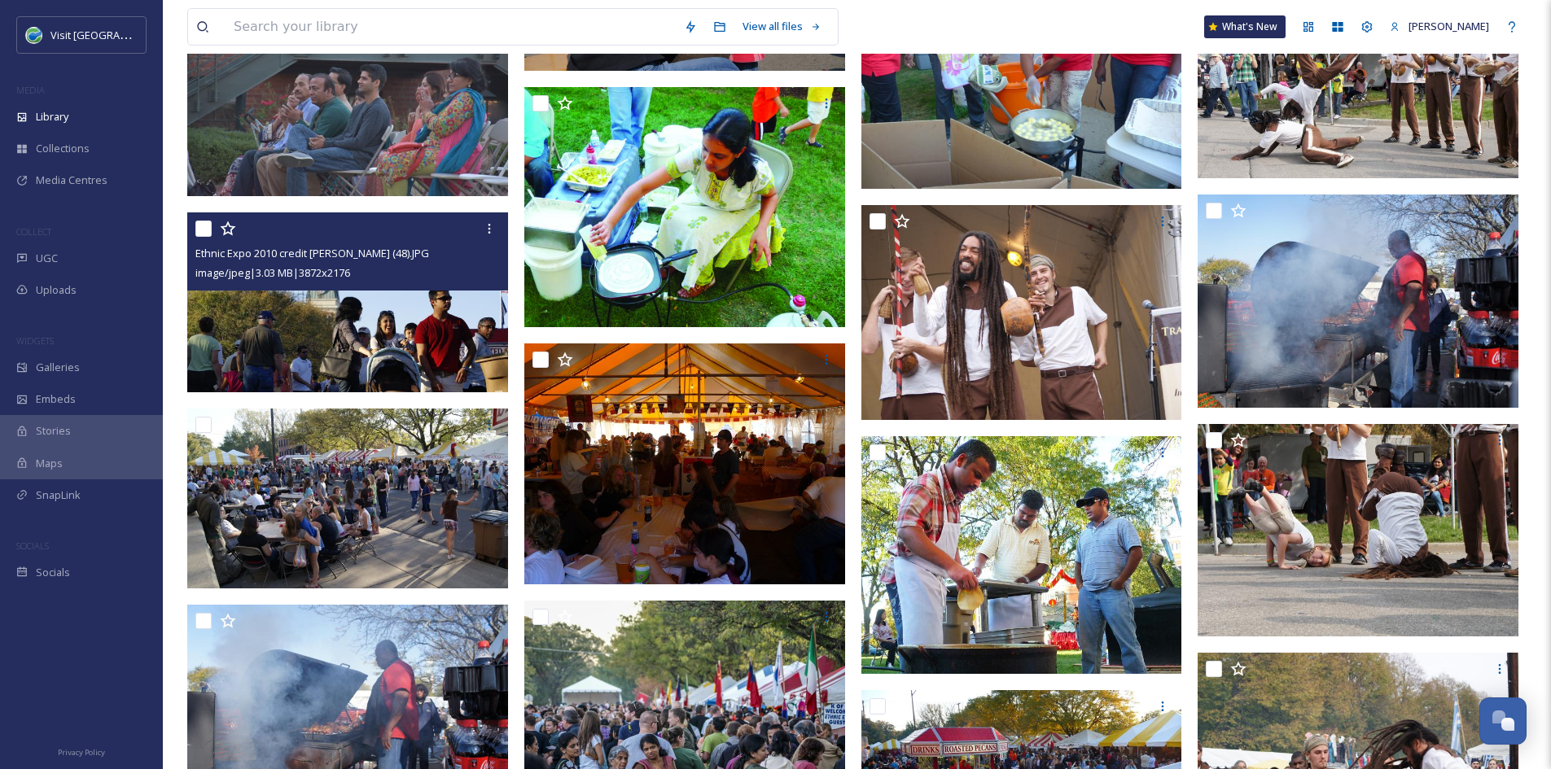
click at [420, 358] on img at bounding box center [347, 302] width 321 height 180
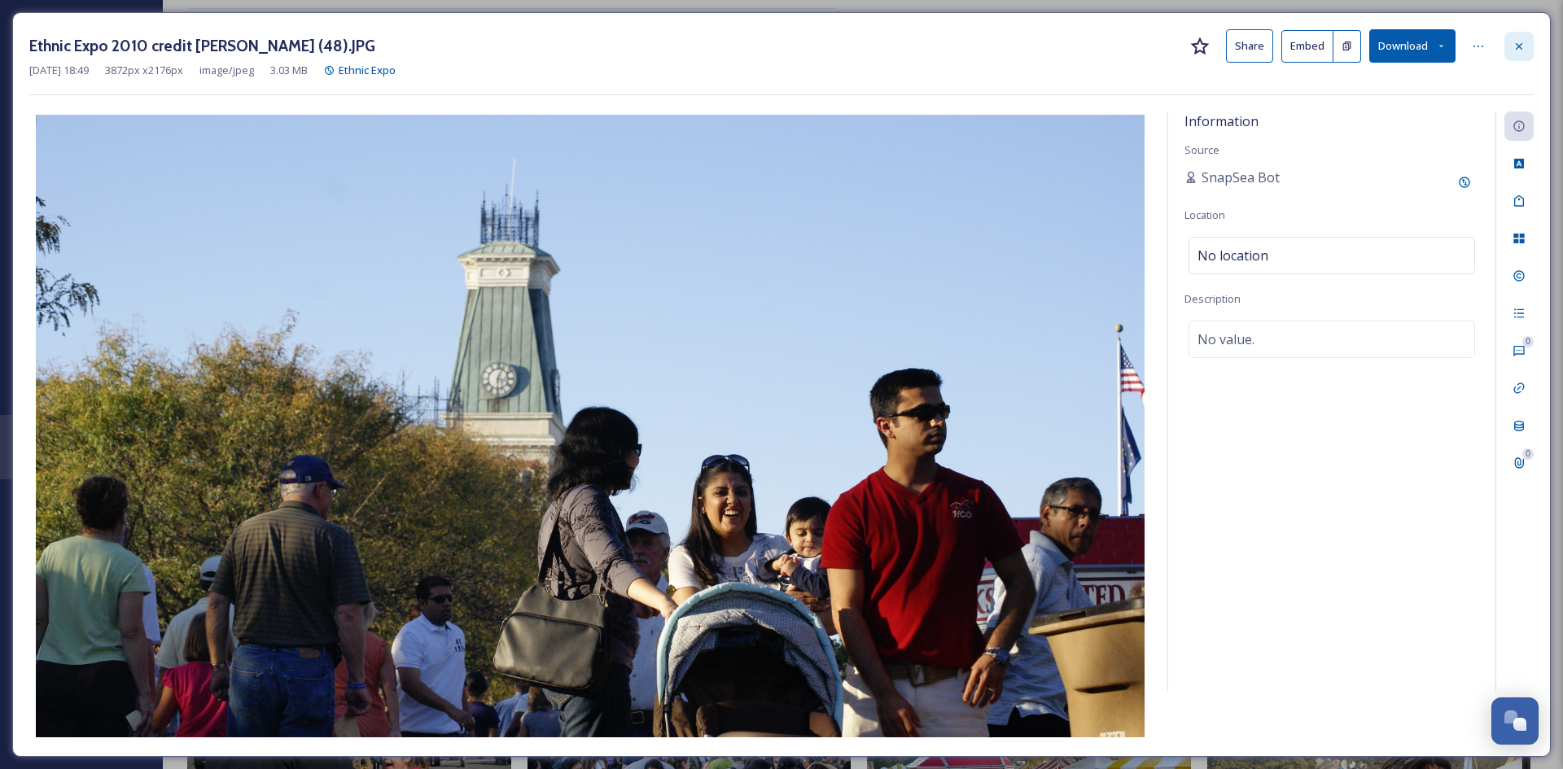
click at [1514, 38] on div at bounding box center [1518, 46] width 29 height 29
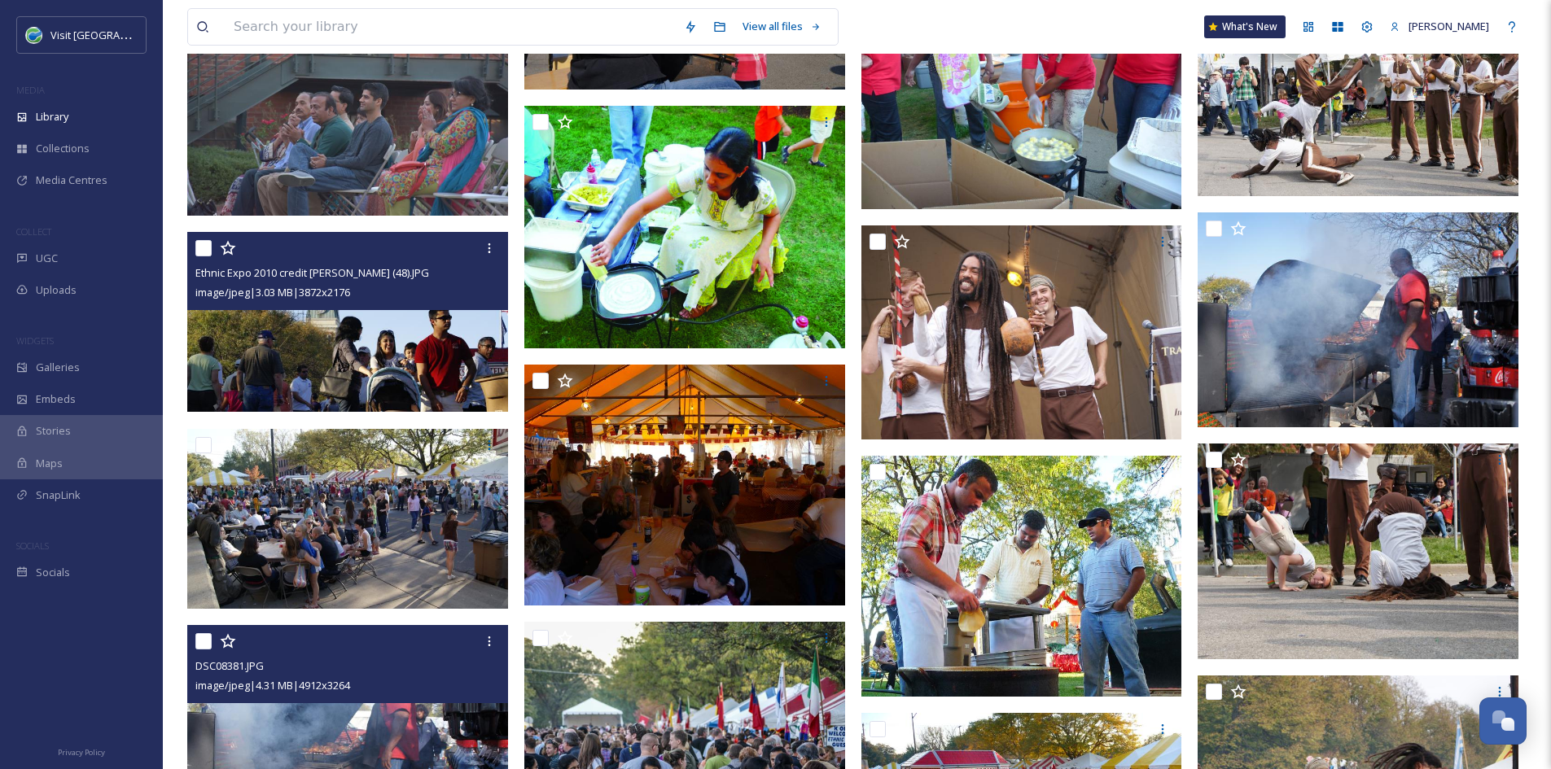
scroll to position [2639, 0]
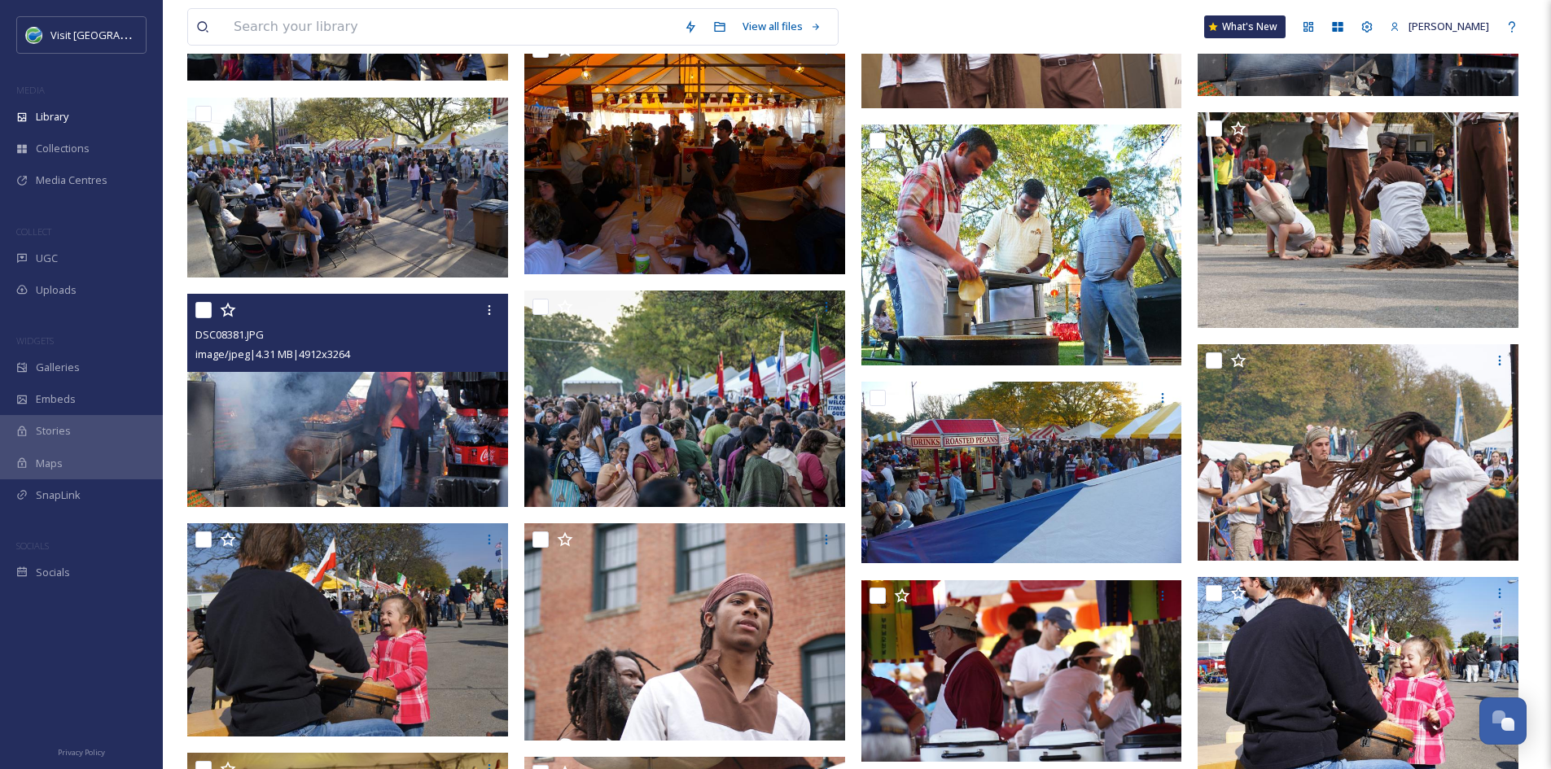
click at [420, 436] on img at bounding box center [347, 400] width 321 height 213
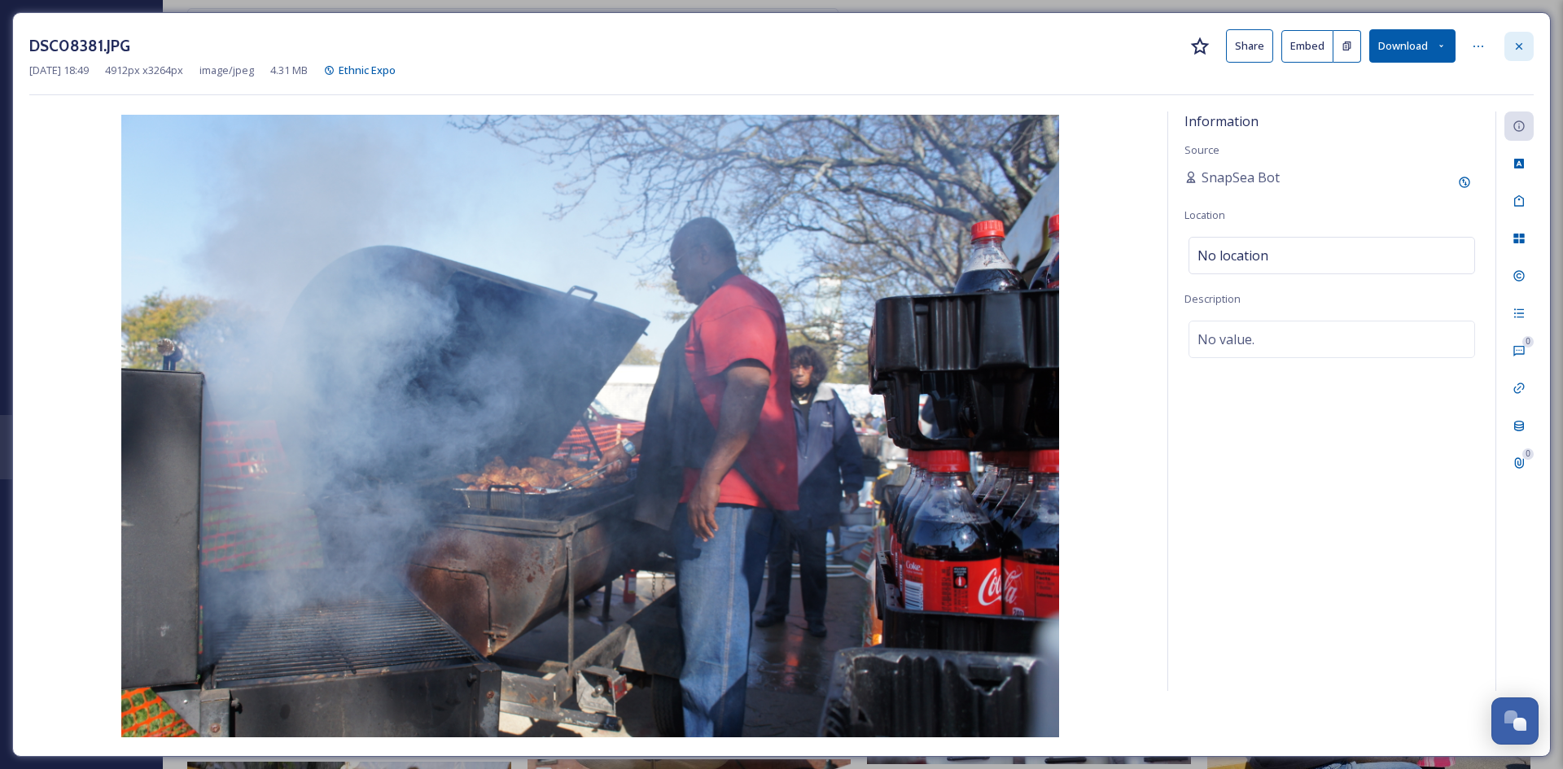
click at [1517, 44] on icon at bounding box center [1519, 45] width 7 height 7
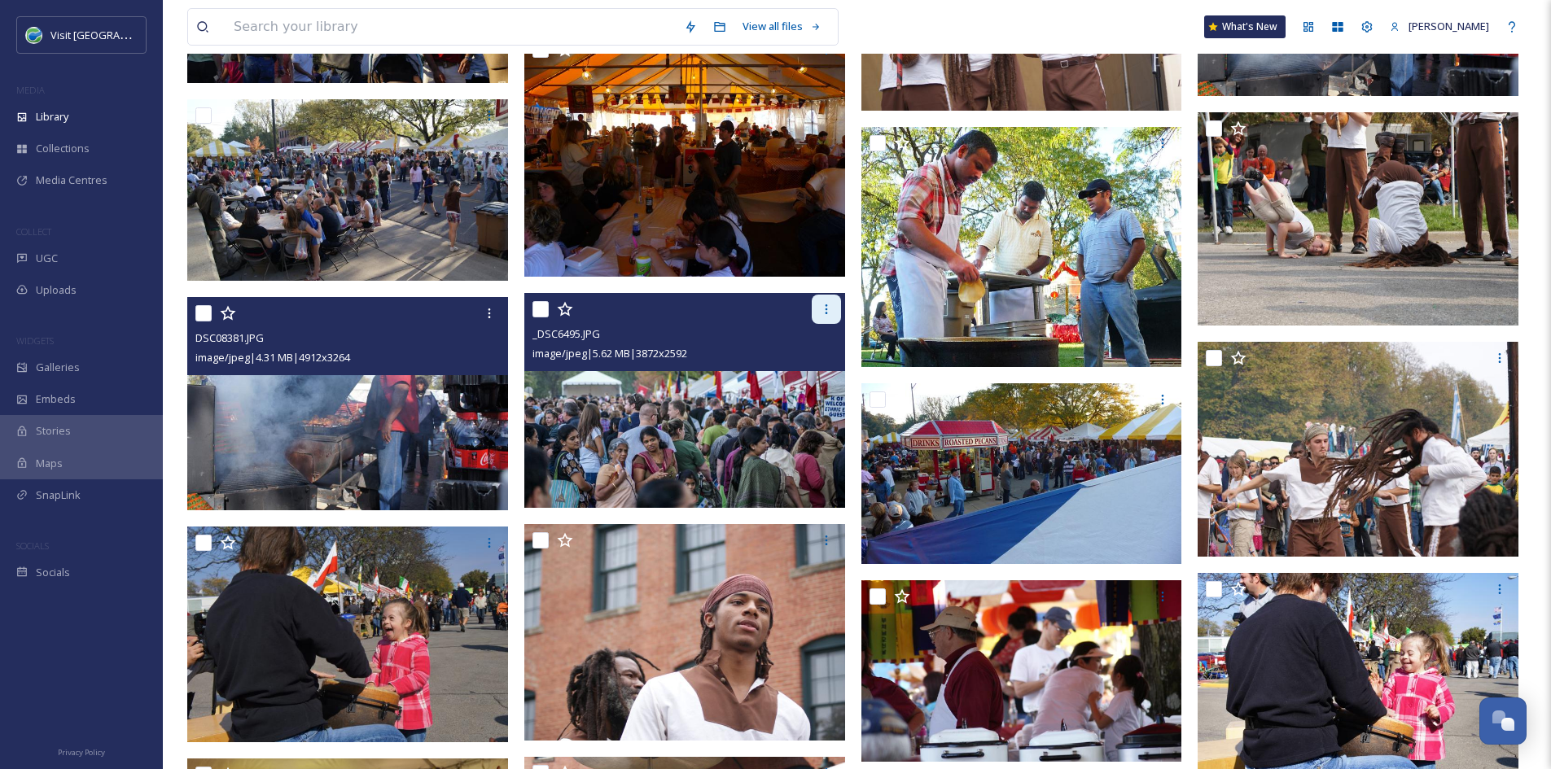
click at [836, 316] on div at bounding box center [826, 309] width 29 height 29
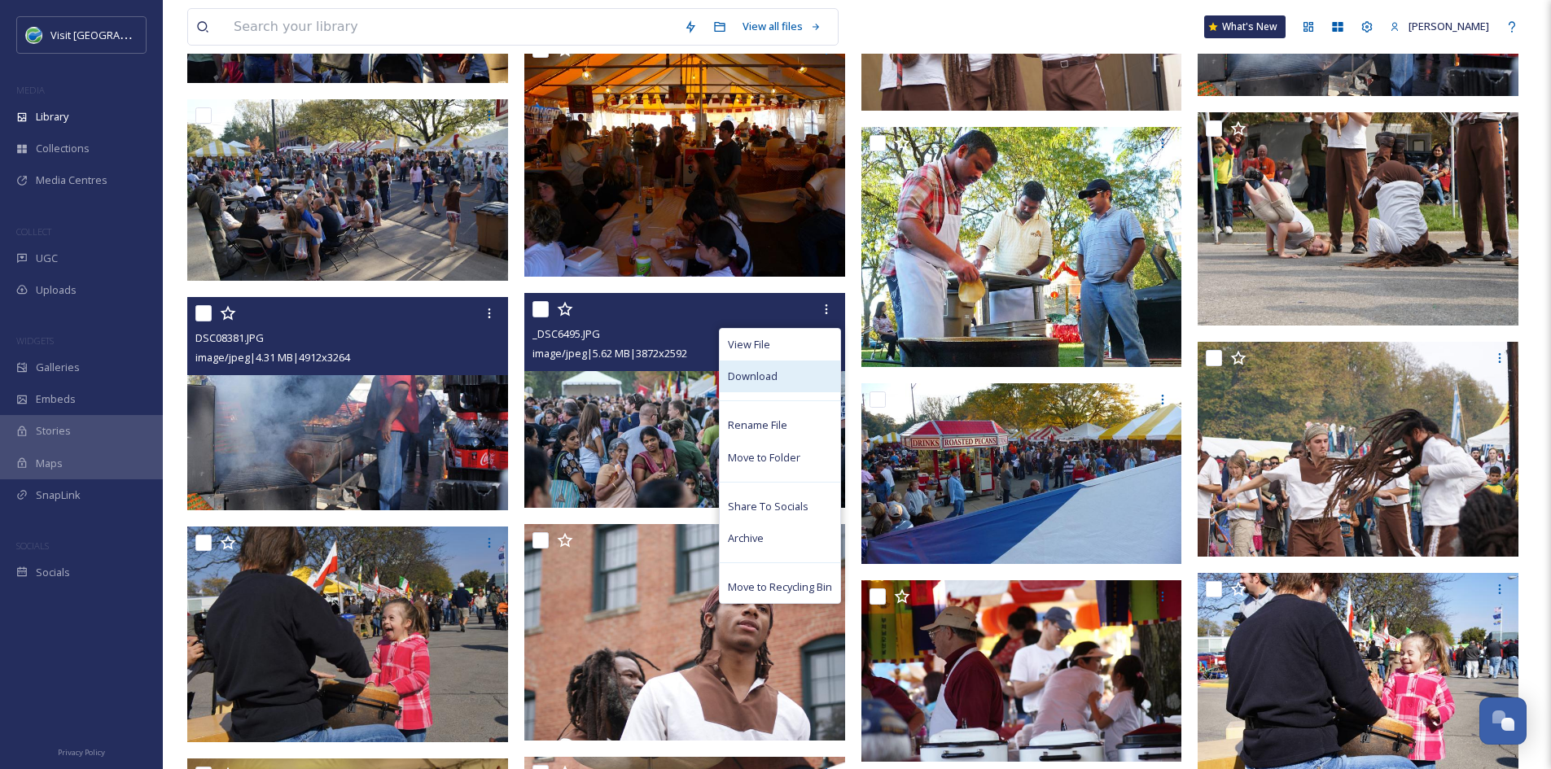
click at [765, 371] on span "Download" at bounding box center [753, 376] width 50 height 15
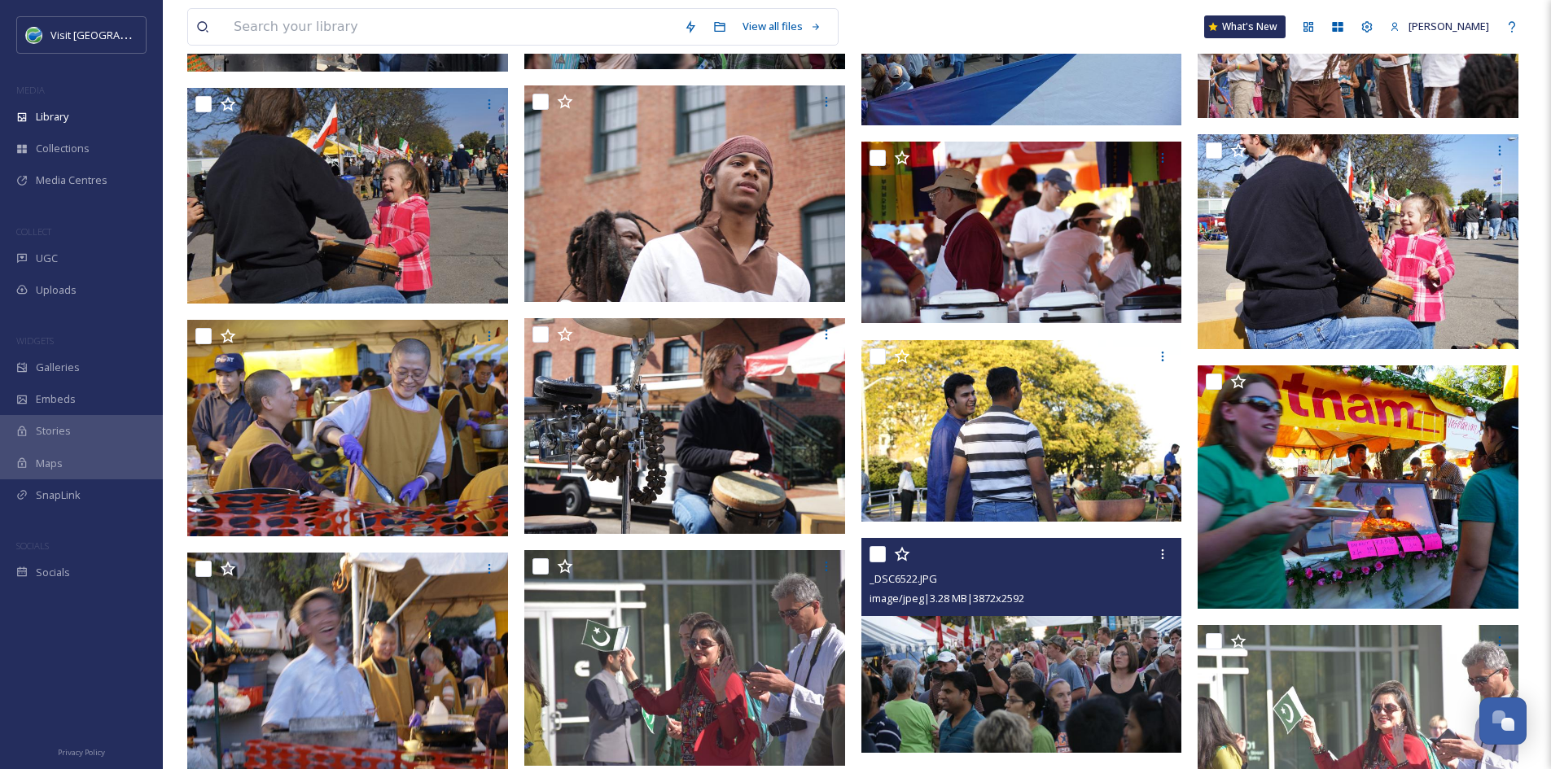
scroll to position [3053, 0]
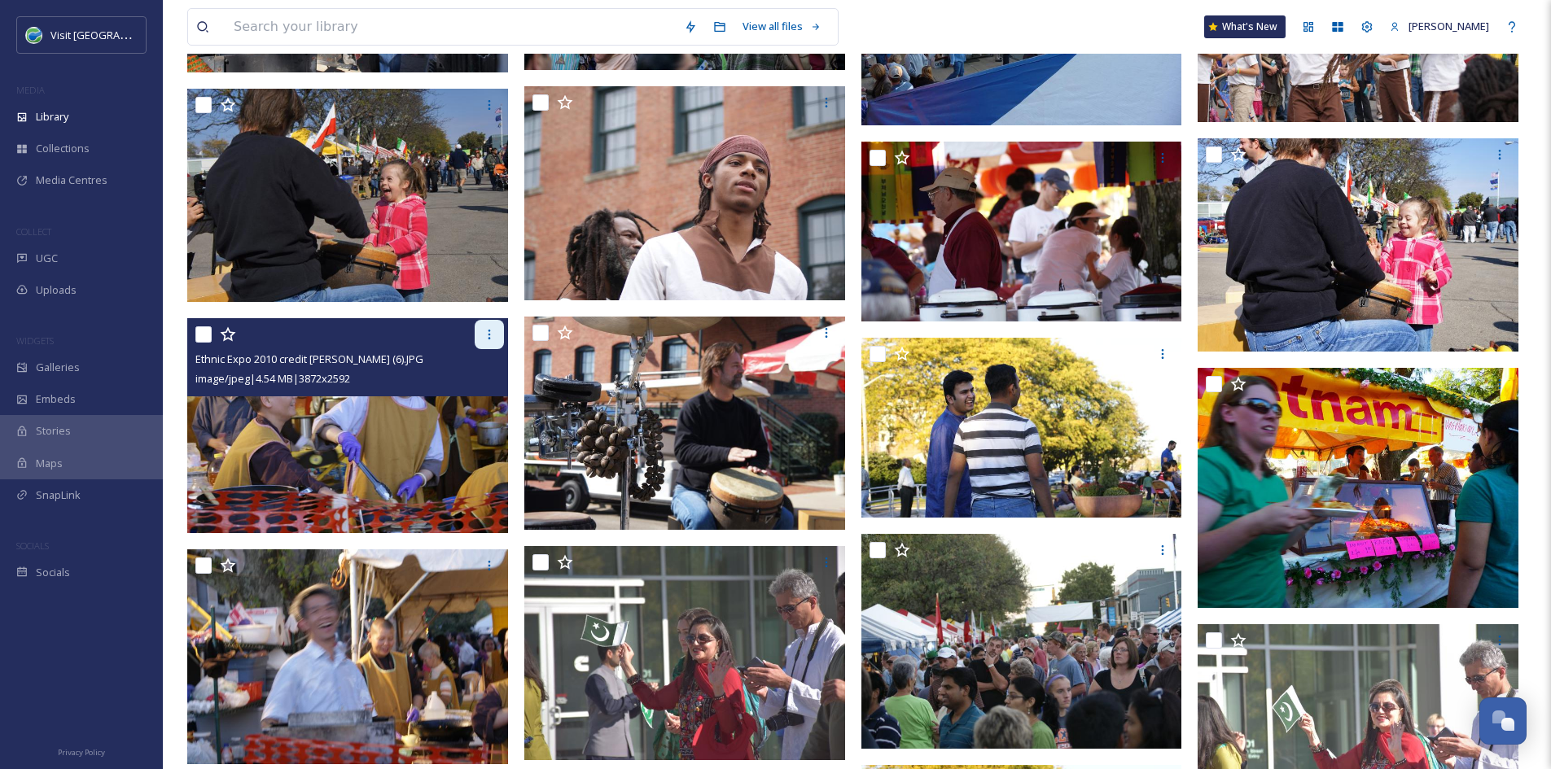
click at [497, 337] on div at bounding box center [489, 334] width 29 height 29
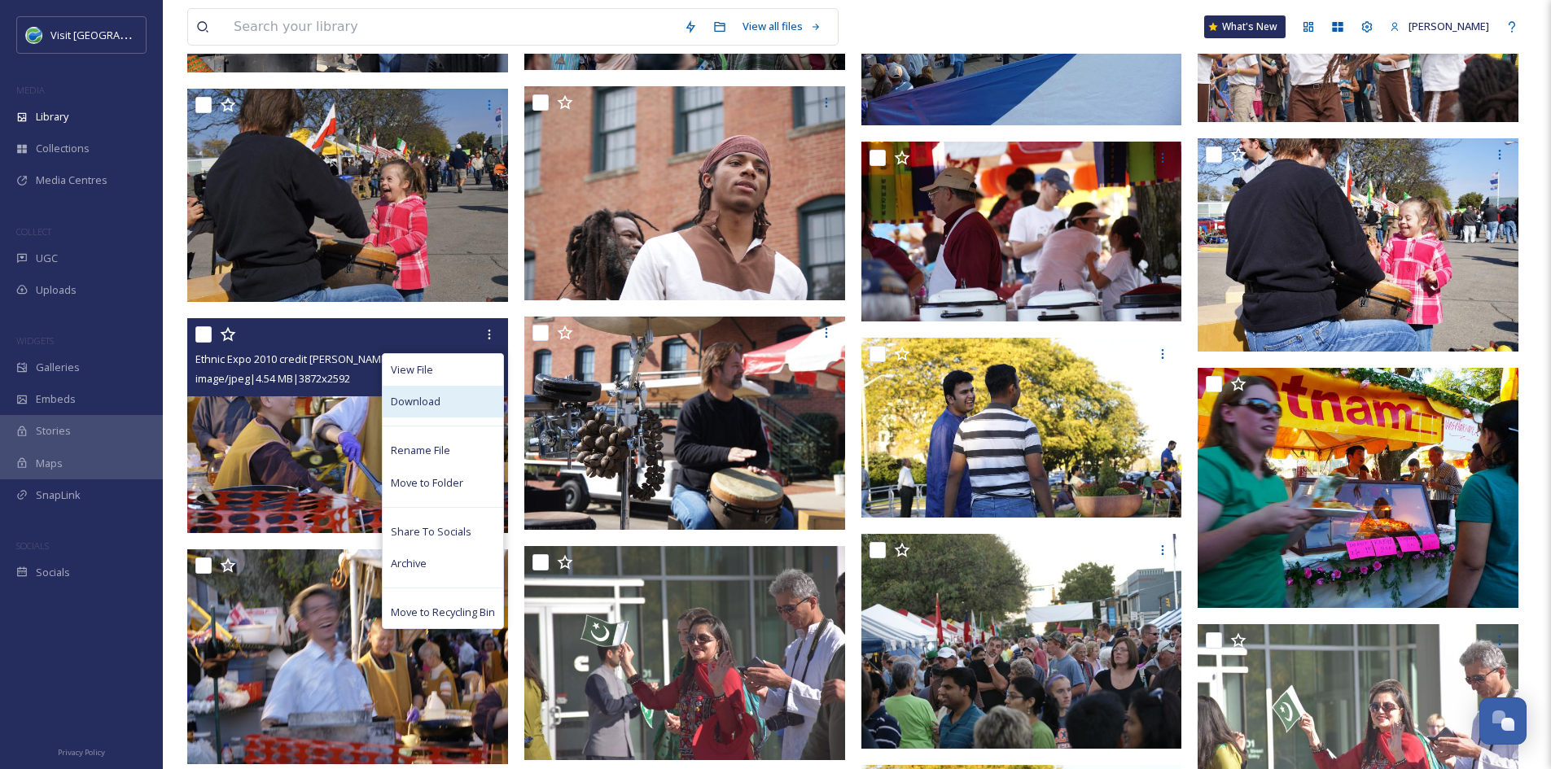
click at [449, 405] on div "Download" at bounding box center [443, 402] width 120 height 32
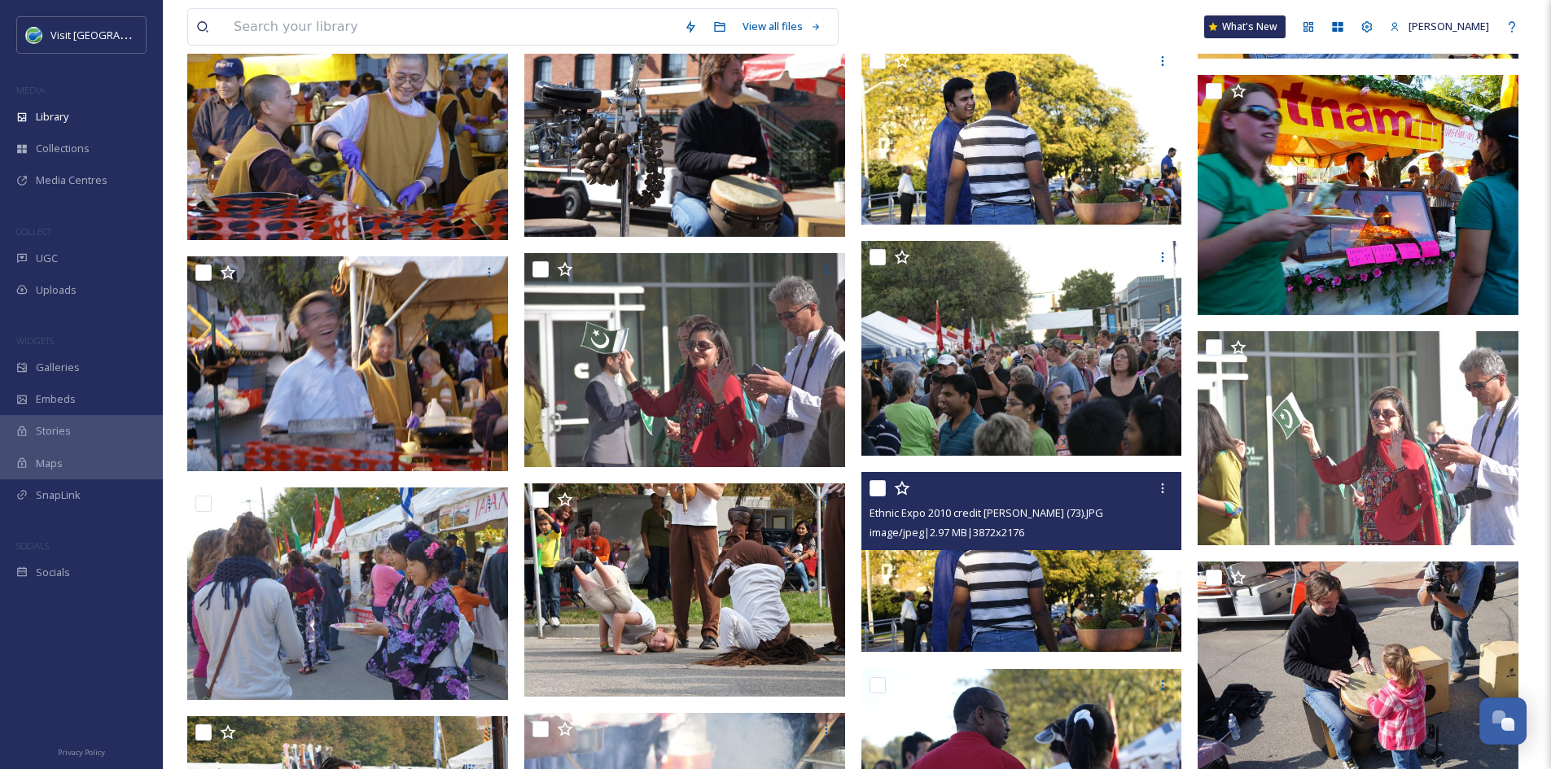
scroll to position [3347, 0]
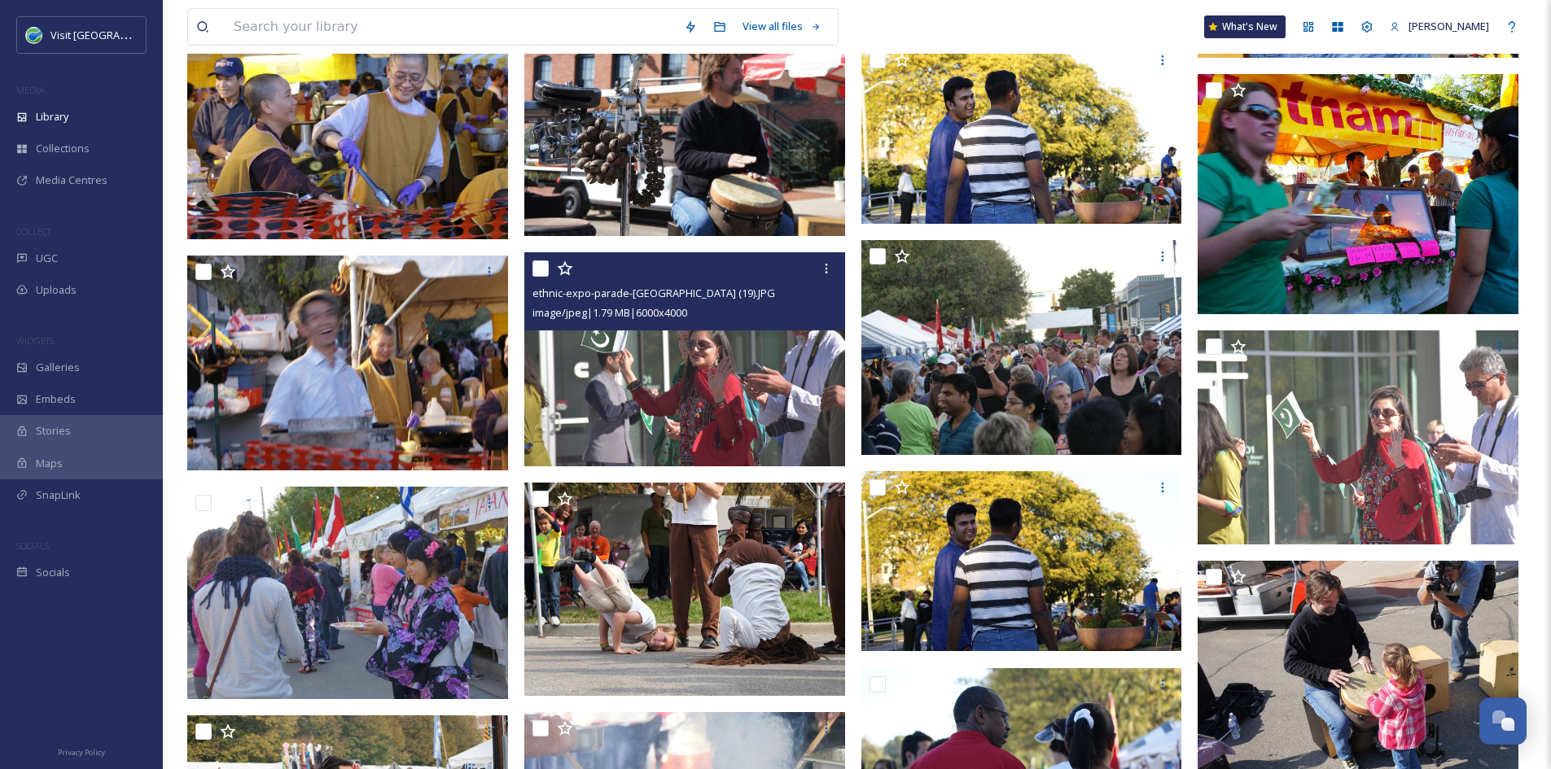
click at [761, 365] on img at bounding box center [684, 359] width 321 height 214
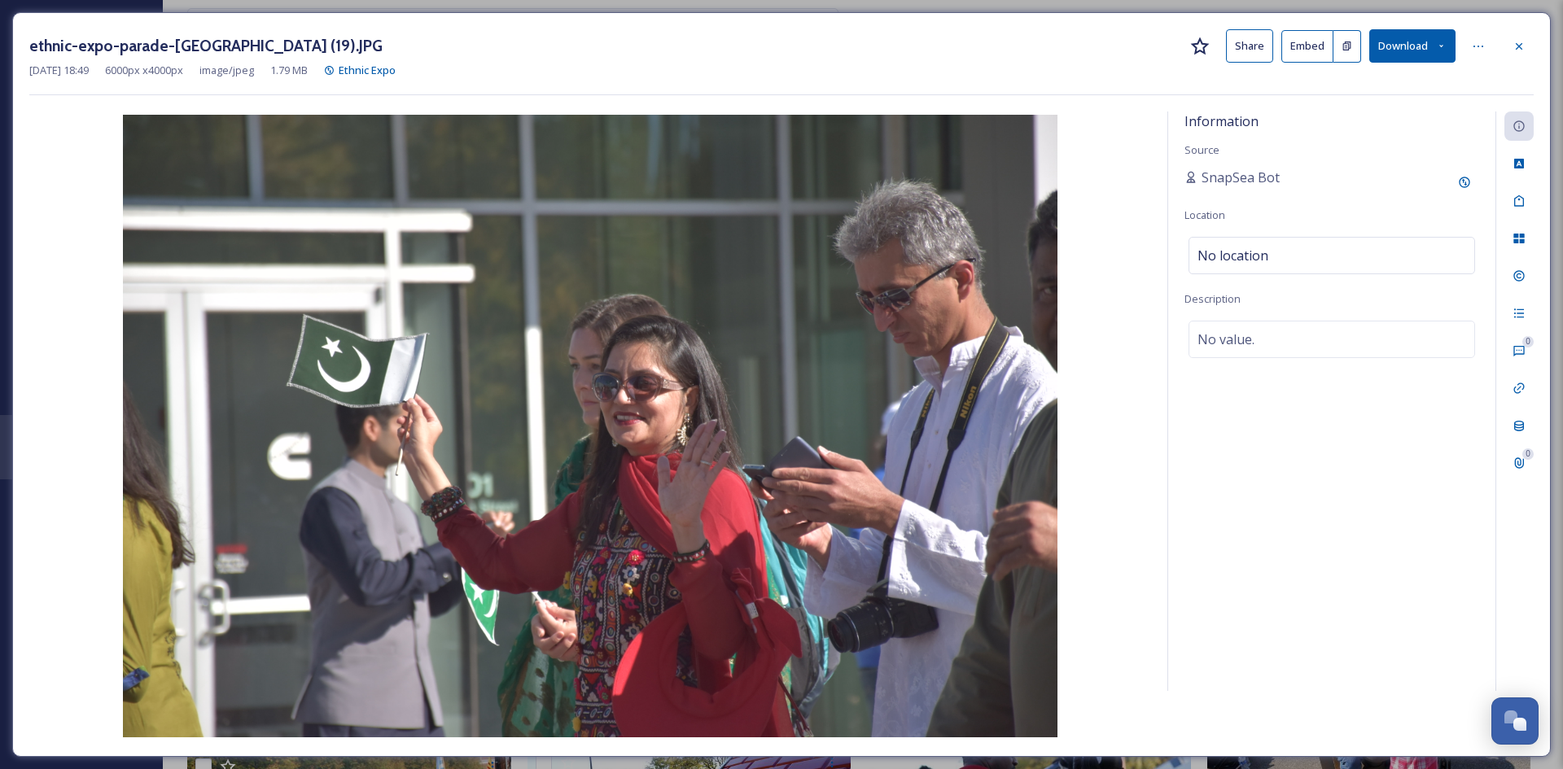
click at [1423, 44] on button "Download" at bounding box center [1412, 45] width 86 height 33
click at [1386, 87] on span "Download Original (6000 x 4000)" at bounding box center [1370, 83] width 154 height 15
click at [1515, 46] on icon at bounding box center [1518, 46] width 13 height 13
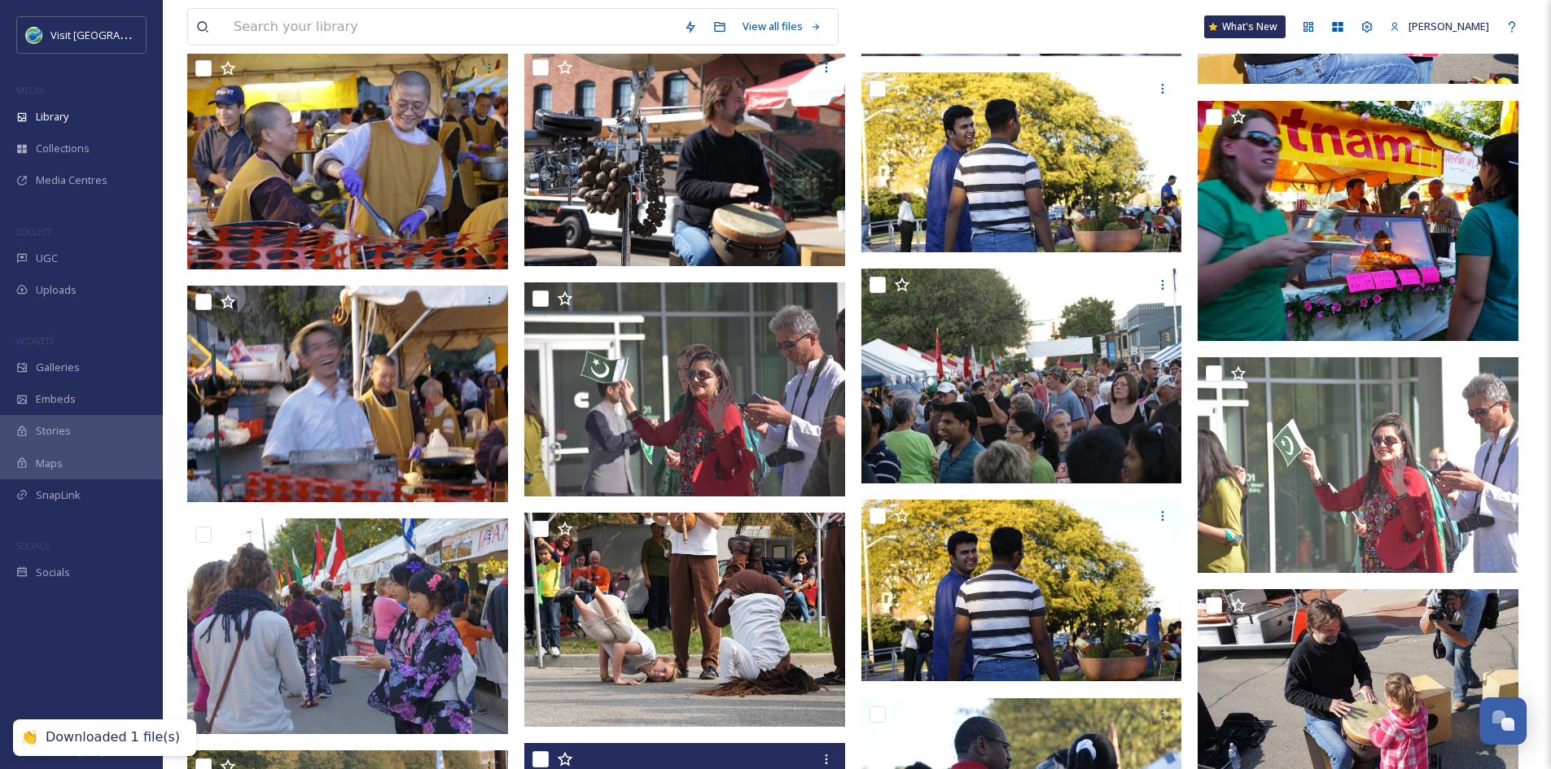
scroll to position [3679, 0]
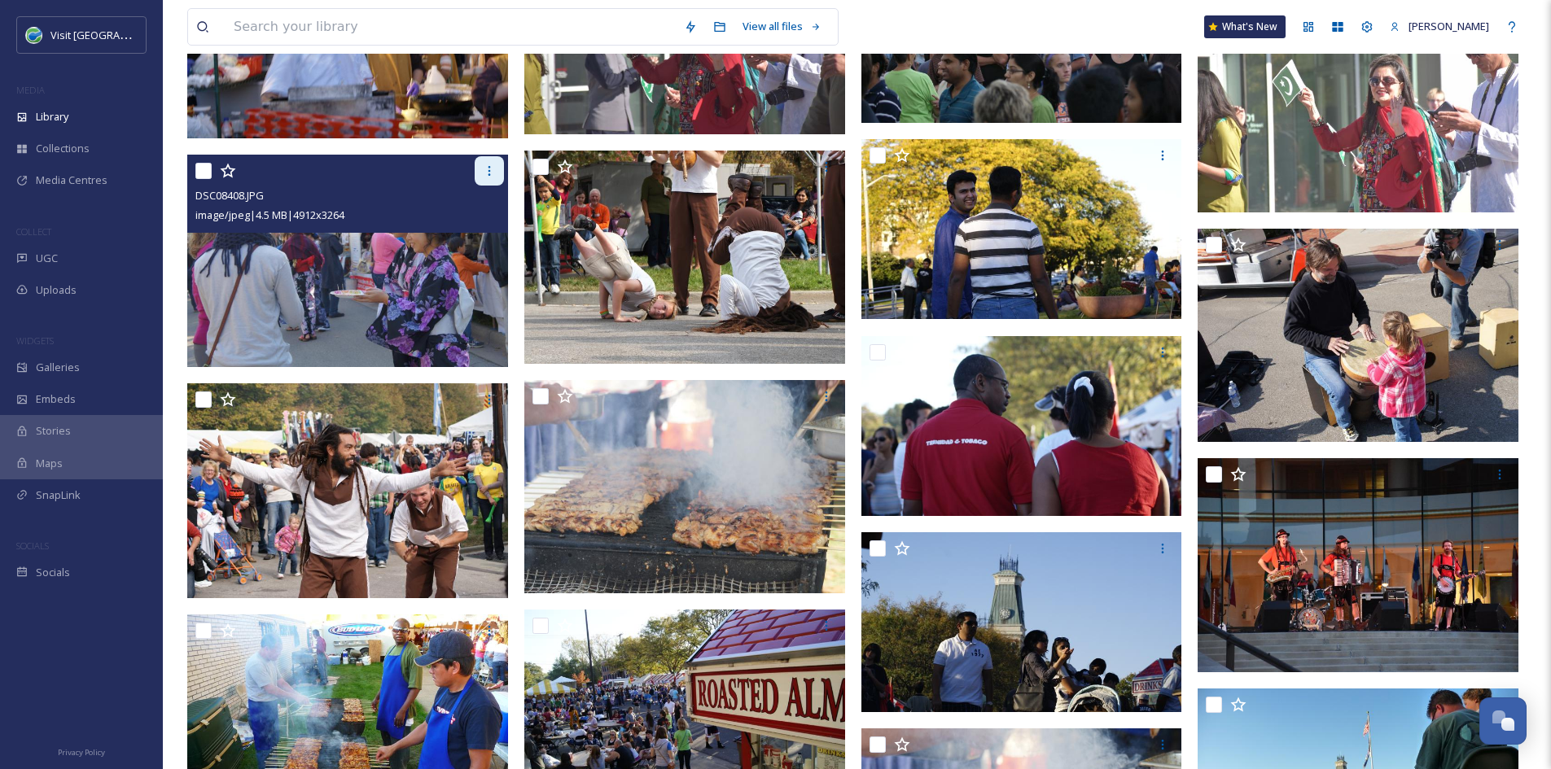
click at [488, 179] on div at bounding box center [489, 170] width 29 height 29
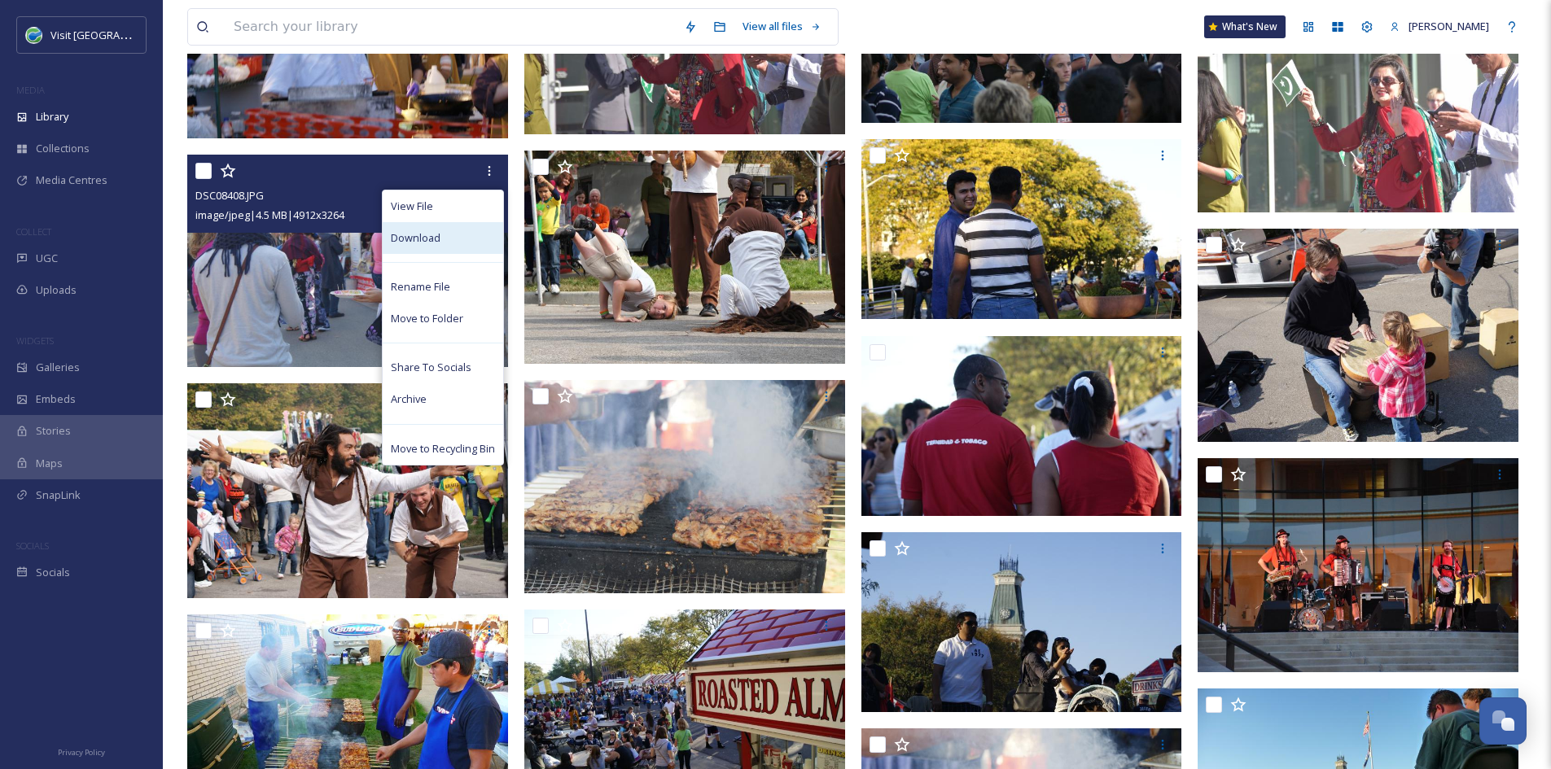
click at [445, 247] on div "Download" at bounding box center [443, 238] width 120 height 32
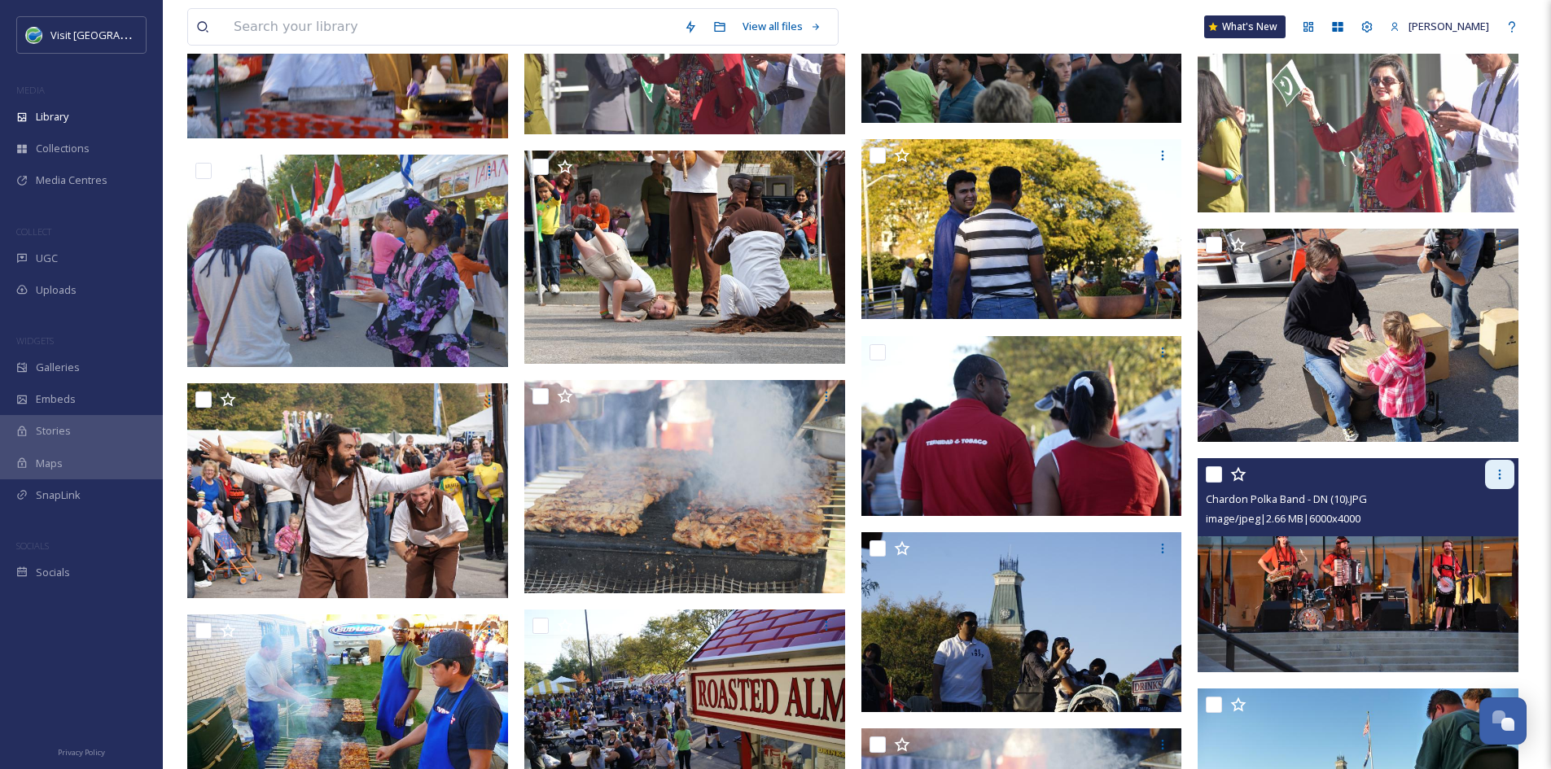
click at [1499, 482] on div at bounding box center [1499, 474] width 29 height 29
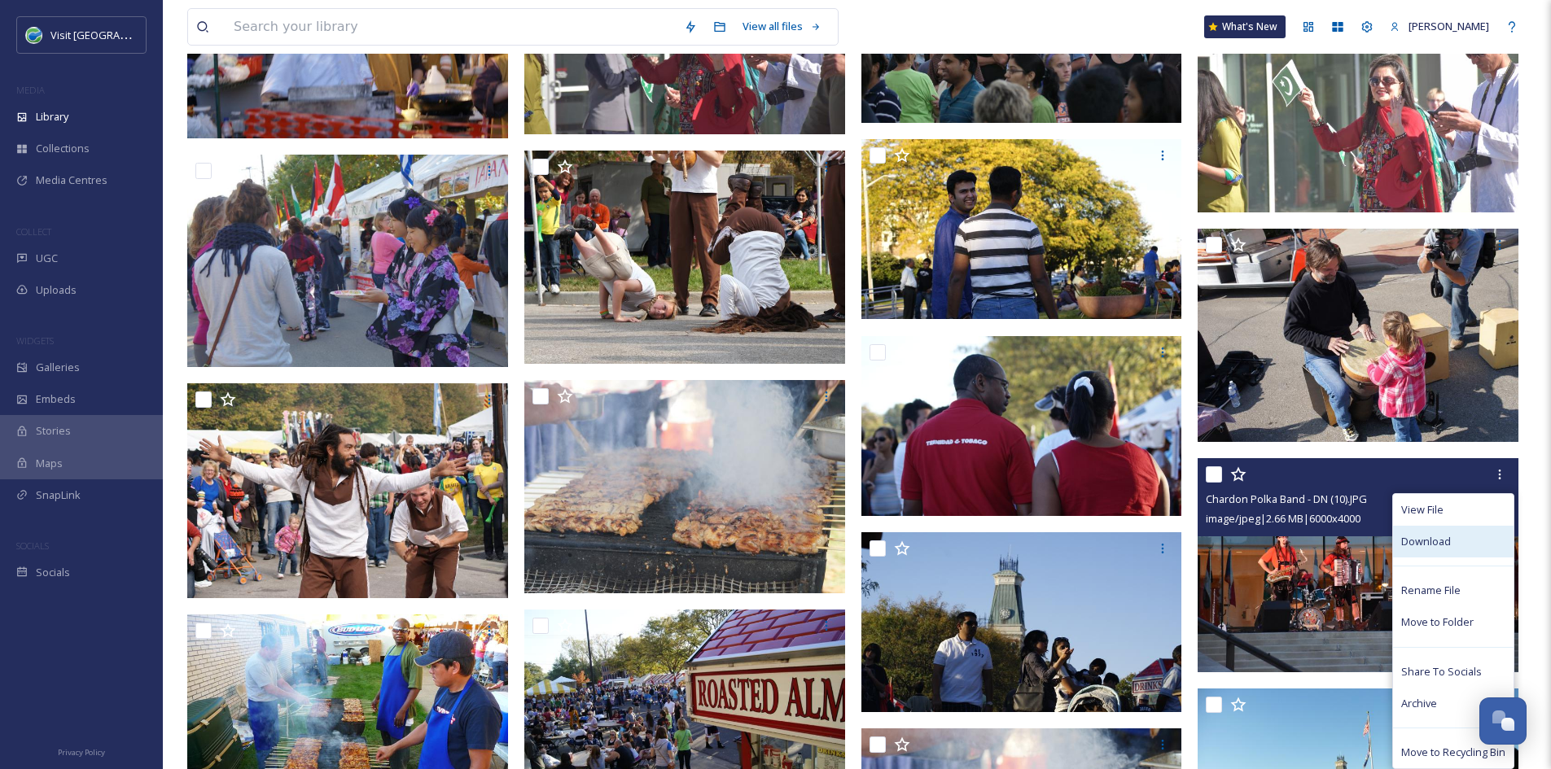
click at [1430, 543] on span "Download" at bounding box center [1426, 541] width 50 height 15
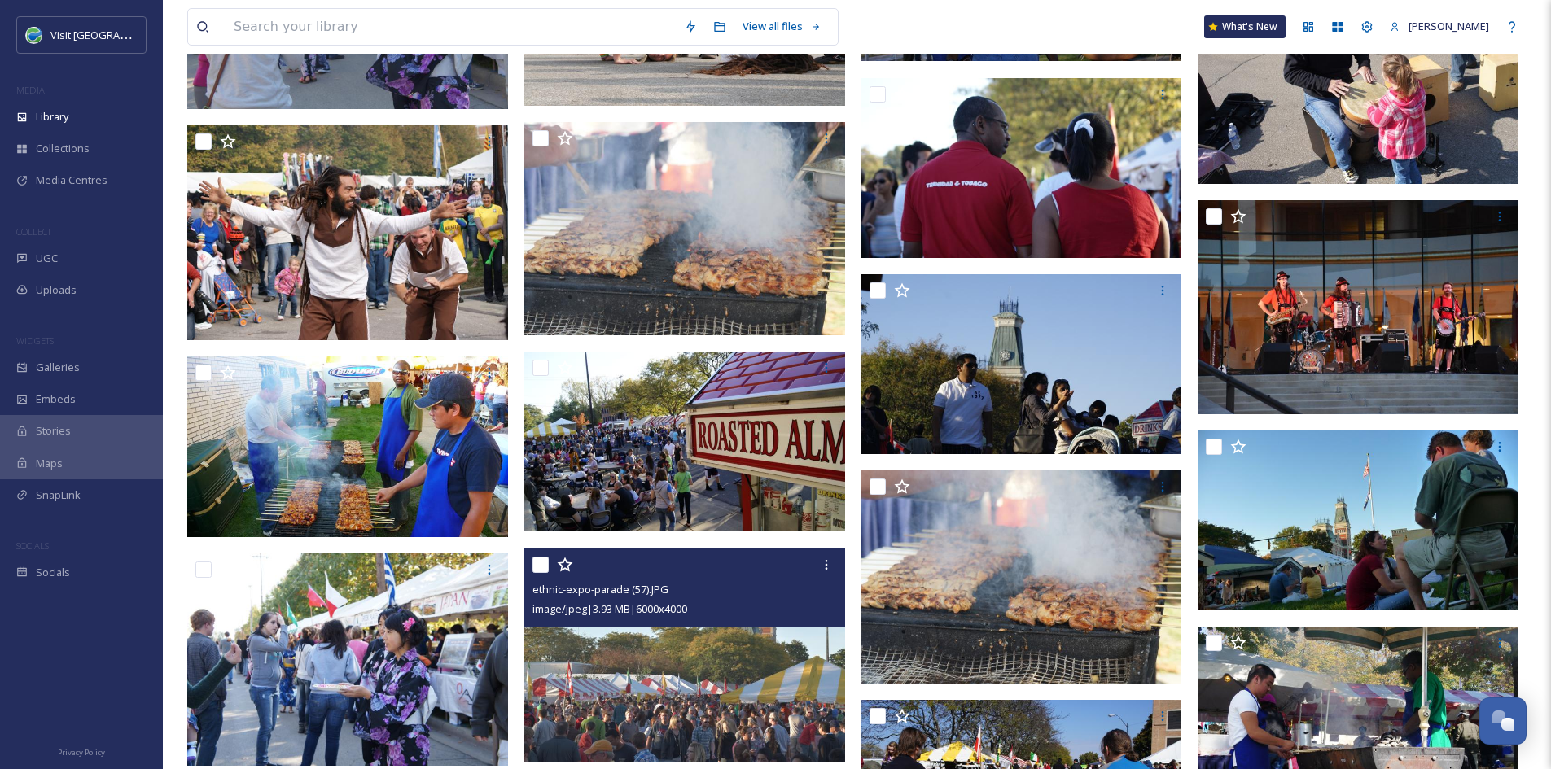
scroll to position [3938, 0]
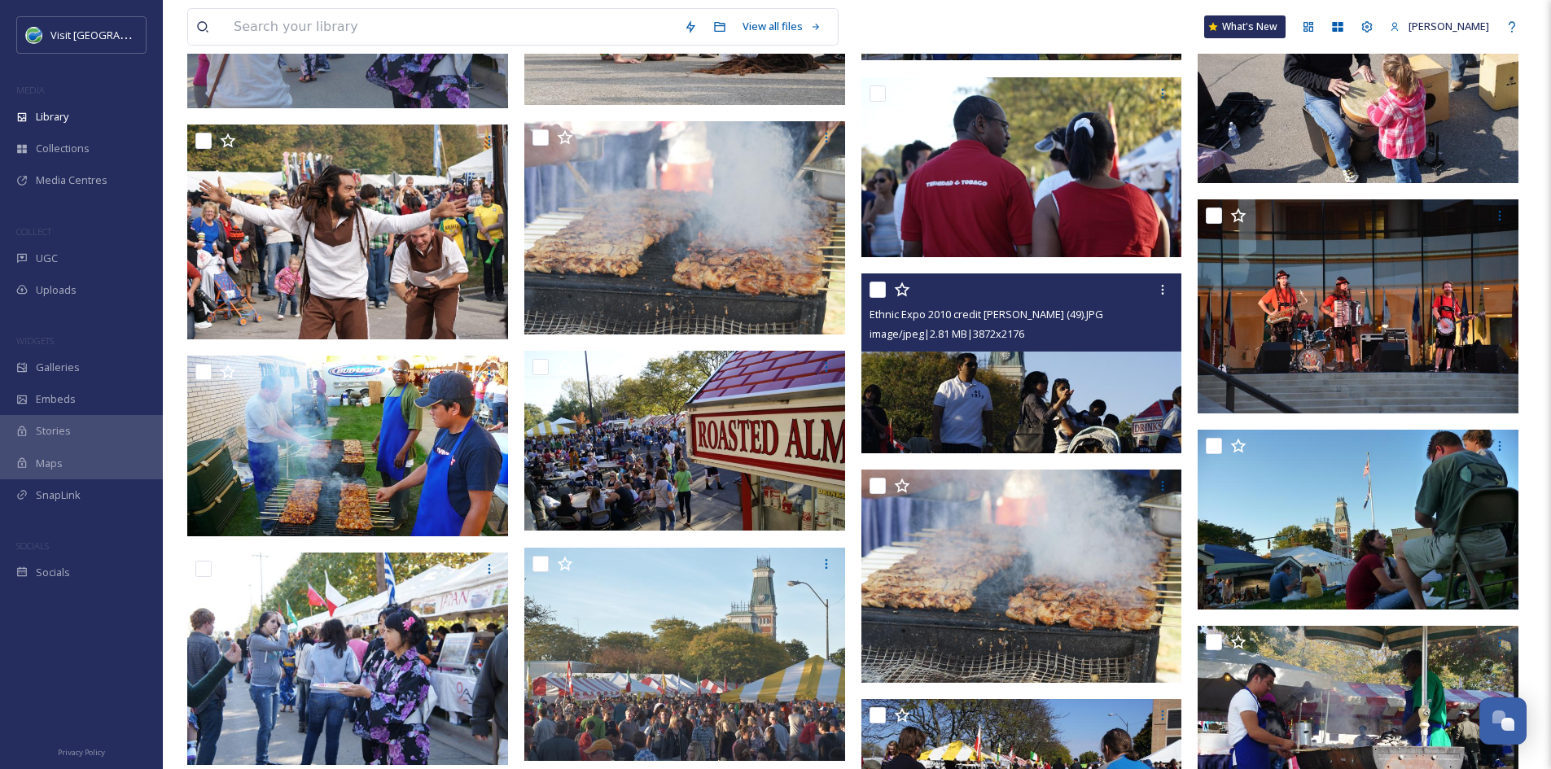
click at [1014, 409] on img at bounding box center [1021, 364] width 321 height 180
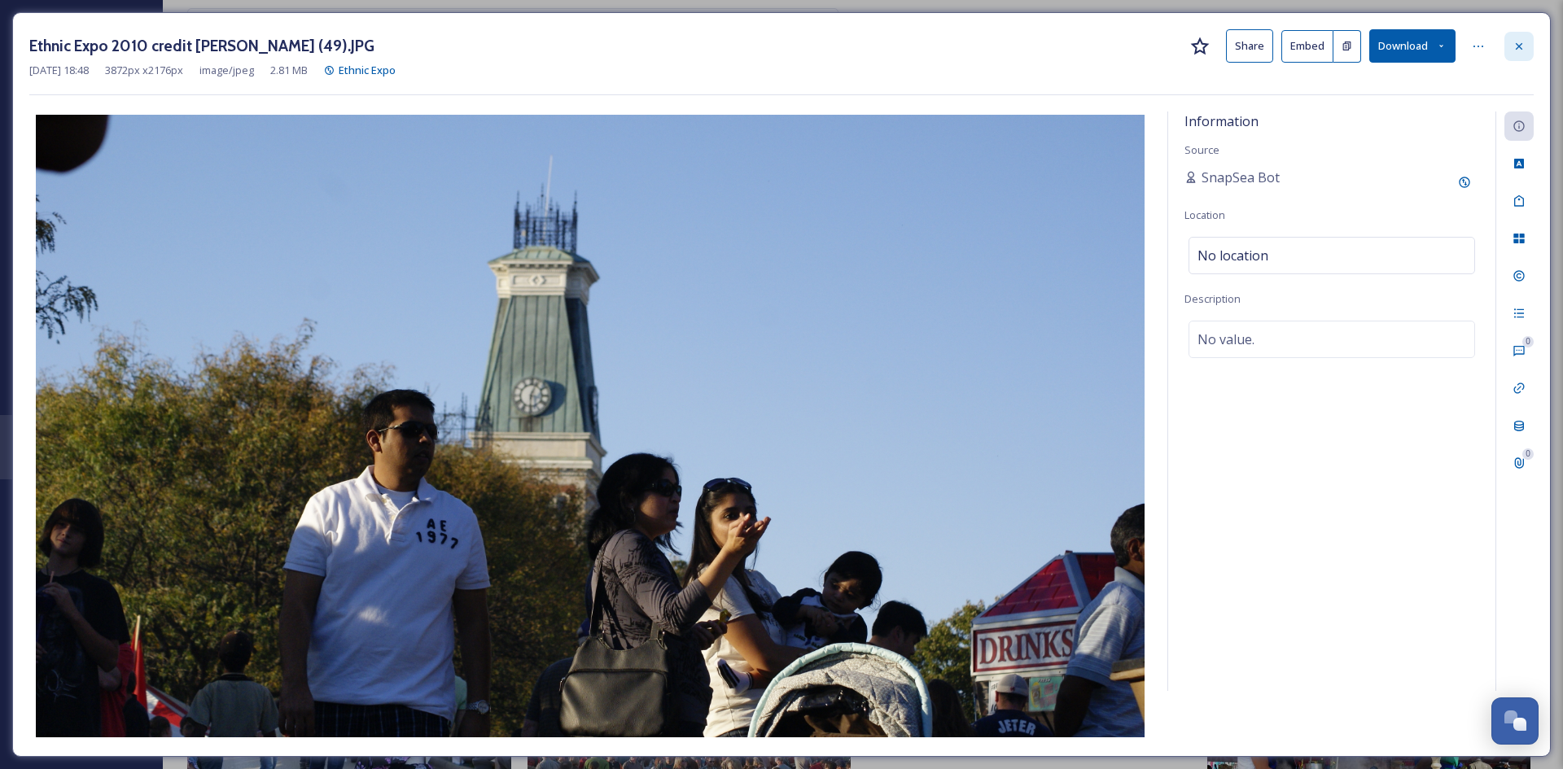
click at [1516, 47] on icon at bounding box center [1518, 46] width 13 height 13
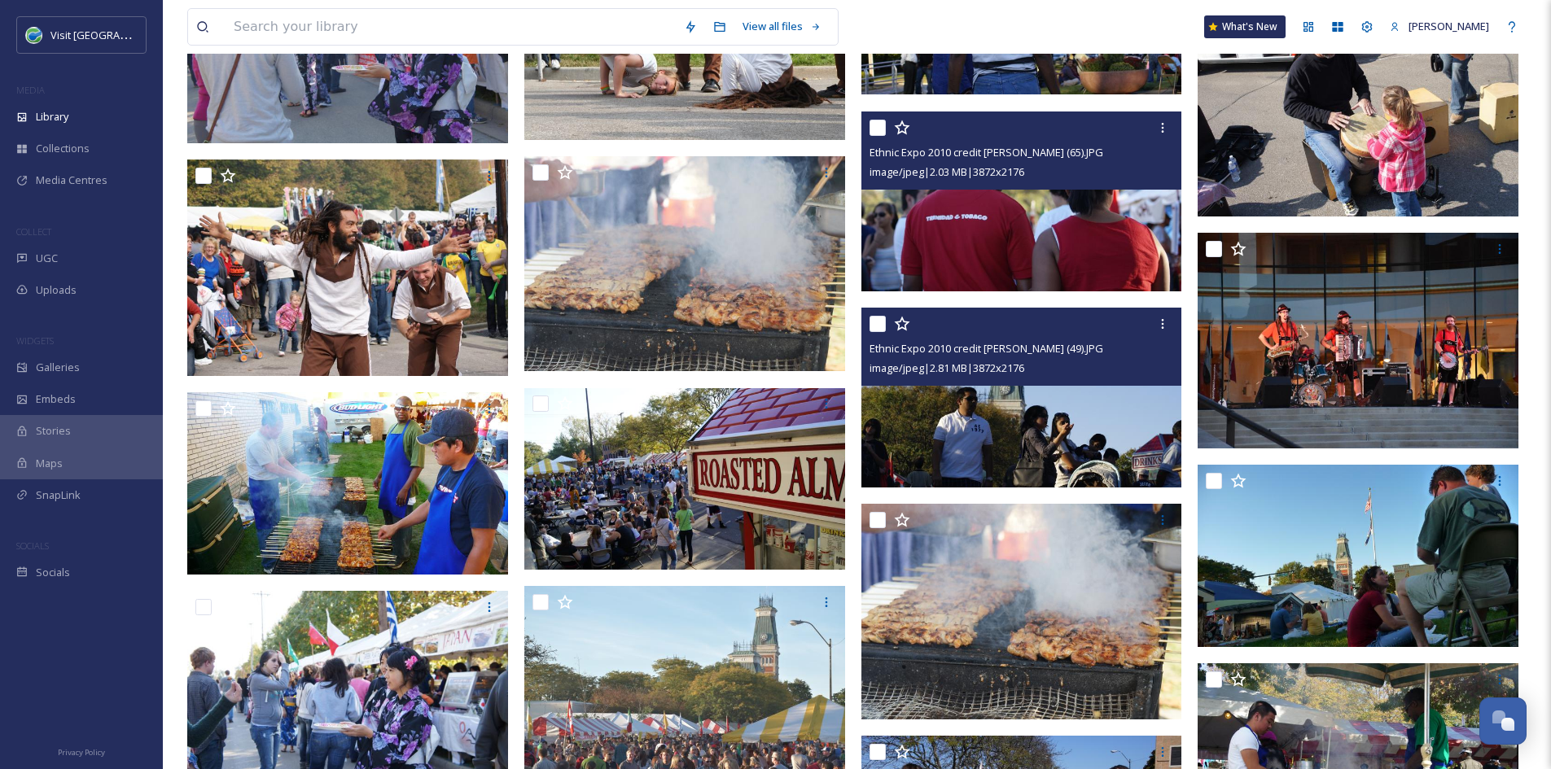
click at [1059, 217] on img at bounding box center [1021, 202] width 321 height 180
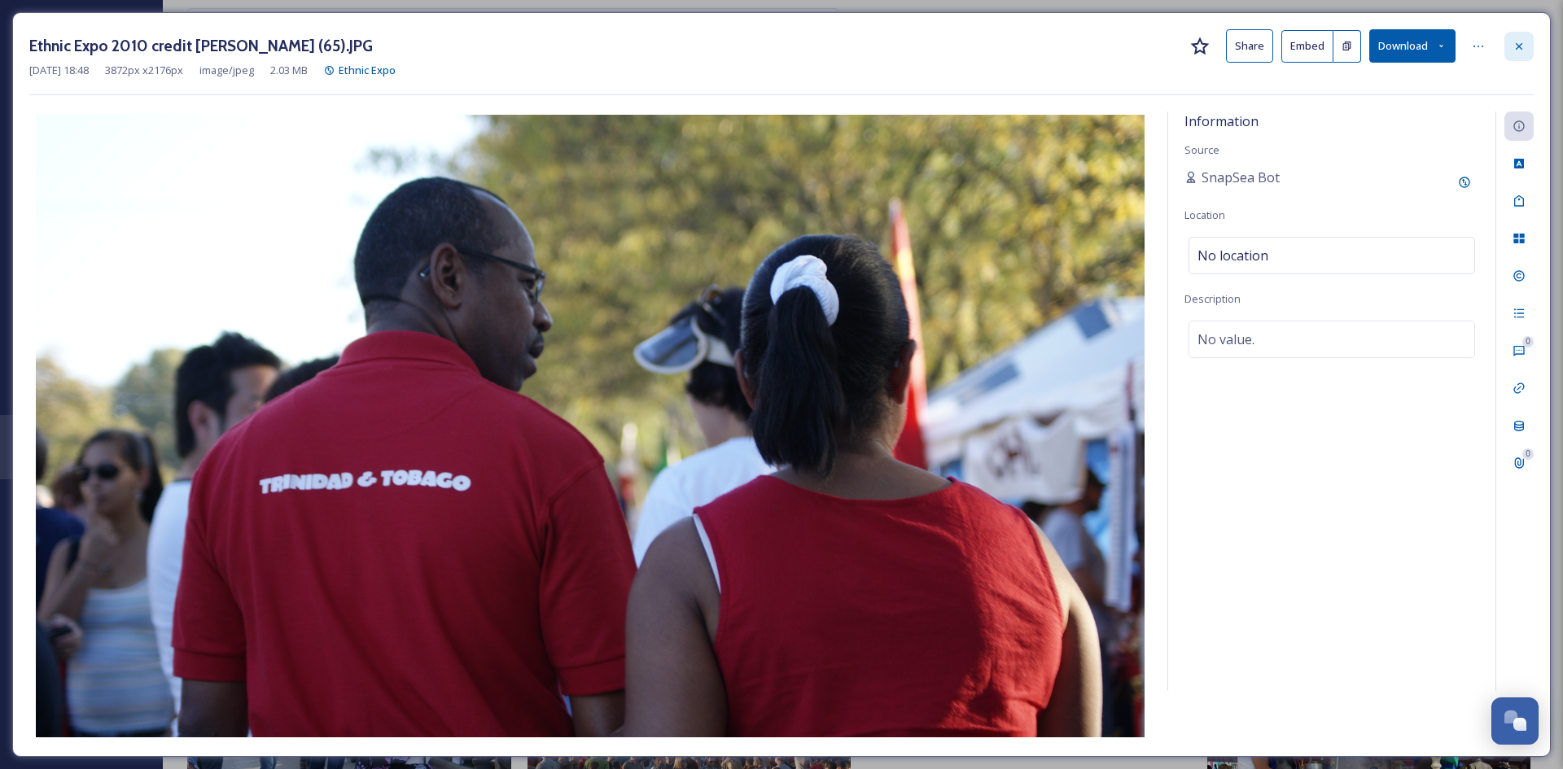
click at [1512, 52] on div at bounding box center [1518, 46] width 29 height 29
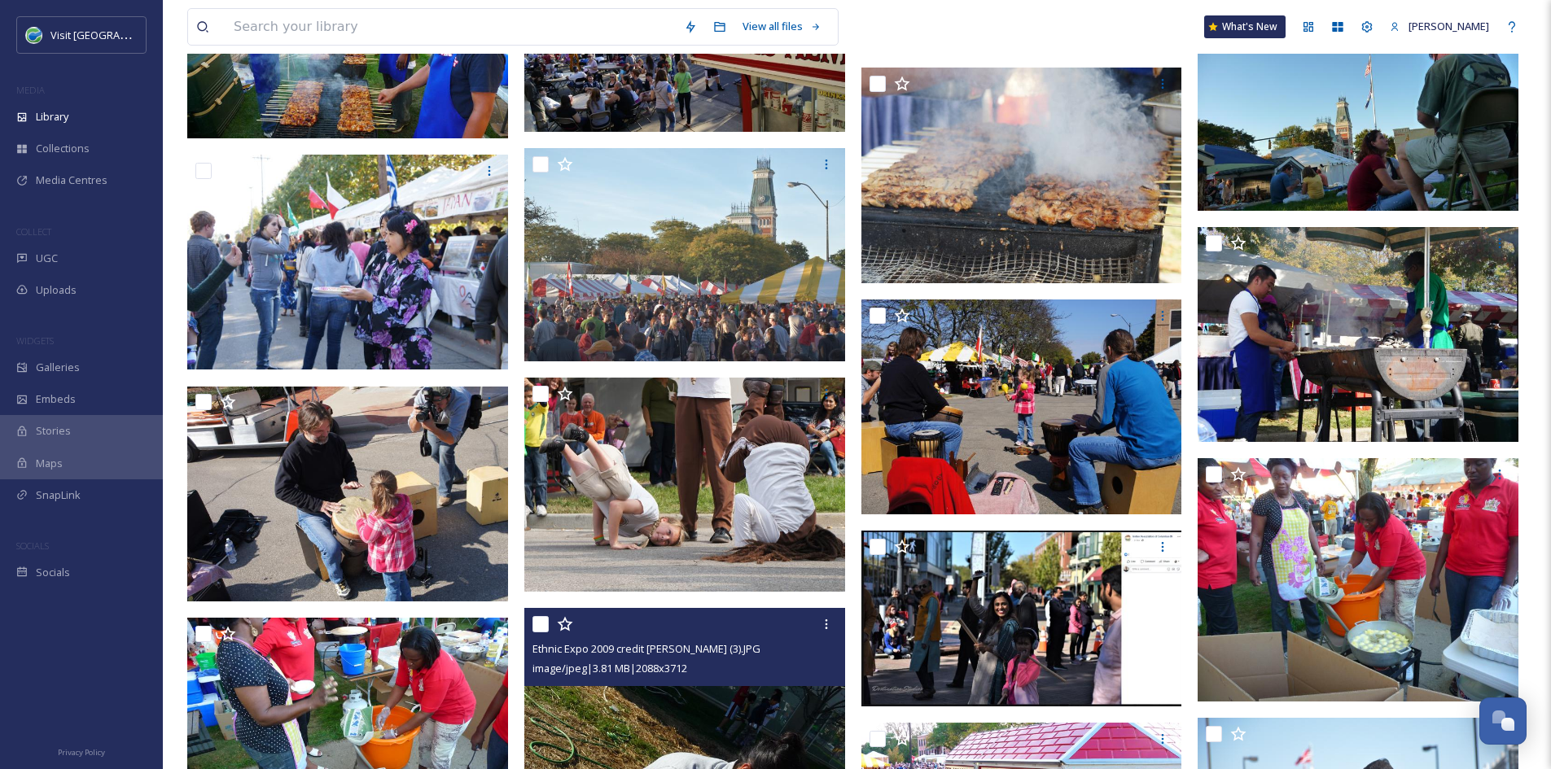
scroll to position [4422, 0]
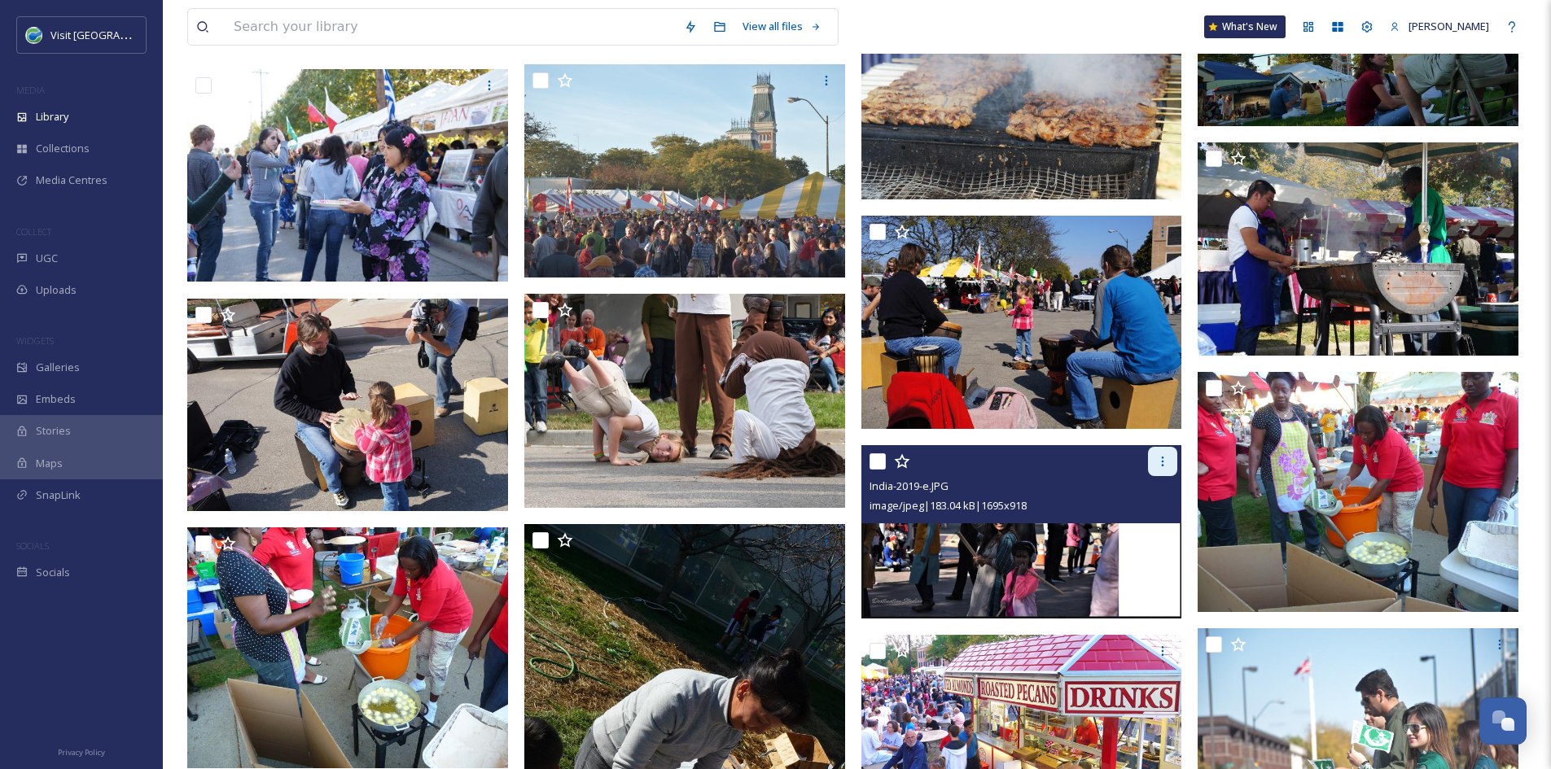
click at [1167, 462] on icon at bounding box center [1162, 461] width 13 height 13
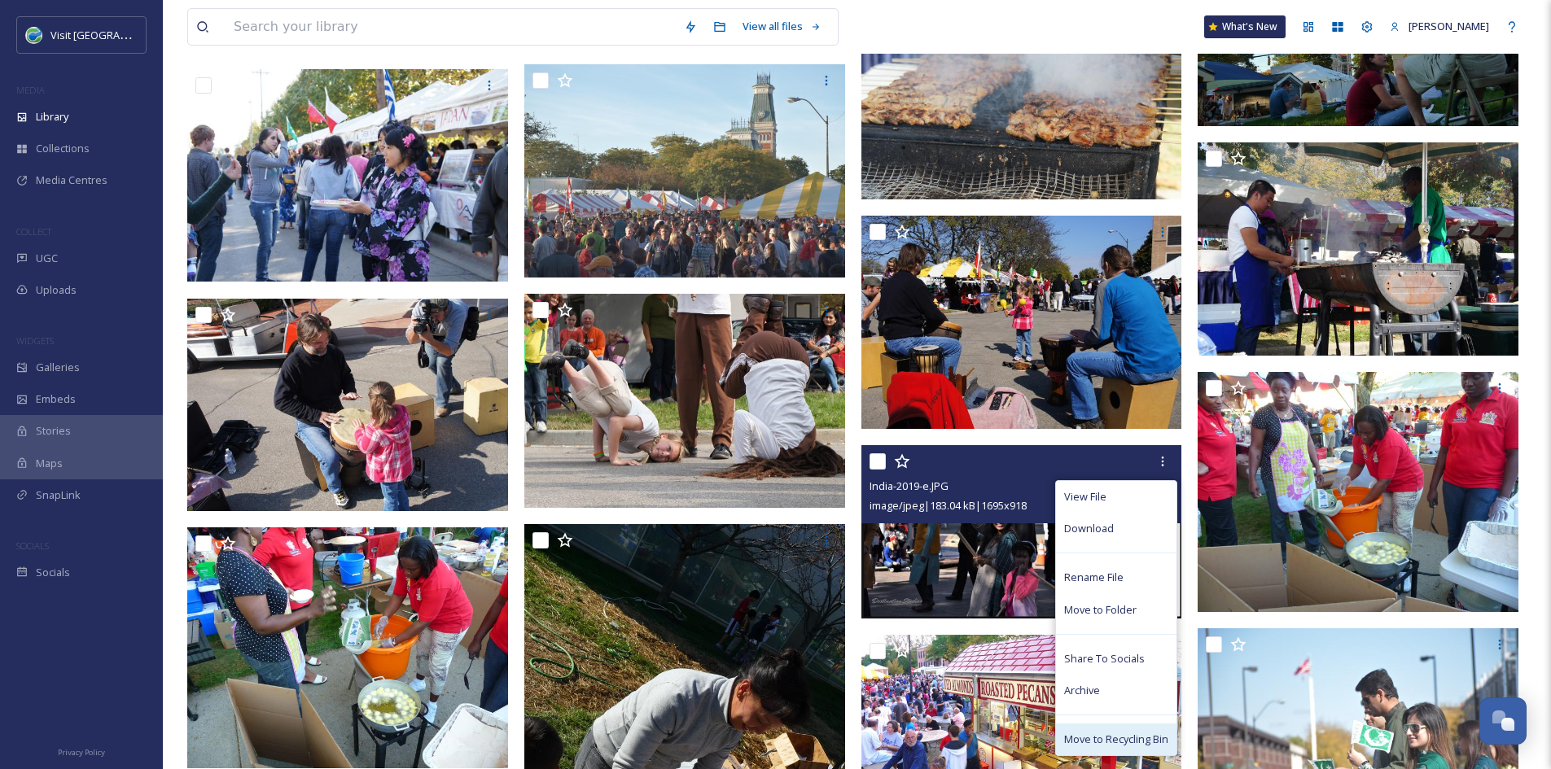
click at [1078, 730] on div "Move to Recycling Bin" at bounding box center [1116, 740] width 120 height 32
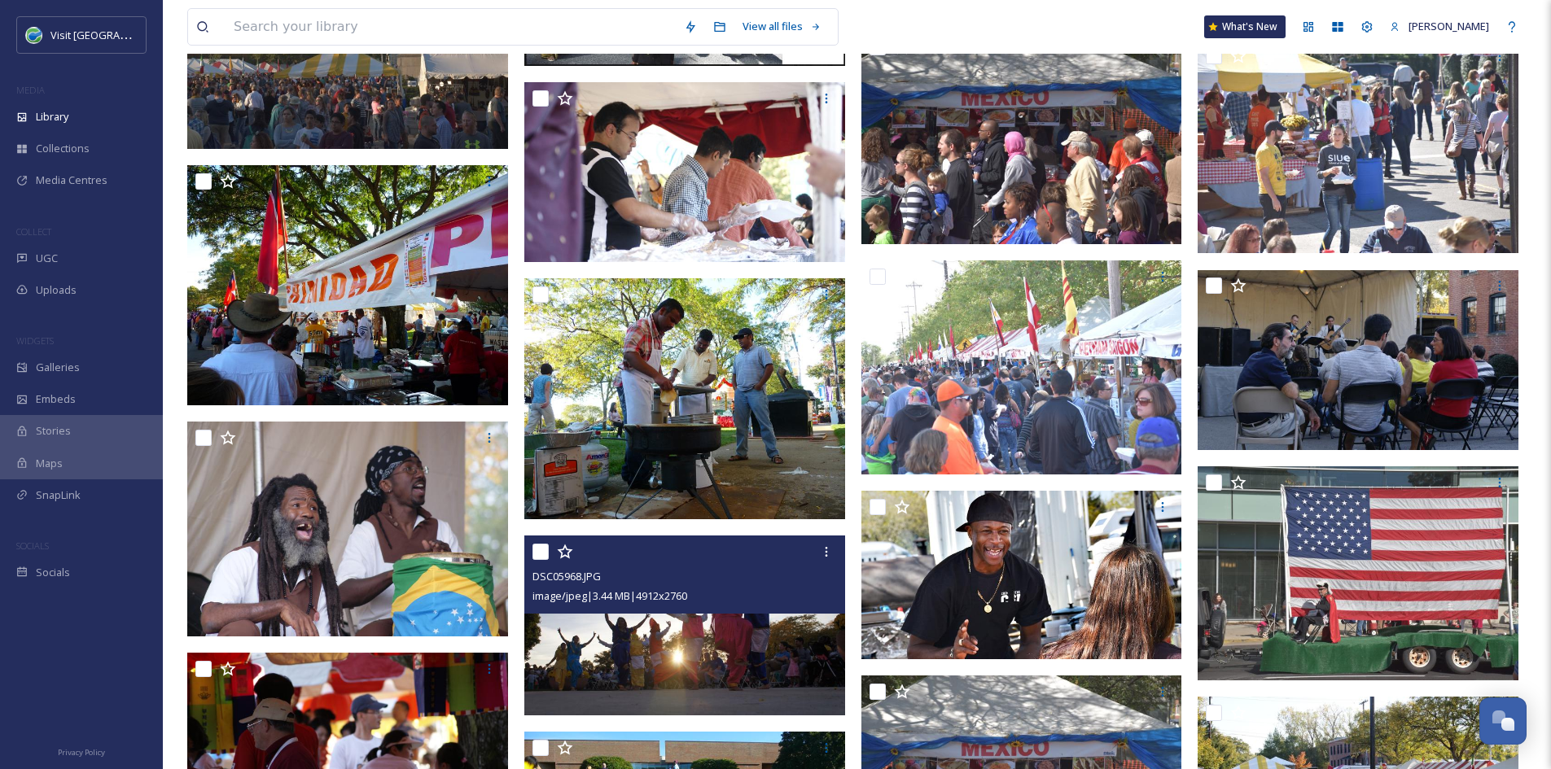
scroll to position [6796, 0]
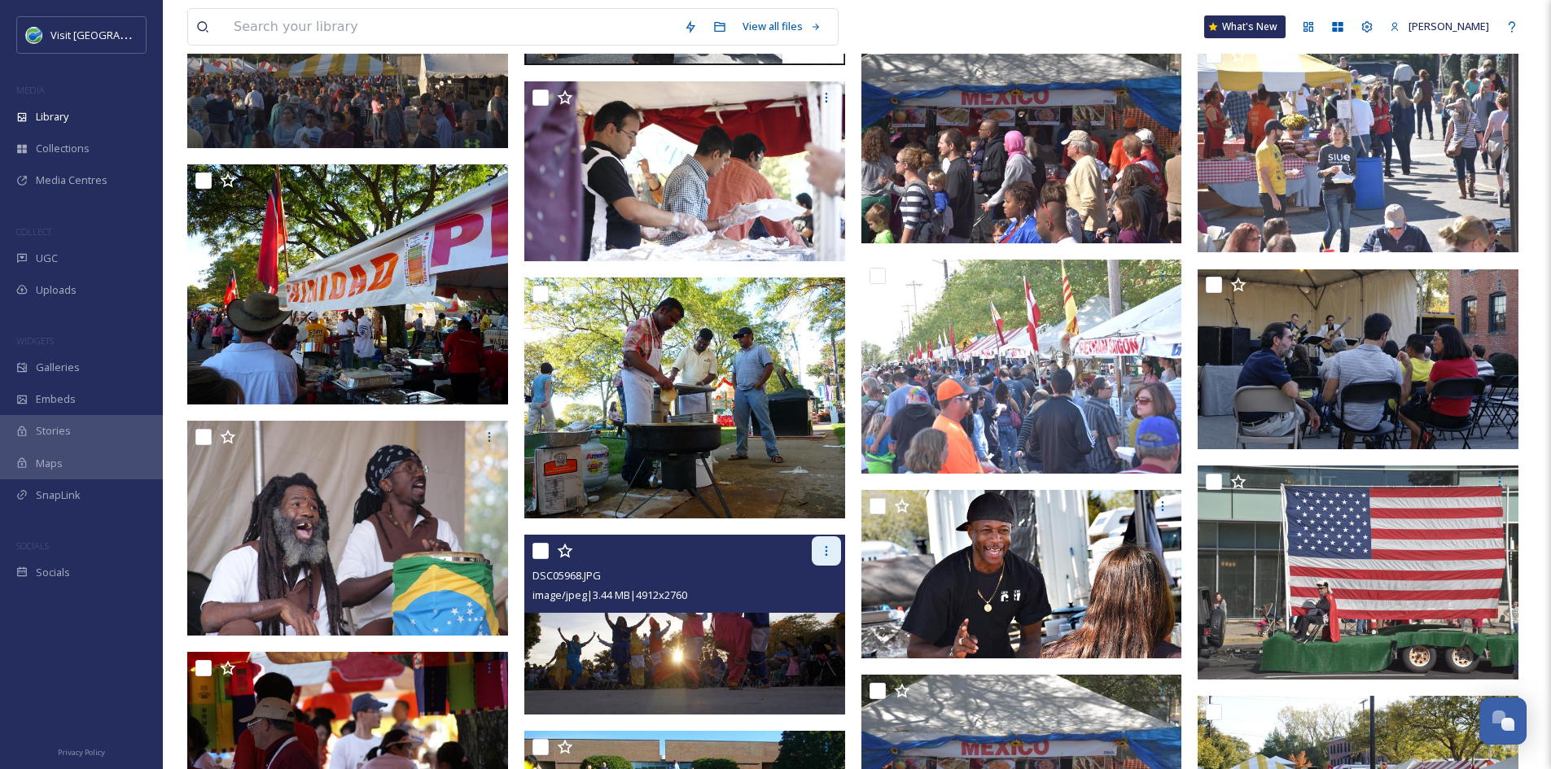
click at [829, 551] on icon at bounding box center [826, 551] width 13 height 13
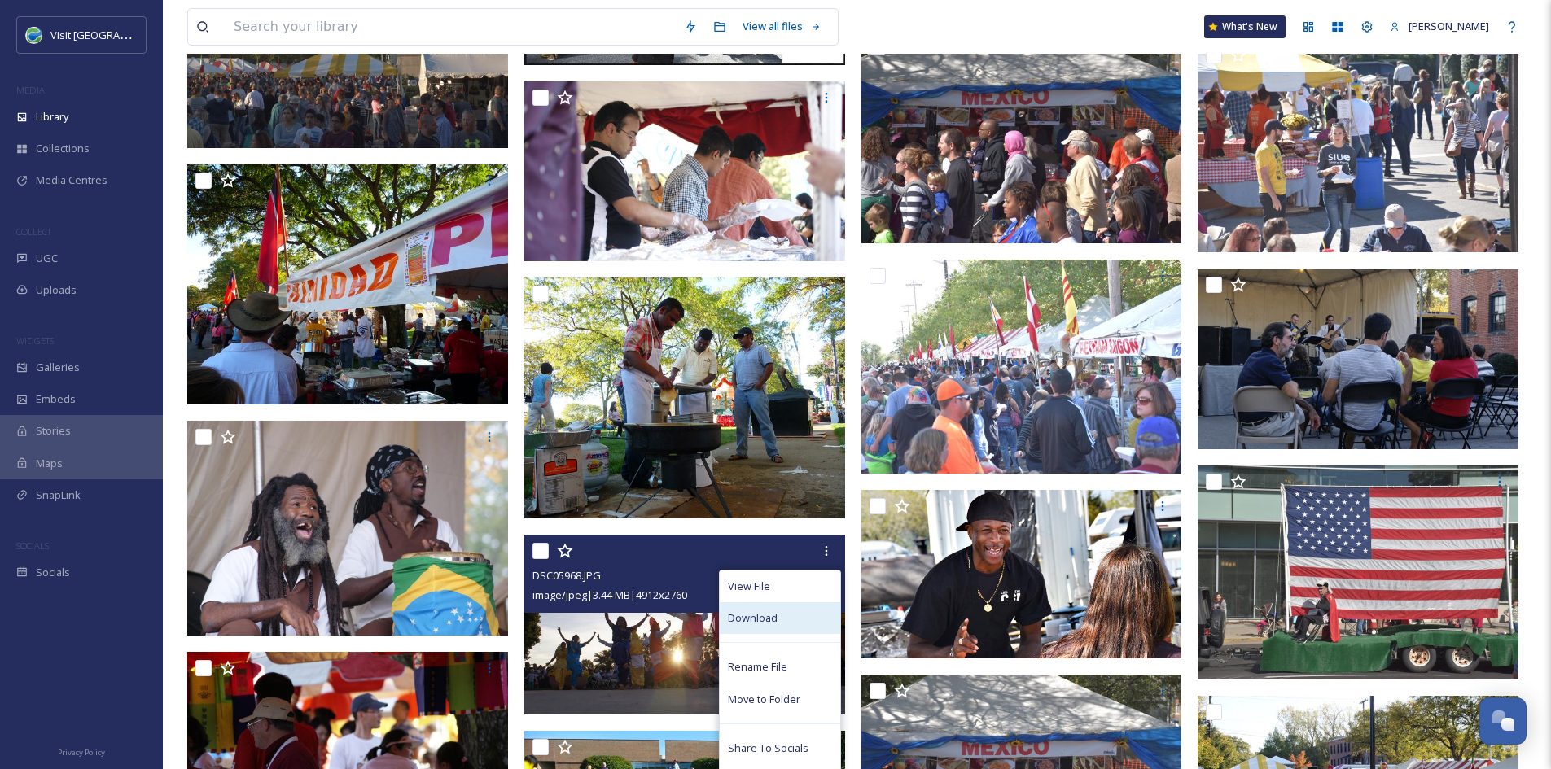
click at [799, 619] on div "Download" at bounding box center [780, 618] width 120 height 32
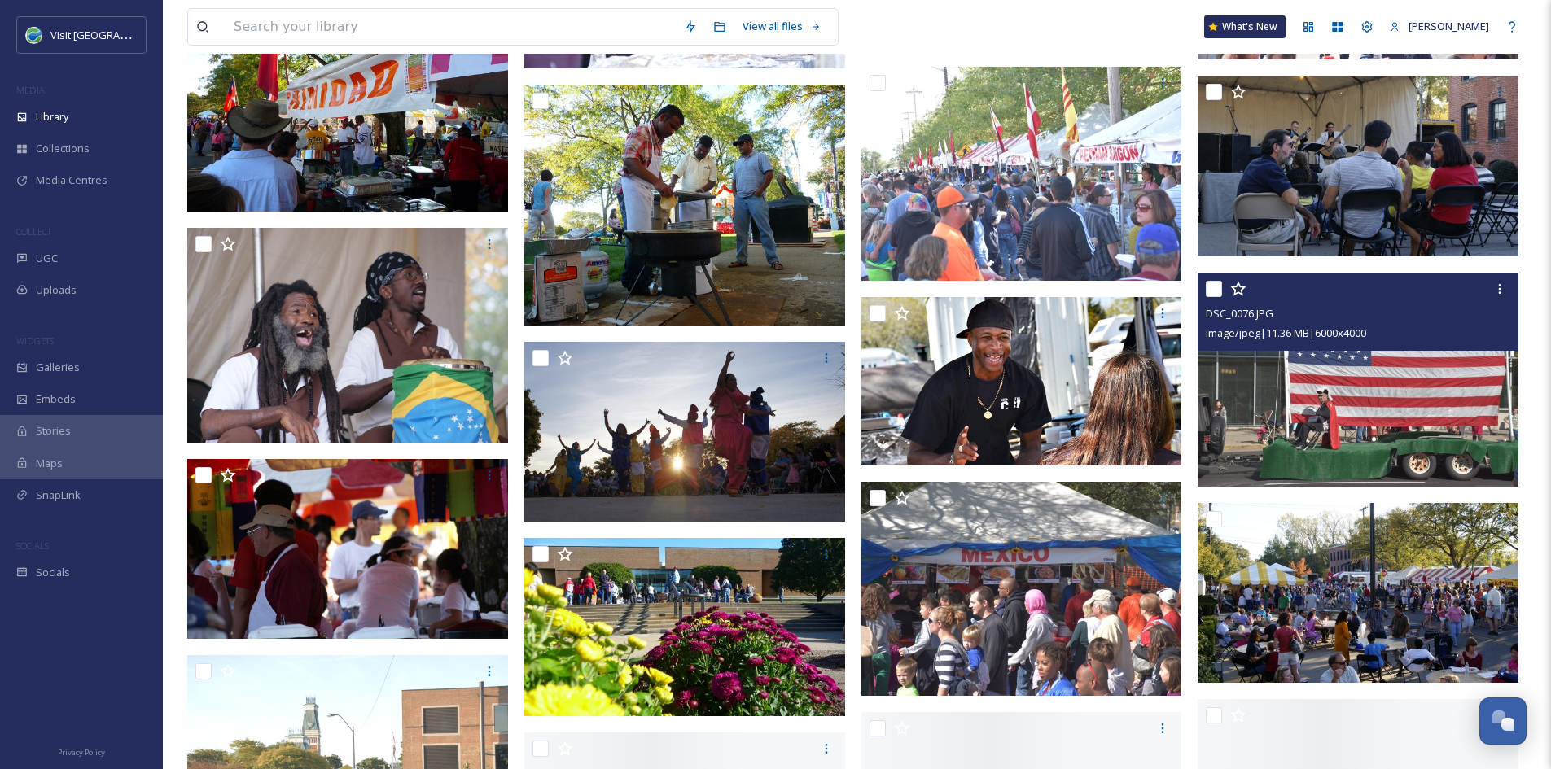
scroll to position [6994, 0]
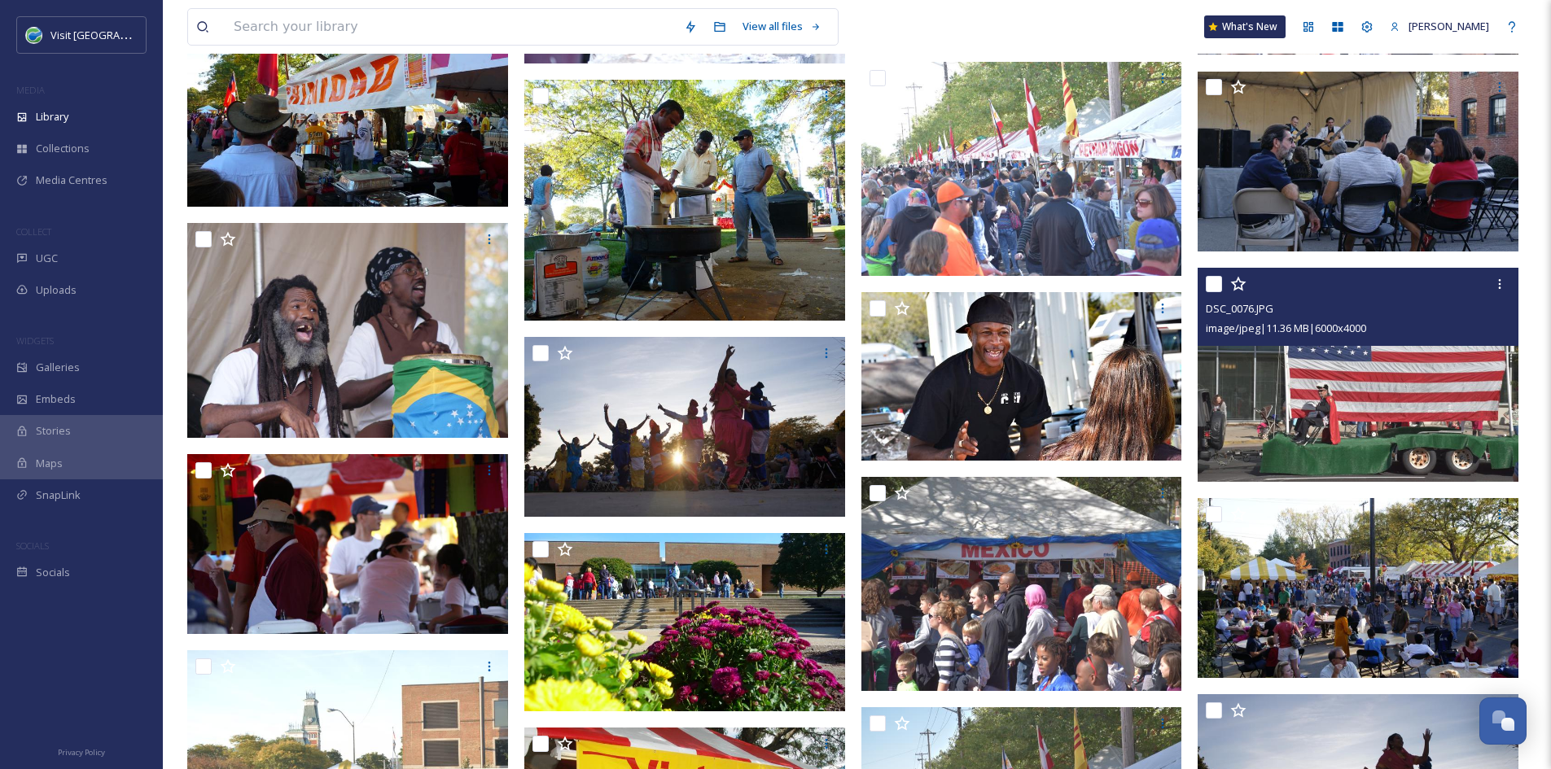
click at [1440, 442] on img at bounding box center [1357, 375] width 321 height 214
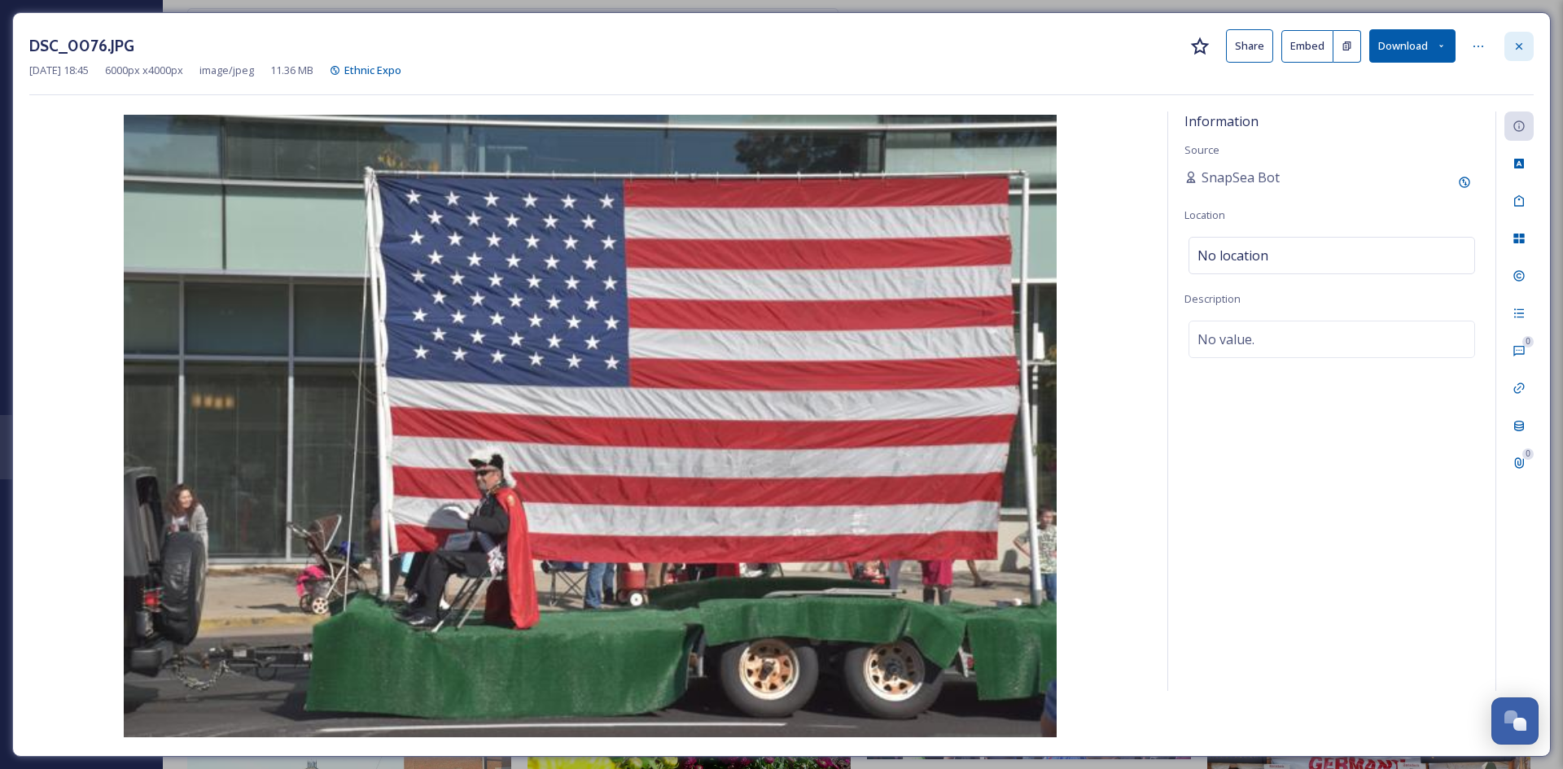
click at [1518, 55] on div at bounding box center [1518, 46] width 29 height 29
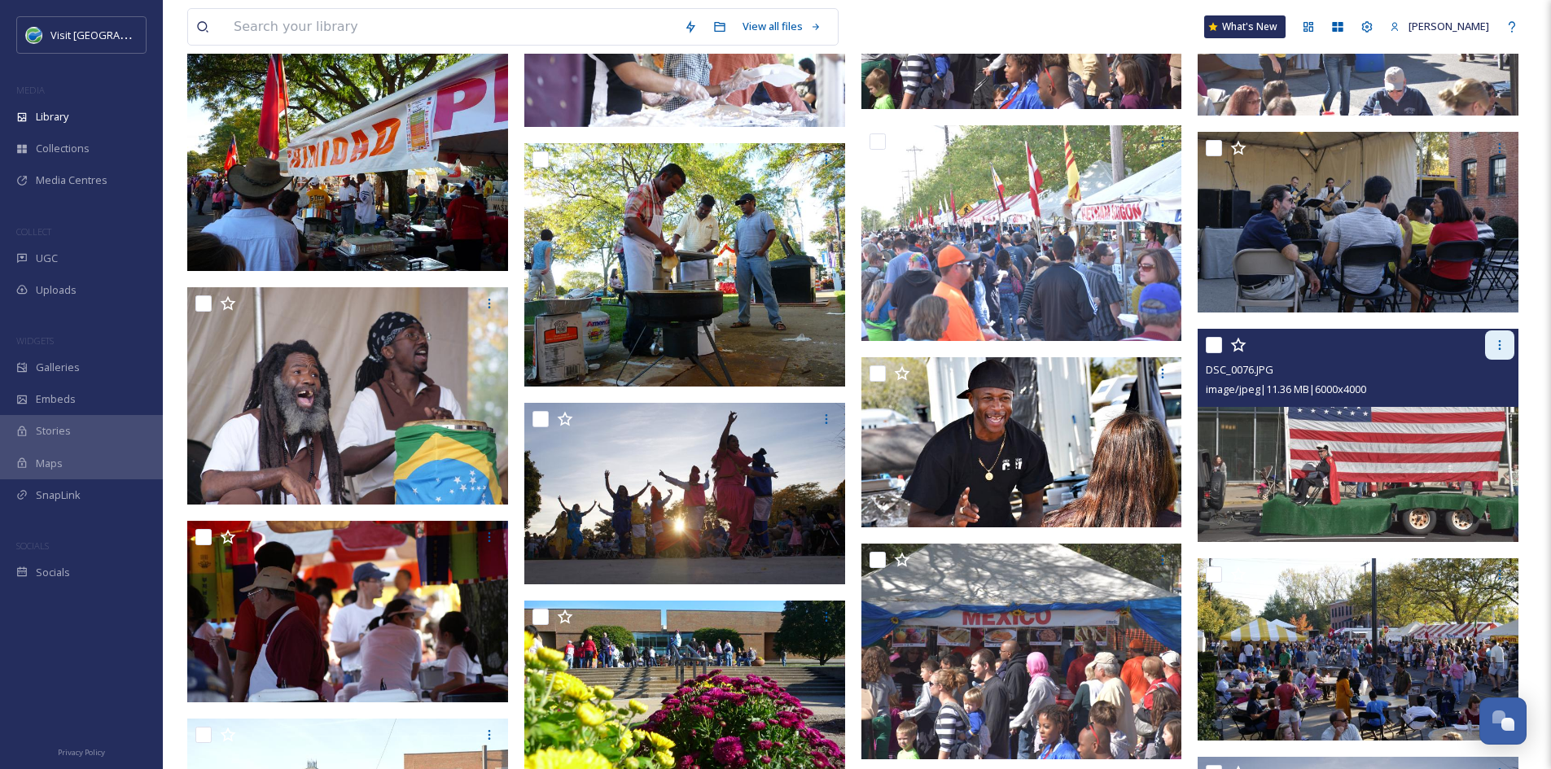
click at [1503, 347] on icon at bounding box center [1499, 345] width 13 height 13
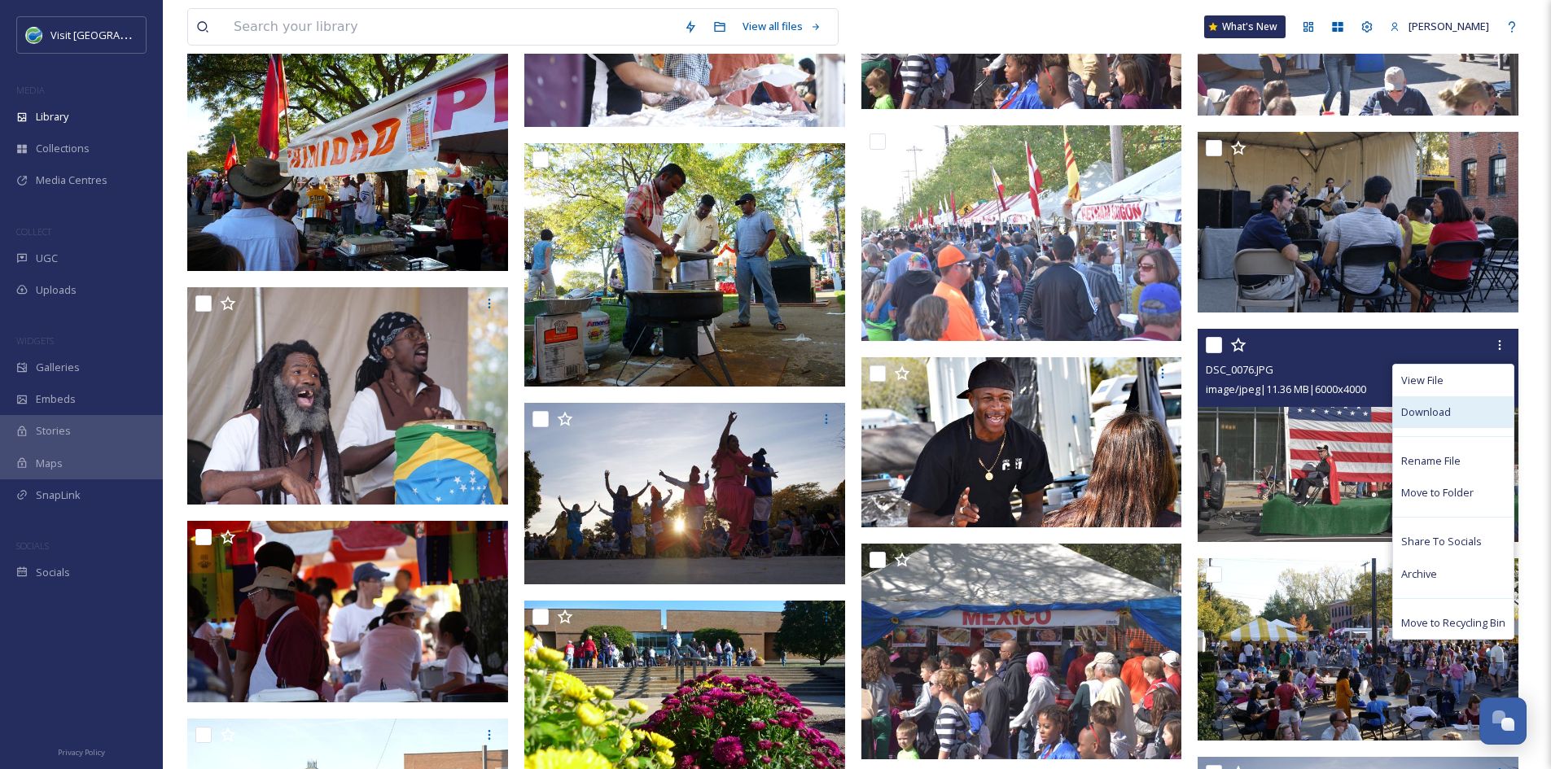
click at [1465, 415] on div "Download" at bounding box center [1453, 412] width 120 height 32
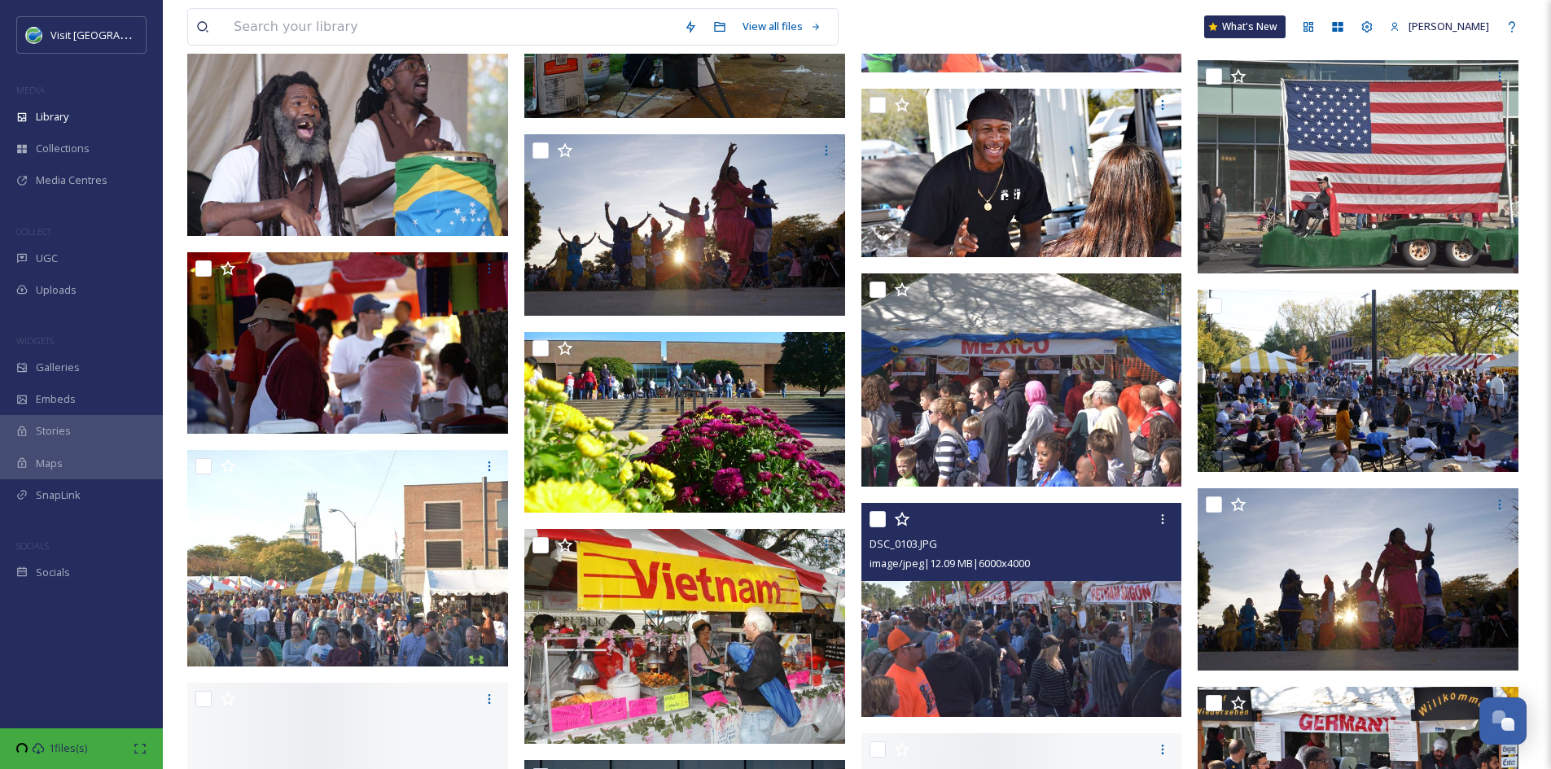
scroll to position [7265, 0]
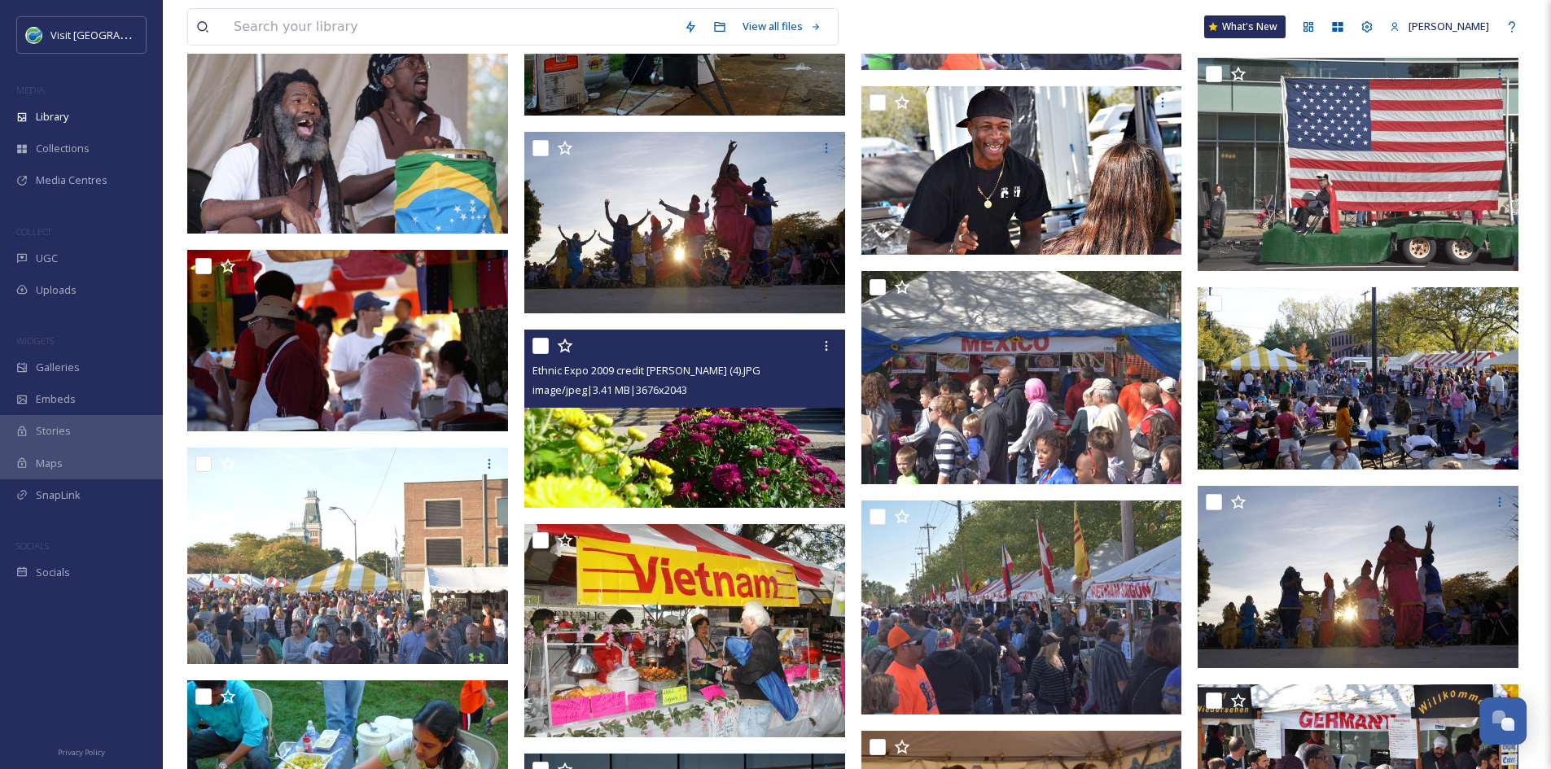
click at [721, 432] on img at bounding box center [684, 419] width 321 height 178
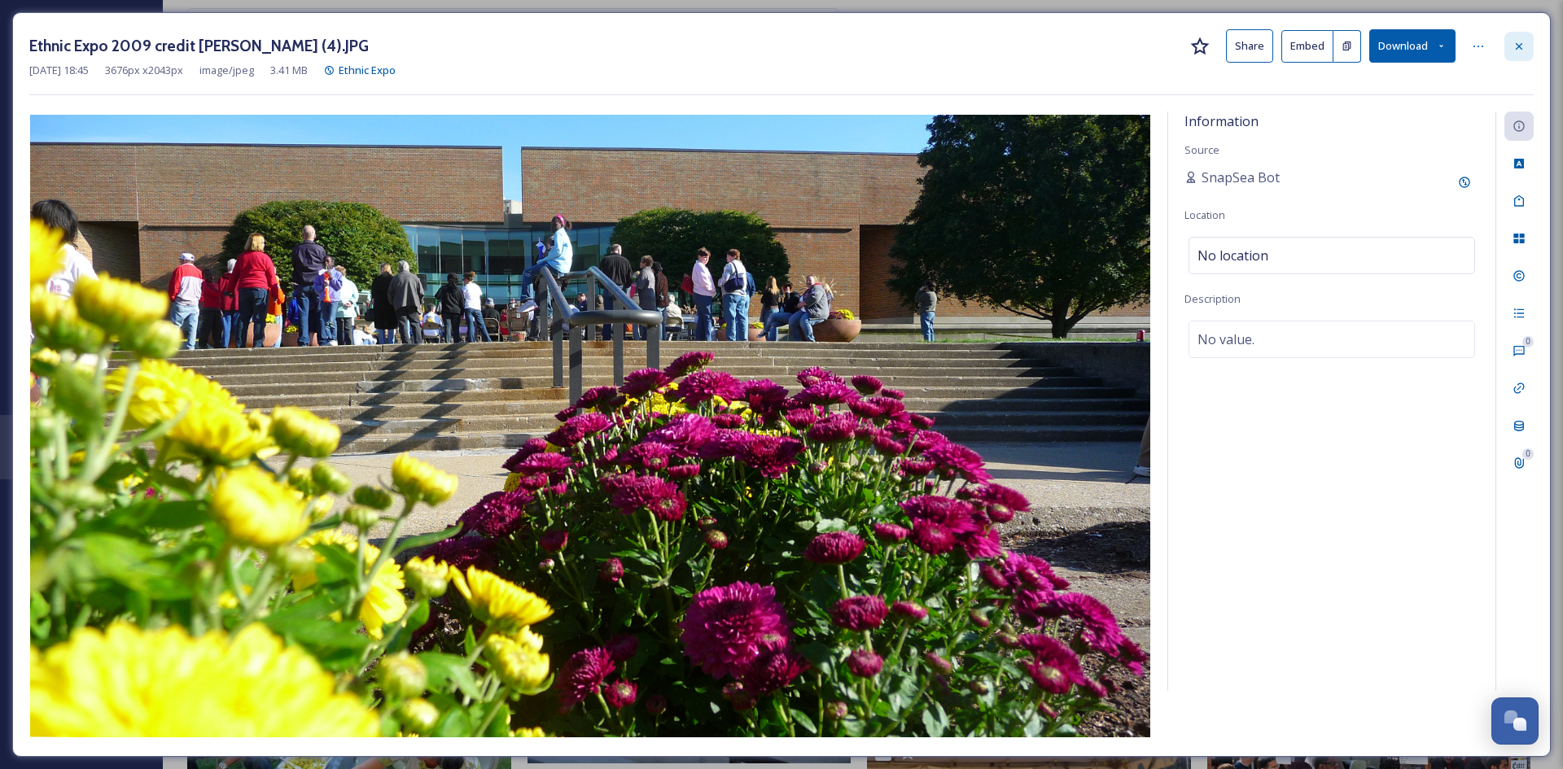
click at [1523, 46] on icon at bounding box center [1518, 46] width 13 height 13
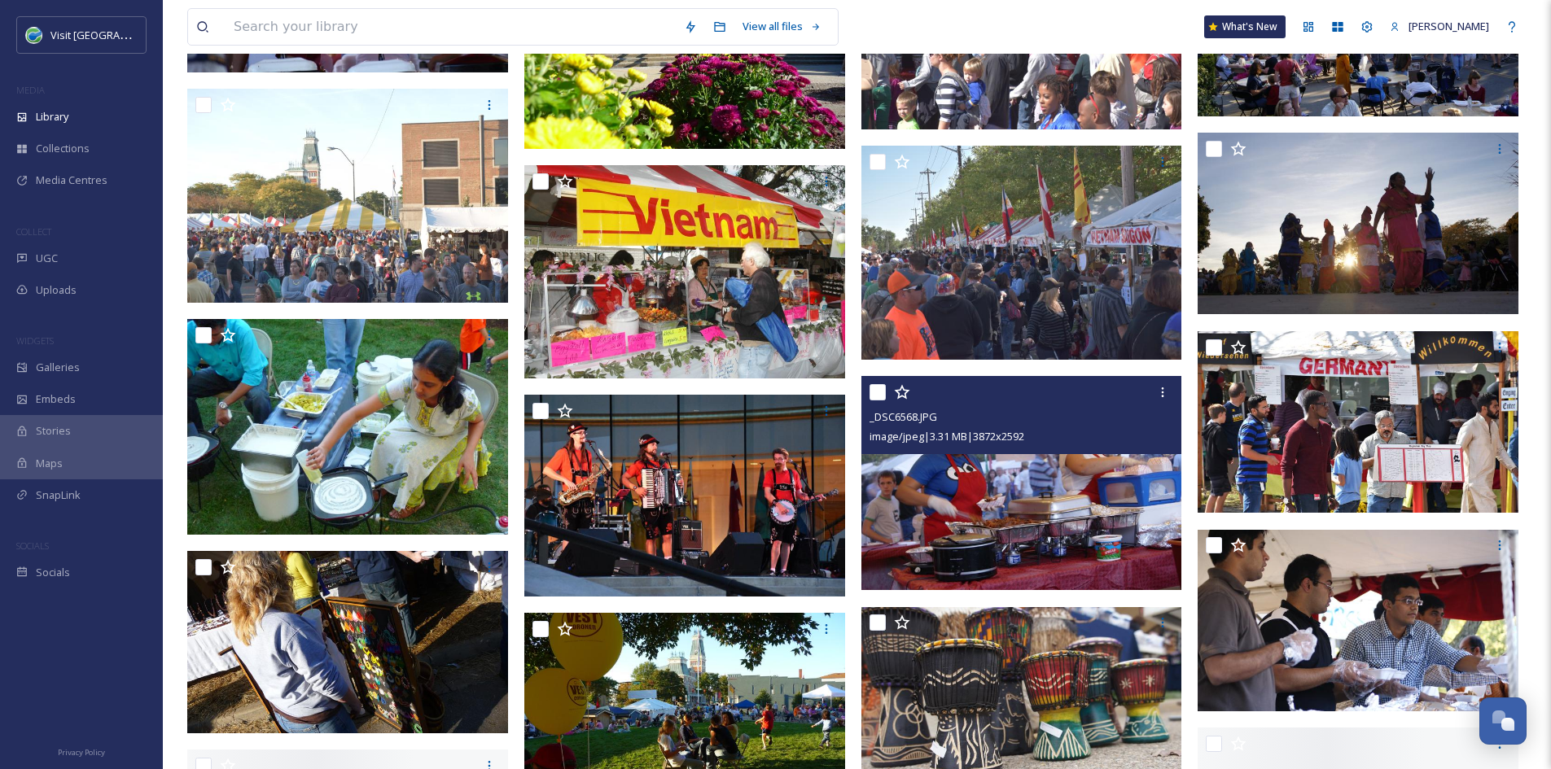
scroll to position [7624, 0]
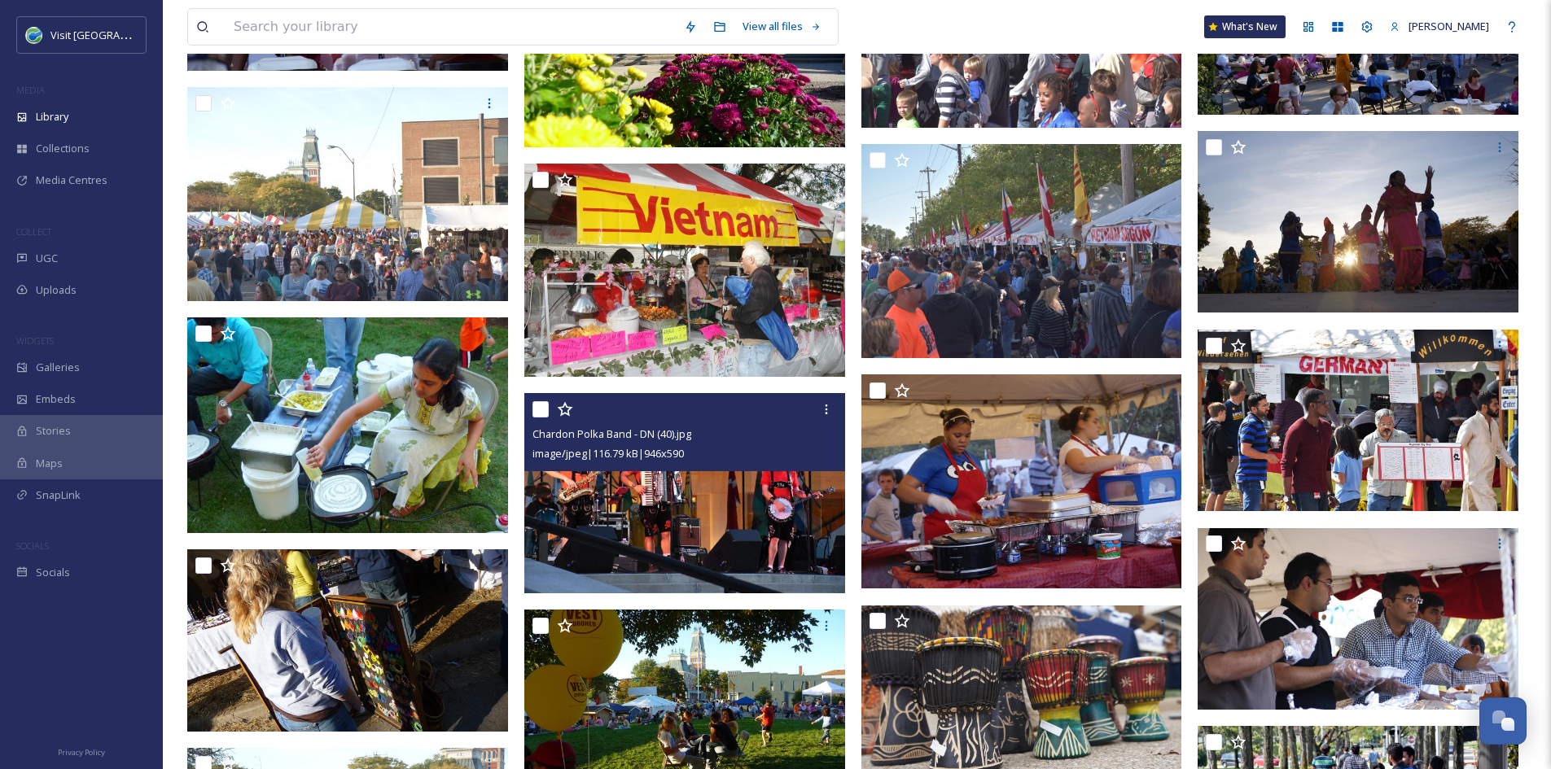
click at [704, 550] on img at bounding box center [684, 493] width 321 height 200
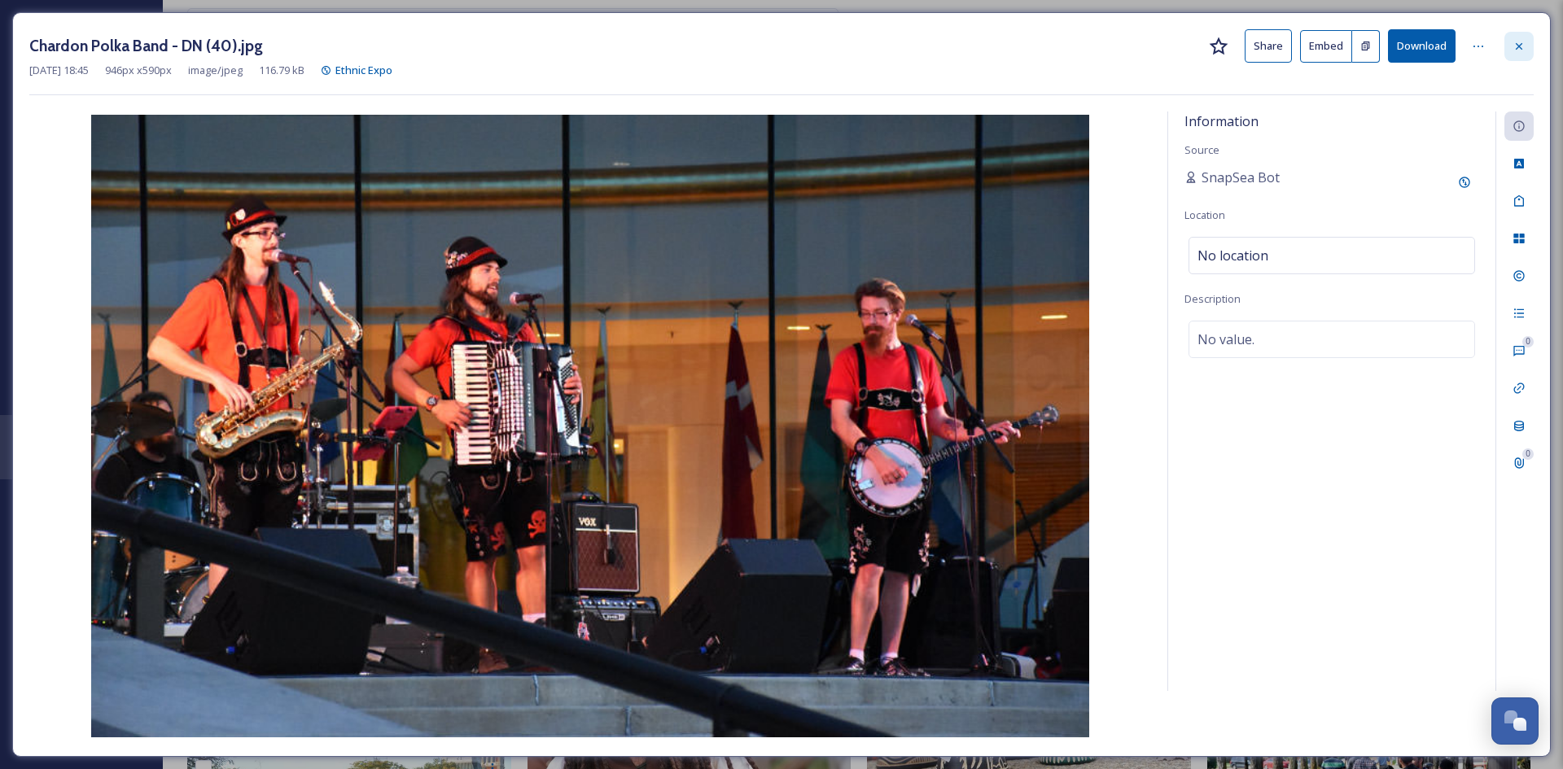
click at [1517, 46] on icon at bounding box center [1518, 46] width 13 height 13
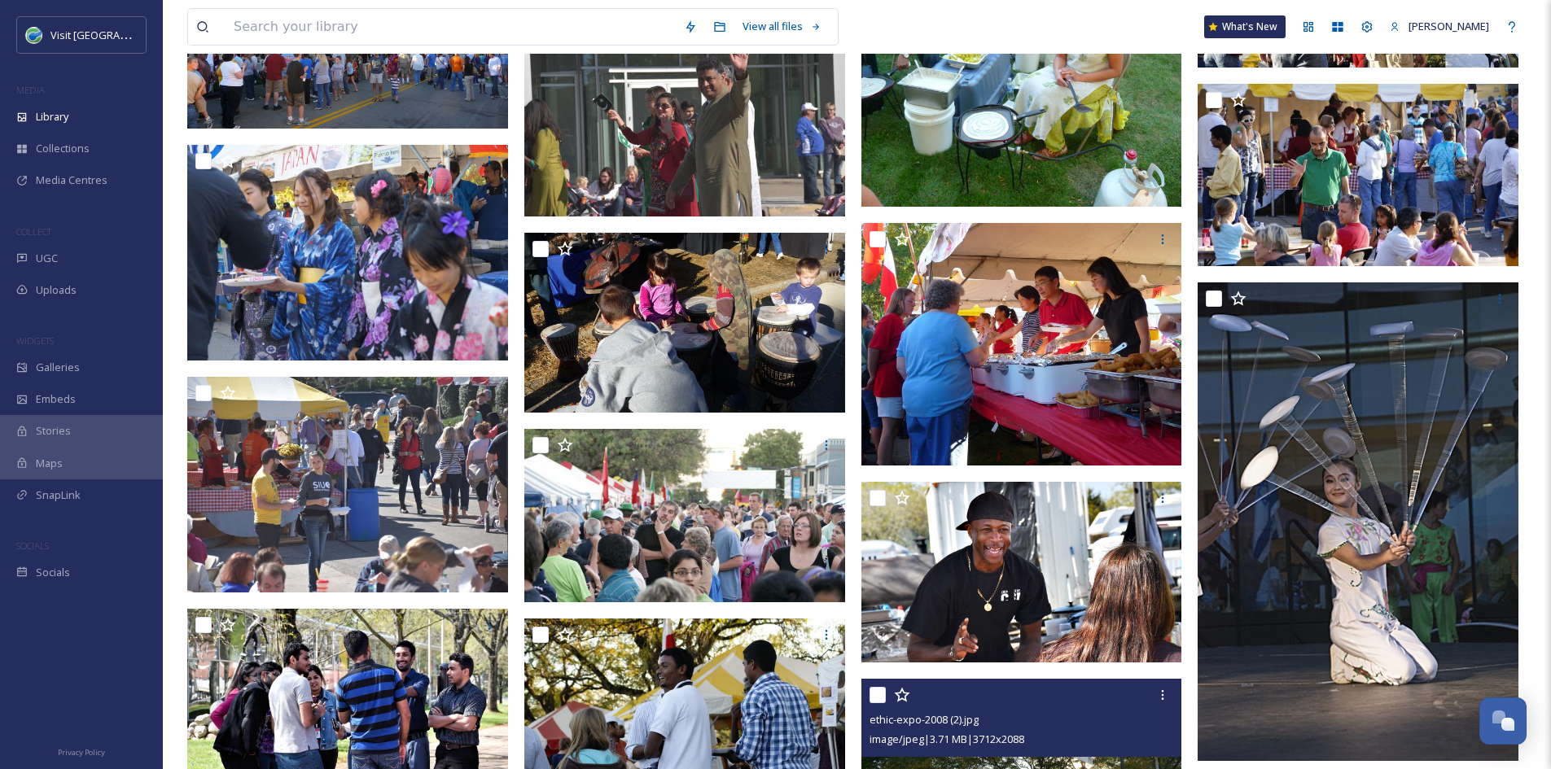
scroll to position [9322, 0]
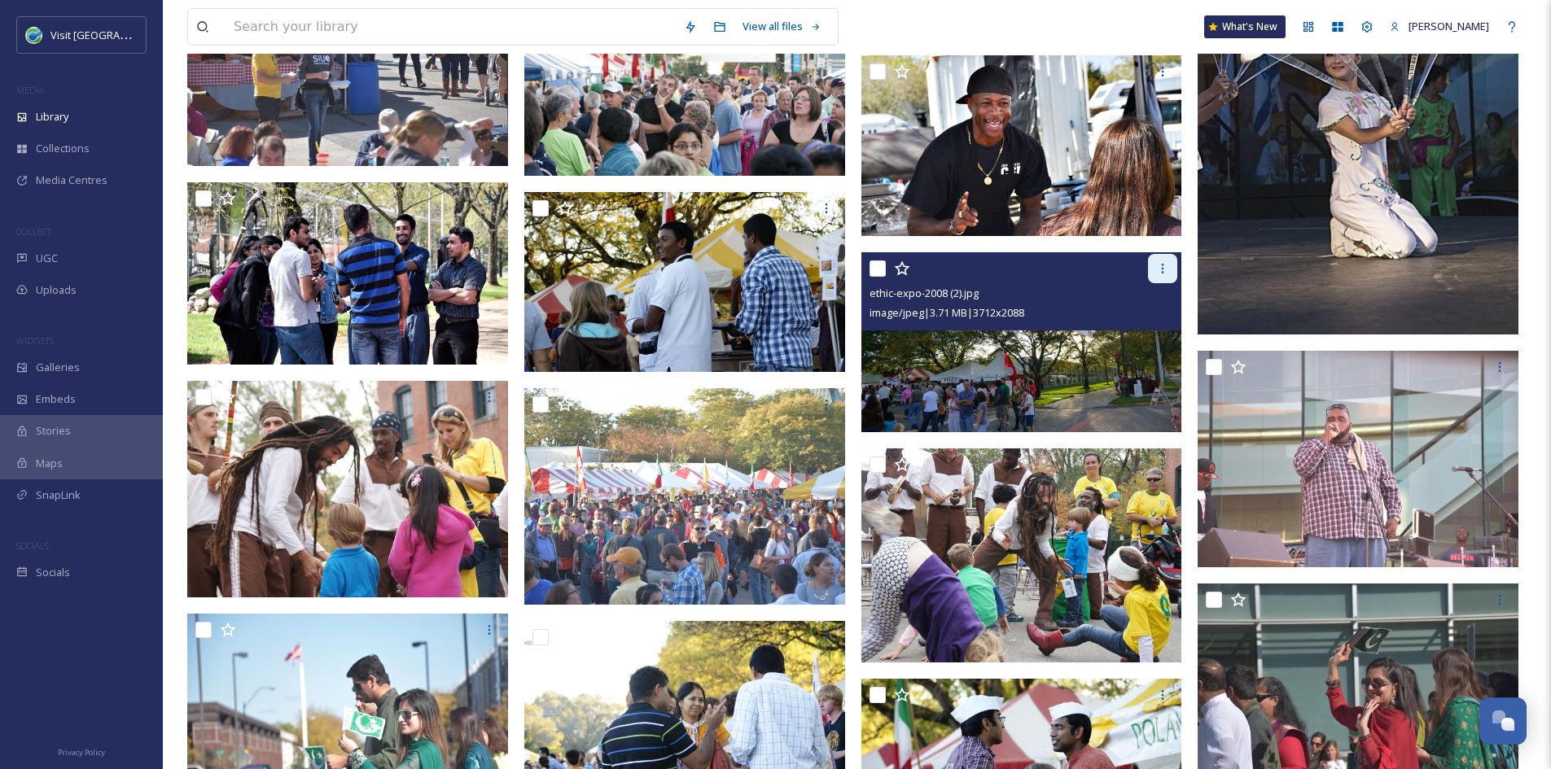
click at [1156, 269] on icon at bounding box center [1162, 268] width 13 height 13
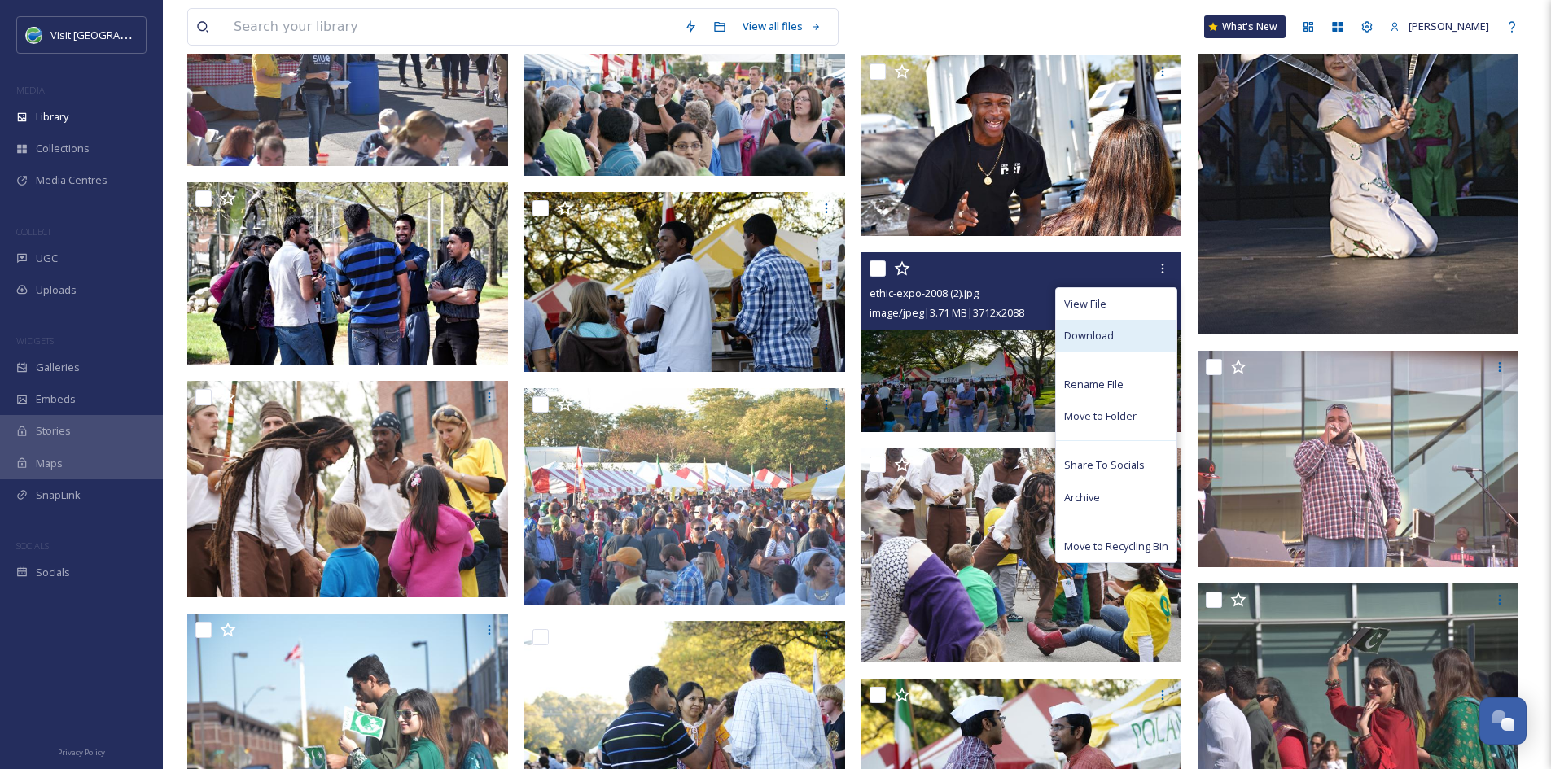
click at [1101, 343] on span "Download" at bounding box center [1089, 335] width 50 height 15
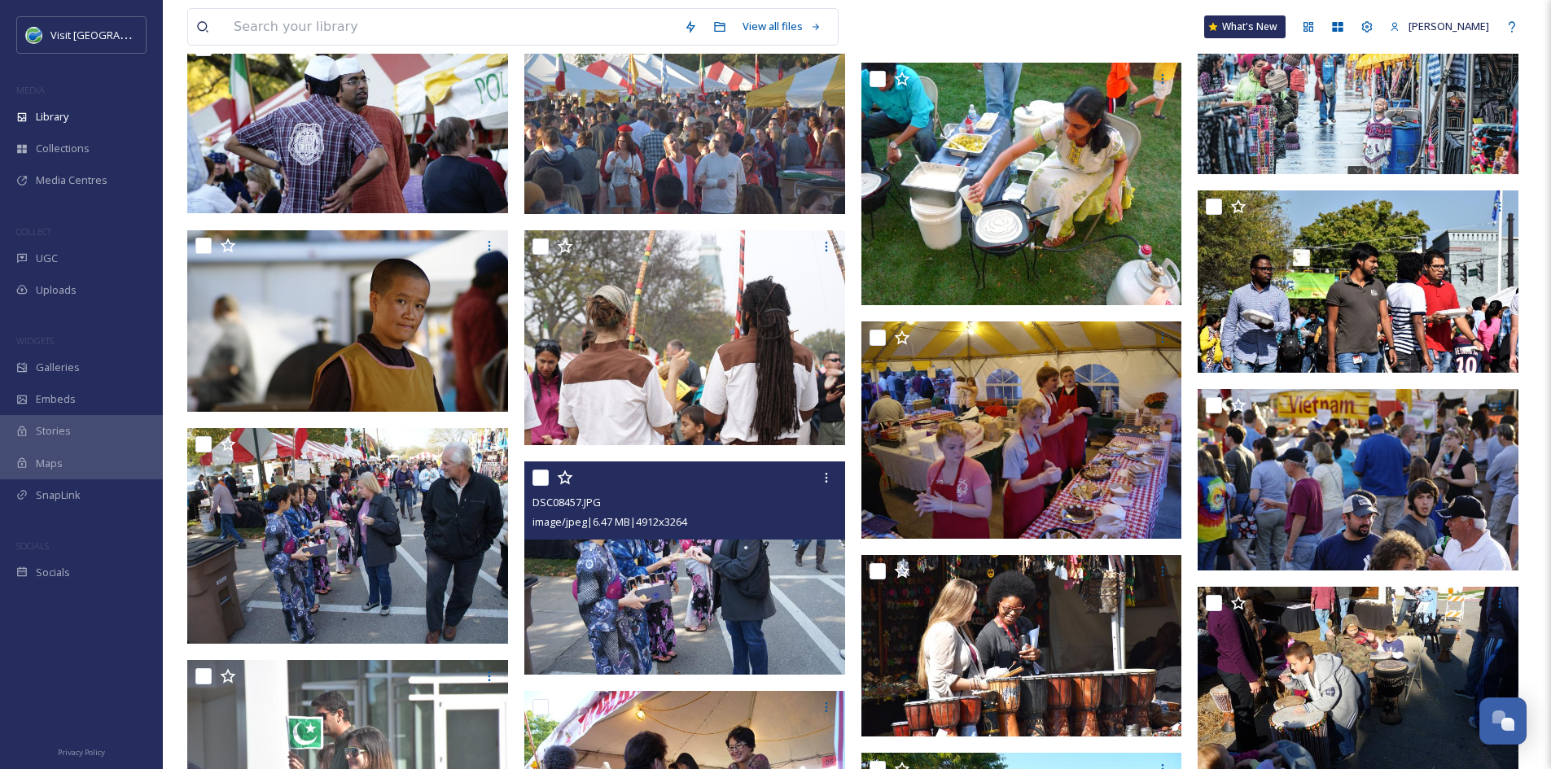
scroll to position [10138, 0]
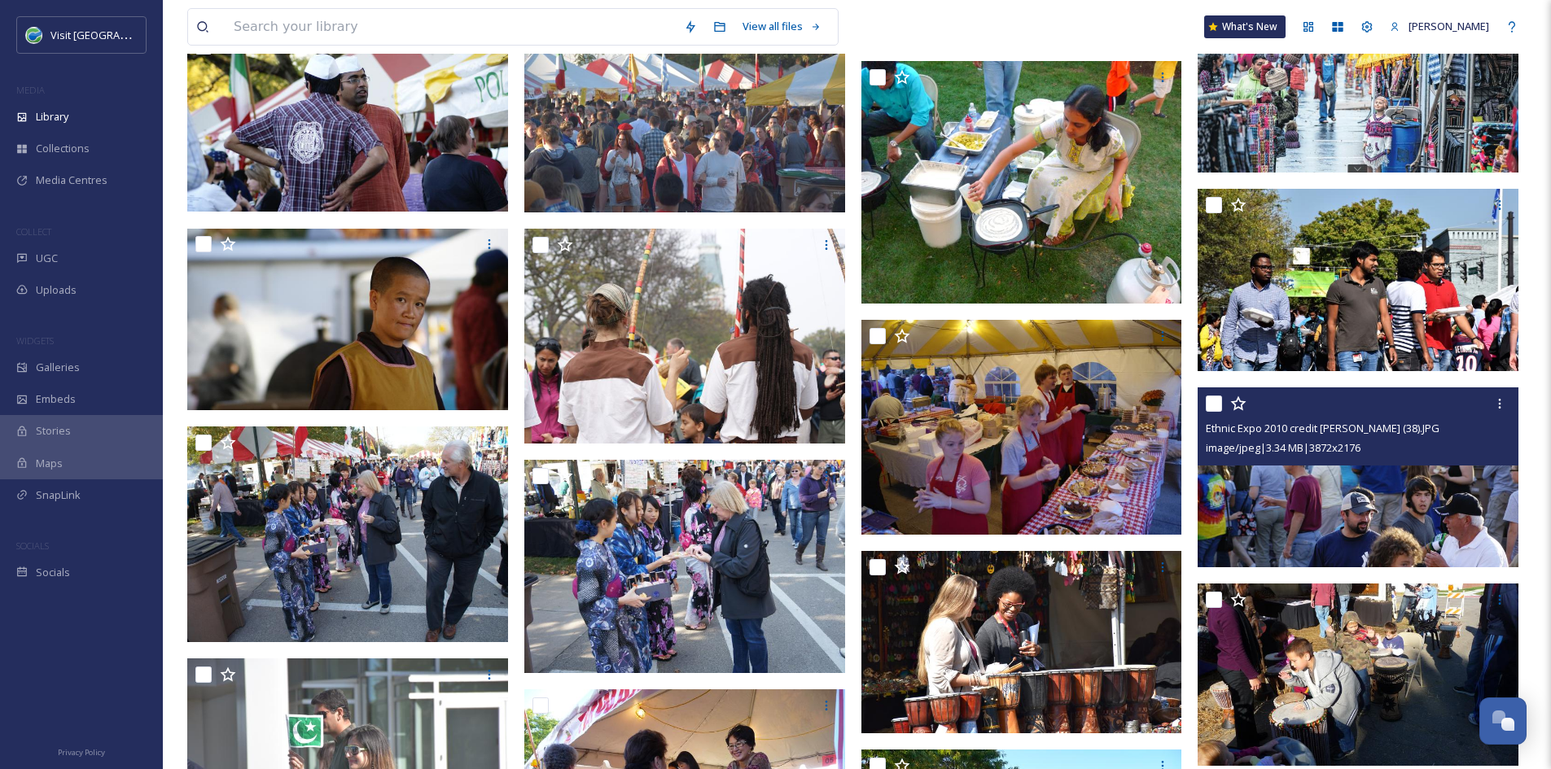
click at [1294, 505] on img at bounding box center [1357, 477] width 321 height 180
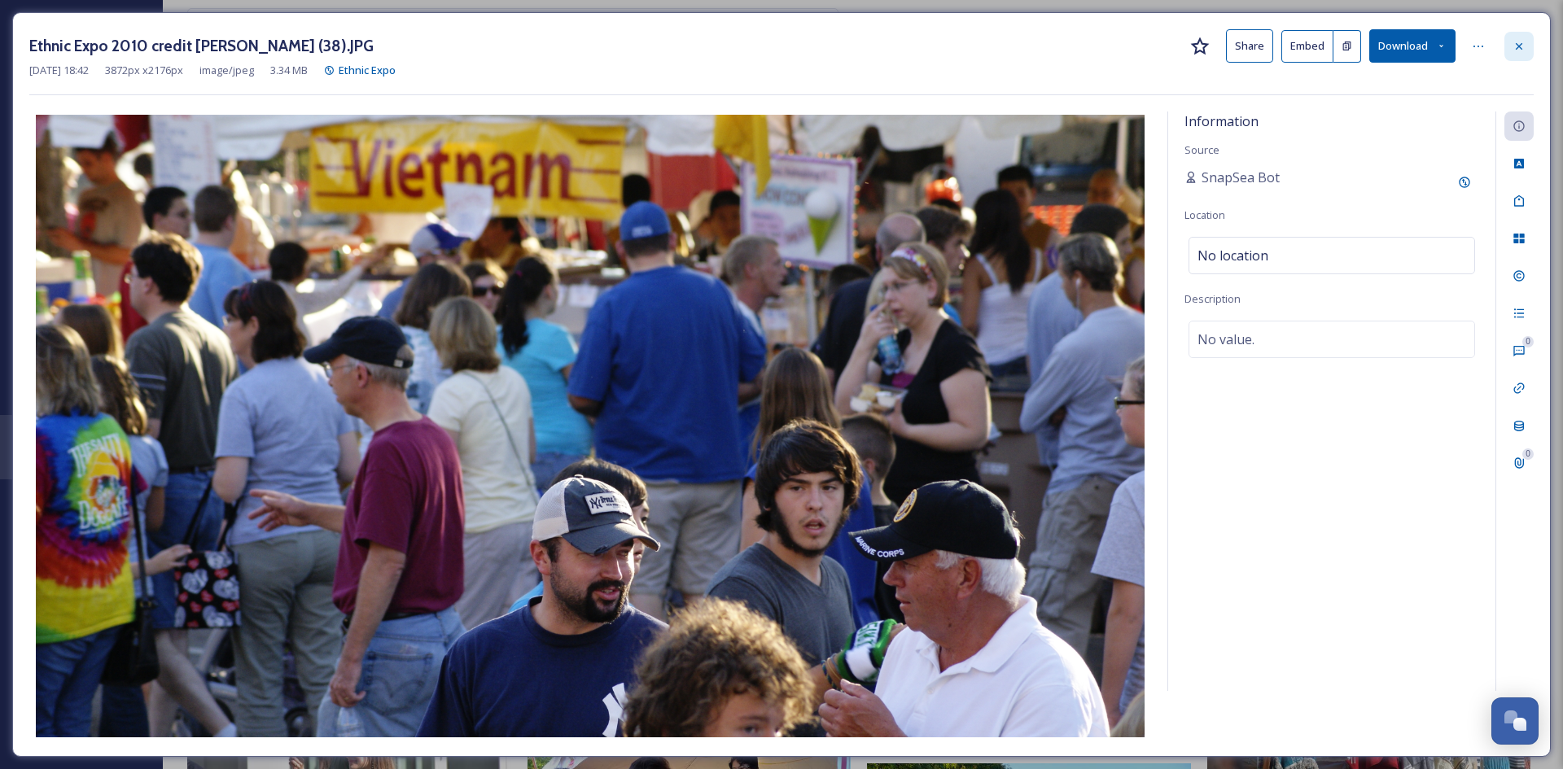
click at [1524, 48] on icon at bounding box center [1518, 46] width 13 height 13
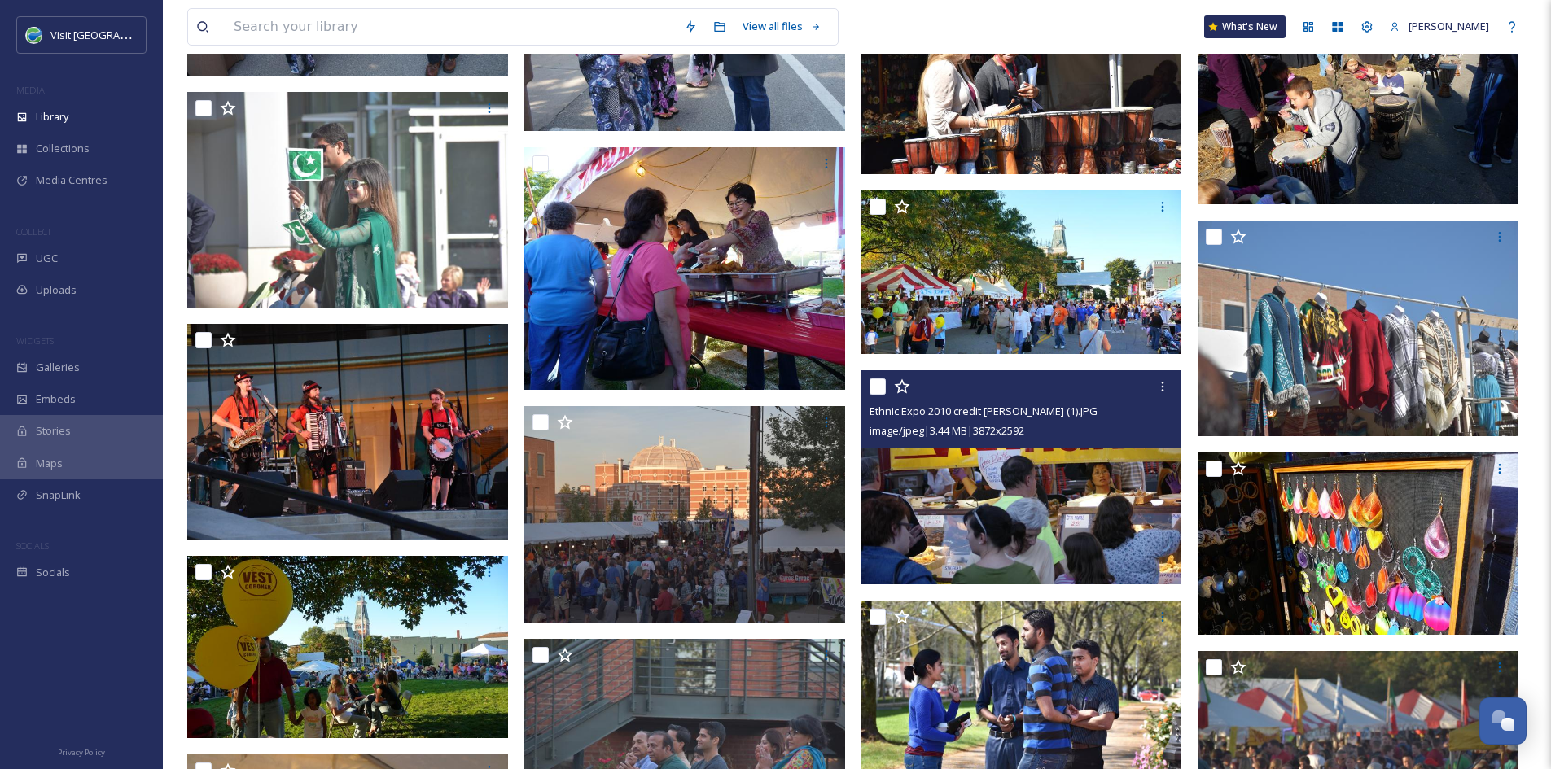
scroll to position [10710, 0]
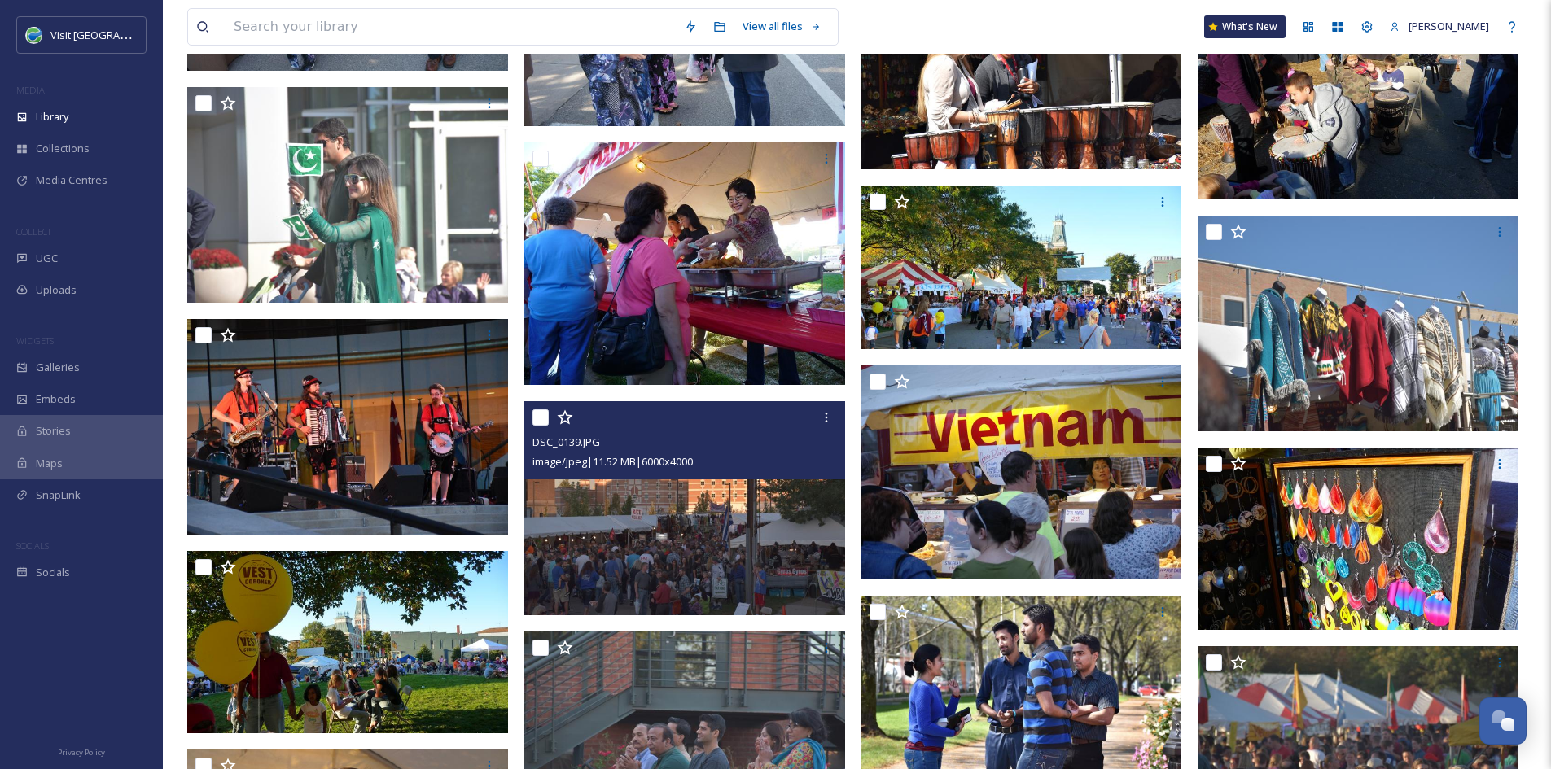
click at [660, 534] on img at bounding box center [684, 508] width 321 height 214
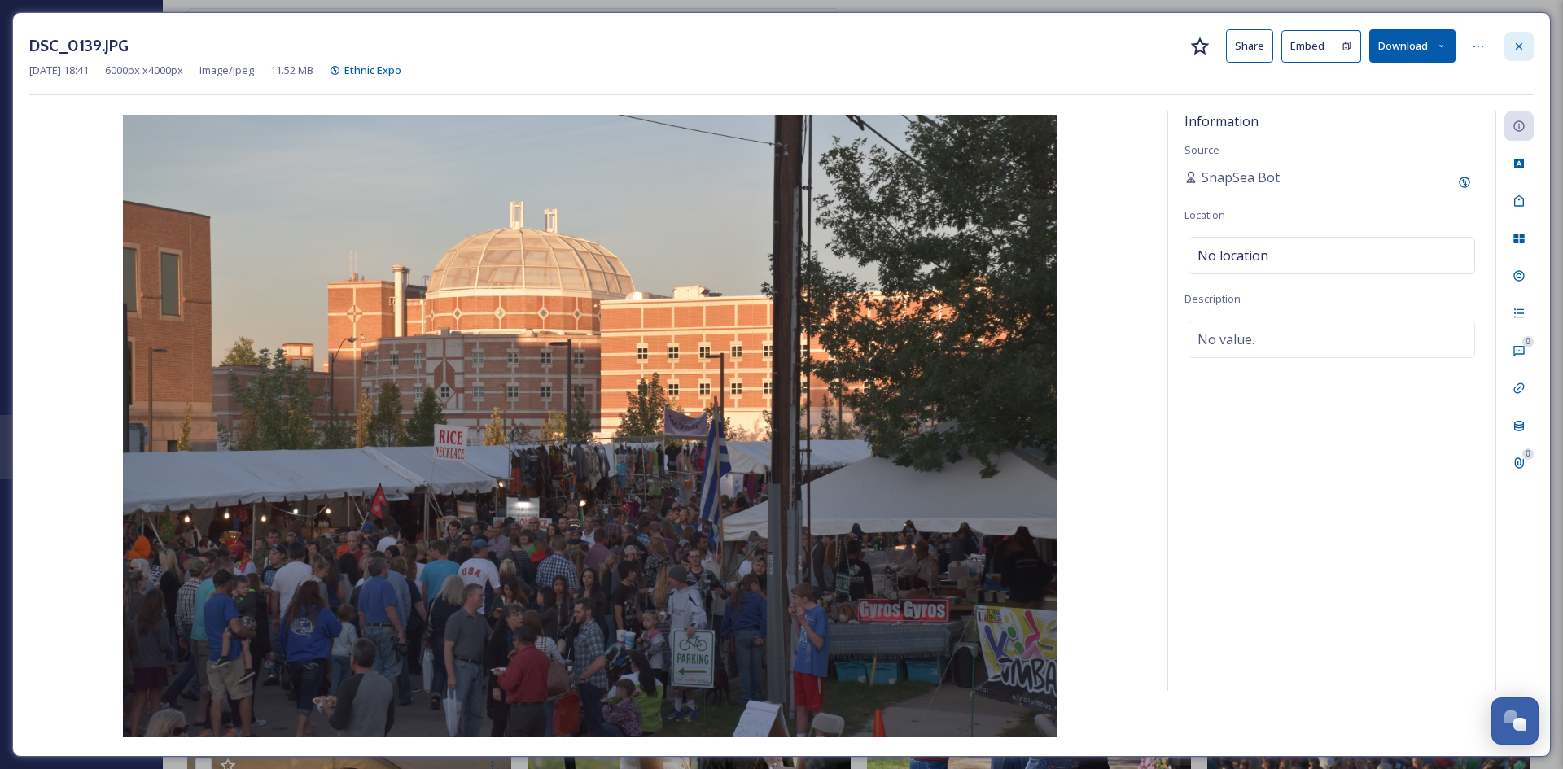
click at [1517, 54] on div at bounding box center [1518, 46] width 29 height 29
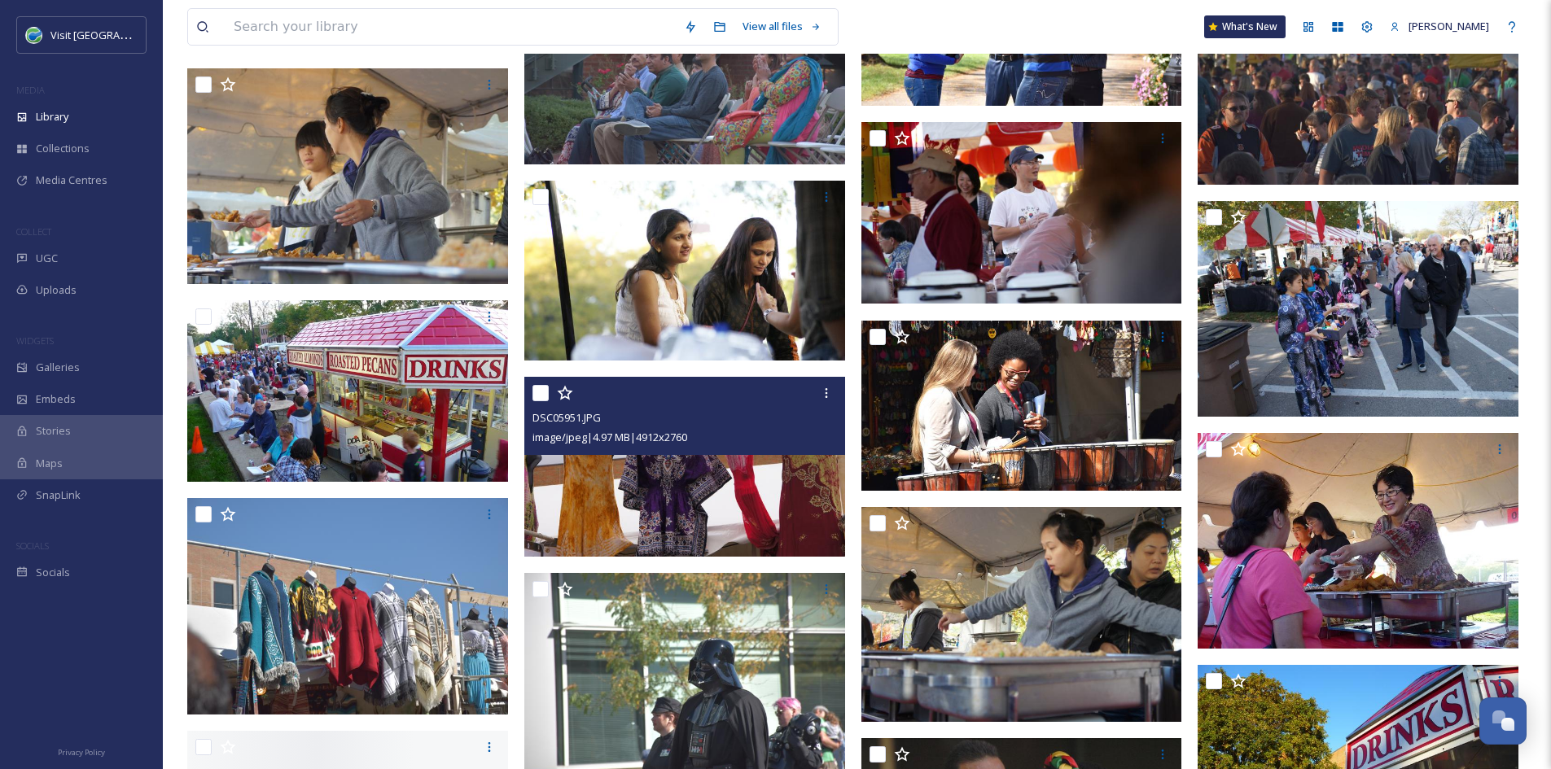
scroll to position [11392, 0]
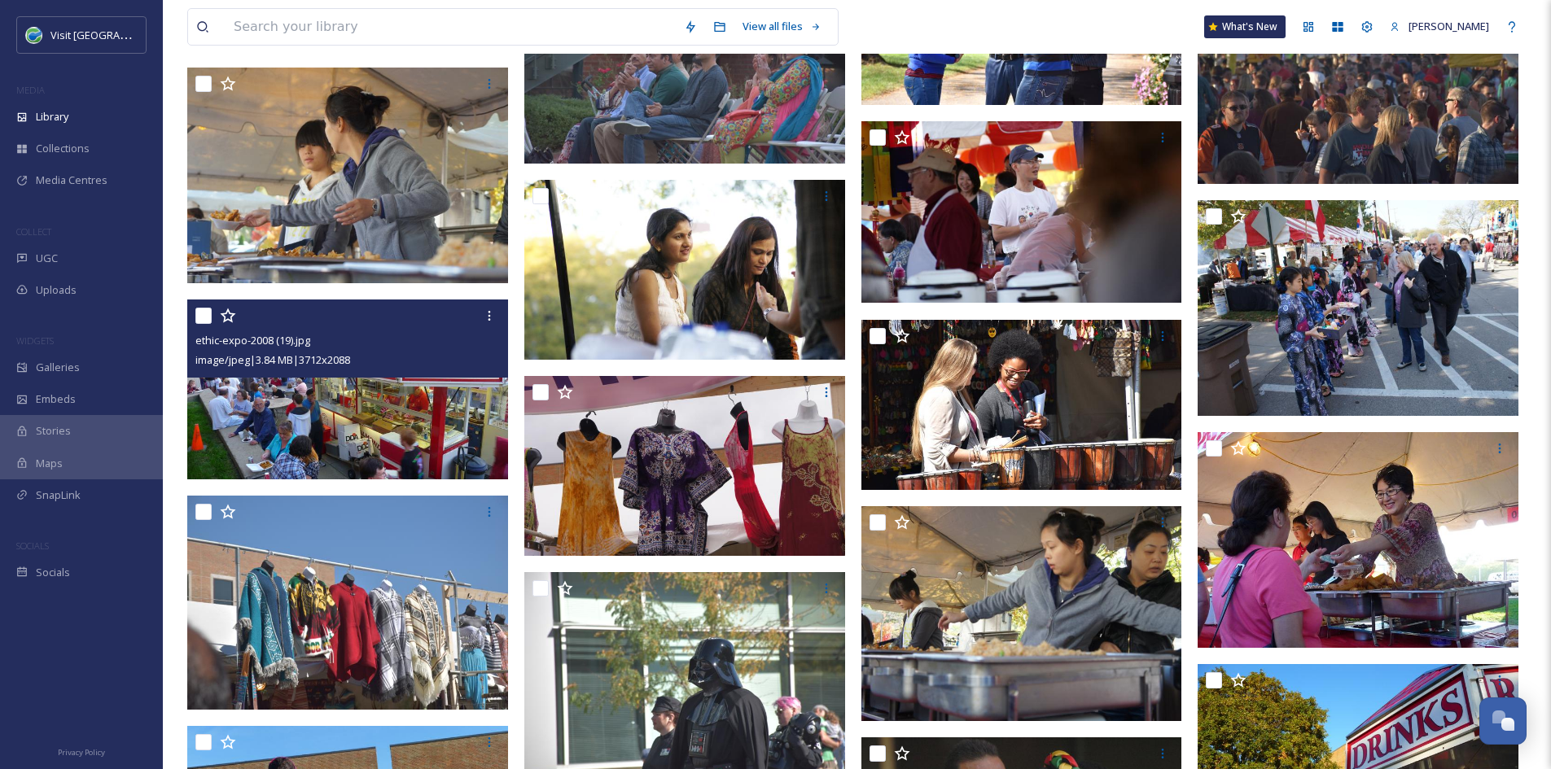
click at [393, 418] on img at bounding box center [347, 390] width 321 height 181
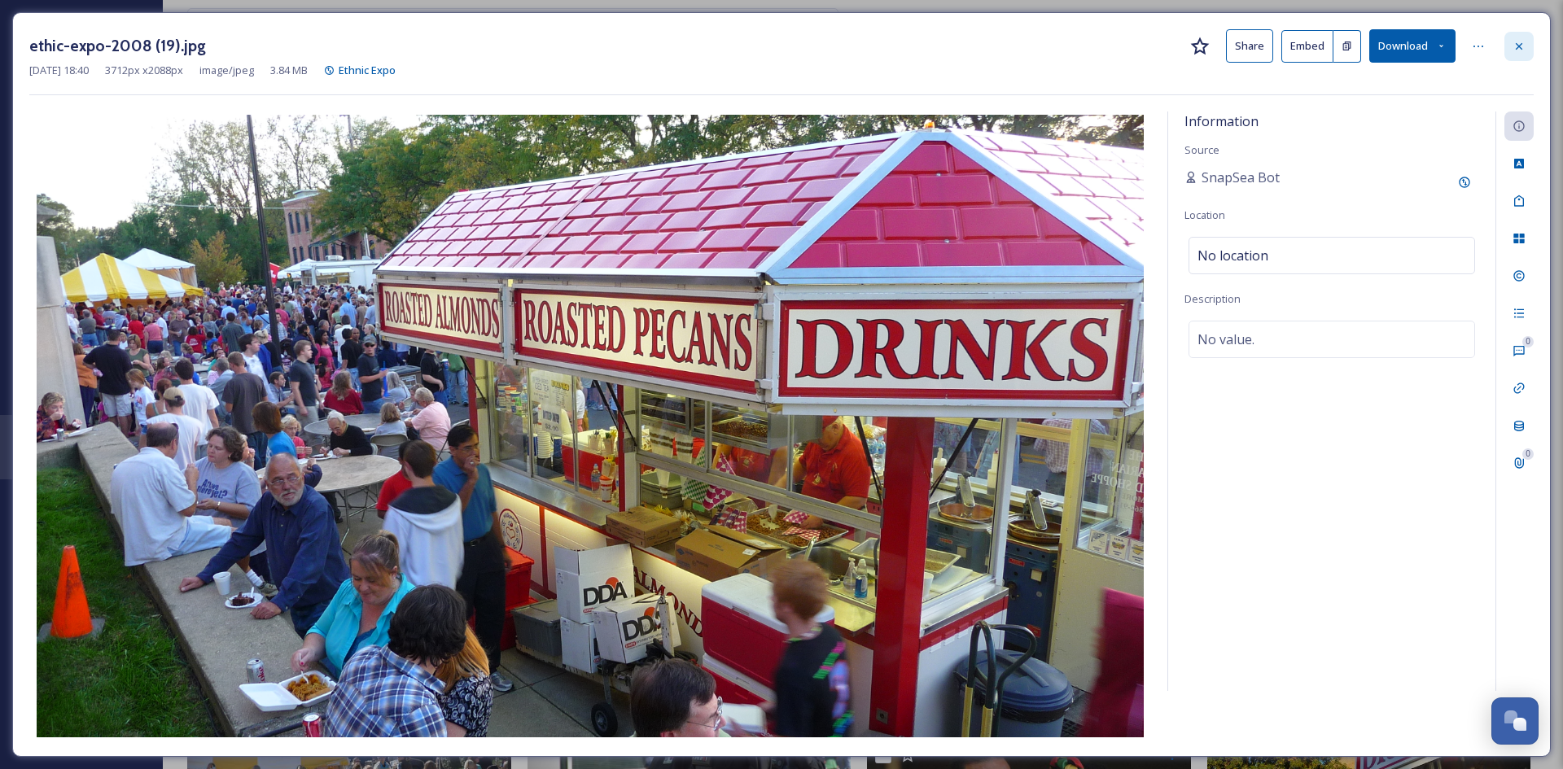
click at [1525, 41] on icon at bounding box center [1518, 46] width 13 height 13
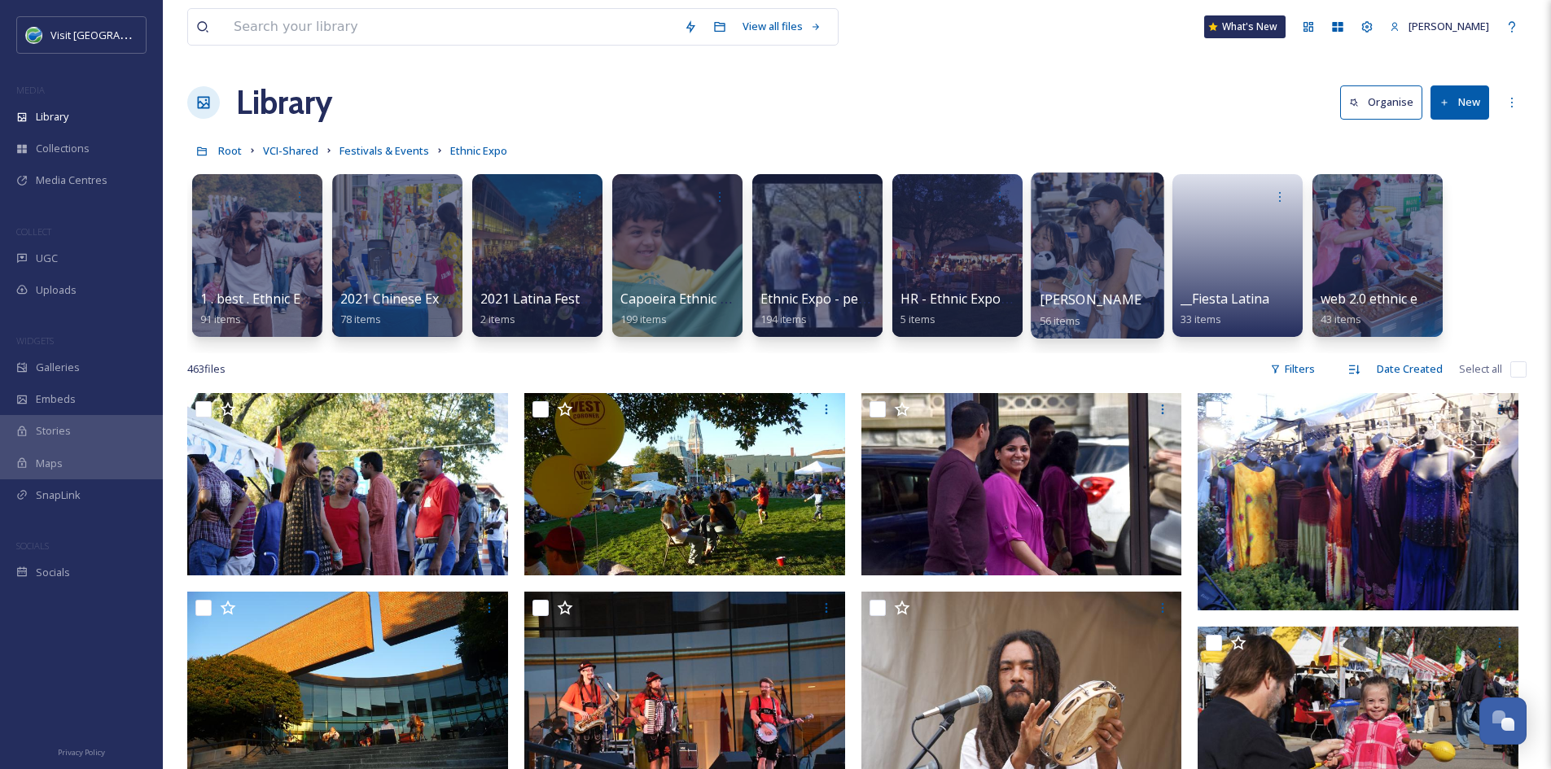
click at [1070, 272] on div at bounding box center [1097, 256] width 133 height 166
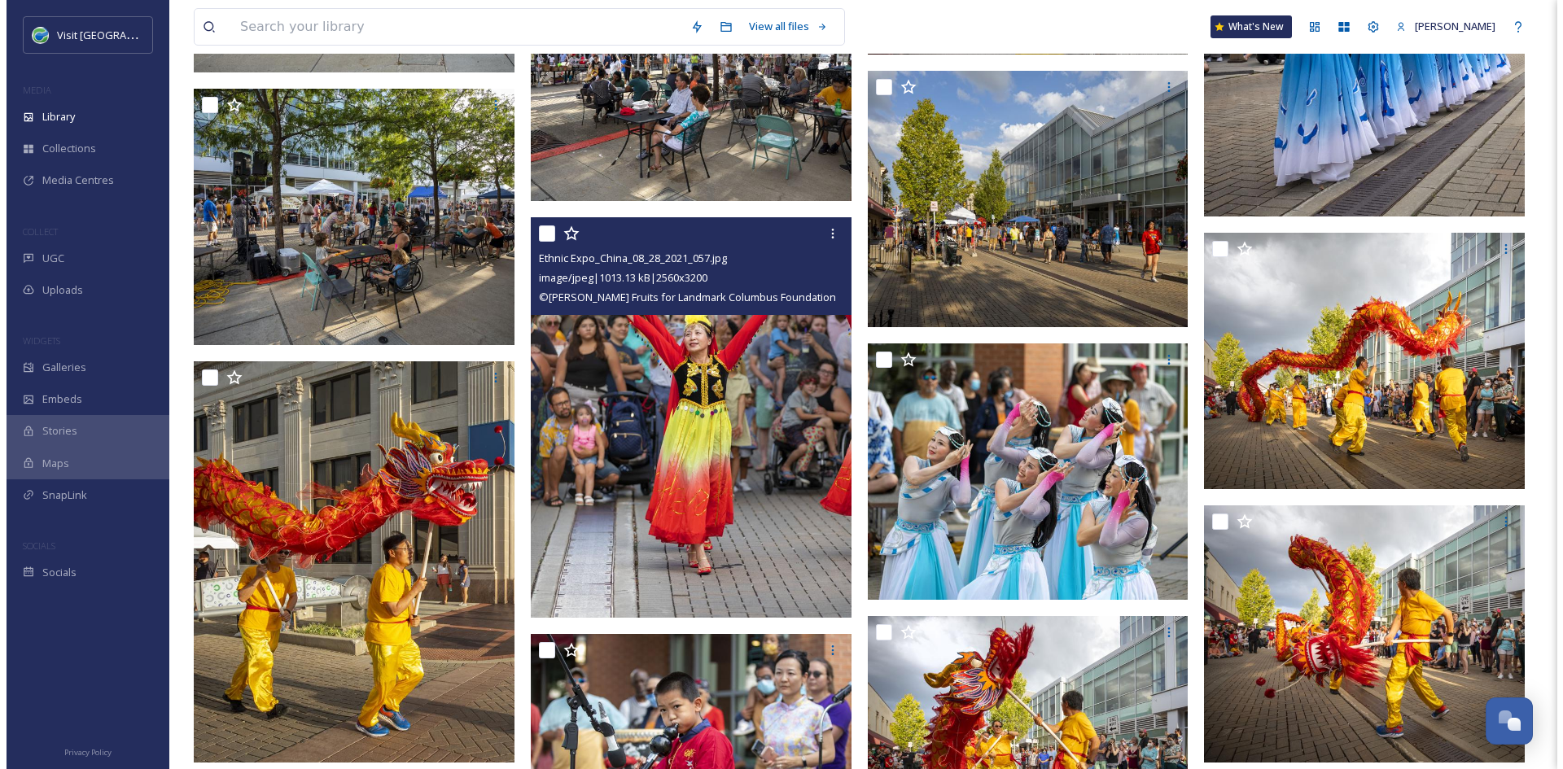
scroll to position [825, 0]
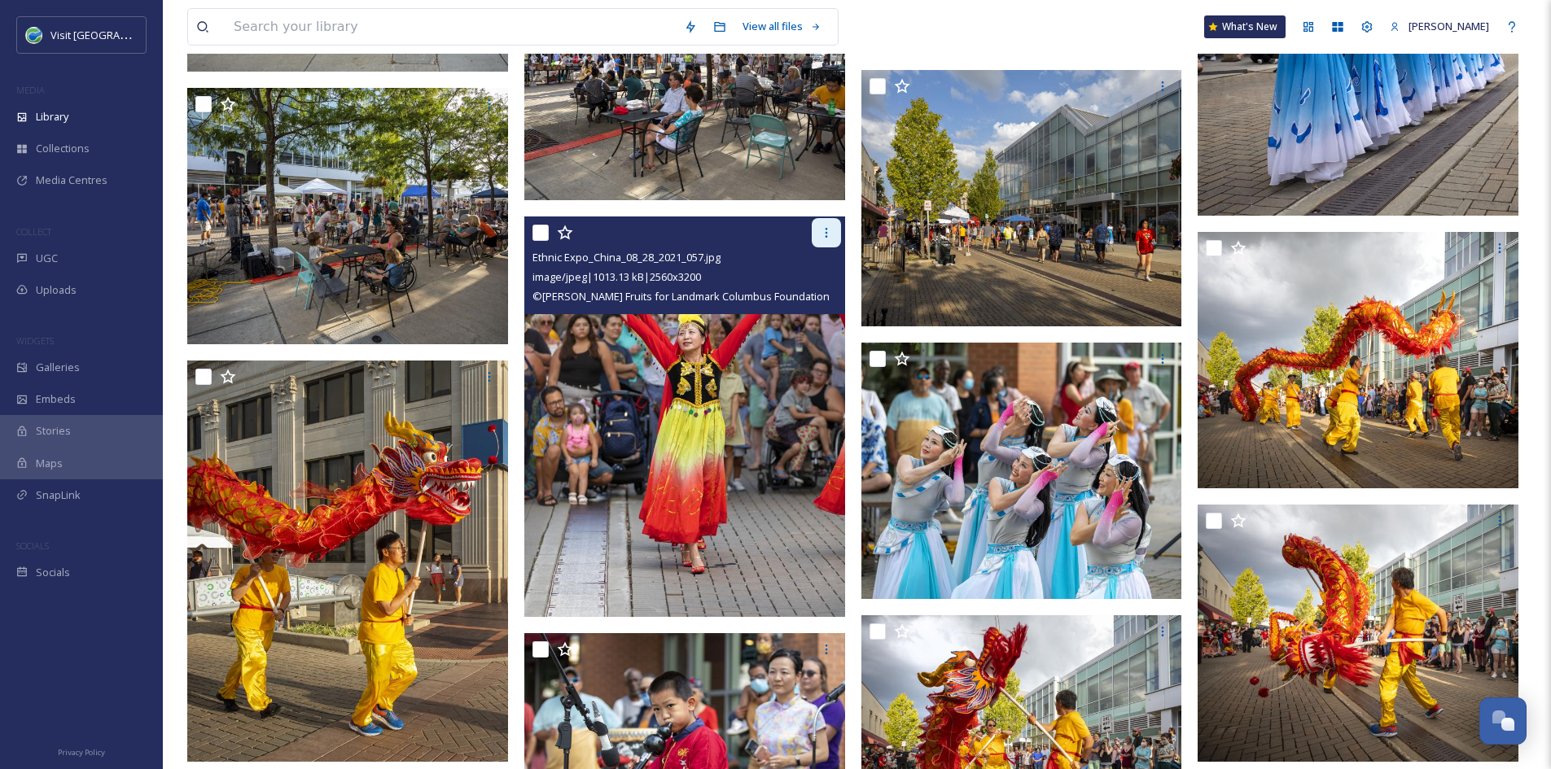
click at [828, 228] on icon at bounding box center [826, 232] width 13 height 13
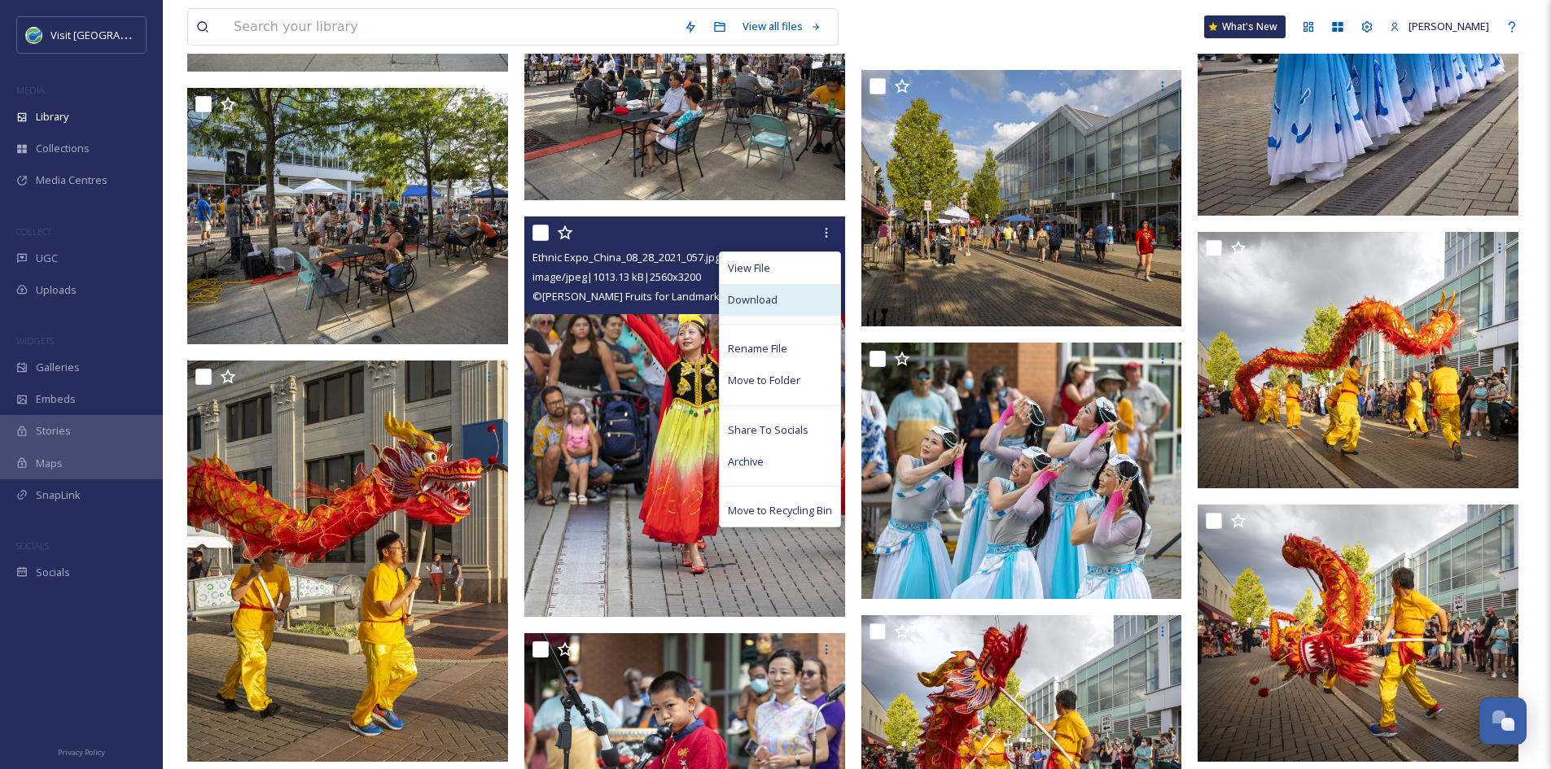
click at [773, 314] on div "Download" at bounding box center [780, 300] width 120 height 32
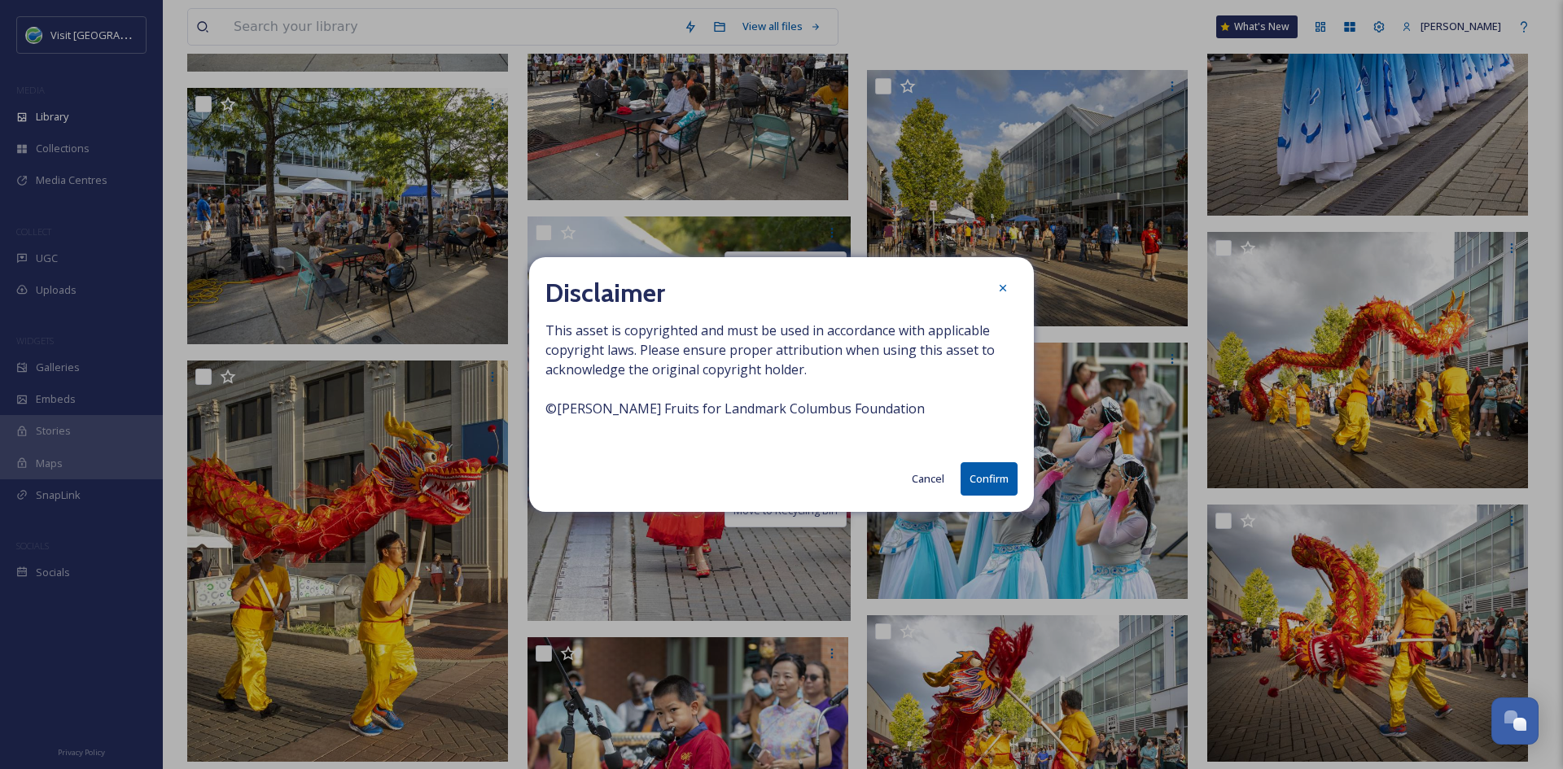
click at [980, 473] on button "Confirm" at bounding box center [989, 478] width 57 height 33
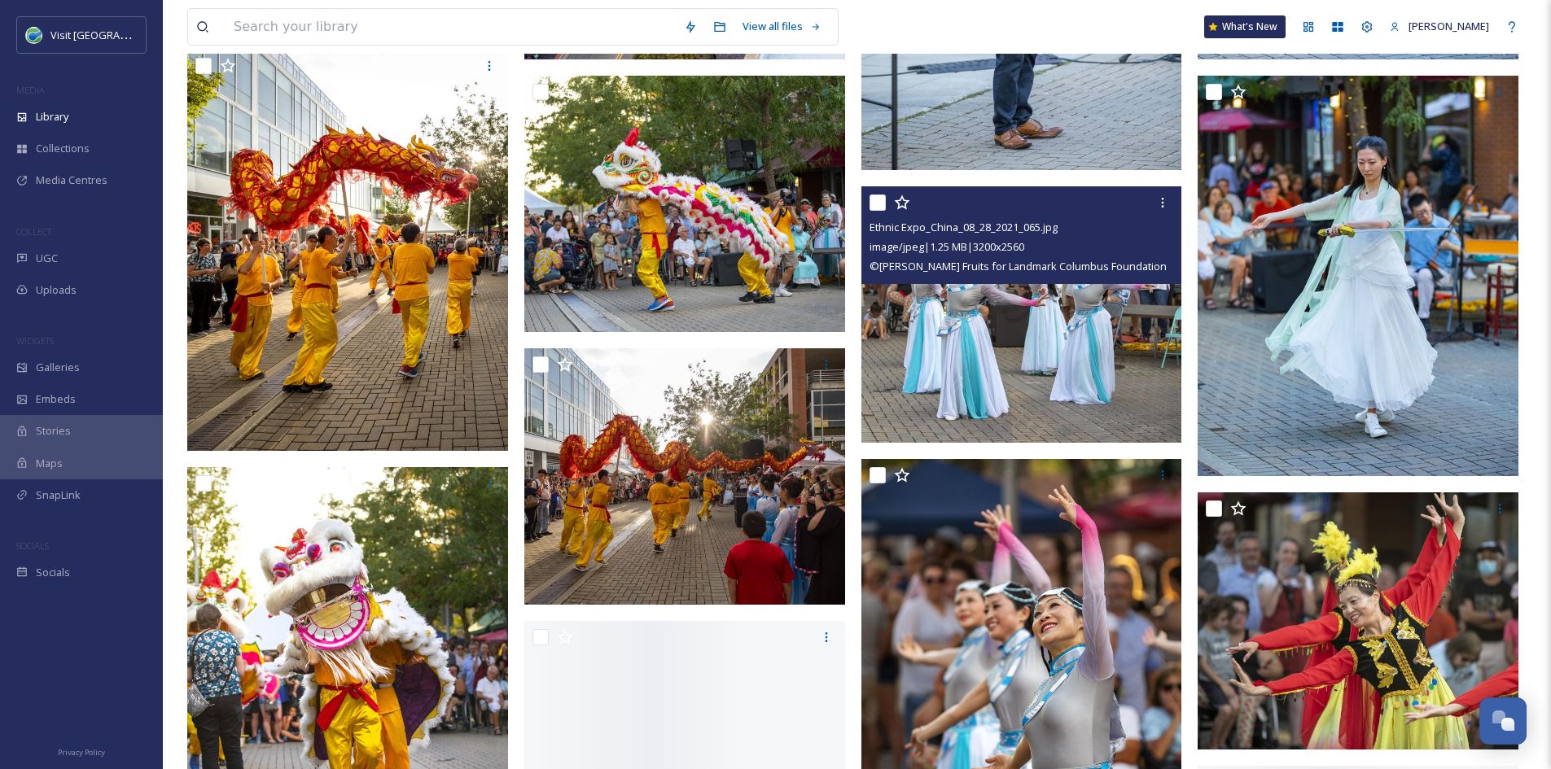
scroll to position [2908, 0]
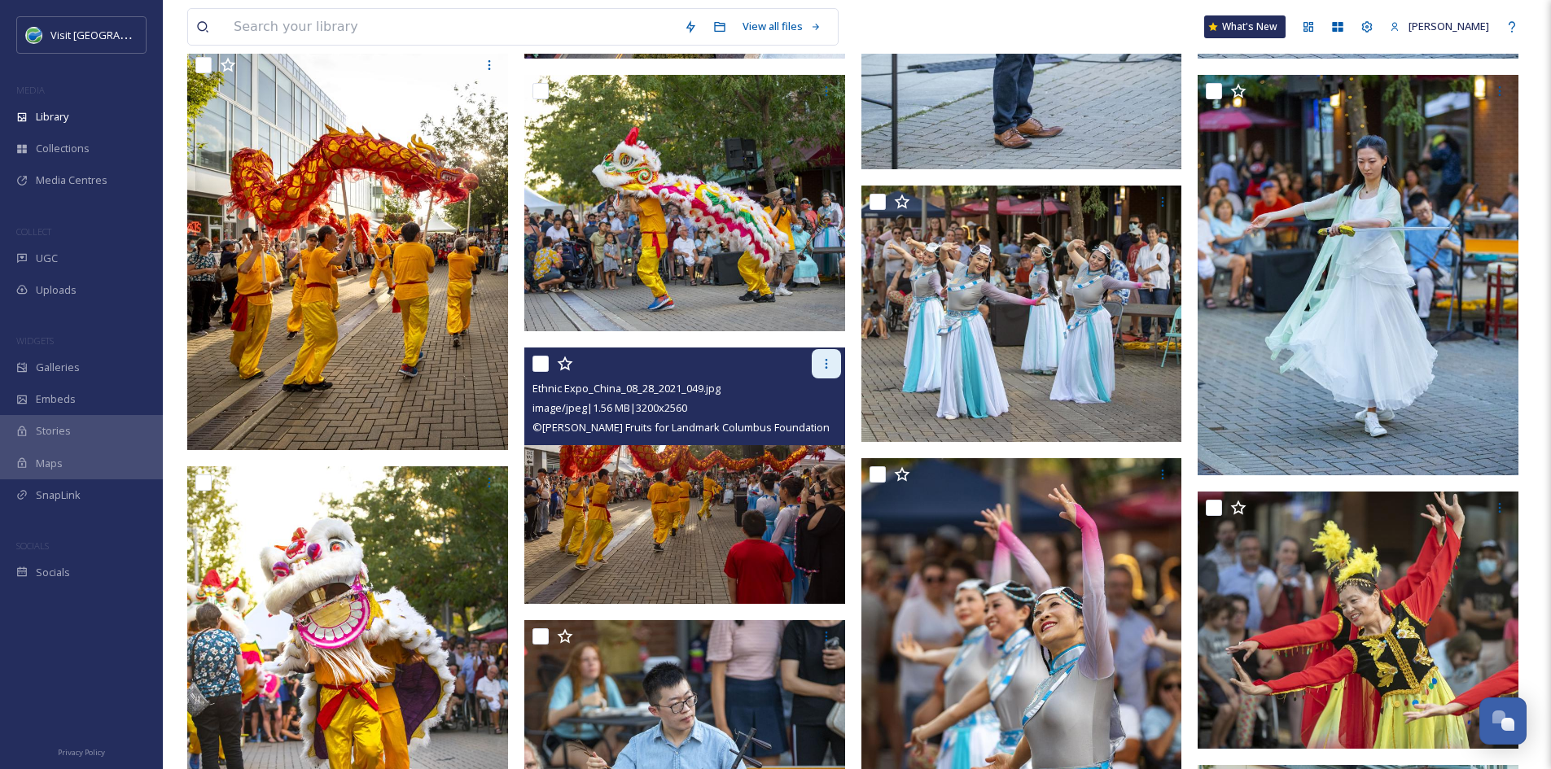
click at [832, 358] on icon at bounding box center [826, 363] width 13 height 13
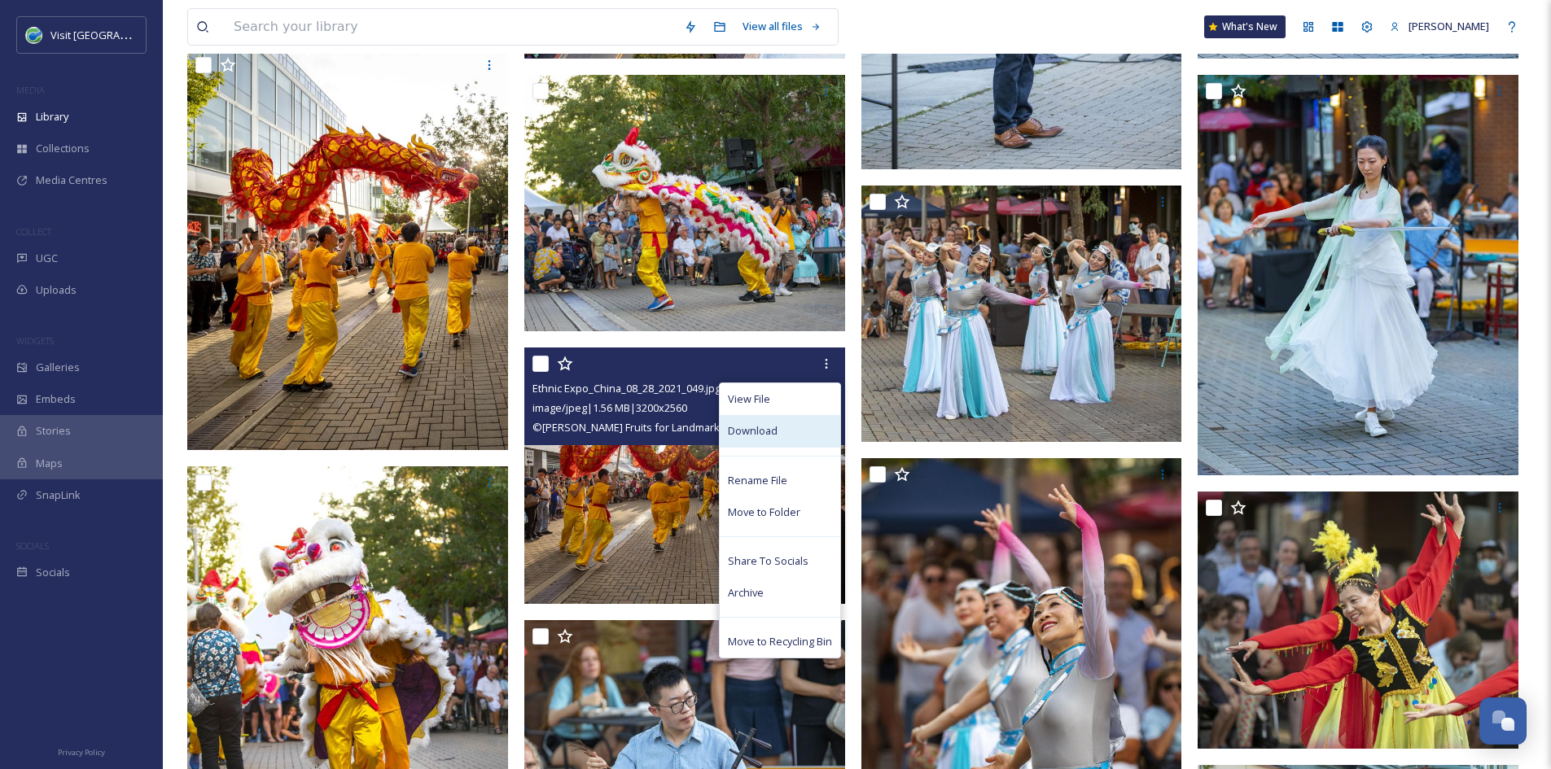
click at [764, 432] on span "Download" at bounding box center [753, 430] width 50 height 15
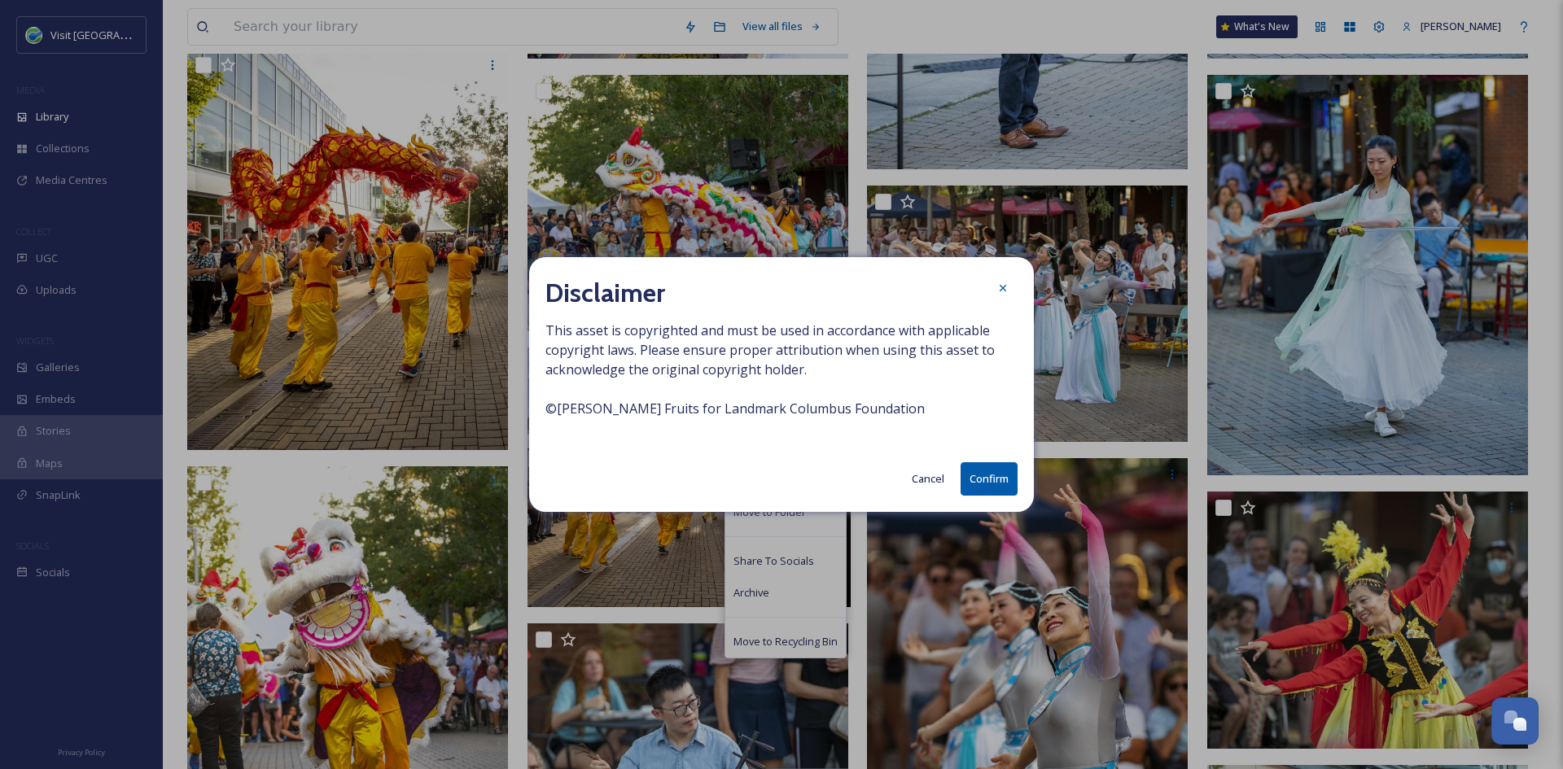
click at [990, 487] on button "Confirm" at bounding box center [989, 478] width 57 height 33
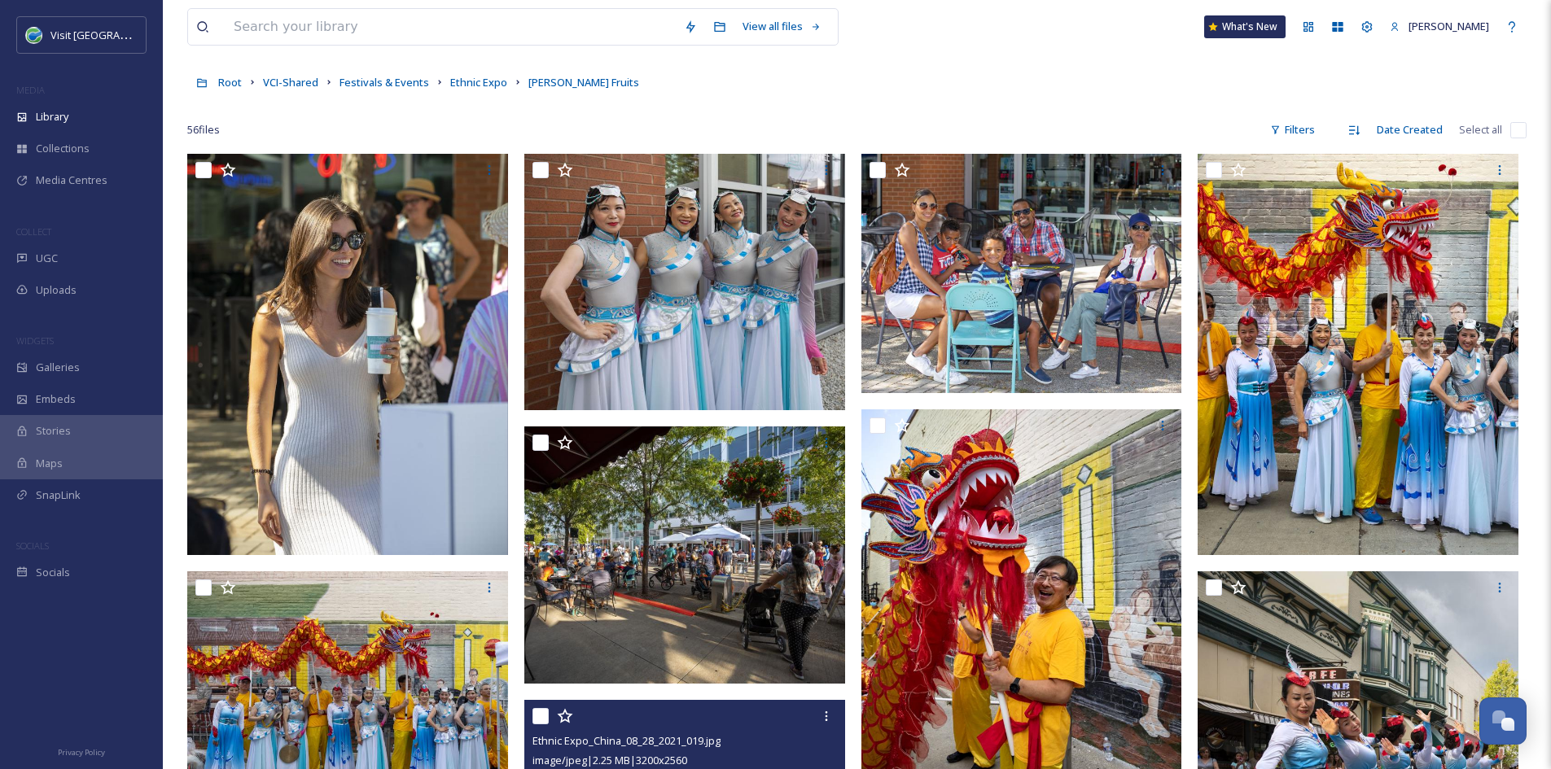
scroll to position [0, 0]
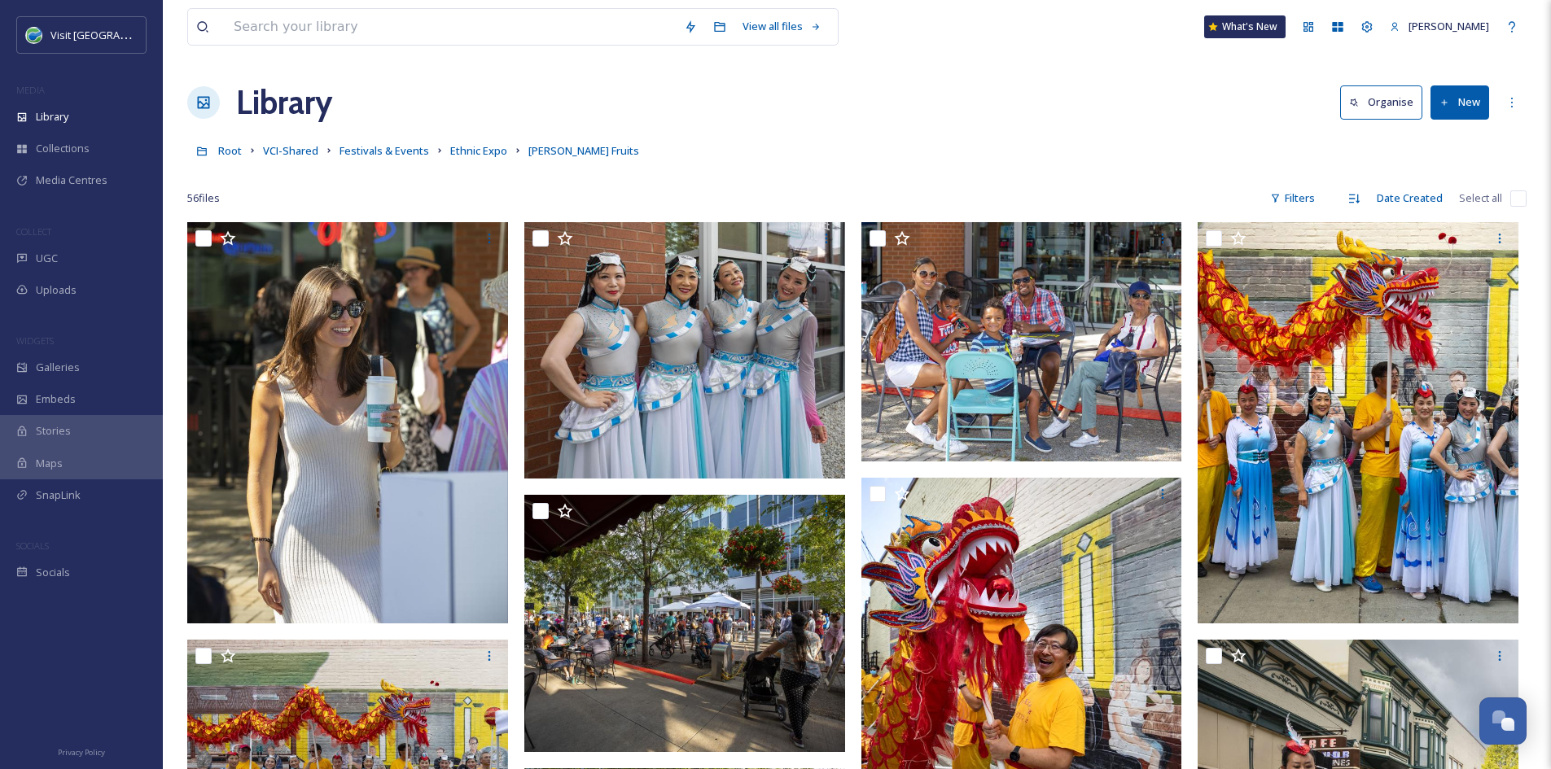
click at [470, 162] on div "Root VCI-Shared Festivals & Events Ethnic Expo [PERSON_NAME] Fruits" at bounding box center [856, 150] width 1339 height 31
click at [466, 155] on span "Ethnic Expo" at bounding box center [478, 150] width 57 height 15
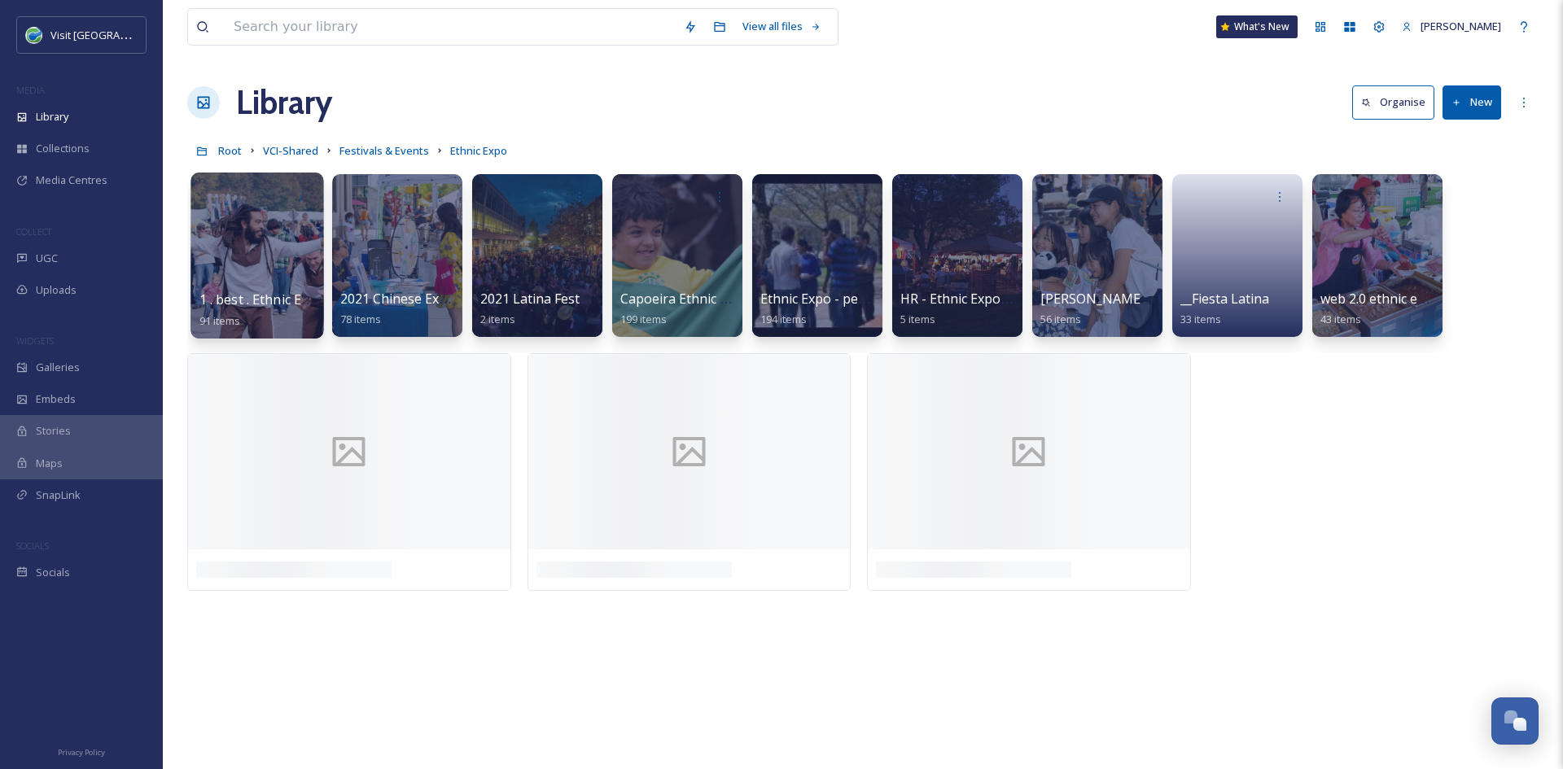
click at [256, 304] on span "1 . best . Ethnic Expo" at bounding box center [261, 300] width 125 height 18
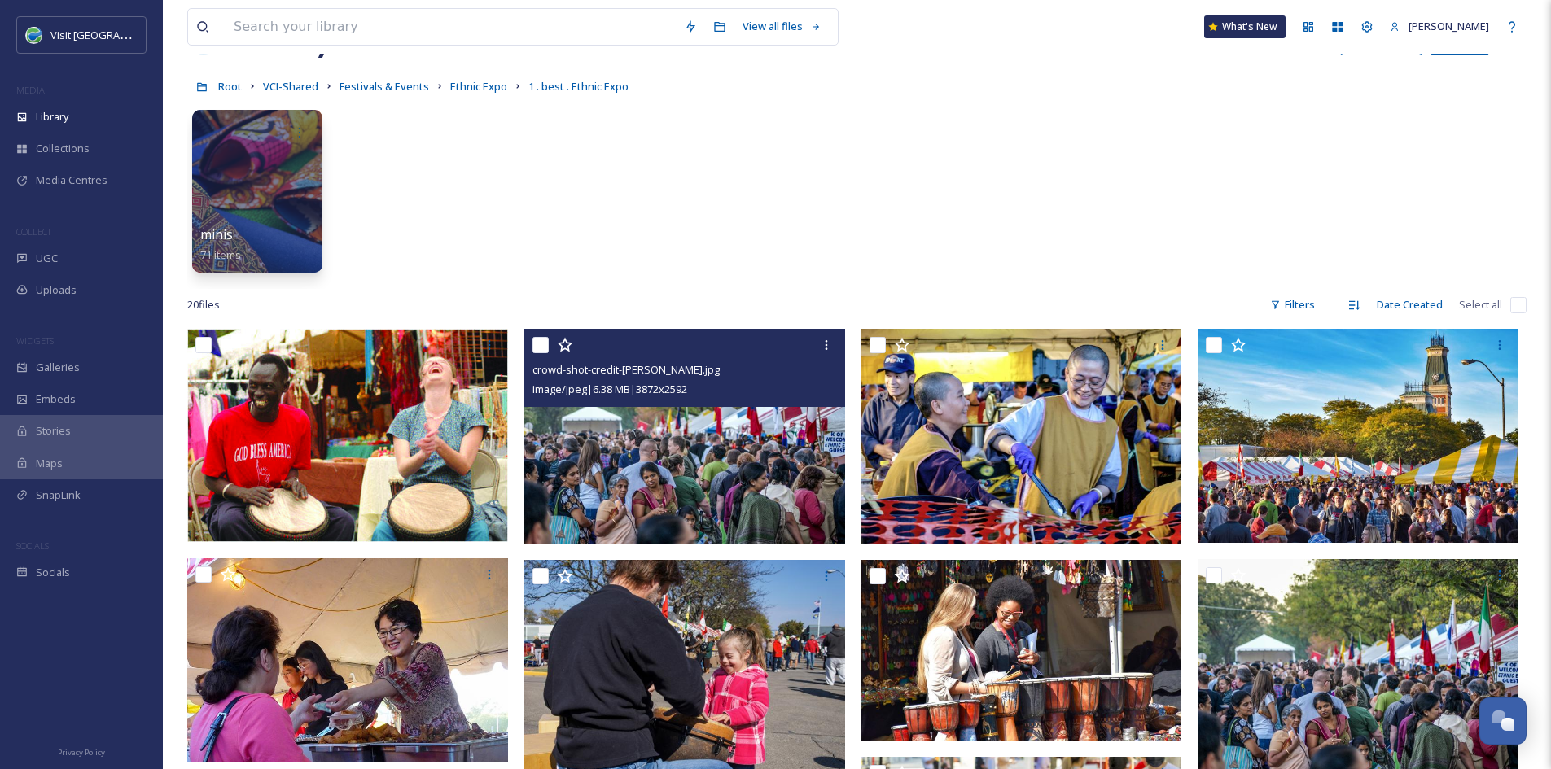
scroll to position [65, 0]
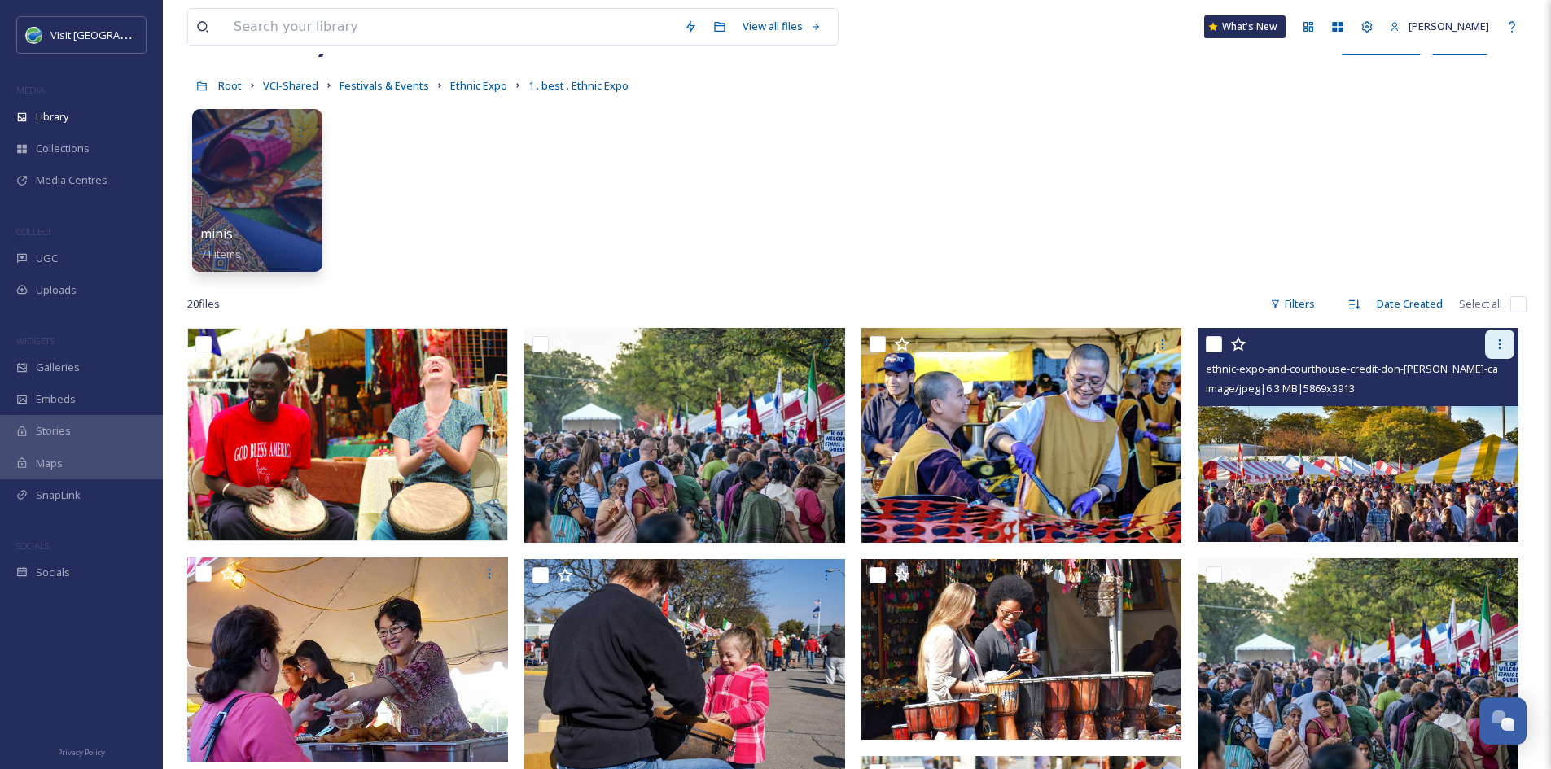
click at [1504, 347] on icon at bounding box center [1499, 344] width 13 height 13
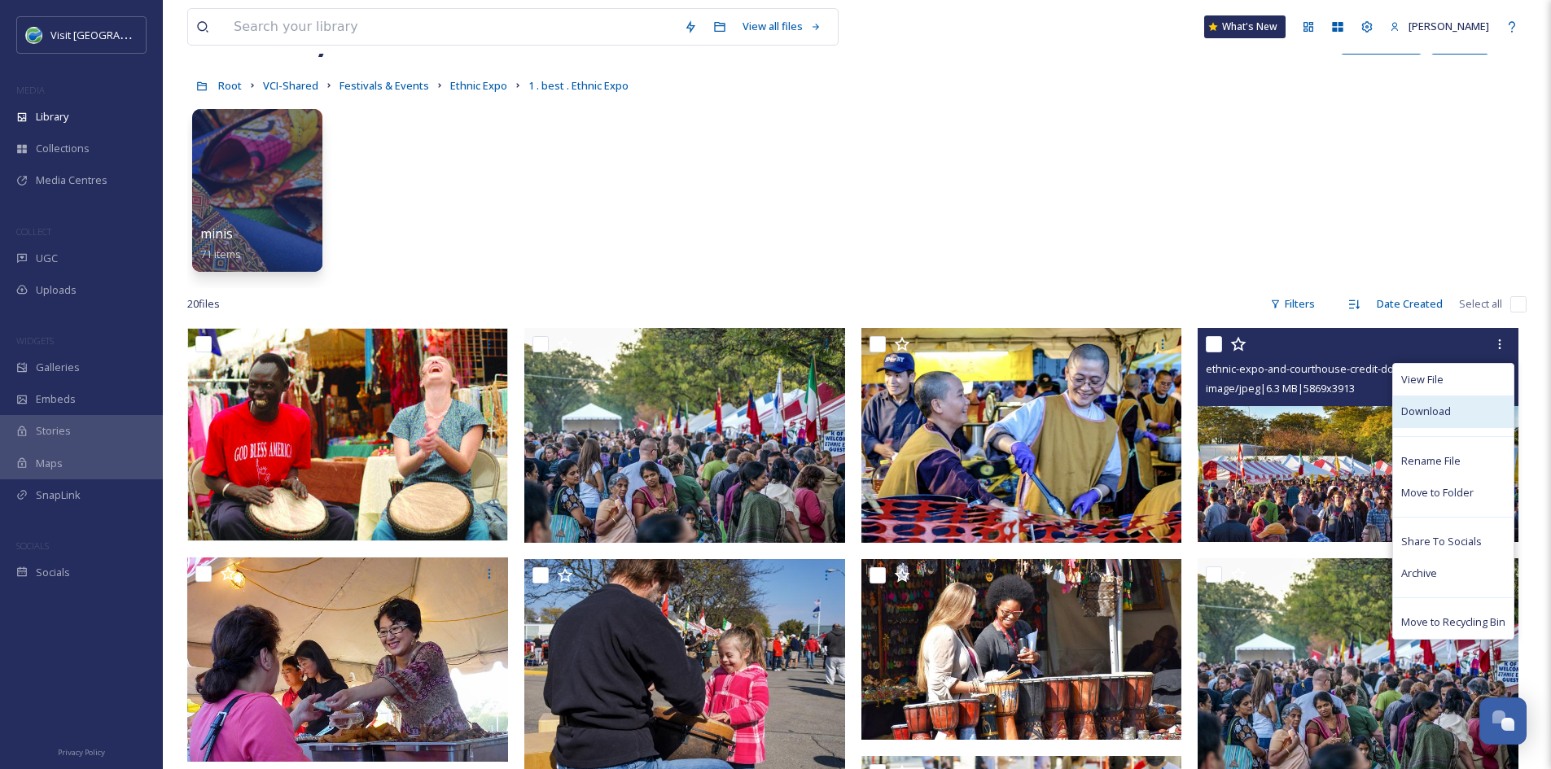
click at [1455, 414] on div "Download" at bounding box center [1453, 412] width 120 height 32
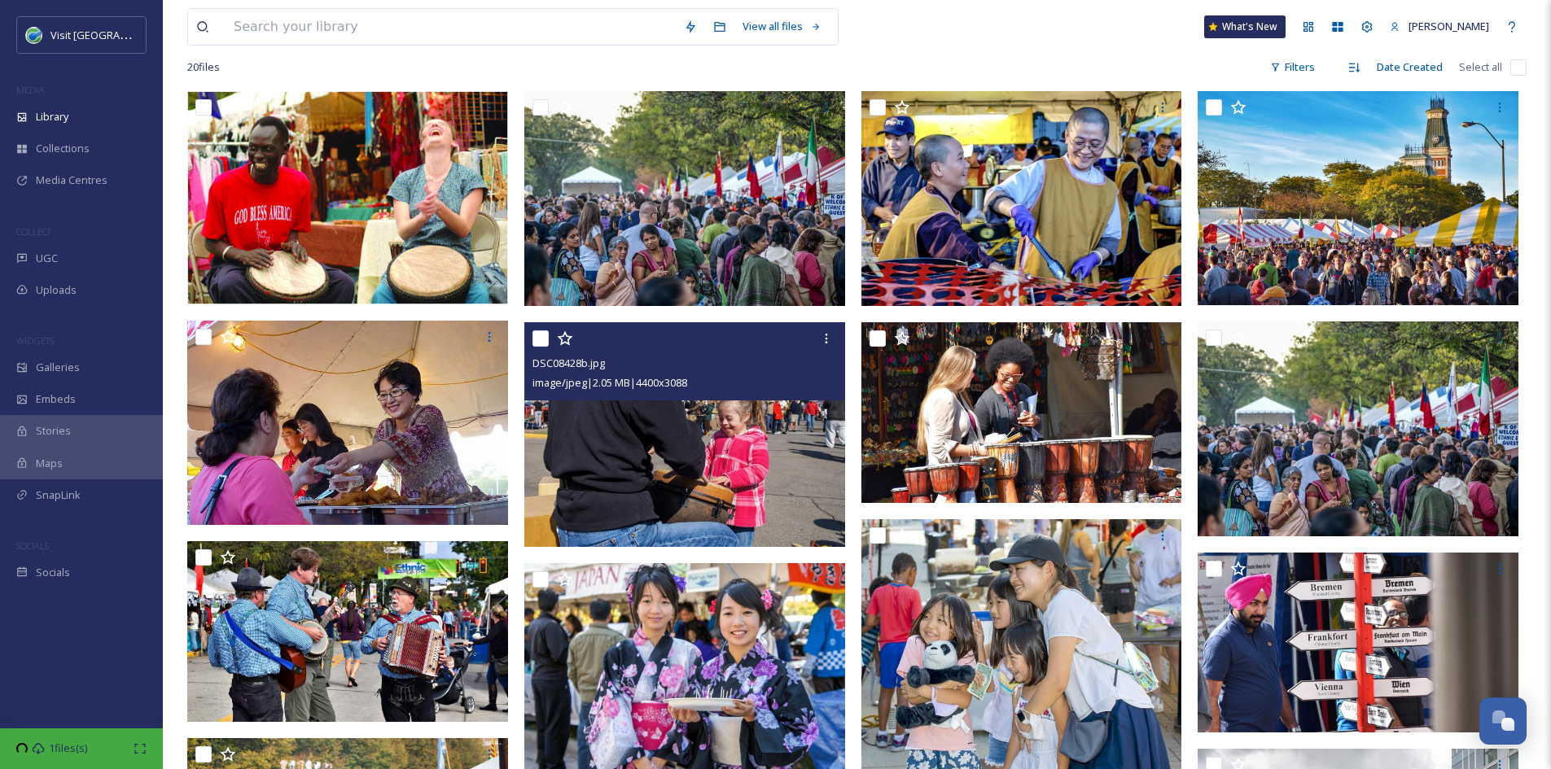
scroll to position [307, 0]
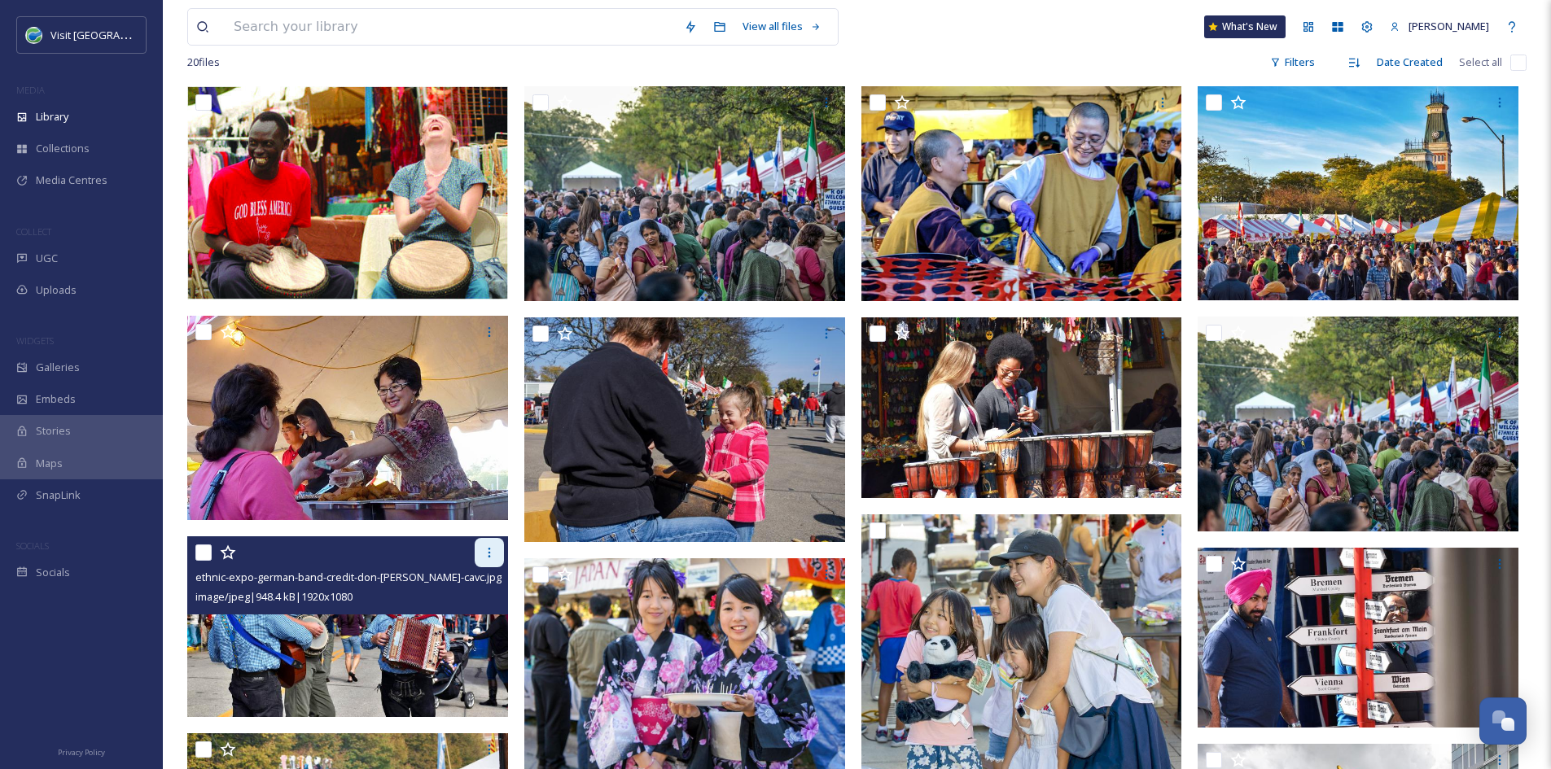
click at [482, 563] on div at bounding box center [489, 552] width 29 height 29
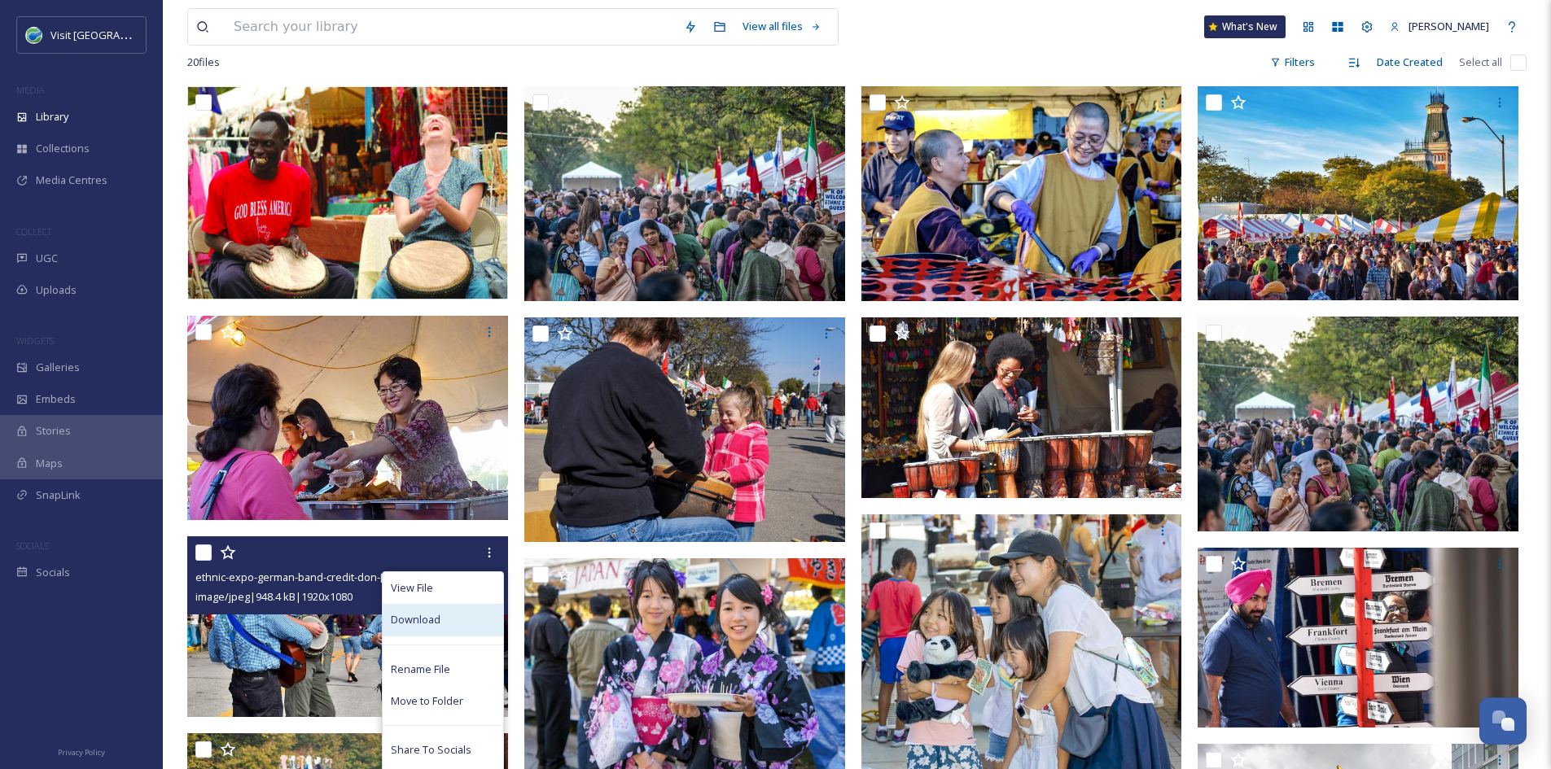
click at [416, 622] on span "Download" at bounding box center [416, 619] width 50 height 15
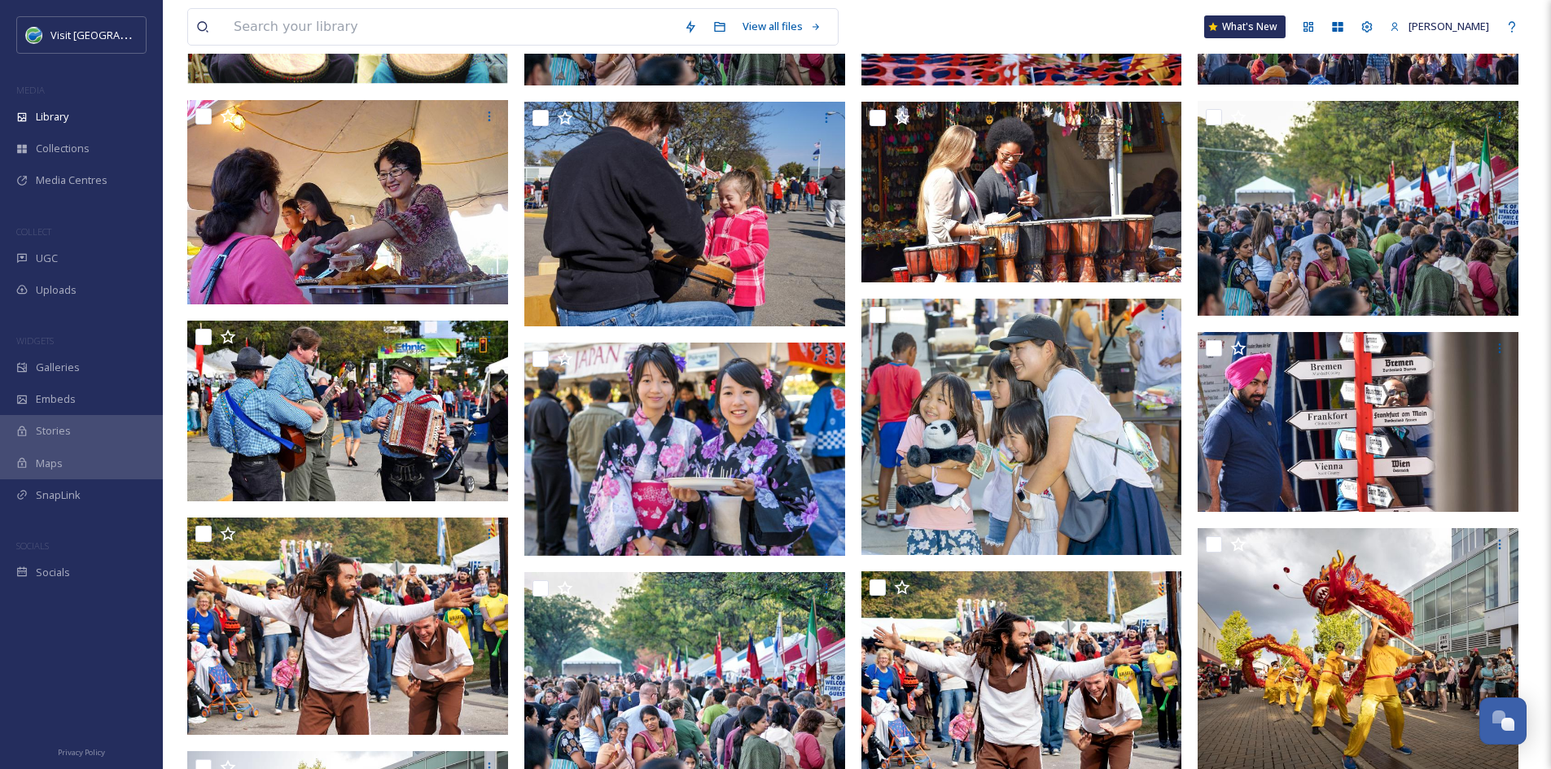
scroll to position [525, 0]
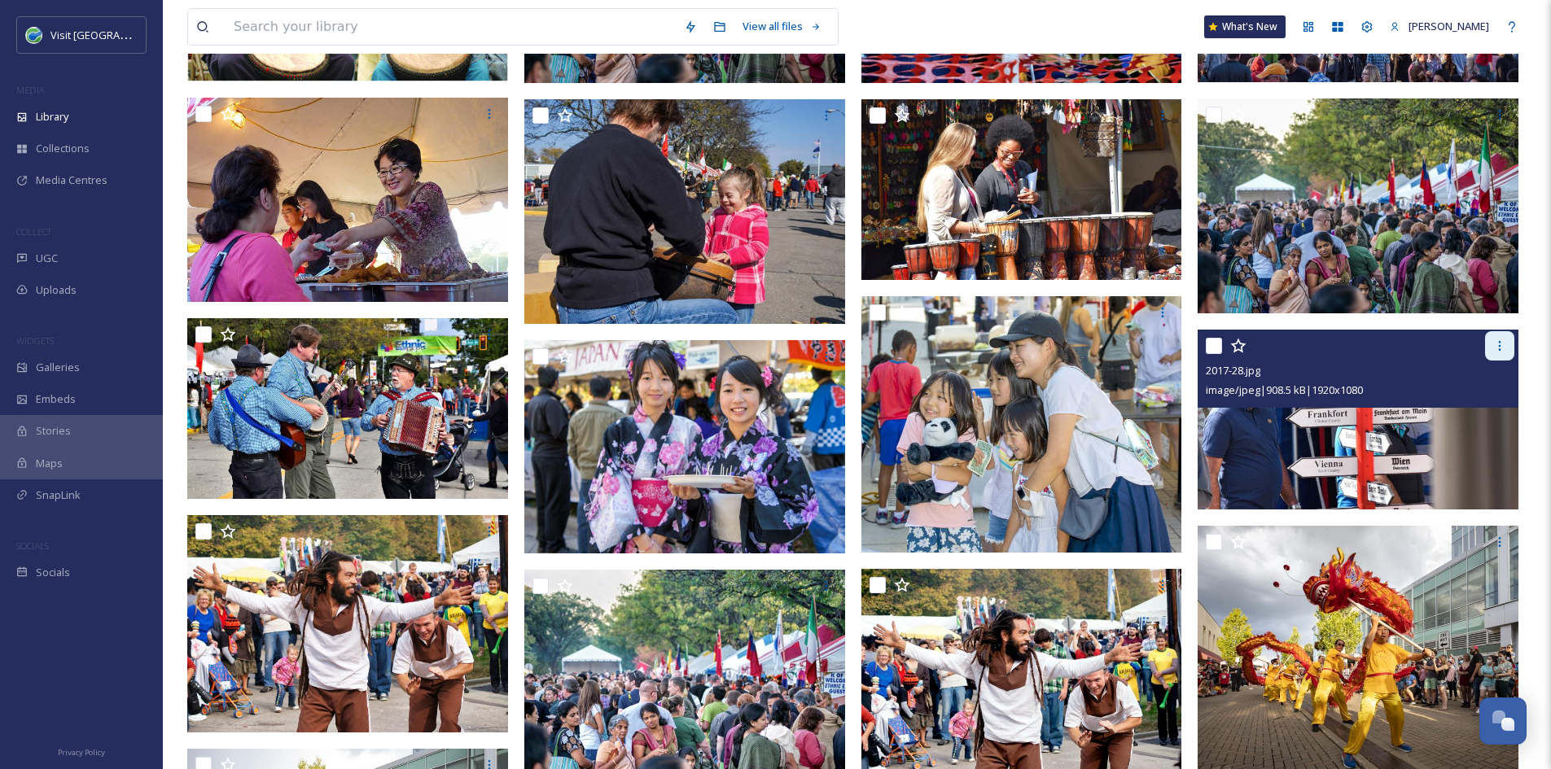
click at [1504, 344] on icon at bounding box center [1499, 345] width 13 height 13
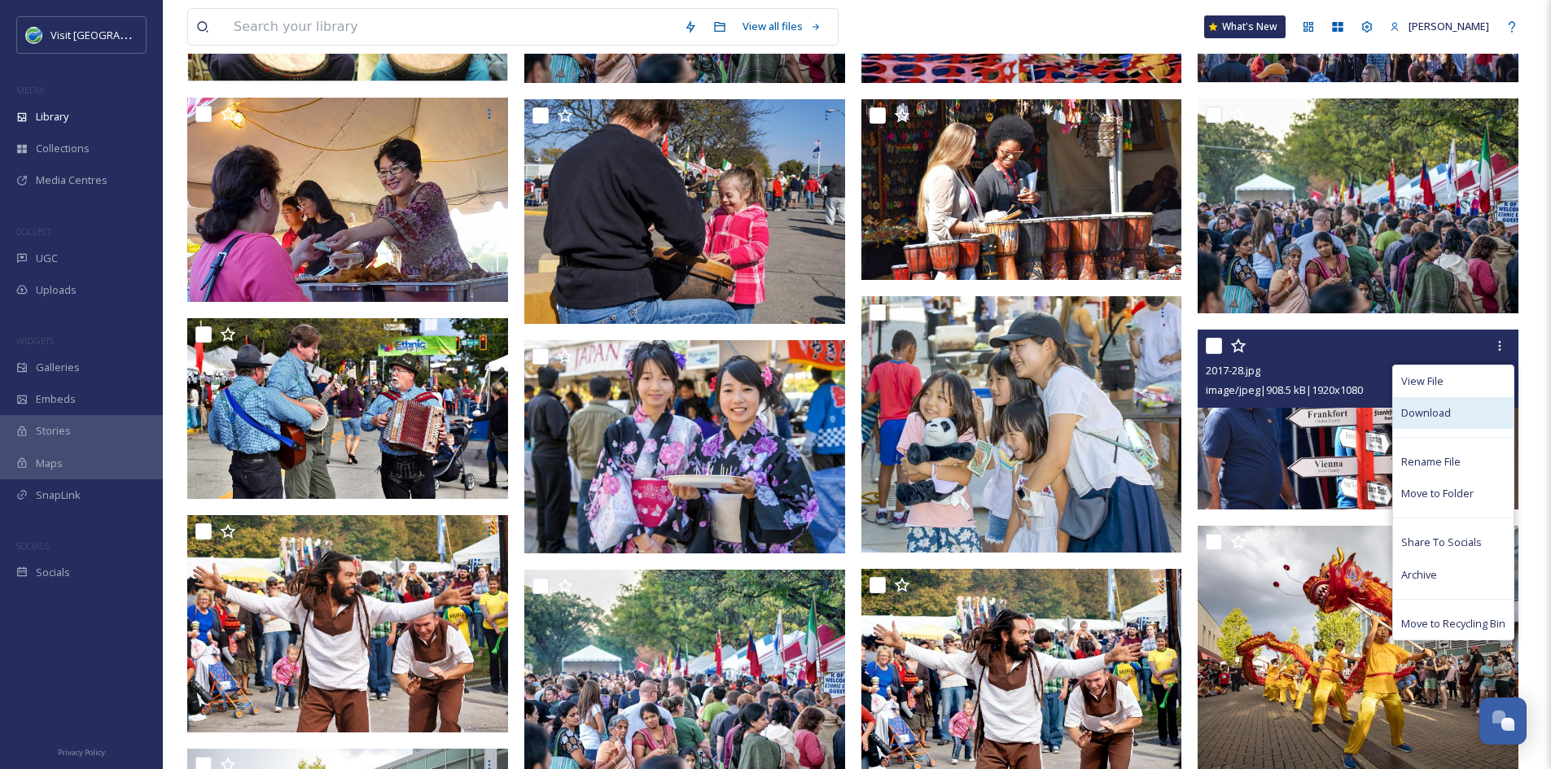
click at [1445, 415] on span "Download" at bounding box center [1426, 412] width 50 height 15
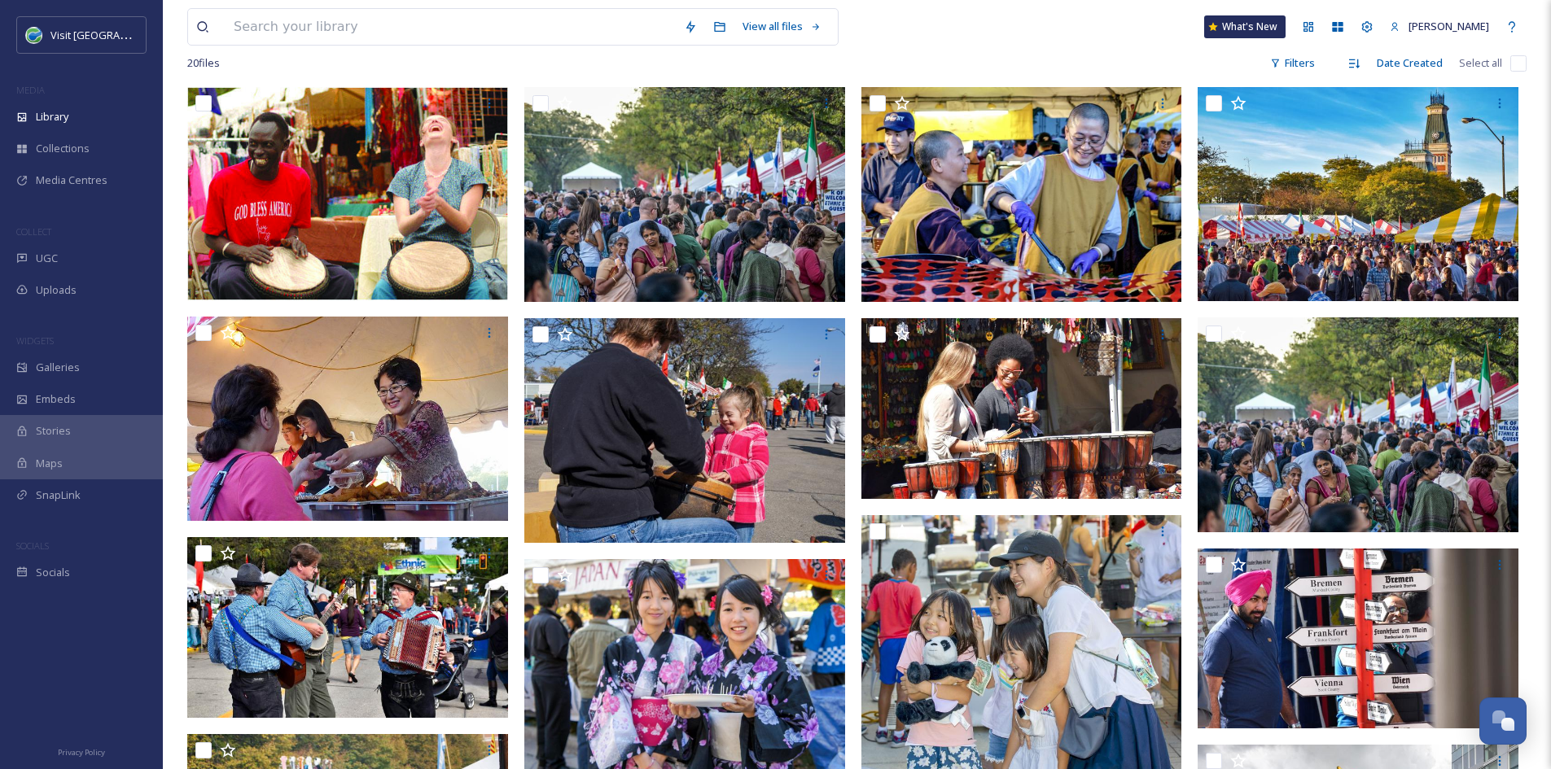
scroll to position [0, 0]
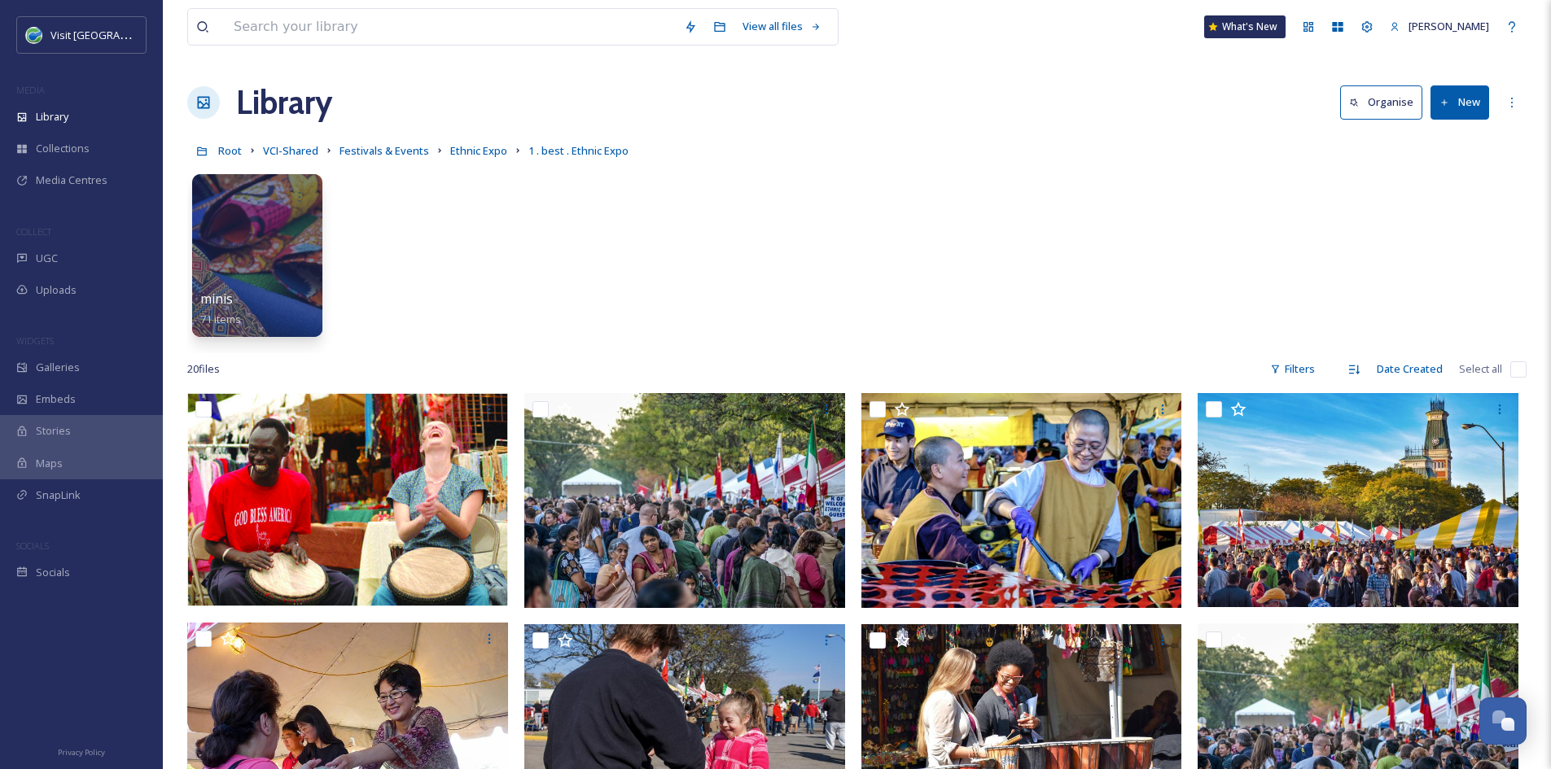
click at [471, 317] on div "minis 71 items" at bounding box center [856, 259] width 1339 height 187
click at [484, 151] on span "Ethnic Expo" at bounding box center [478, 150] width 57 height 15
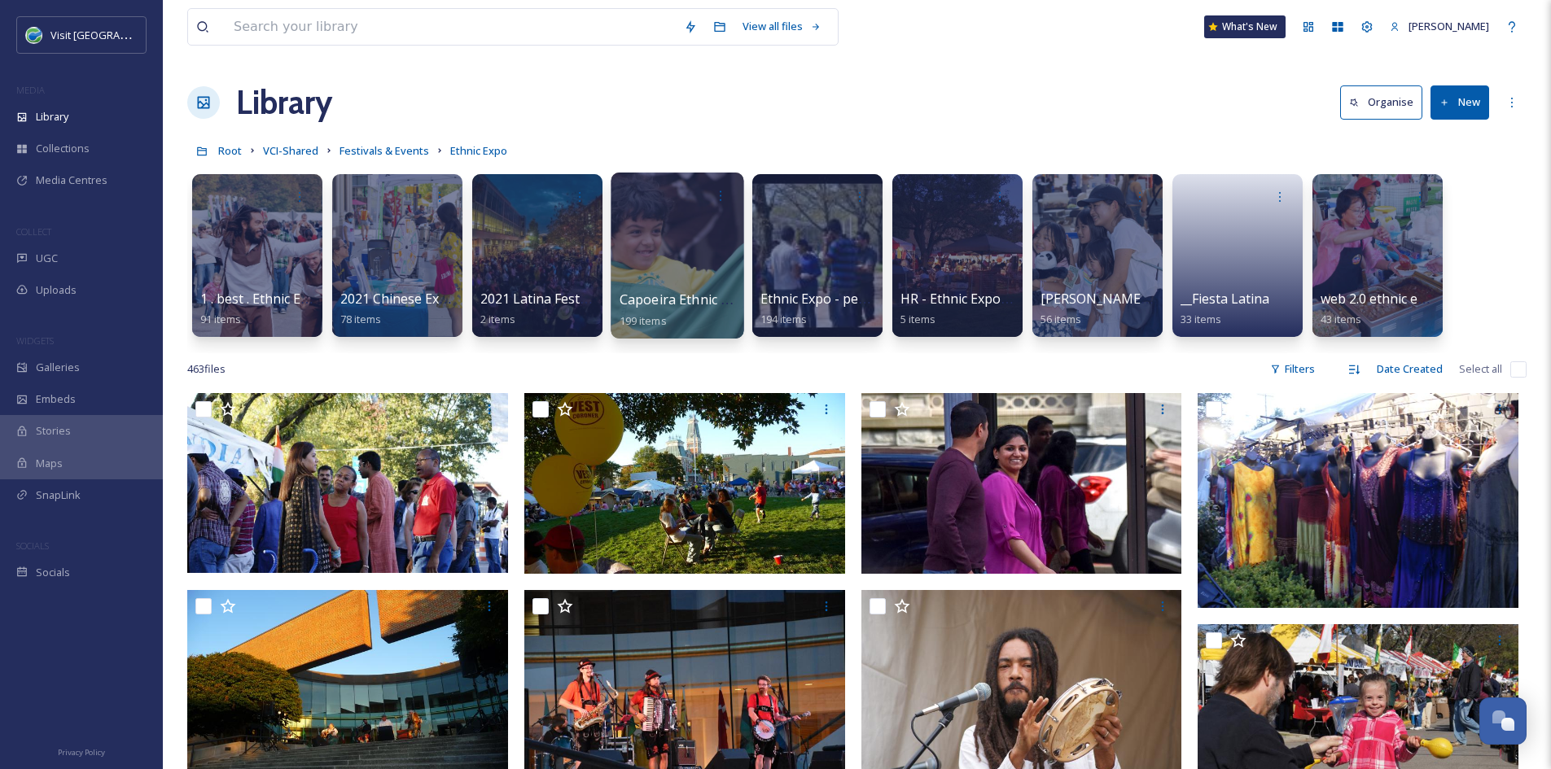
click at [614, 285] on div at bounding box center [677, 256] width 133 height 166
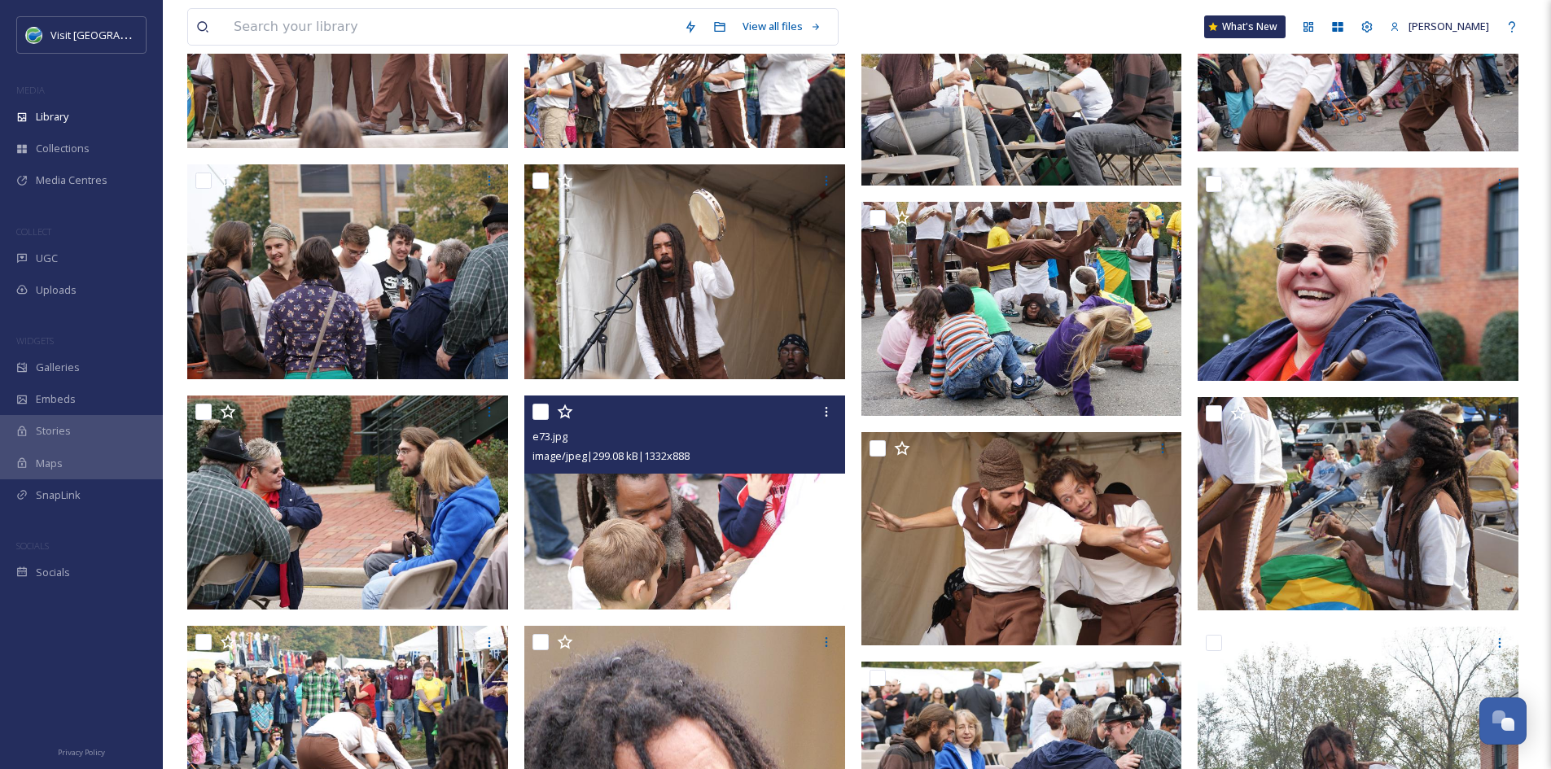
scroll to position [1611, 0]
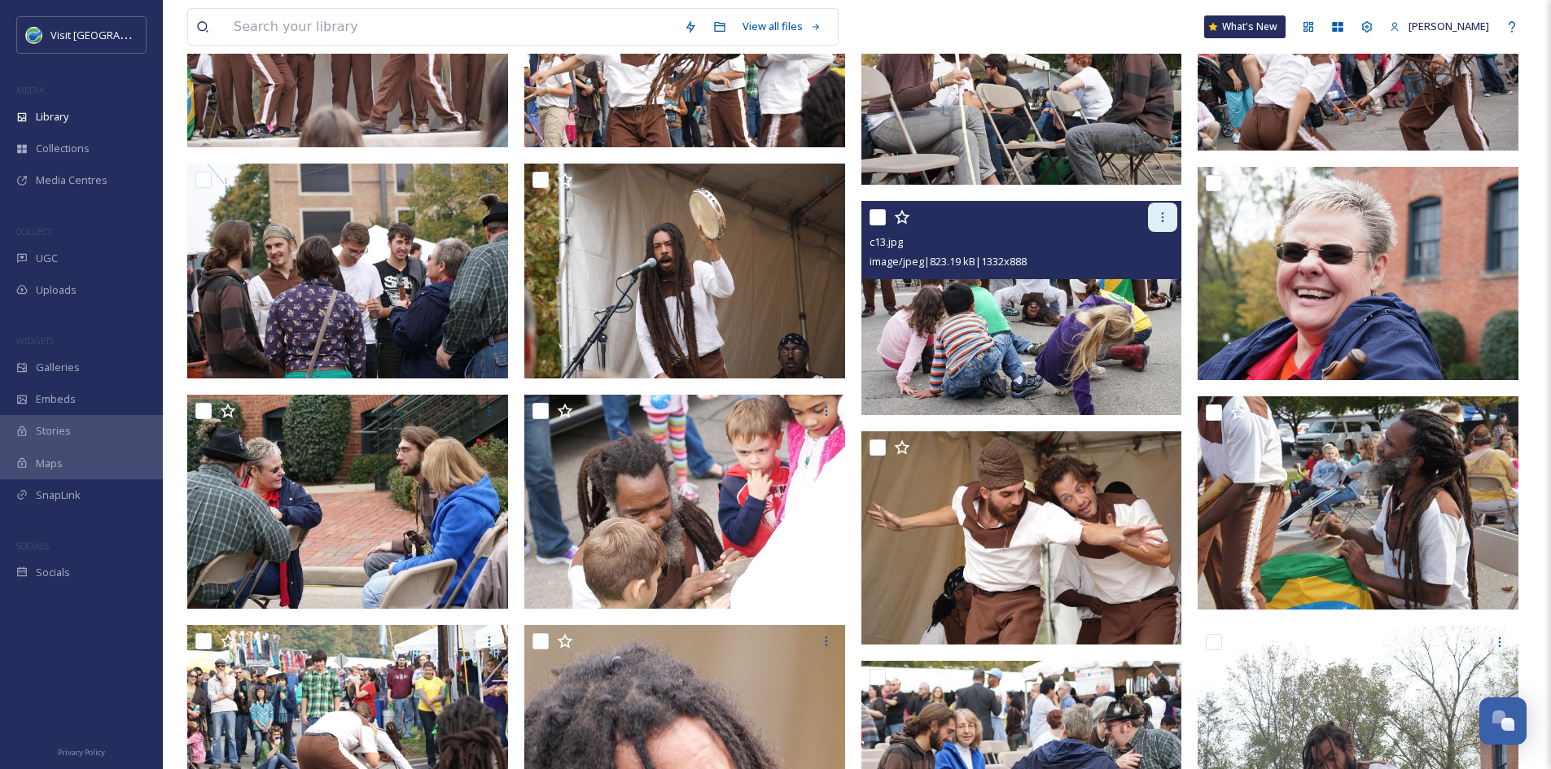
click at [1152, 222] on div at bounding box center [1162, 217] width 29 height 29
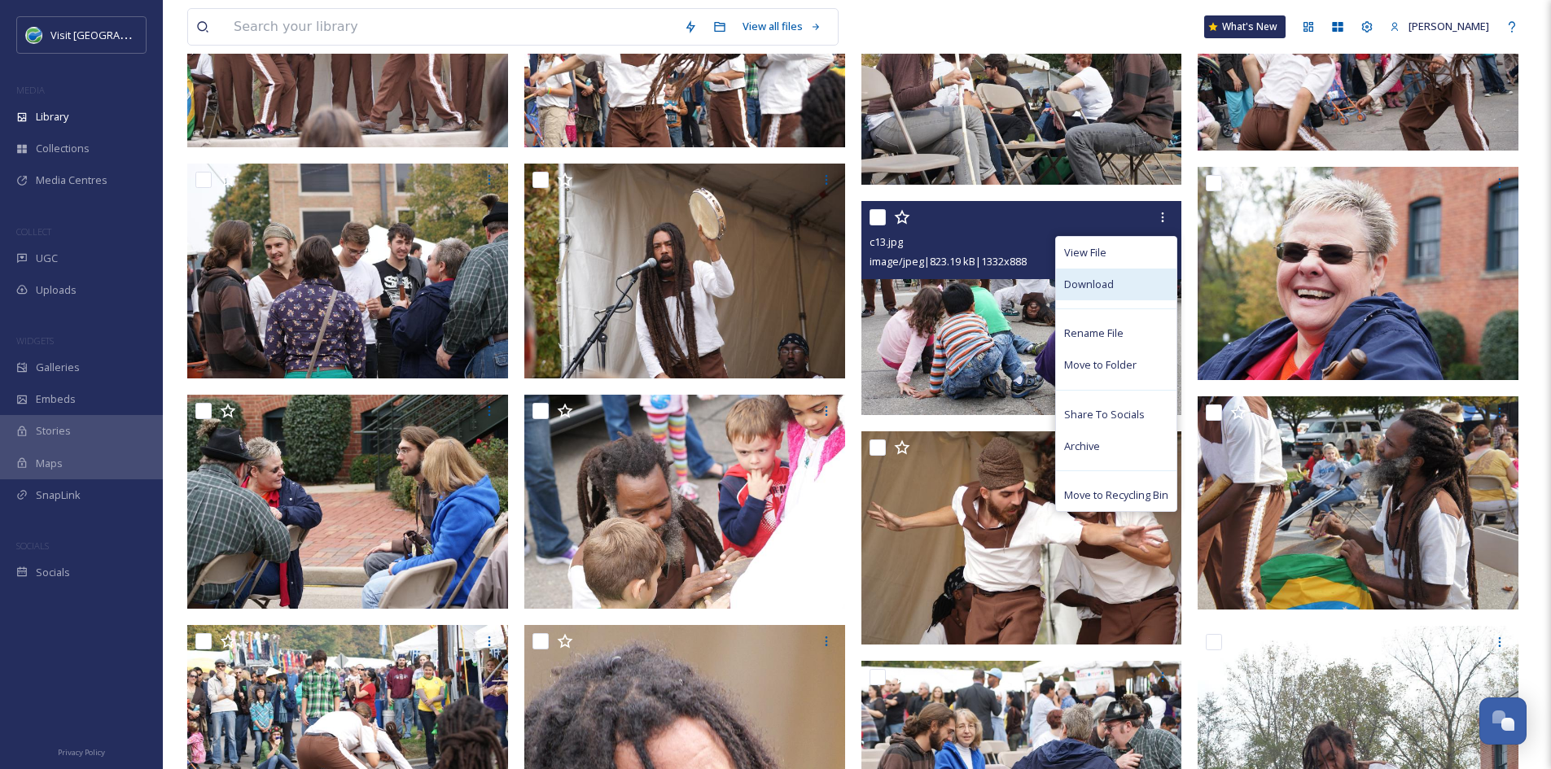
click at [1101, 291] on span "Download" at bounding box center [1089, 284] width 50 height 15
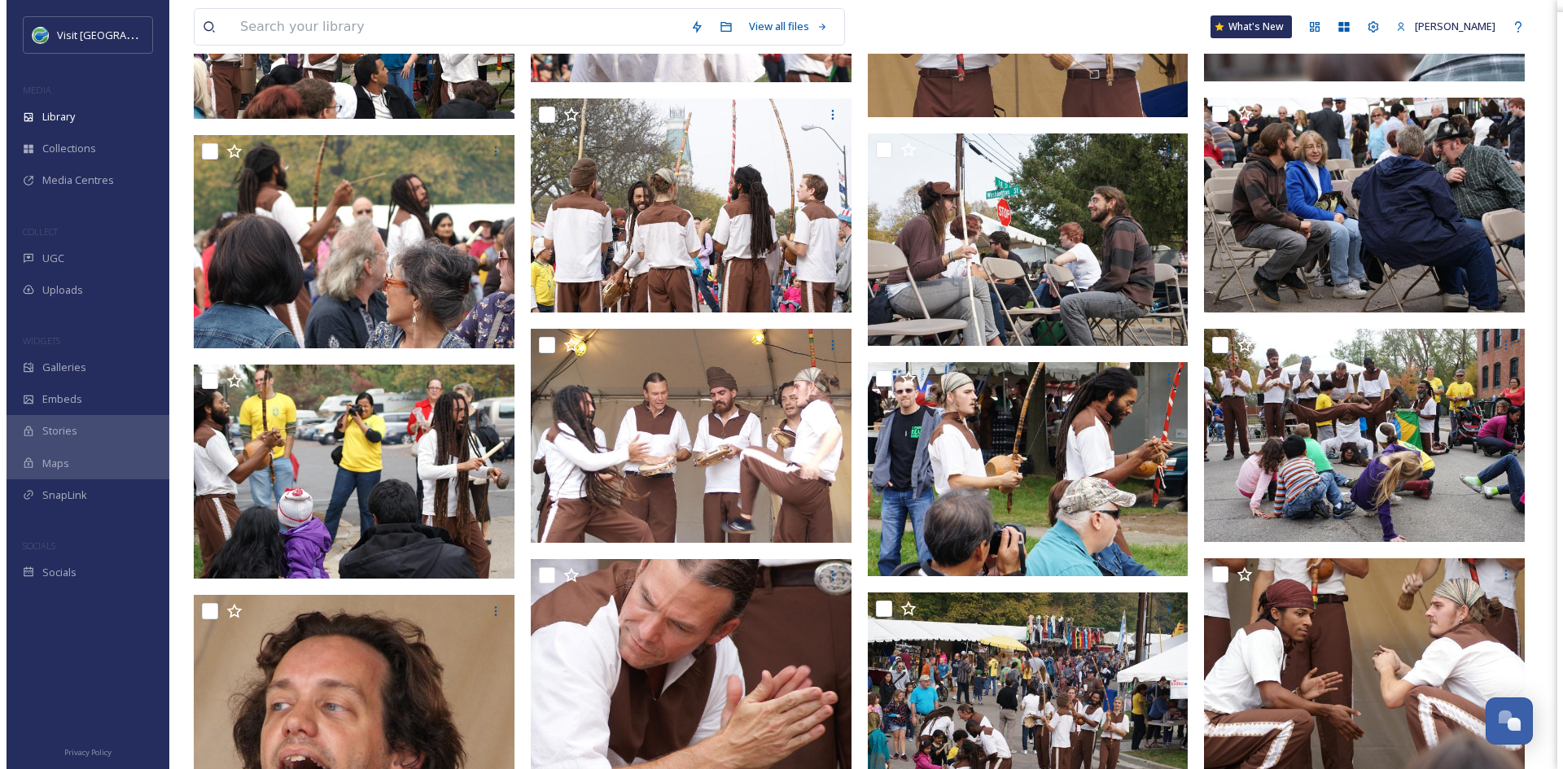
scroll to position [3789, 0]
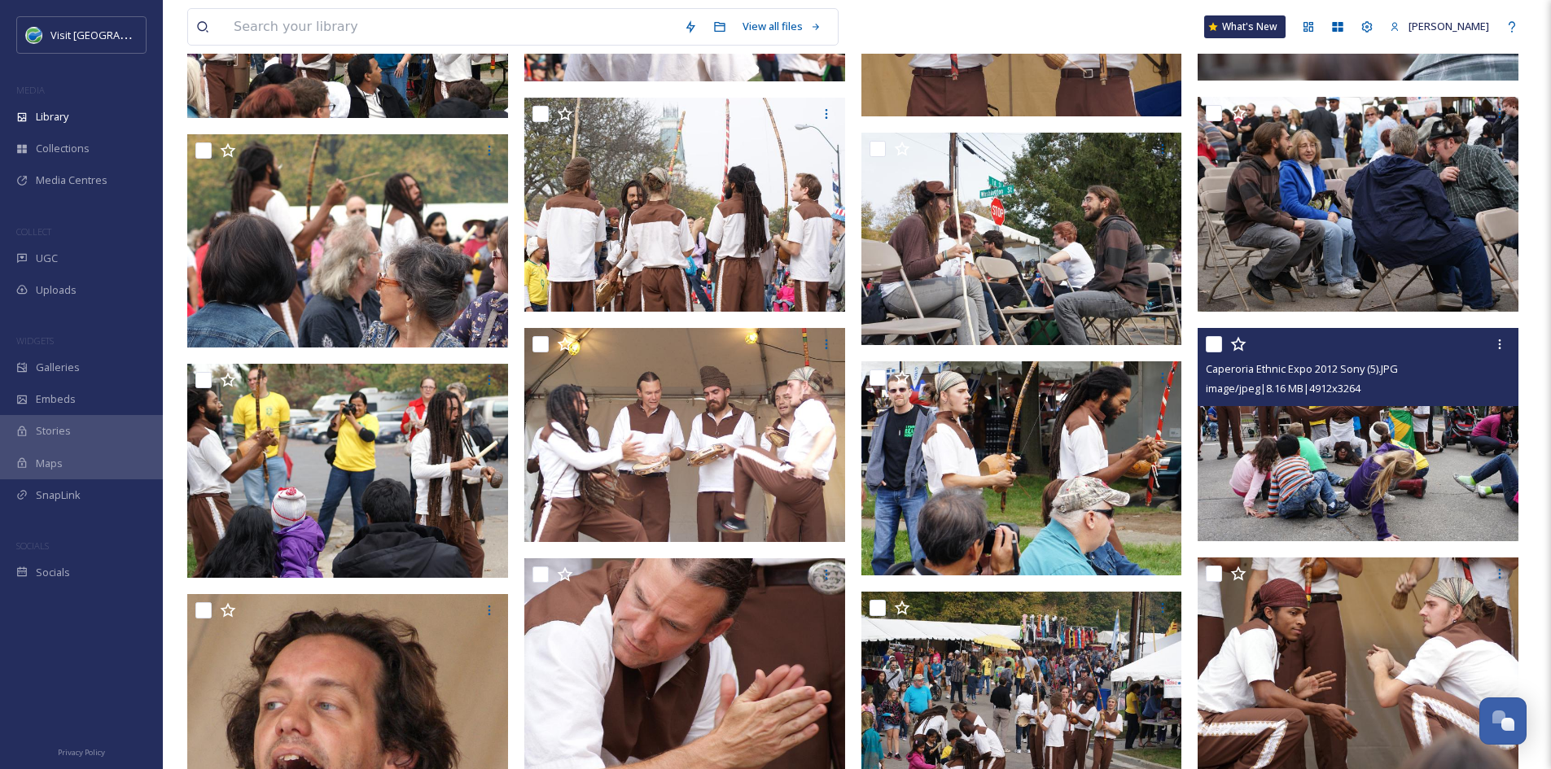
click at [1401, 490] on img at bounding box center [1357, 434] width 321 height 213
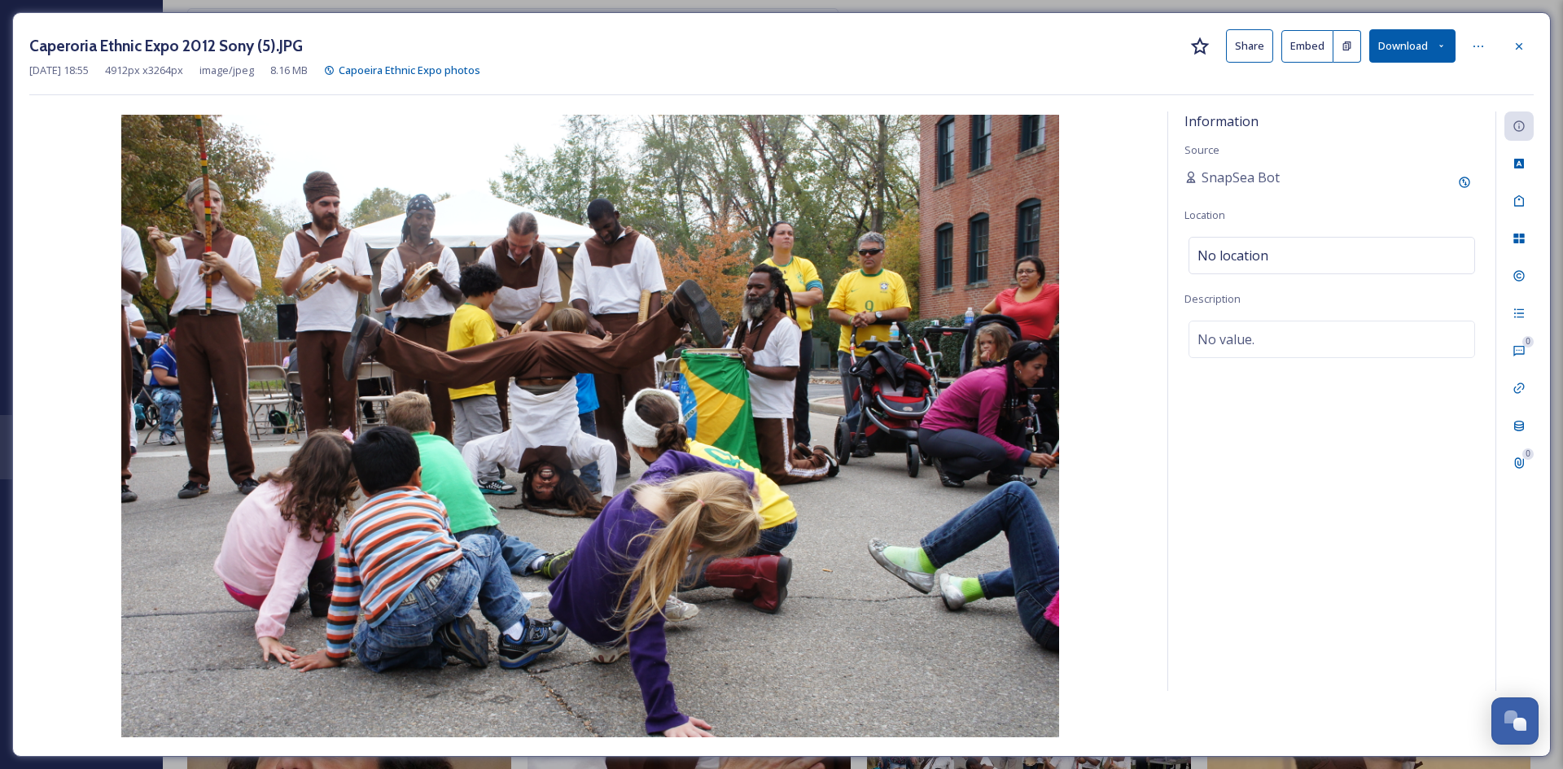
click at [1421, 48] on button "Download" at bounding box center [1412, 45] width 86 height 33
click at [1384, 87] on span "Download Original (4912 x 3264)" at bounding box center [1370, 83] width 154 height 15
